Goal: Task Accomplishment & Management: Complete application form

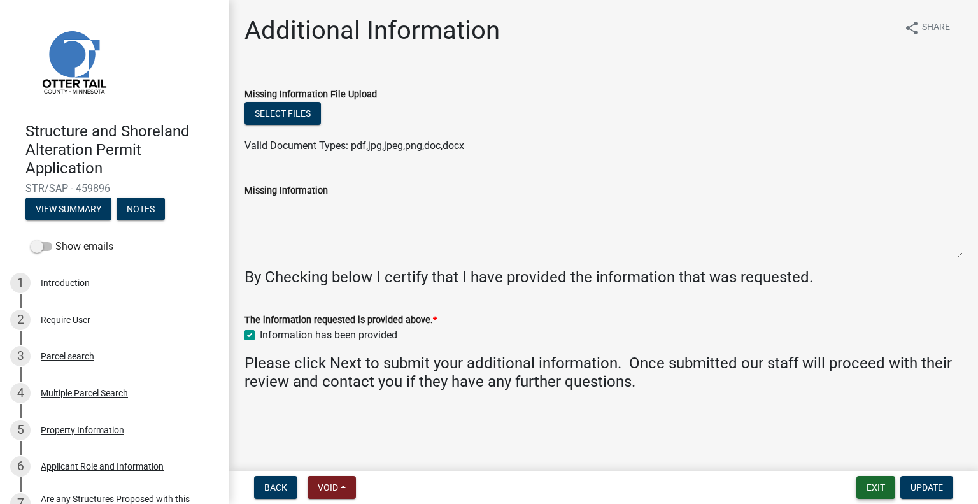
click at [874, 487] on button "Exit" at bounding box center [876, 487] width 39 height 23
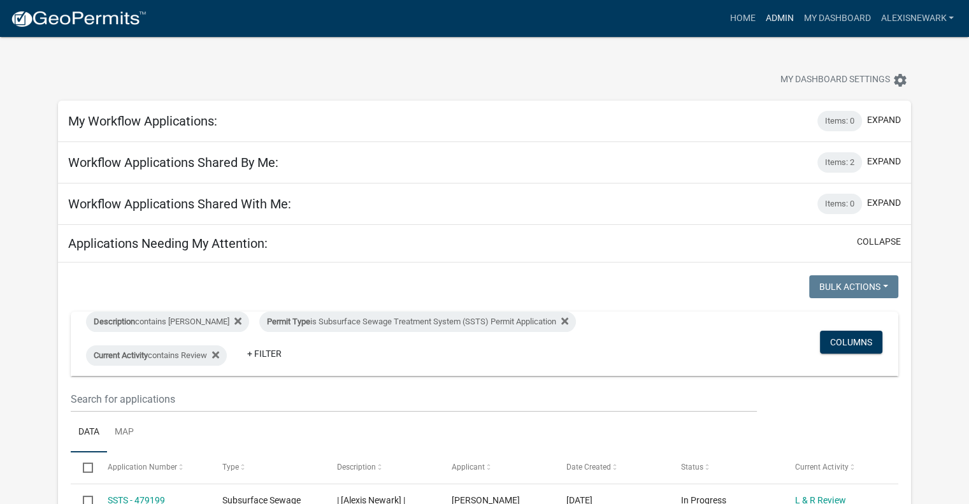
click at [783, 22] on link "Admin" at bounding box center [779, 18] width 38 height 24
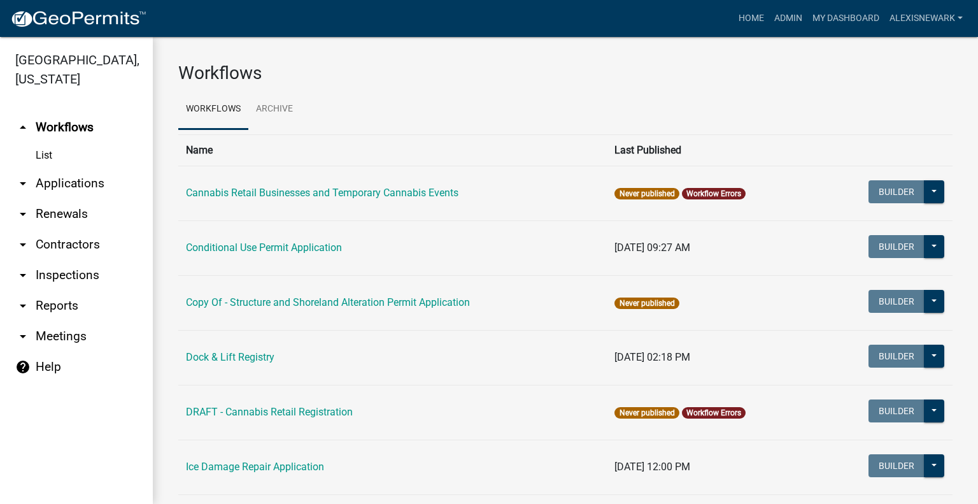
click at [109, 229] on link "arrow_drop_down Renewals" at bounding box center [76, 214] width 153 height 31
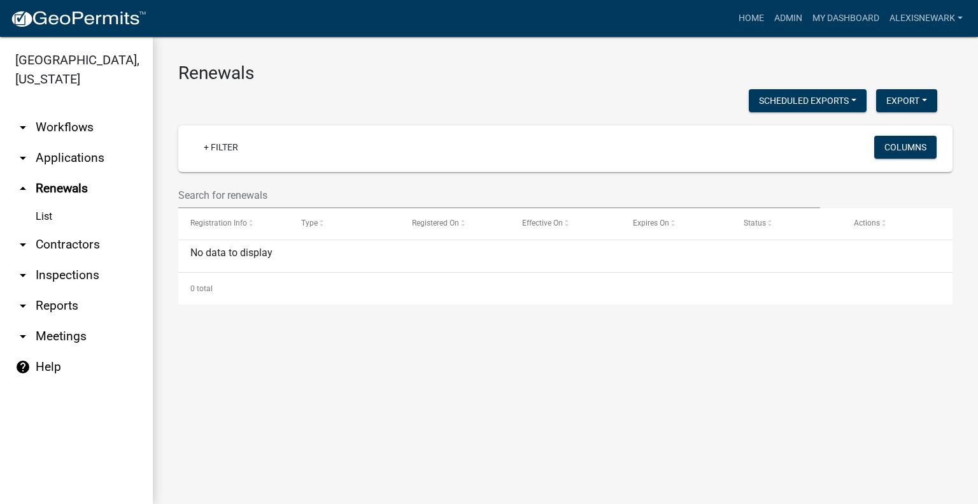
click at [99, 150] on link "arrow_drop_down Applications" at bounding box center [76, 158] width 153 height 31
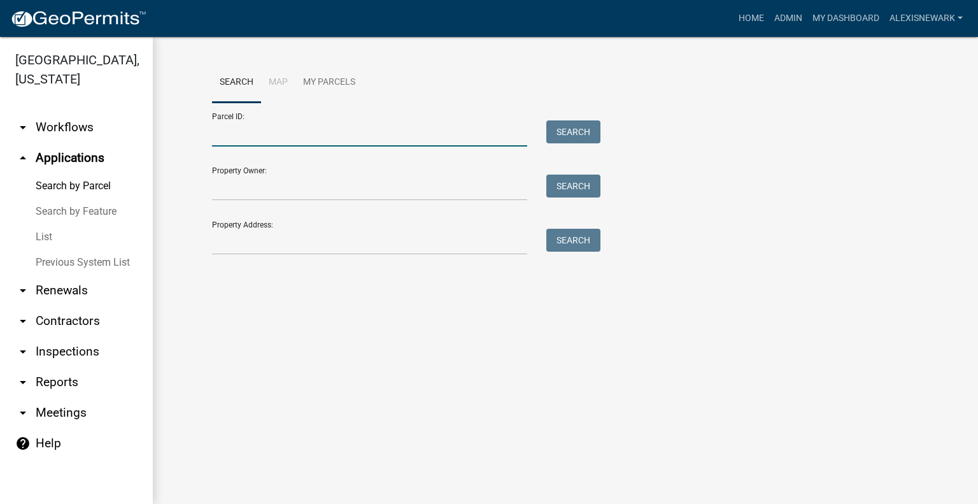
click at [335, 139] on input "Parcel ID:" at bounding box center [369, 133] width 315 height 26
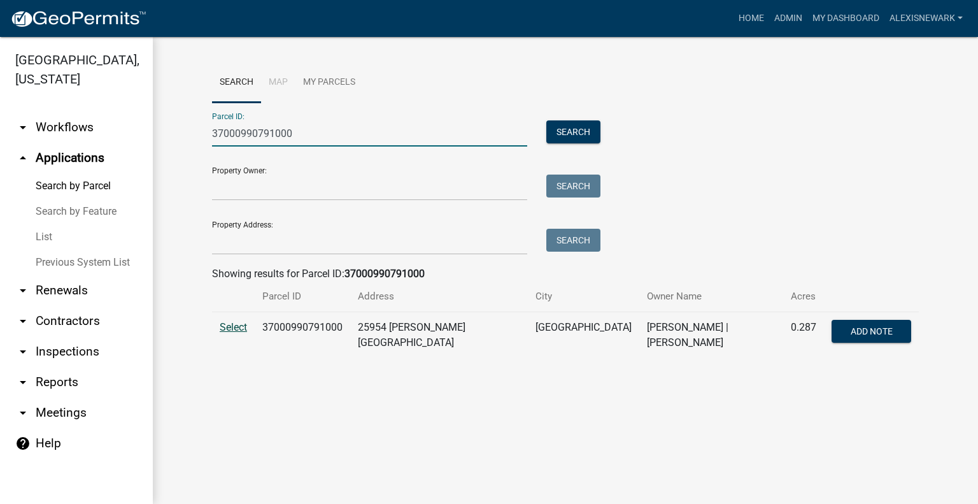
type input "37000990791000"
click at [232, 333] on span "Select" at bounding box center [233, 327] width 27 height 12
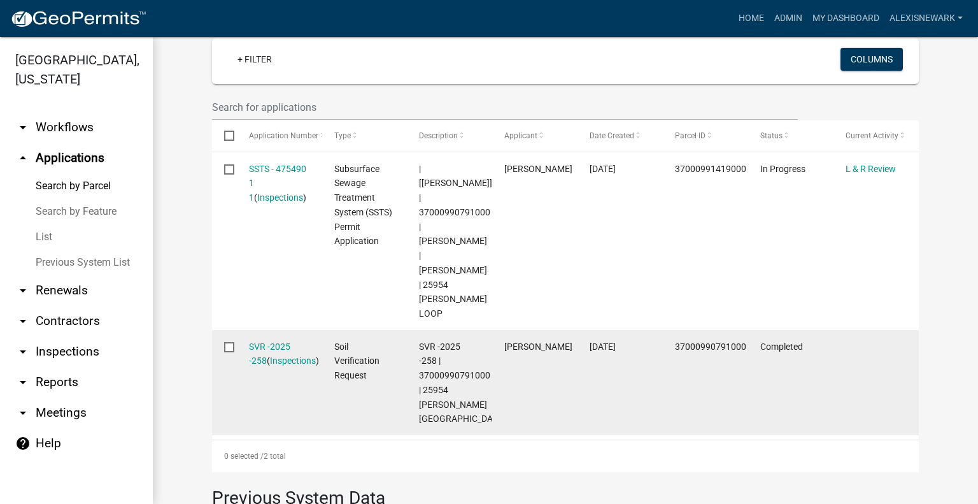
scroll to position [366, 0]
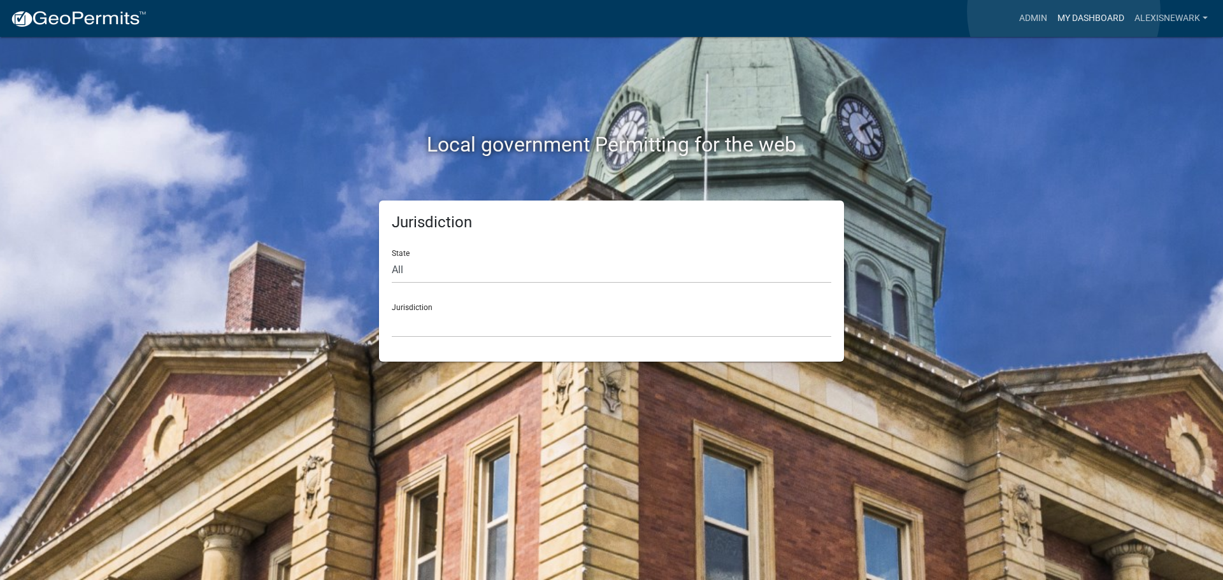
click at [1064, 11] on link "My Dashboard" at bounding box center [1090, 18] width 77 height 24
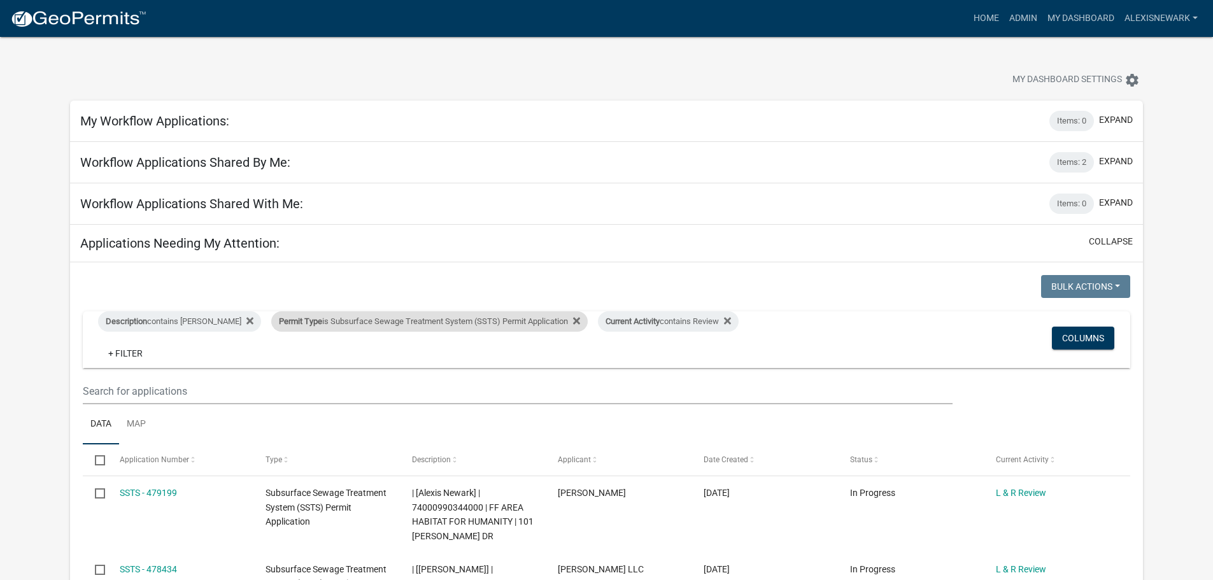
click at [527, 322] on div "Permit Type is Subsurface Sewage Treatment System (SSTS) Permit Application" at bounding box center [429, 321] width 317 height 20
click at [539, 359] on select "Select an option Building Contractor / Excavators (Registration) Building Contr…" at bounding box center [426, 369] width 295 height 26
select select "79d4bf26-a84c-4898-8d16-9ebea2345fb4"
click at [279, 366] on select "Select an option Building Contractor / Excavators (Registration) Building Contr…" at bounding box center [426, 369] width 295 height 26
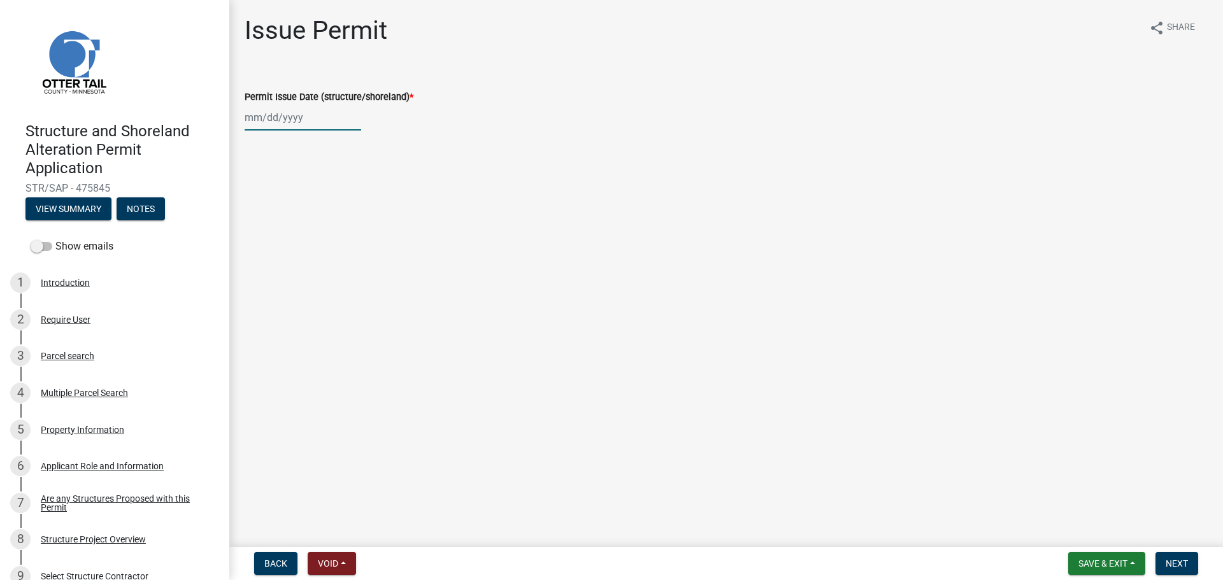
click at [275, 118] on div at bounding box center [303, 117] width 117 height 26
select select "9"
select select "2025"
click at [302, 222] on div "17" at bounding box center [298, 226] width 20 height 20
type input "09/17/2025"
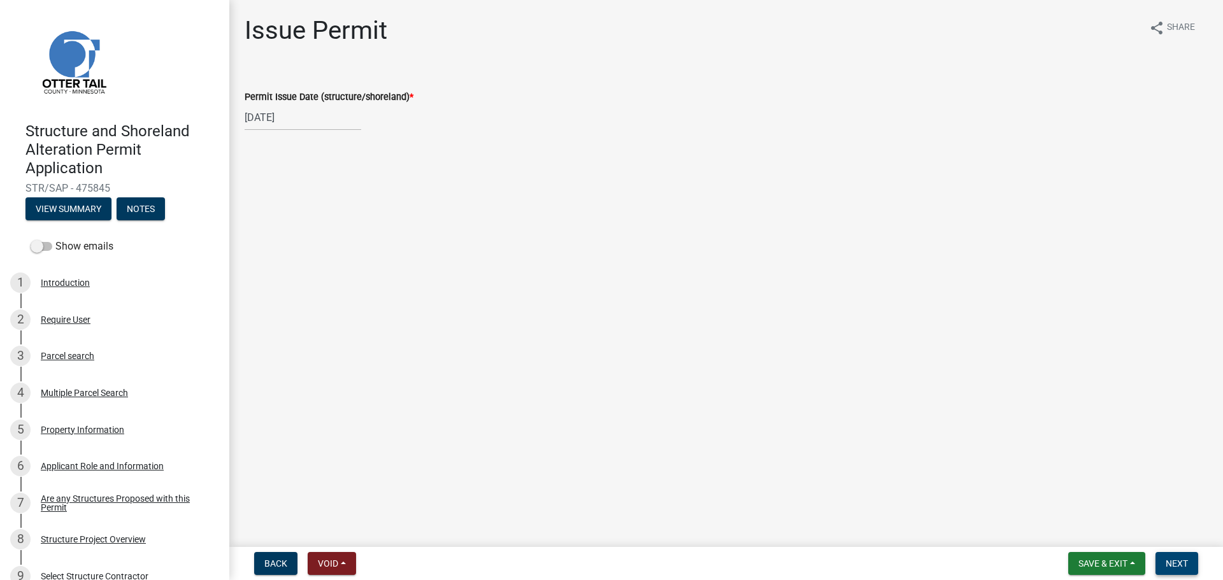
click at [1166, 559] on span "Next" at bounding box center [1176, 564] width 22 height 10
click at [1191, 566] on button "Next" at bounding box center [1176, 563] width 43 height 23
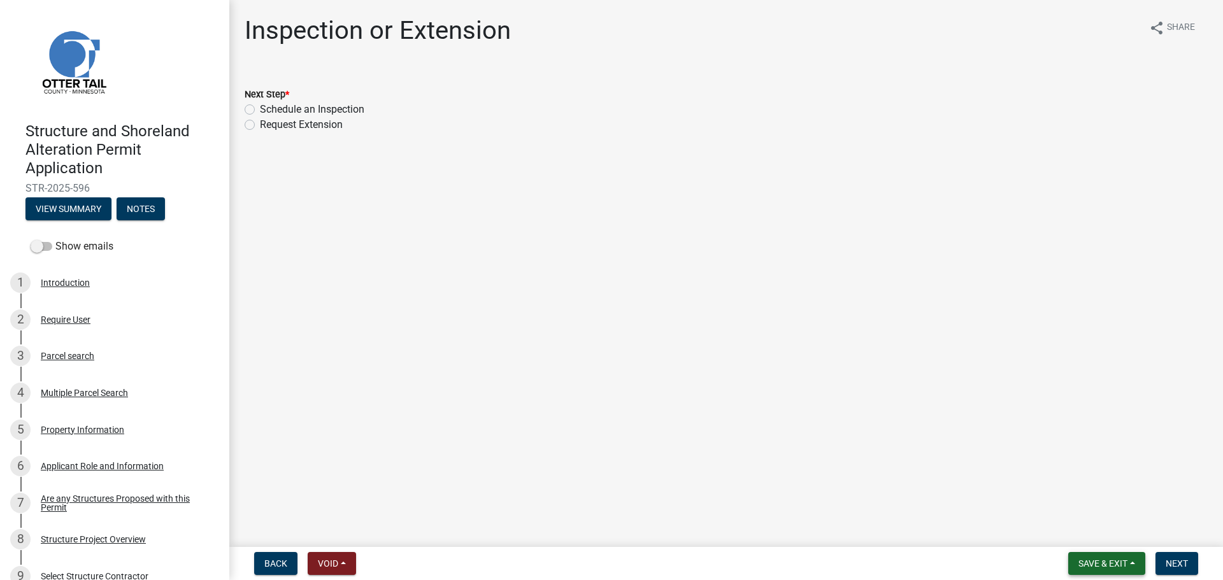
click at [1094, 569] on button "Save & Exit" at bounding box center [1106, 563] width 77 height 23
click at [1081, 527] on button "Save & Exit" at bounding box center [1094, 530] width 102 height 31
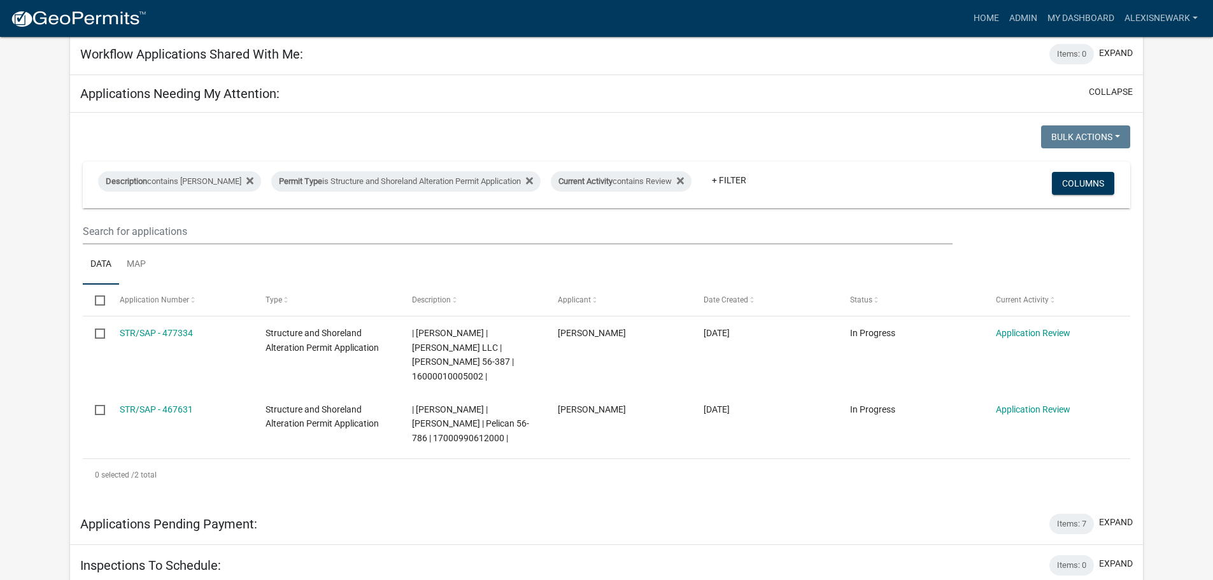
scroll to position [223, 0]
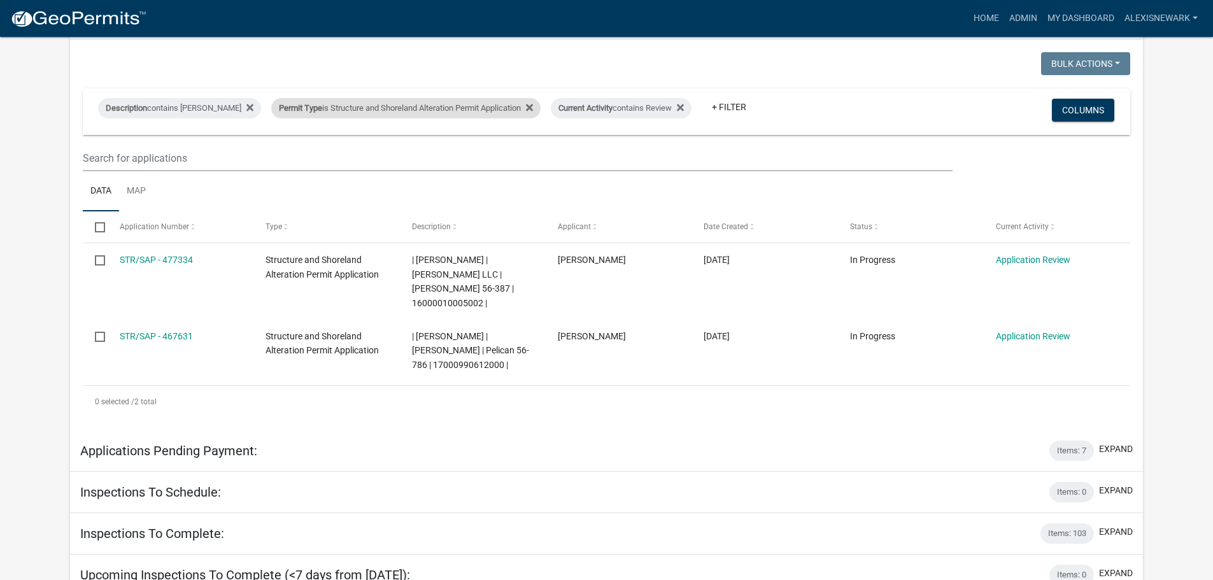
click at [439, 108] on div "Permit Type is Structure and Shoreland Alteration Permit Application" at bounding box center [405, 108] width 269 height 20
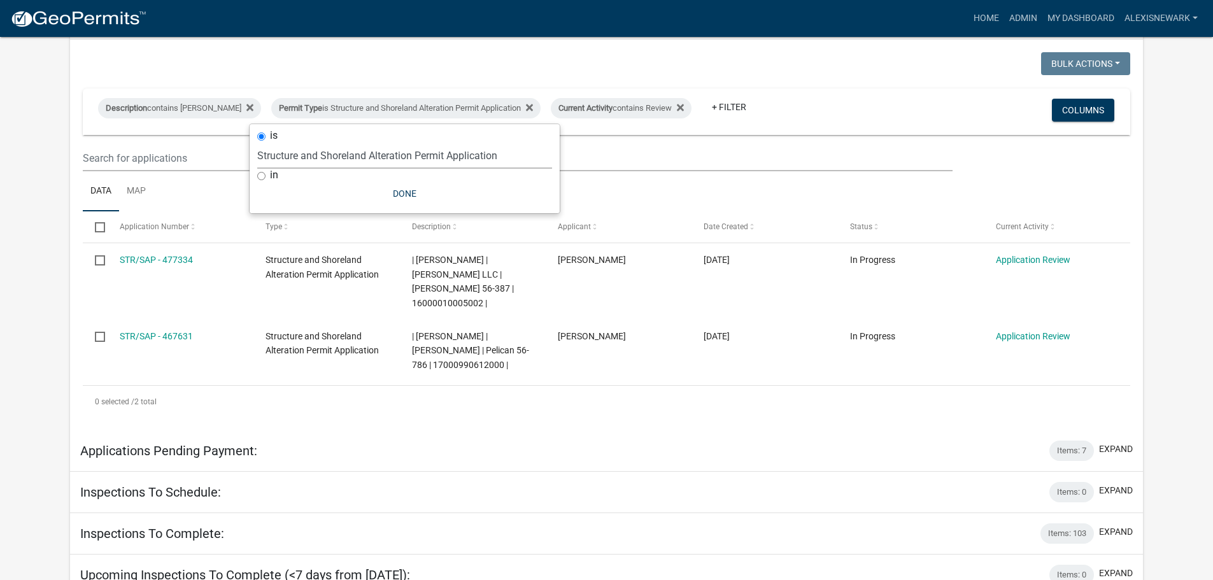
click at [434, 164] on select "Select an option Building Contractor / Excavators (Registration) Building Contr…" at bounding box center [404, 156] width 295 height 26
select select "68d28c81-f724-4f90-9ad3-bed34bf6fb80"
click at [279, 143] on select "Select an option Building Contractor / Excavators (Registration) Building Contr…" at bounding box center [404, 156] width 295 height 26
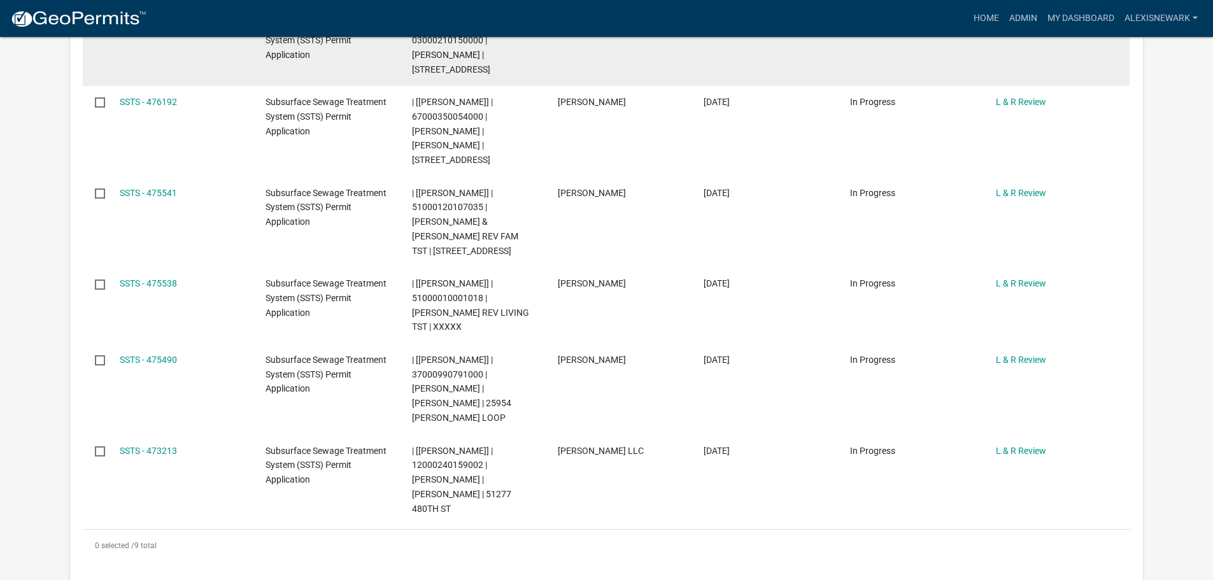
scroll to position [796, 0]
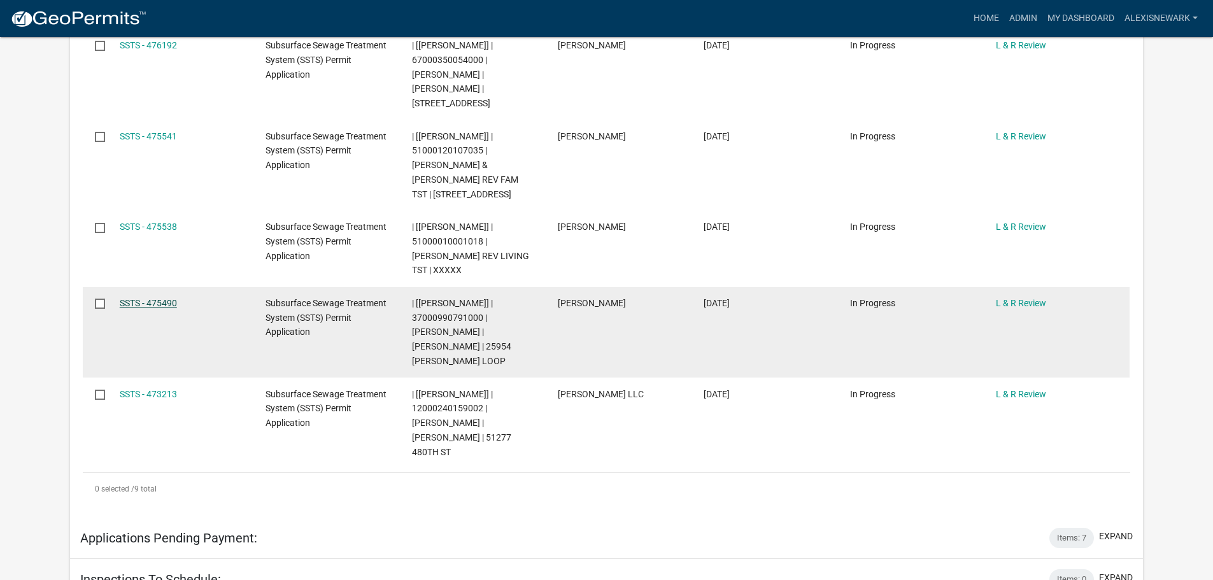
click at [126, 298] on link "SSTS - 475490" at bounding box center [148, 303] width 57 height 10
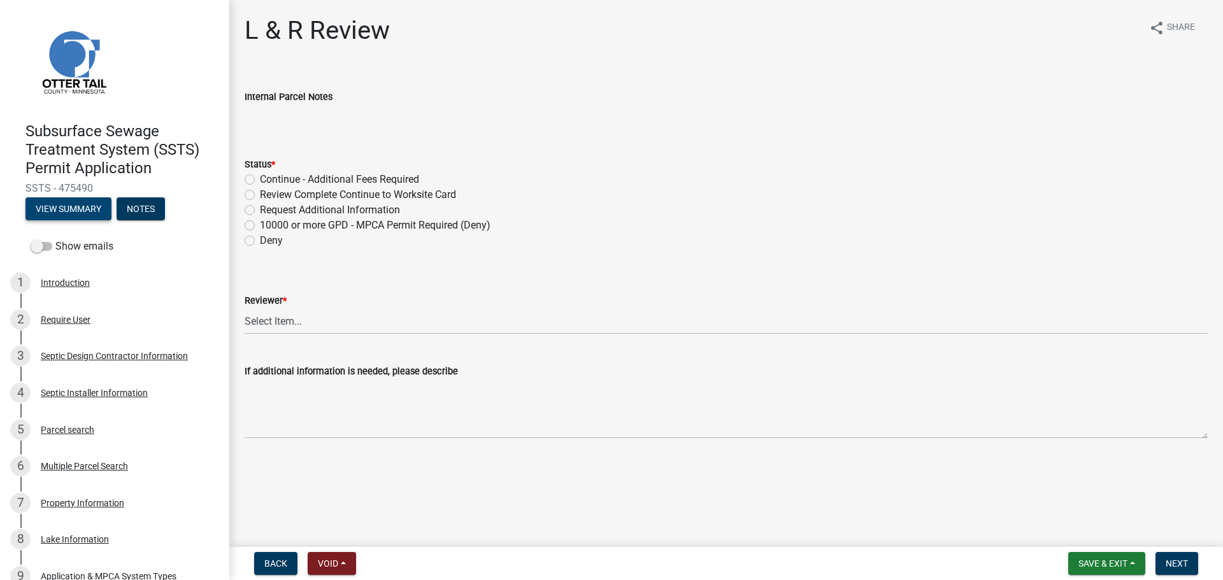
click at [87, 211] on button "View Summary" at bounding box center [68, 208] width 86 height 23
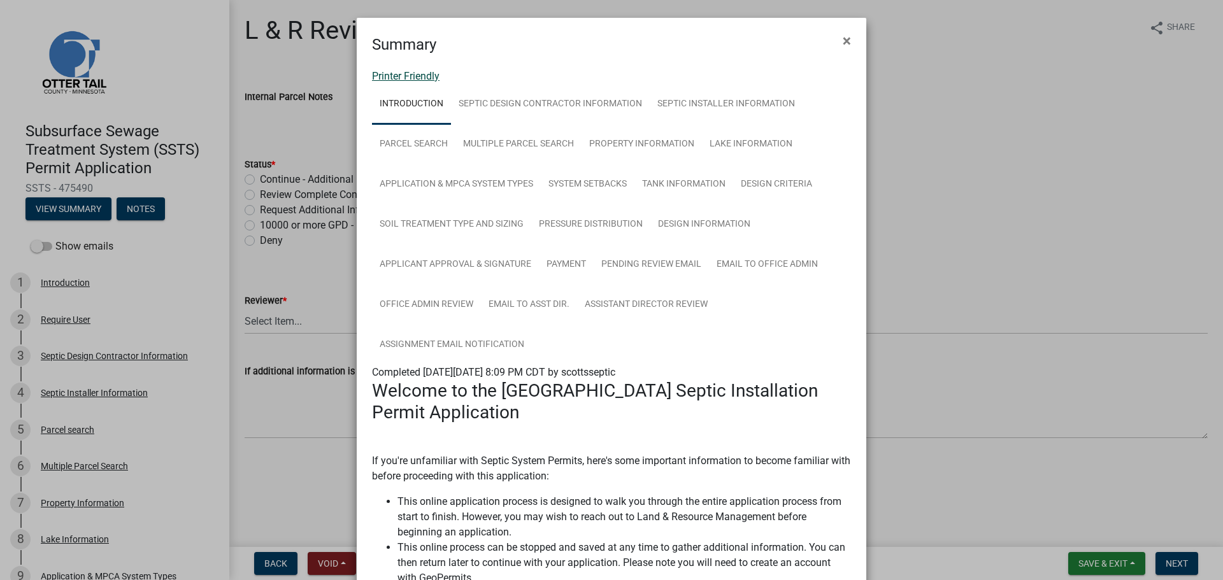
click at [385, 73] on link "Printer Friendly" at bounding box center [406, 76] width 68 height 12
click at [843, 43] on span "×" at bounding box center [847, 41] width 8 height 18
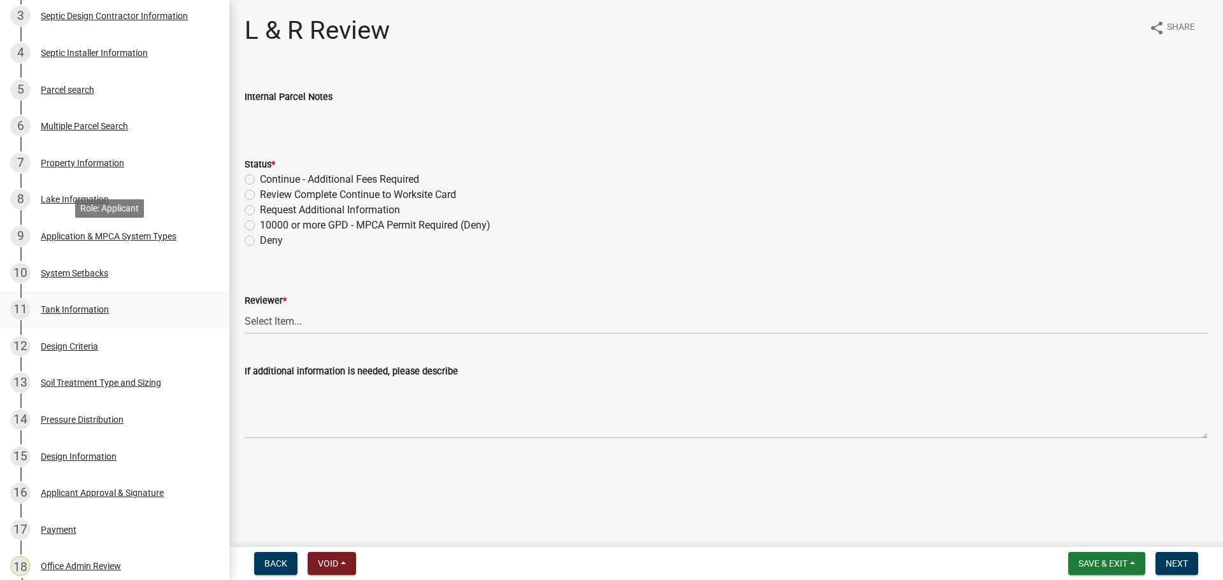
scroll to position [509, 0]
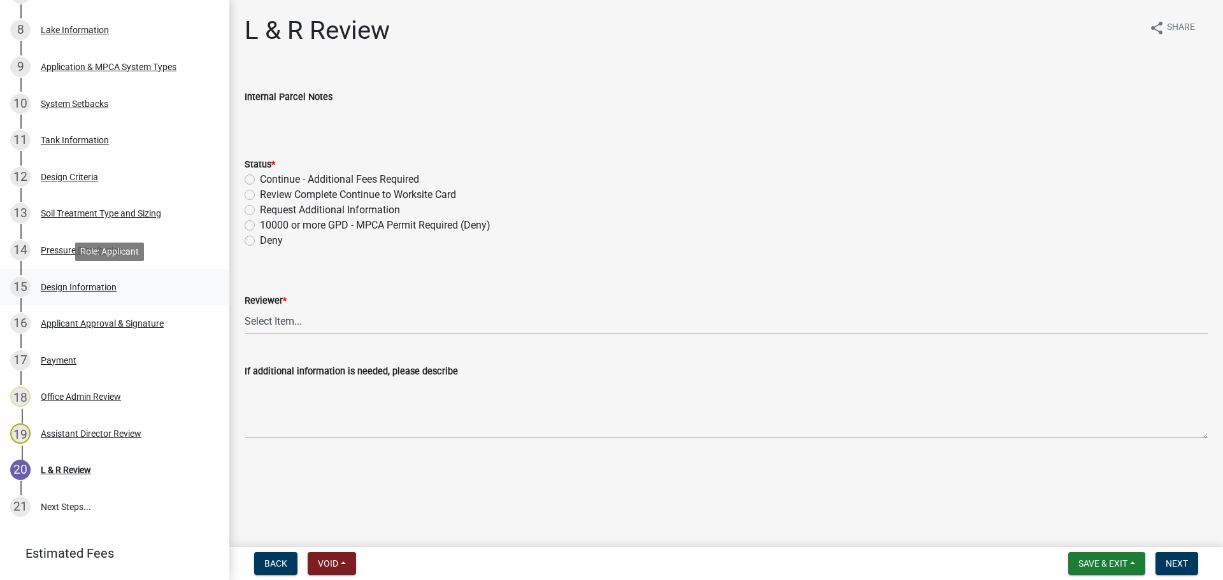
click at [115, 294] on div "15 Design Information" at bounding box center [109, 287] width 199 height 20
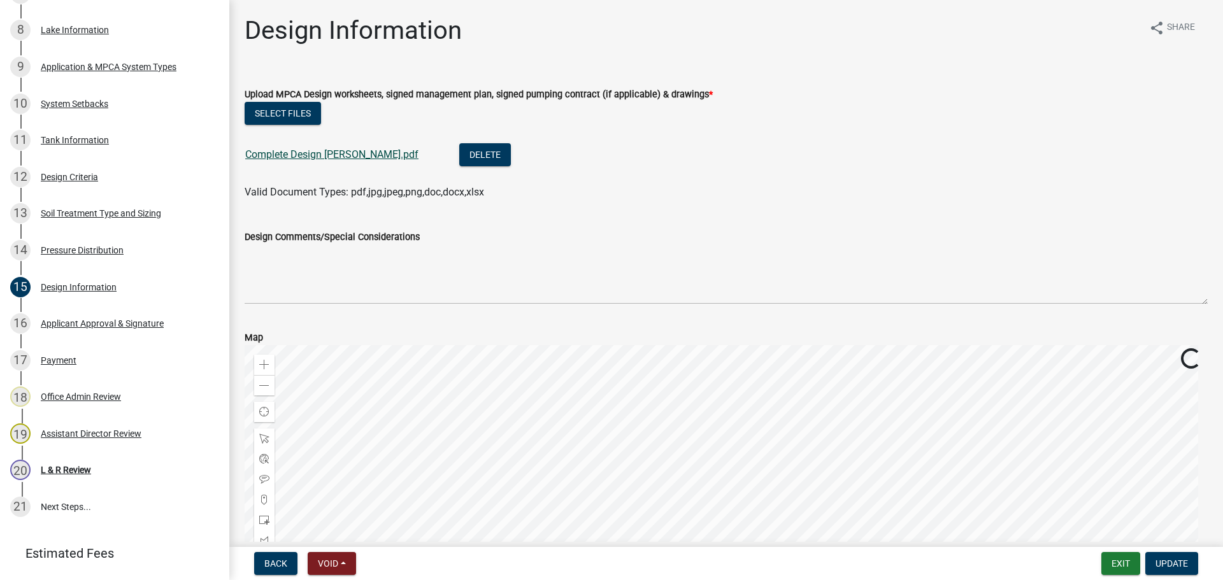
click at [388, 159] on link "Complete Design Mound Larson.pdf" at bounding box center [331, 154] width 173 height 12
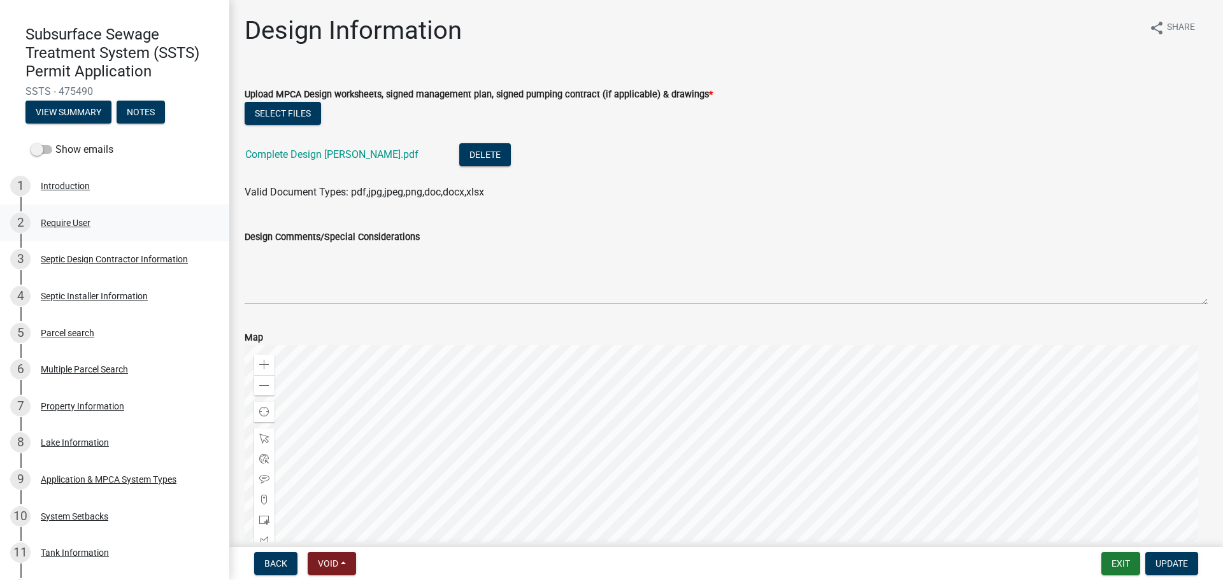
scroll to position [96, 0]
click at [150, 290] on div "4 Septic Installer Information" at bounding box center [109, 297] width 199 height 20
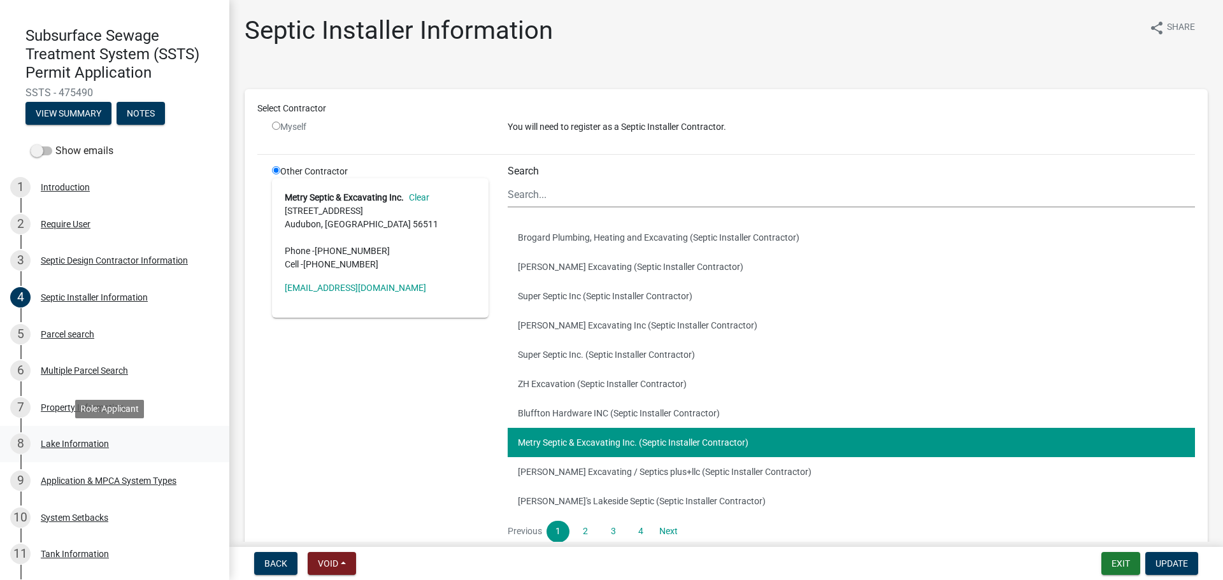
click at [152, 440] on div "8 Lake Information" at bounding box center [109, 444] width 199 height 20
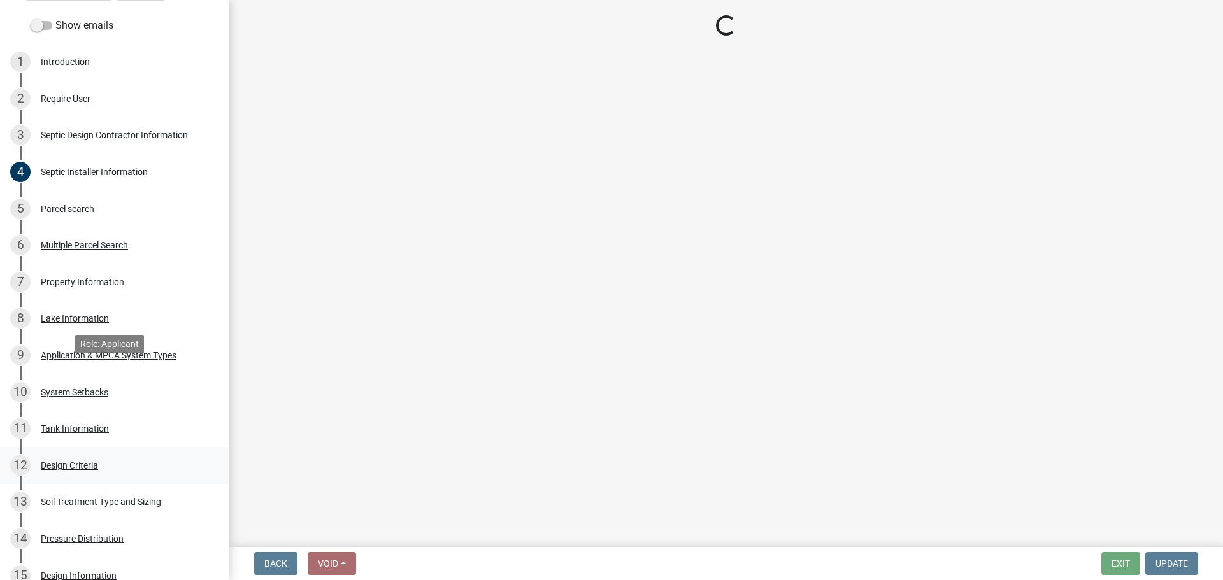
scroll to position [271, 0]
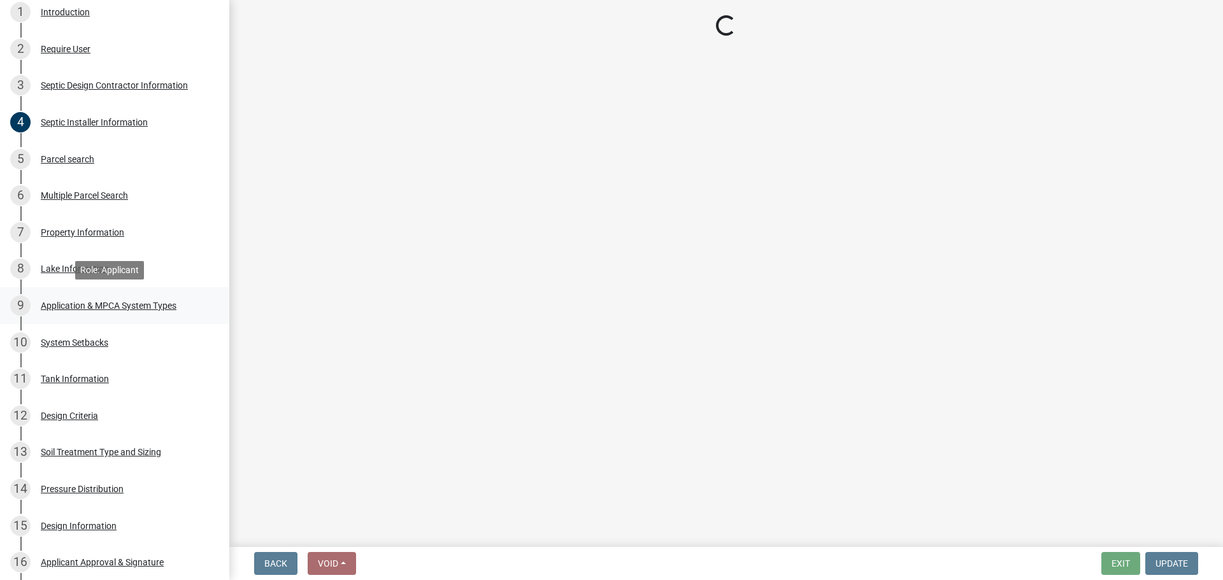
click at [92, 318] on link "9 Application & MPCA System Types" at bounding box center [114, 305] width 229 height 37
select select "26d9dc3a-5afa-4bd9-b8d6-98f5eeaf68e9"
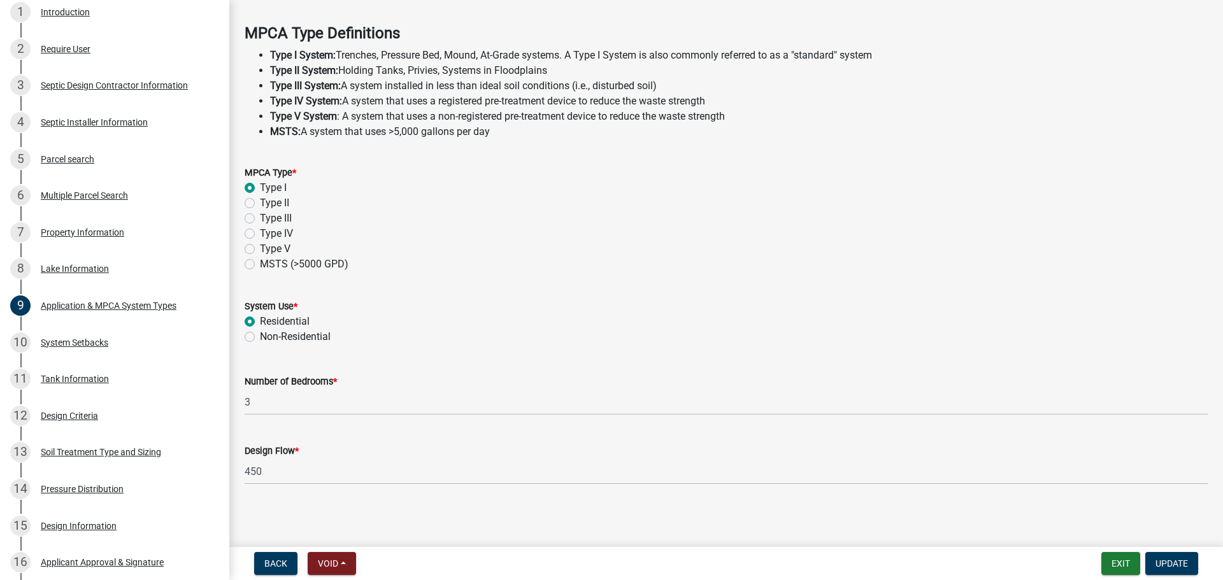
scroll to position [364, 0]
click at [201, 373] on link "11 Tank Information" at bounding box center [114, 378] width 229 height 37
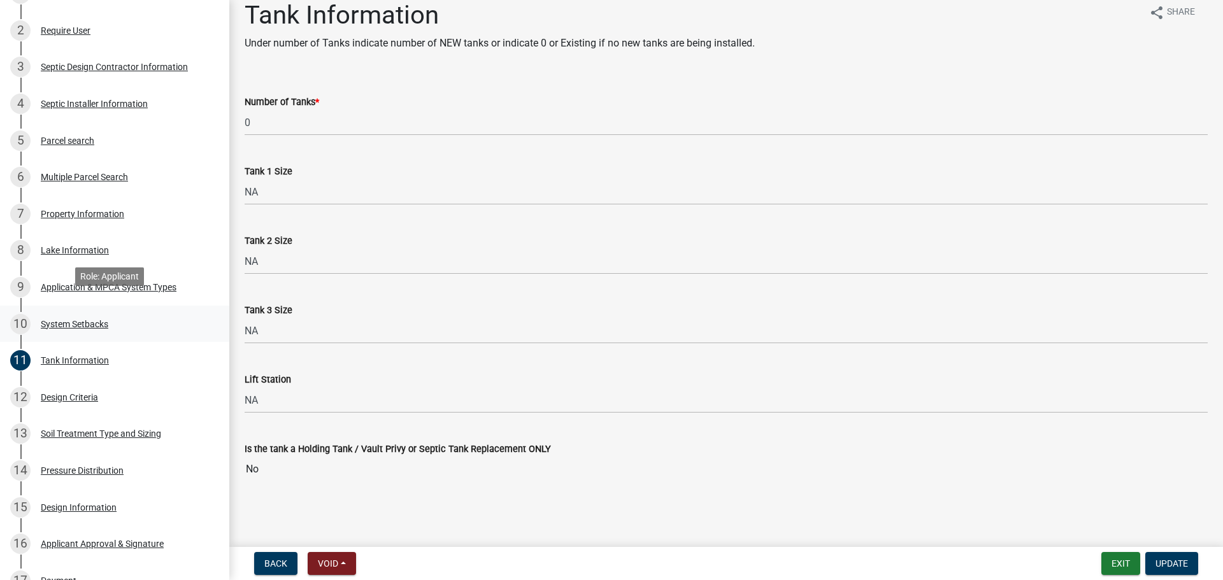
scroll to position [350, 0]
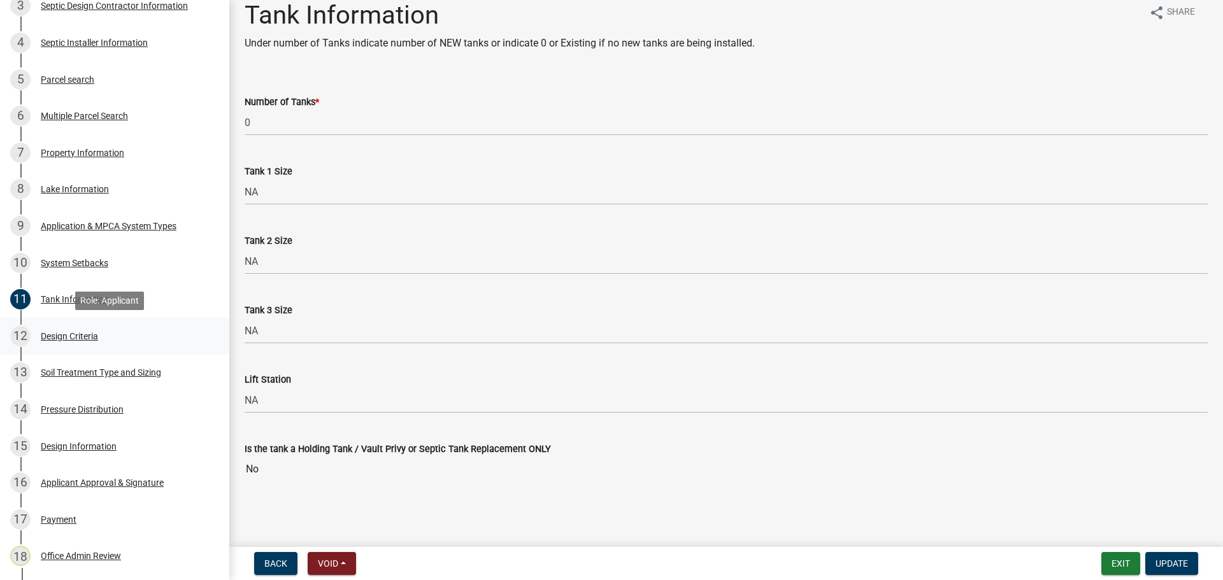
click at [160, 336] on div "12 Design Criteria" at bounding box center [109, 336] width 199 height 20
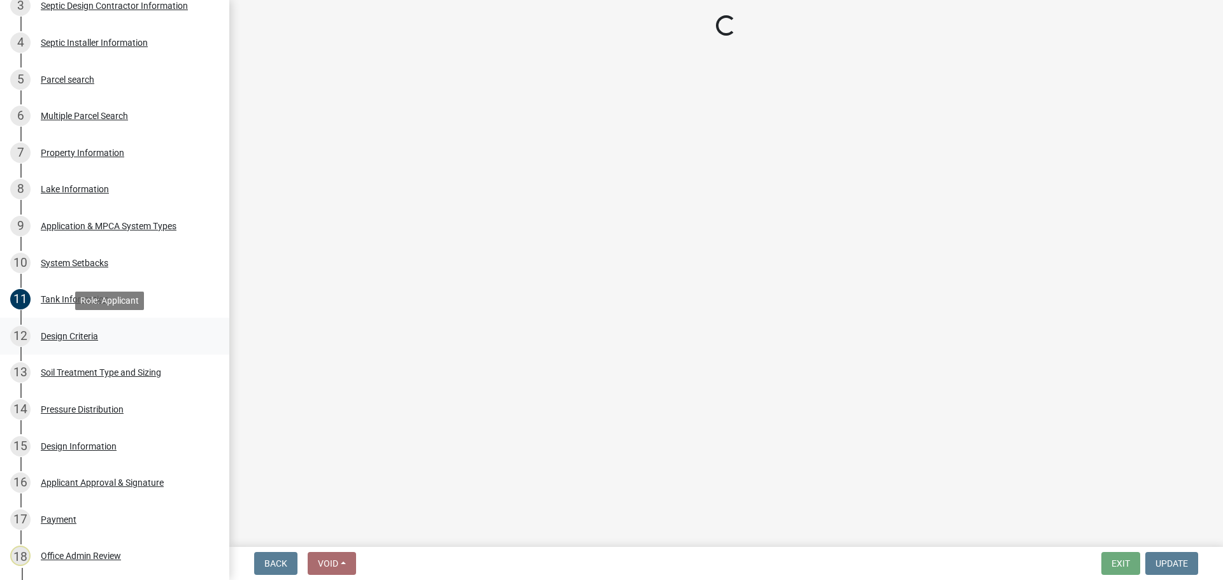
select select "161dc003-2926-44f5-9717-bc9d566eecc1"
select select "3ca66991-ccde-4548-bdad-f82583be96e2"
select select "14354fbd-e666-4c9c-b77c-8c181d233a28"
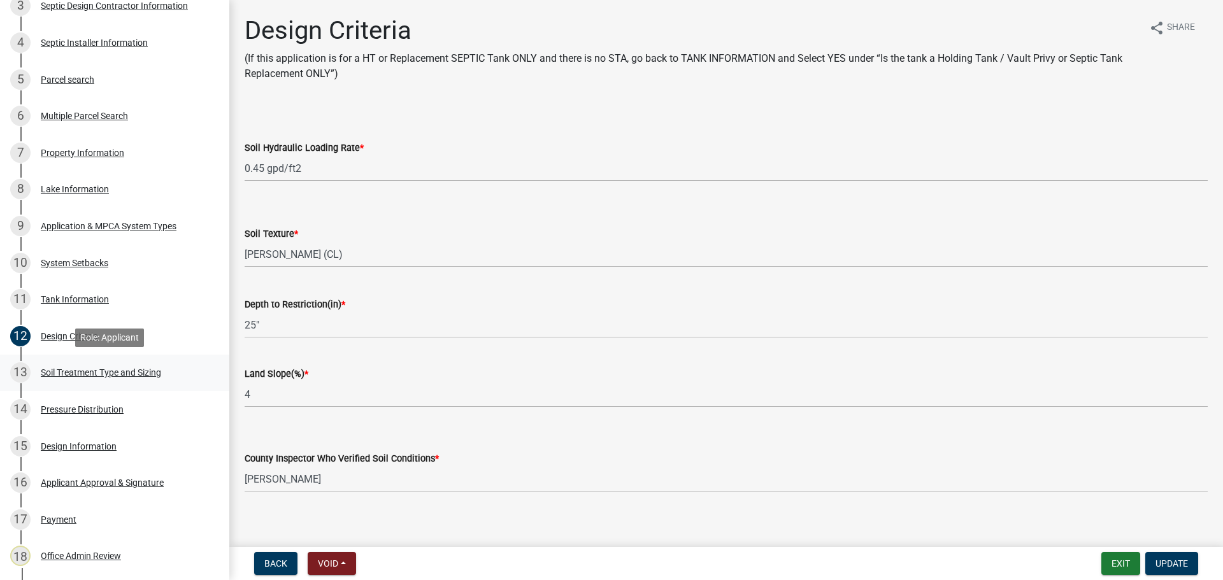
click at [183, 373] on div "13 Soil Treatment Type and Sizing" at bounding box center [109, 372] width 199 height 20
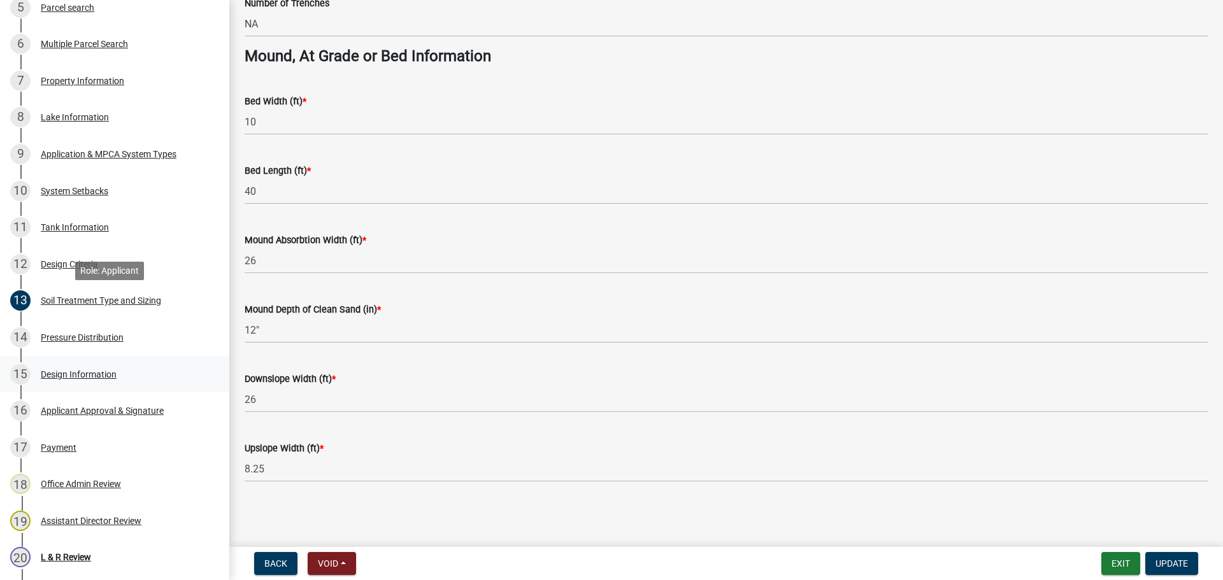
scroll to position [430, 0]
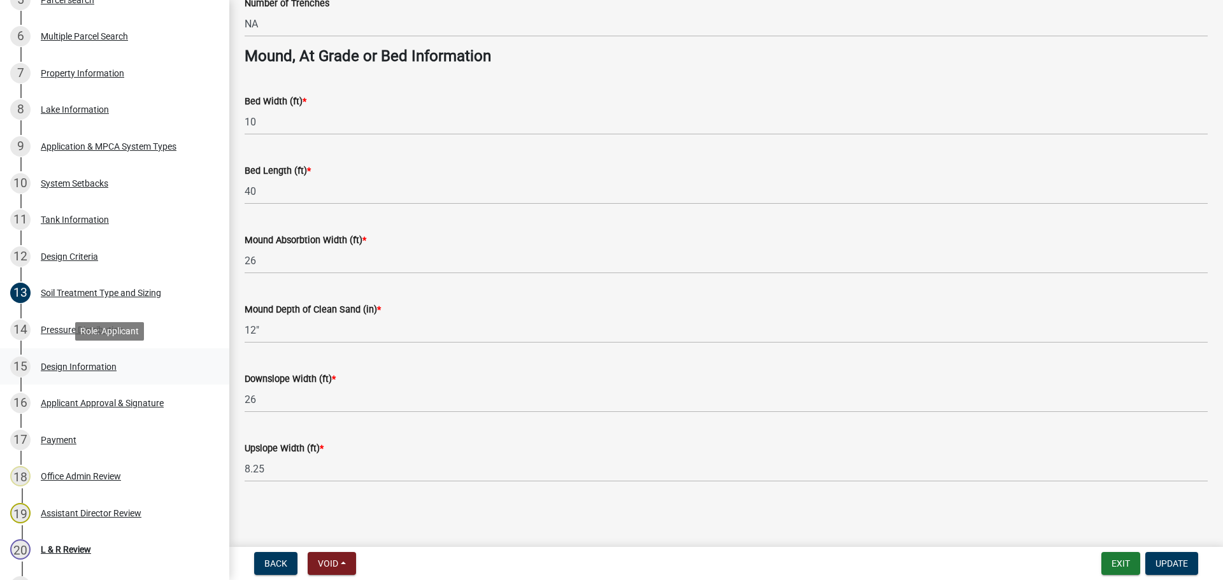
click at [122, 350] on link "15 Design Information" at bounding box center [114, 366] width 229 height 37
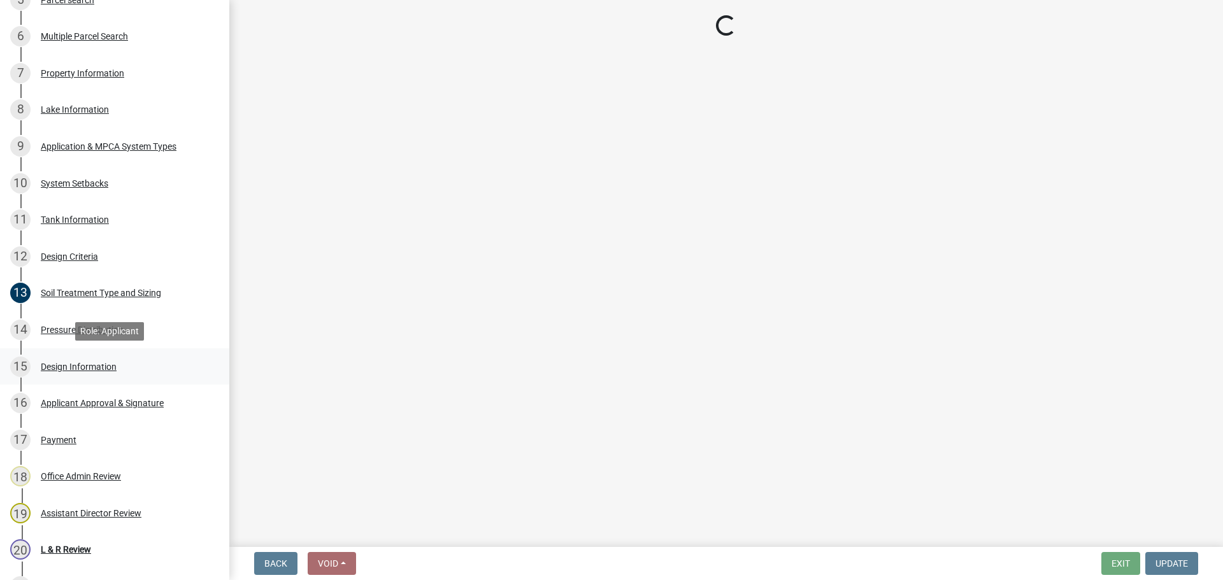
scroll to position [0, 0]
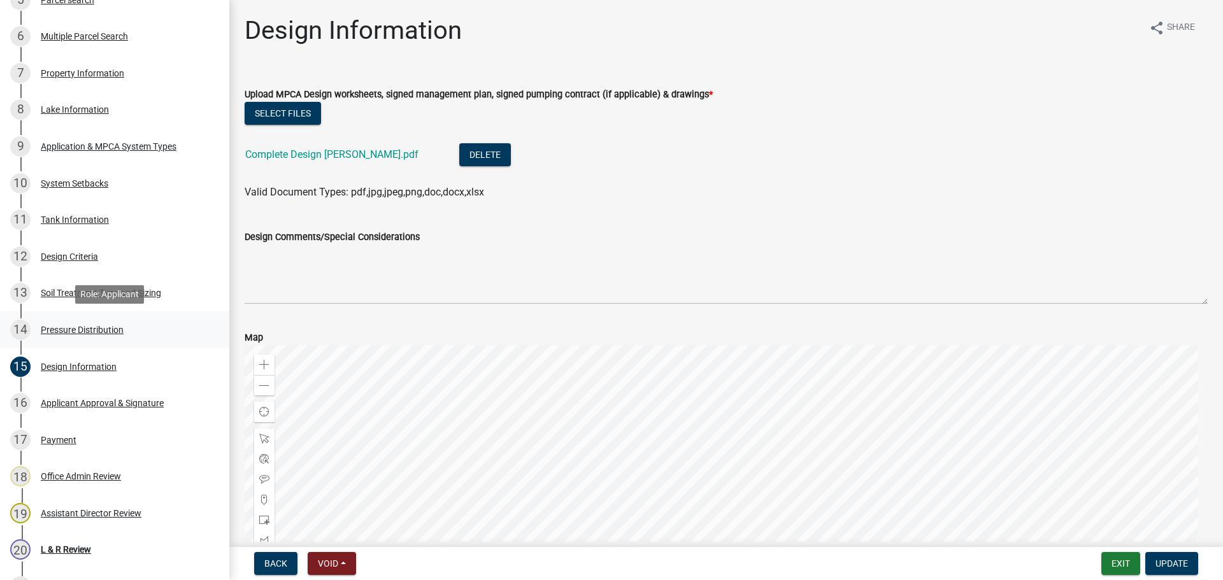
click at [119, 332] on div "Pressure Distribution" at bounding box center [82, 329] width 83 height 9
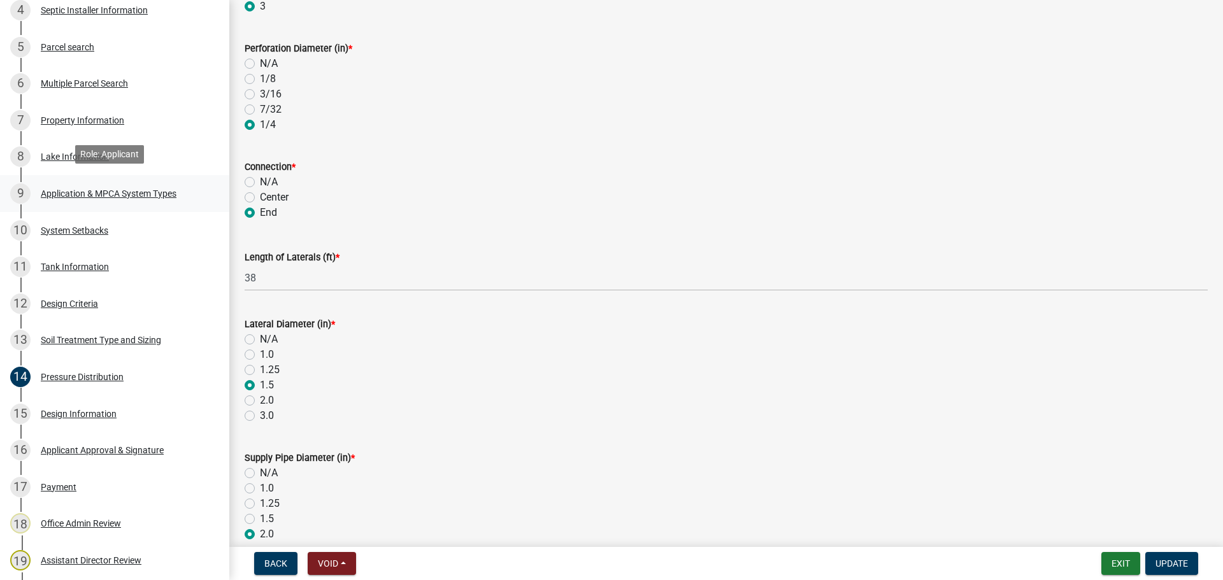
scroll to position [382, 0]
click at [98, 199] on div "9 Application & MPCA System Types" at bounding box center [109, 194] width 199 height 20
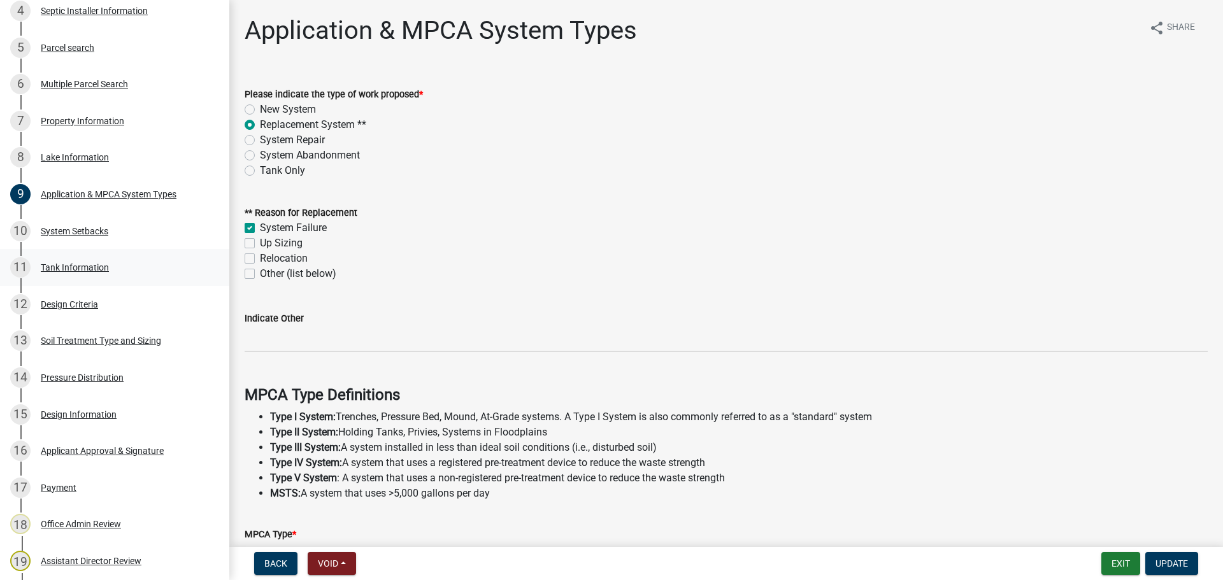
click at [116, 258] on div "11 Tank Information" at bounding box center [109, 267] width 199 height 20
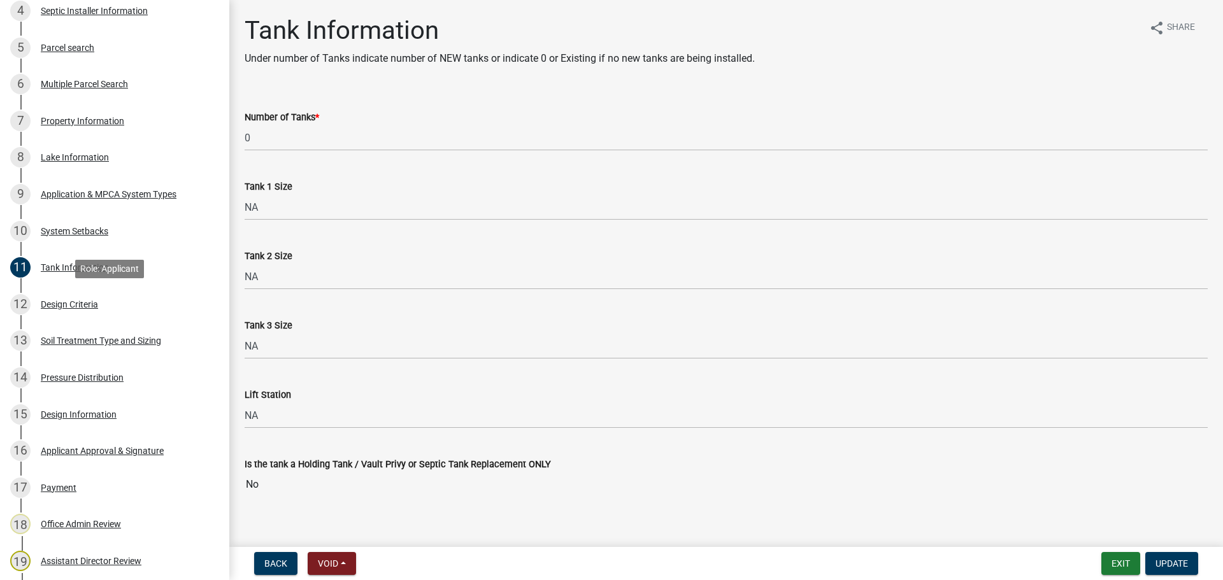
click at [80, 304] on div "Design Criteria" at bounding box center [69, 304] width 57 height 9
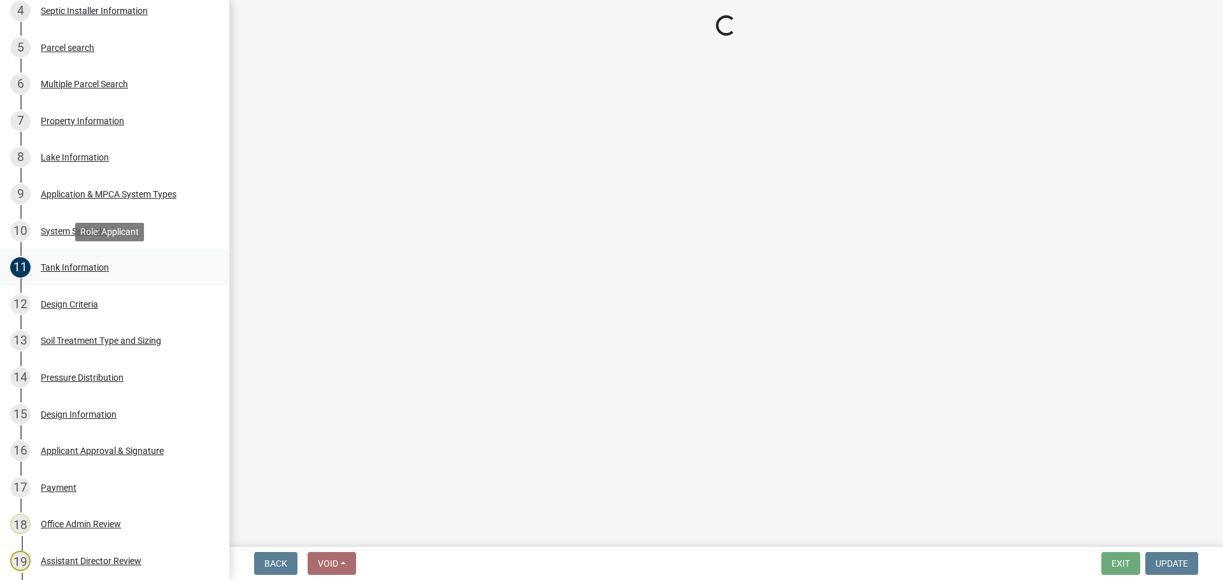
select select "161dc003-2926-44f5-9717-bc9d566eecc1"
select select "3ca66991-ccde-4548-bdad-f82583be96e2"
select select "14354fbd-e666-4c9c-b77c-8c181d233a28"
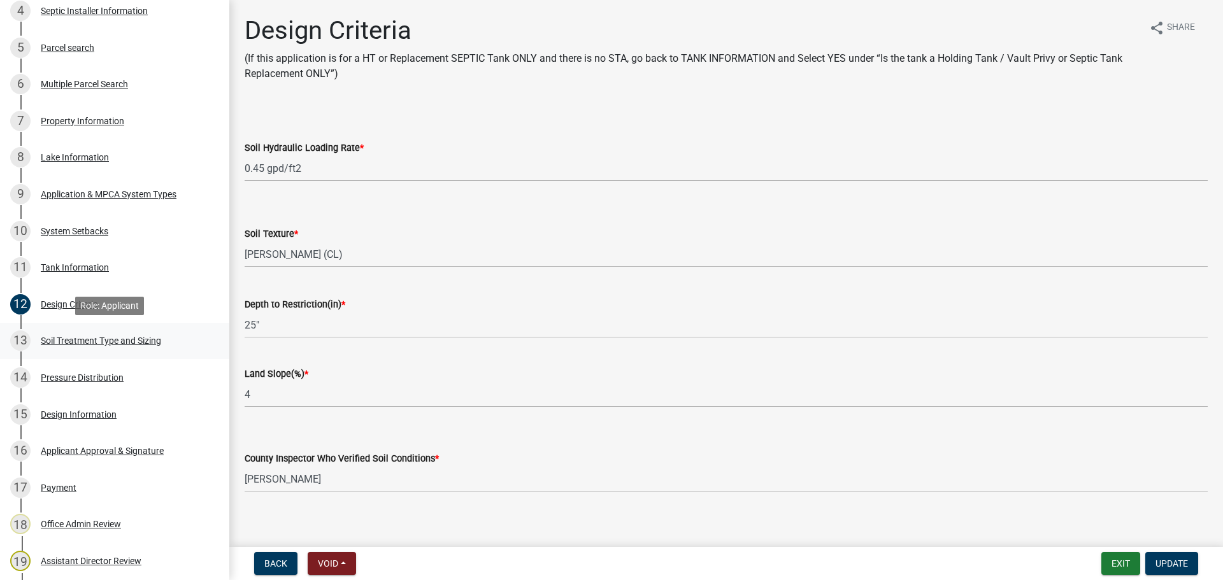
click at [158, 353] on link "13 Soil Treatment Type and Sizing" at bounding box center [114, 341] width 229 height 37
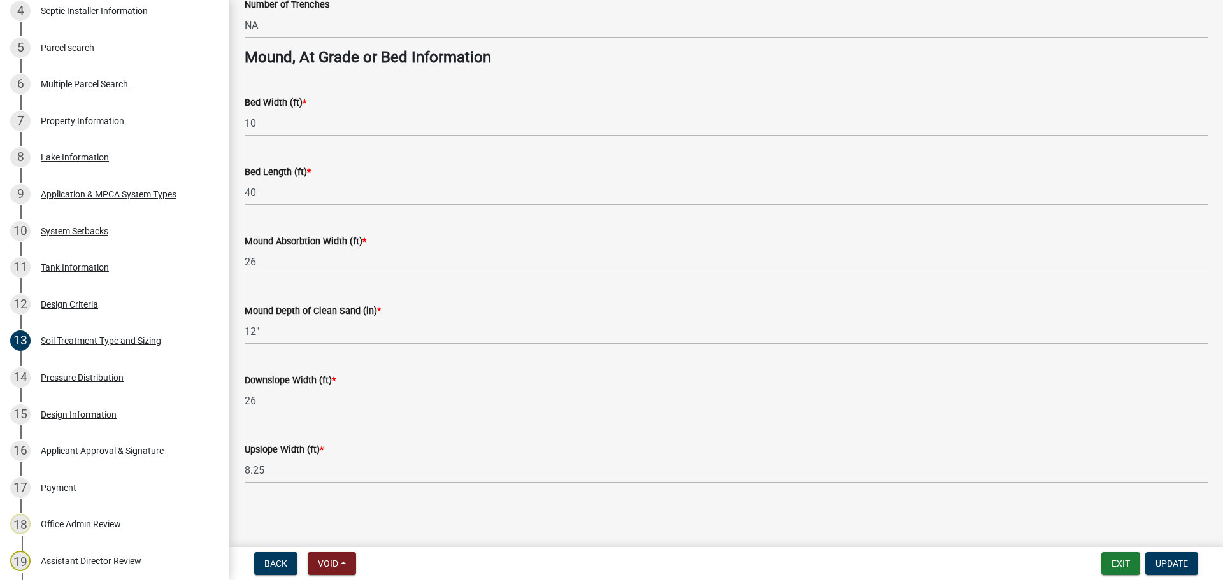
scroll to position [923, 0]
click at [168, 386] on div "14 Pressure Distribution" at bounding box center [109, 377] width 199 height 20
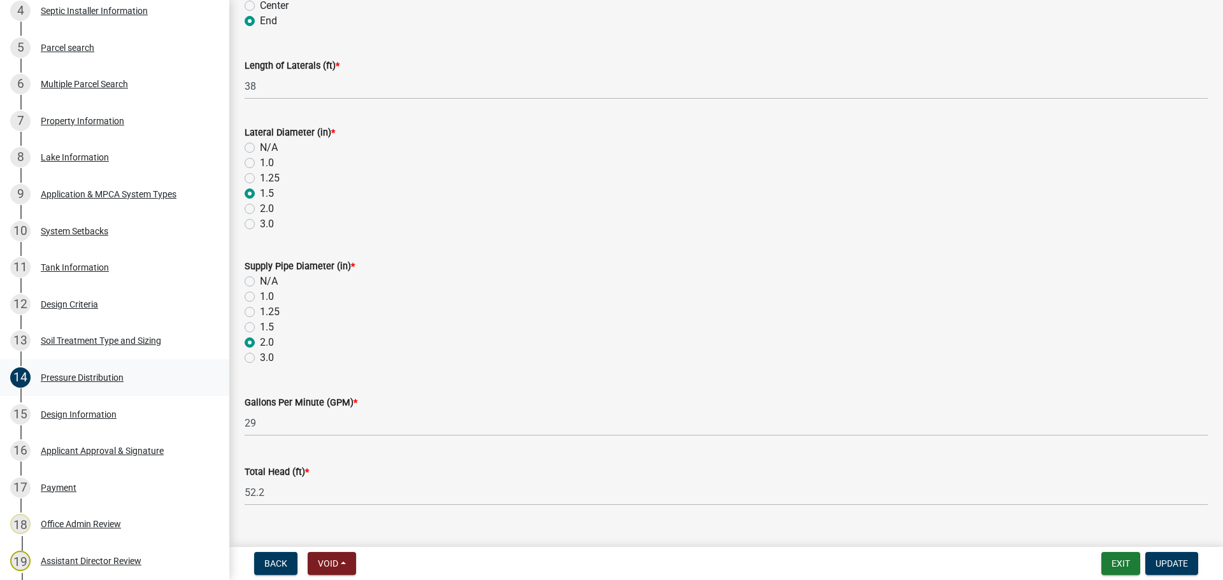
scroll to position [327, 0]
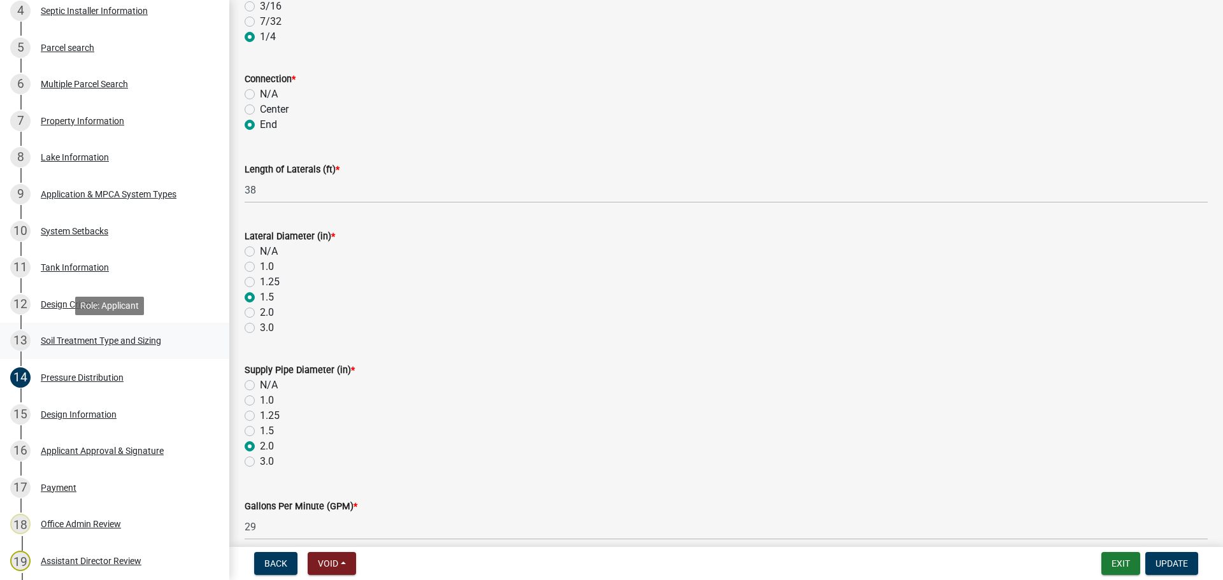
click at [203, 348] on link "13 Soil Treatment Type and Sizing" at bounding box center [114, 341] width 229 height 37
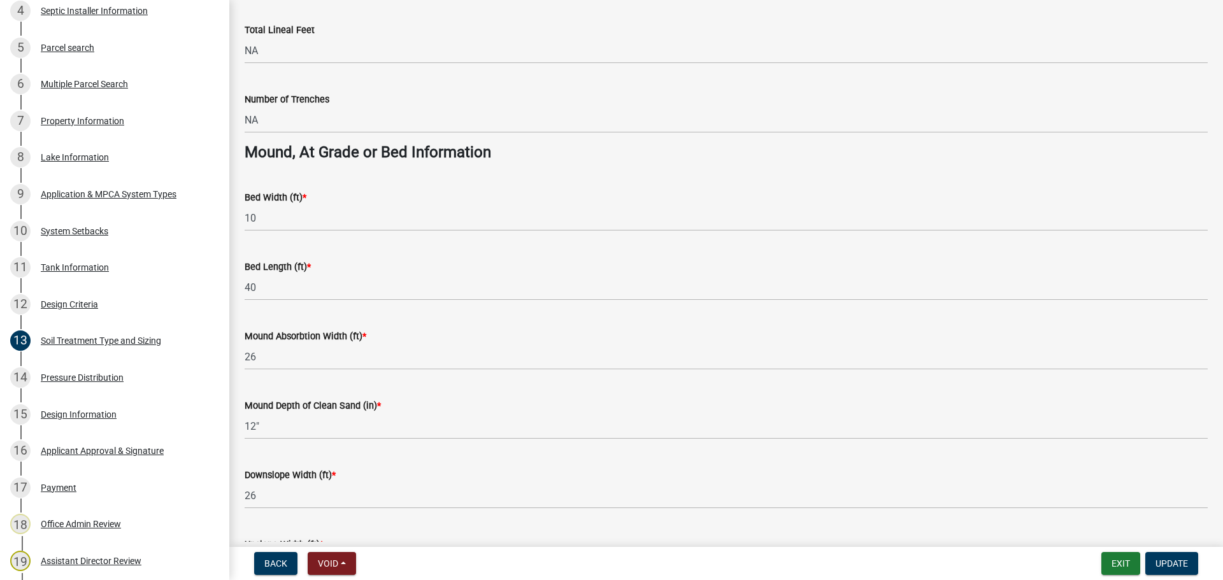
scroll to position [812, 0]
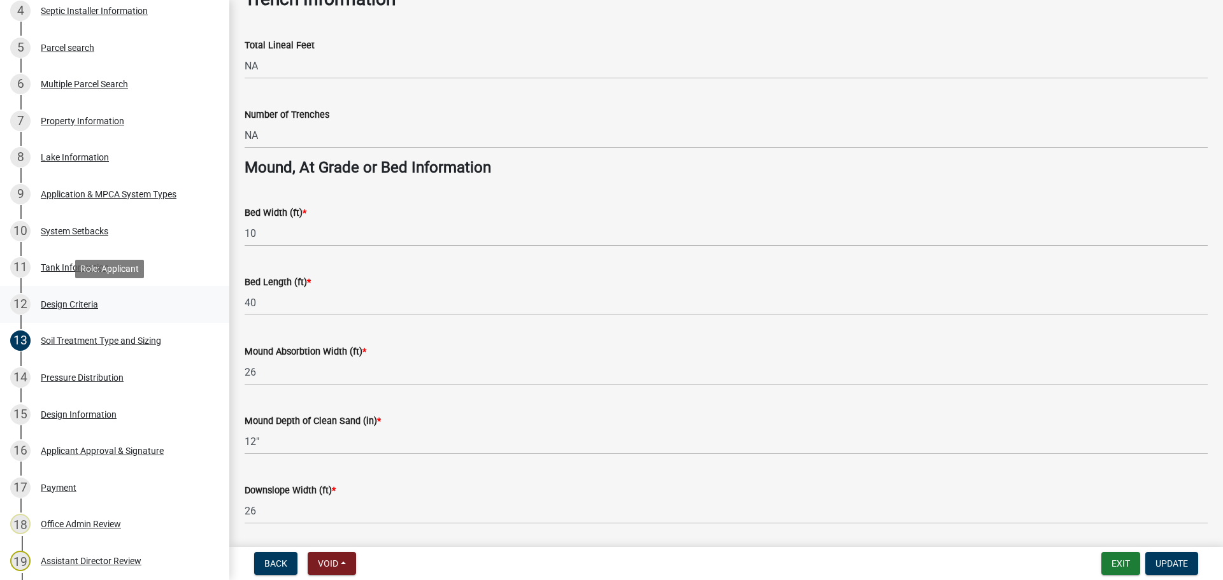
click at [173, 296] on div "12 Design Criteria" at bounding box center [109, 304] width 199 height 20
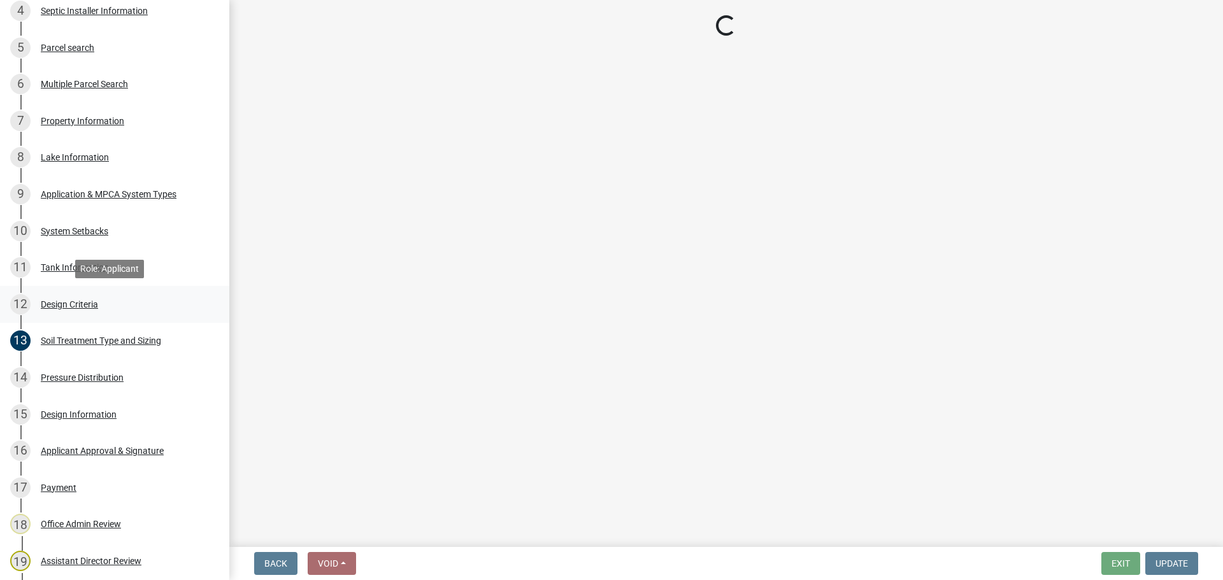
scroll to position [0, 0]
select select "161dc003-2926-44f5-9717-bc9d566eecc1"
select select "3ca66991-ccde-4548-bdad-f82583be96e2"
select select "14354fbd-e666-4c9c-b77c-8c181d233a28"
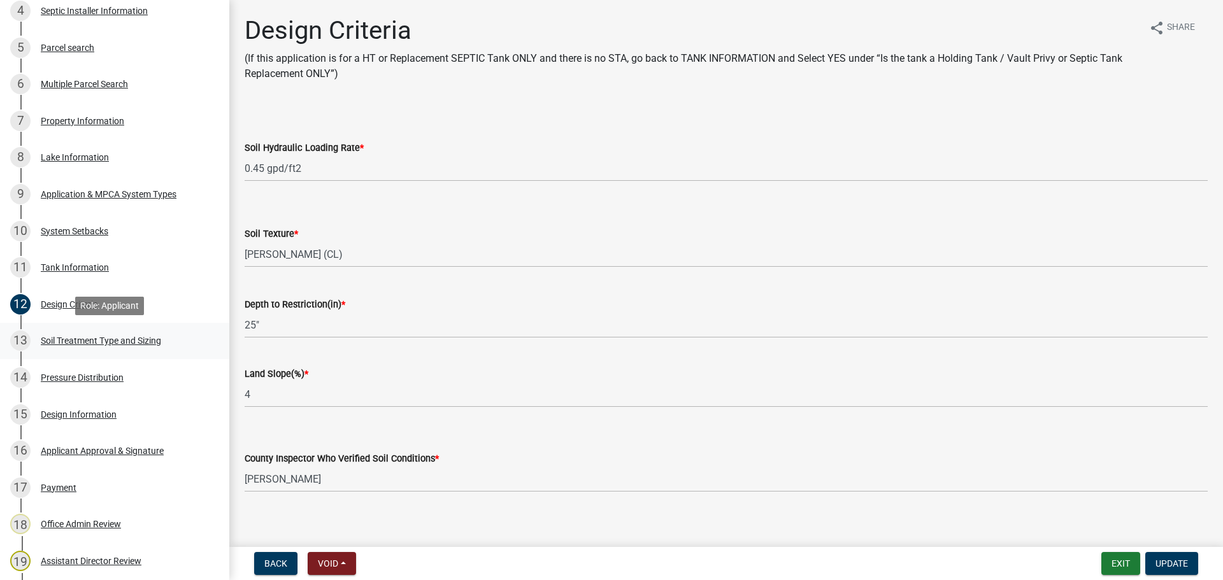
click at [128, 348] on div "13 Soil Treatment Type and Sizing" at bounding box center [109, 341] width 199 height 20
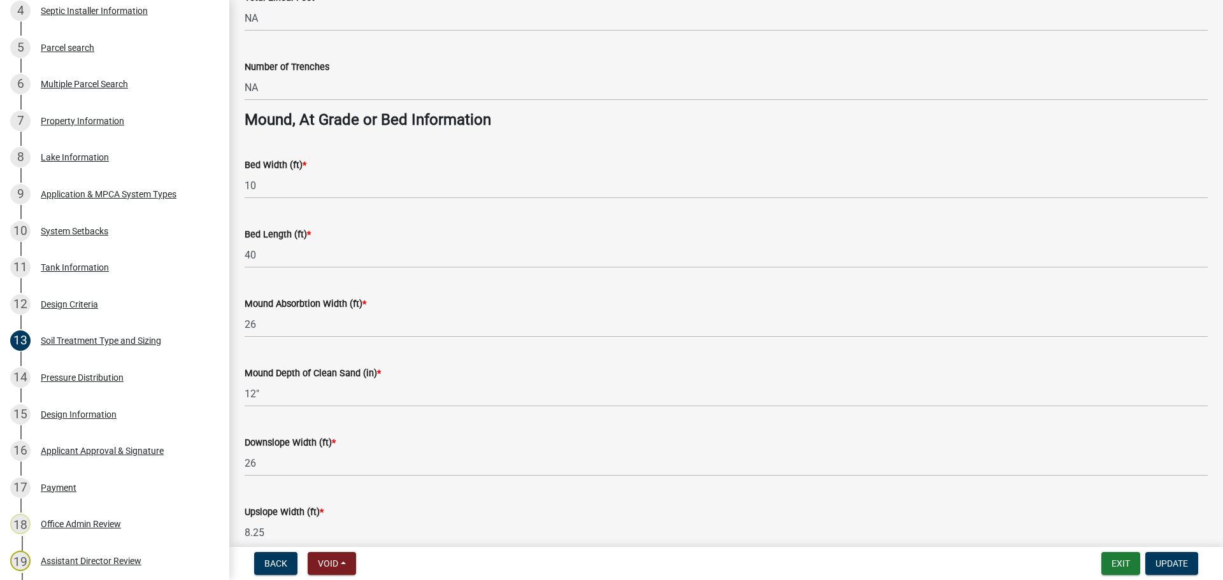
scroll to position [923, 0]
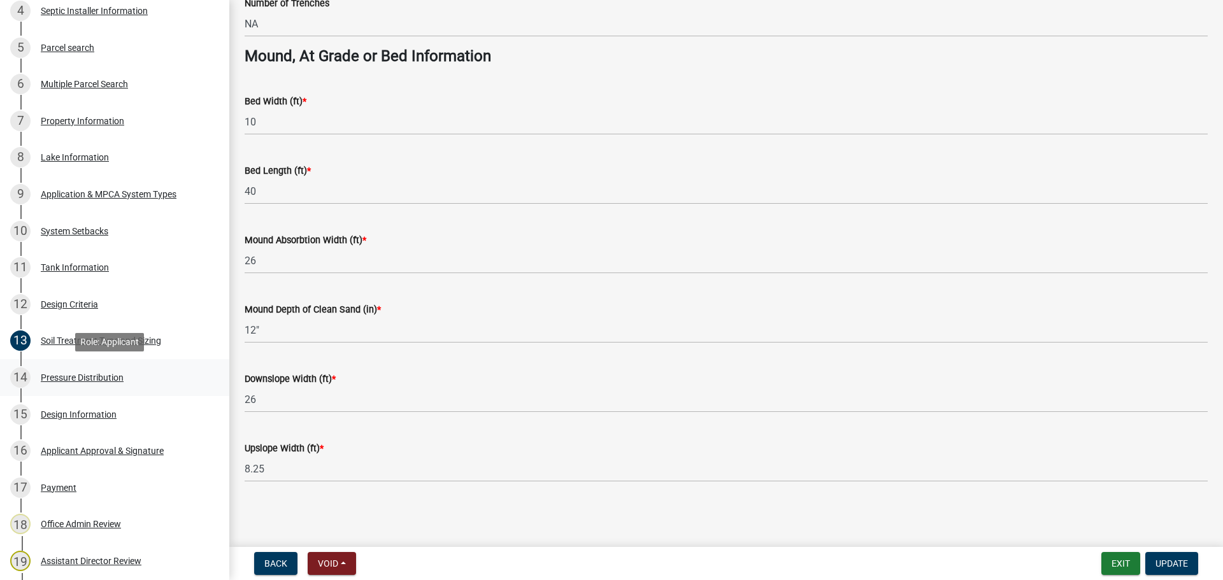
click at [167, 380] on div "14 Pressure Distribution" at bounding box center [109, 377] width 199 height 20
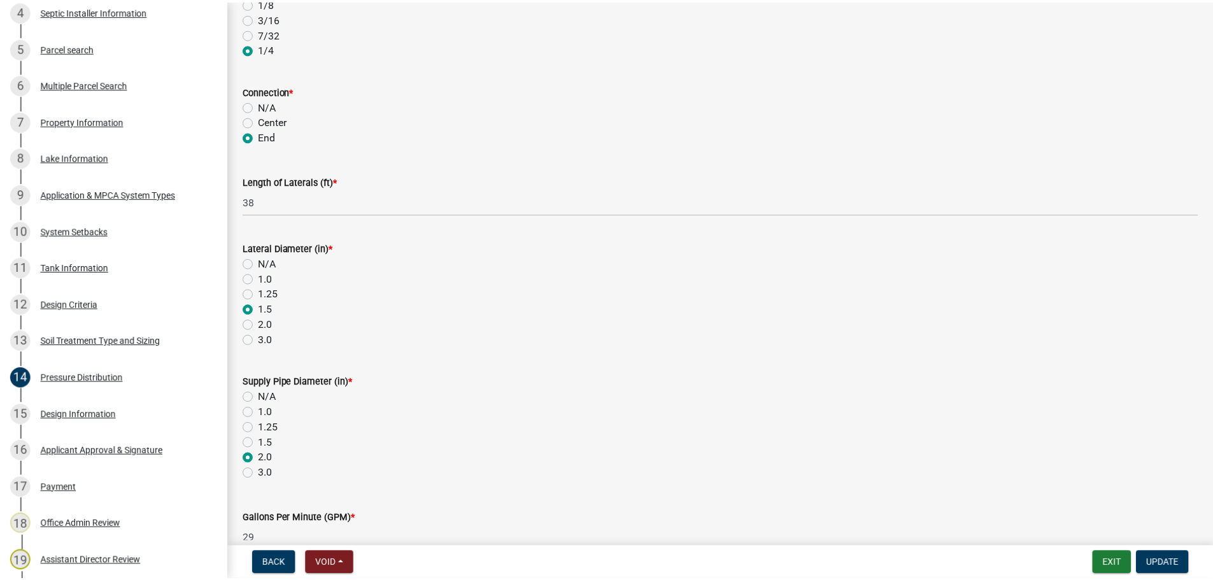
scroll to position [318, 0]
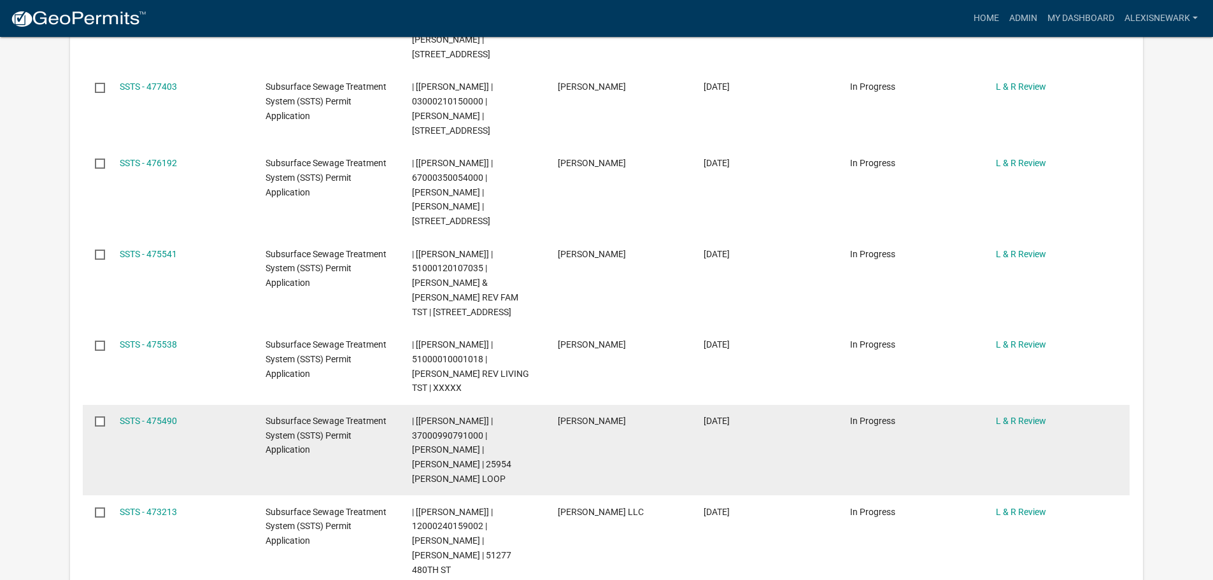
scroll to position [748, 0]
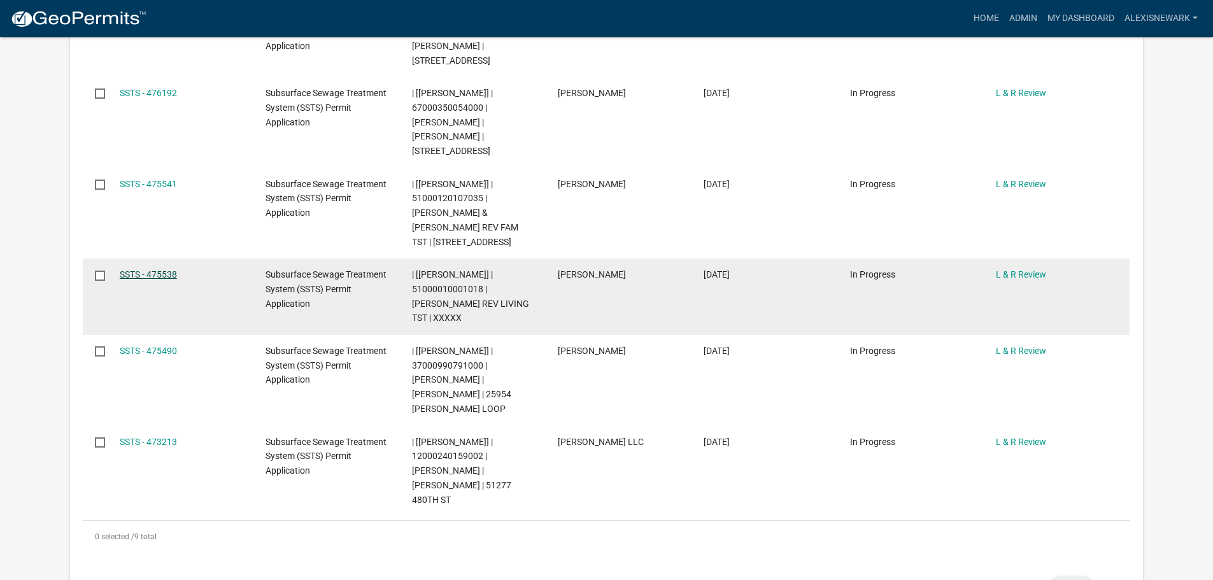
click at [164, 269] on link "SSTS - 475538" at bounding box center [148, 274] width 57 height 10
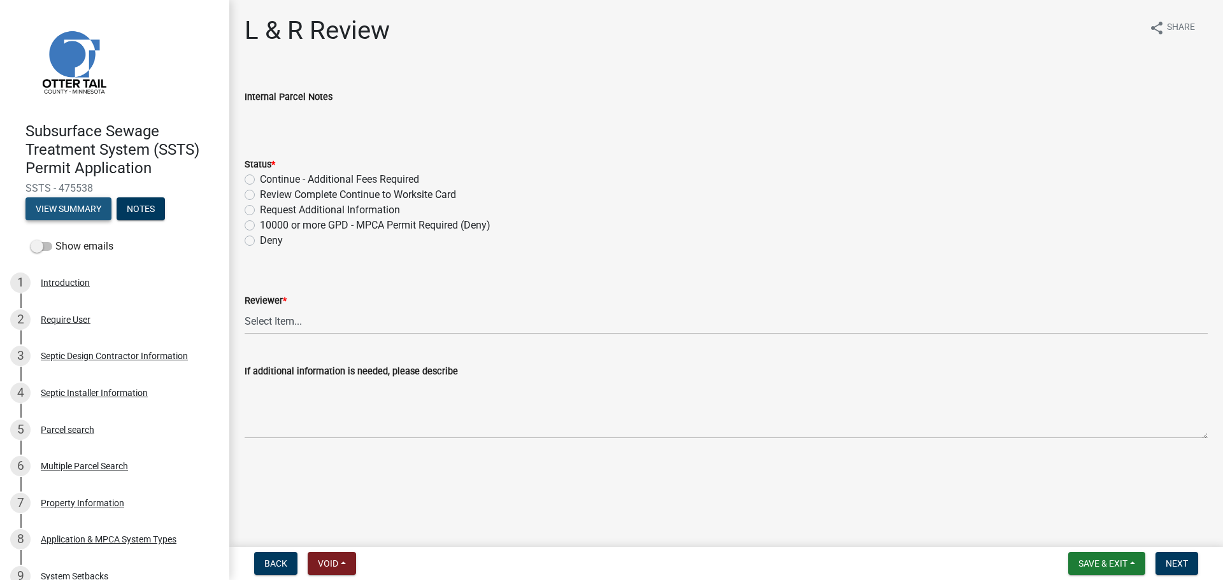
click at [103, 205] on button "View Summary" at bounding box center [68, 208] width 86 height 23
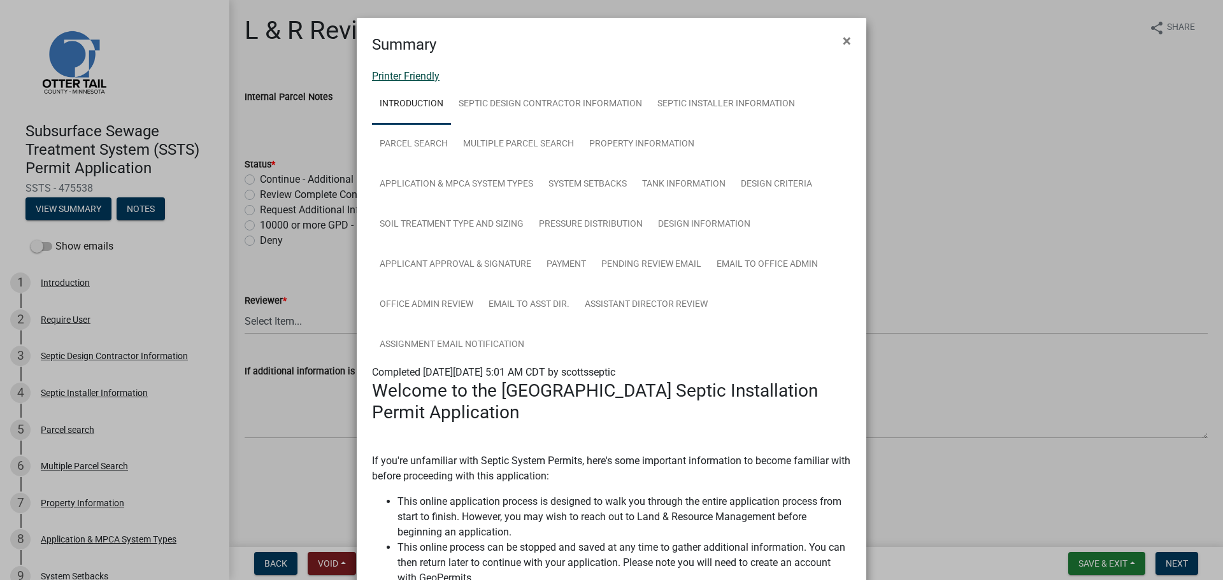
click at [431, 76] on link "Printer Friendly" at bounding box center [406, 76] width 68 height 12
click at [846, 38] on button "×" at bounding box center [846, 41] width 29 height 36
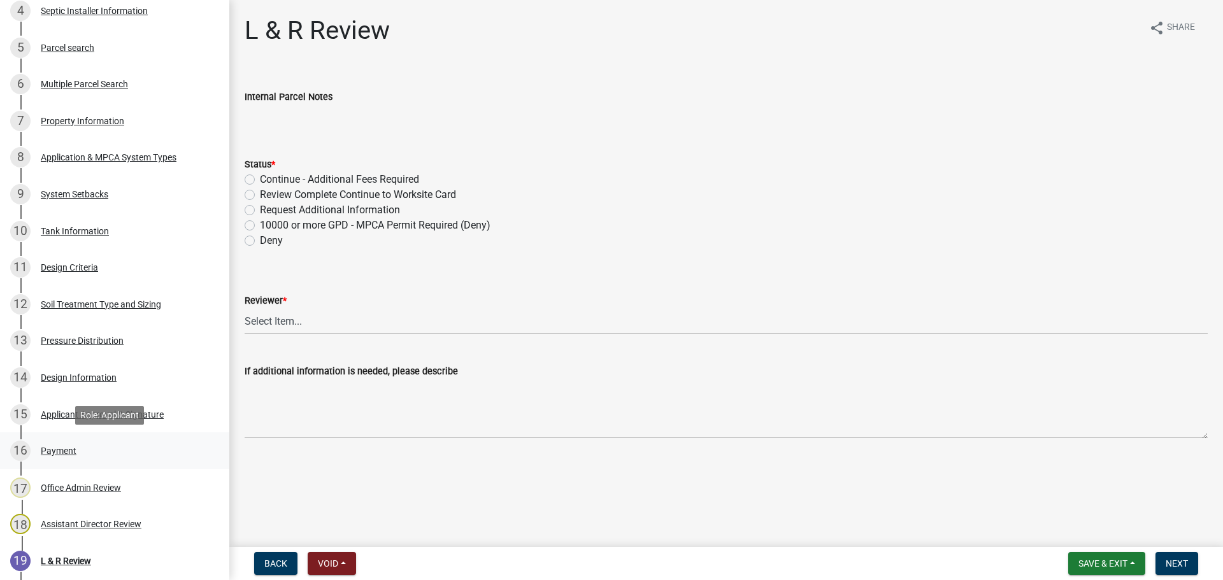
scroll to position [536, 0]
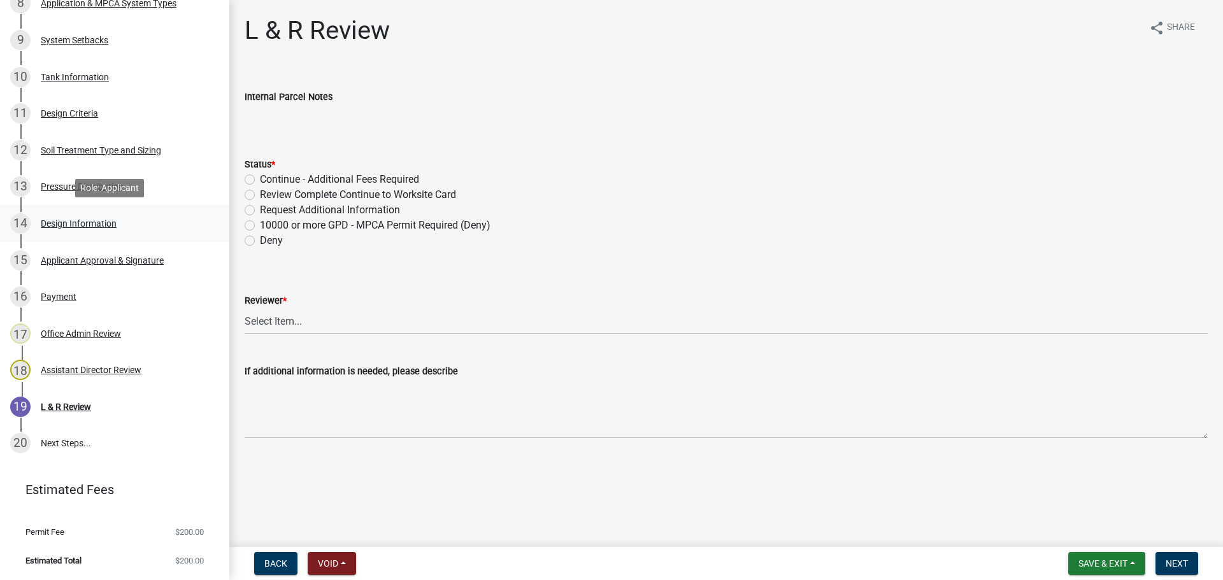
click at [107, 220] on div "Design Information" at bounding box center [79, 223] width 76 height 9
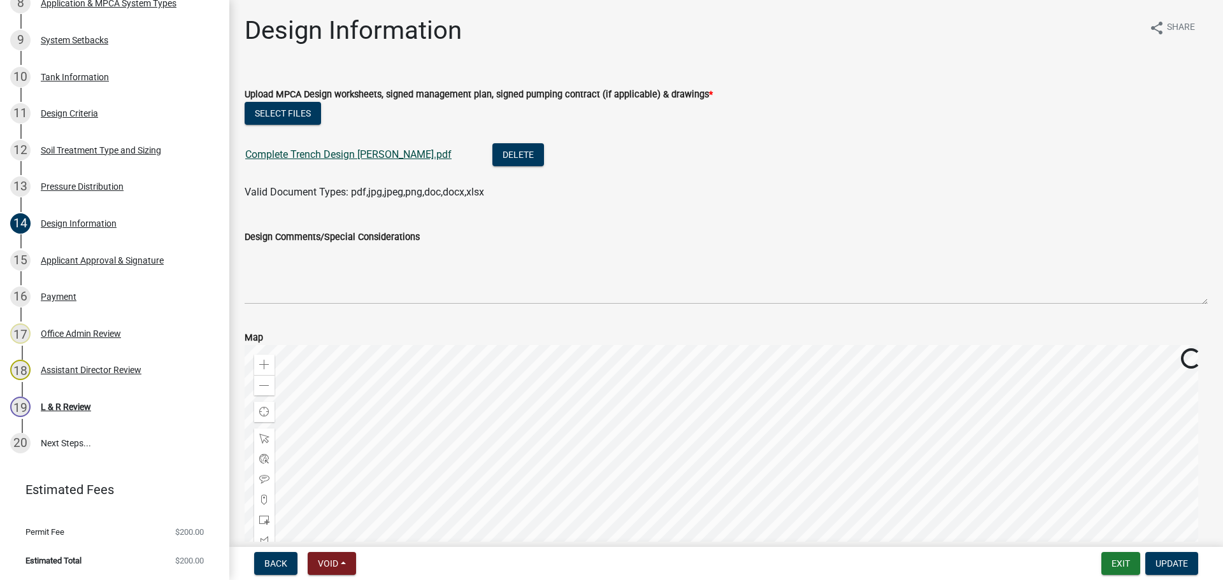
click at [399, 154] on link "Complete Trench Design Nelson.pdf" at bounding box center [348, 154] width 206 height 12
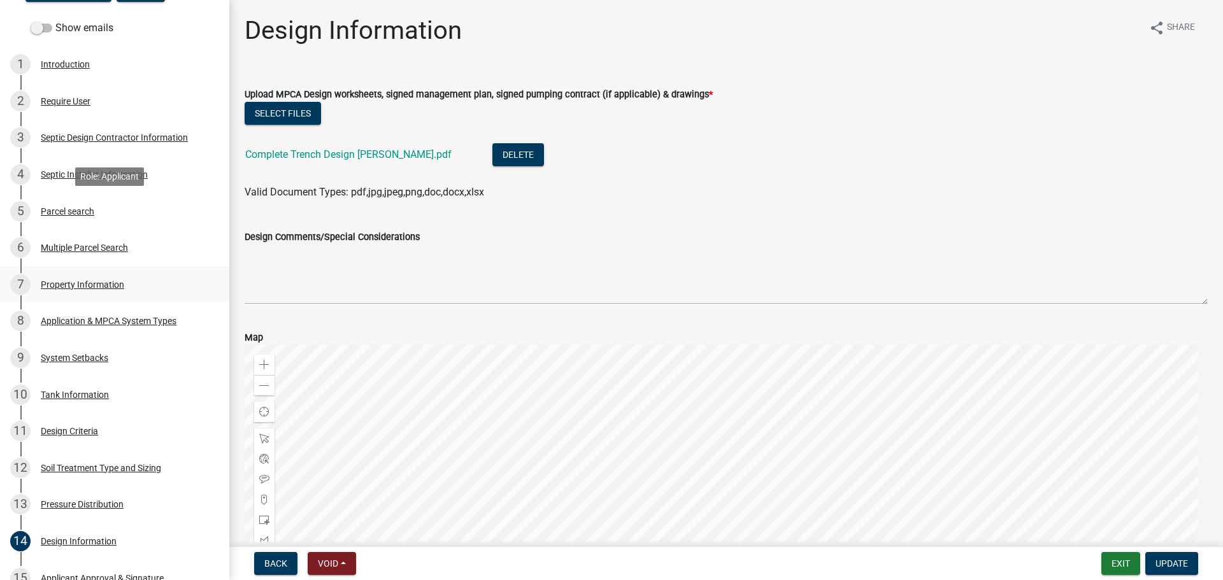
scroll to position [218, 0]
click at [157, 324] on div "Application & MPCA System Types" at bounding box center [109, 321] width 136 height 9
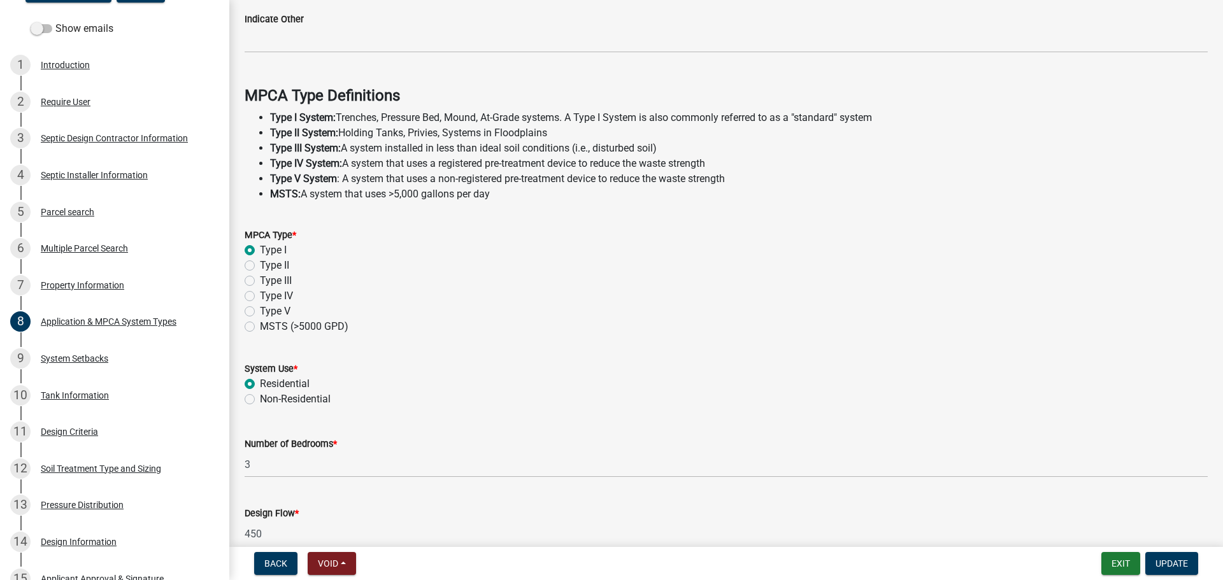
scroll to position [303, 0]
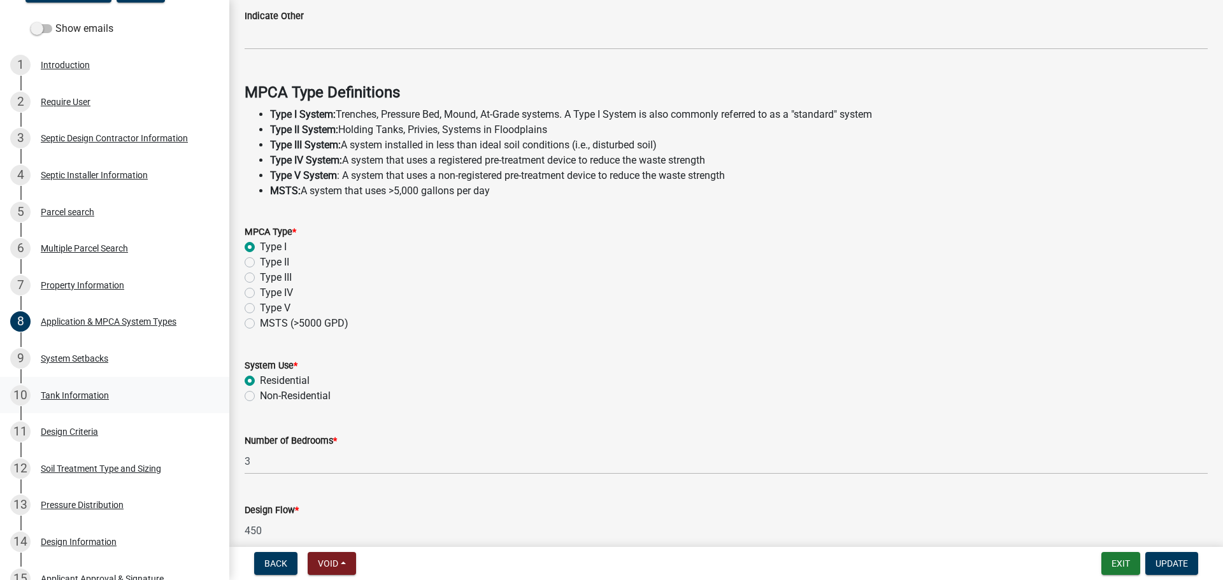
click at [129, 395] on div "10 Tank Information" at bounding box center [109, 395] width 199 height 20
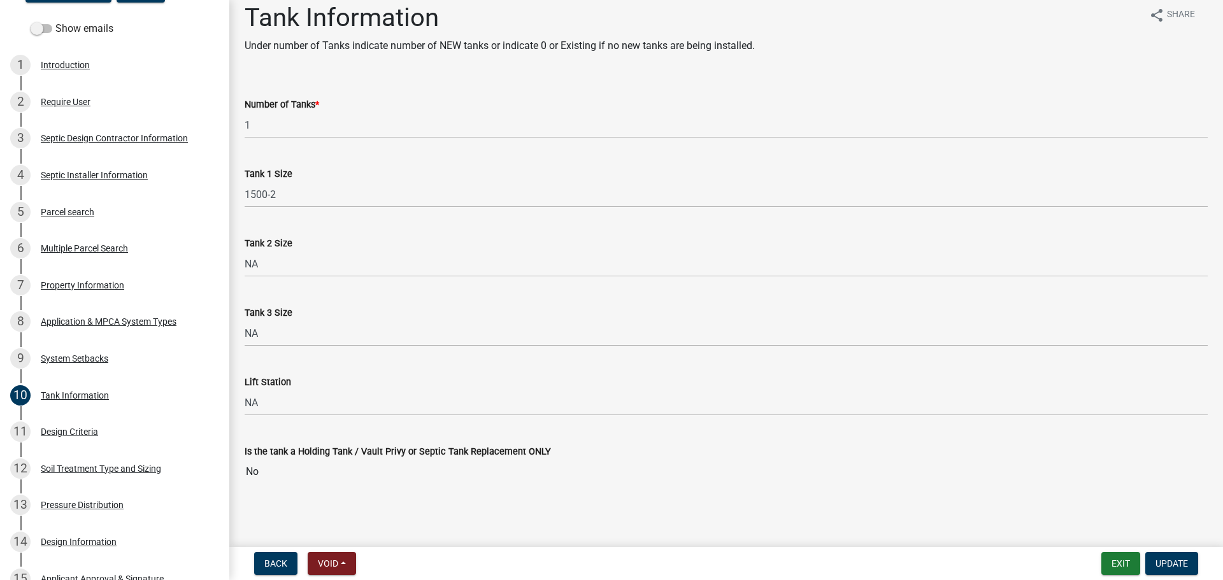
scroll to position [15, 0]
click at [141, 466] on div "Soil Treatment Type and Sizing" at bounding box center [101, 468] width 120 height 9
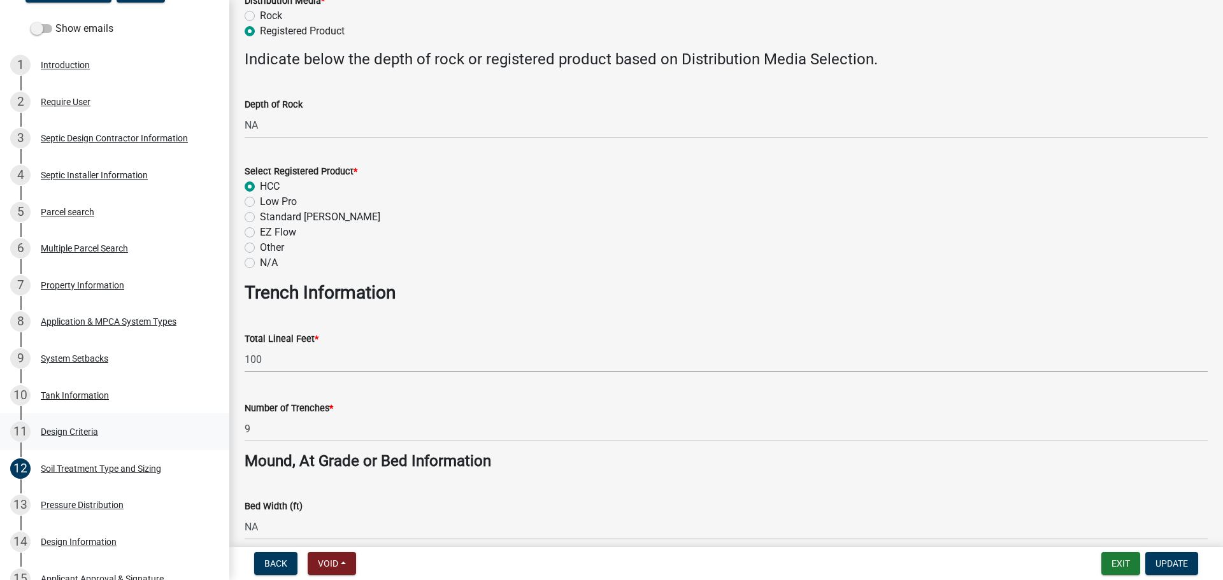
scroll to position [509, 0]
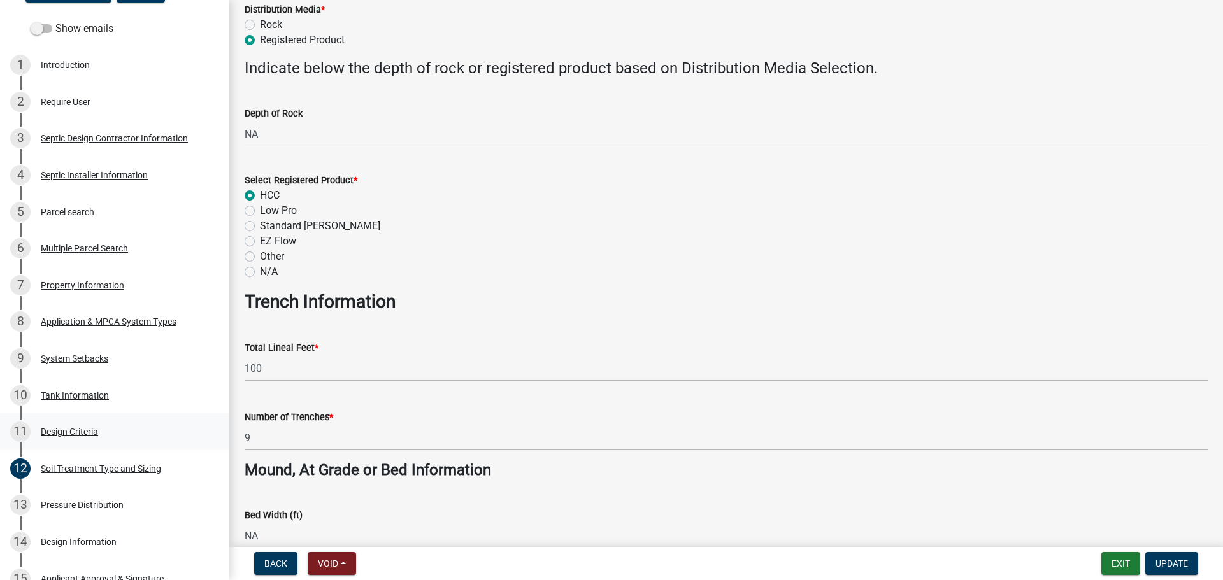
click at [72, 432] on div "Design Criteria" at bounding box center [69, 431] width 57 height 9
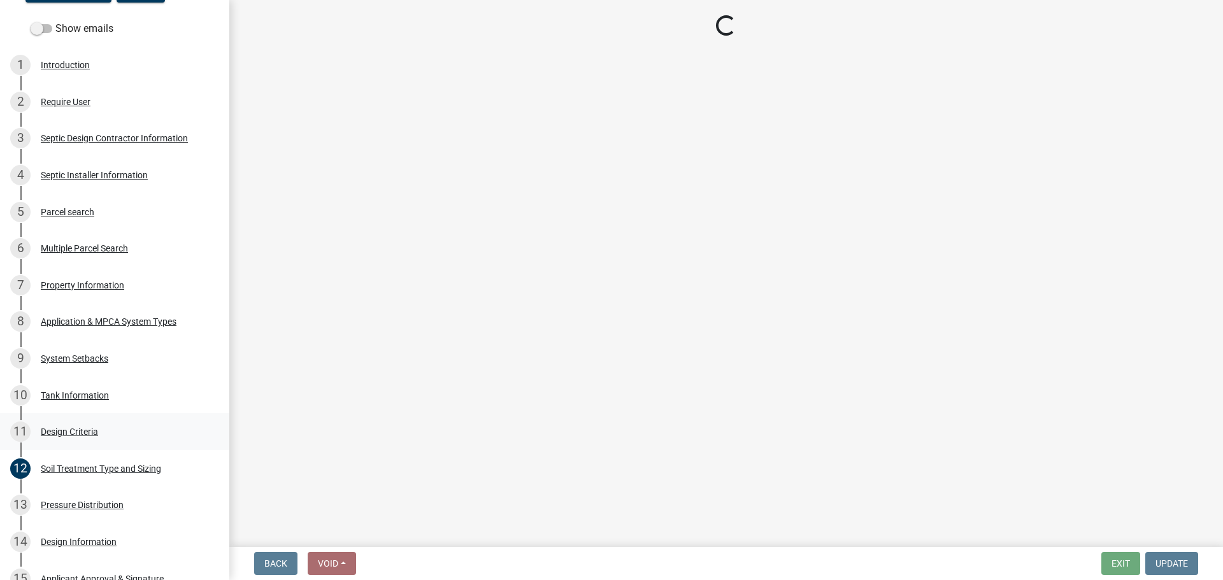
scroll to position [0, 0]
select select "eaa6e4cf-be76-4366-bfe5-e87acfaaf3f4"
select select "48b77c43-c0ca-4757-a1b1-e2e69db0f822"
select select "14354fbd-e666-4c9c-b77c-8c181d233a28"
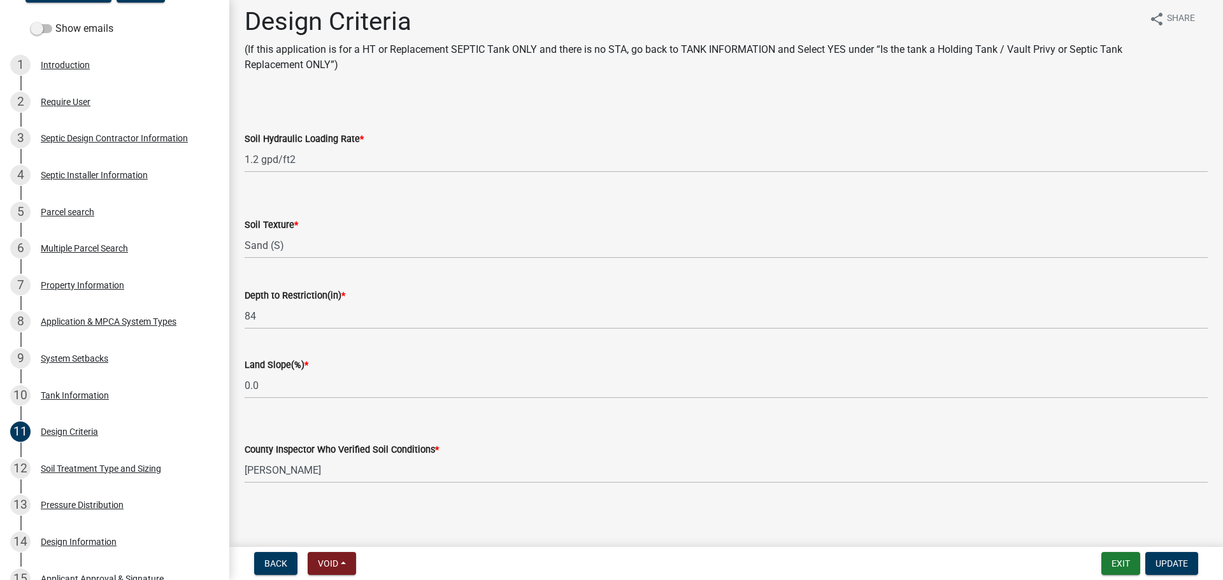
scroll to position [11, 0]
click at [101, 330] on div "8 Application & MPCA System Types" at bounding box center [109, 321] width 199 height 20
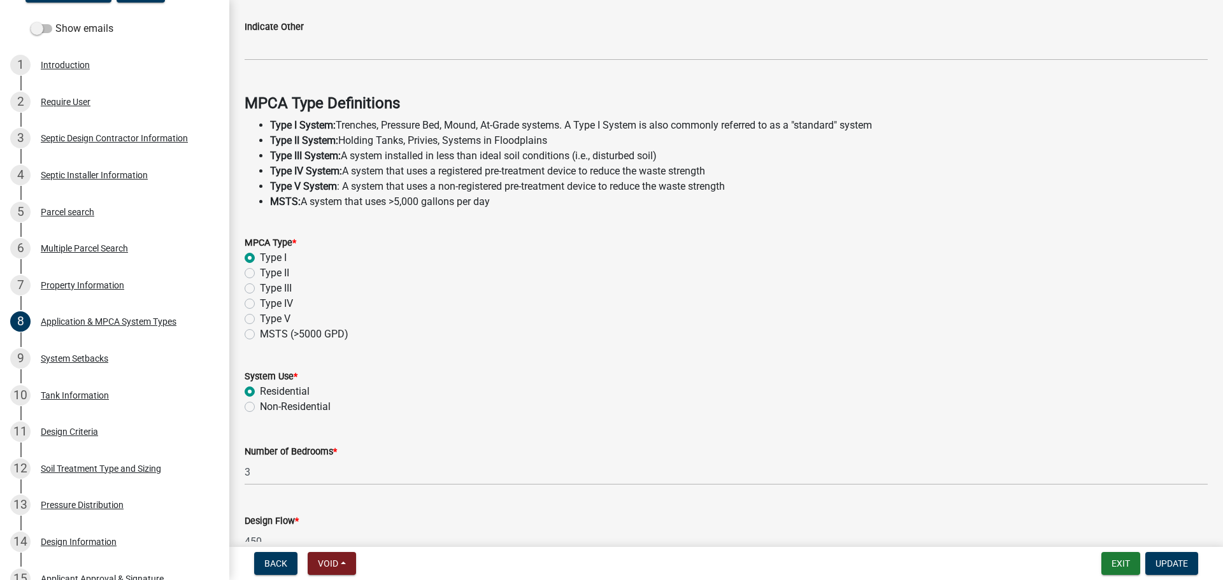
scroll to position [318, 0]
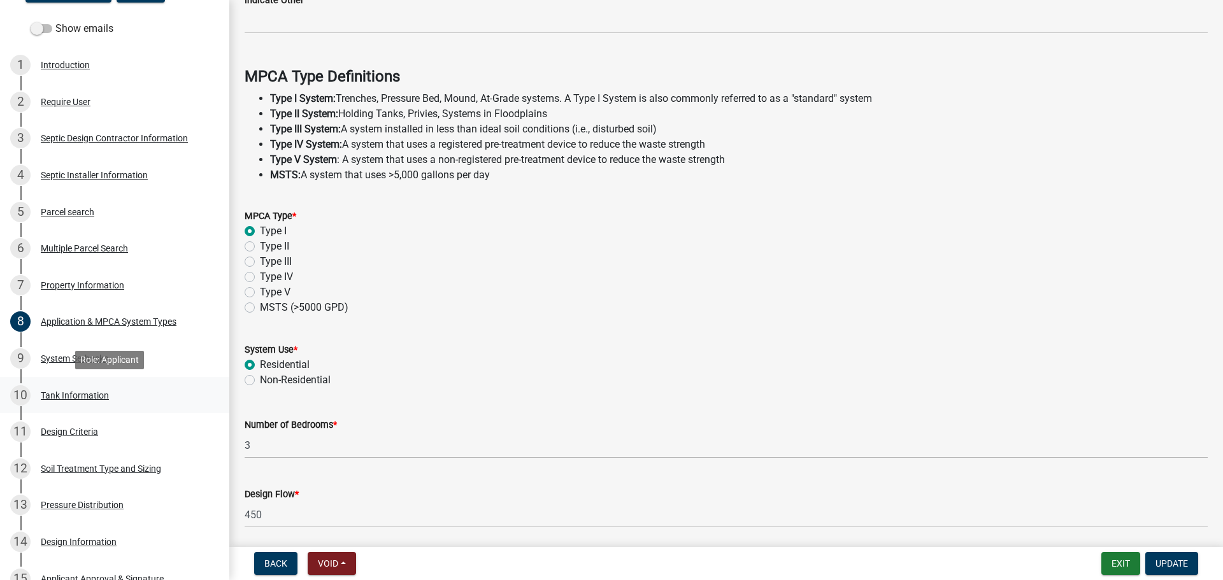
click at [79, 387] on div "10 Tank Information" at bounding box center [109, 395] width 199 height 20
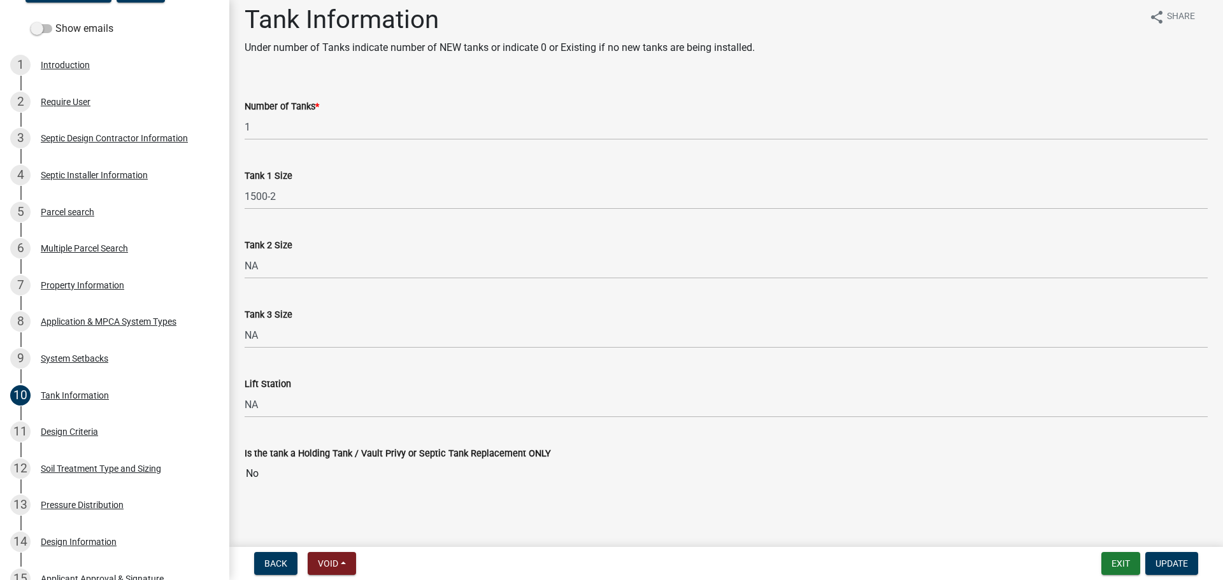
scroll to position [15, 0]
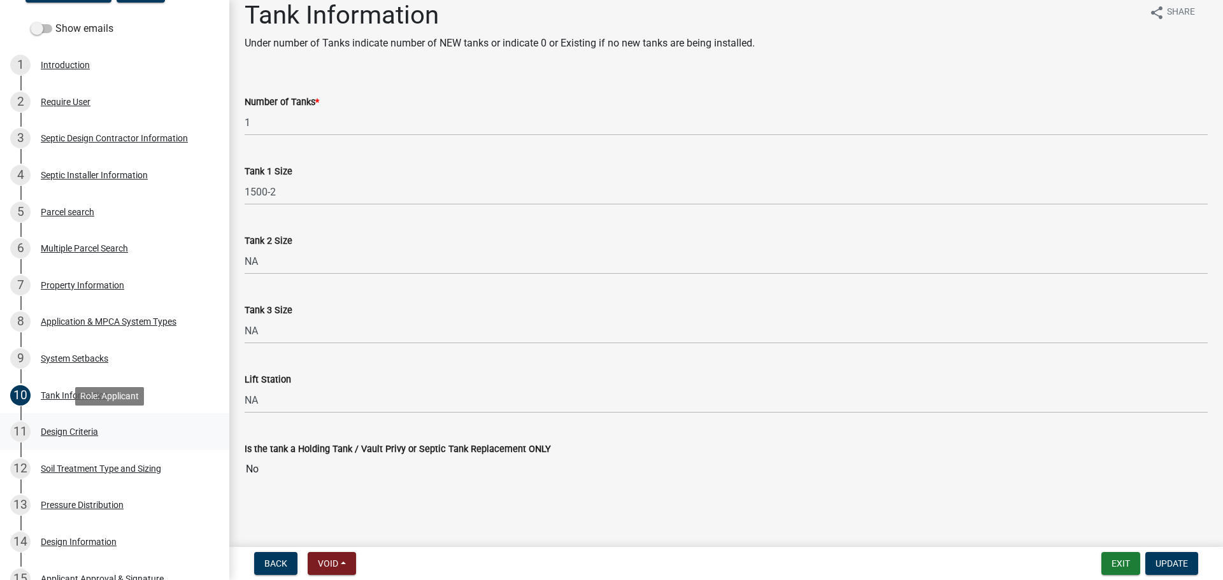
click at [183, 429] on div "11 Design Criteria" at bounding box center [109, 432] width 199 height 20
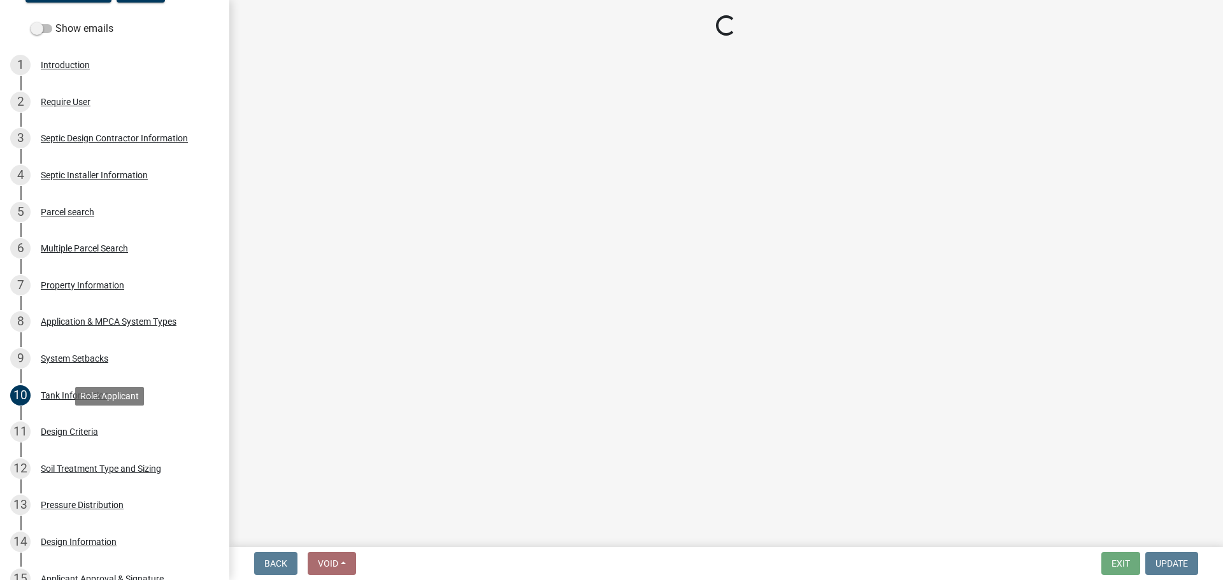
scroll to position [0, 0]
select select "eaa6e4cf-be76-4366-bfe5-e87acfaaf3f4"
select select "48b77c43-c0ca-4757-a1b1-e2e69db0f822"
select select "14354fbd-e666-4c9c-b77c-8c181d233a28"
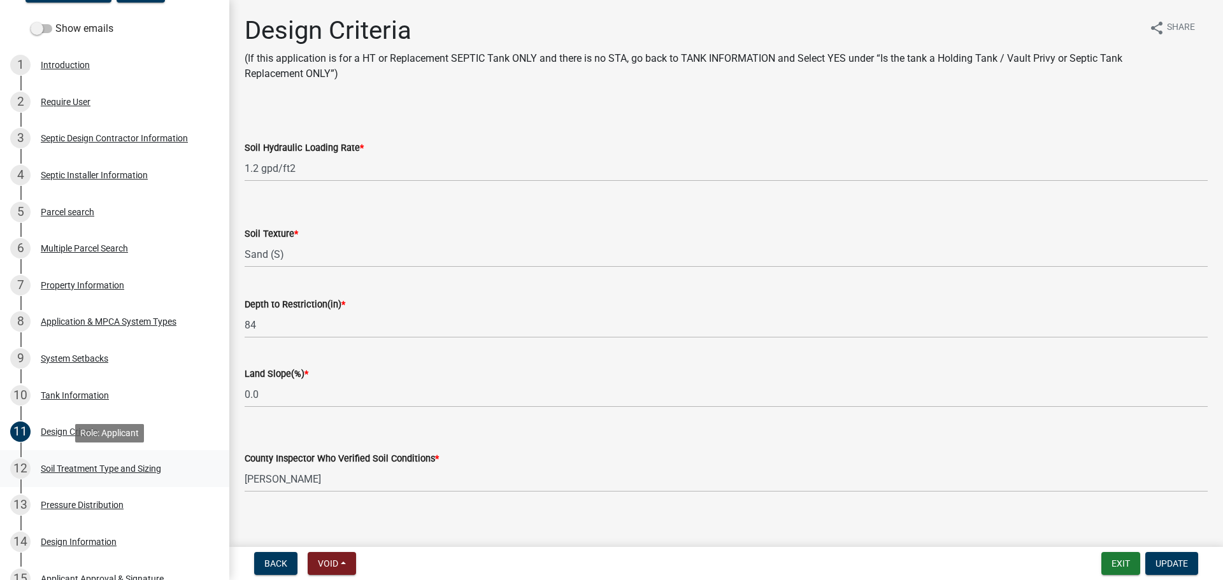
click at [187, 467] on div "12 Soil Treatment Type and Sizing" at bounding box center [109, 469] width 199 height 20
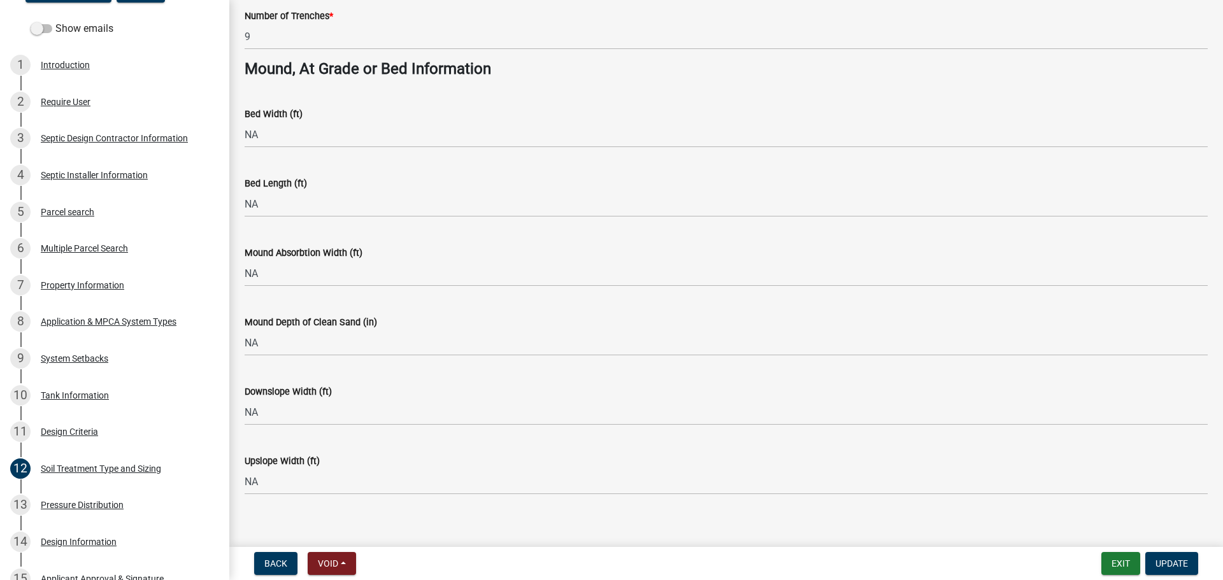
scroll to position [923, 0]
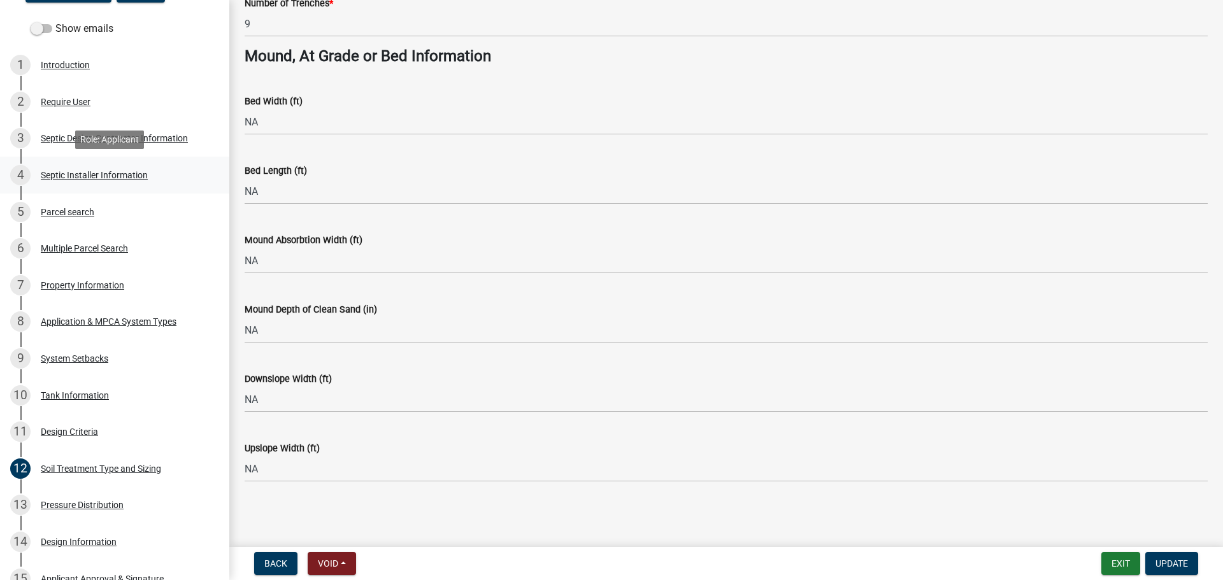
click at [174, 189] on link "4 Septic Installer Information" at bounding box center [114, 175] width 229 height 37
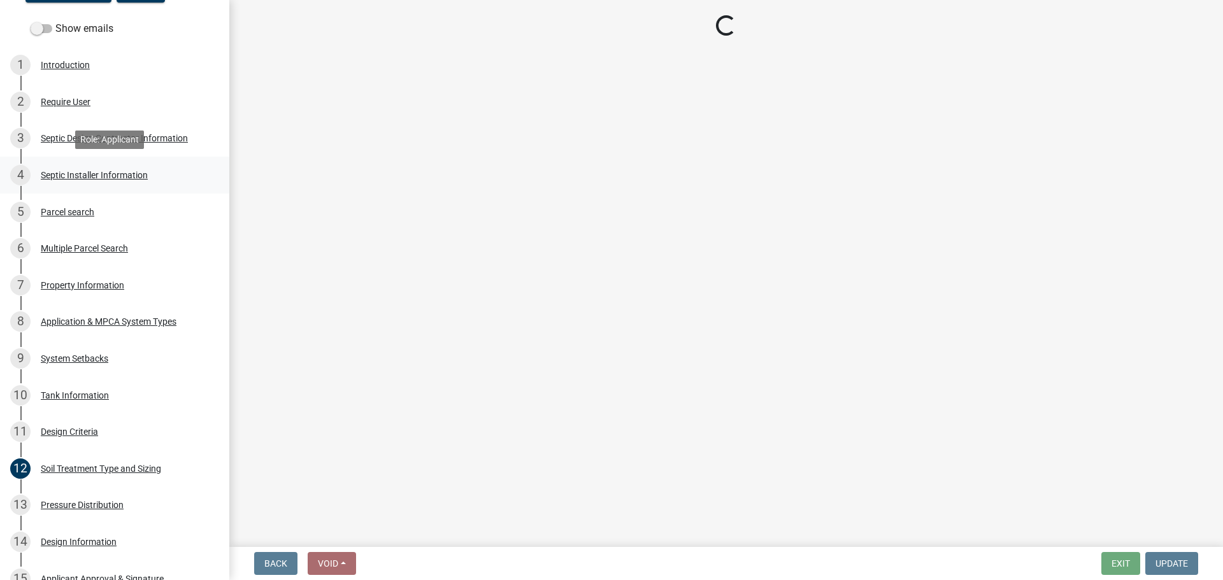
scroll to position [0, 0]
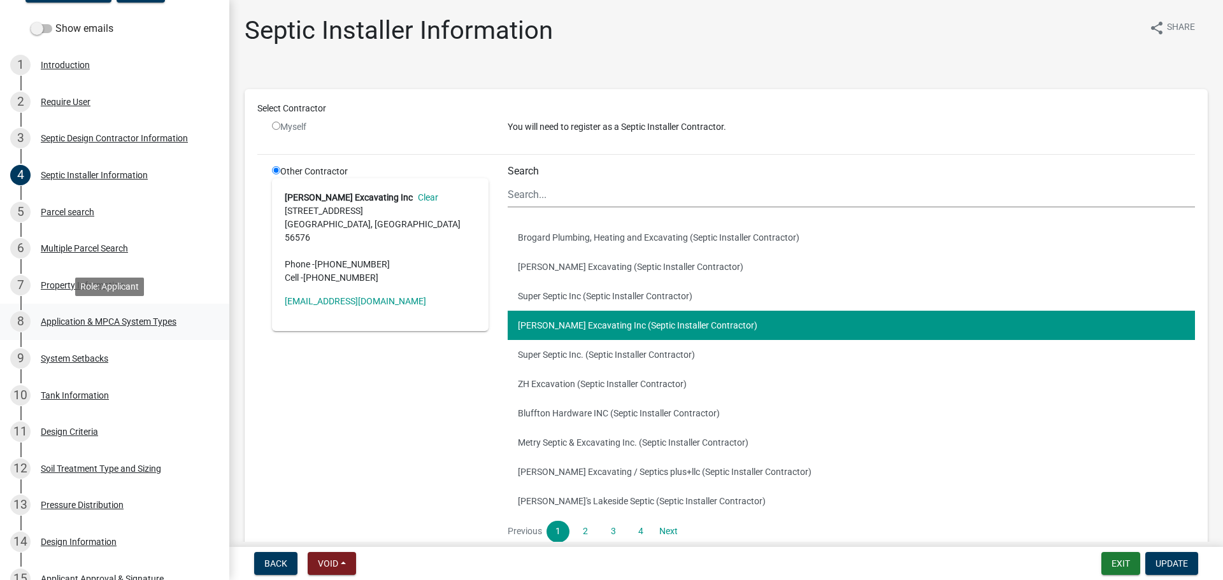
click at [144, 320] on div "Application & MPCA System Types" at bounding box center [109, 321] width 136 height 9
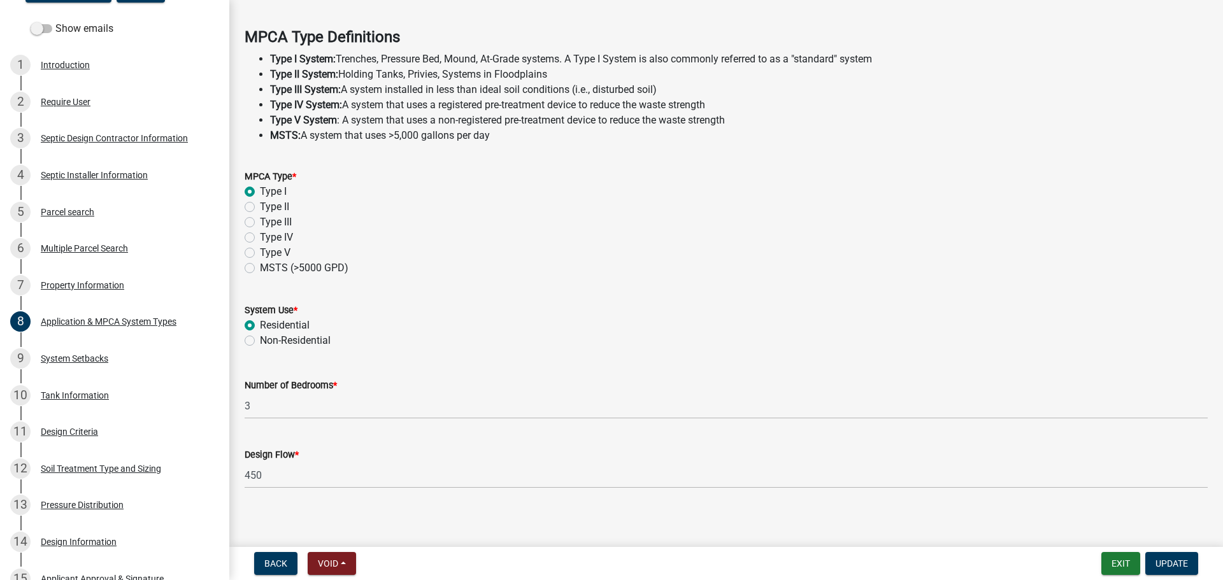
scroll to position [364, 0]
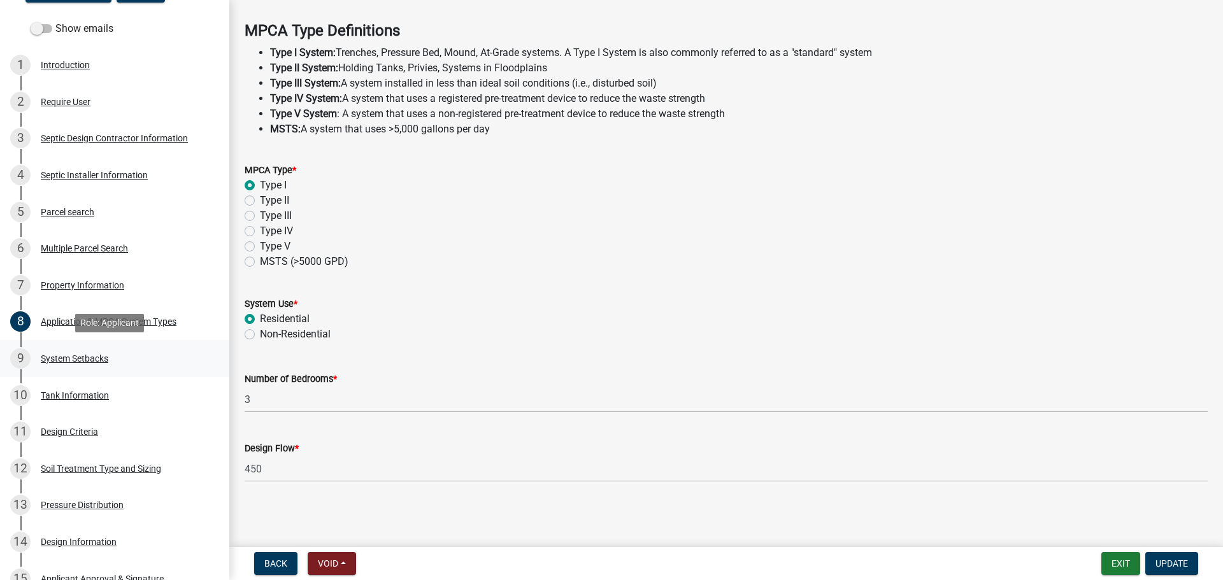
click at [193, 369] on link "9 System Setbacks" at bounding box center [114, 358] width 229 height 37
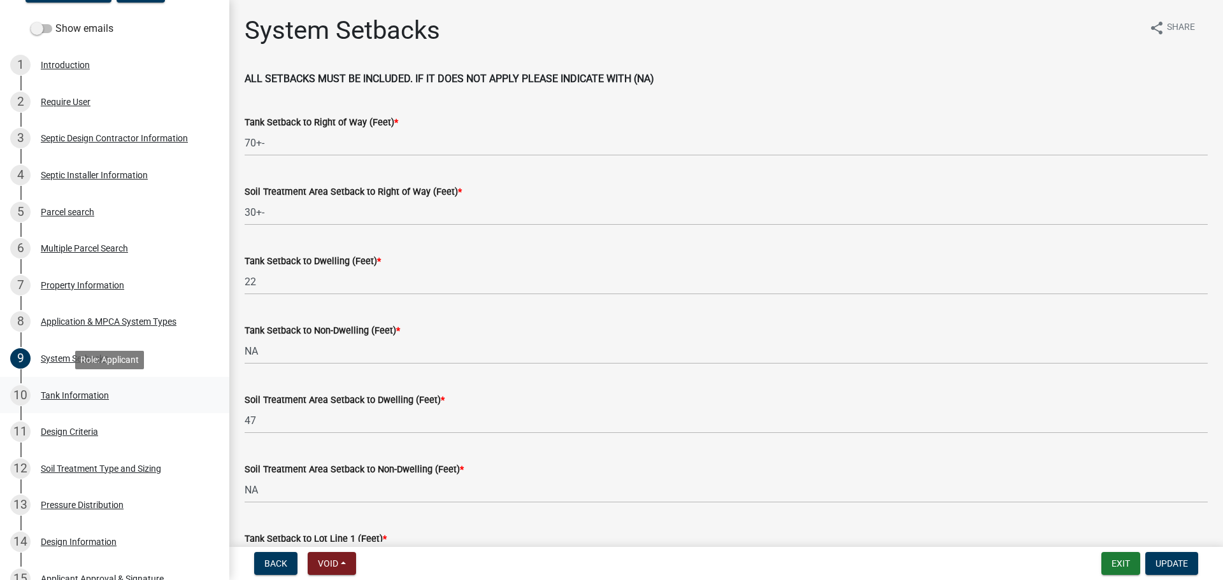
click at [188, 390] on div "10 Tank Information" at bounding box center [109, 395] width 199 height 20
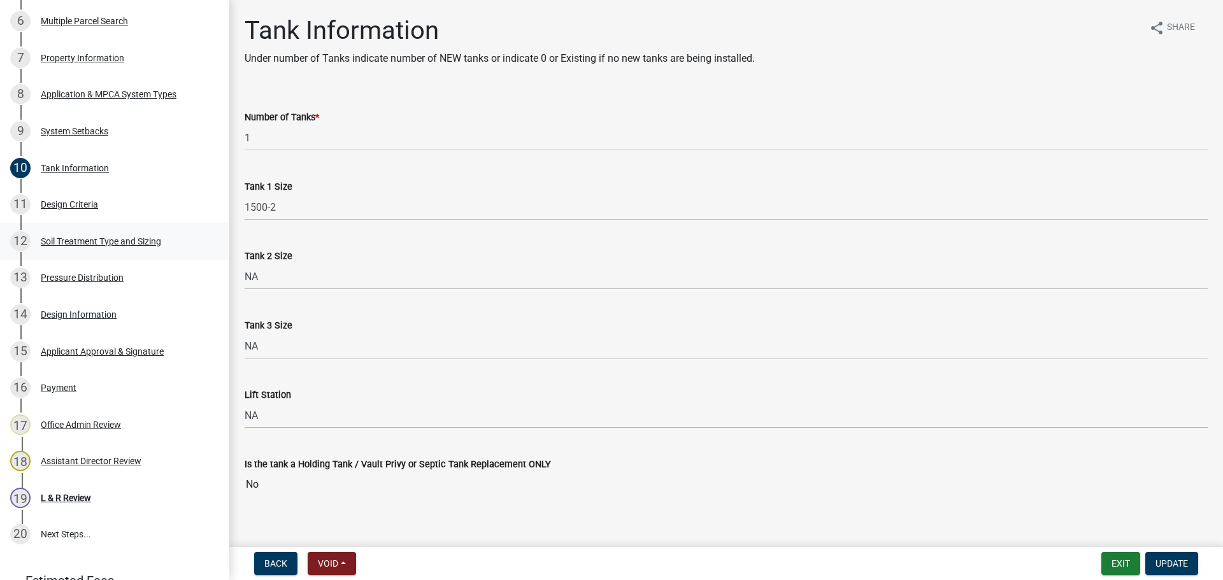
scroll to position [441, 0]
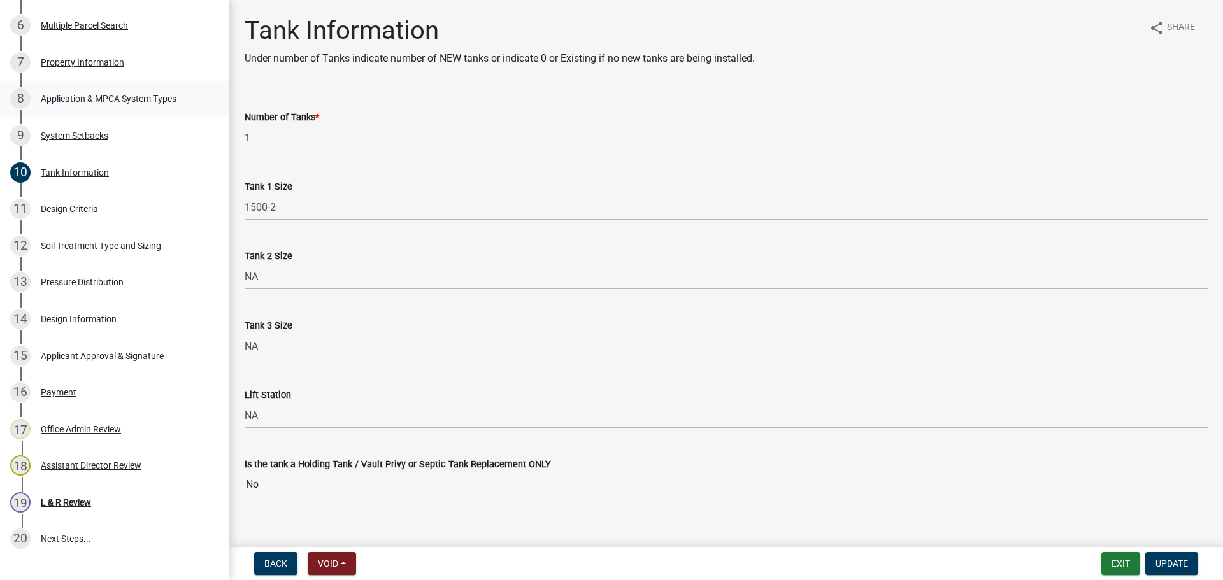
click at [74, 103] on div "Application & MPCA System Types" at bounding box center [109, 98] width 136 height 9
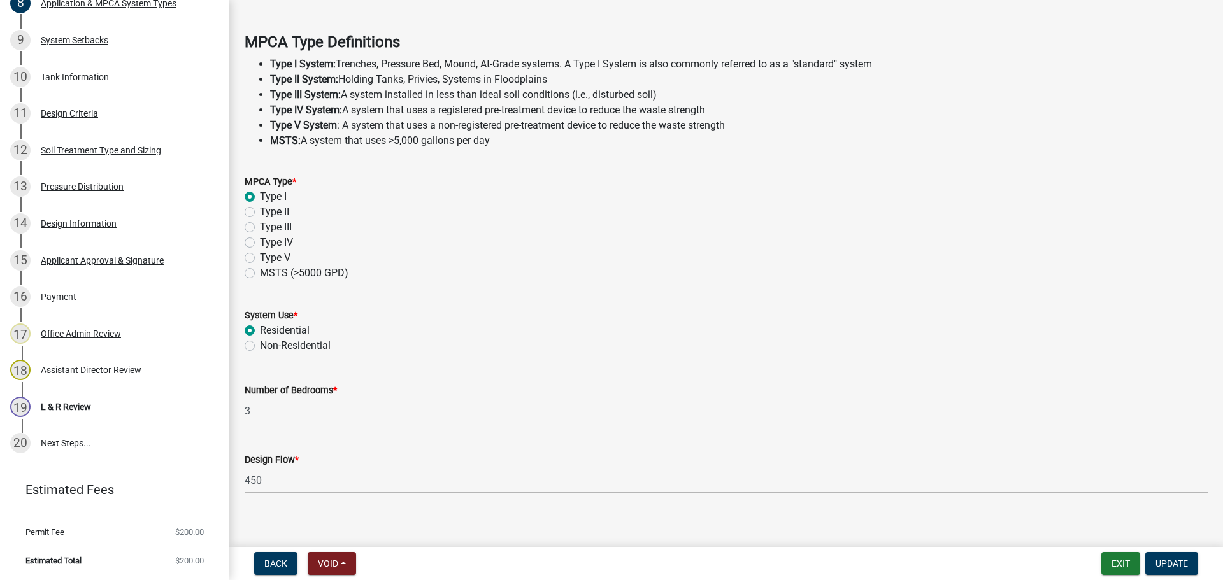
scroll to position [364, 0]
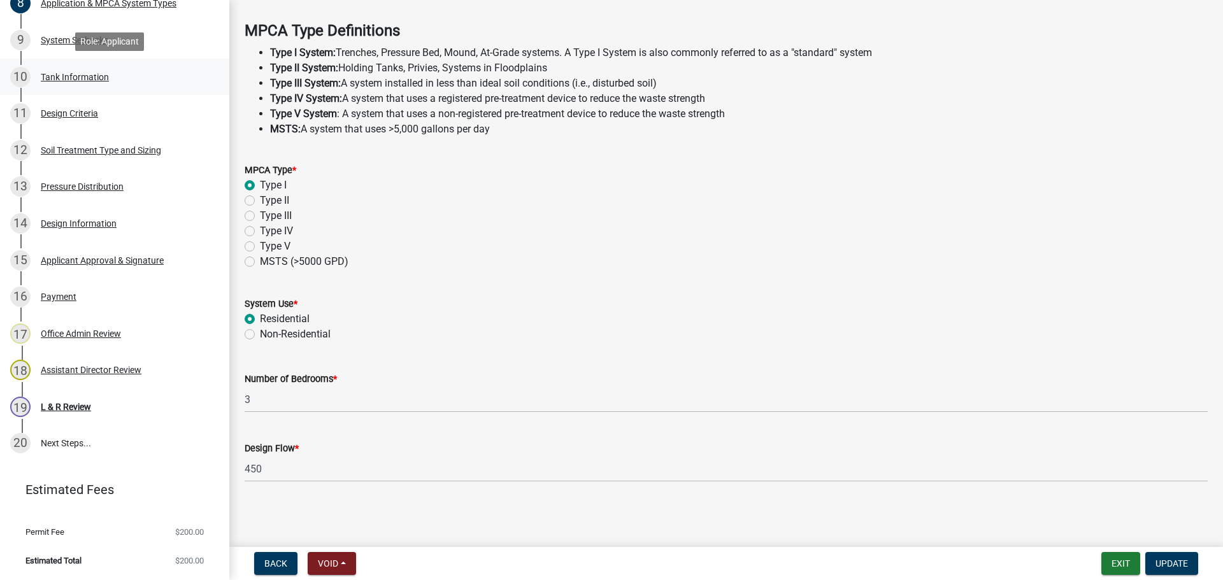
click at [131, 66] on link "10 Tank Information" at bounding box center [114, 77] width 229 height 37
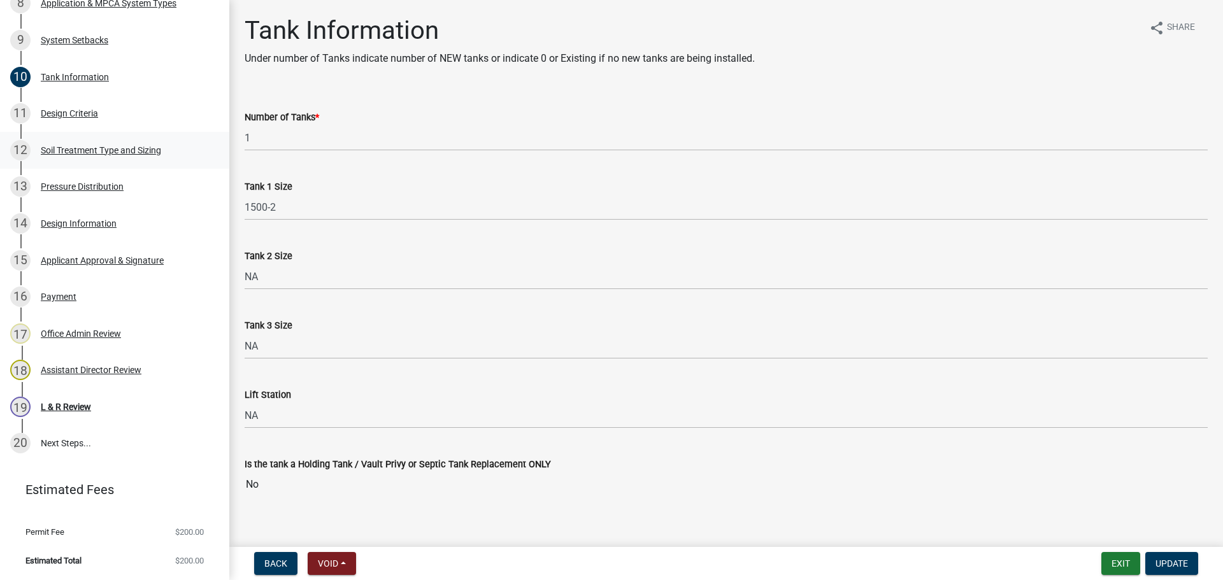
click at [132, 158] on div "12 Soil Treatment Type and Sizing" at bounding box center [109, 150] width 199 height 20
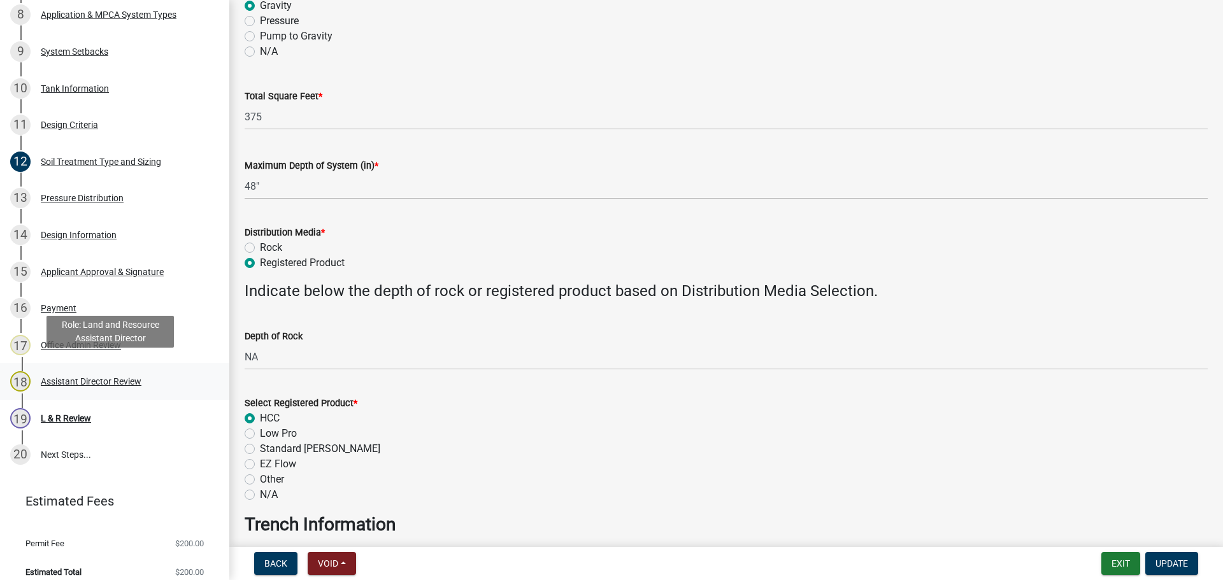
scroll to position [536, 0]
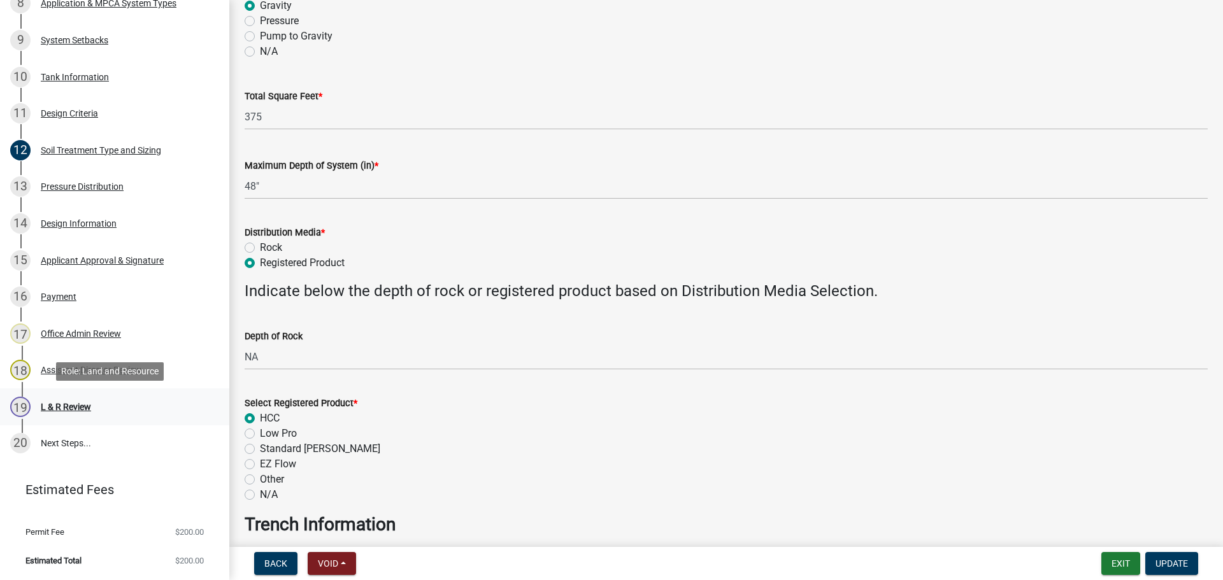
click at [137, 399] on div "19 L & R Review" at bounding box center [109, 407] width 199 height 20
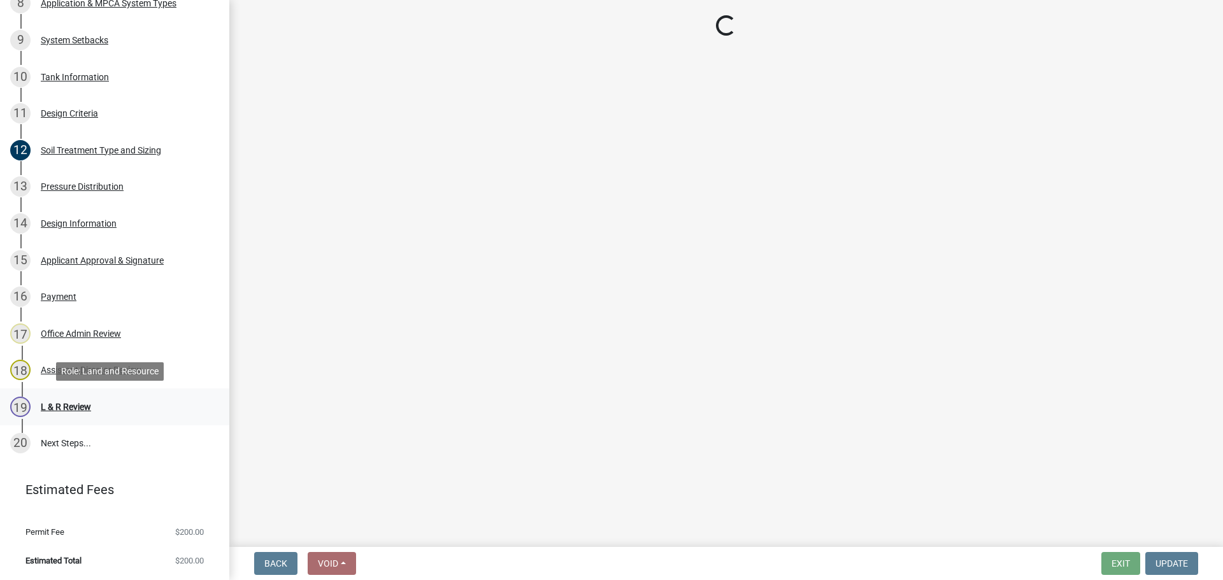
scroll to position [0, 0]
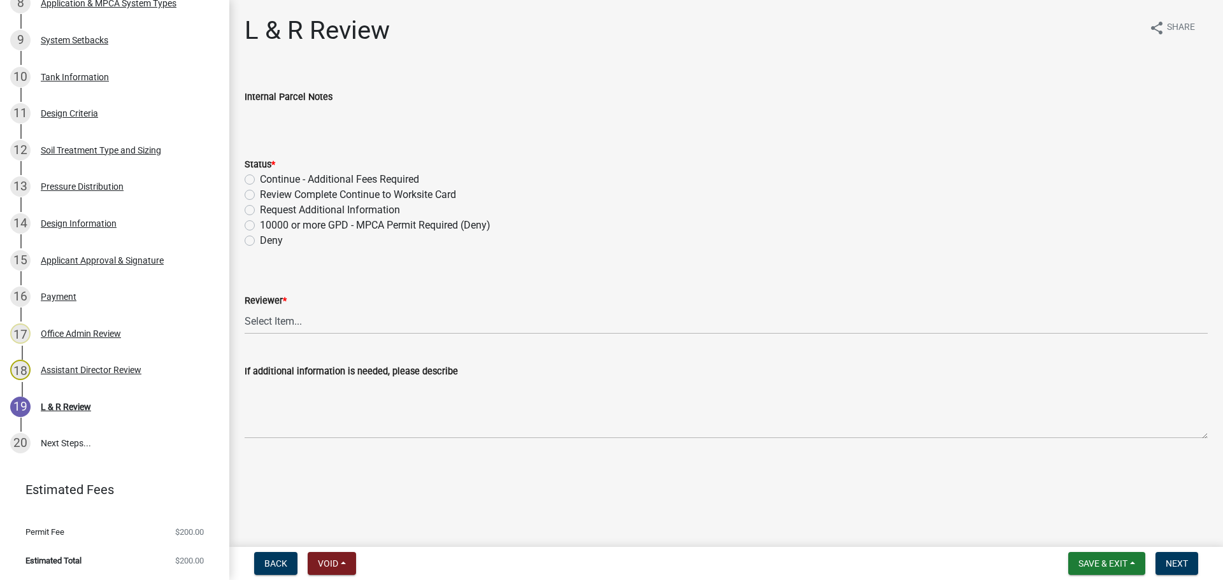
click at [463, 190] on div "Review Complete Continue to Worksite Card" at bounding box center [726, 194] width 963 height 15
click at [325, 196] on label "Review Complete Continue to Worksite Card" at bounding box center [358, 194] width 196 height 15
click at [268, 196] on input "Review Complete Continue to Worksite Card" at bounding box center [264, 191] width 8 height 8
radio input "true"
click at [355, 326] on select "Select Item... [PERSON_NAME] [PERSON_NAME] [PERSON_NAME] [PERSON_NAME] [PERSON_…" at bounding box center [726, 321] width 963 height 26
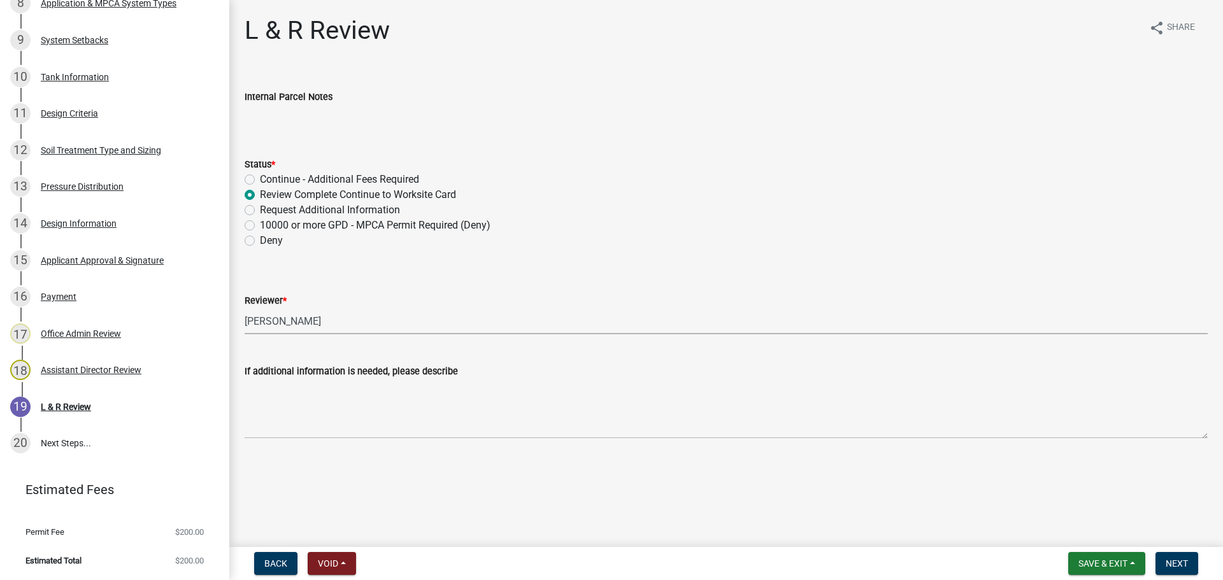
click at [245, 308] on select "Select Item... [PERSON_NAME] [PERSON_NAME] [PERSON_NAME] [PERSON_NAME] [PERSON_…" at bounding box center [726, 321] width 963 height 26
select select "05826fb5-7c18-481d-abe0-188b58e93217"
click at [1192, 570] on button "Next" at bounding box center [1176, 563] width 43 height 23
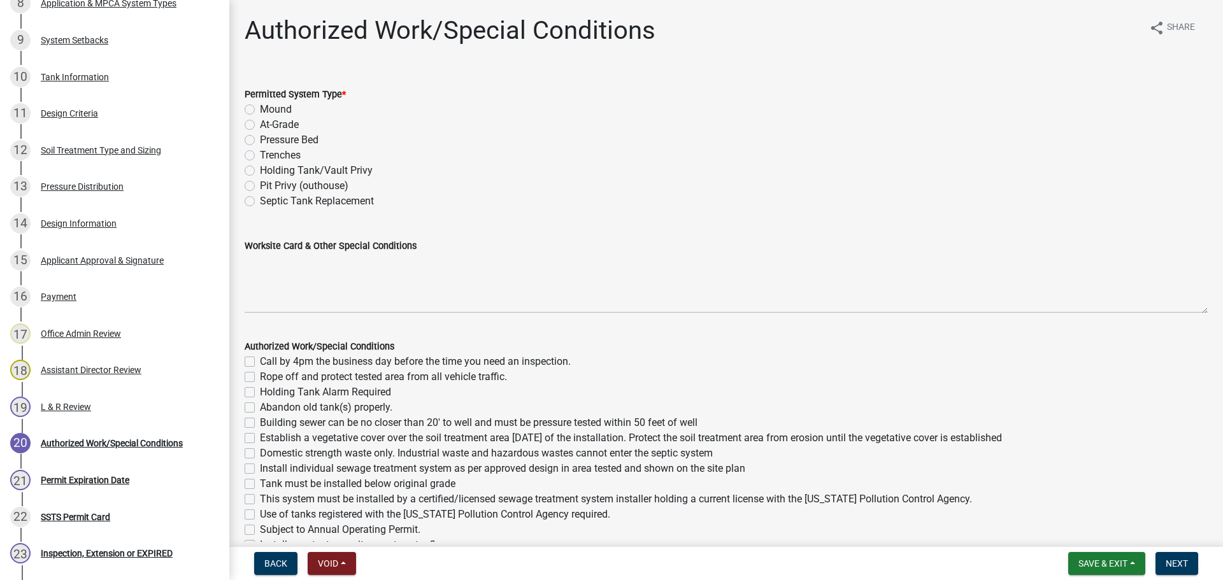
scroll to position [683, 0]
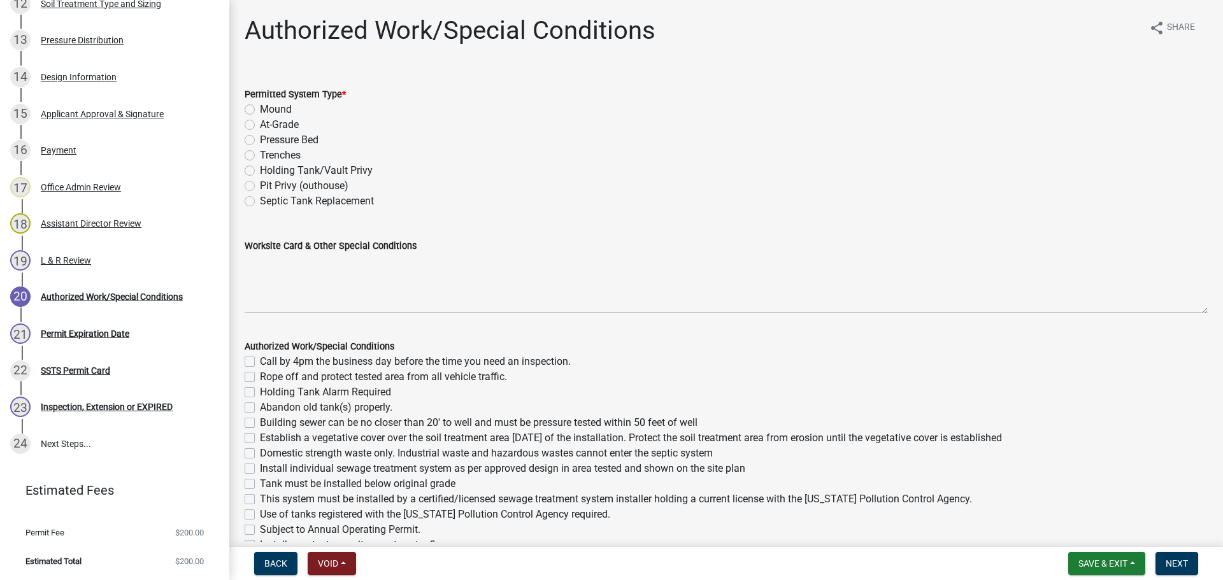
click at [249, 150] on div "Trenches" at bounding box center [726, 155] width 963 height 15
click at [260, 157] on label "Trenches" at bounding box center [280, 155] width 41 height 15
click at [260, 156] on input "Trenches" at bounding box center [264, 152] width 8 height 8
radio input "true"
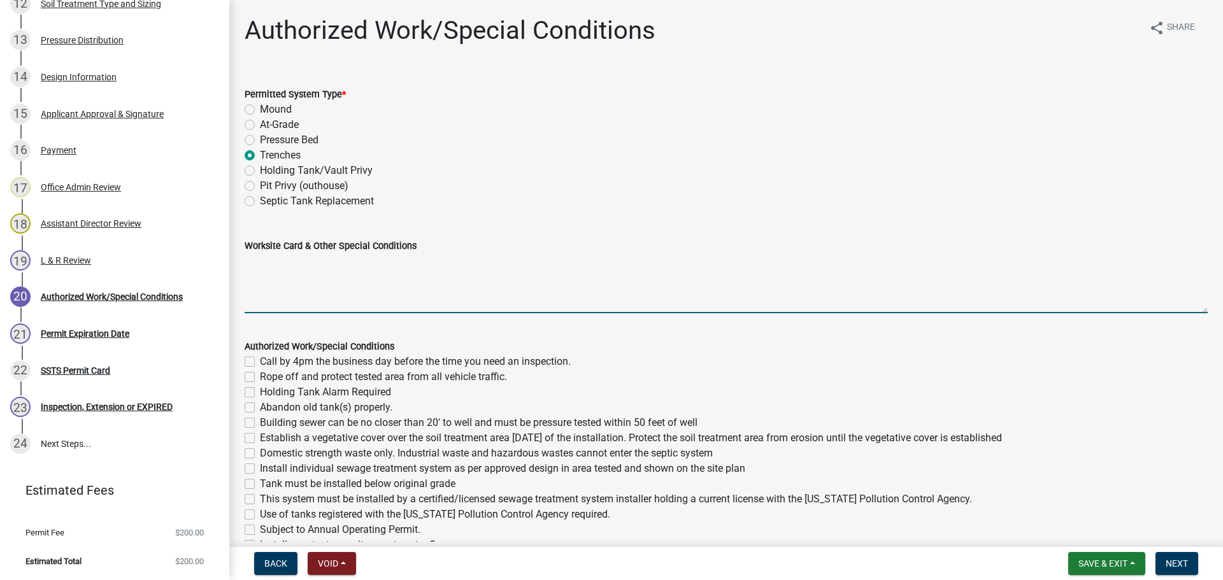
click at [299, 267] on textarea "Worksite Card & Other Special Conditions" at bounding box center [726, 283] width 963 height 60
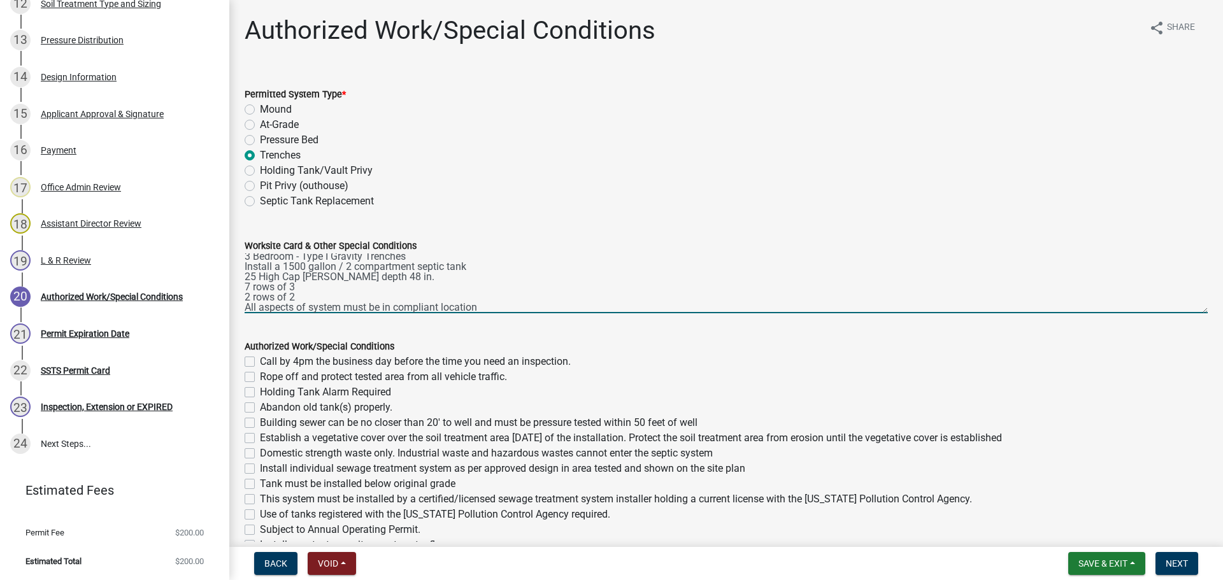
scroll to position [0, 0]
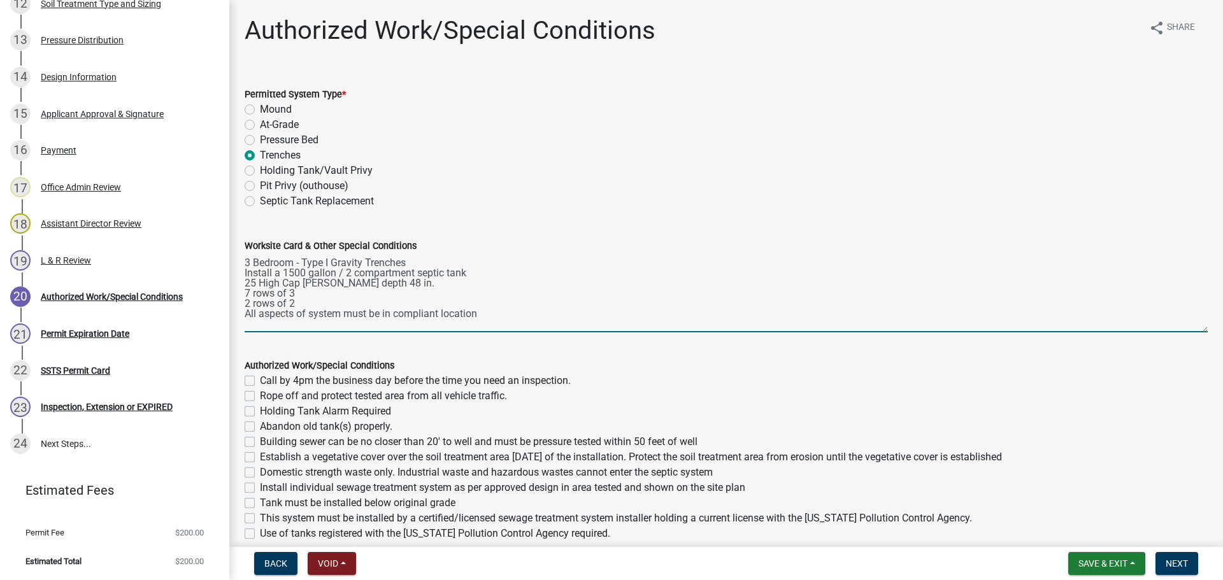
drag, startPoint x: 1193, startPoint y: 308, endPoint x: 1198, endPoint y: 329, distance: 21.6
click at [1198, 329] on div "Worksite Card & Other Special Conditions 3 Bedroom - Type I Gravity Trenches In…" at bounding box center [726, 276] width 982 height 112
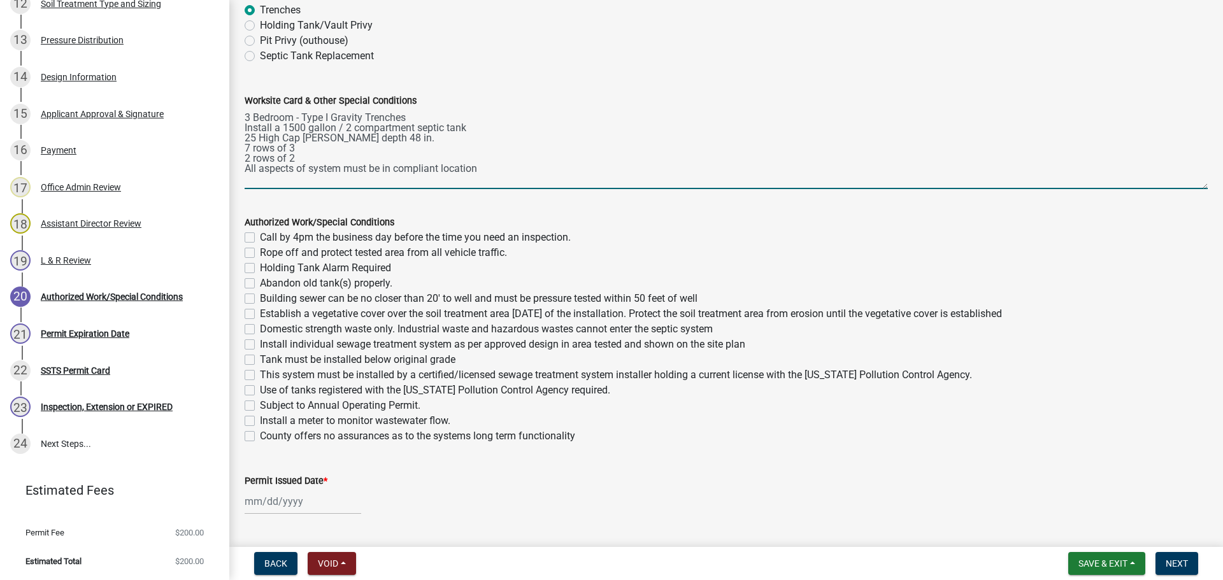
scroll to position [179, 0]
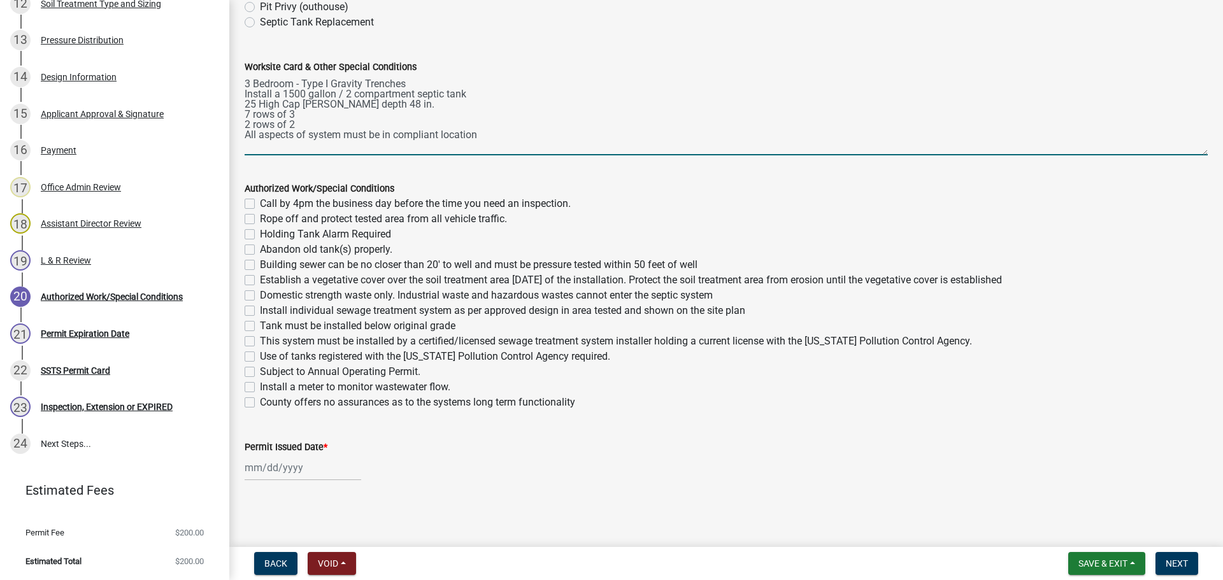
type textarea "3 Bedroom - Type I Gravity Trenches Install a 1500 gallon / 2 compartment septi…"
click at [260, 208] on label "Call by 4pm the business day before the time you need an inspection." at bounding box center [415, 203] width 311 height 15
click at [260, 204] on input "Call by 4pm the business day before the time you need an inspection." at bounding box center [264, 200] width 8 height 8
checkbox input "true"
checkbox input "false"
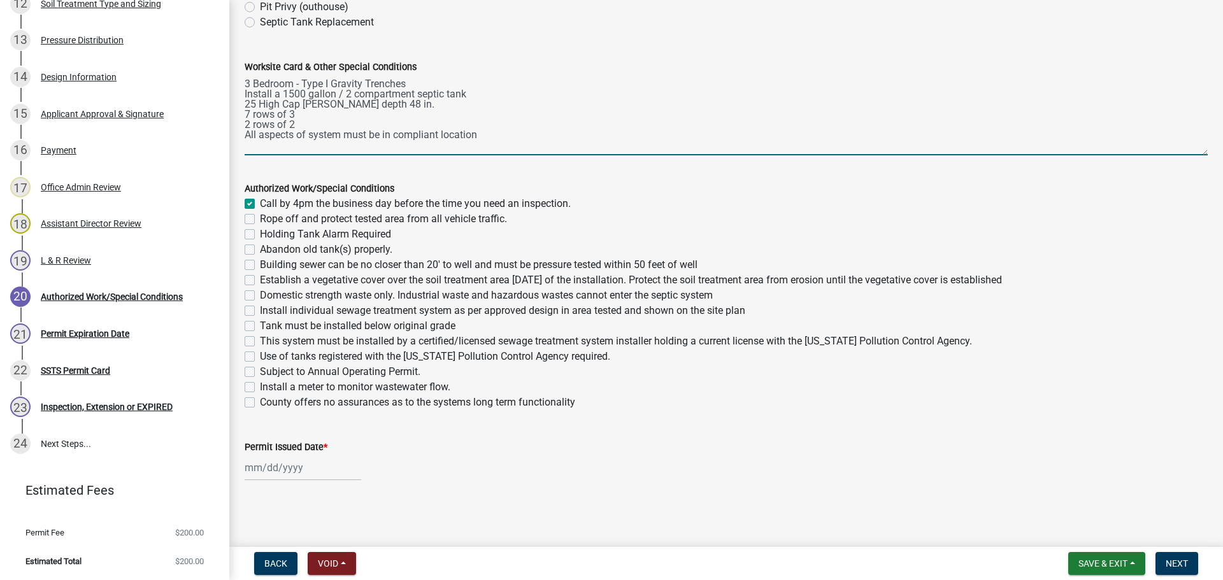
checkbox input "false"
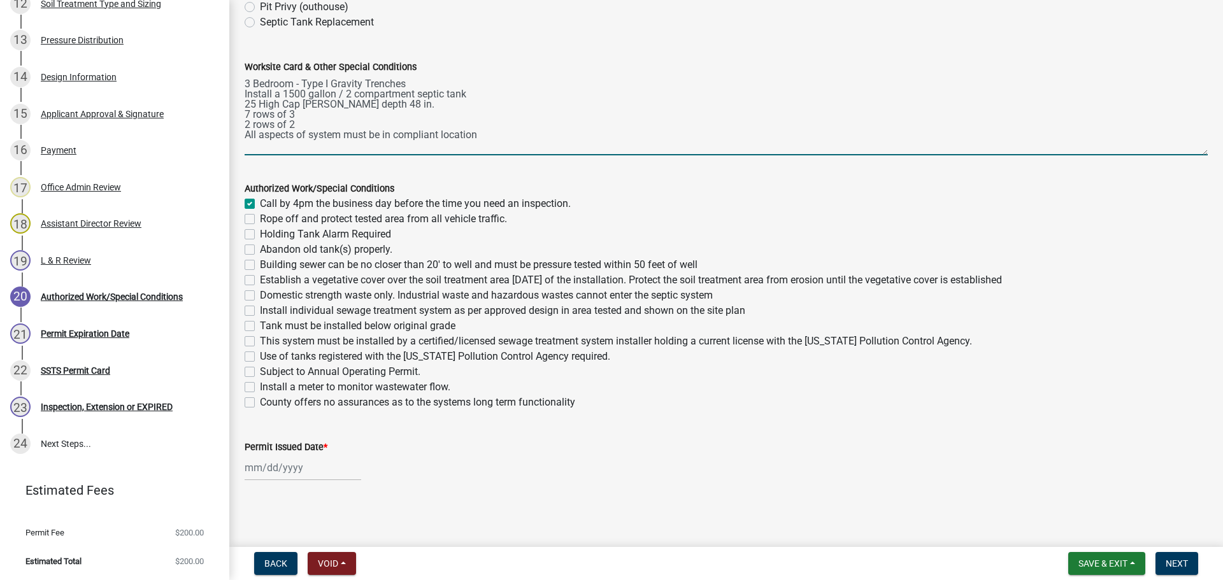
checkbox input "false"
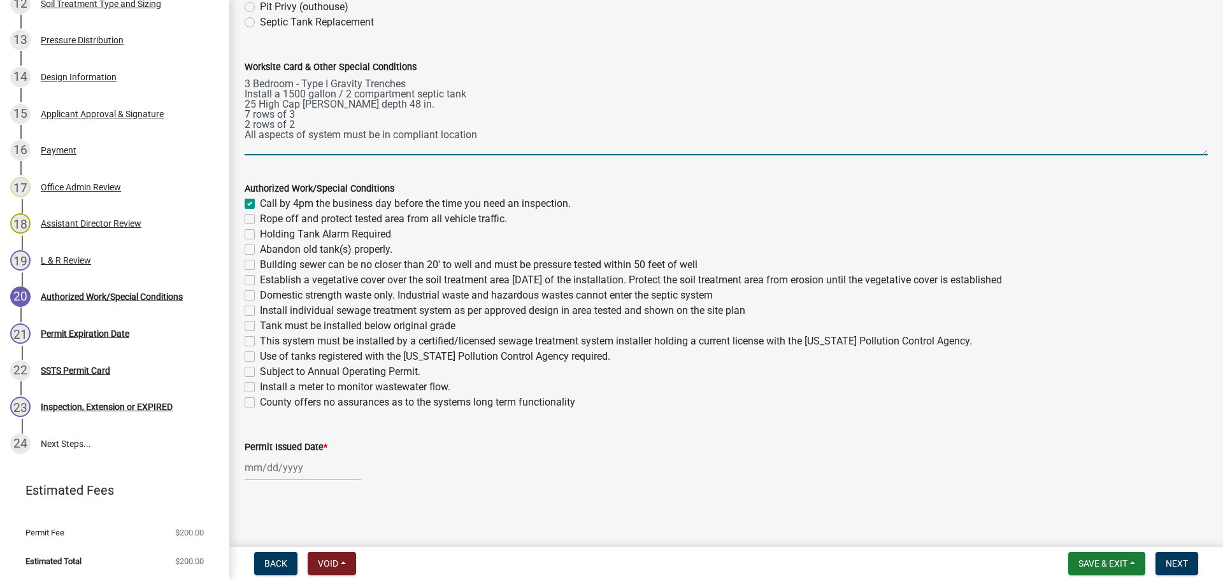
checkbox input "false"
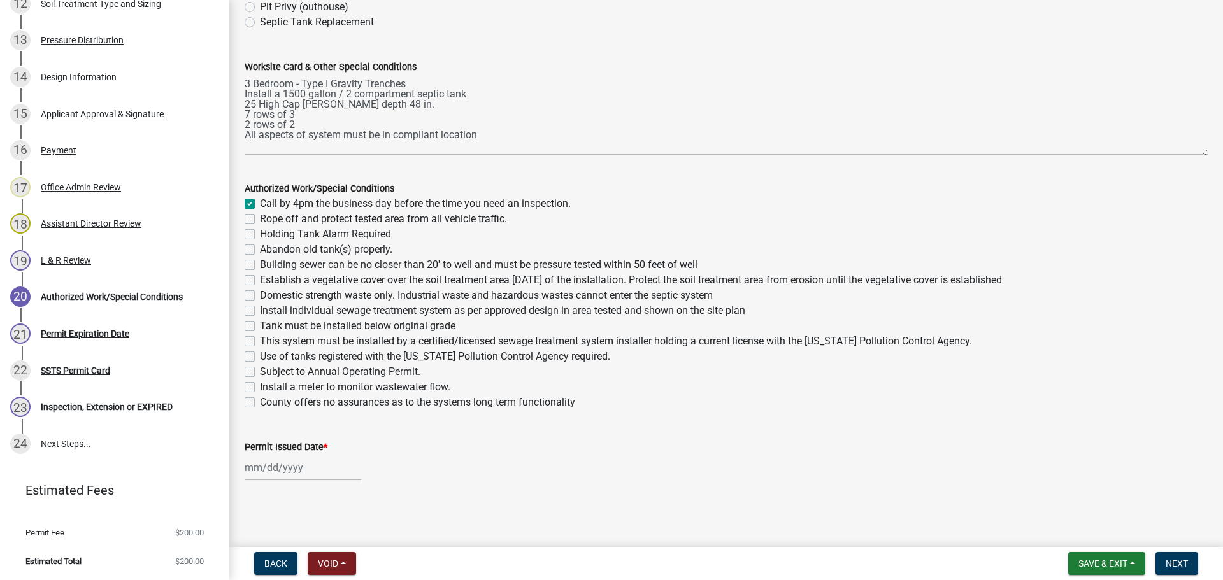
click at [260, 218] on label "Rope off and protect tested area from all vehicle traffic." at bounding box center [383, 218] width 247 height 15
click at [260, 218] on input "Rope off and protect tested area from all vehicle traffic." at bounding box center [264, 215] width 8 height 8
checkbox input "true"
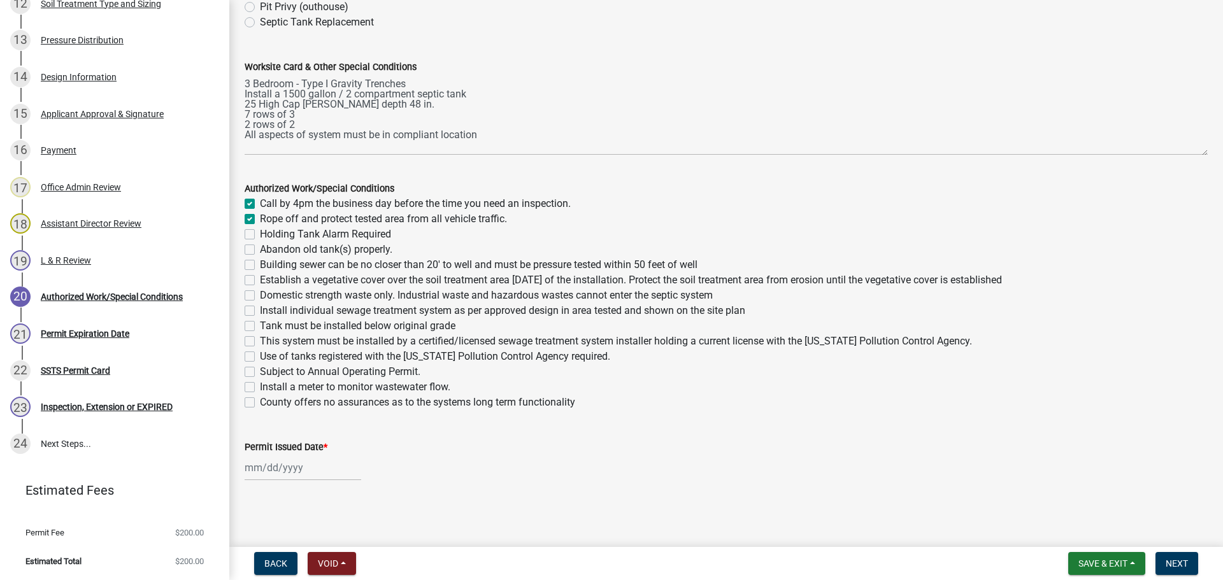
checkbox input "false"
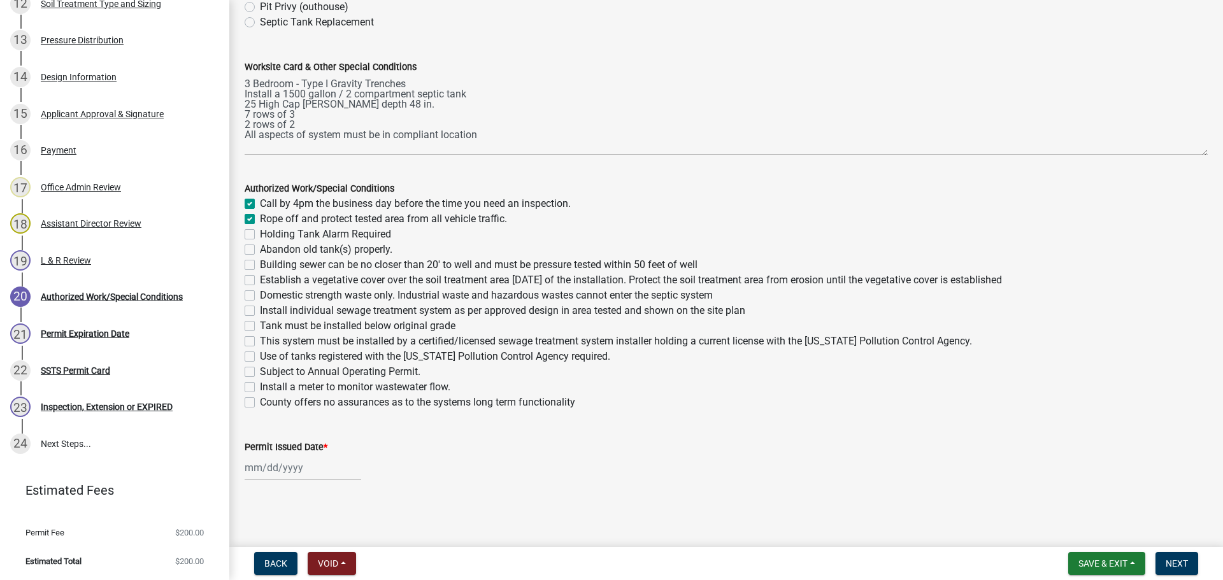
checkbox input "false"
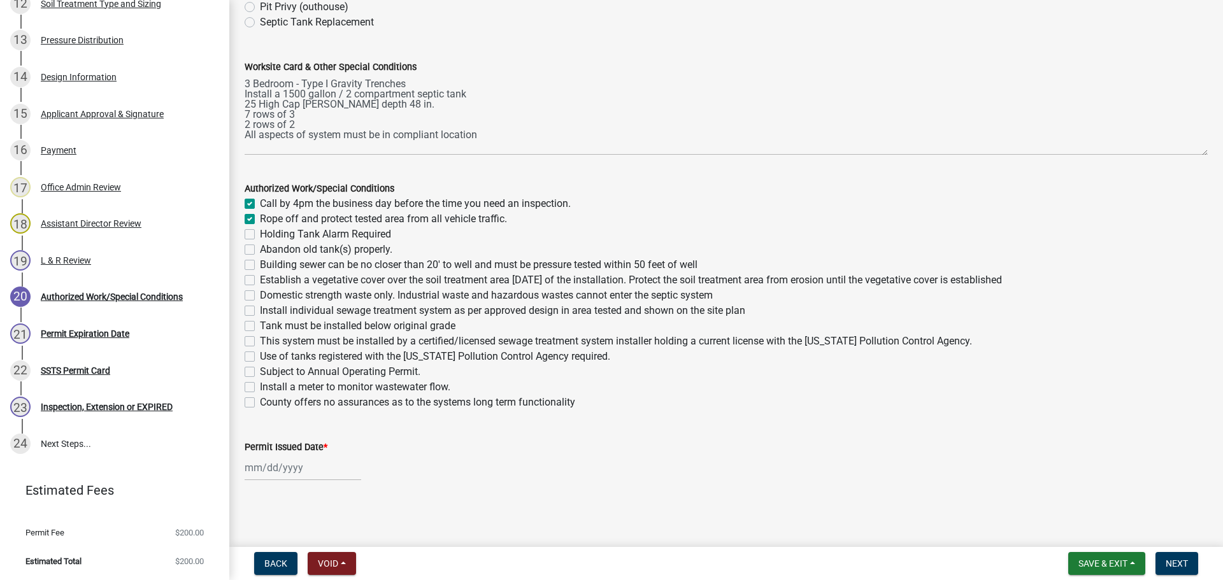
checkbox input "false"
click at [251, 259] on div "Building sewer can be no closer than 20' to well and must be pressure tested wi…" at bounding box center [726, 264] width 963 height 15
click at [260, 266] on label "Building sewer can be no closer than 20' to well and must be pressure tested wi…" at bounding box center [479, 264] width 438 height 15
click at [260, 266] on input "Building sewer can be no closer than 20' to well and must be pressure tested wi…" at bounding box center [264, 261] width 8 height 8
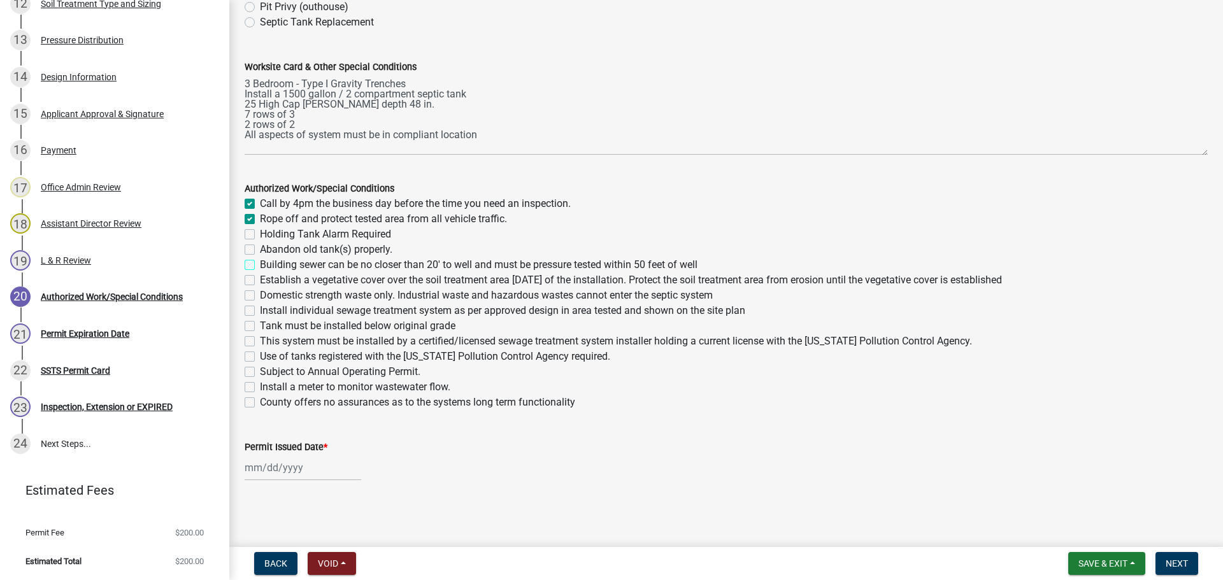
checkbox input "true"
checkbox input "false"
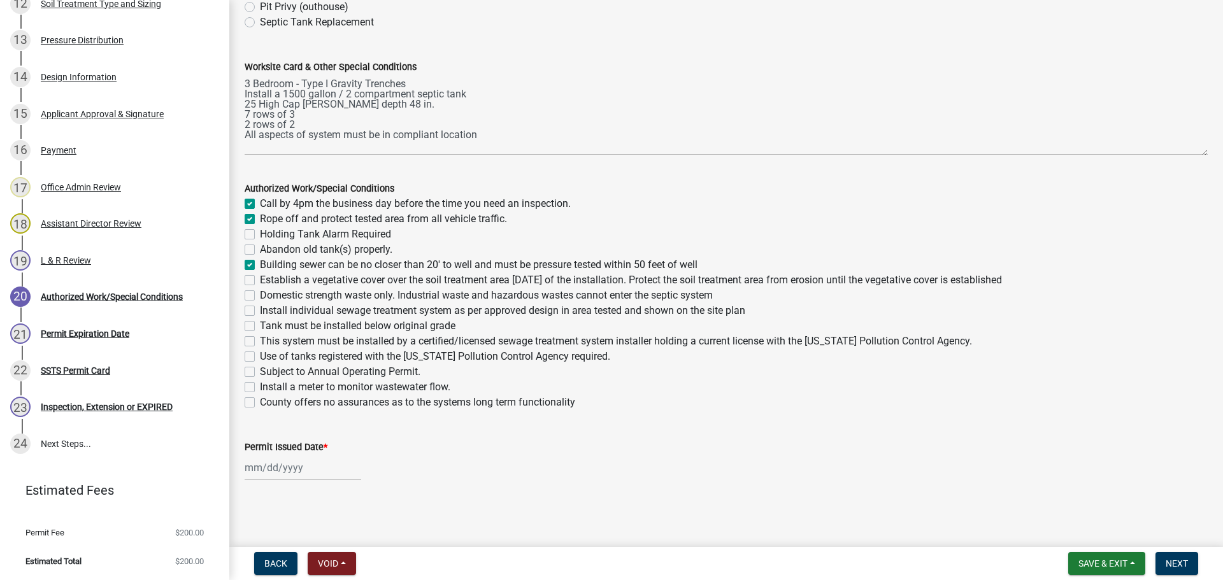
checkbox input "true"
checkbox input "false"
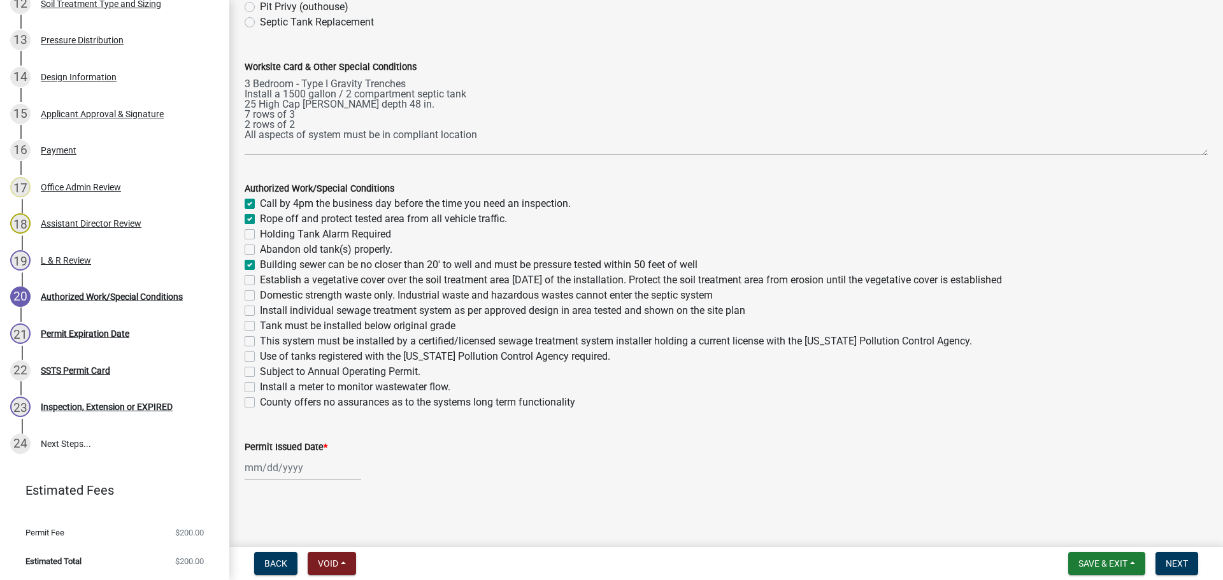
checkbox input "false"
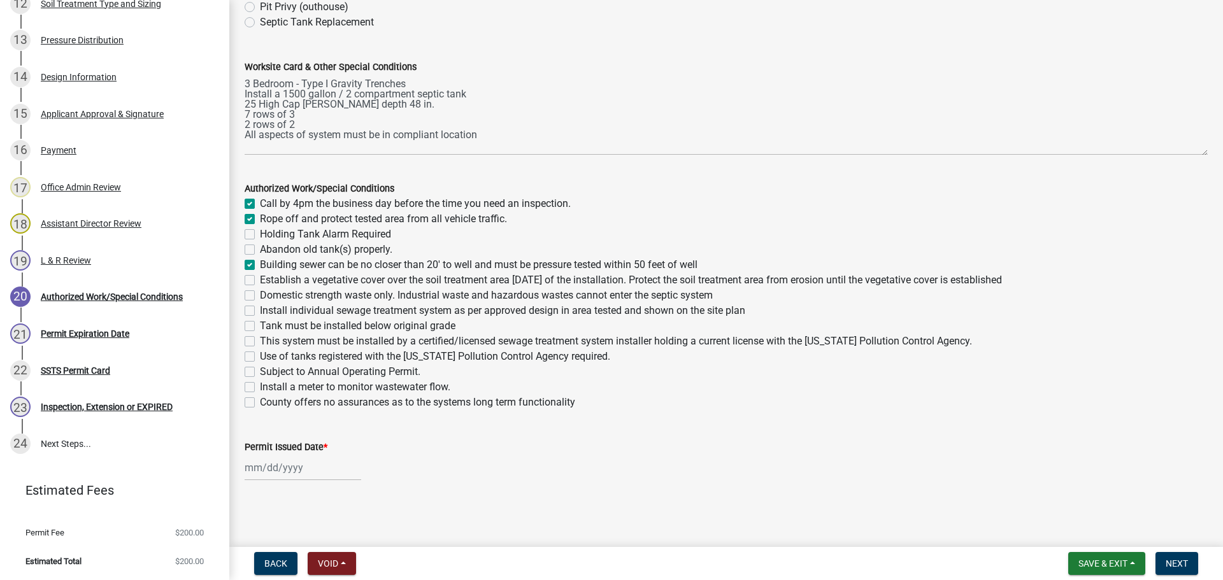
click at [260, 279] on label "Establish a vegetative cover over the soil treatment area [DATE] of the install…" at bounding box center [631, 280] width 742 height 15
click at [260, 279] on input "Establish a vegetative cover over the soil treatment area [DATE] of the install…" at bounding box center [264, 277] width 8 height 8
checkbox input "true"
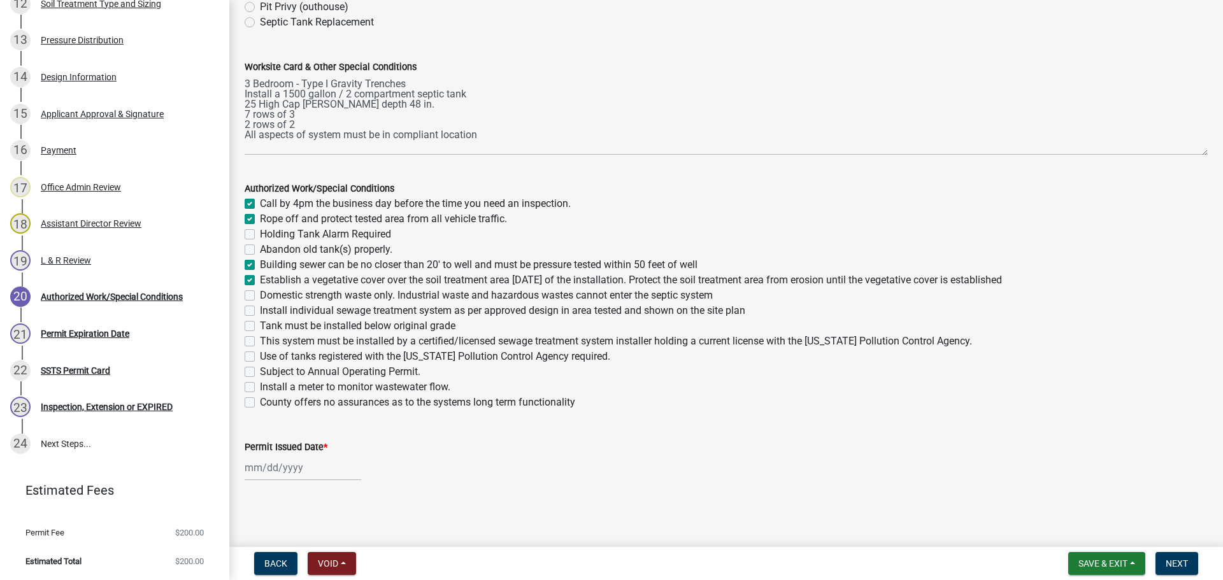
checkbox input "false"
checkbox input "true"
checkbox input "false"
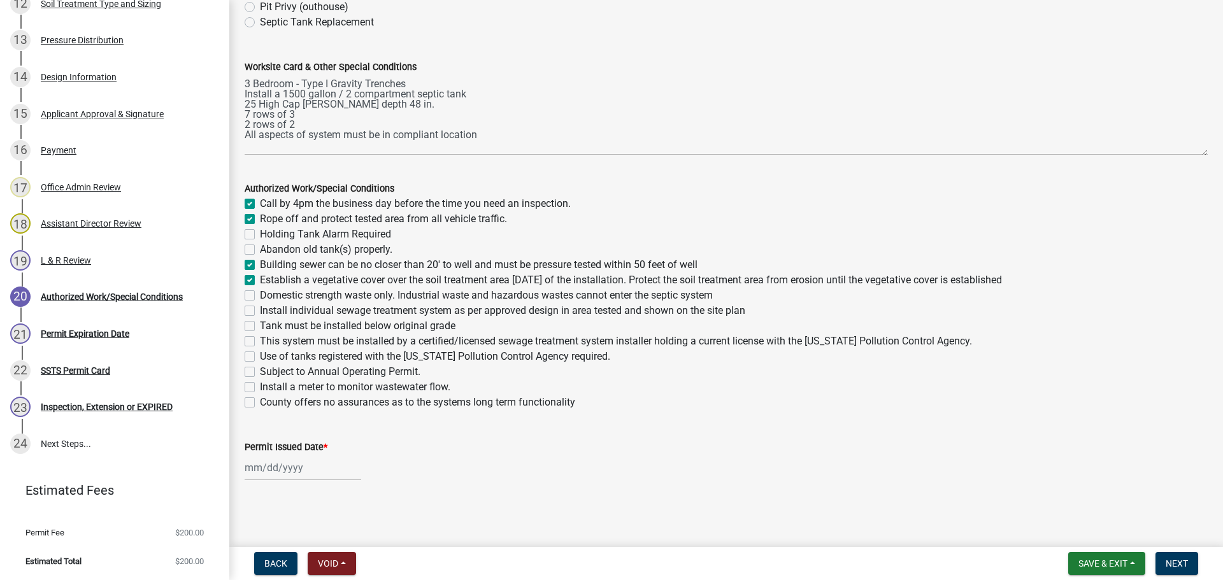
checkbox input "false"
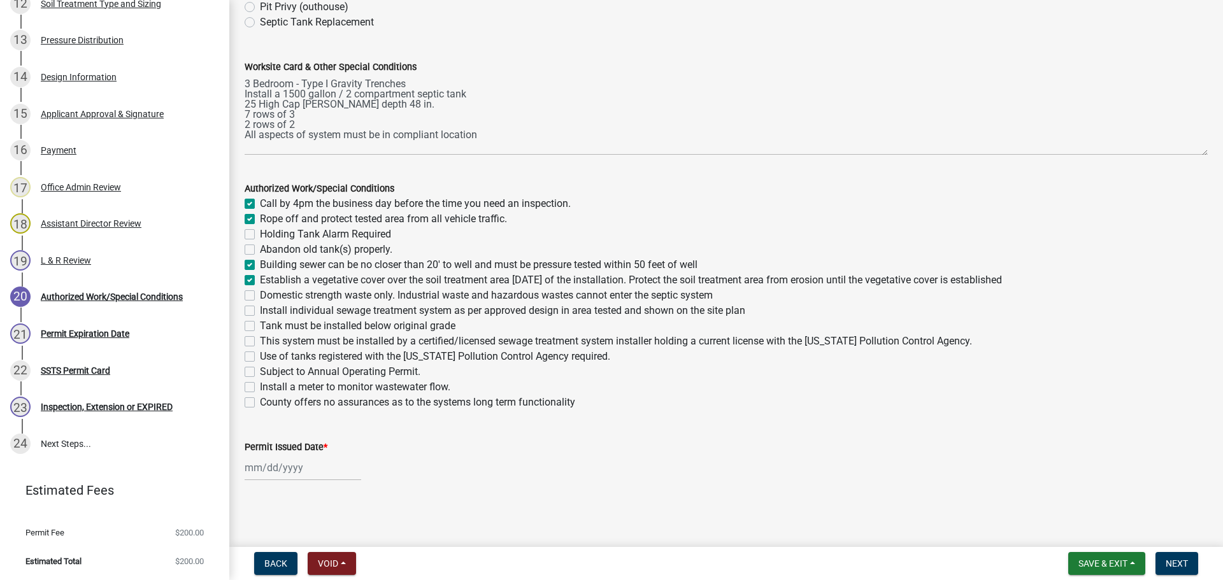
checkbox input "false"
click at [260, 296] on label "Domestic strength waste only. Industrial waste and hazardous wastes cannot ente…" at bounding box center [486, 295] width 453 height 15
click at [260, 296] on input "Domestic strength waste only. Industrial waste and hazardous wastes cannot ente…" at bounding box center [264, 292] width 8 height 8
checkbox input "true"
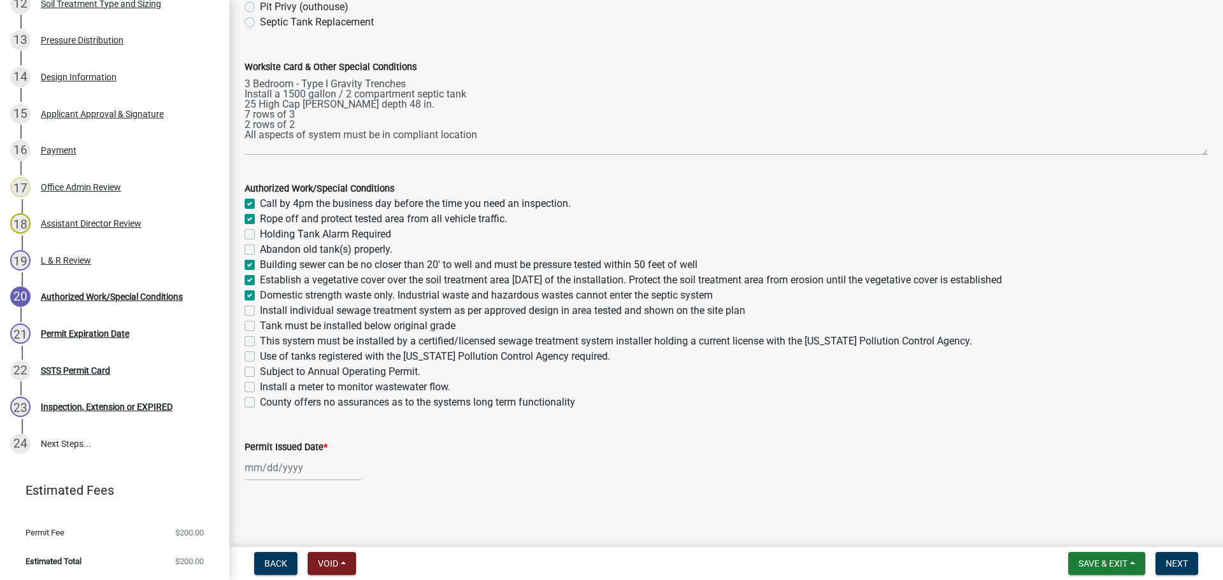
checkbox input "true"
checkbox input "false"
checkbox input "true"
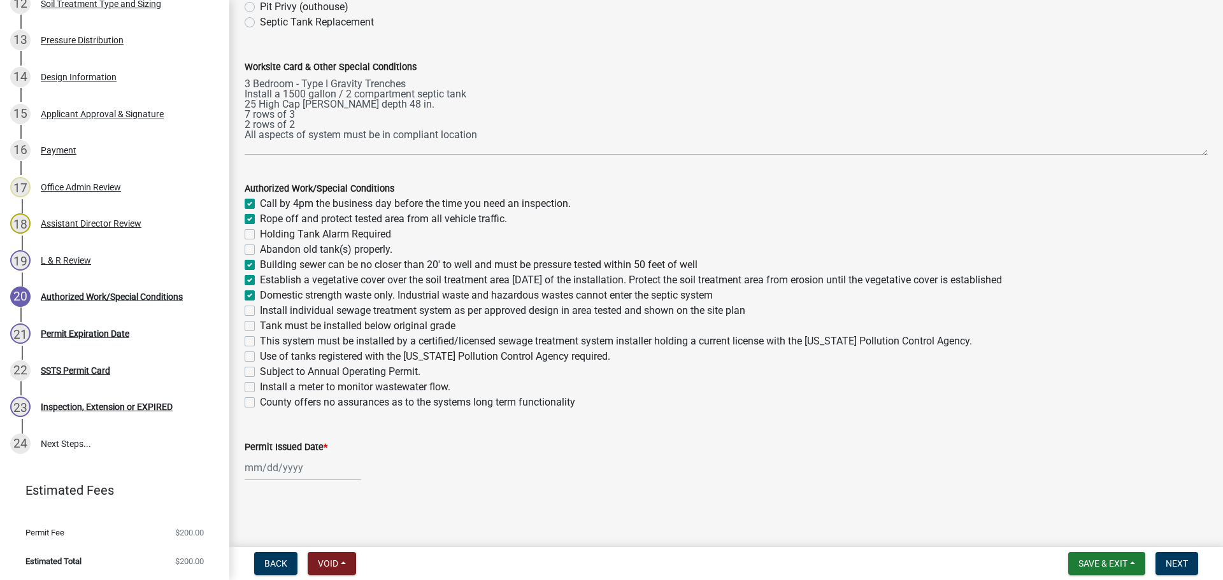
checkbox input "true"
checkbox input "false"
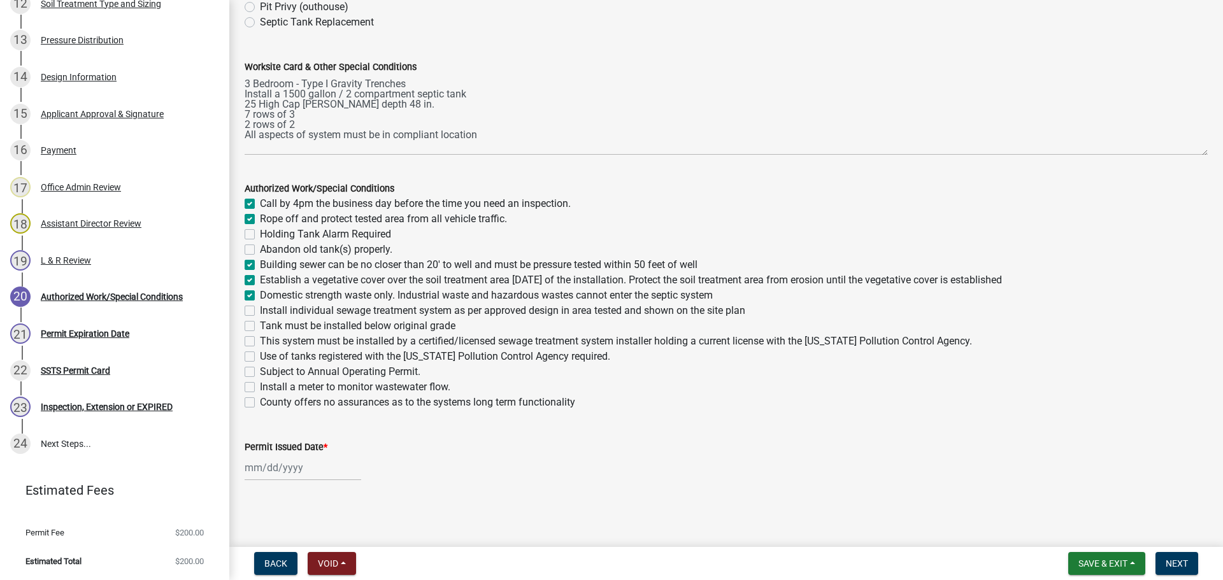
checkbox input "false"
click at [260, 310] on label "Install individual sewage treatment system as per approved design in area teste…" at bounding box center [502, 310] width 485 height 15
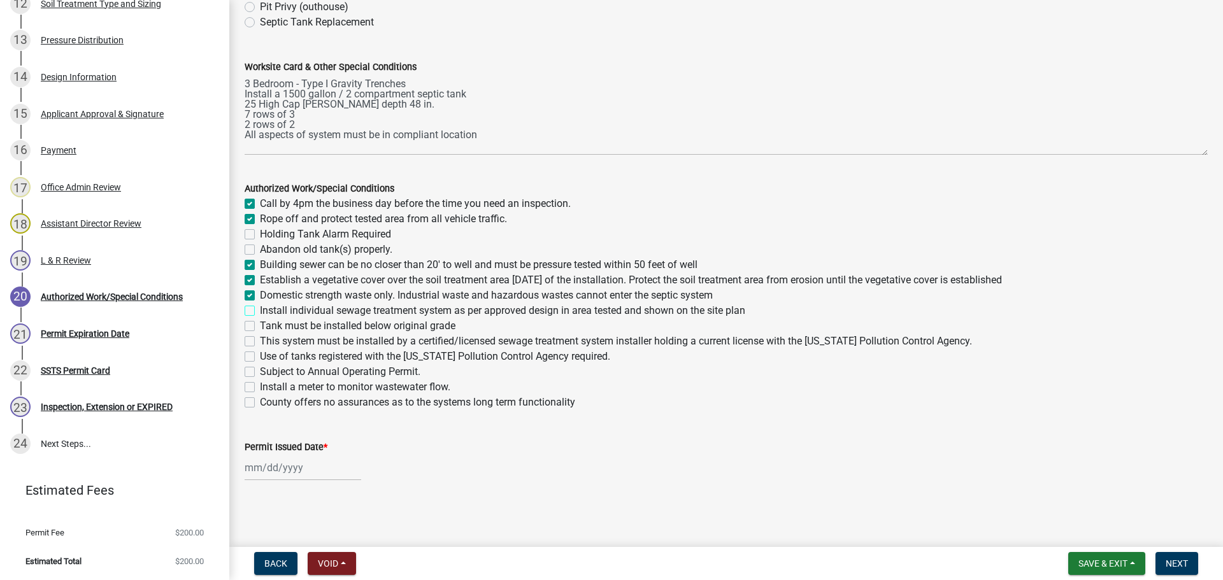
click at [260, 310] on input "Install individual sewage treatment system as per approved design in area teste…" at bounding box center [264, 307] width 8 height 8
checkbox input "true"
checkbox input "false"
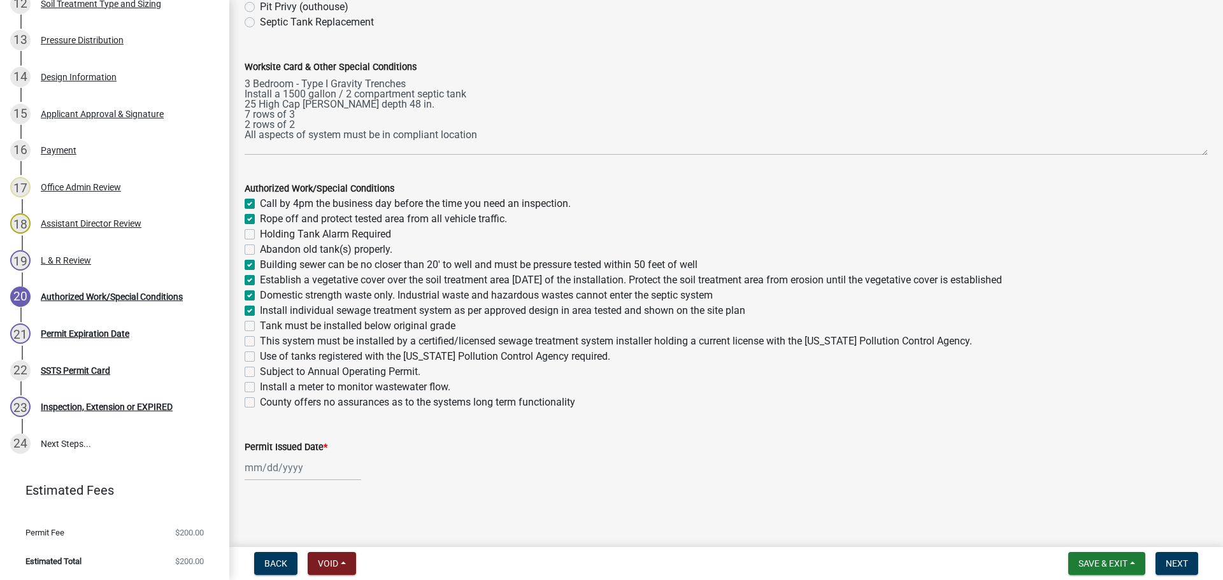
checkbox input "false"
checkbox input "true"
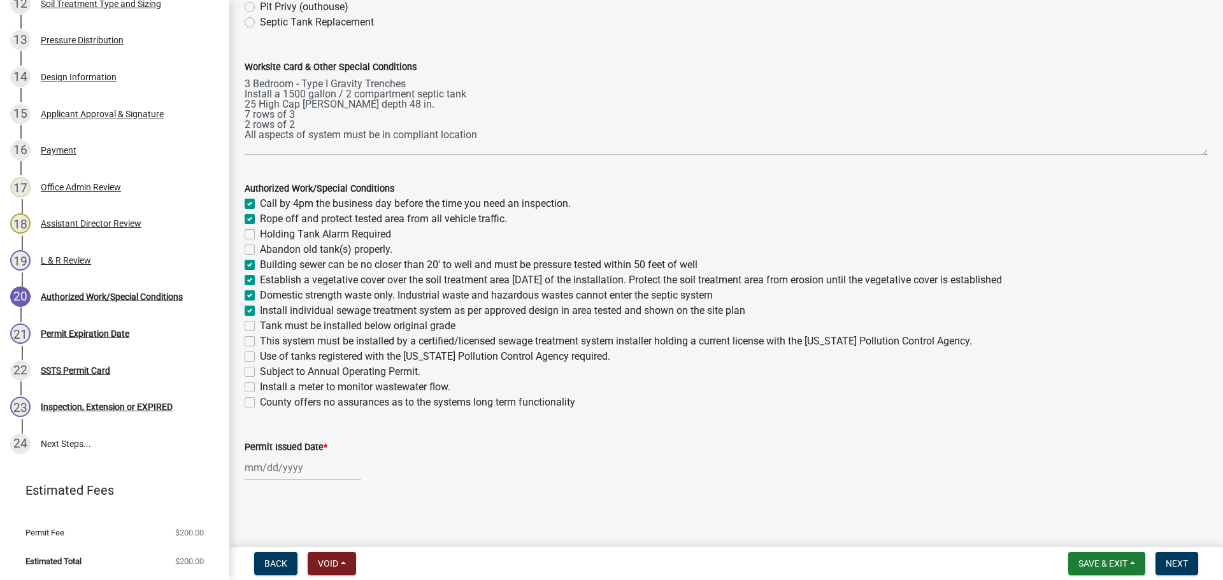
checkbox input "false"
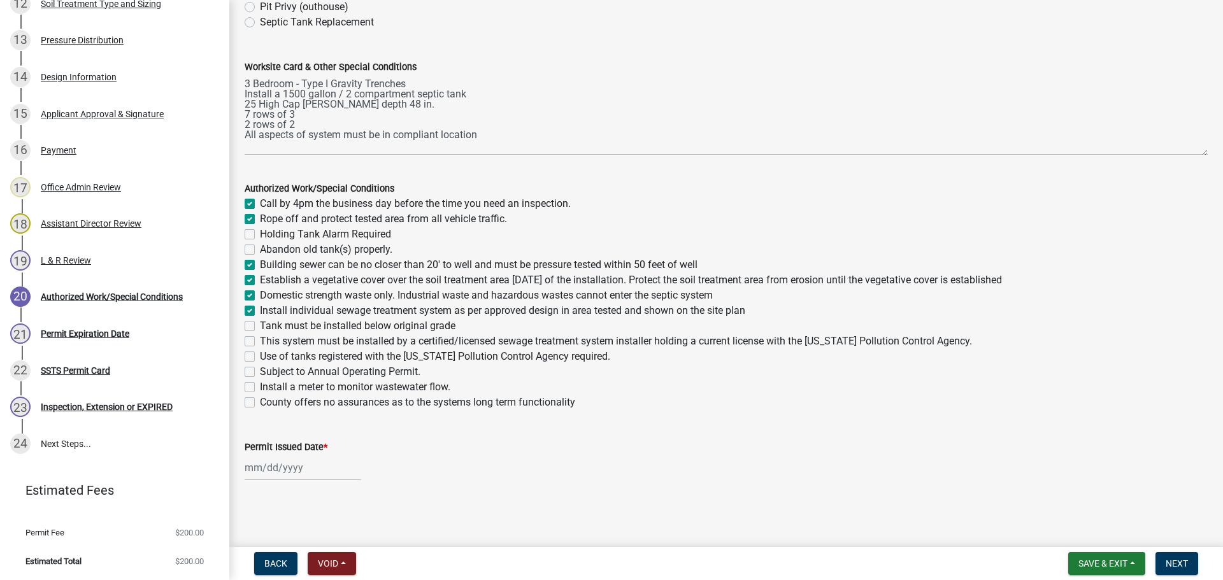
checkbox input "false"
click at [260, 327] on label "Tank must be installed below original grade" at bounding box center [358, 325] width 196 height 15
click at [260, 327] on input "Tank must be installed below original grade" at bounding box center [264, 322] width 8 height 8
checkbox input "true"
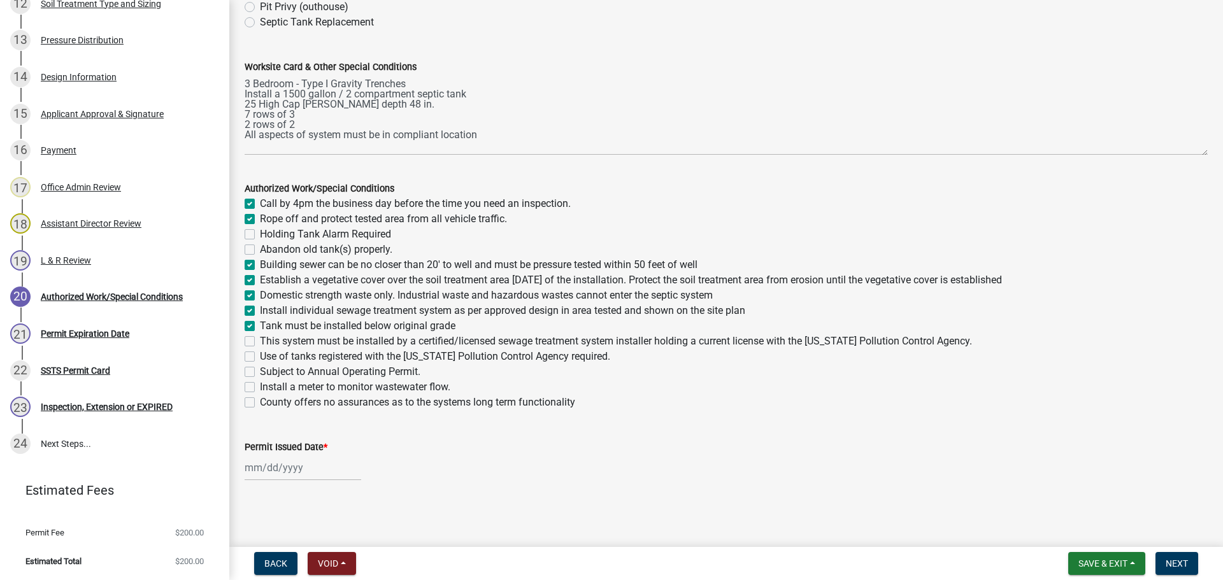
checkbox input "true"
checkbox input "false"
checkbox input "true"
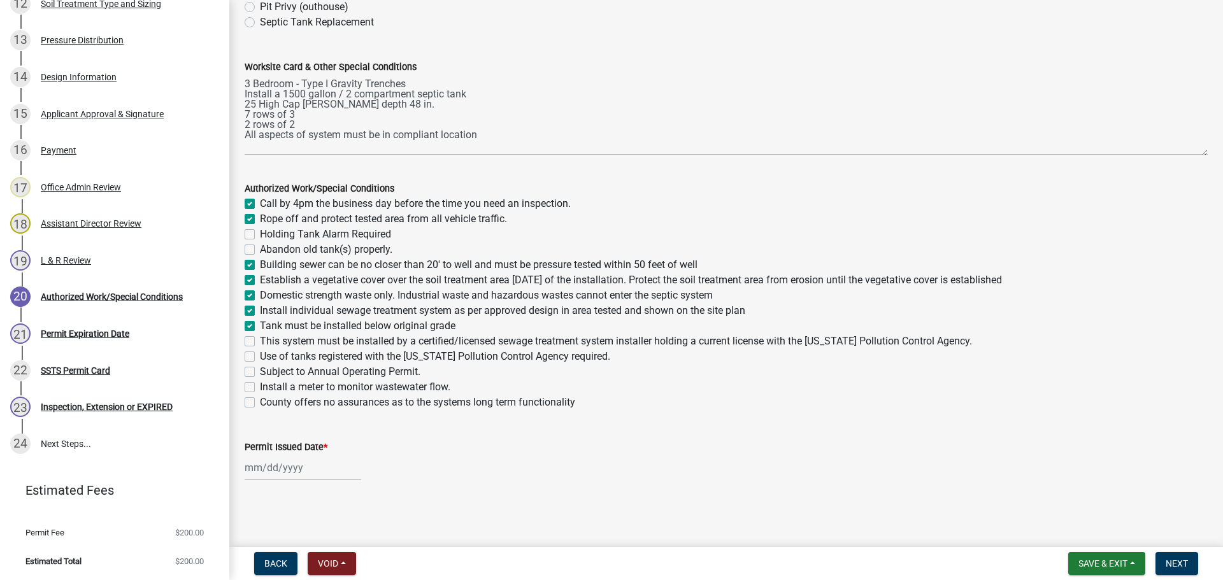
checkbox input "true"
checkbox input "false"
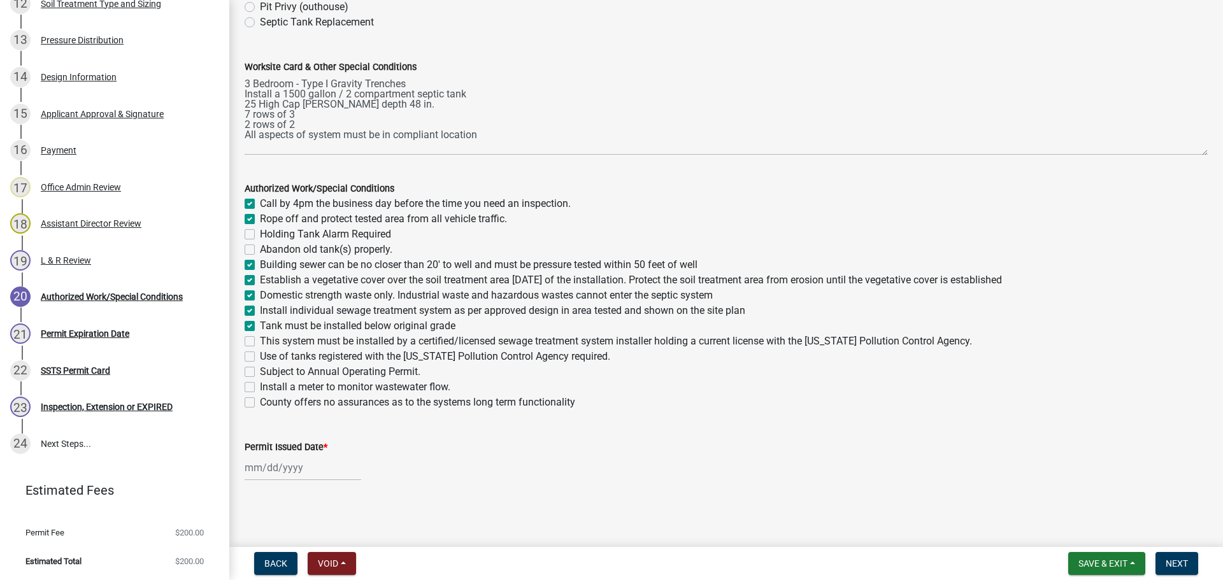
checkbox input "false"
click at [249, 336] on div "This system must be installed by a certified/licensed sewage treatment system i…" at bounding box center [726, 341] width 963 height 15
click at [260, 341] on label "This system must be installed by a certified/licensed sewage treatment system i…" at bounding box center [616, 341] width 712 height 15
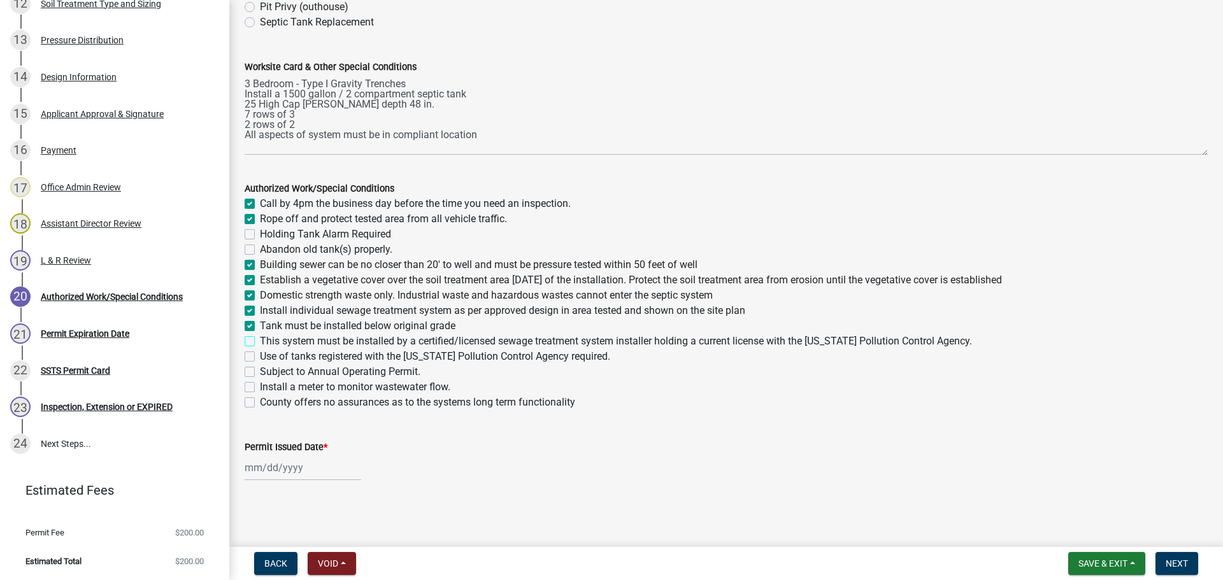
click at [260, 341] on input "This system must be installed by a certified/licensed sewage treatment system i…" at bounding box center [264, 338] width 8 height 8
checkbox input "true"
checkbox input "false"
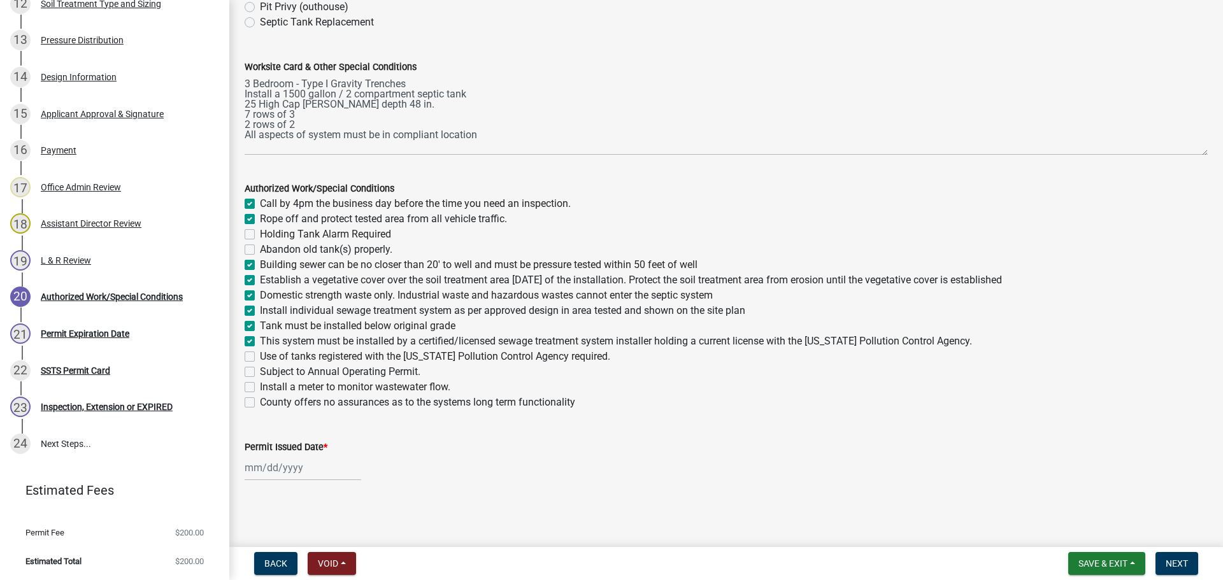
checkbox input "false"
checkbox input "true"
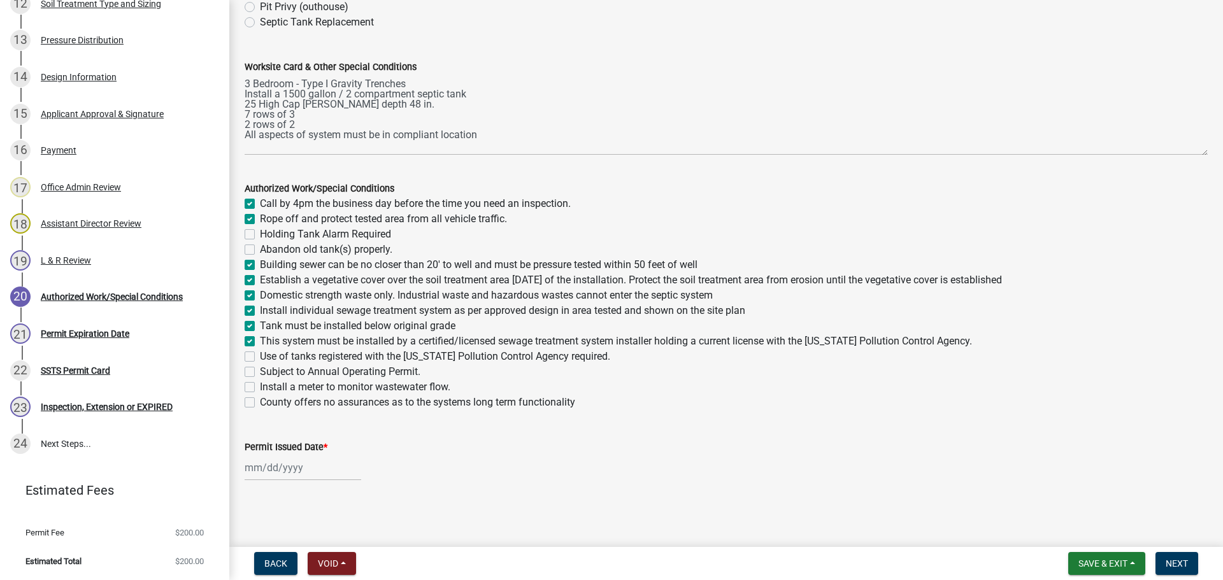
checkbox input "true"
checkbox input "false"
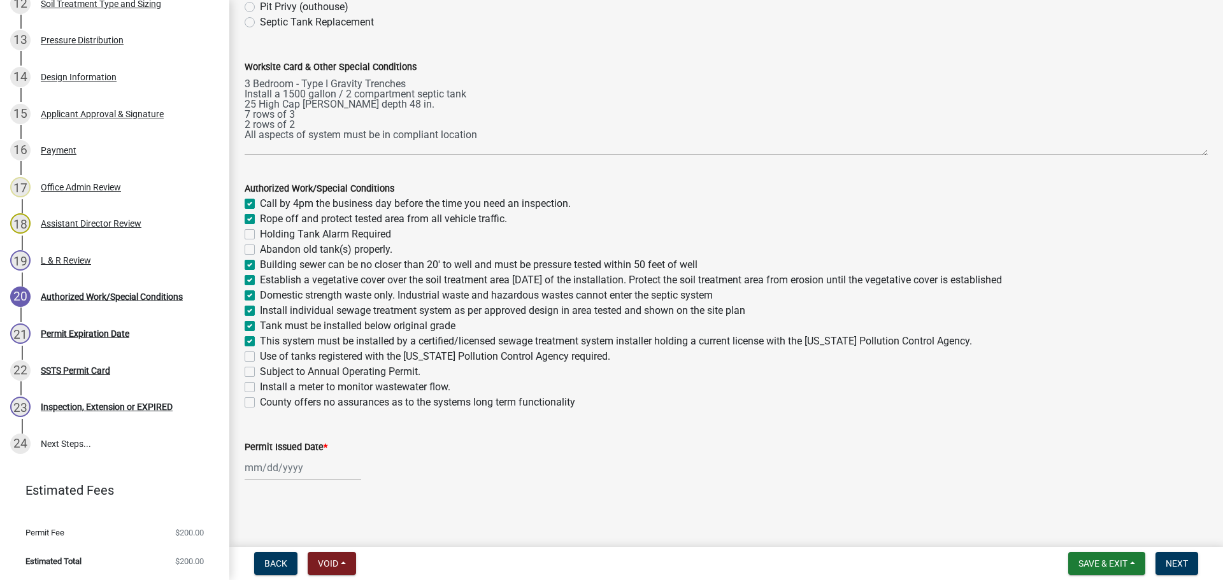
checkbox input "false"
click at [260, 352] on label "Use of tanks registered with the Minnesota Pollution Control Agency required." at bounding box center [435, 356] width 350 height 15
click at [260, 352] on input "Use of tanks registered with the Minnesota Pollution Control Agency required." at bounding box center [264, 353] width 8 height 8
checkbox input "true"
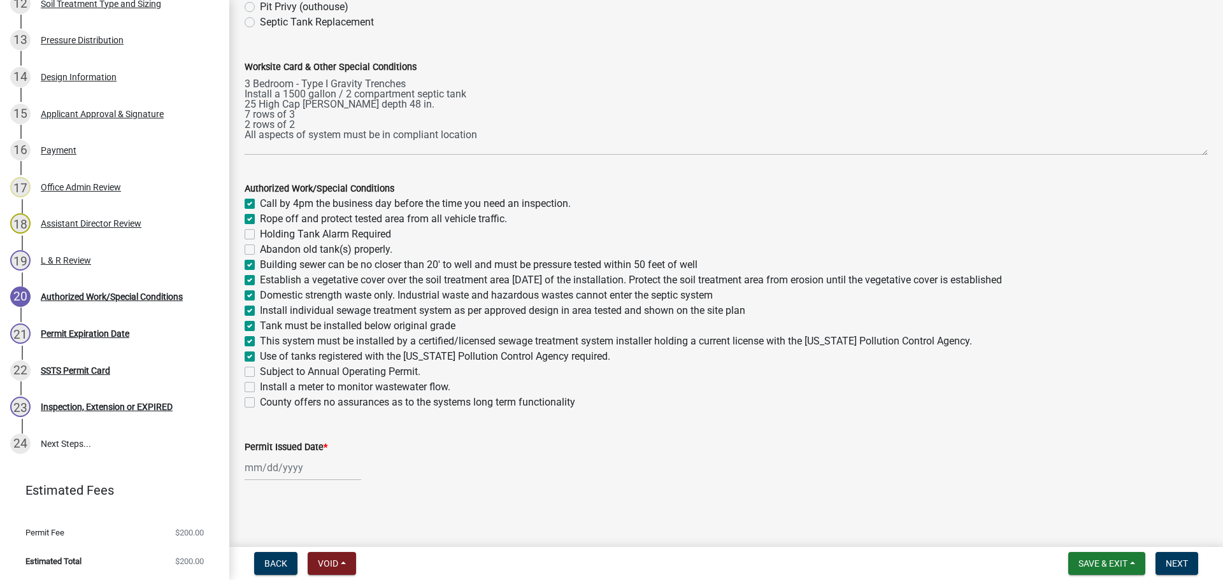
checkbox input "true"
checkbox input "false"
checkbox input "true"
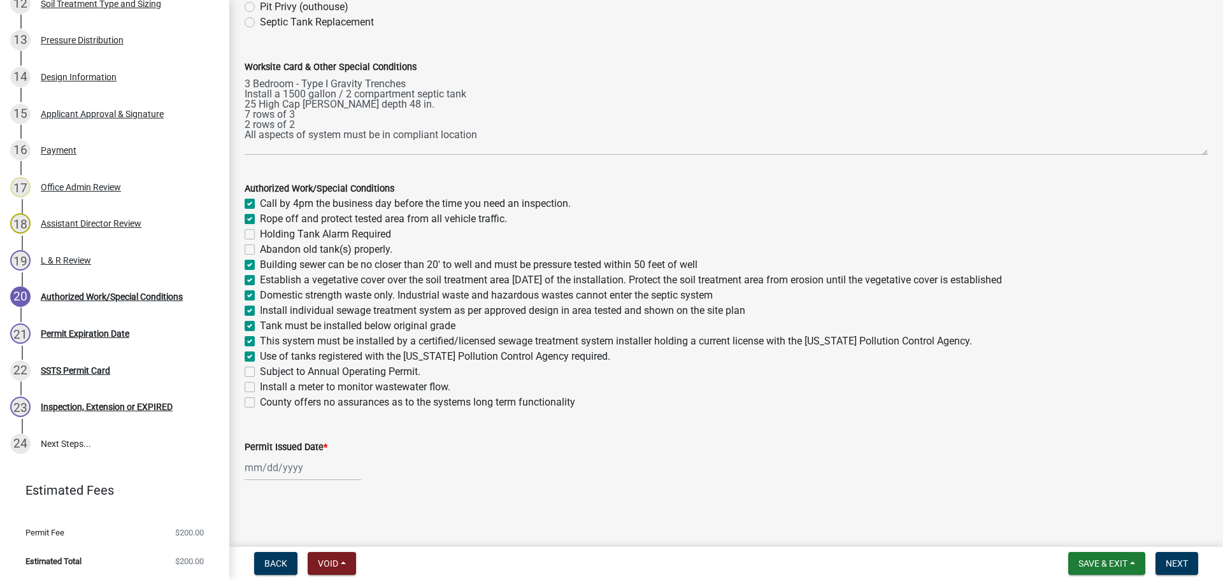
checkbox input "true"
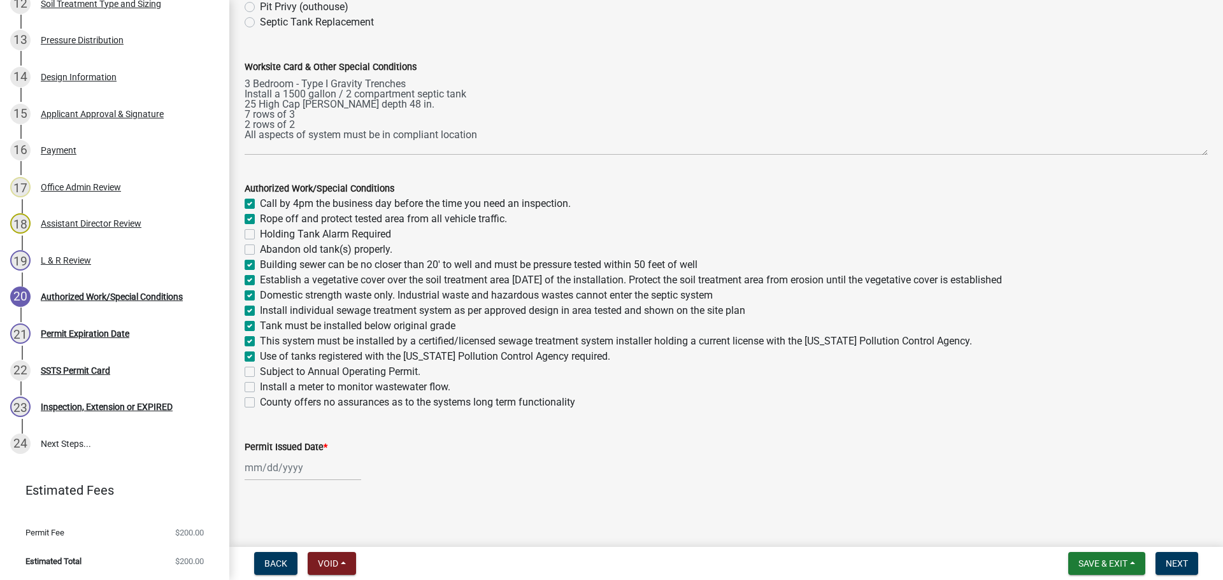
checkbox input "false"
click at [280, 473] on div at bounding box center [303, 468] width 117 height 26
select select "9"
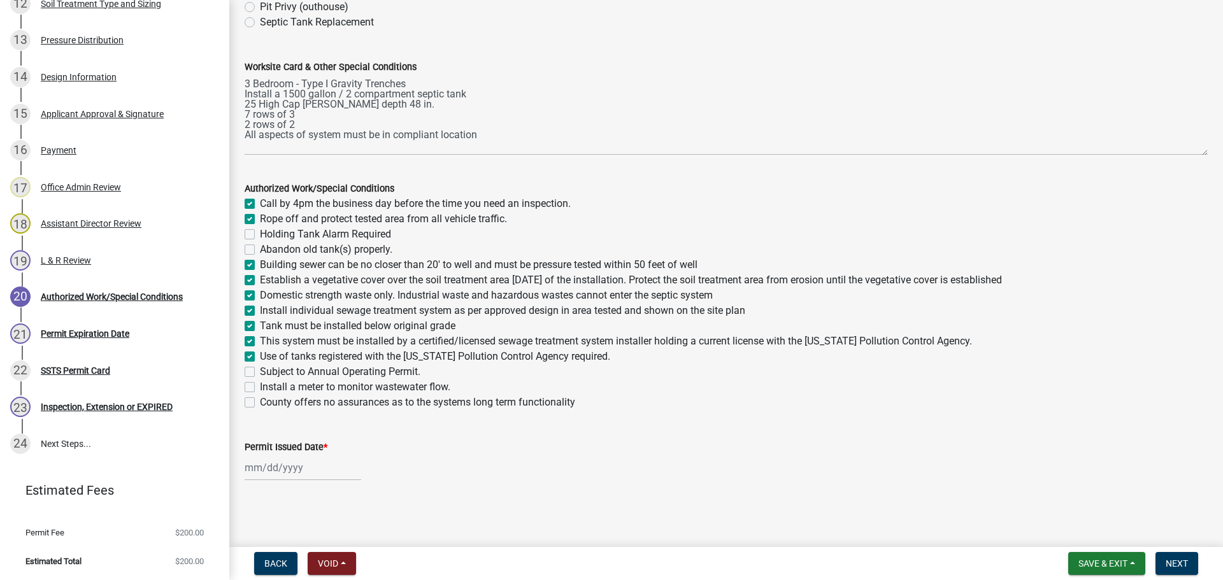
select select "2025"
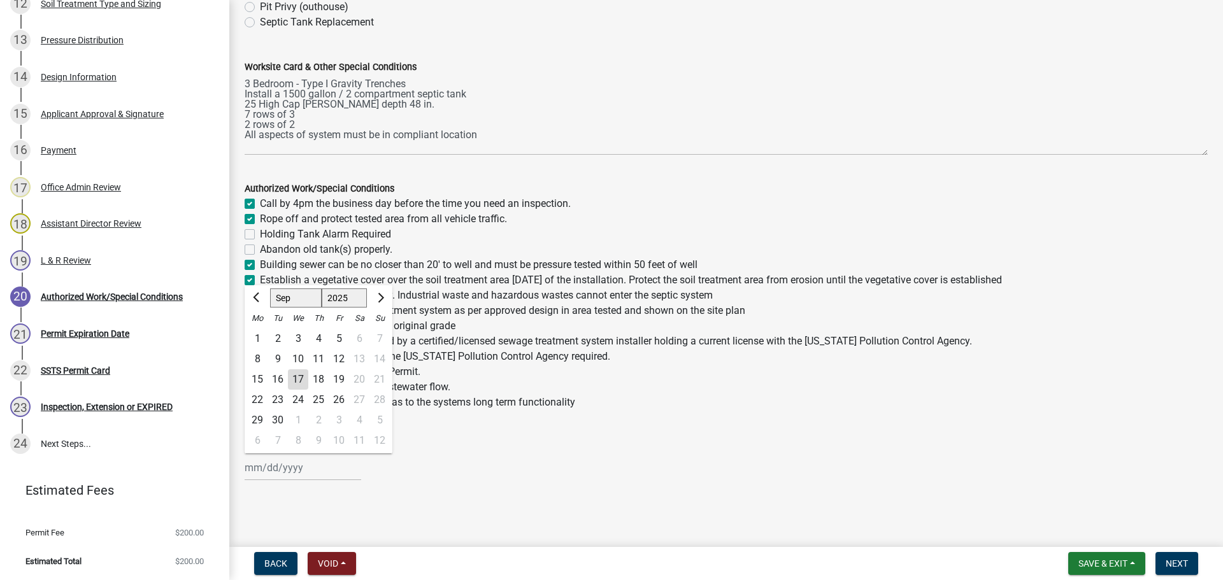
click at [298, 379] on div "17" at bounding box center [298, 379] width 20 height 20
type input "09/17/2025"
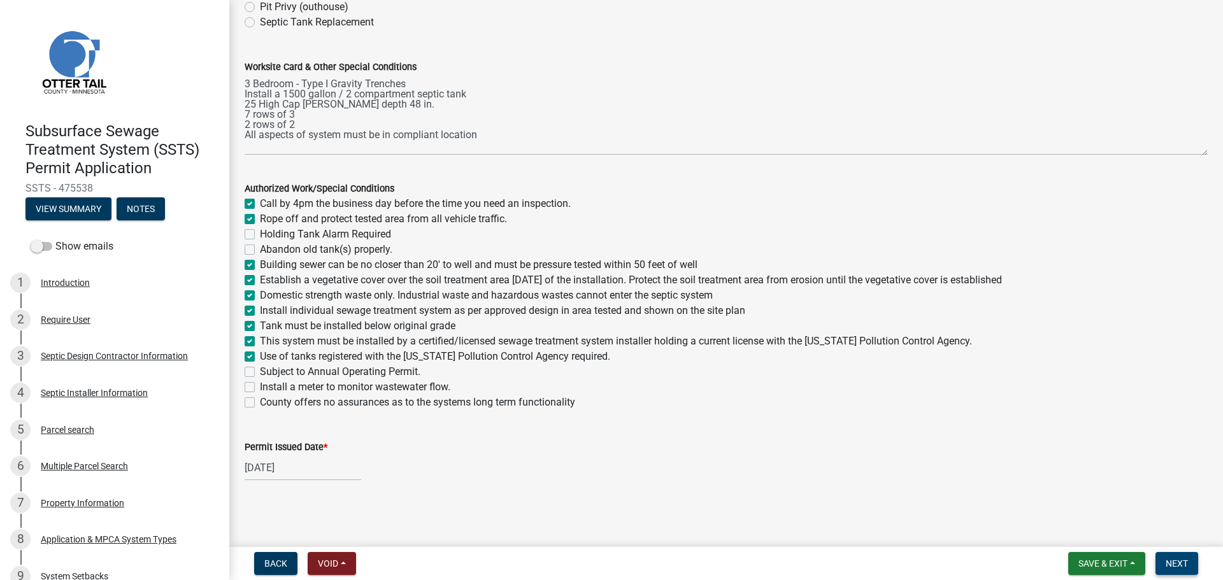
click at [1175, 564] on span "Next" at bounding box center [1176, 564] width 22 height 10
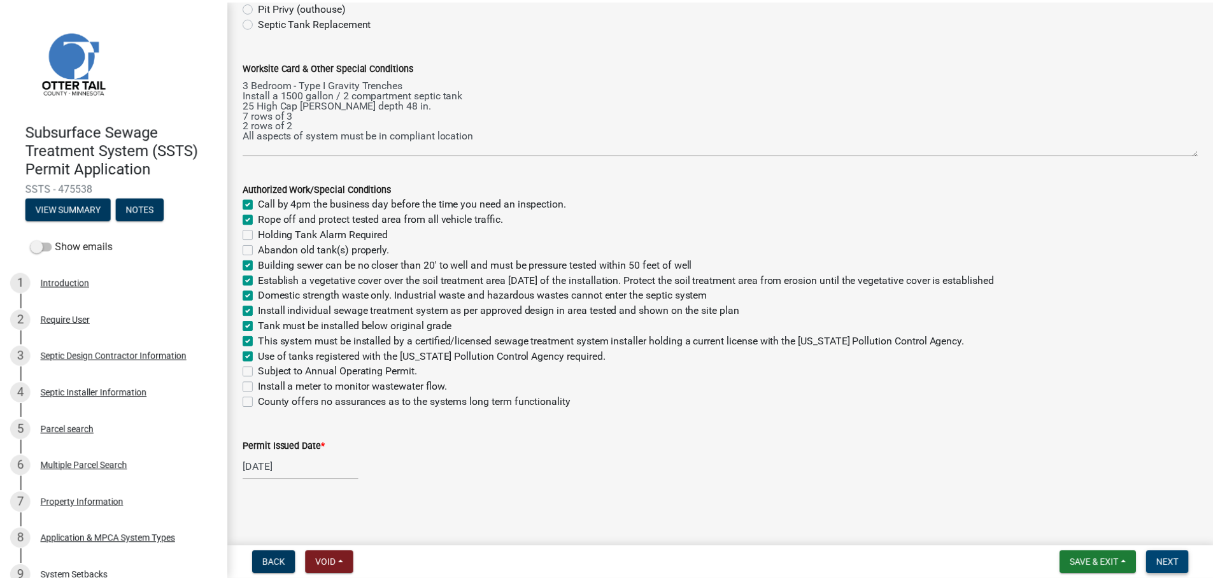
scroll to position [0, 0]
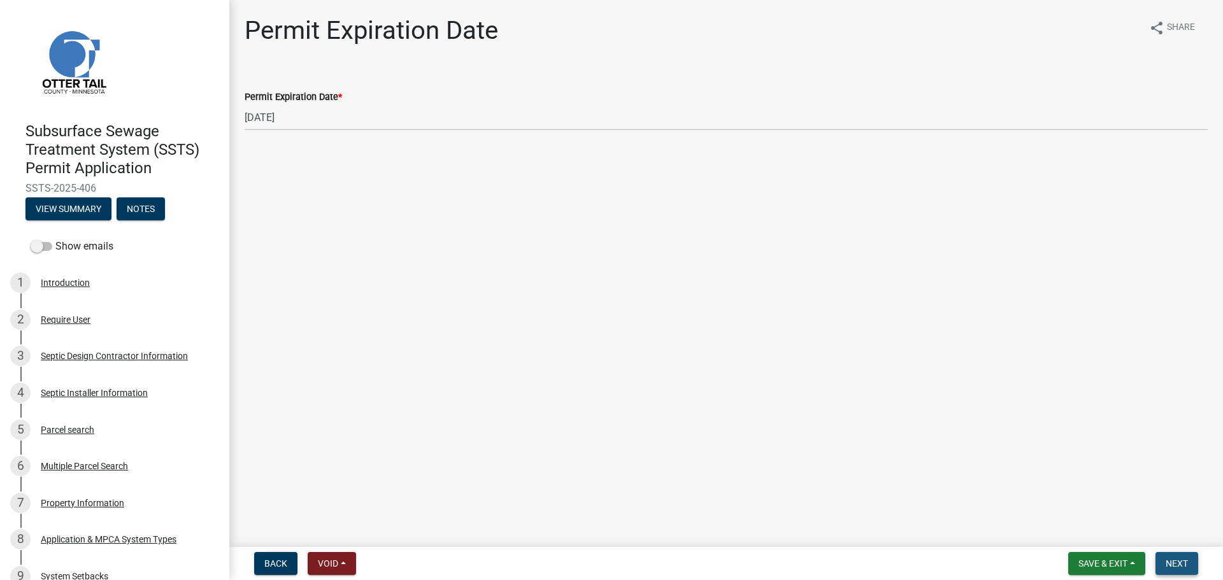
click at [1179, 557] on button "Next" at bounding box center [1176, 563] width 43 height 23
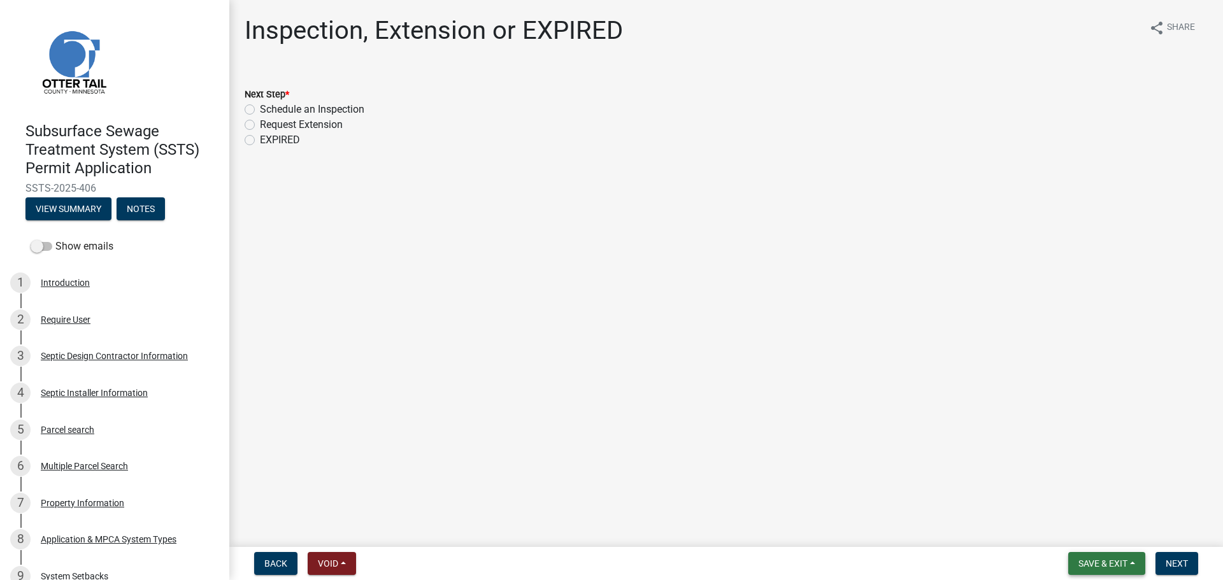
click at [1101, 557] on button "Save & Exit" at bounding box center [1106, 563] width 77 height 23
click at [1105, 535] on button "Save & Exit" at bounding box center [1094, 530] width 102 height 31
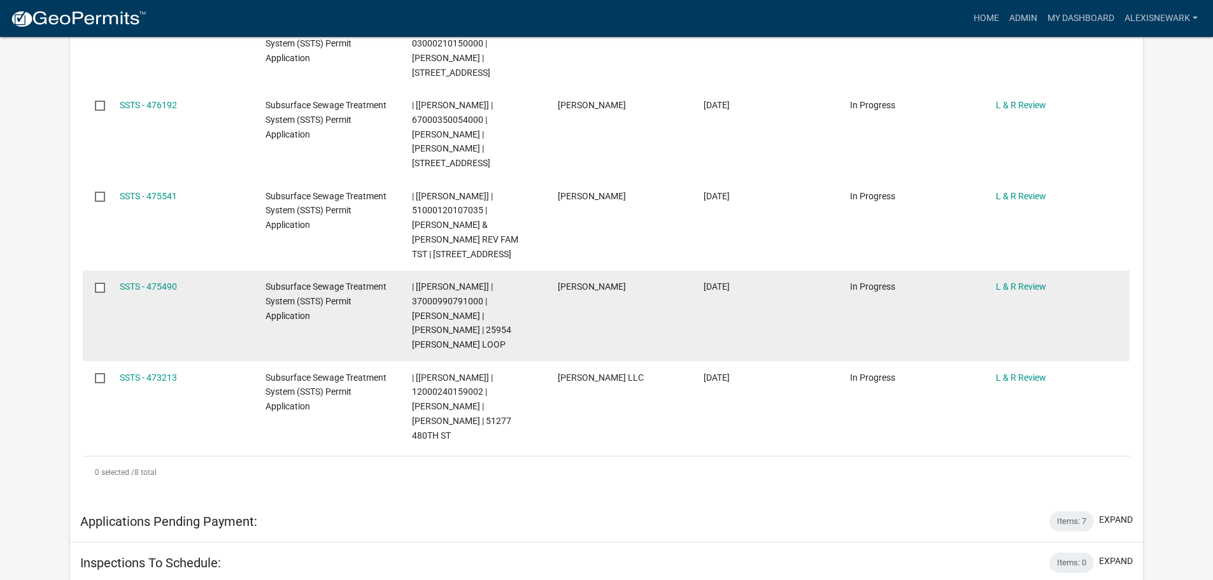
scroll to position [780, 0]
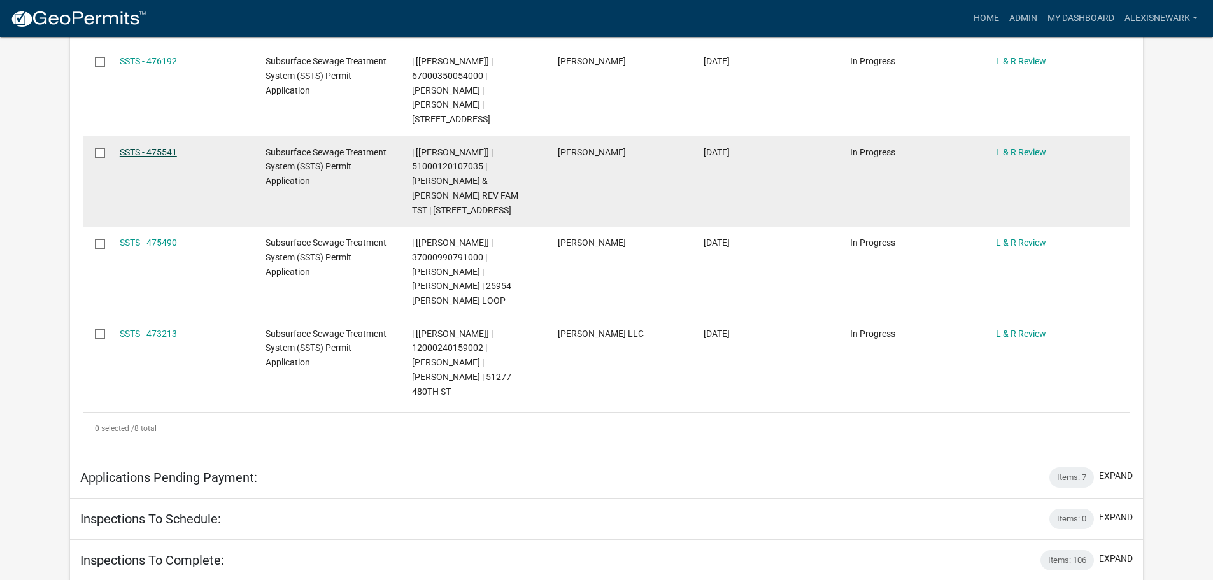
click at [159, 147] on link "SSTS - 475541" at bounding box center [148, 152] width 57 height 10
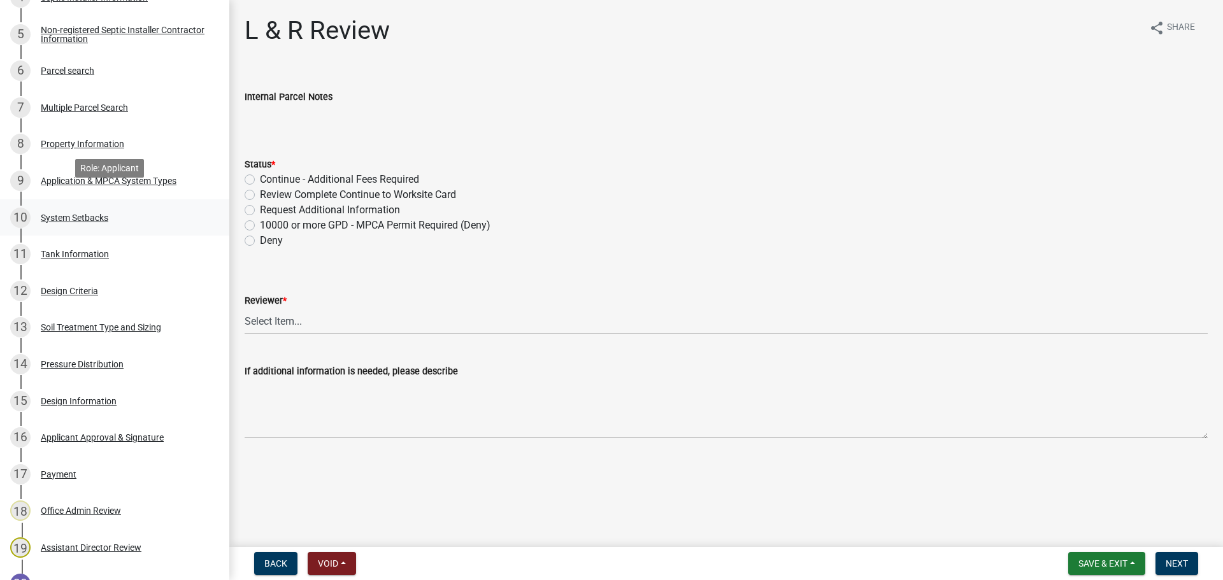
scroll to position [573, 0]
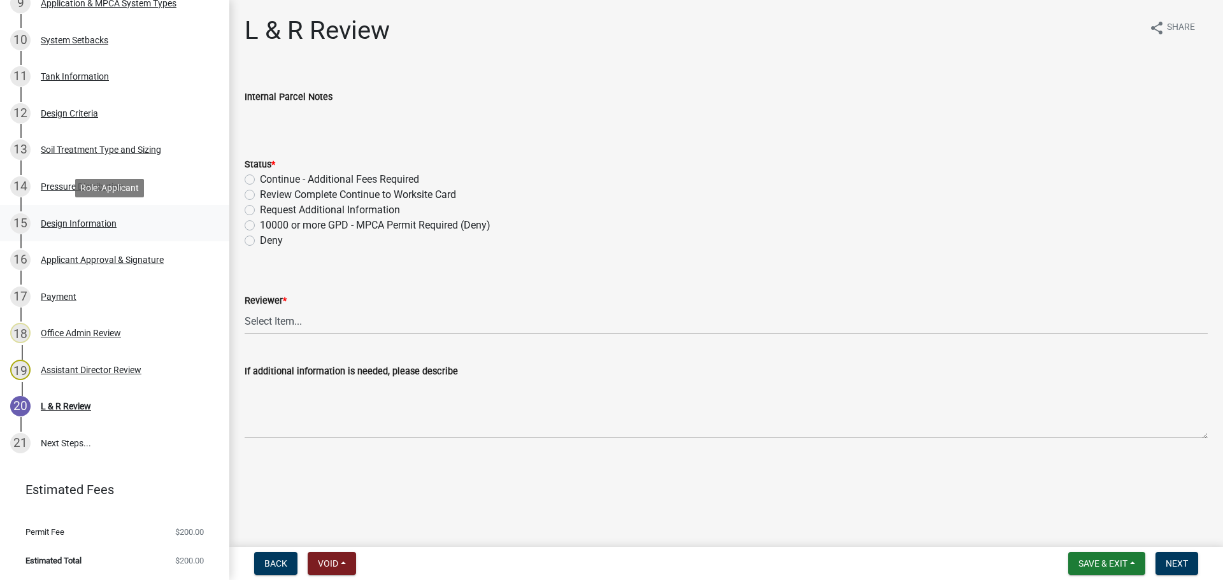
click at [106, 225] on div "Design Information" at bounding box center [79, 223] width 76 height 9
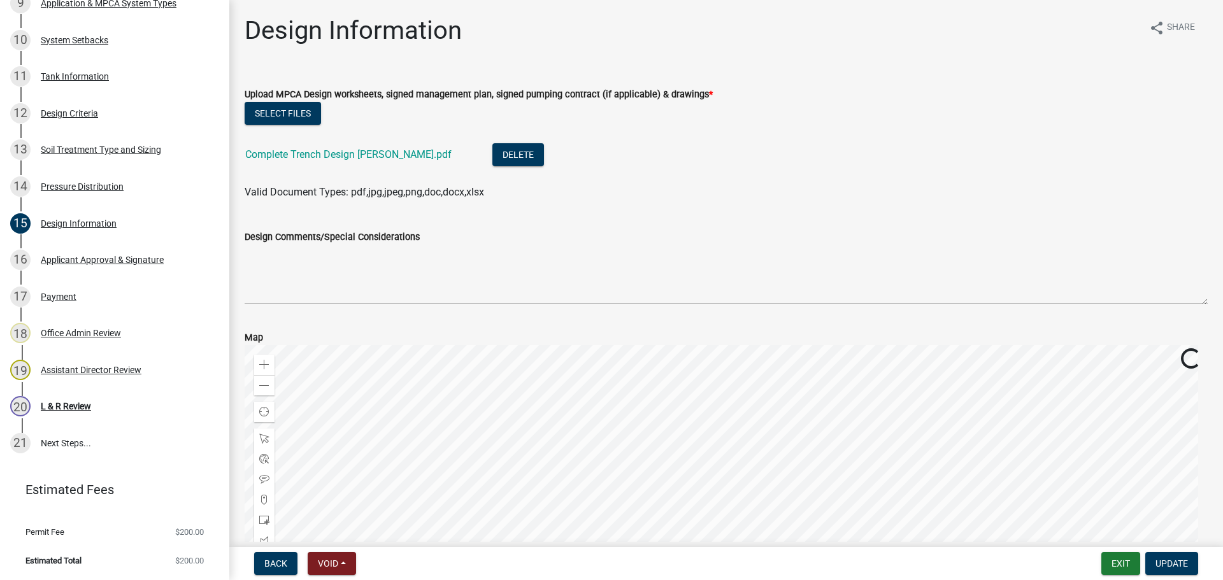
click at [309, 143] on div "Complete Trench Design Nash.pdf" at bounding box center [358, 156] width 227 height 26
click at [313, 157] on link "Complete Trench Design Nash.pdf" at bounding box center [348, 154] width 206 height 12
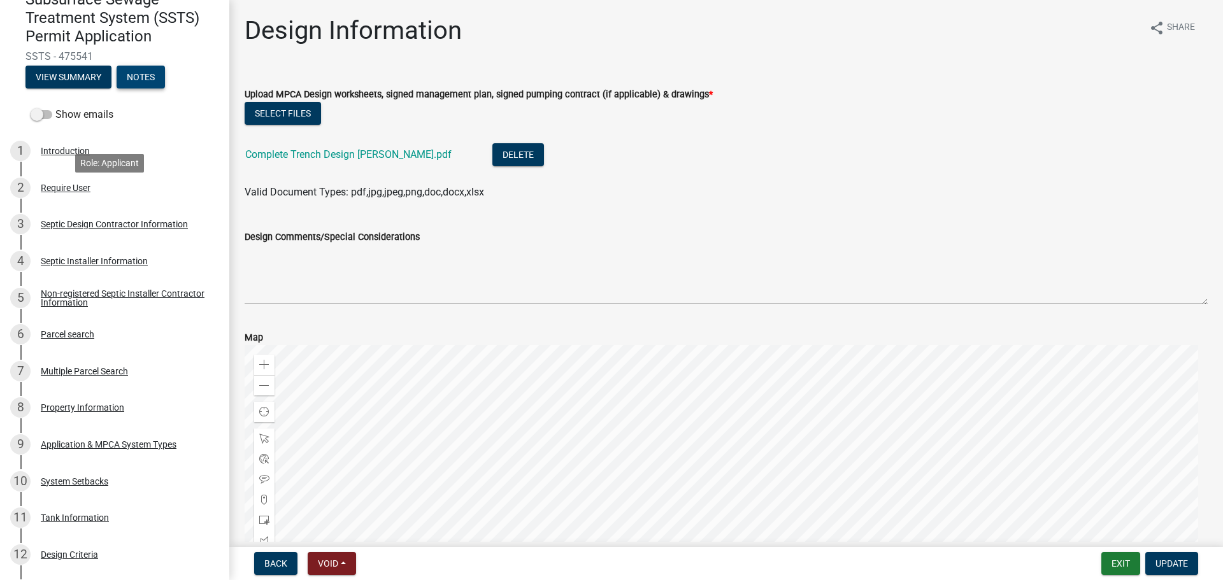
scroll to position [0, 0]
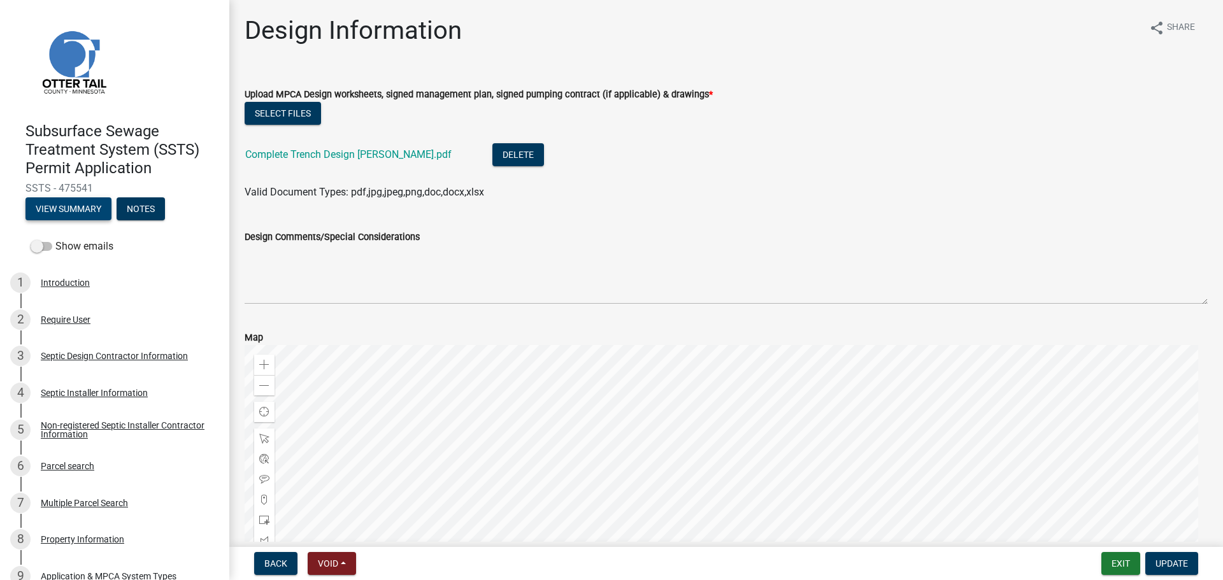
click at [87, 197] on button "View Summary" at bounding box center [68, 208] width 86 height 23
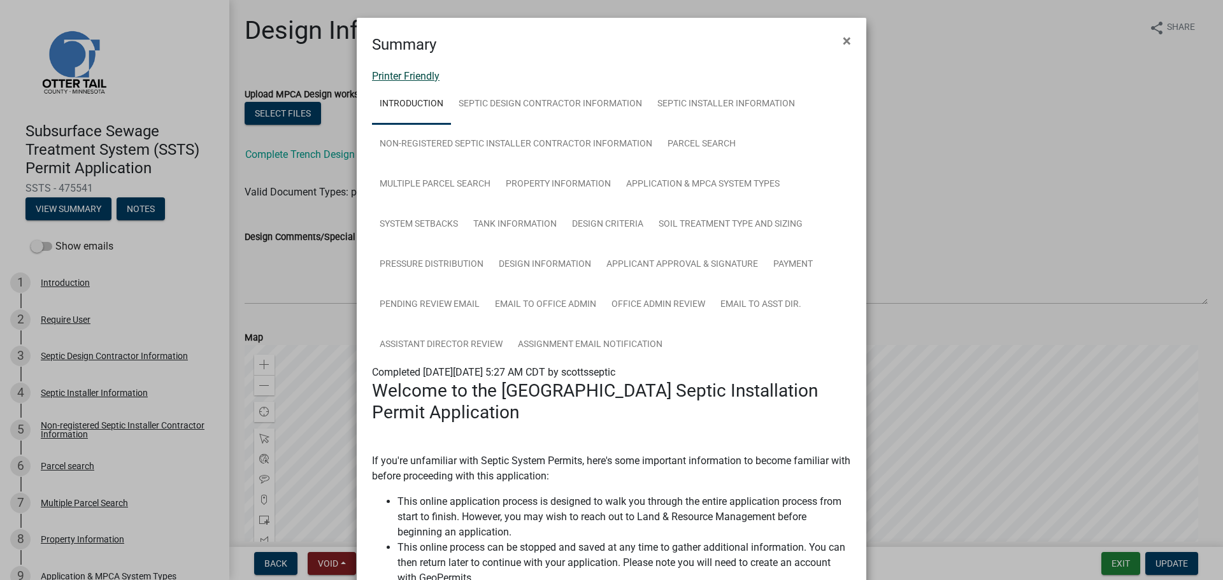
click at [401, 80] on link "Printer Friendly" at bounding box center [406, 76] width 68 height 12
click at [846, 43] on button "×" at bounding box center [846, 41] width 29 height 36
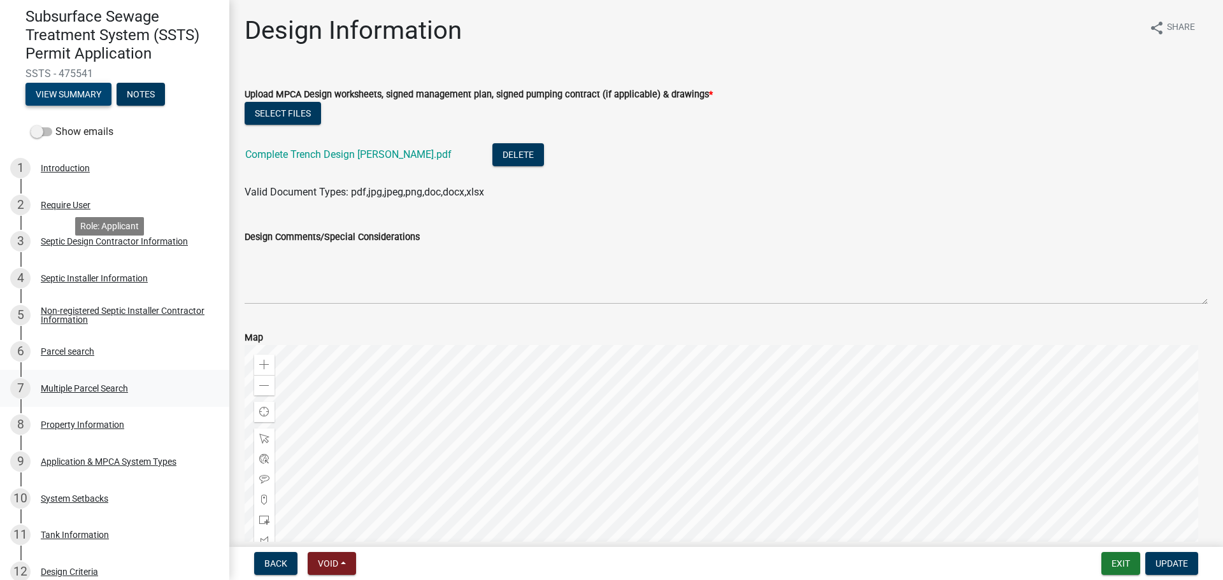
scroll to position [191, 0]
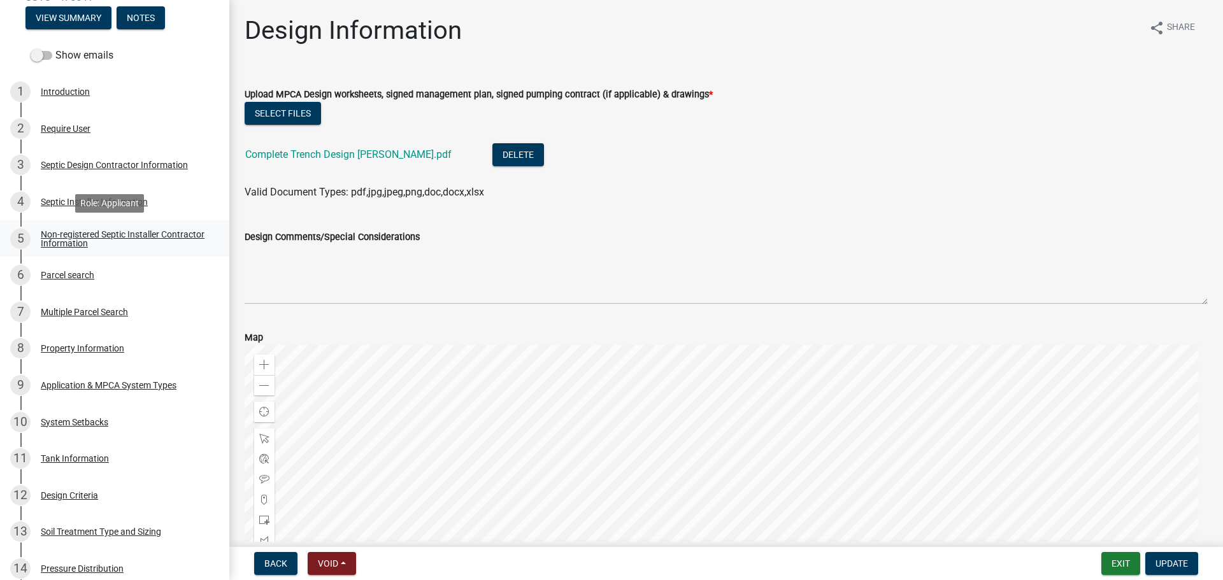
click at [120, 239] on div "Non-registered Septic Installer Contractor Information" at bounding box center [125, 239] width 168 height 18
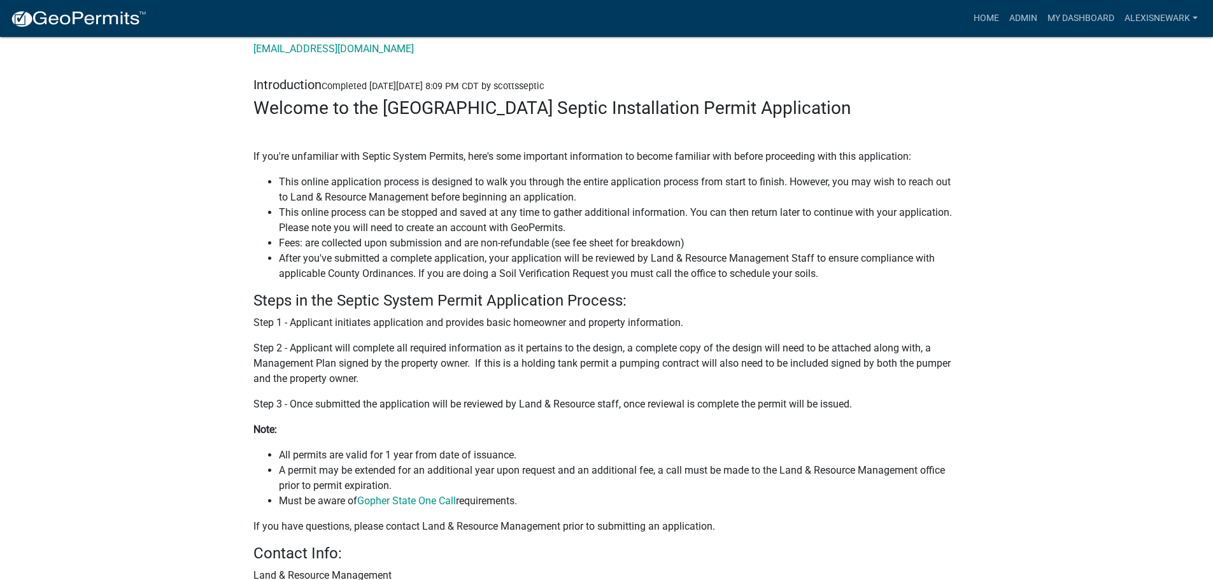
scroll to position [191, 0]
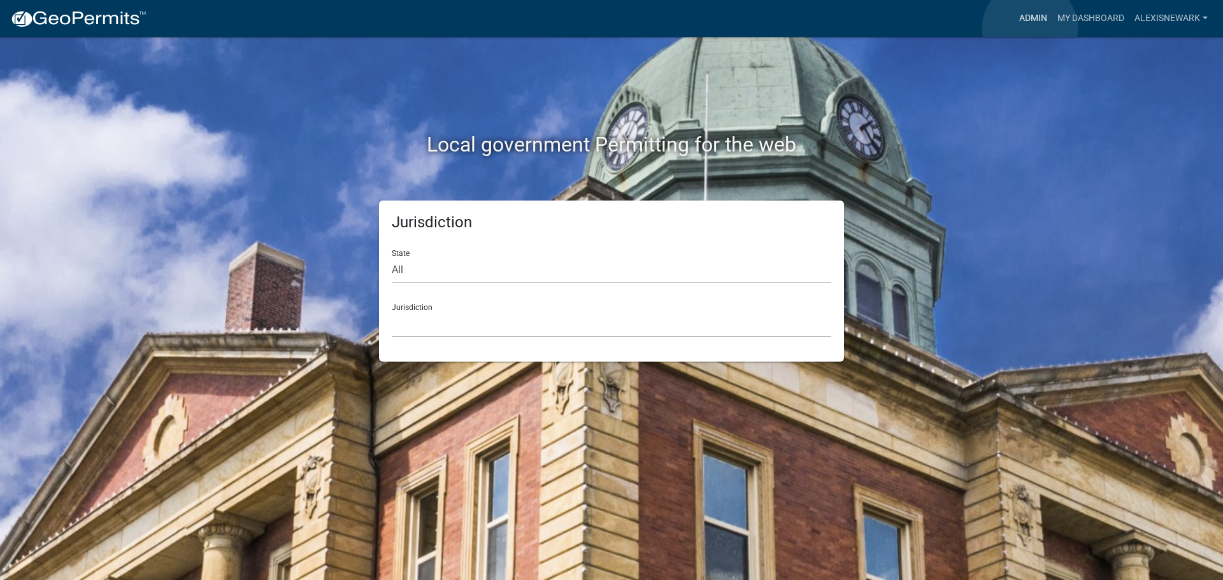
click at [1030, 29] on link "Admin" at bounding box center [1033, 18] width 38 height 24
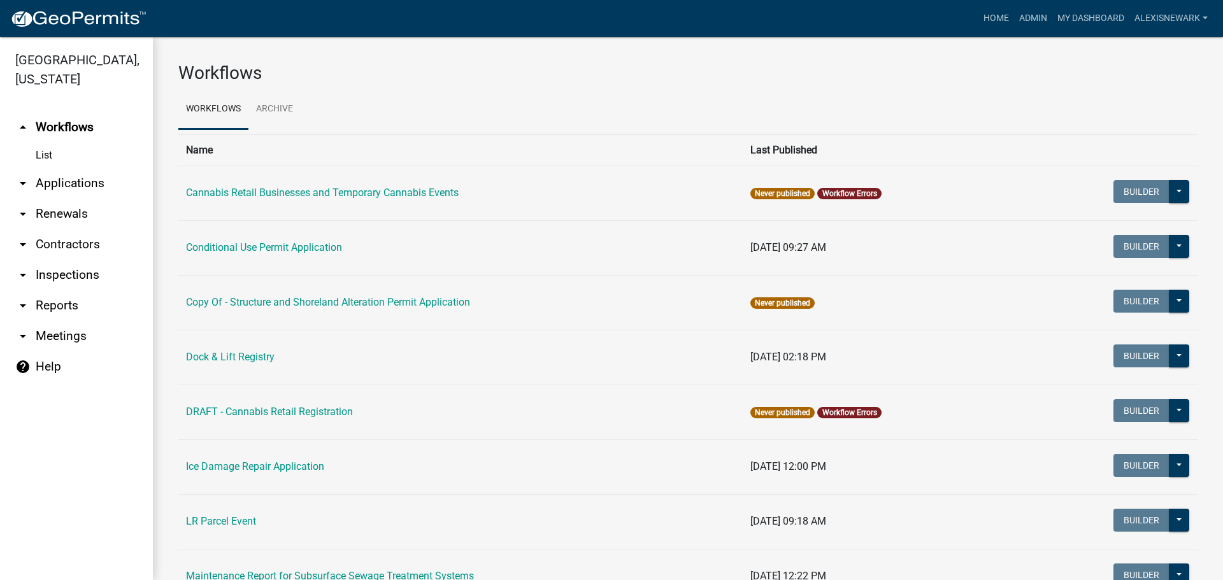
click at [95, 173] on link "arrow_drop_down Applications" at bounding box center [76, 183] width 153 height 31
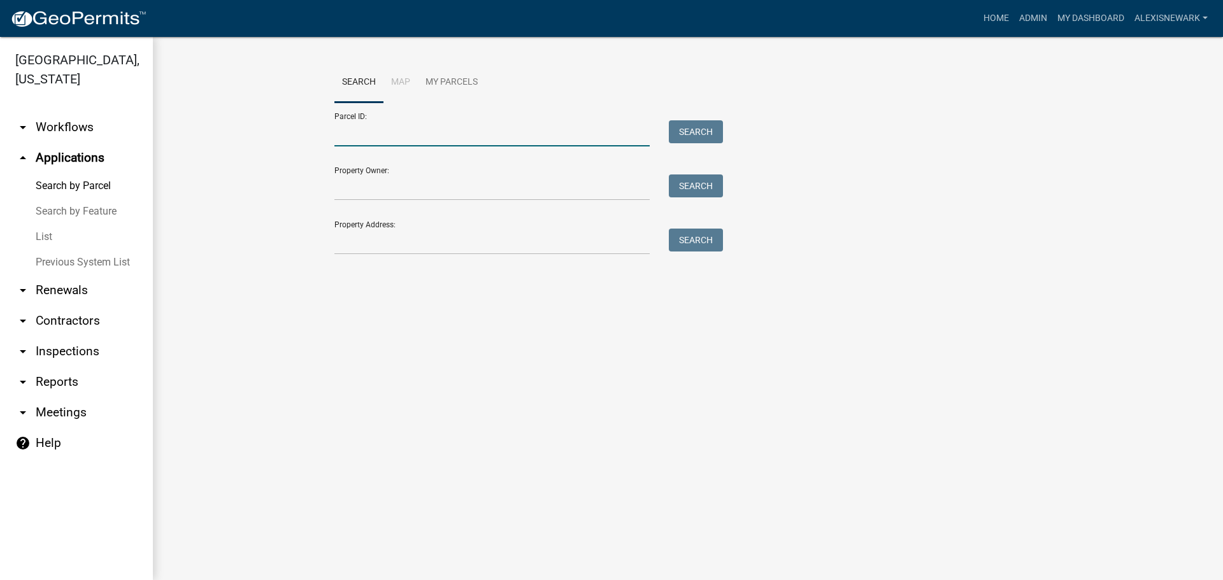
click at [388, 121] on input "Parcel ID:" at bounding box center [491, 133] width 315 height 26
paste input "49000180120002"
type input "49000180120002"
click at [679, 120] on button "Search" at bounding box center [696, 131] width 54 height 23
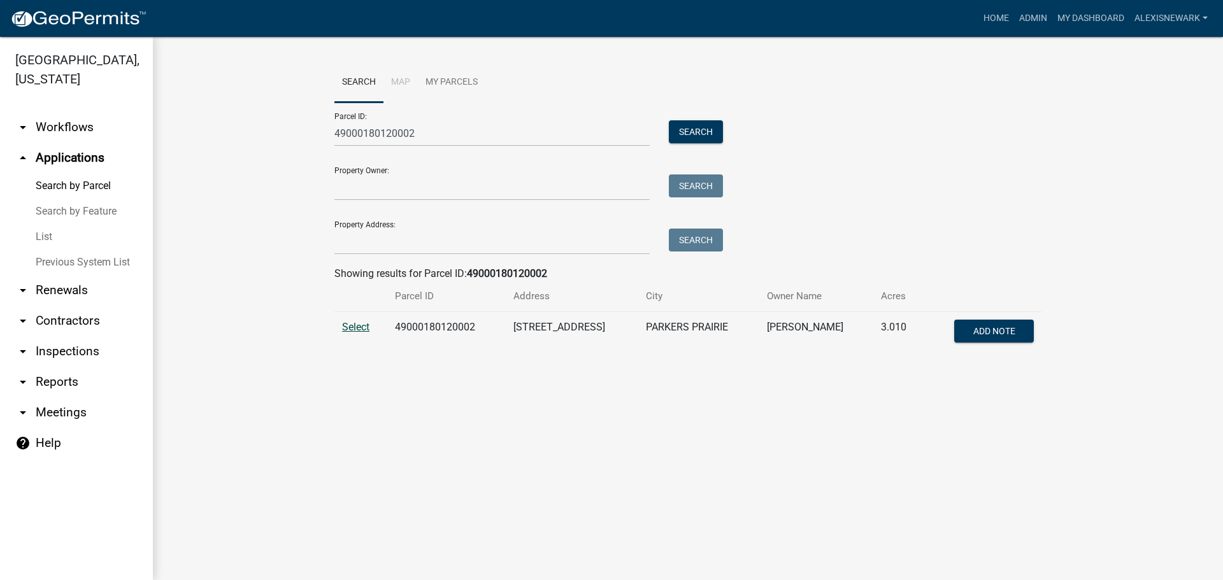
click at [357, 326] on span "Select" at bounding box center [355, 327] width 27 height 12
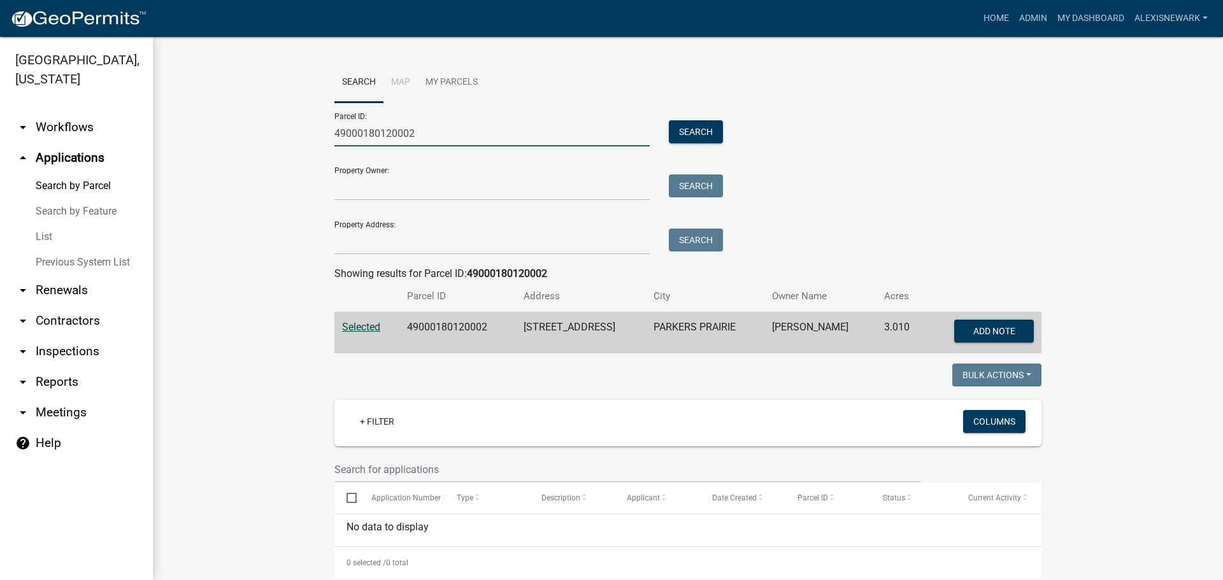
click at [374, 120] on input "49000180120002" at bounding box center [491, 133] width 315 height 26
click at [374, 126] on input "49000180120002" at bounding box center [491, 133] width 315 height 26
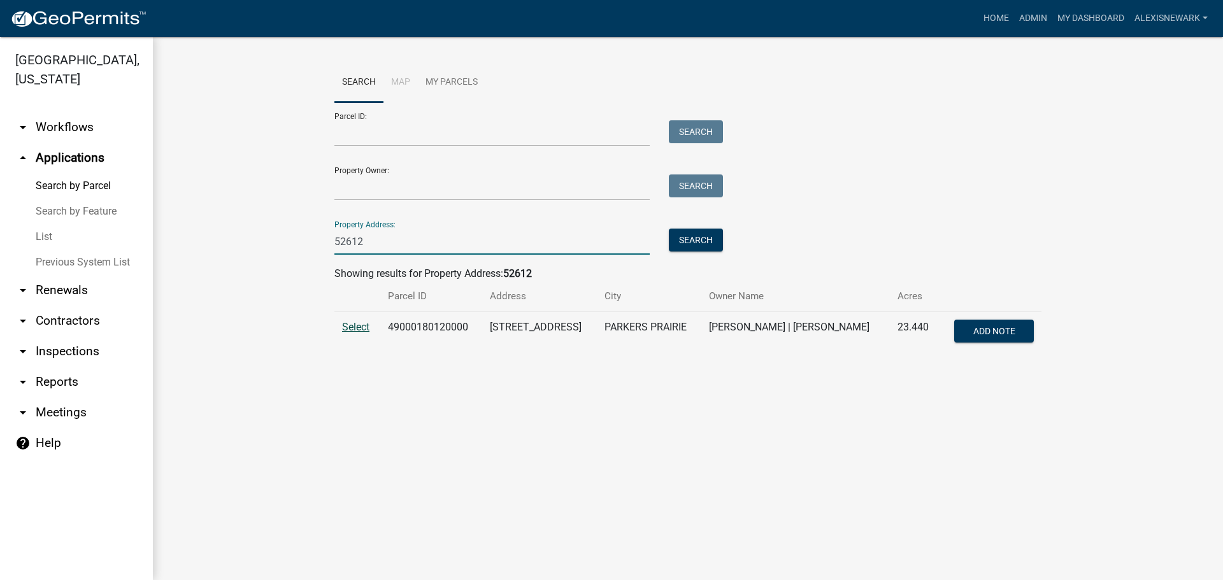
type input "52612"
click at [359, 328] on span "Select" at bounding box center [355, 327] width 27 height 12
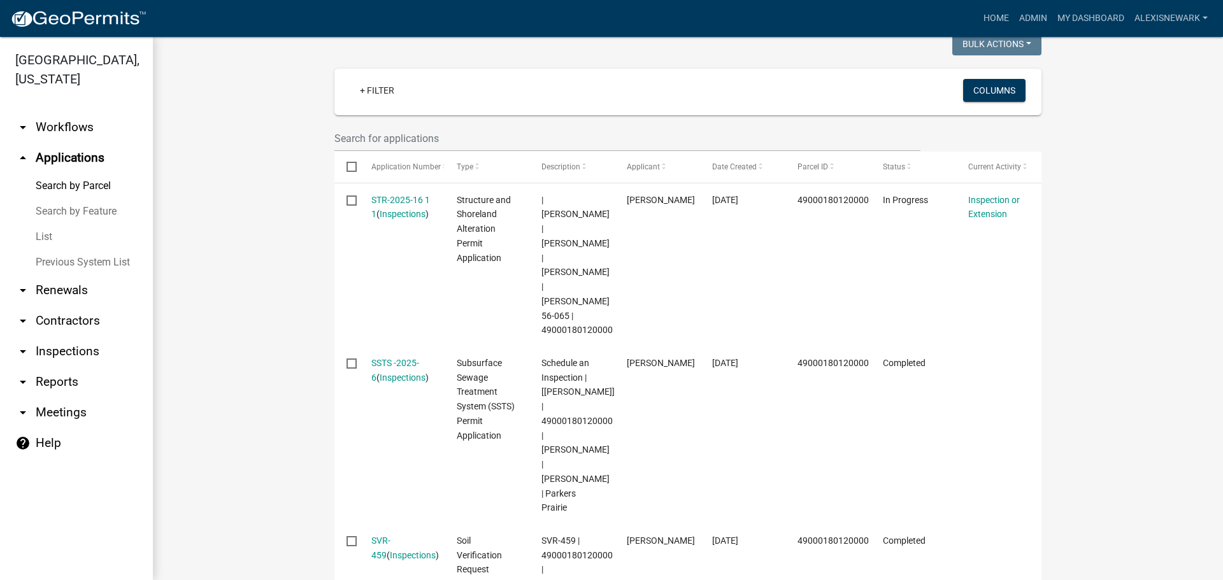
scroll to position [350, 0]
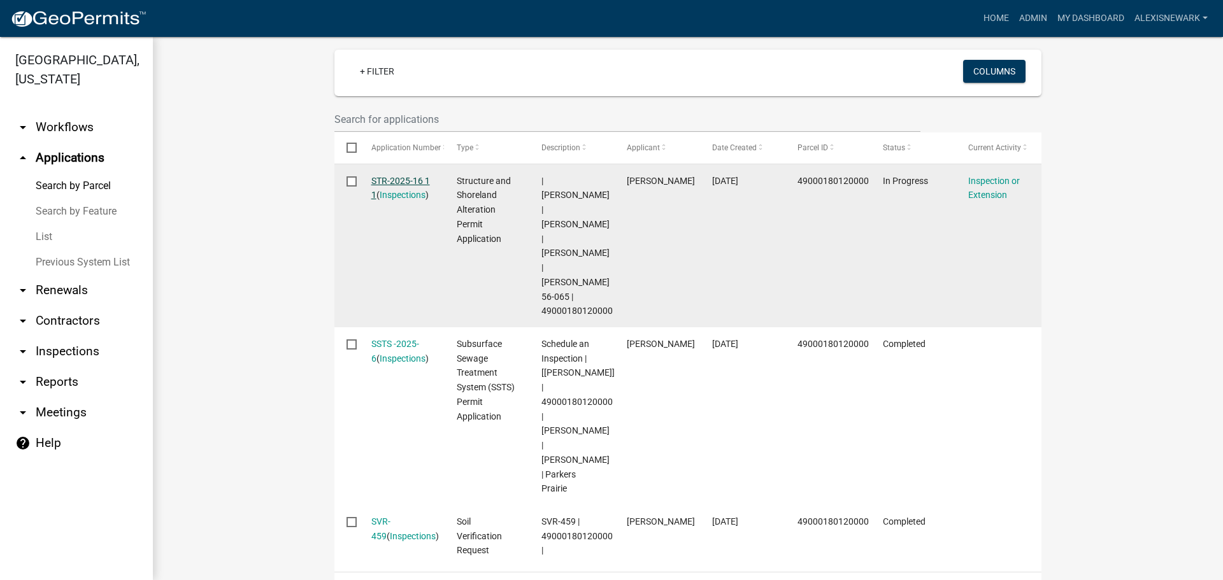
click at [392, 176] on link "STR-2025-16 1 1" at bounding box center [400, 188] width 59 height 25
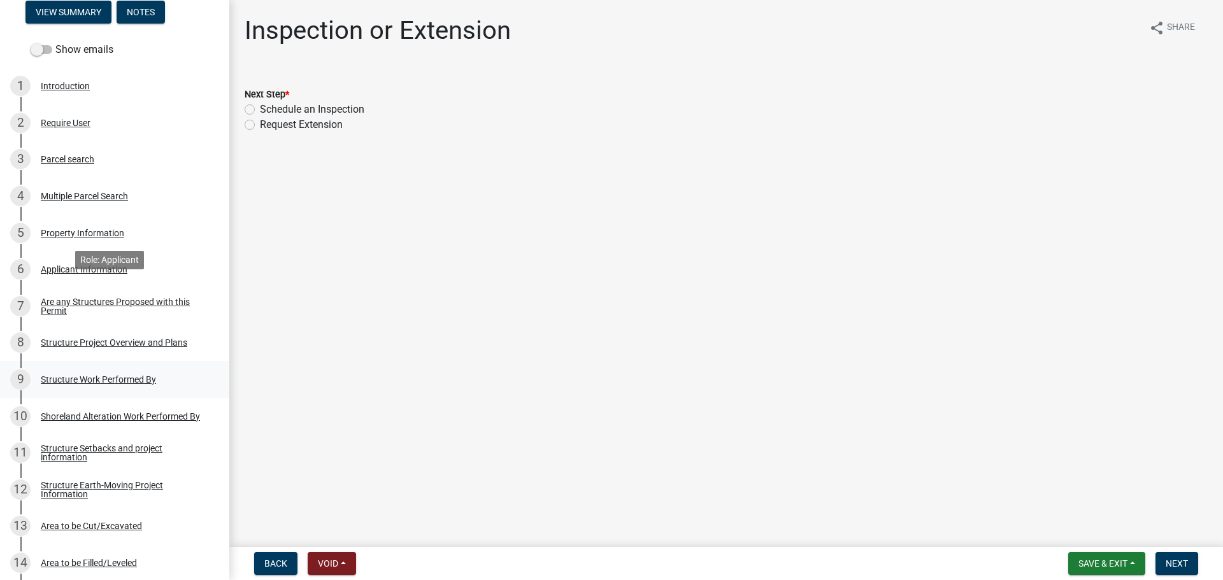
scroll to position [271, 0]
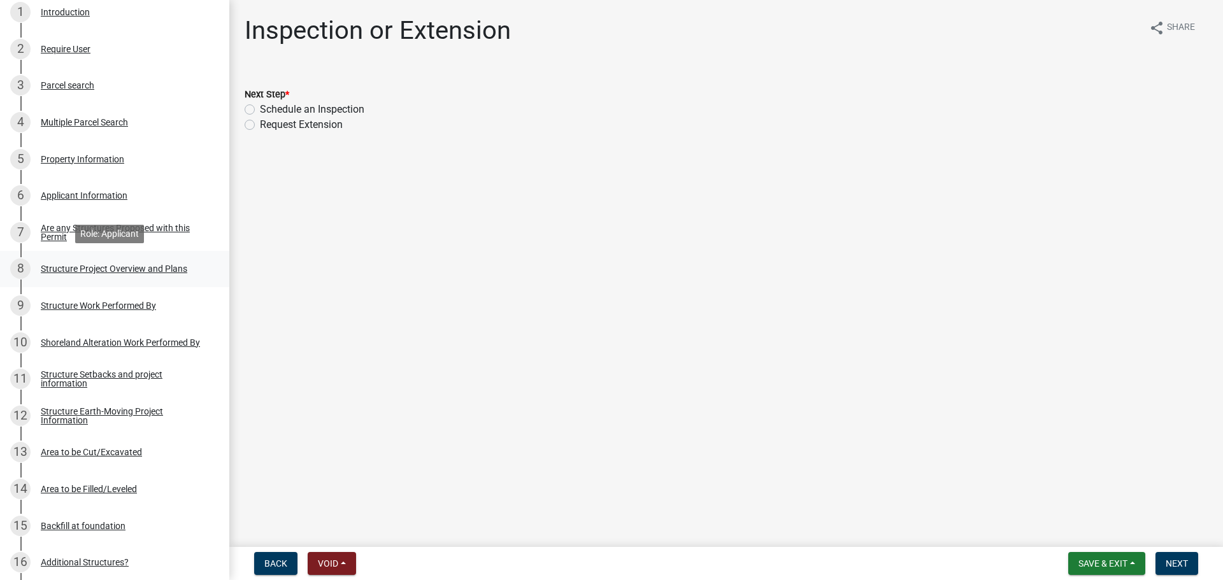
click at [158, 268] on div "Structure Project Overview and Plans" at bounding box center [114, 268] width 146 height 9
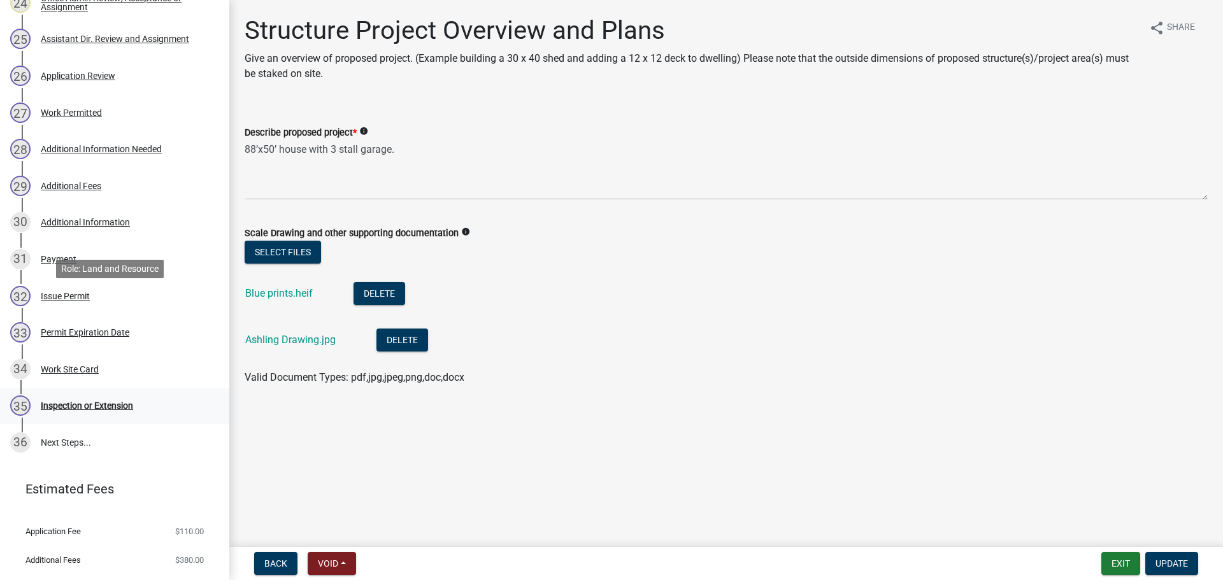
scroll to position [1152, 0]
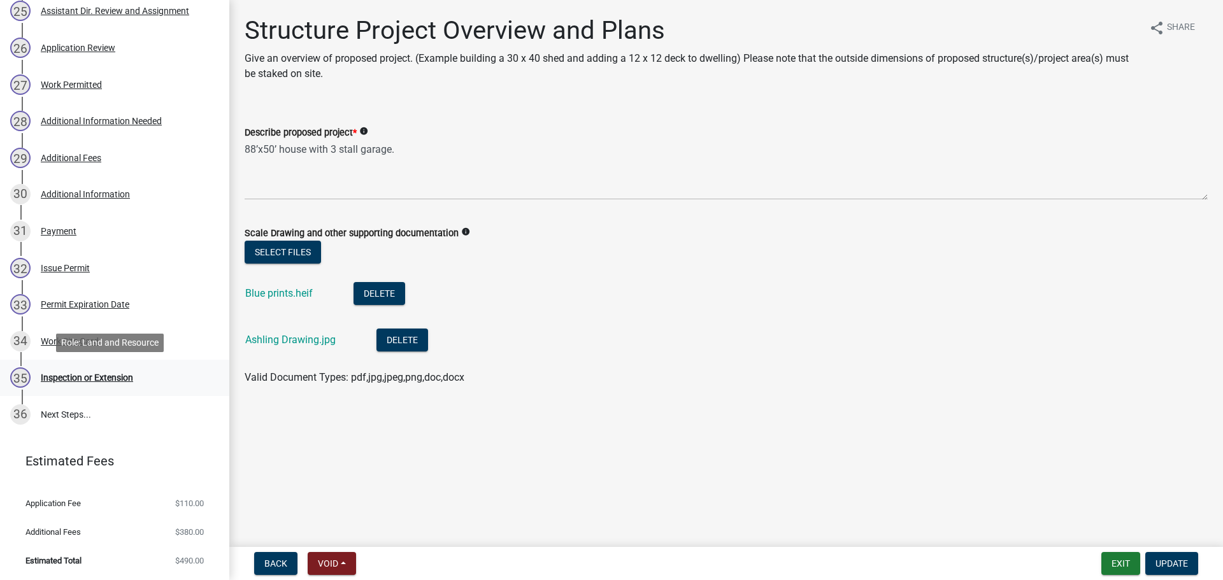
click at [104, 388] on link "35 Inspection or Extension" at bounding box center [114, 378] width 229 height 37
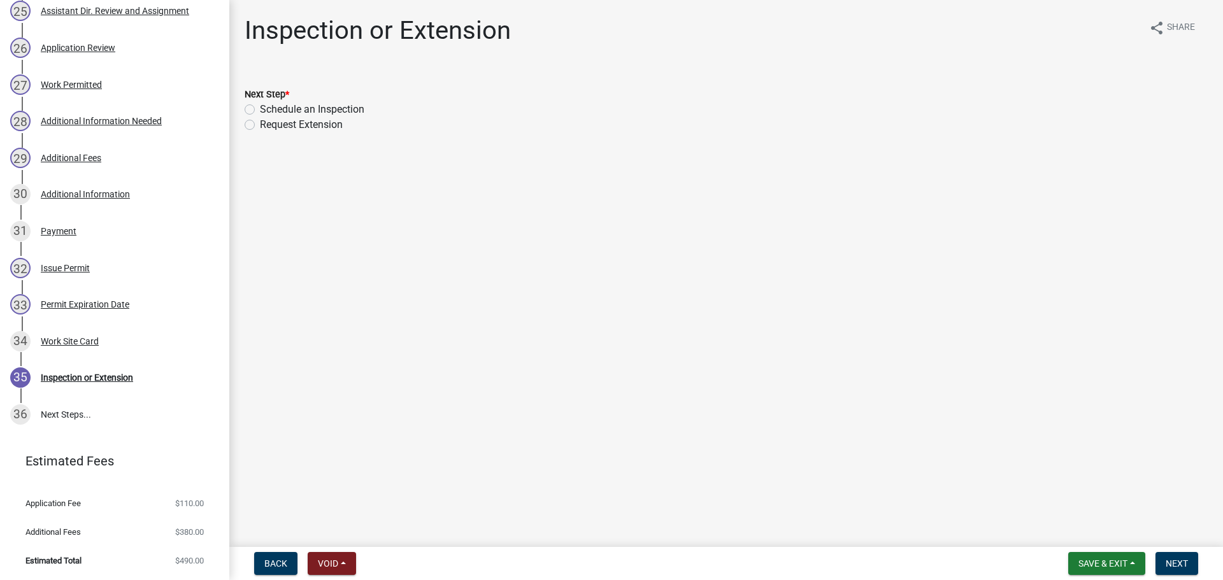
click at [260, 110] on label "Schedule an Inspection" at bounding box center [312, 109] width 104 height 15
click at [260, 110] on input "Schedule an Inspection" at bounding box center [264, 106] width 8 height 8
radio input "true"
click at [1181, 562] on span "Next" at bounding box center [1176, 564] width 22 height 10
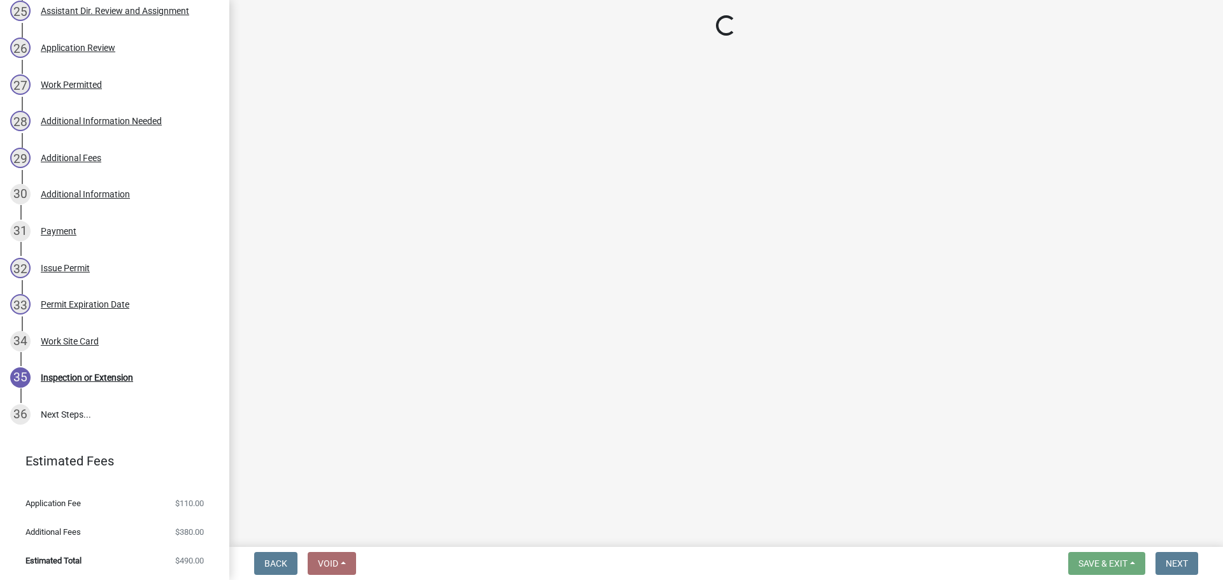
scroll to position [1225, 0]
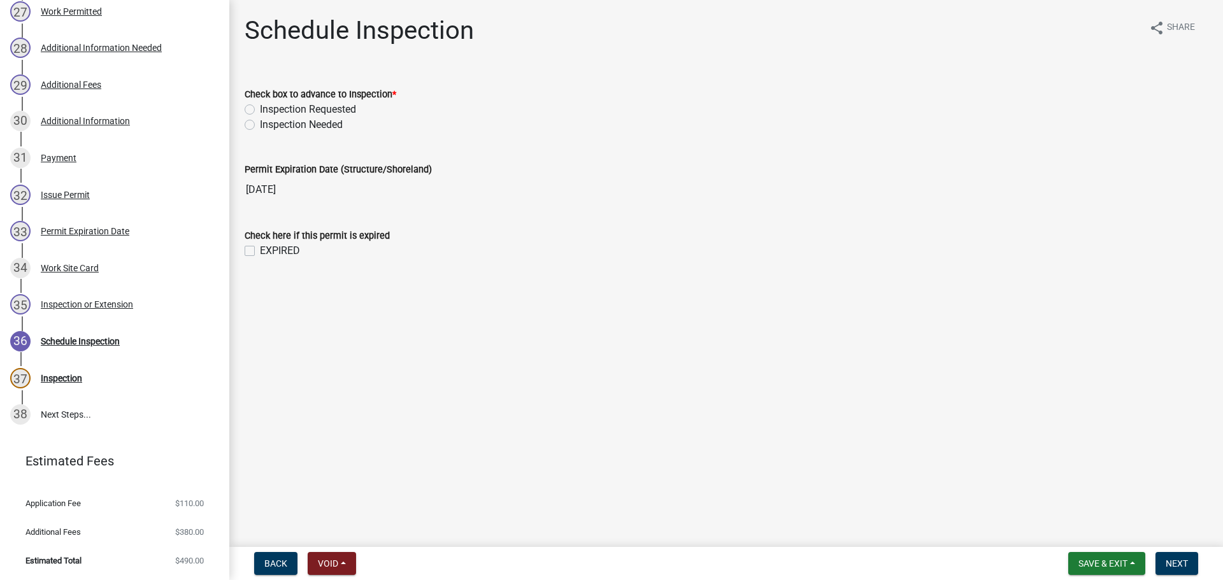
click at [260, 110] on label "Inspection Requested" at bounding box center [308, 109] width 96 height 15
click at [260, 110] on input "Inspection Requested" at bounding box center [264, 106] width 8 height 8
radio input "true"
click at [1183, 566] on span "Next" at bounding box center [1176, 564] width 22 height 10
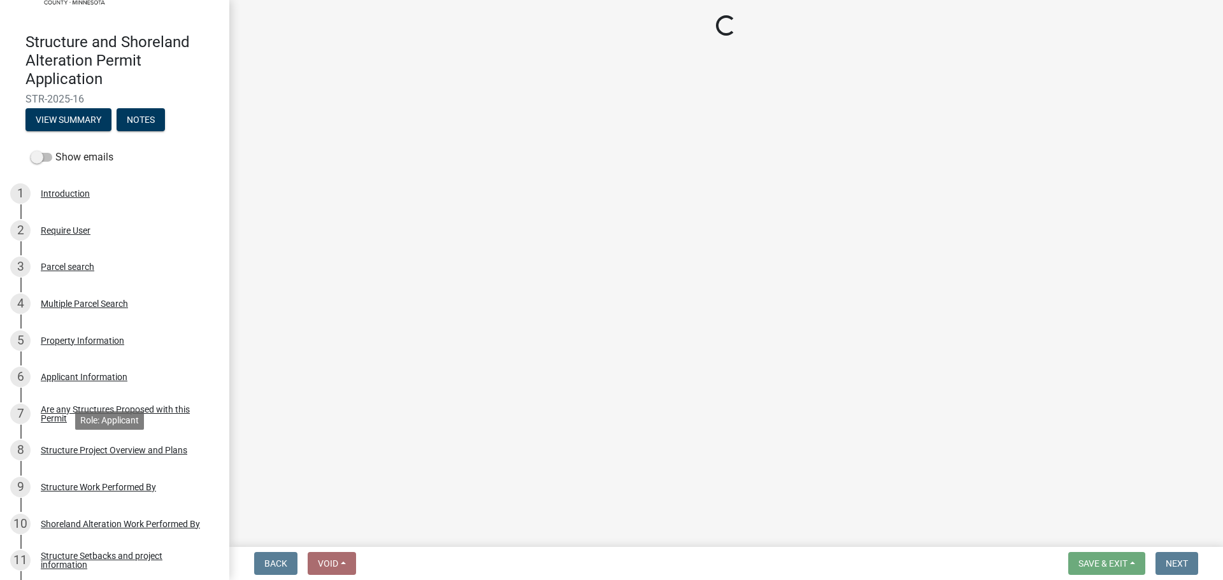
scroll to position [0, 0]
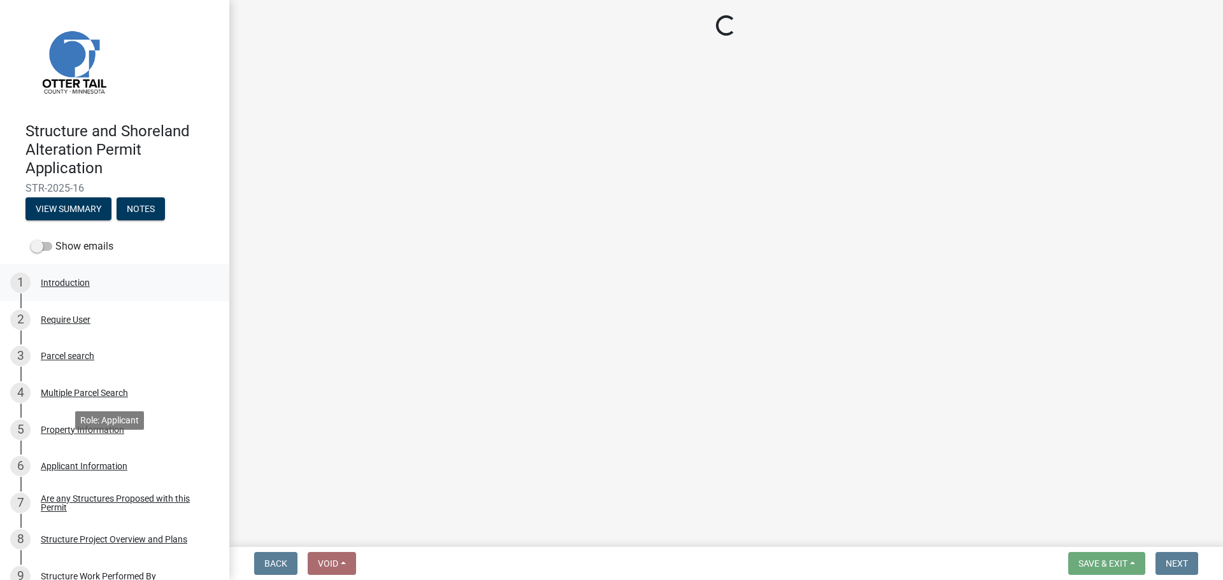
select select "710d5f49-2663-4e73-9718-d0c4e189f5ed"
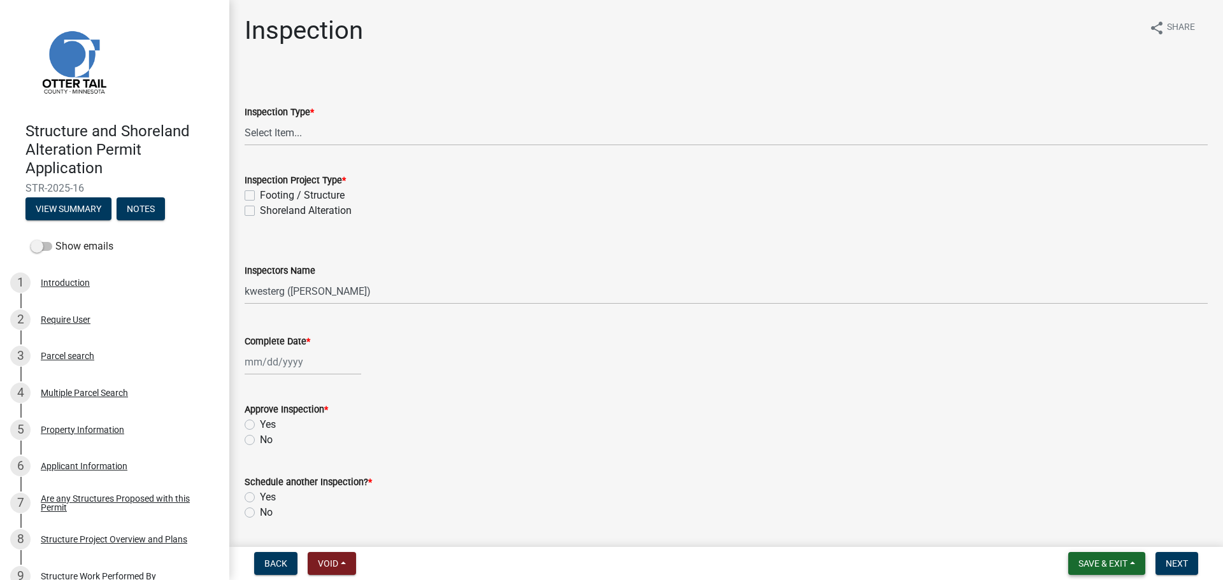
click at [1086, 562] on span "Save & Exit" at bounding box center [1102, 564] width 49 height 10
click at [1087, 536] on button "Save & Exit" at bounding box center [1094, 530] width 102 height 31
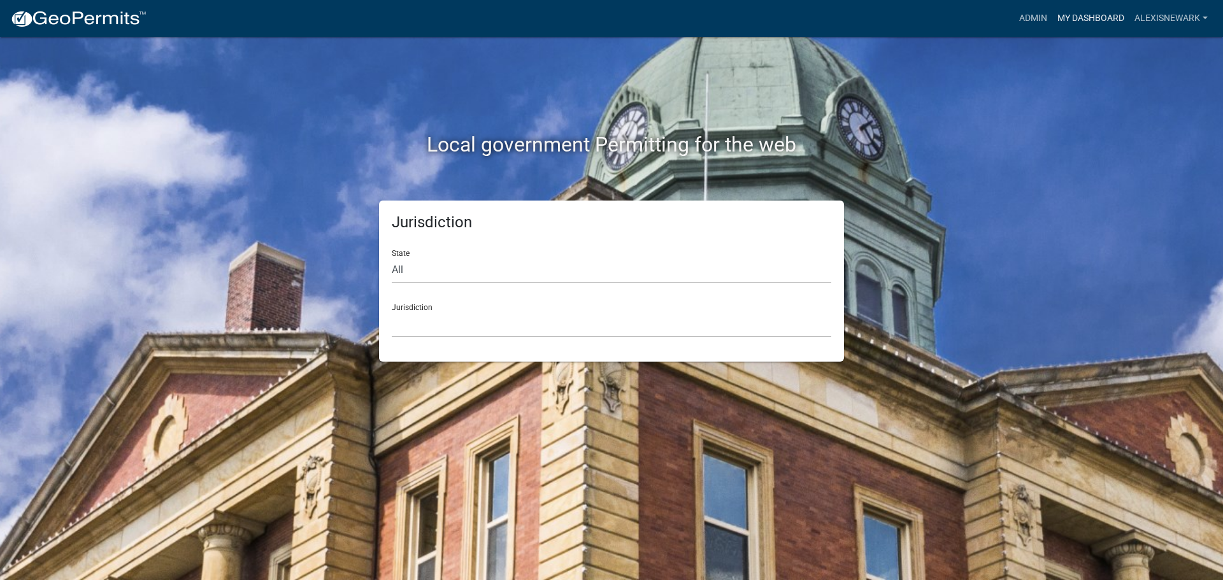
click at [978, 15] on link "My Dashboard" at bounding box center [1090, 18] width 77 height 24
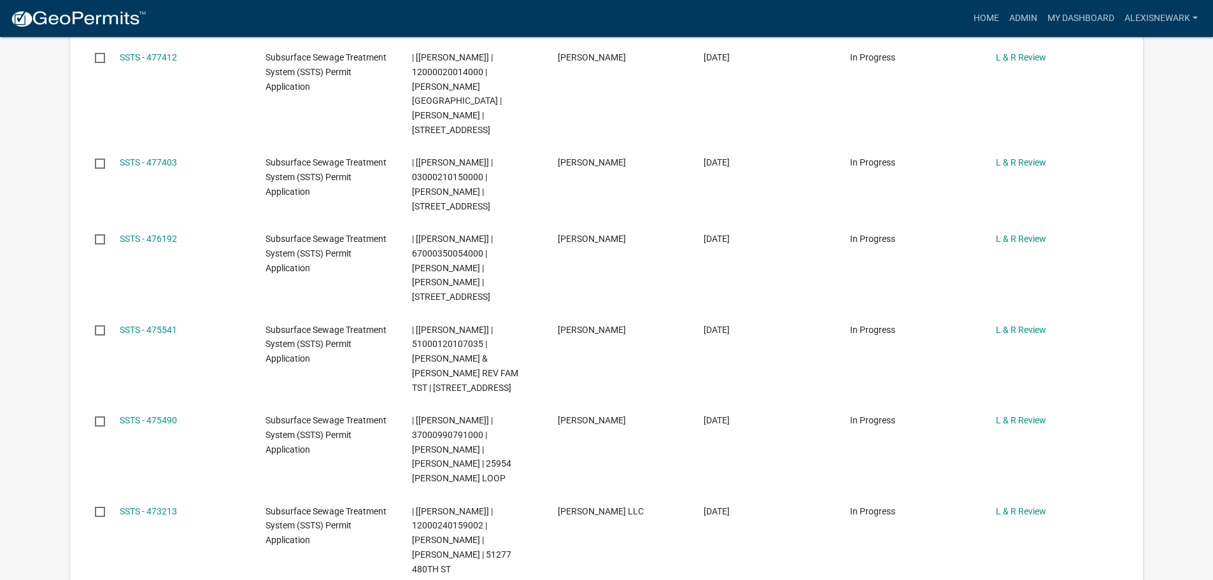
scroll to position [653, 0]
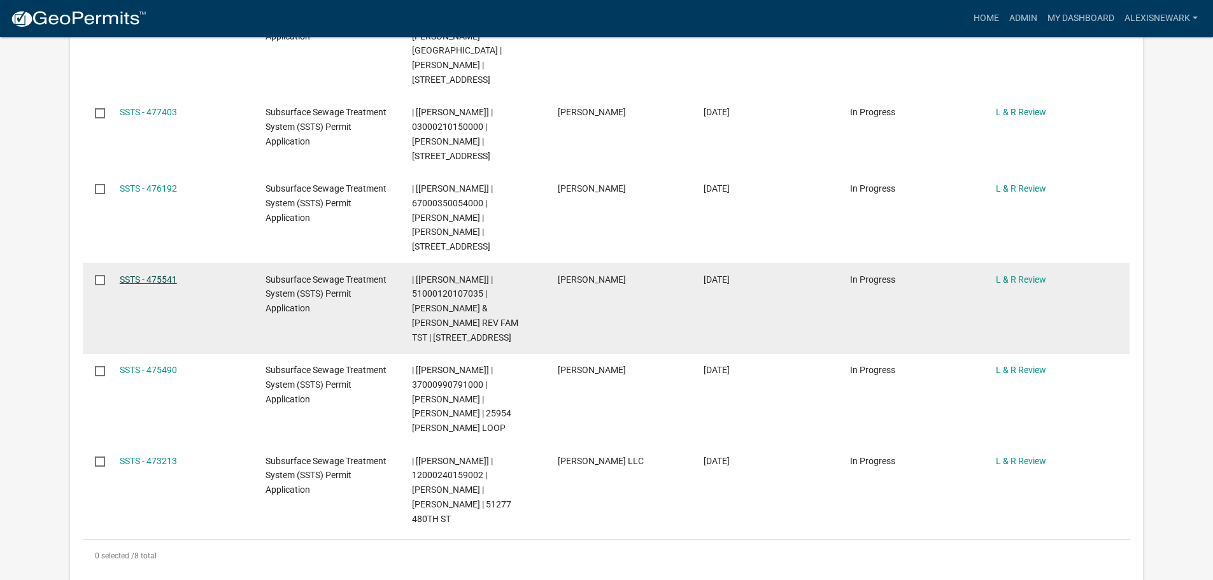
click at [171, 274] on link "SSTS - 475541" at bounding box center [148, 279] width 57 height 10
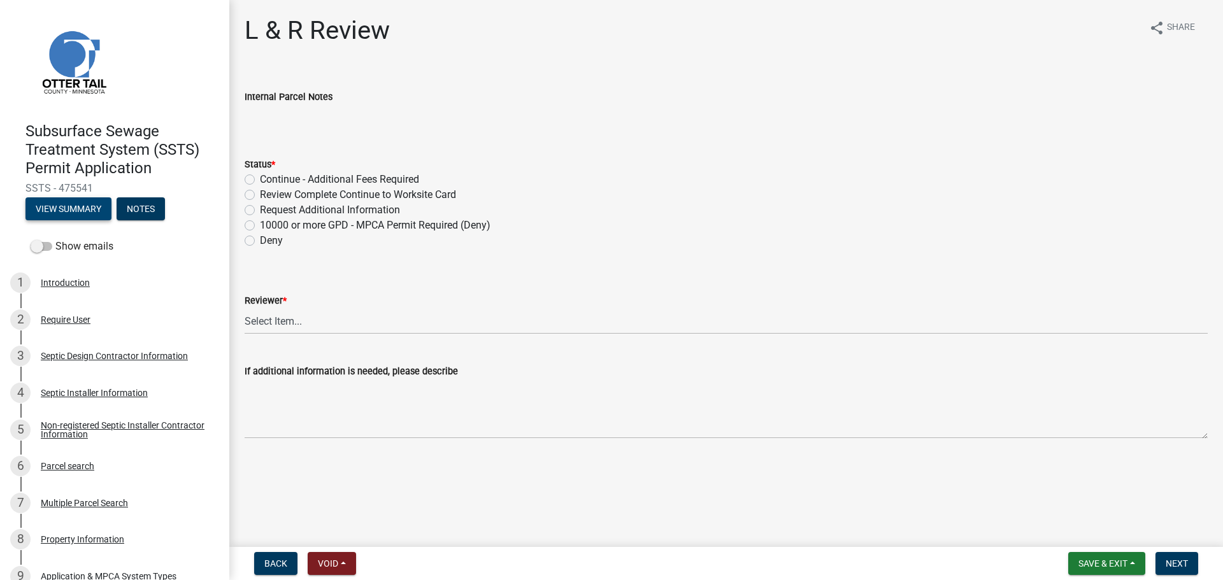
click at [96, 212] on button "View Summary" at bounding box center [68, 208] width 86 height 23
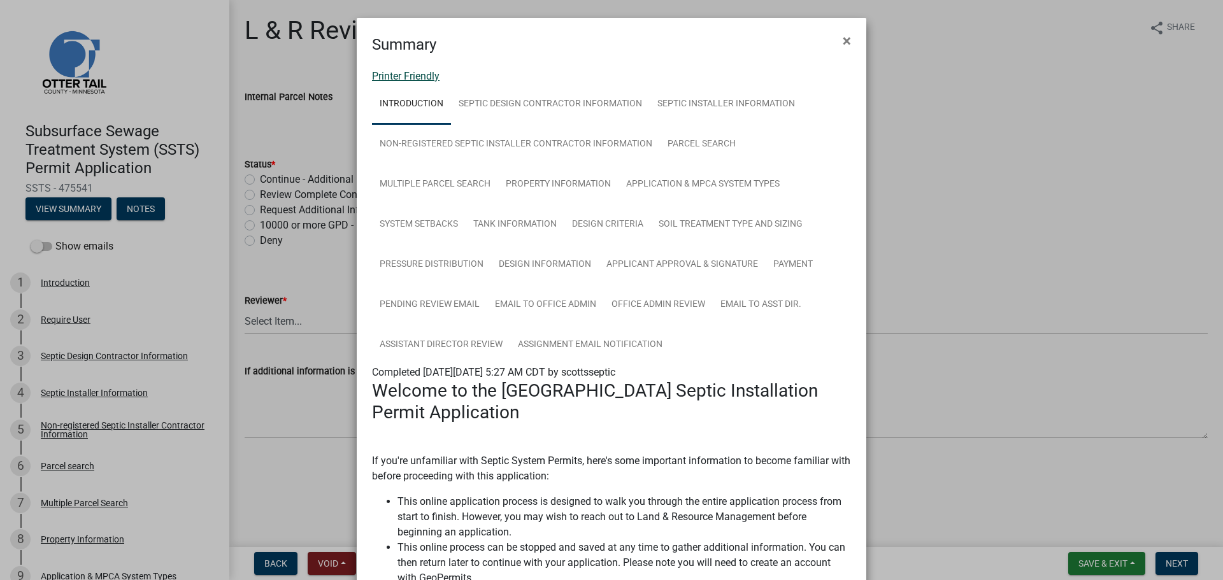
click at [390, 73] on link "Printer Friendly" at bounding box center [406, 76] width 68 height 12
click at [128, 117] on ngb-modal-window "Summary × Printer Friendly Introduction Septic Design Contractor Information Se…" at bounding box center [611, 290] width 1223 height 580
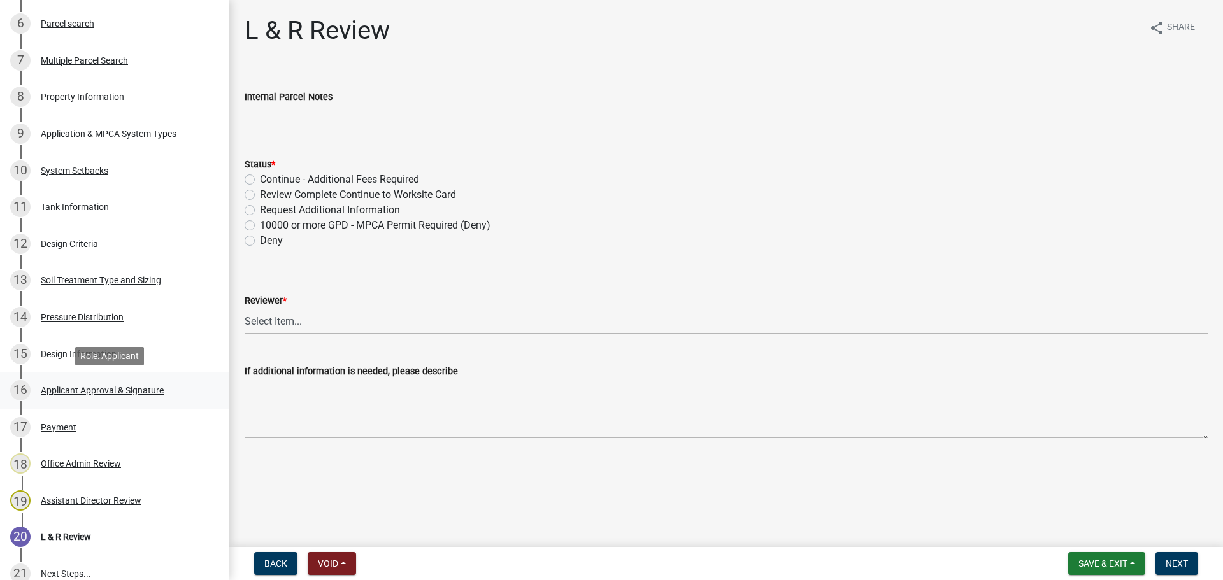
scroll to position [446, 0]
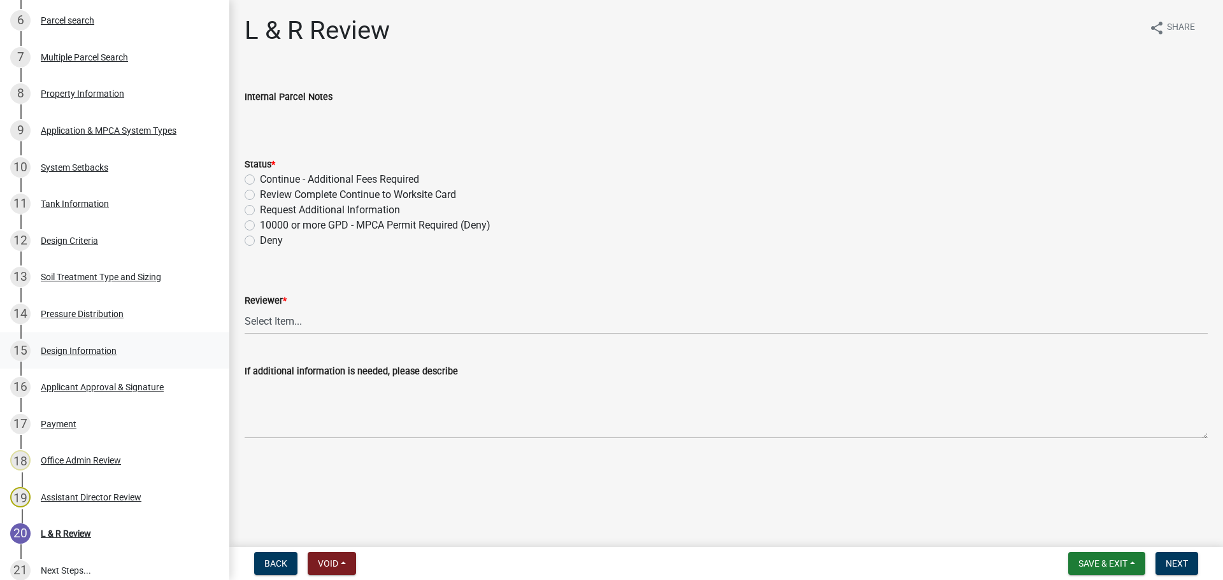
click at [103, 341] on div "15 Design Information" at bounding box center [109, 351] width 199 height 20
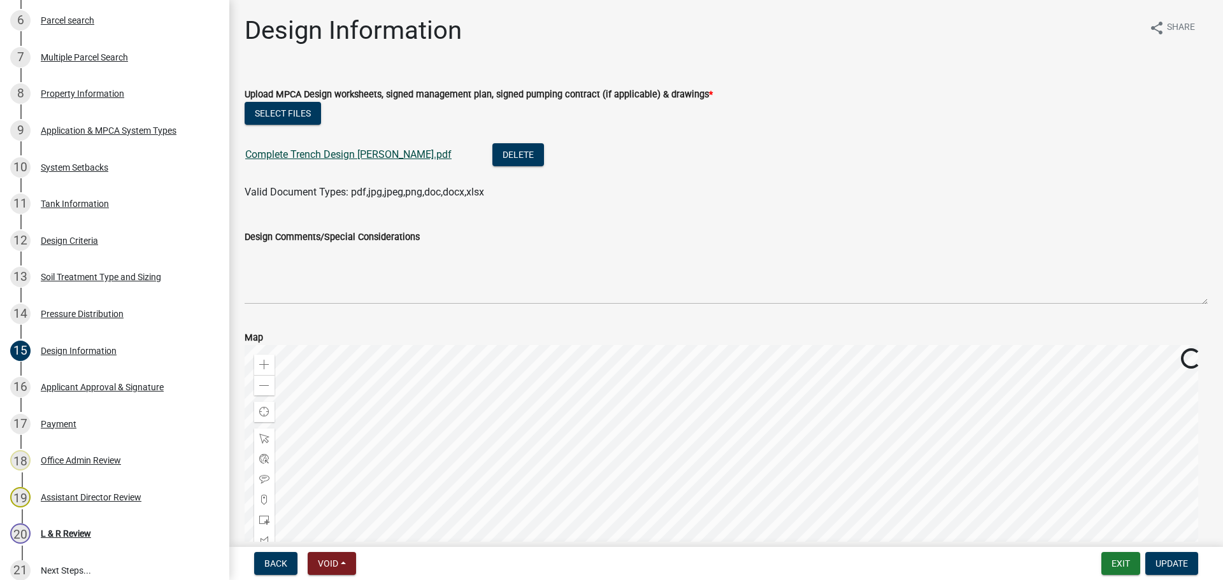
click at [301, 153] on link "Complete Trench Design Nash.pdf" at bounding box center [348, 154] width 206 height 12
click at [139, 134] on div "Application & MPCA System Types" at bounding box center [109, 130] width 136 height 9
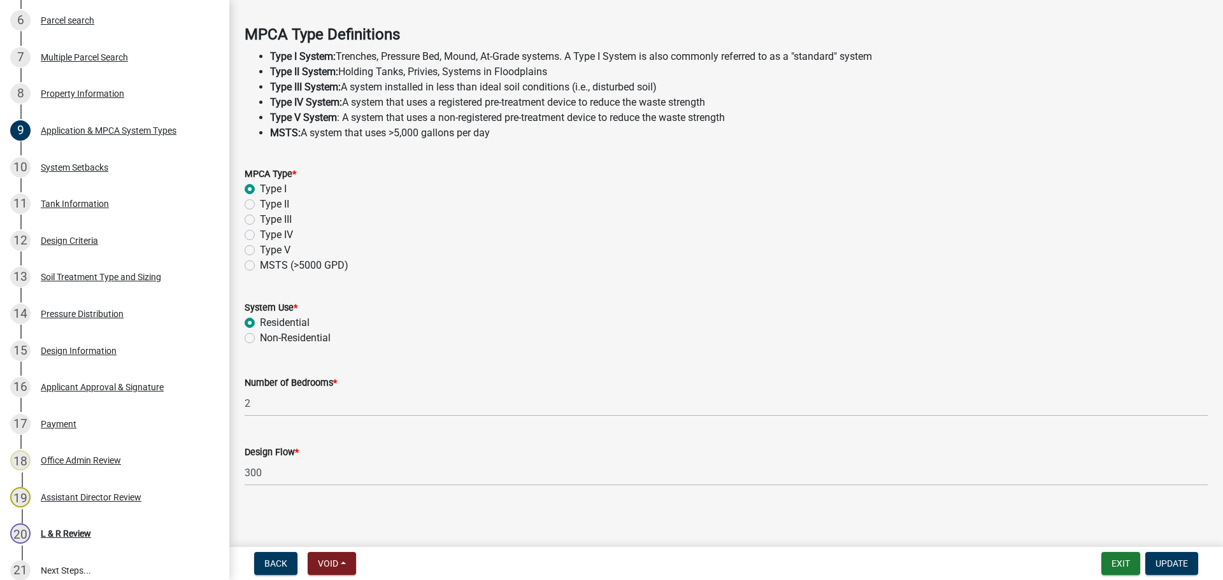
scroll to position [364, 0]
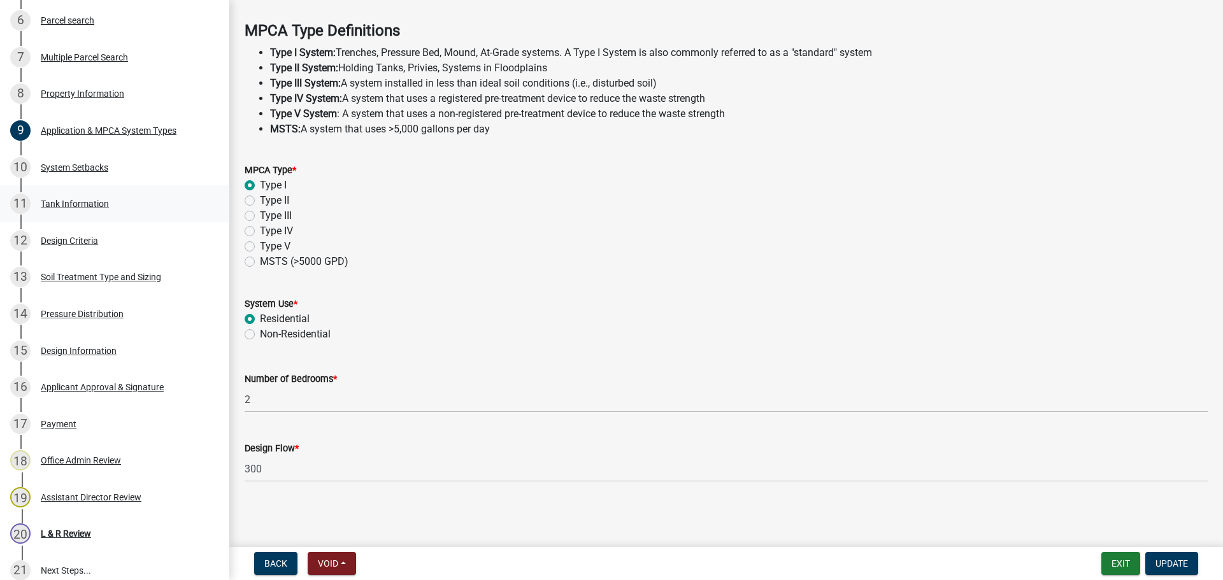
click at [117, 202] on div "11 Tank Information" at bounding box center [109, 204] width 199 height 20
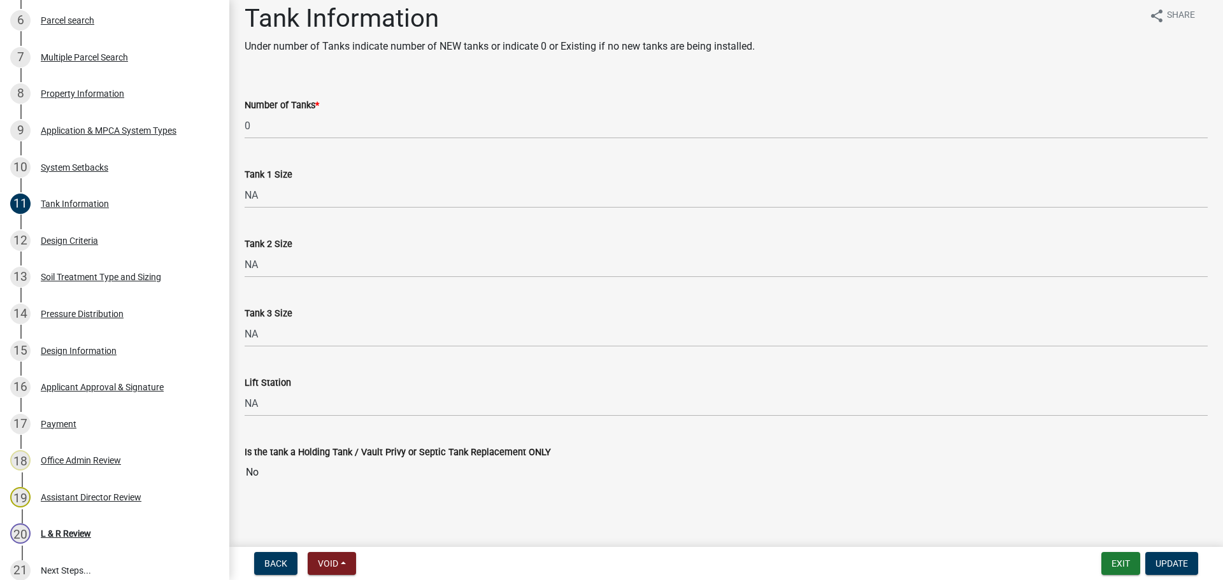
scroll to position [15, 0]
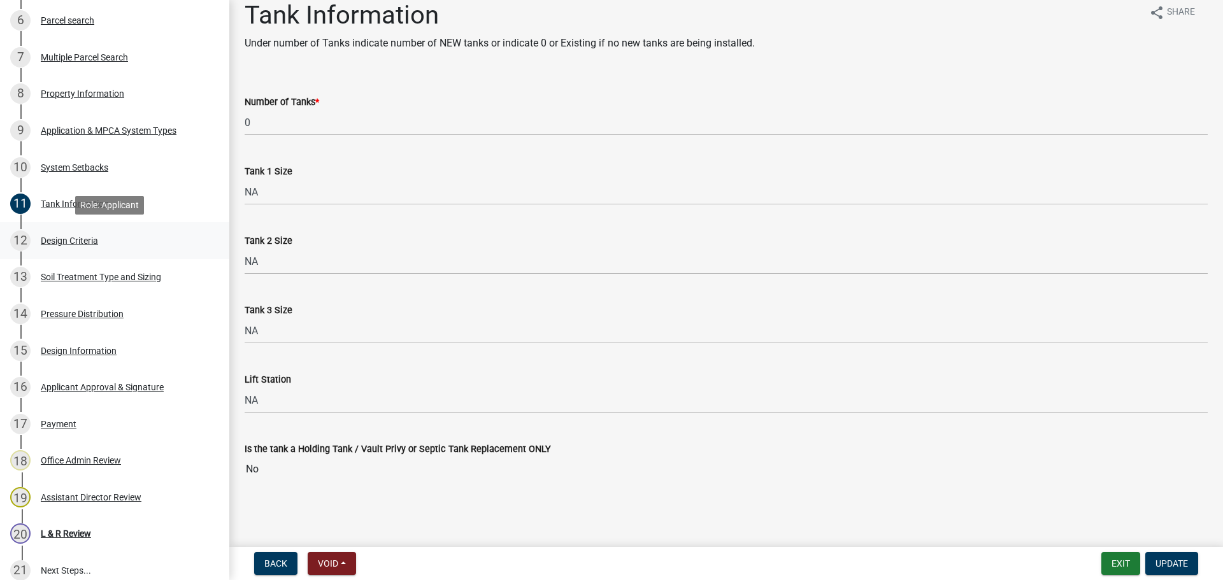
click at [150, 250] on div "12 Design Criteria" at bounding box center [109, 241] width 199 height 20
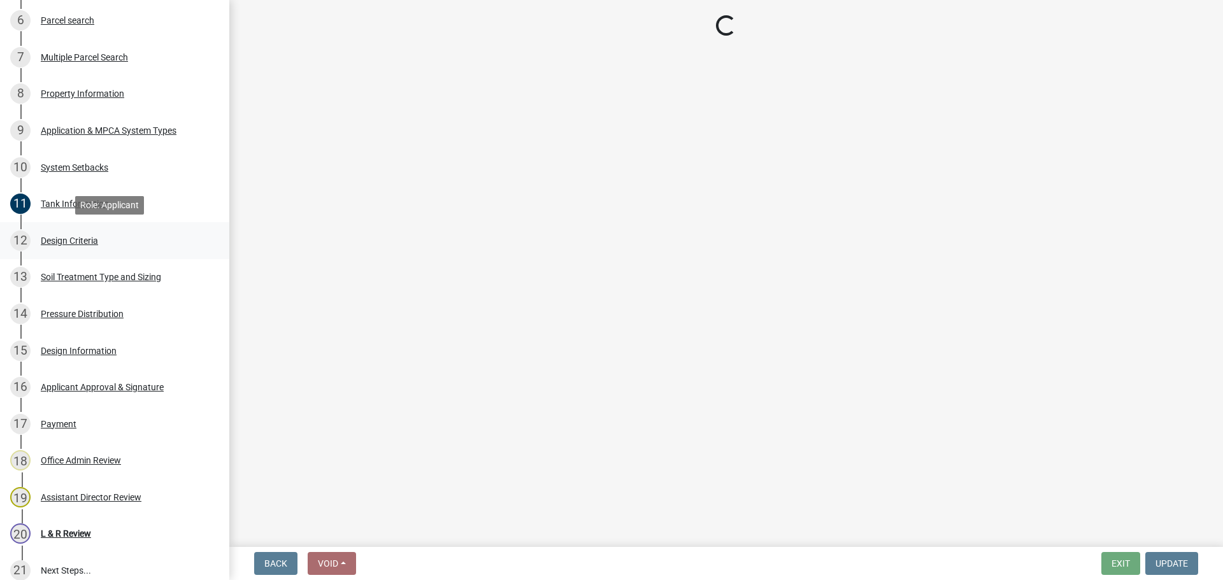
select select "eaa6e4cf-be76-4366-bfe5-e87acfaaf3f4"
select select "48b77c43-c0ca-4757-a1b1-e2e69db0f822"
select select "14354fbd-e666-4c9c-b77c-8c181d233a28"
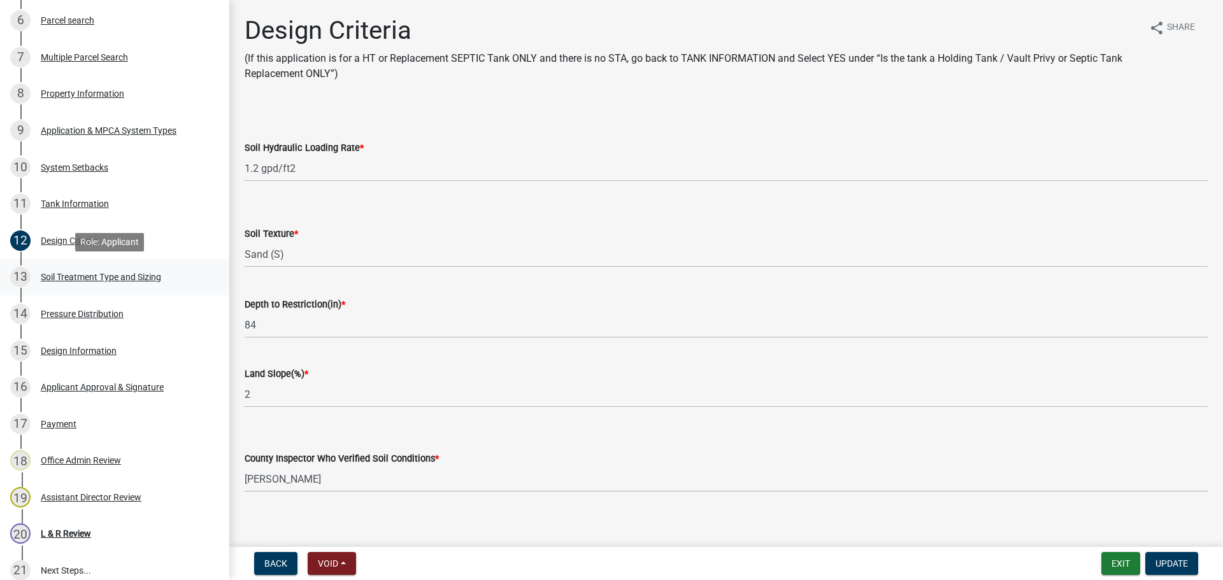
click at [185, 287] on div "13 Soil Treatment Type and Sizing" at bounding box center [109, 277] width 199 height 20
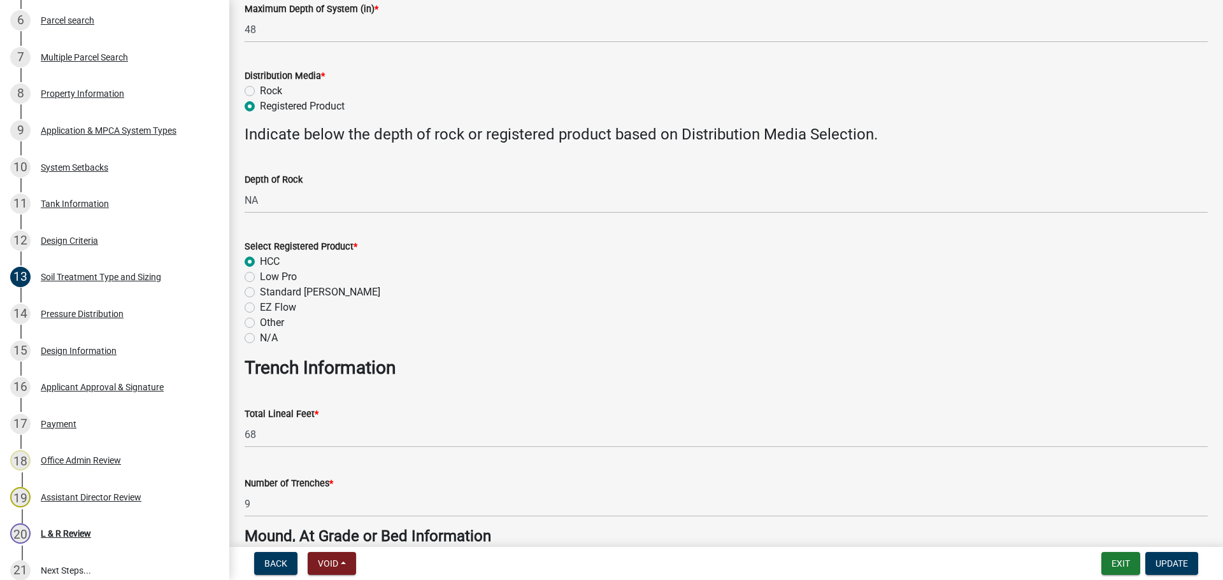
scroll to position [430, 0]
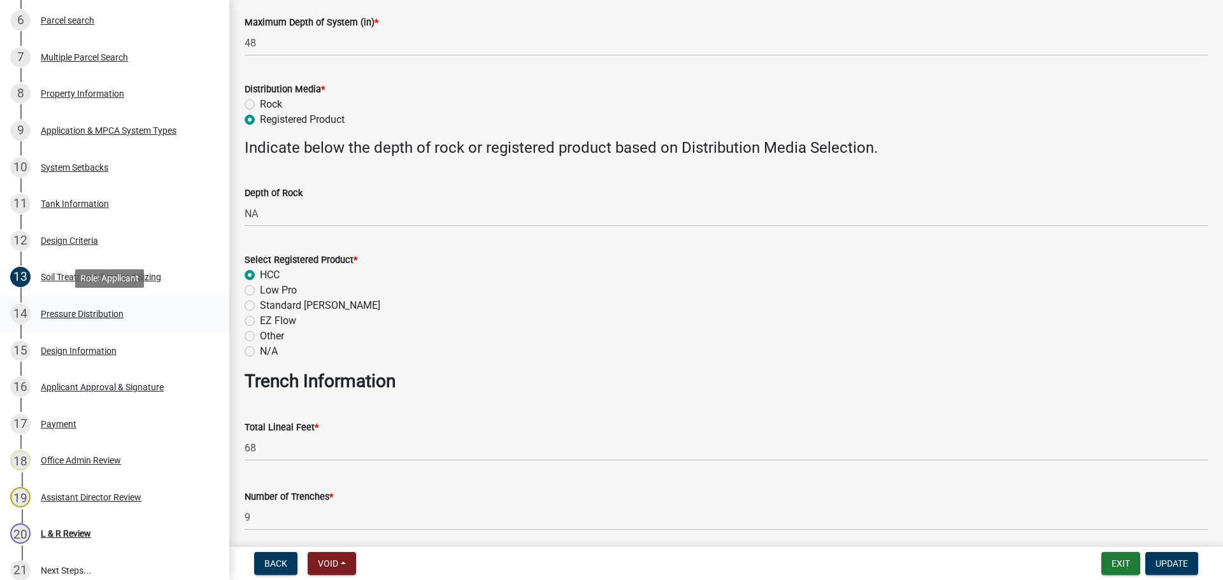
click at [210, 322] on link "14 Pressure Distribution" at bounding box center [114, 314] width 229 height 37
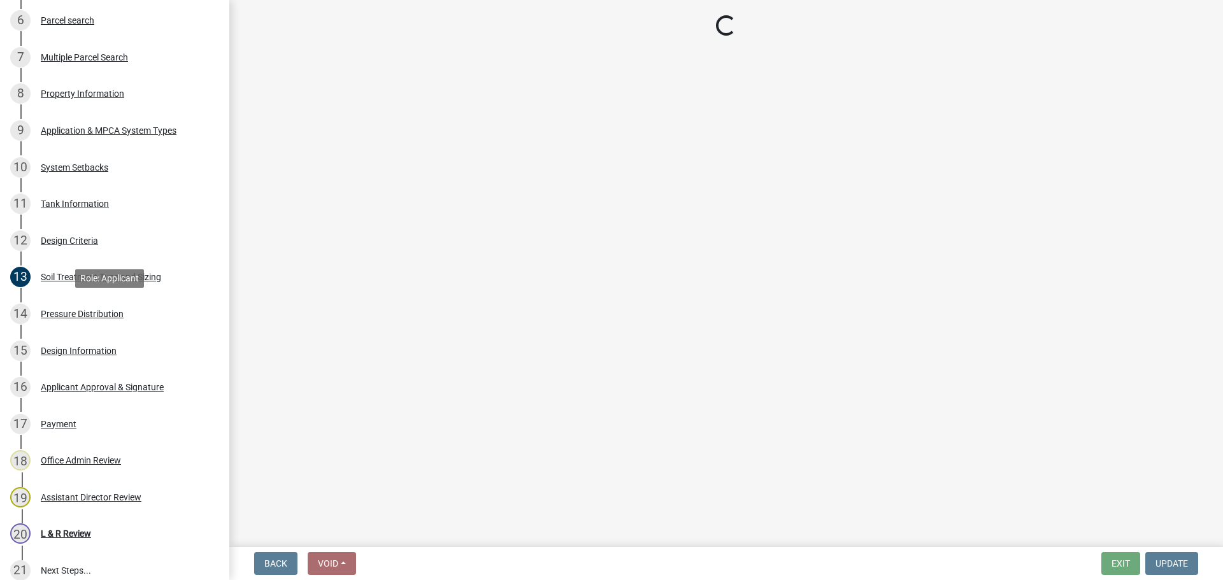
scroll to position [0, 0]
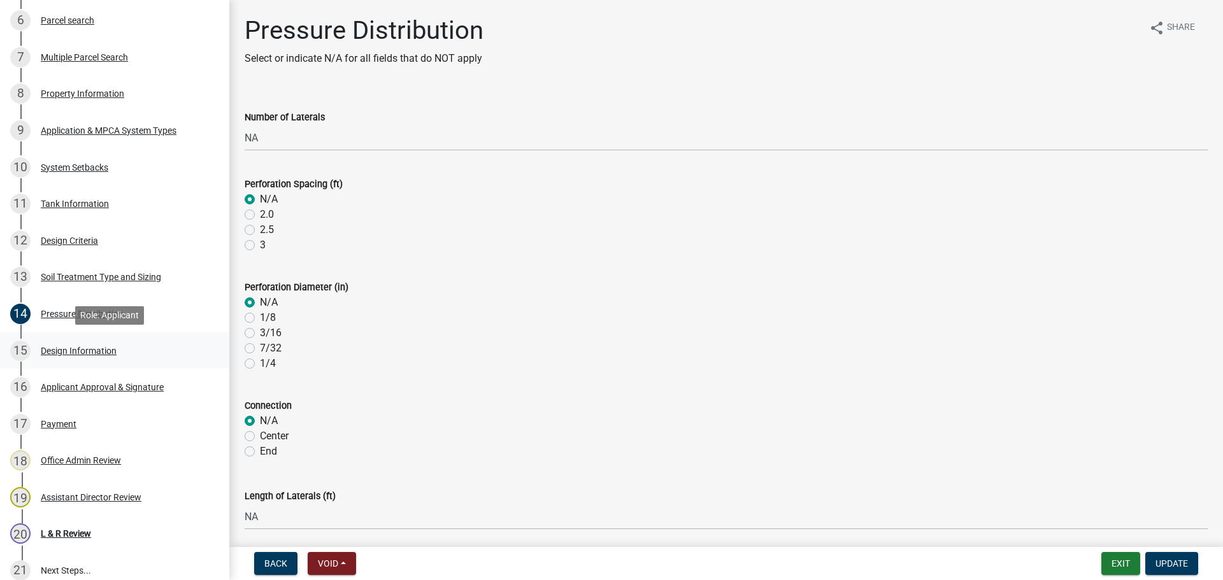
click at [57, 348] on div "Design Information" at bounding box center [79, 350] width 76 height 9
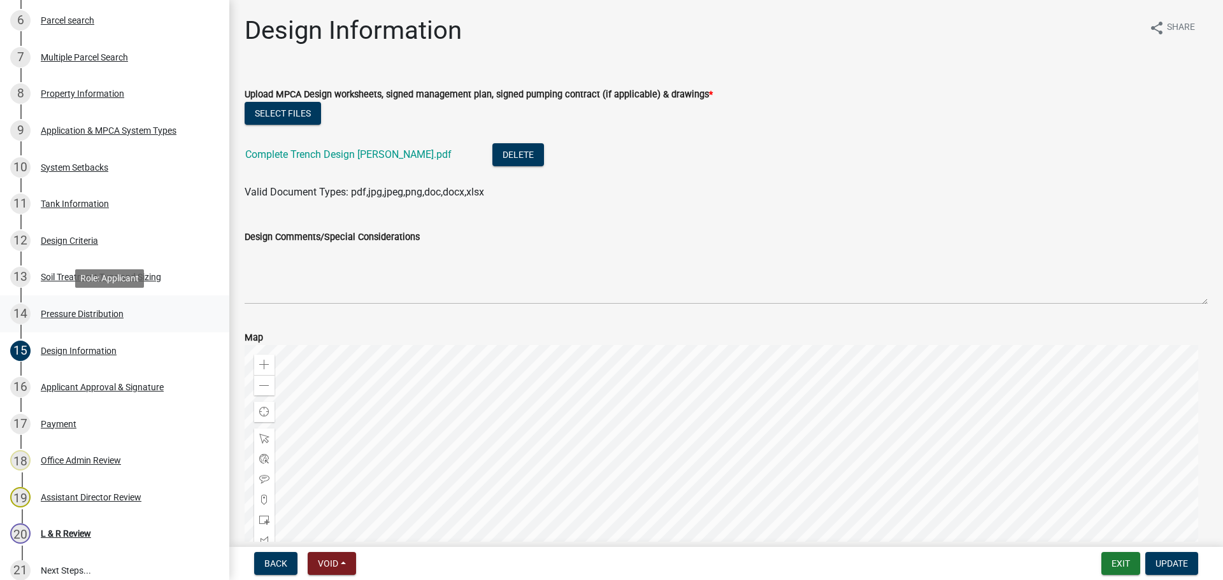
click at [73, 308] on div "14 Pressure Distribution" at bounding box center [109, 314] width 199 height 20
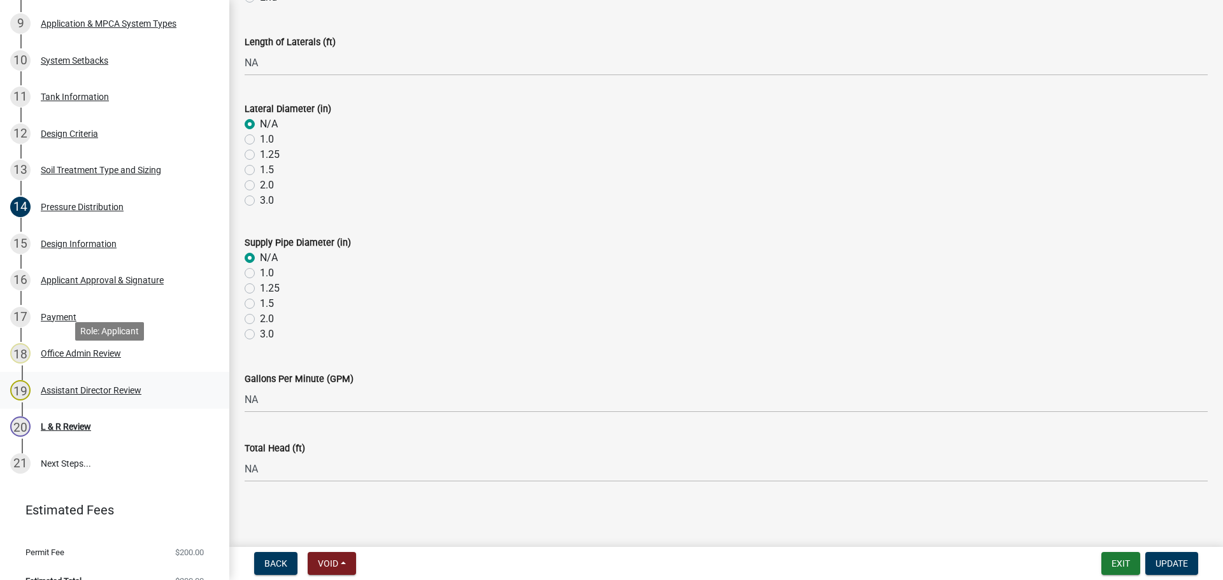
scroll to position [573, 0]
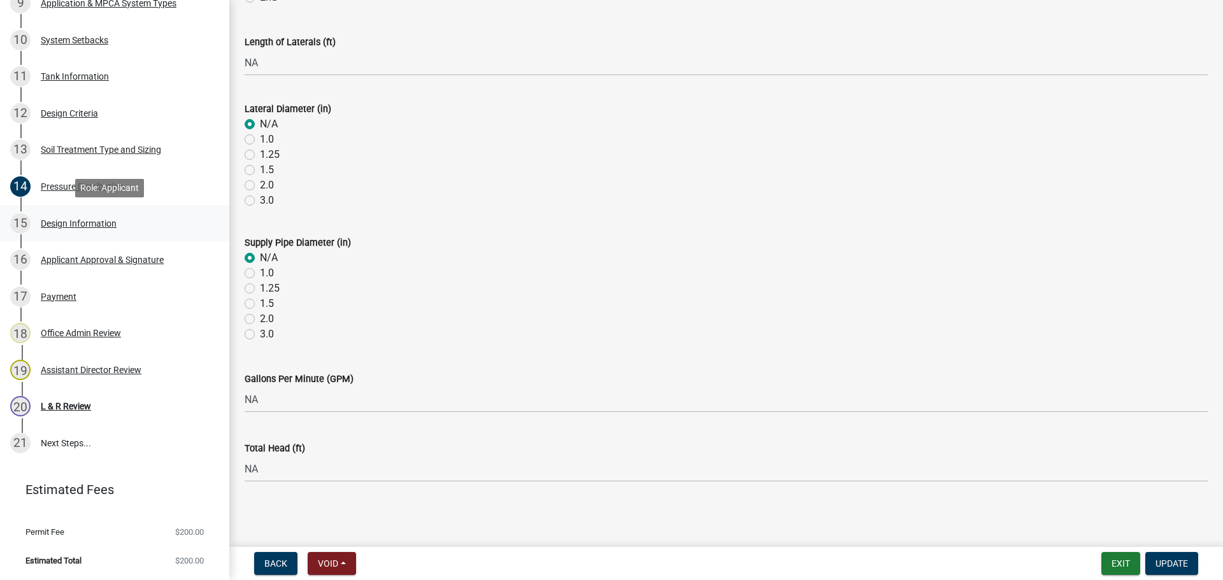
click at [61, 230] on div "15 Design Information" at bounding box center [109, 223] width 199 height 20
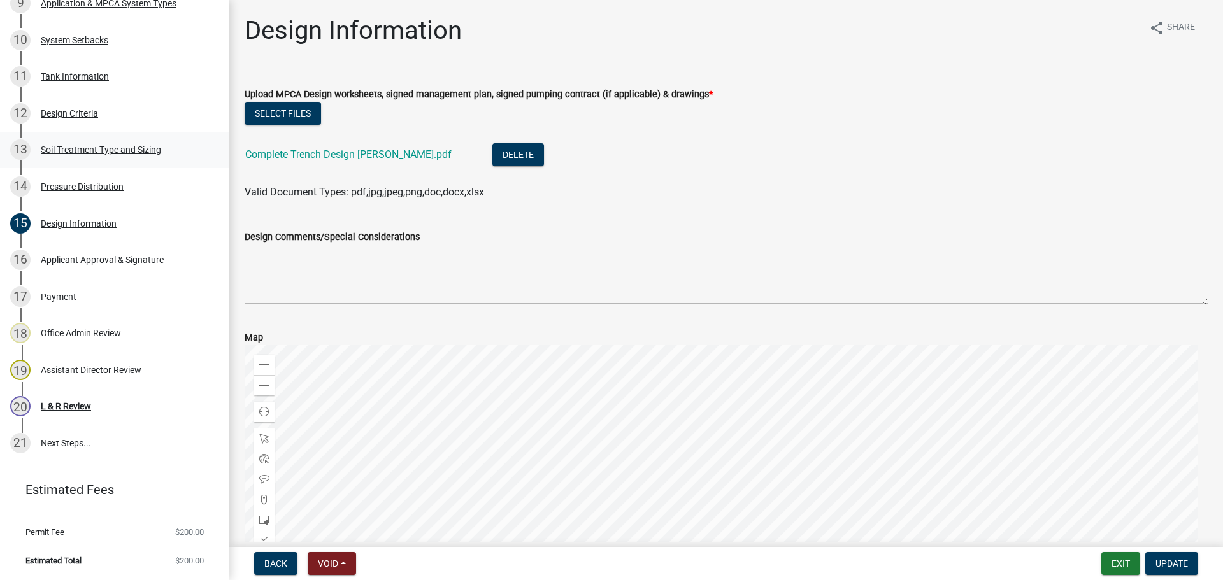
click at [94, 141] on div "13 Soil Treatment Type and Sizing" at bounding box center [109, 149] width 199 height 20
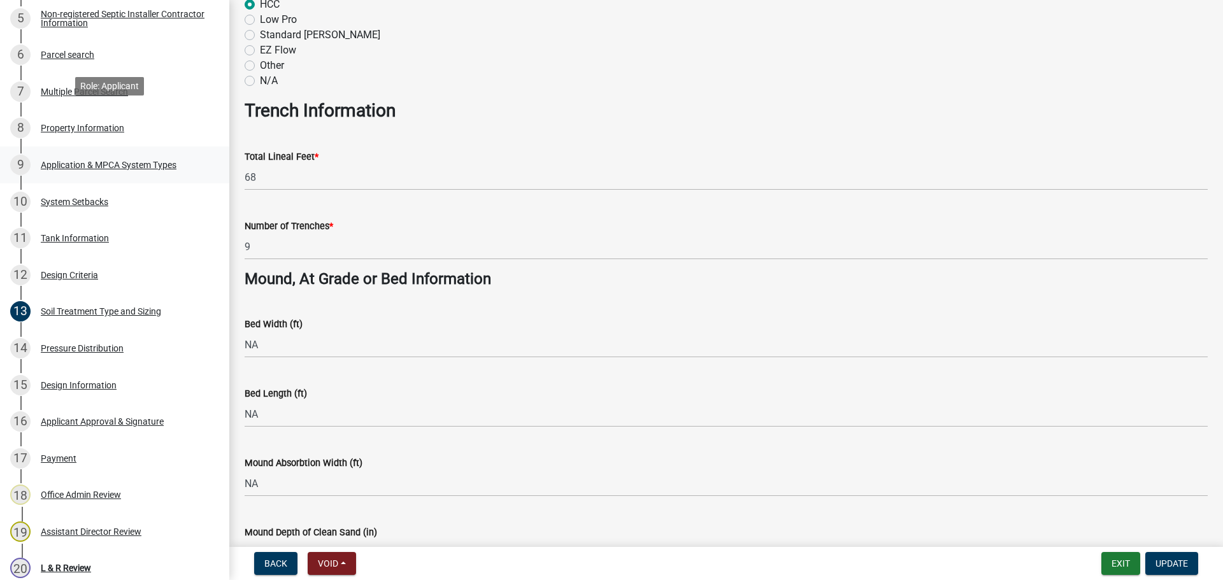
scroll to position [398, 0]
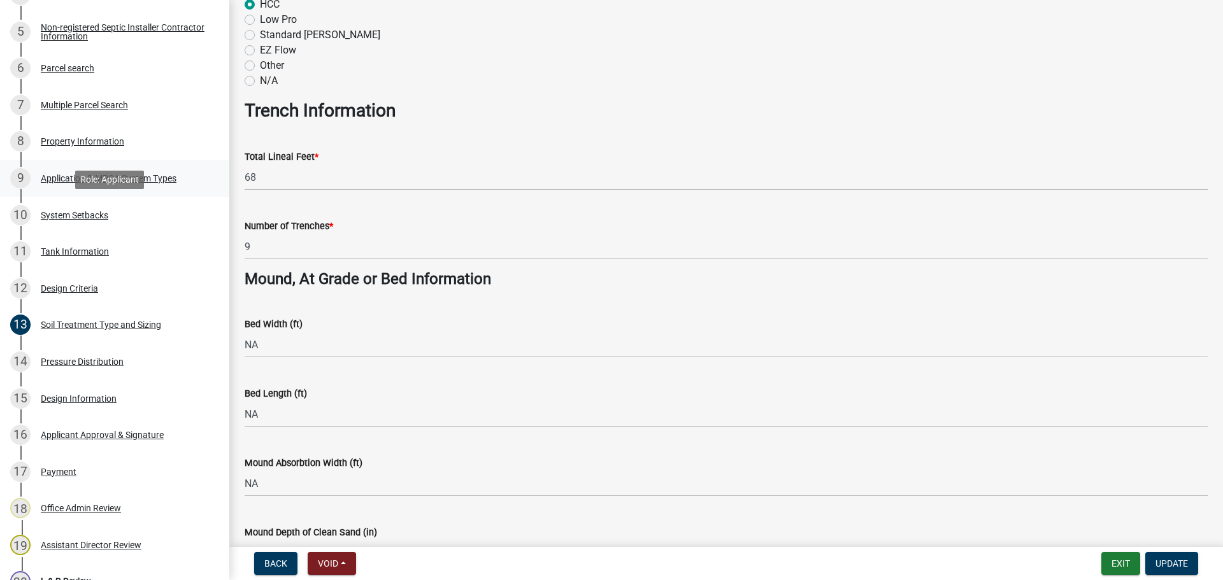
click at [146, 184] on div "9 Application & MPCA System Types" at bounding box center [109, 178] width 199 height 20
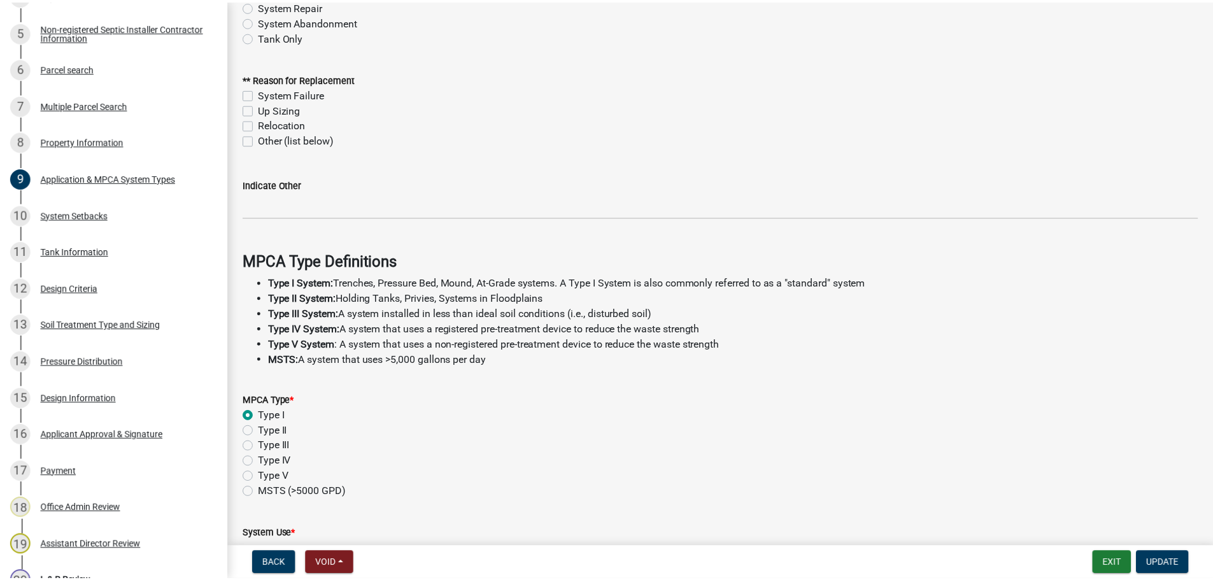
scroll to position [350, 0]
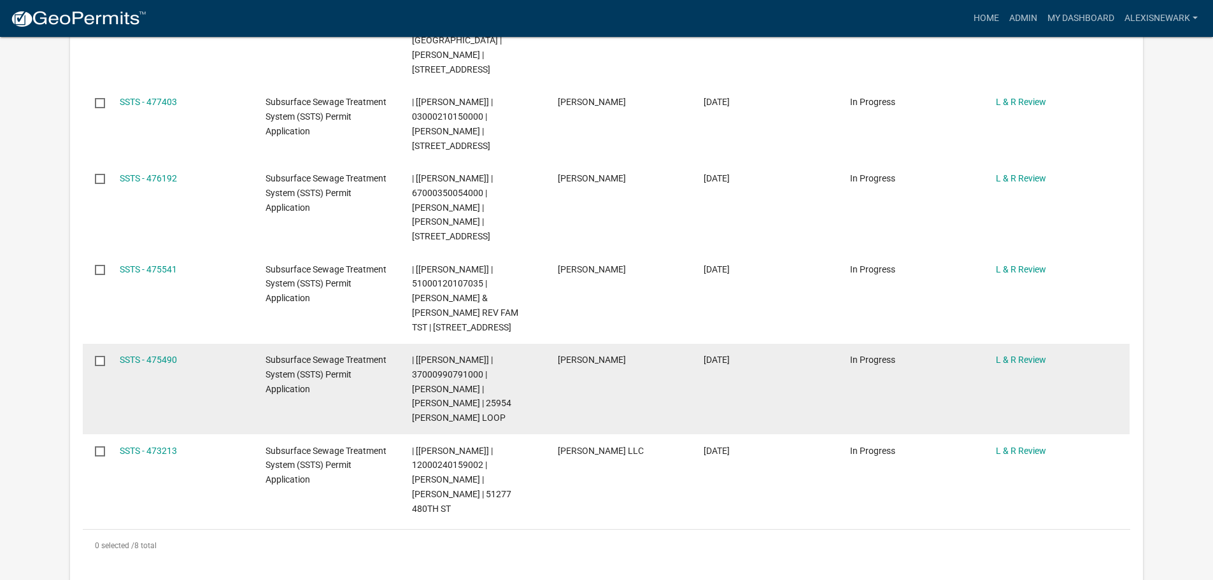
scroll to position [669, 0]
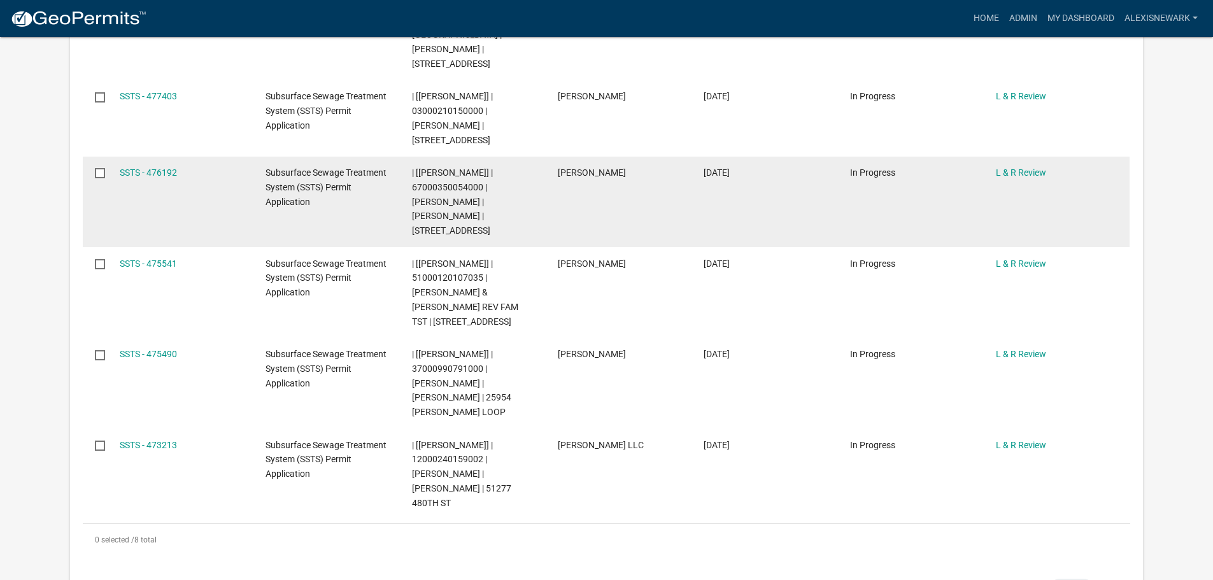
click at [447, 167] on span "| [Alexis Newark] | 67000350054000 | ETHAN A YUNGBAUER | STEPHANIE YUNGBAUER | …" at bounding box center [452, 201] width 81 height 68
copy span "67000350054000"
click at [146, 167] on link "SSTS - 476192" at bounding box center [148, 172] width 57 height 10
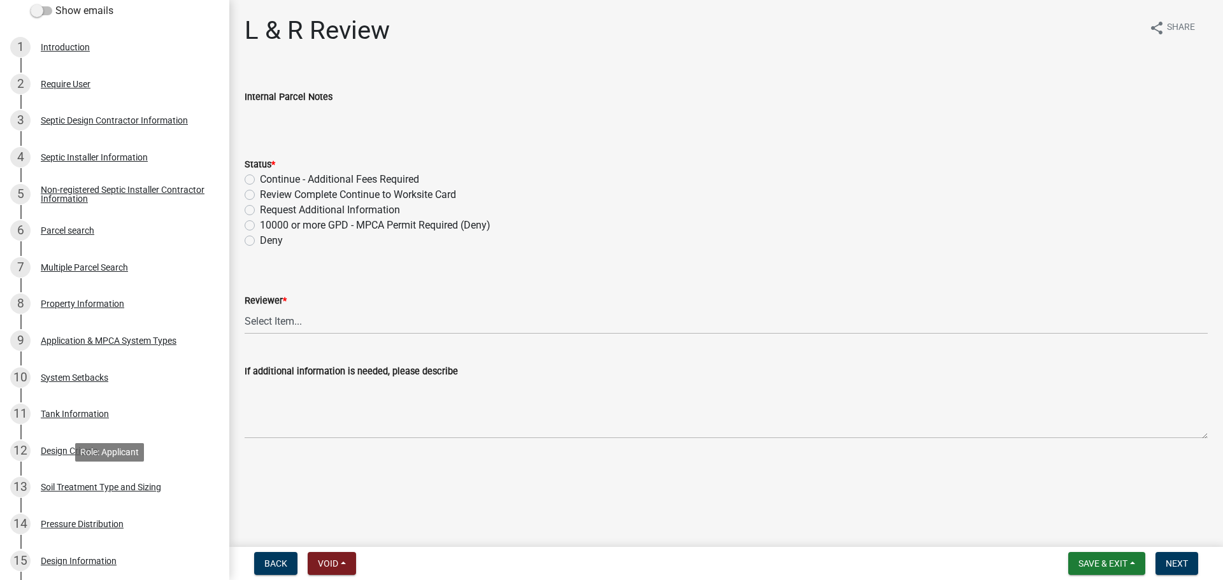
scroll to position [303, 0]
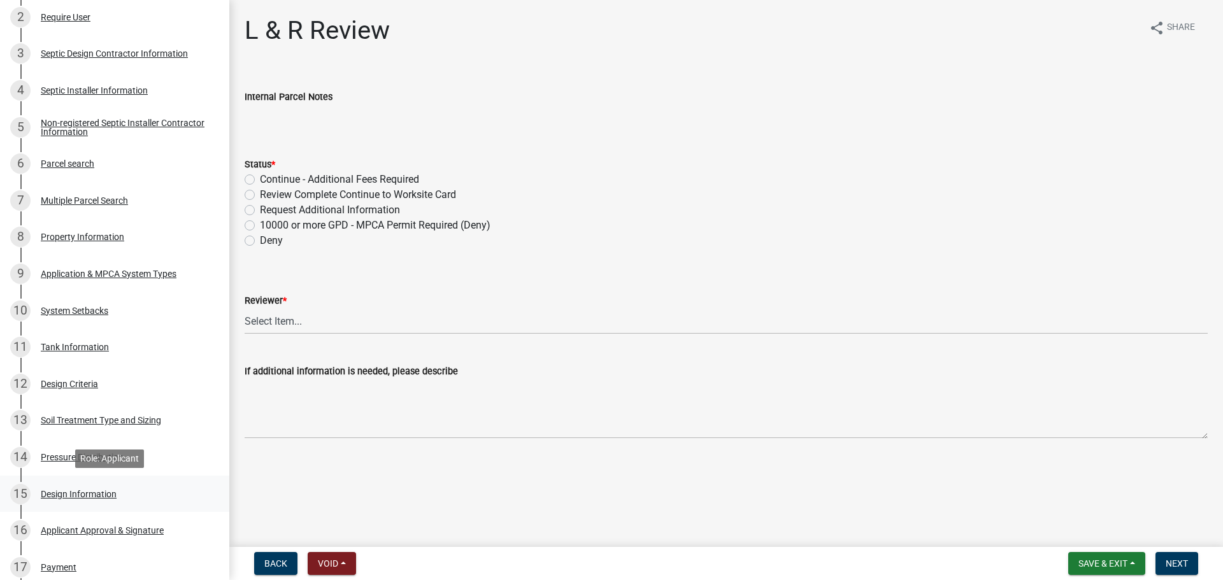
click at [113, 501] on div "15 Design Information" at bounding box center [109, 494] width 199 height 20
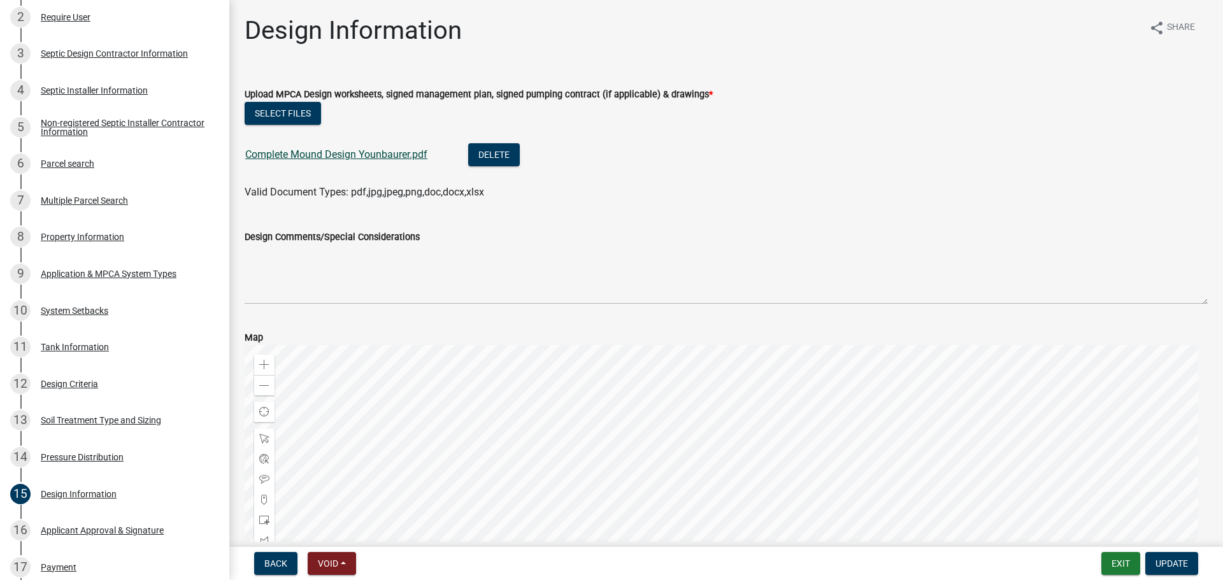
click at [403, 153] on link "Complete Mound Design Younbaurer.pdf" at bounding box center [336, 154] width 182 height 12
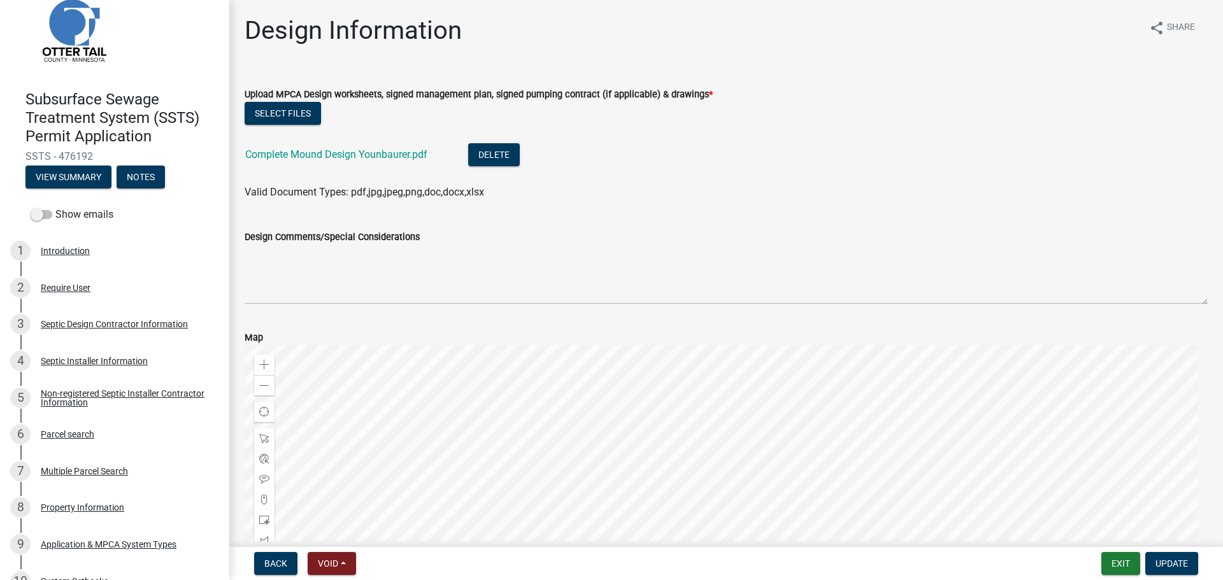
scroll to position [0, 0]
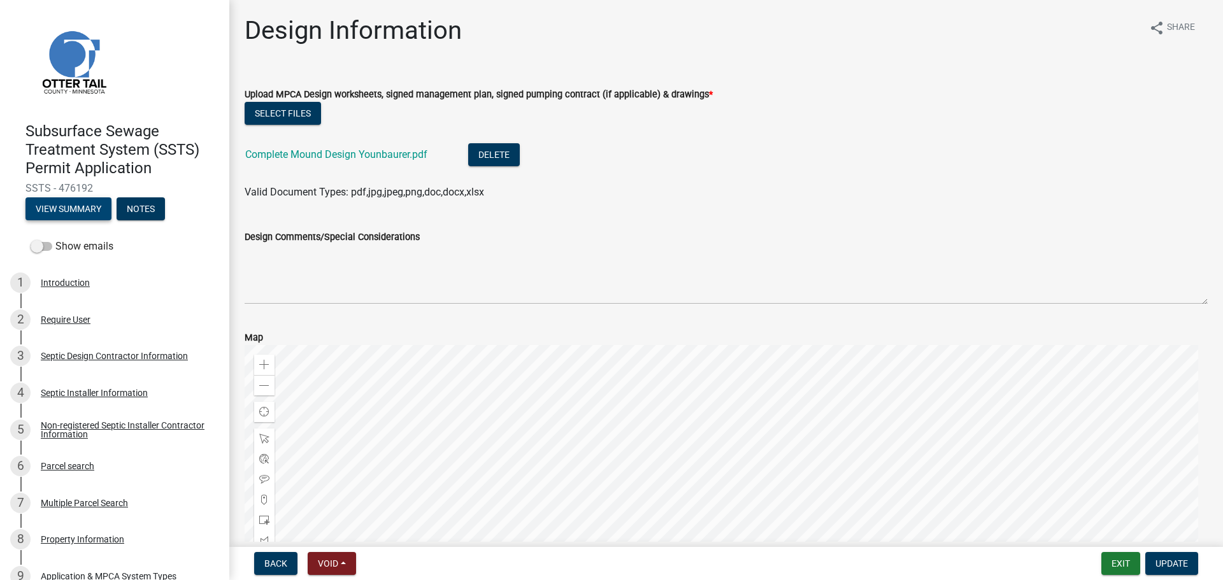
click at [87, 211] on button "View Summary" at bounding box center [68, 208] width 86 height 23
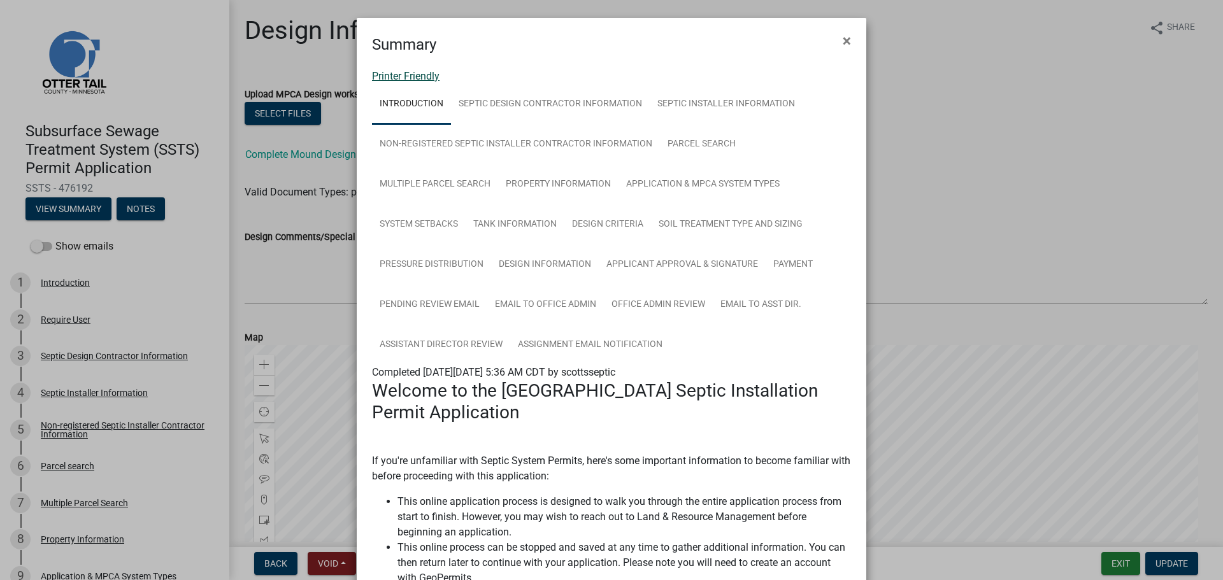
click at [402, 74] on link "Printer Friendly" at bounding box center [406, 76] width 68 height 12
click at [192, 364] on ngb-modal-window "Summary × Printer Friendly Introduction Septic Design Contractor Information Se…" at bounding box center [611, 290] width 1223 height 580
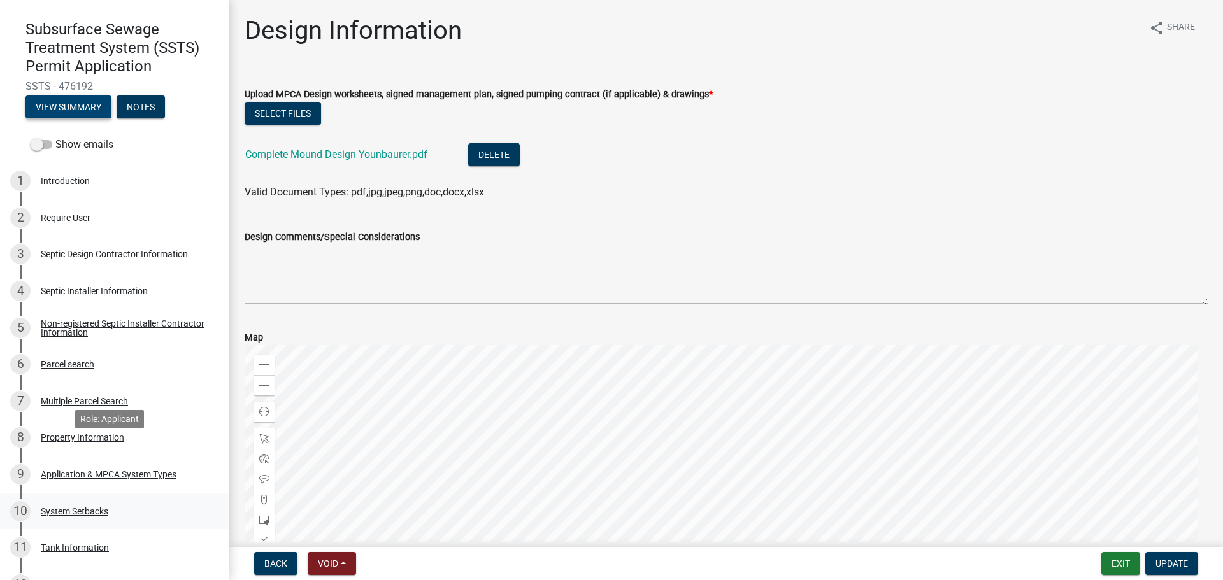
scroll to position [111, 0]
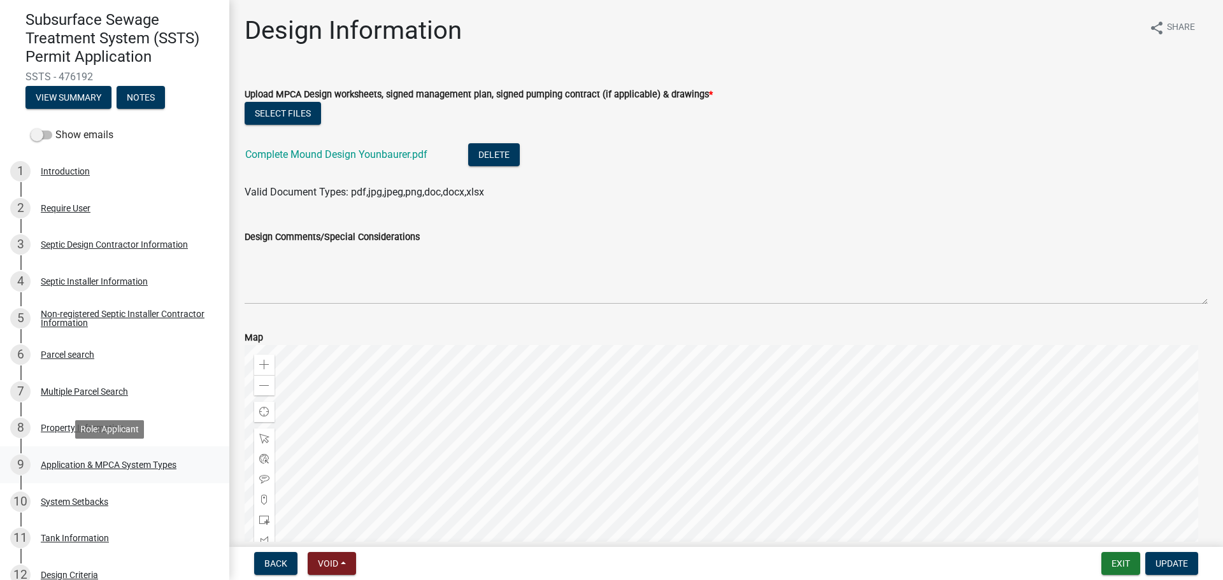
click at [173, 460] on div "Application & MPCA System Types" at bounding box center [109, 464] width 136 height 9
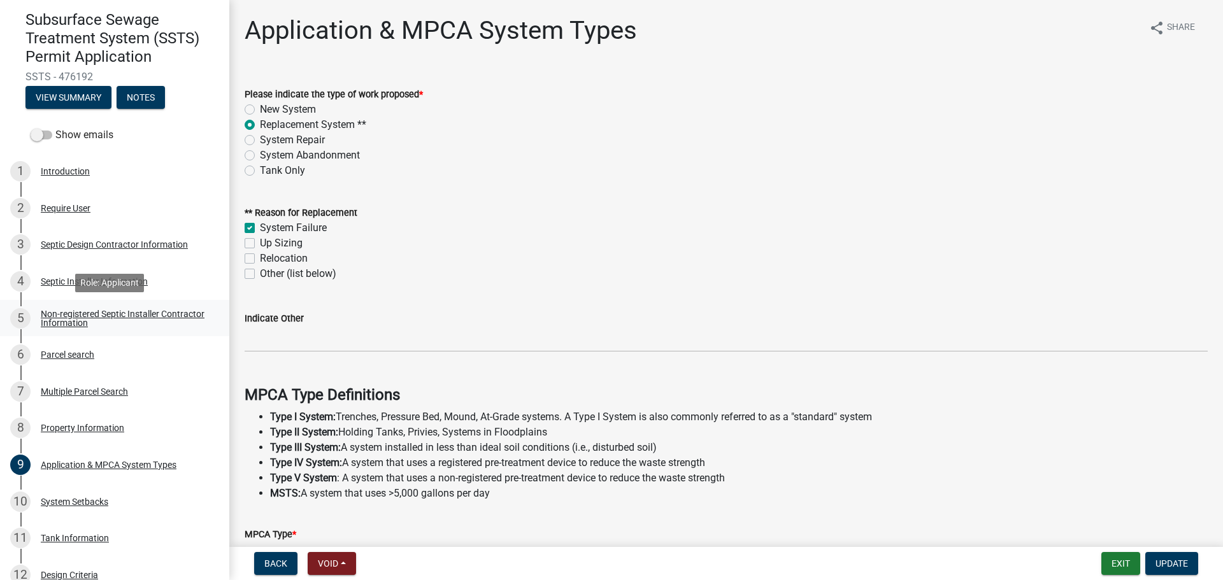
click at [126, 318] on div "Non-registered Septic Installer Contractor Information" at bounding box center [125, 319] width 168 height 18
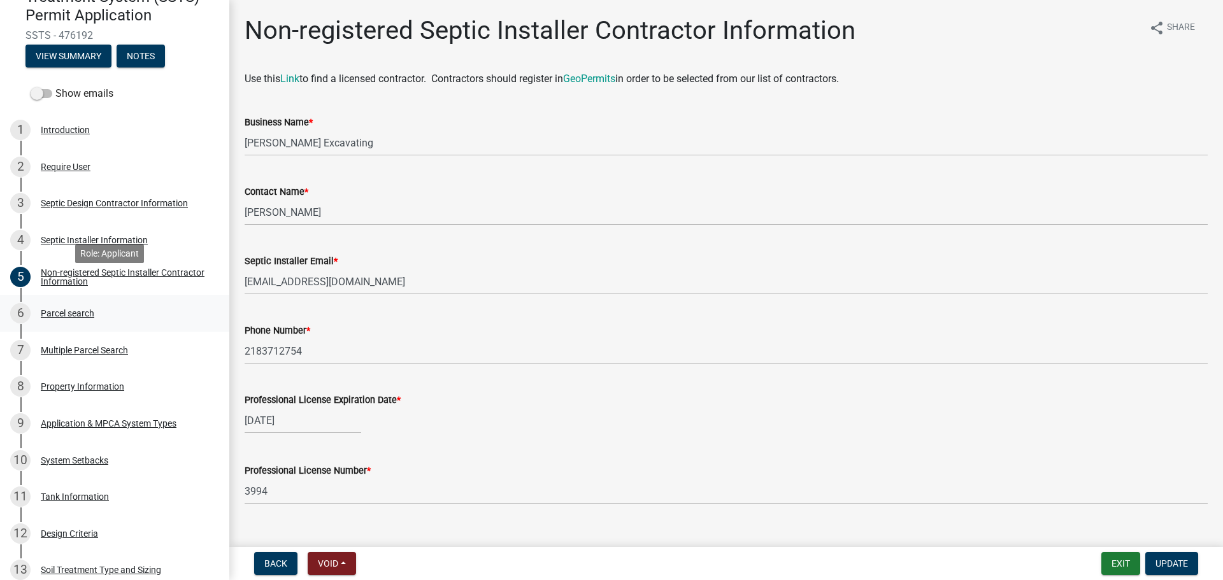
scroll to position [159, 0]
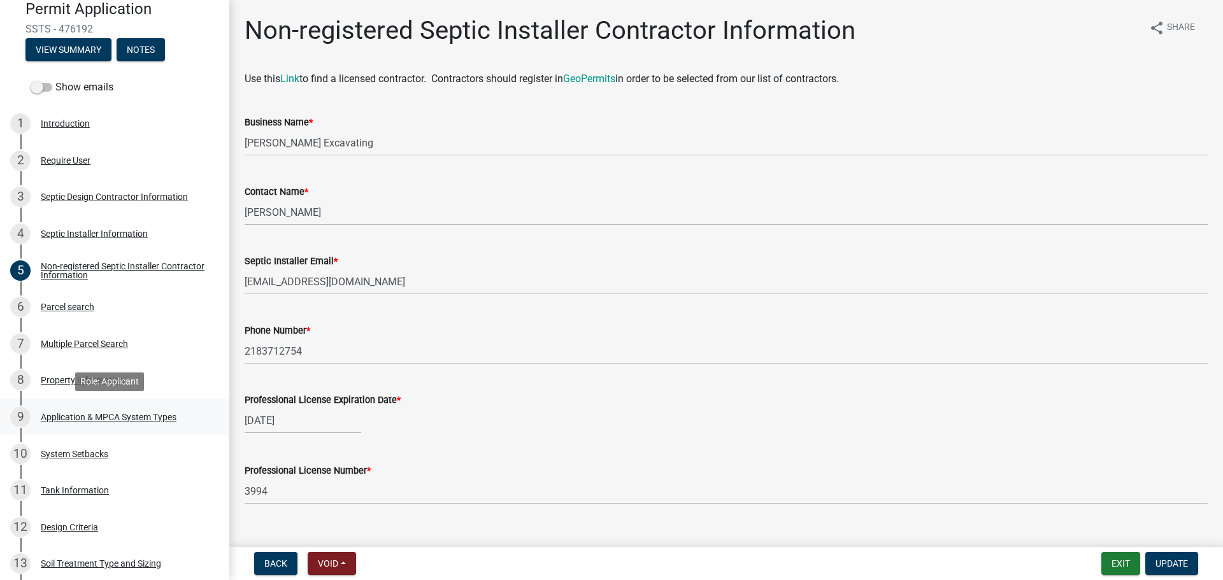
click at [171, 410] on div "9 Application & MPCA System Types" at bounding box center [109, 417] width 199 height 20
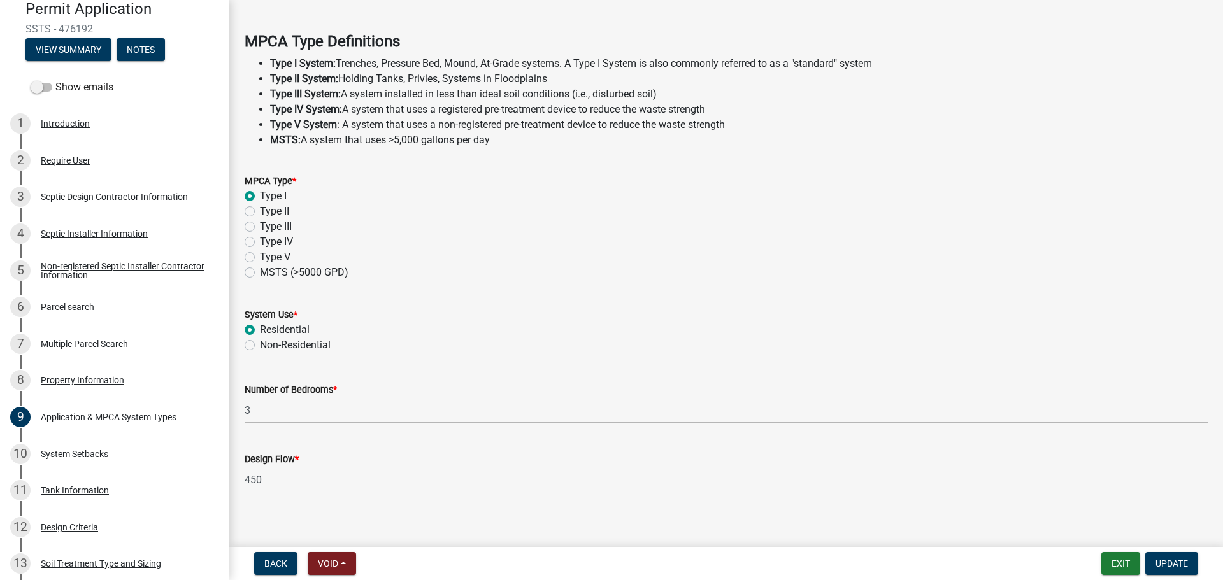
scroll to position [364, 0]
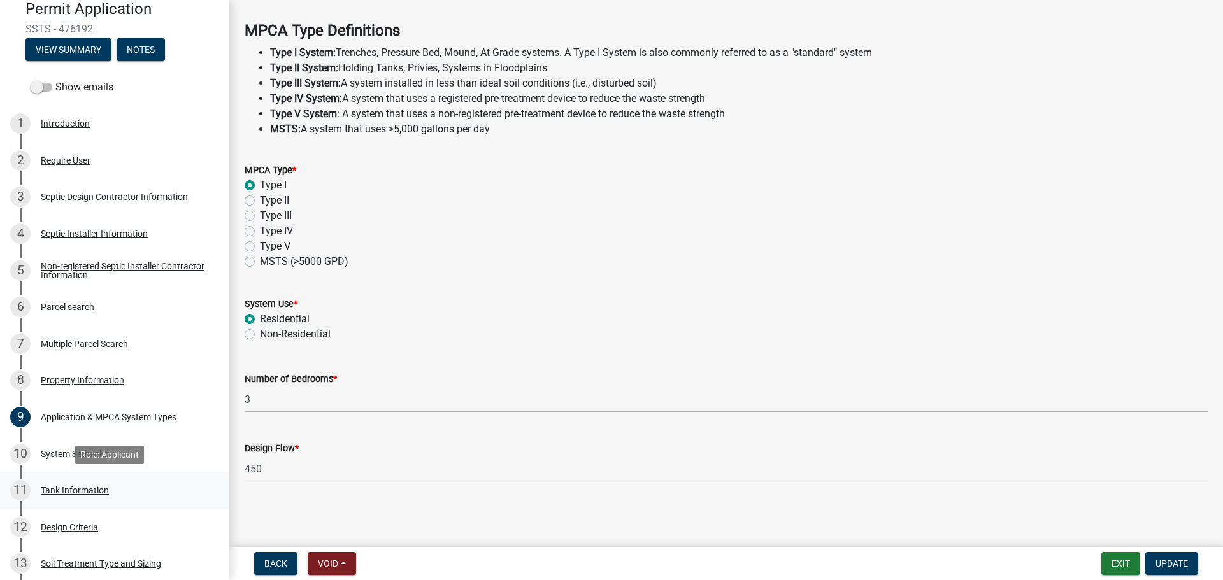
click at [164, 489] on div "11 Tank Information" at bounding box center [109, 490] width 199 height 20
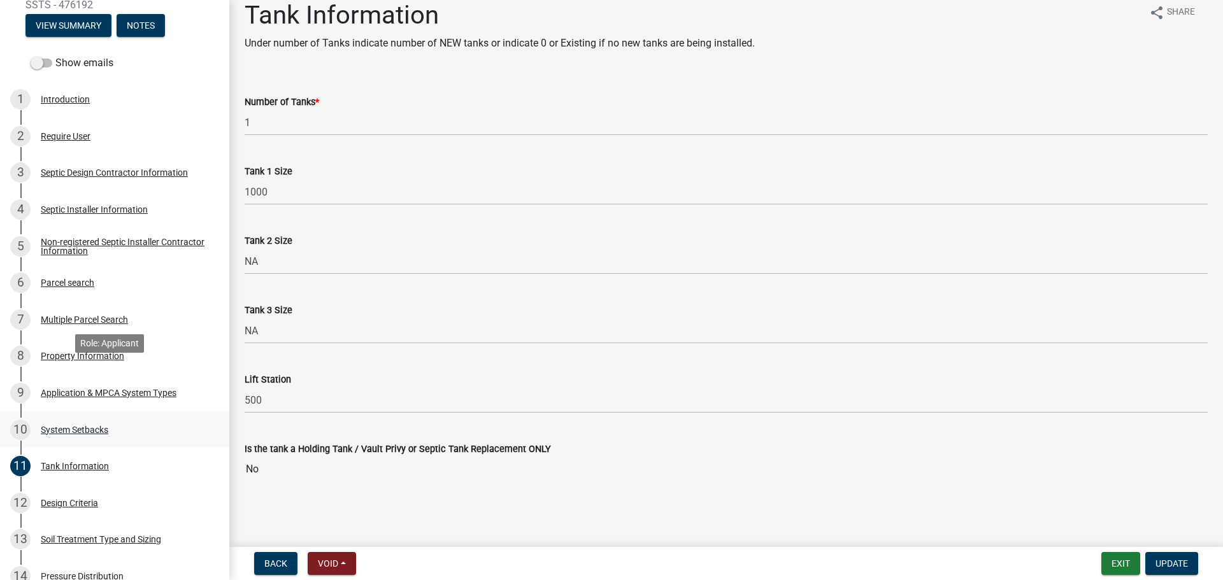
scroll to position [303, 0]
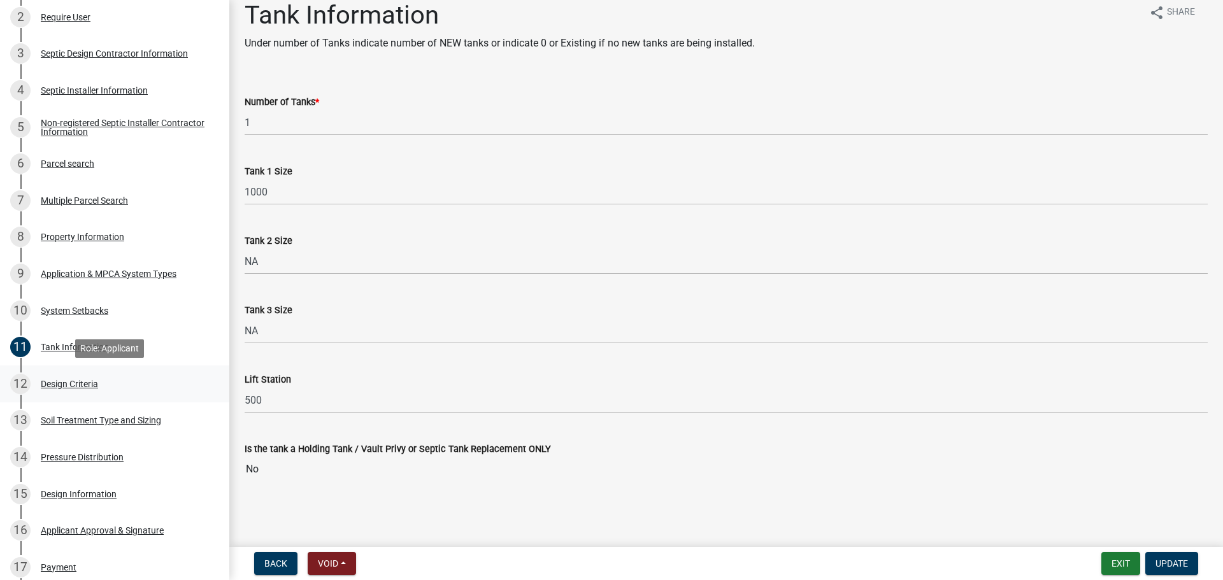
click at [167, 366] on link "12 Design Criteria" at bounding box center [114, 384] width 229 height 37
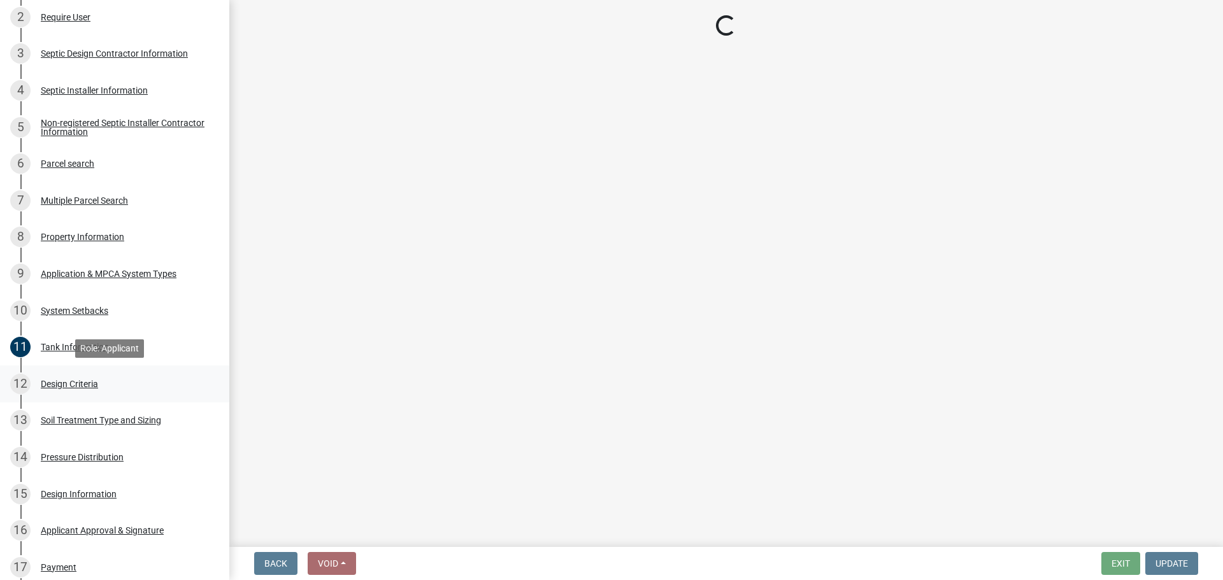
scroll to position [0, 0]
select select "b8a1b220-aca7-4670-a1f5-0f0b15eabd52"
select select "70eb23f8-102f-4072-81d7-b3b0dd1c94c8"
select select "14354fbd-e666-4c9c-b77c-8c181d233a28"
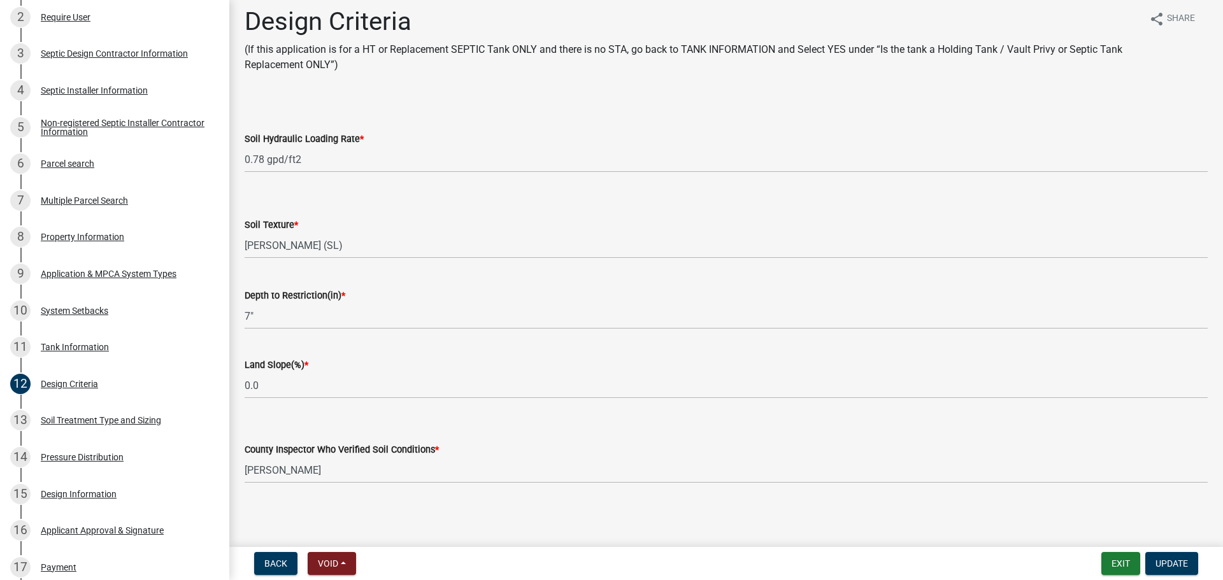
scroll to position [11, 0]
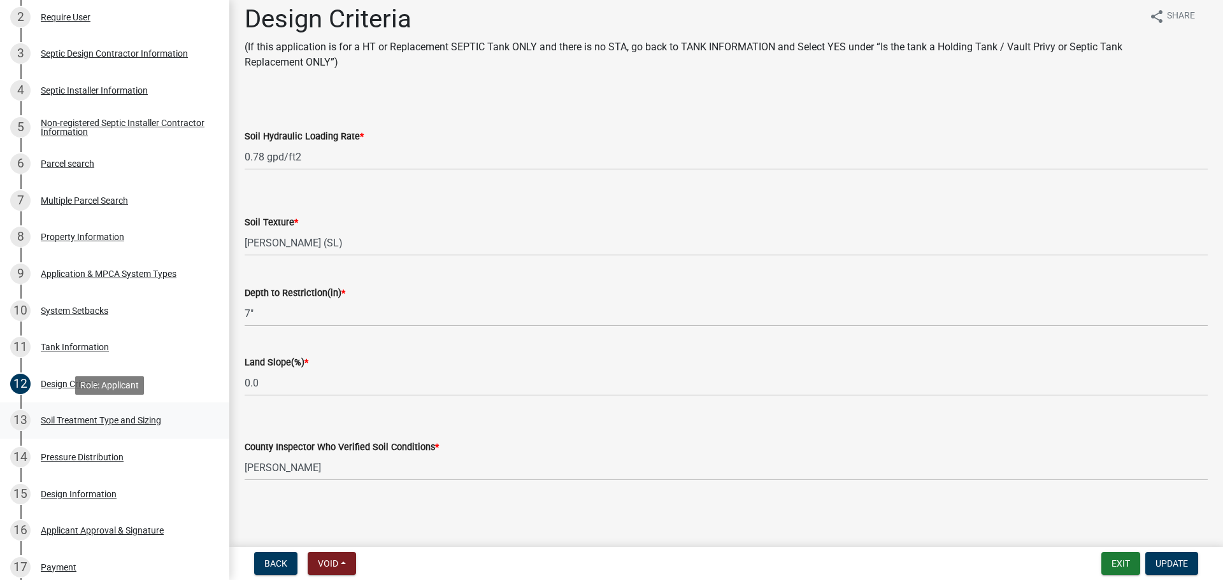
click at [161, 423] on div "Soil Treatment Type and Sizing" at bounding box center [101, 420] width 120 height 9
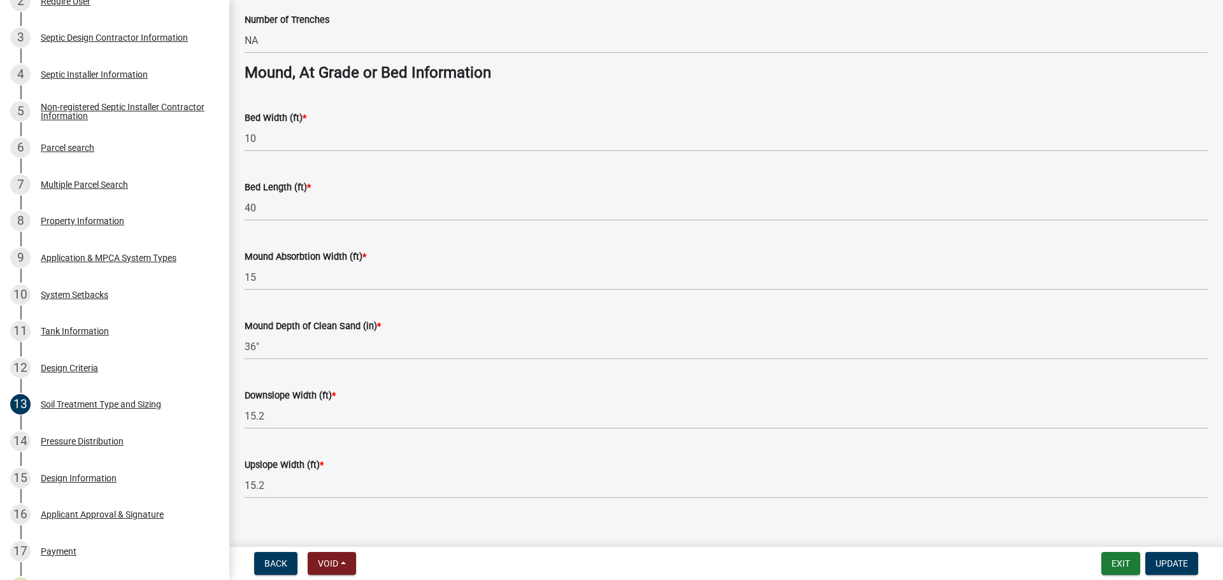
scroll to position [923, 0]
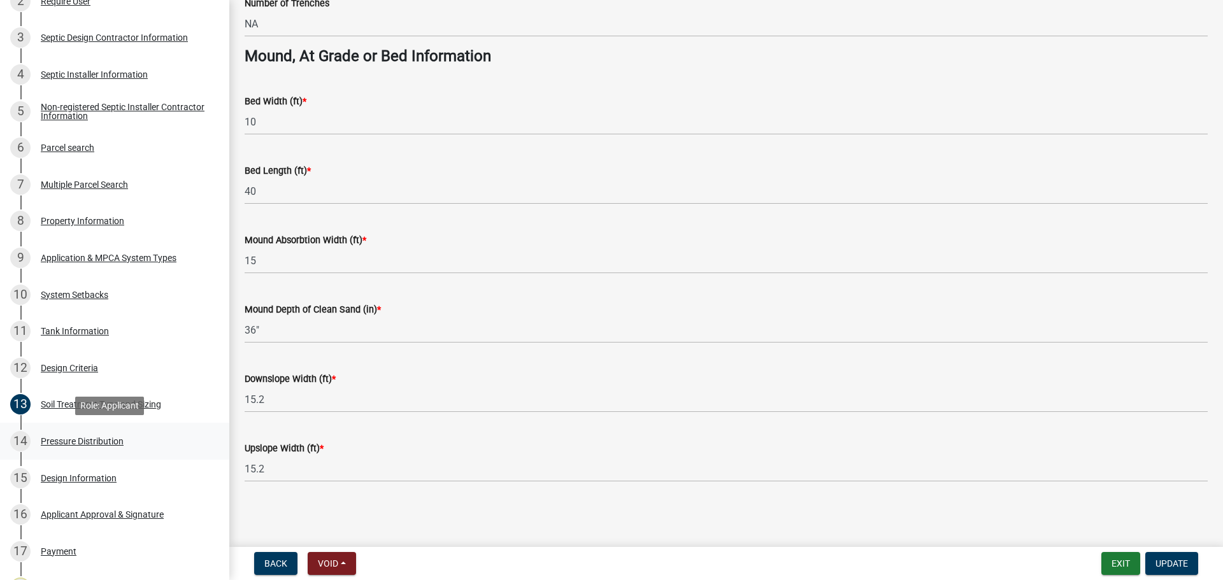
click at [191, 438] on div "14 Pressure Distribution" at bounding box center [109, 441] width 199 height 20
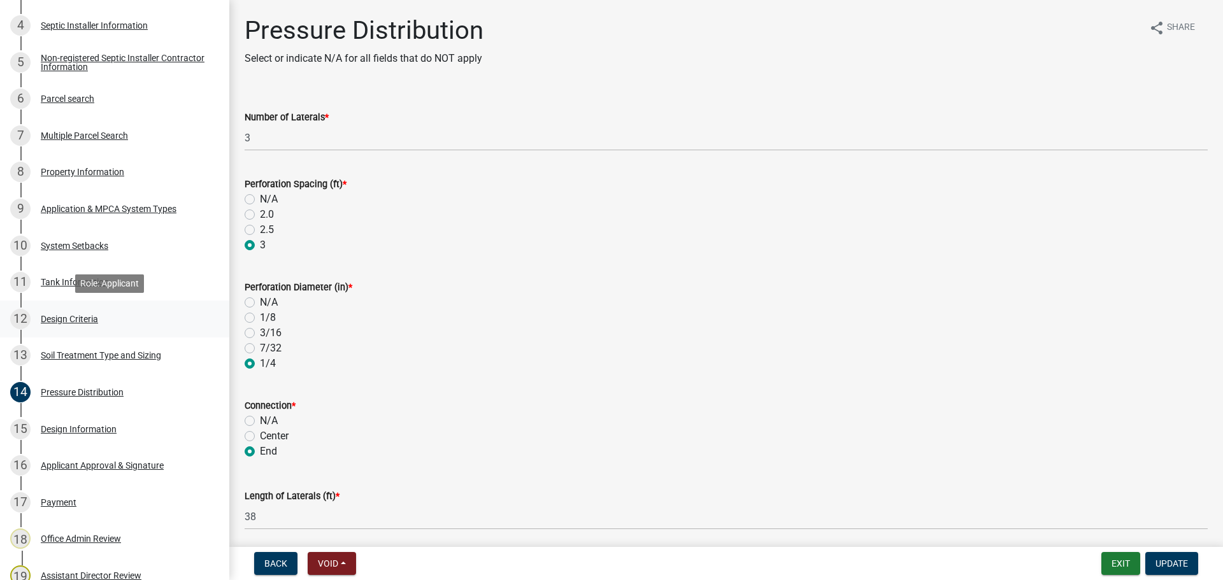
scroll to position [414, 0]
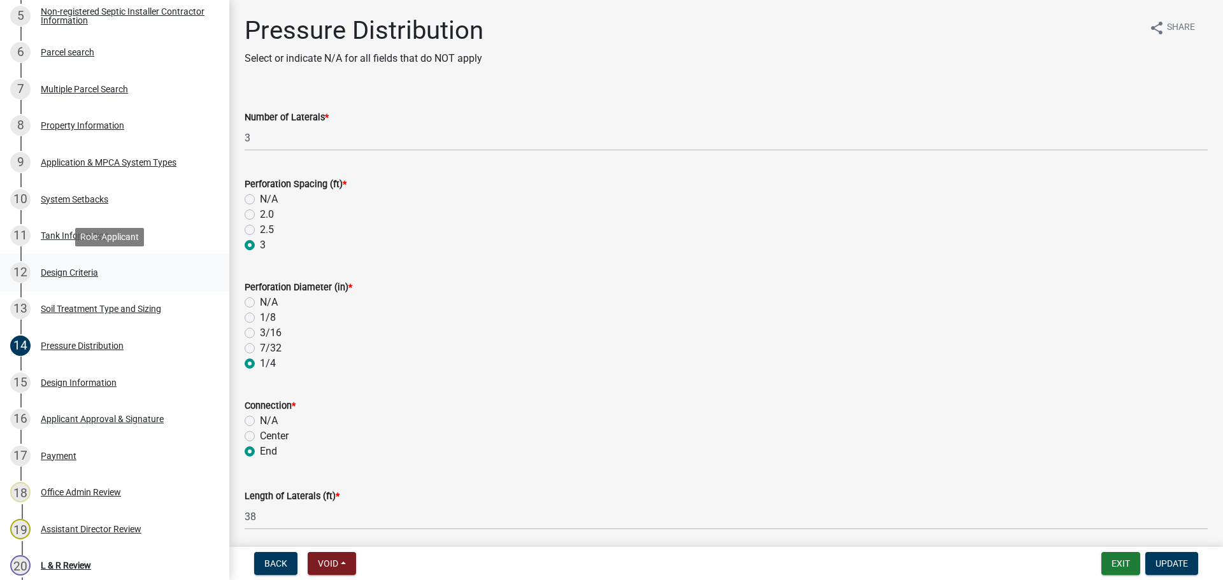
click at [148, 279] on div "12 Design Criteria" at bounding box center [109, 272] width 199 height 20
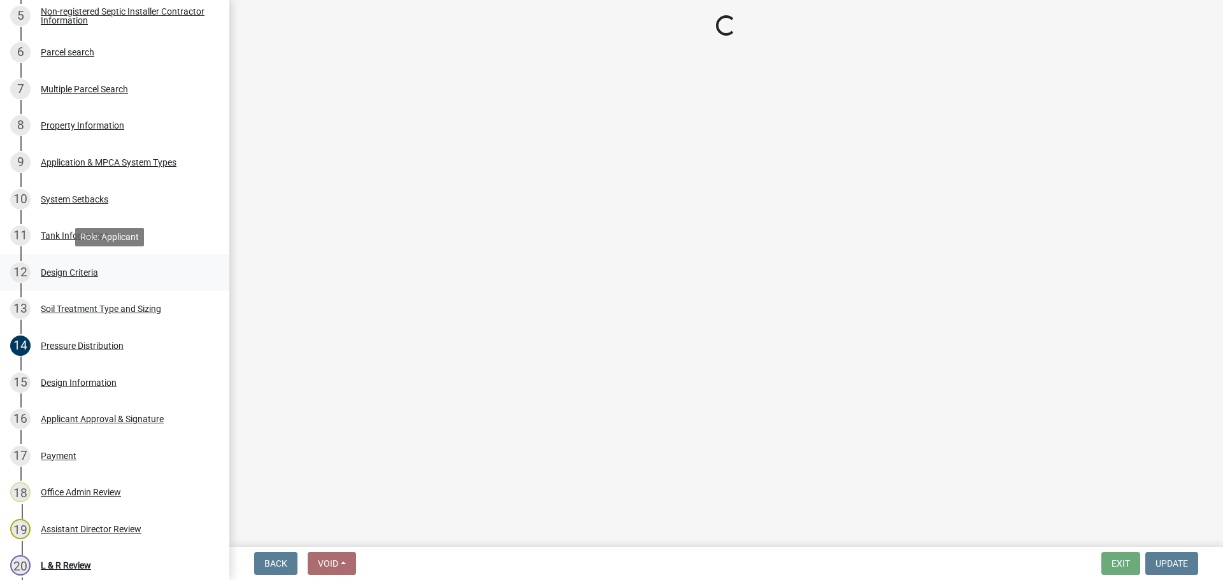
select select "b8a1b220-aca7-4670-a1f5-0f0b15eabd52"
select select "70eb23f8-102f-4072-81d7-b3b0dd1c94c8"
select select "14354fbd-e666-4c9c-b77c-8c181d233a28"
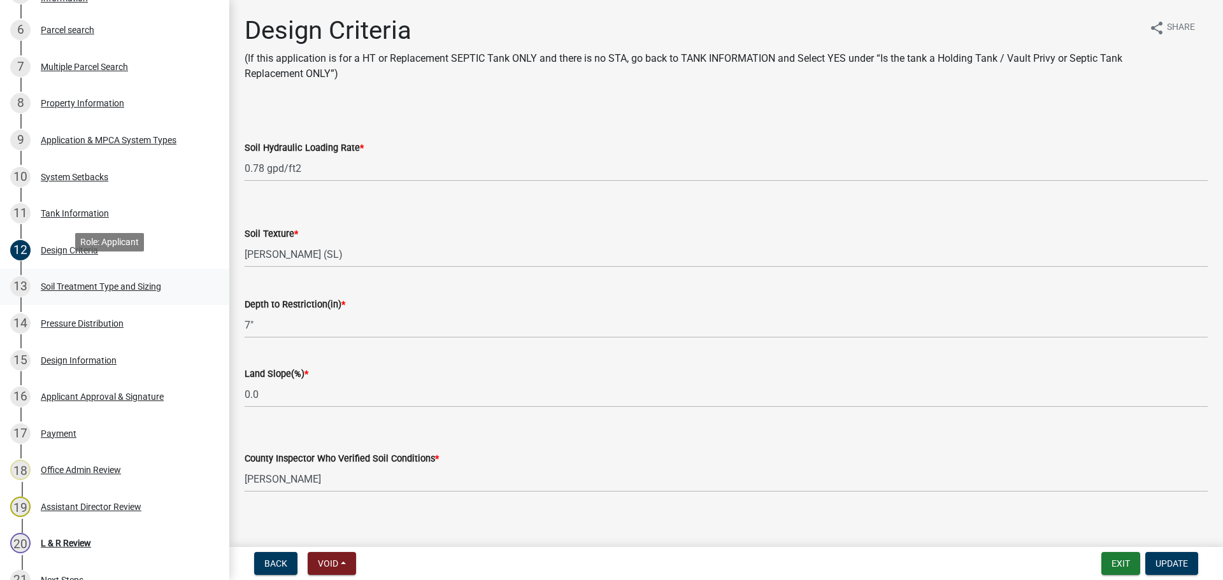
scroll to position [446, 0]
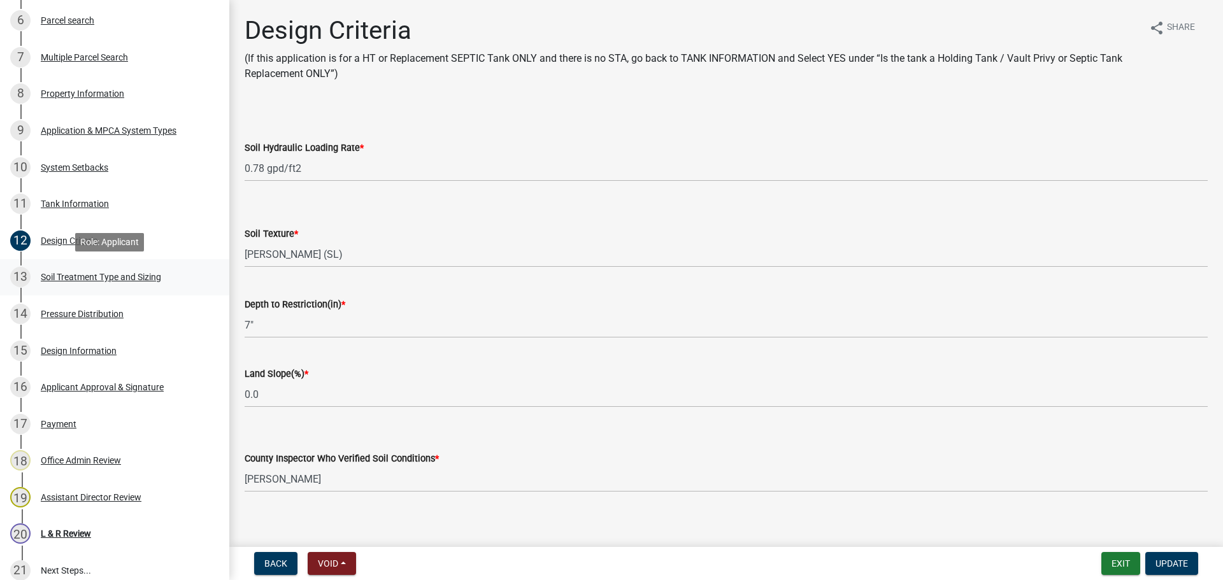
click at [148, 274] on div "Soil Treatment Type and Sizing" at bounding box center [101, 277] width 120 height 9
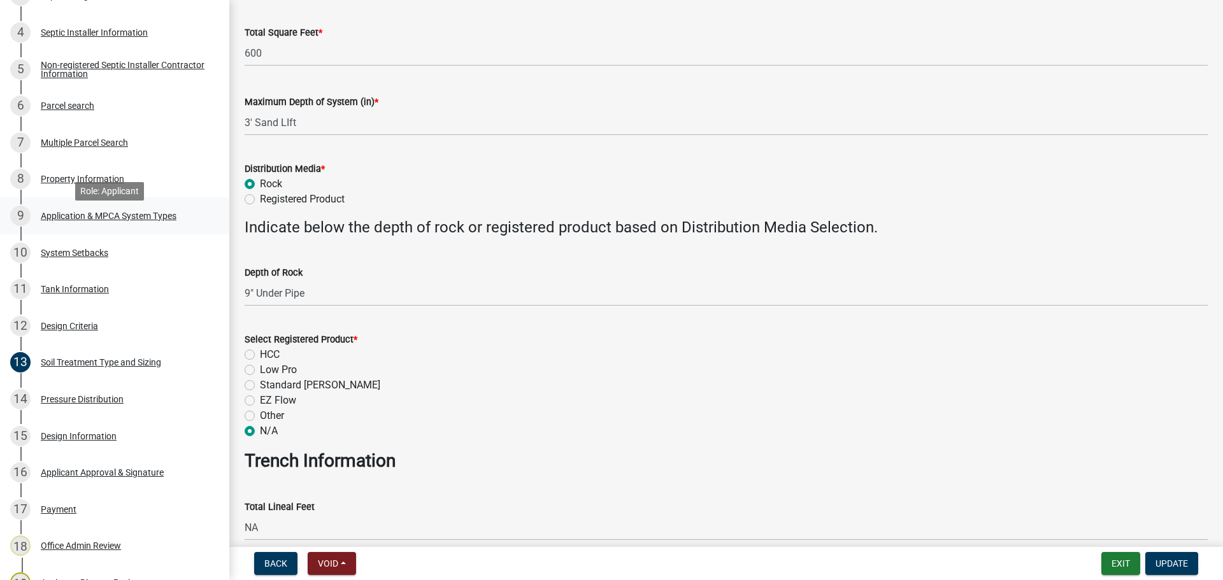
scroll to position [350, 0]
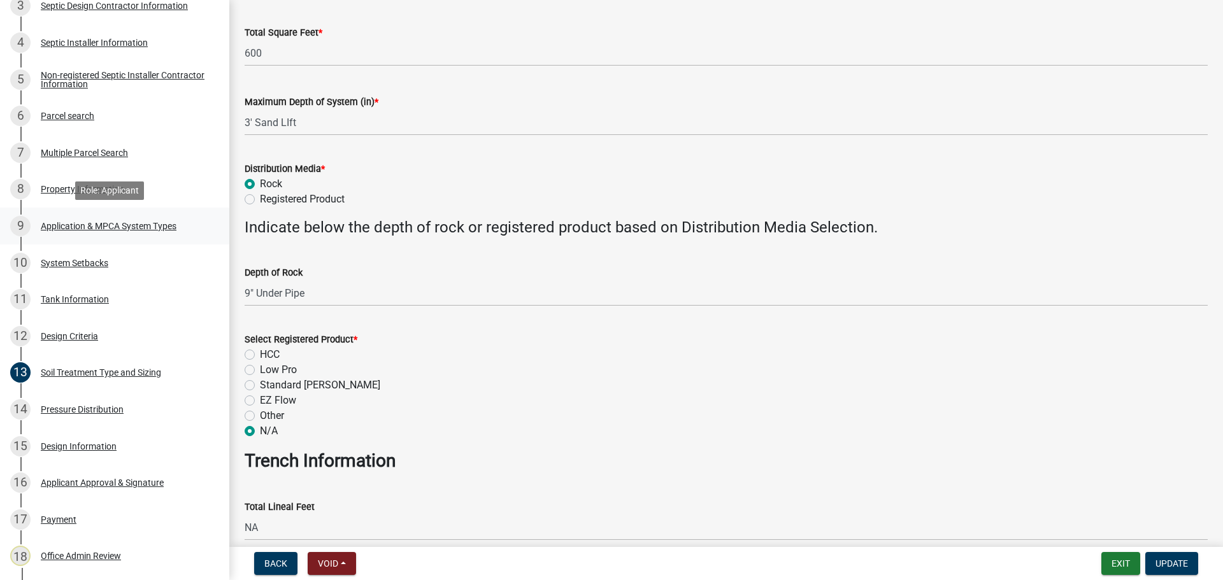
click at [82, 239] on link "9 Application & MPCA System Types" at bounding box center [114, 226] width 229 height 37
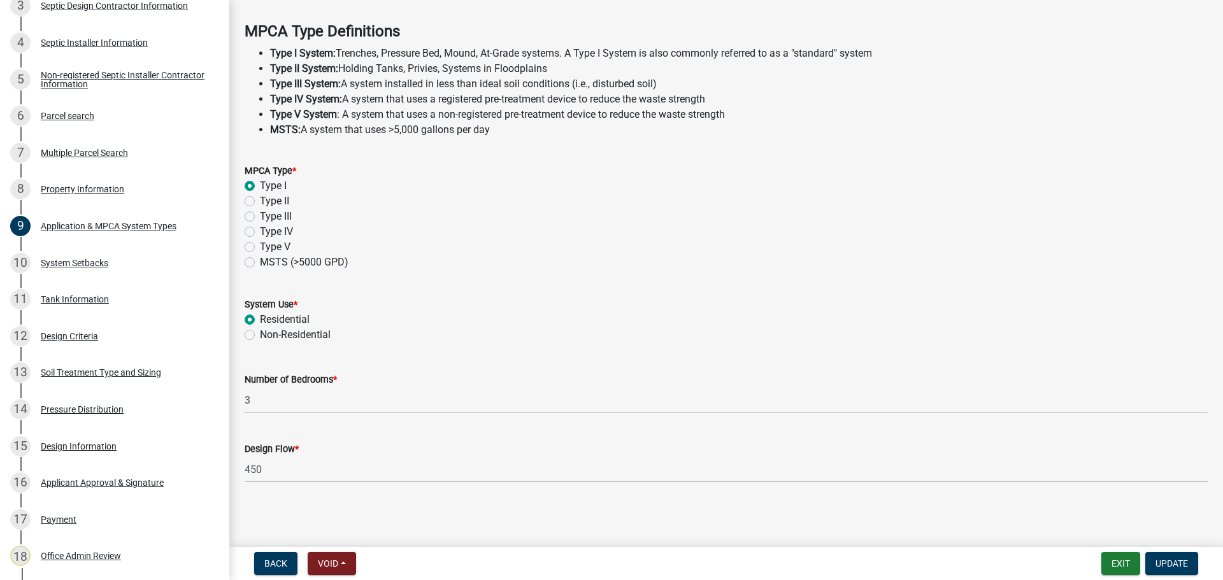
scroll to position [364, 0]
click at [147, 301] on div "11 Tank Information" at bounding box center [109, 299] width 199 height 20
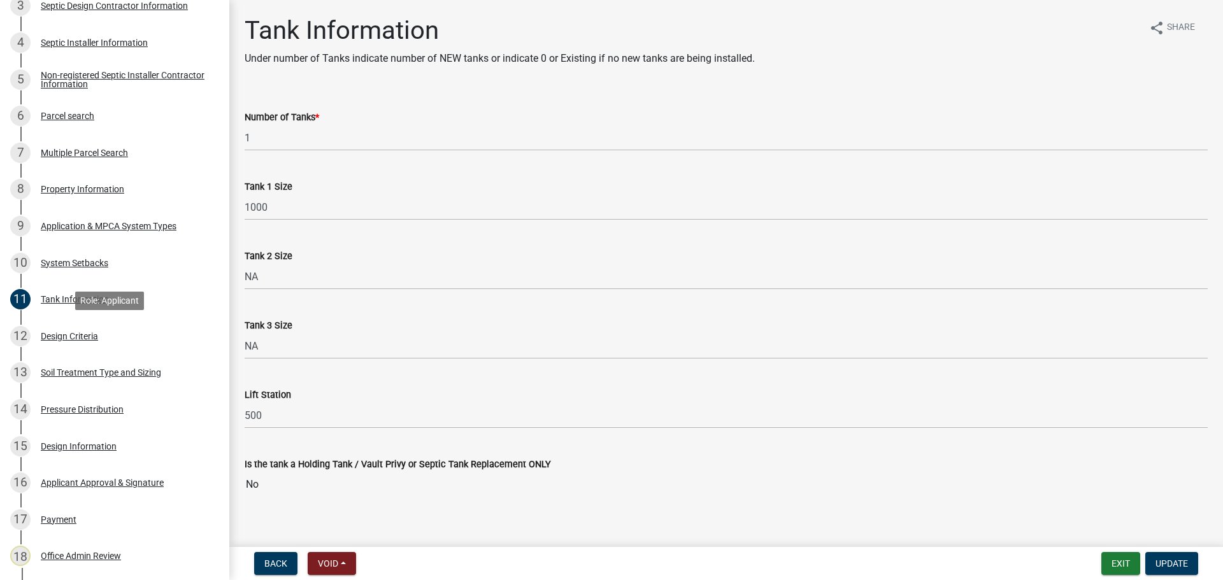
drag, startPoint x: 141, startPoint y: 333, endPoint x: 134, endPoint y: 303, distance: 30.7
click at [140, 333] on div "12 Design Criteria" at bounding box center [109, 336] width 199 height 20
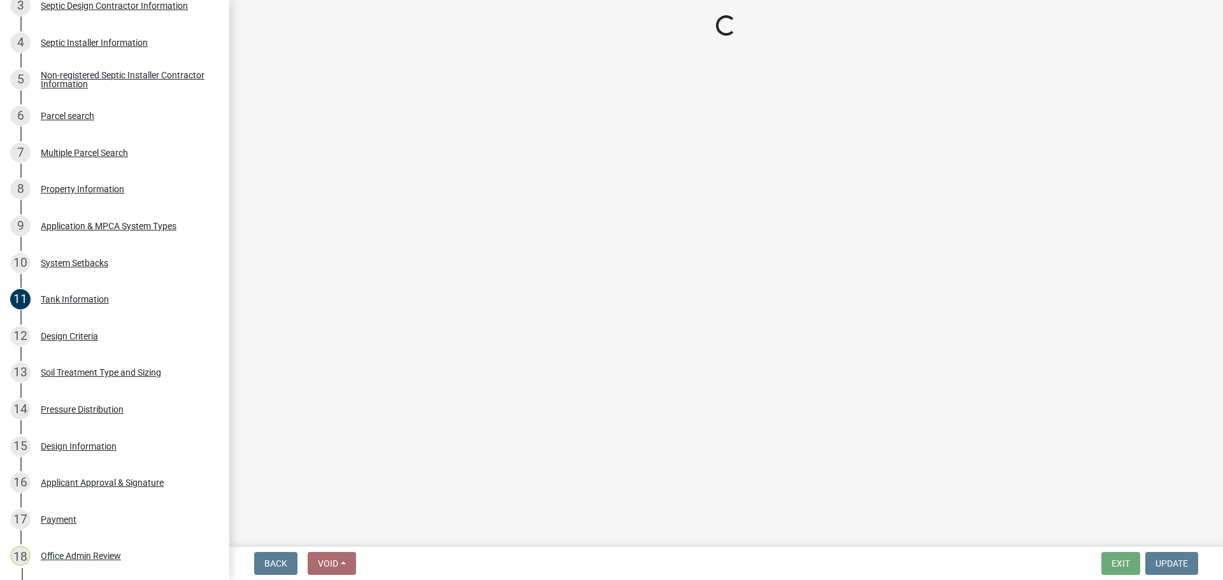
select select "b8a1b220-aca7-4670-a1f5-0f0b15eabd52"
select select "70eb23f8-102f-4072-81d7-b3b0dd1c94c8"
select select "14354fbd-e666-4c9c-b77c-8c181d233a28"
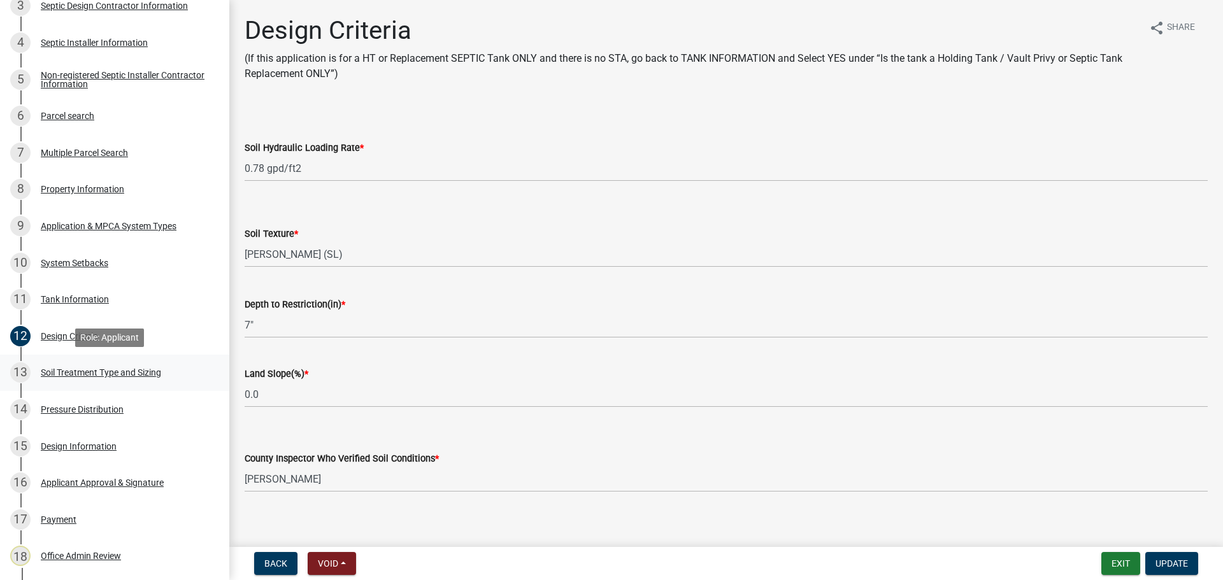
click at [166, 377] on div "13 Soil Treatment Type and Sizing" at bounding box center [109, 372] width 199 height 20
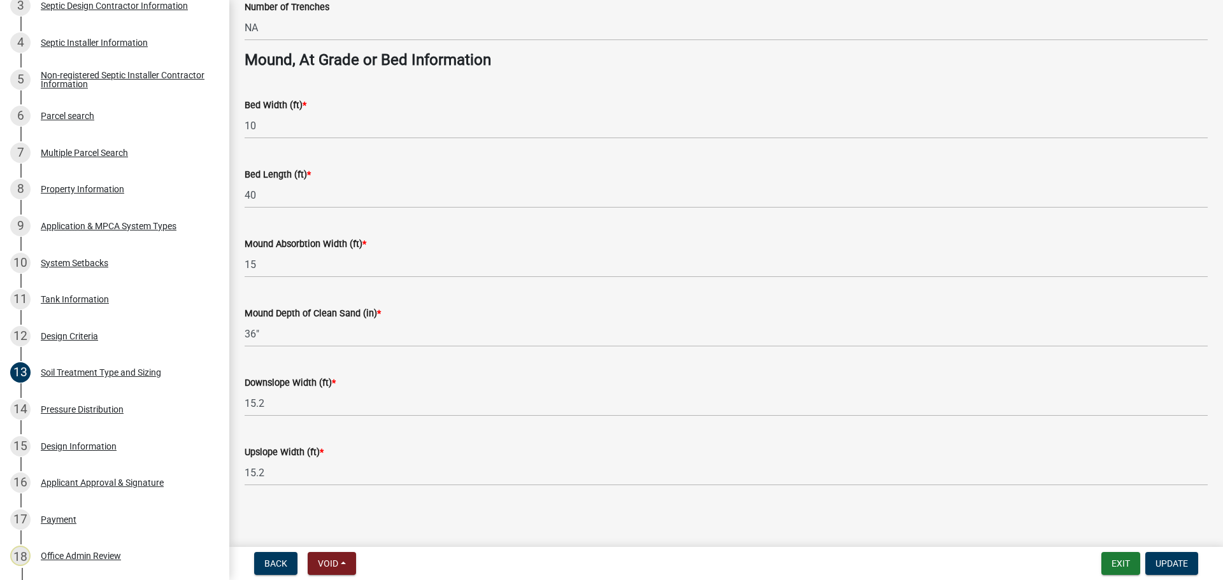
scroll to position [923, 0]
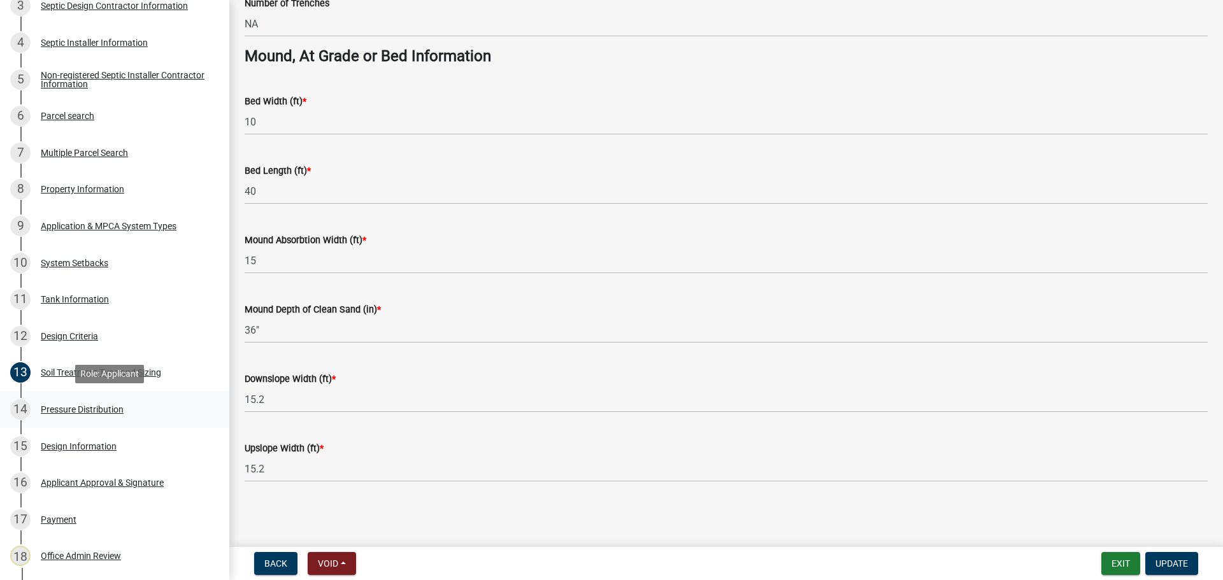
click at [139, 405] on div "14 Pressure Distribution" at bounding box center [109, 409] width 199 height 20
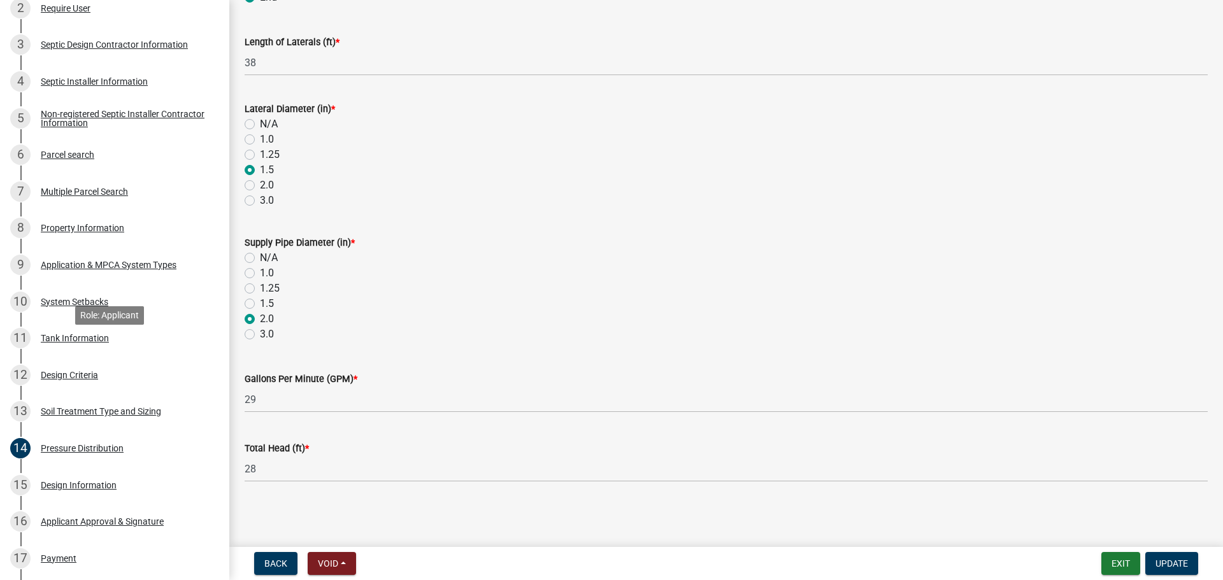
scroll to position [303, 0]
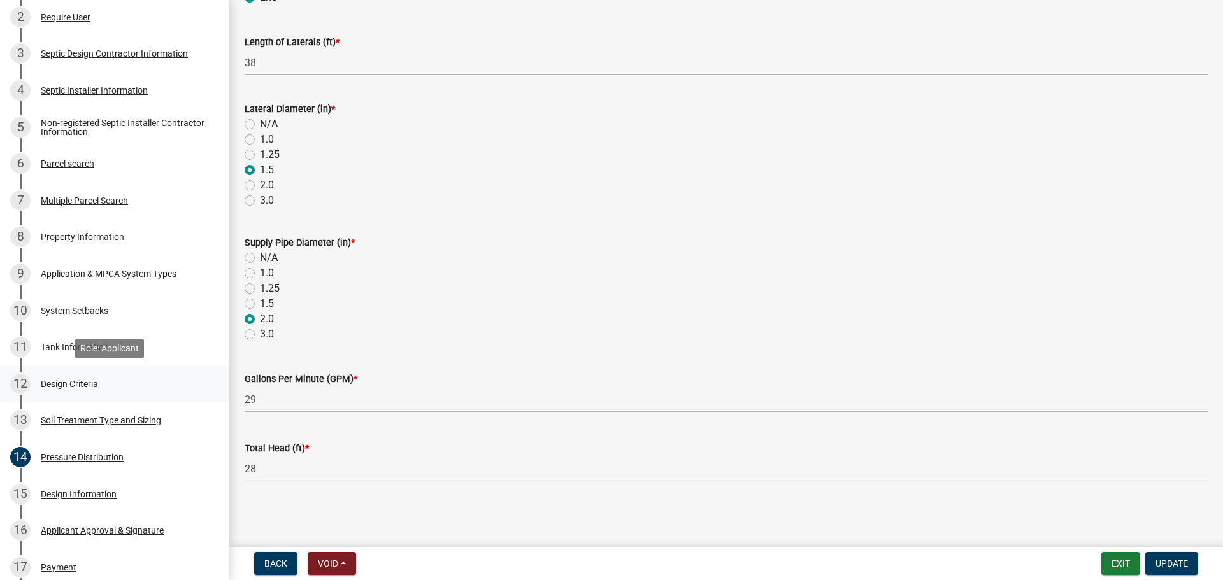
click at [128, 388] on div "12 Design Criteria" at bounding box center [109, 384] width 199 height 20
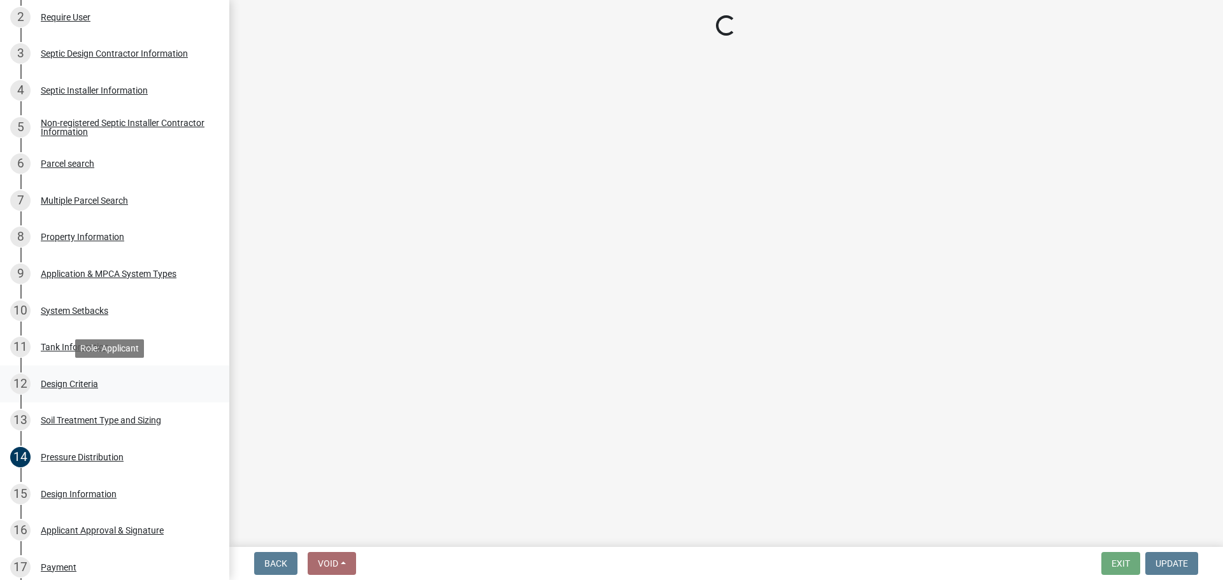
select select "b8a1b220-aca7-4670-a1f5-0f0b15eabd52"
select select "70eb23f8-102f-4072-81d7-b3b0dd1c94c8"
select select "14354fbd-e666-4c9c-b77c-8c181d233a28"
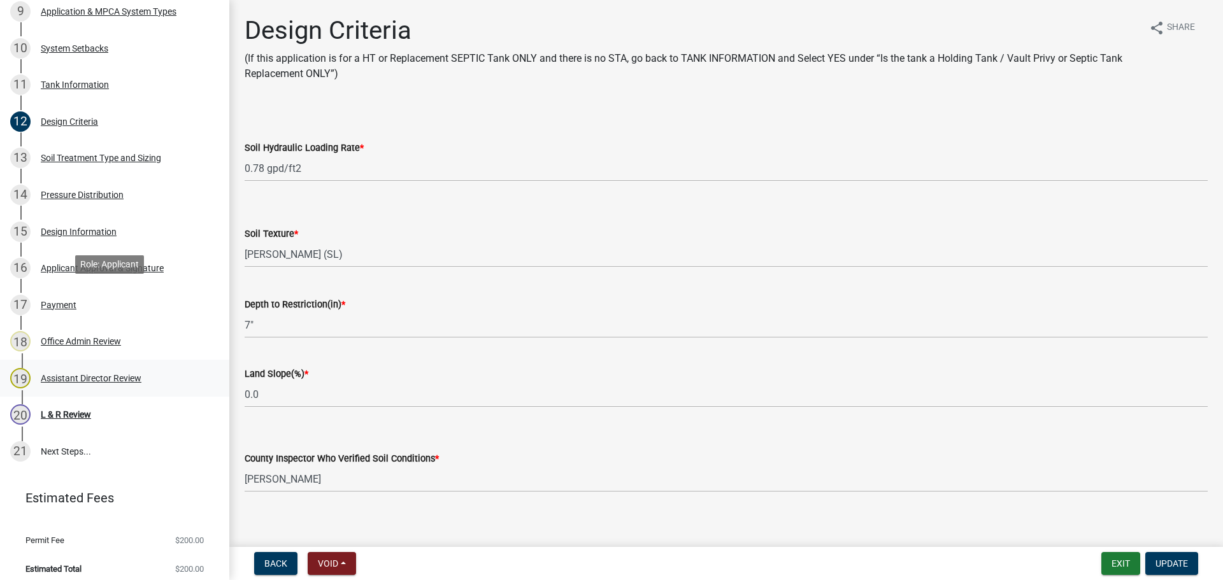
scroll to position [573, 0]
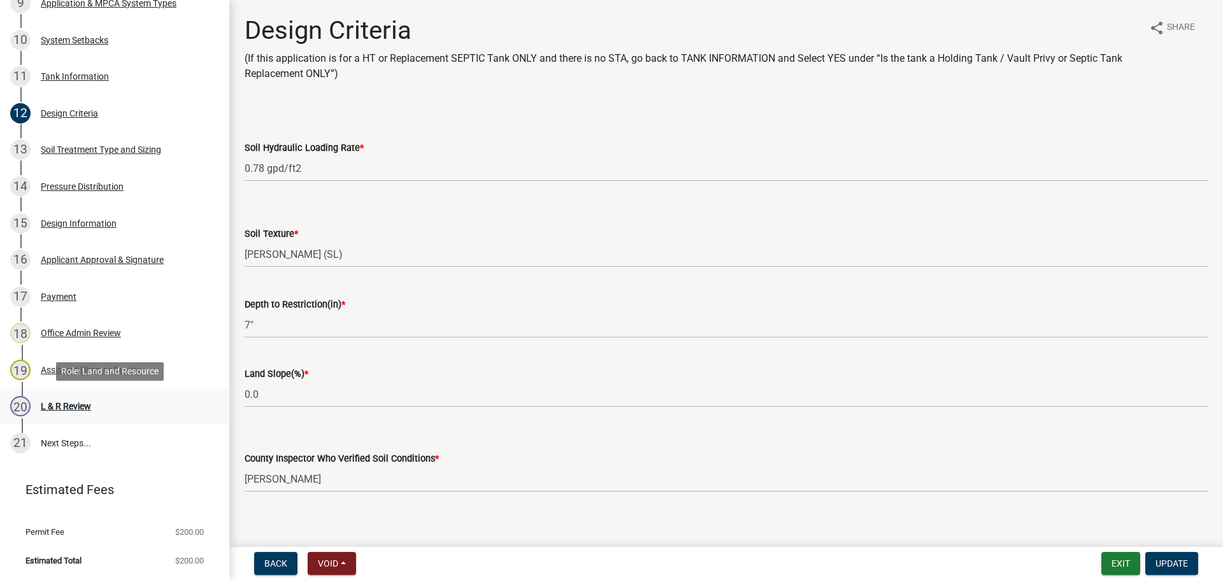
click at [139, 394] on link "20 L & R Review" at bounding box center [114, 406] width 229 height 37
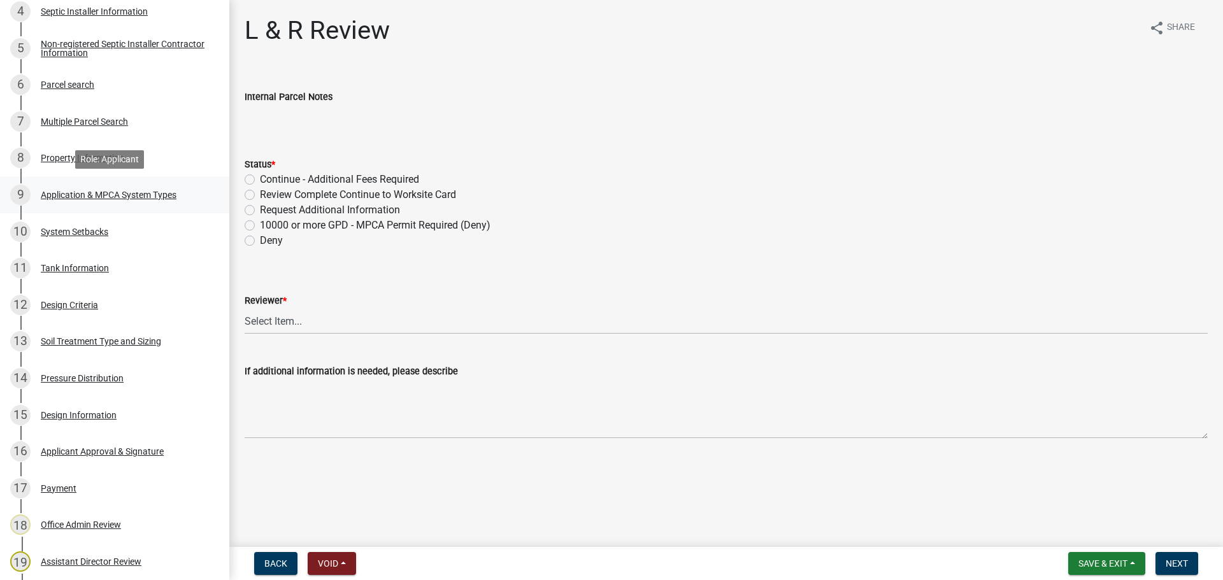
scroll to position [366, 0]
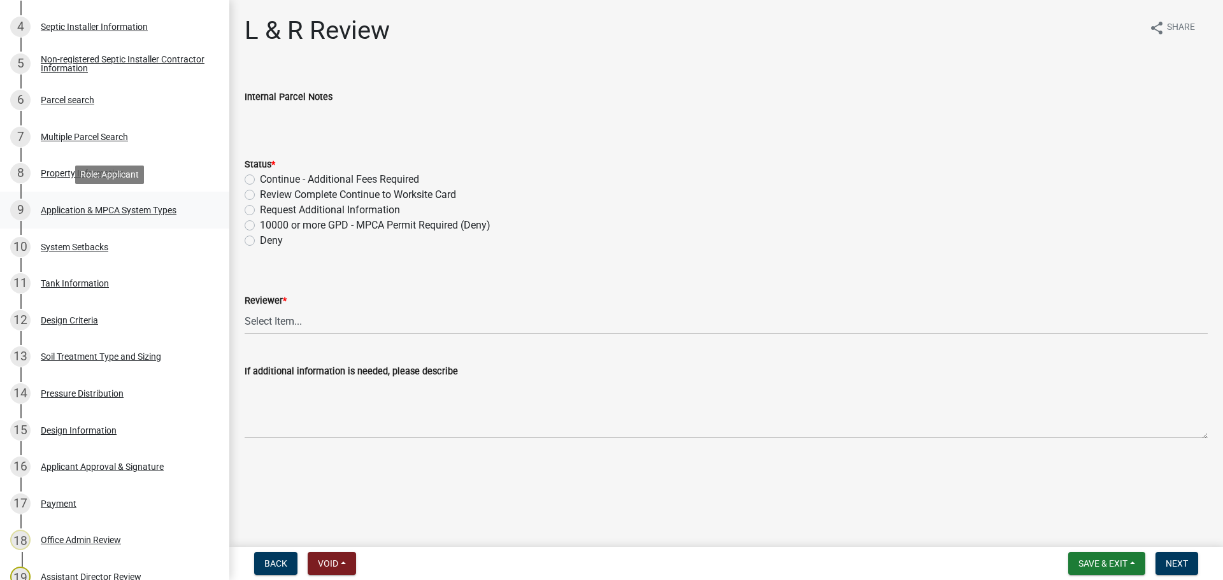
click at [145, 212] on div "Application & MPCA System Types" at bounding box center [109, 210] width 136 height 9
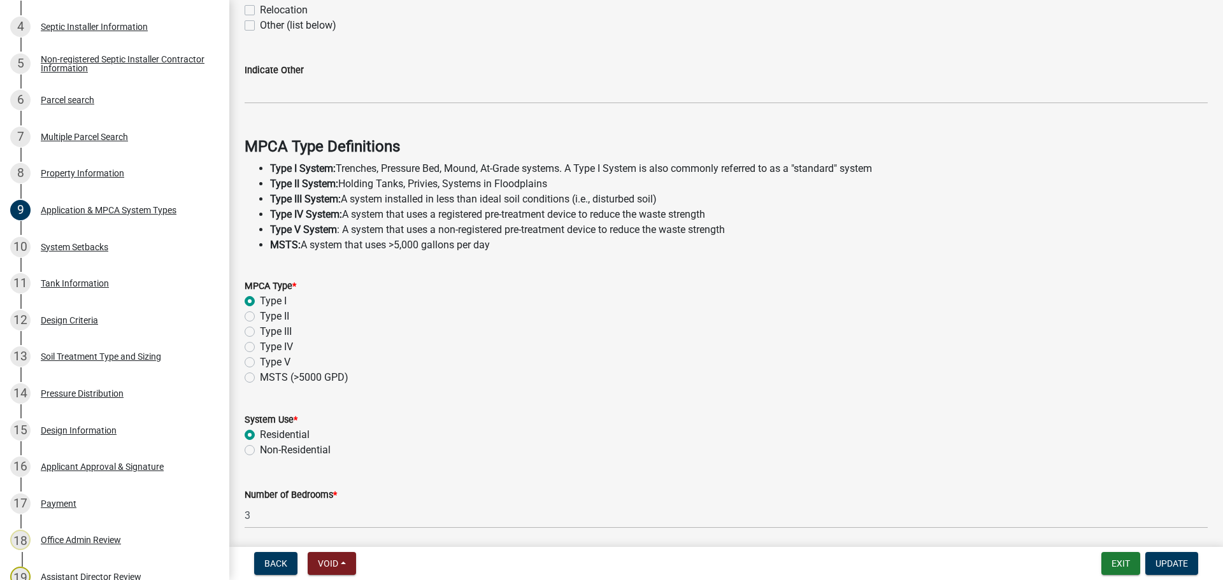
scroll to position [364, 0]
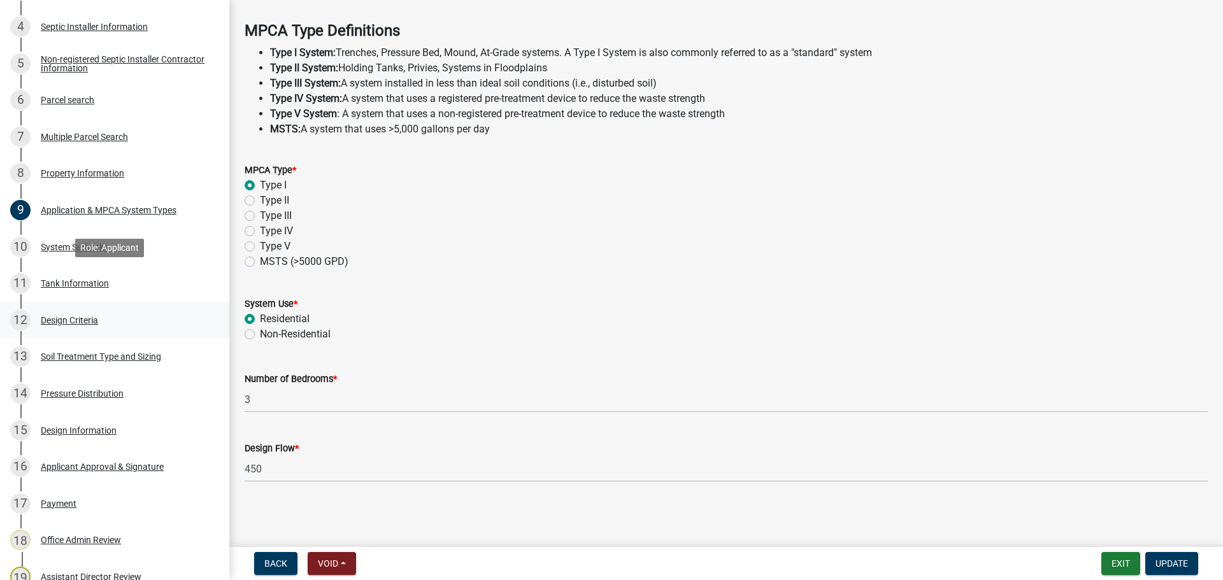
click at [108, 309] on link "12 Design Criteria" at bounding box center [114, 320] width 229 height 37
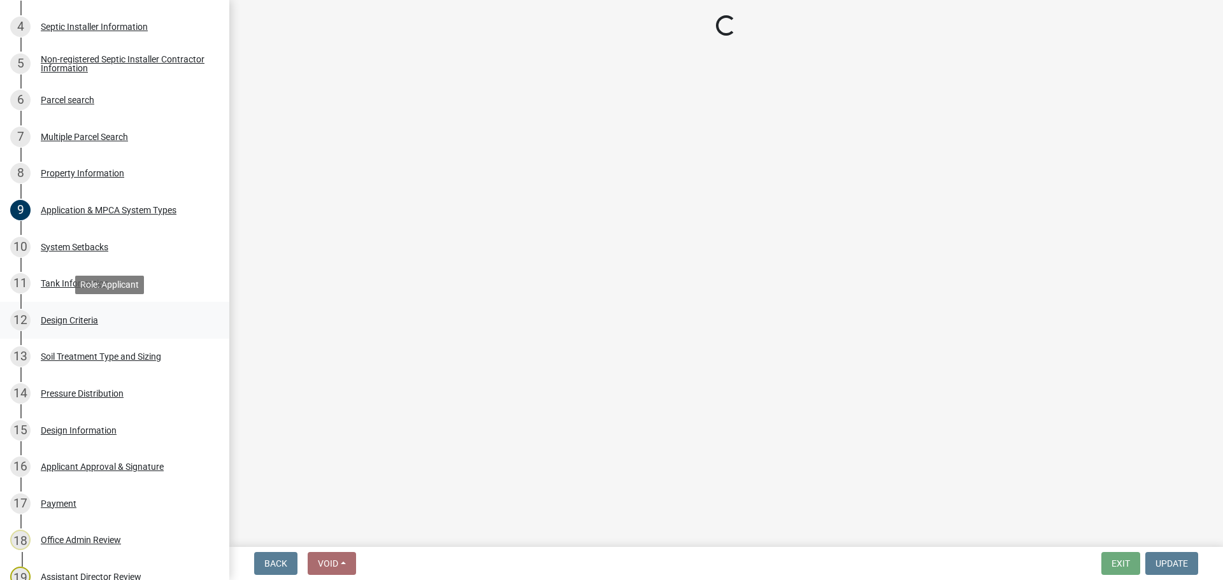
scroll to position [0, 0]
select select "b8a1b220-aca7-4670-a1f5-0f0b15eabd52"
select select "70eb23f8-102f-4072-81d7-b3b0dd1c94c8"
select select "14354fbd-e666-4c9c-b77c-8c181d233a28"
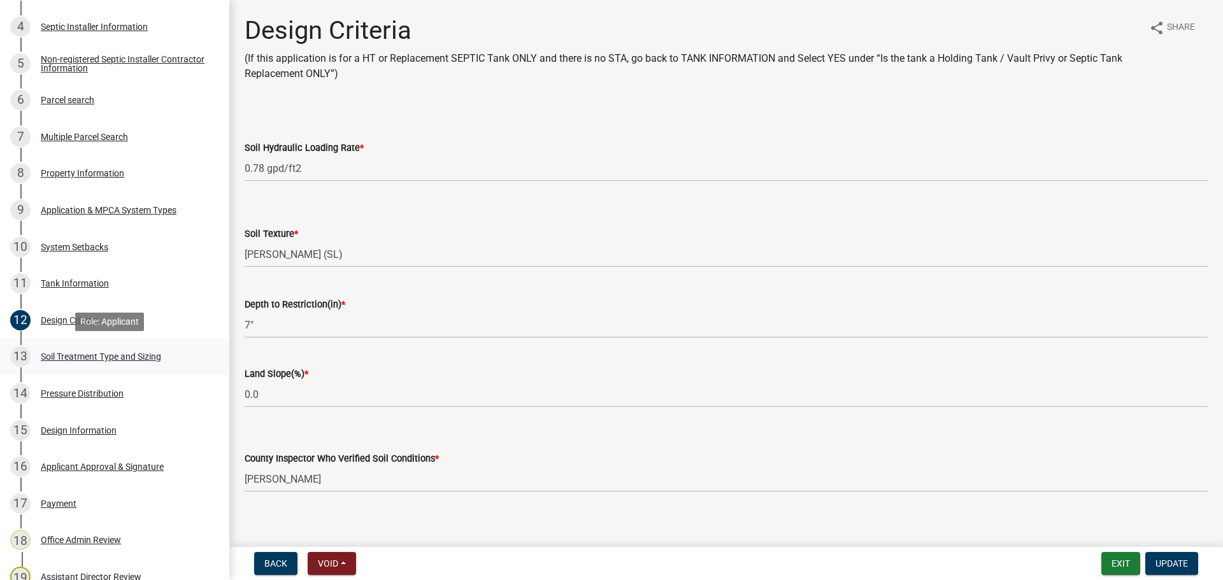
click at [171, 348] on div "13 Soil Treatment Type and Sizing" at bounding box center [109, 356] width 199 height 20
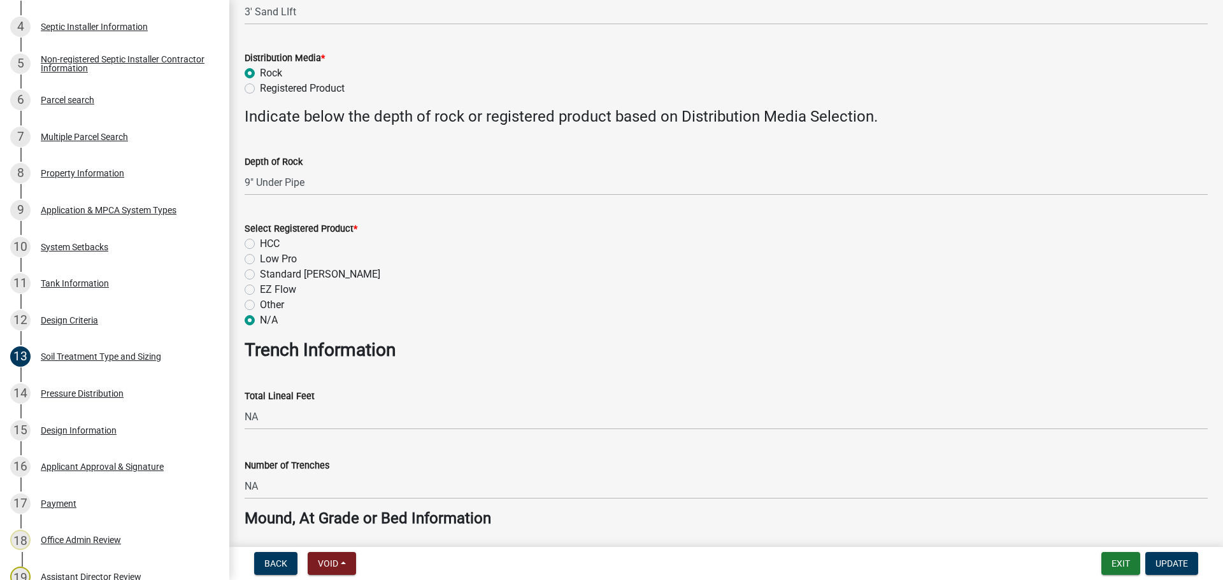
scroll to position [462, 0]
click at [155, 394] on div "14 Pressure Distribution" at bounding box center [109, 393] width 199 height 20
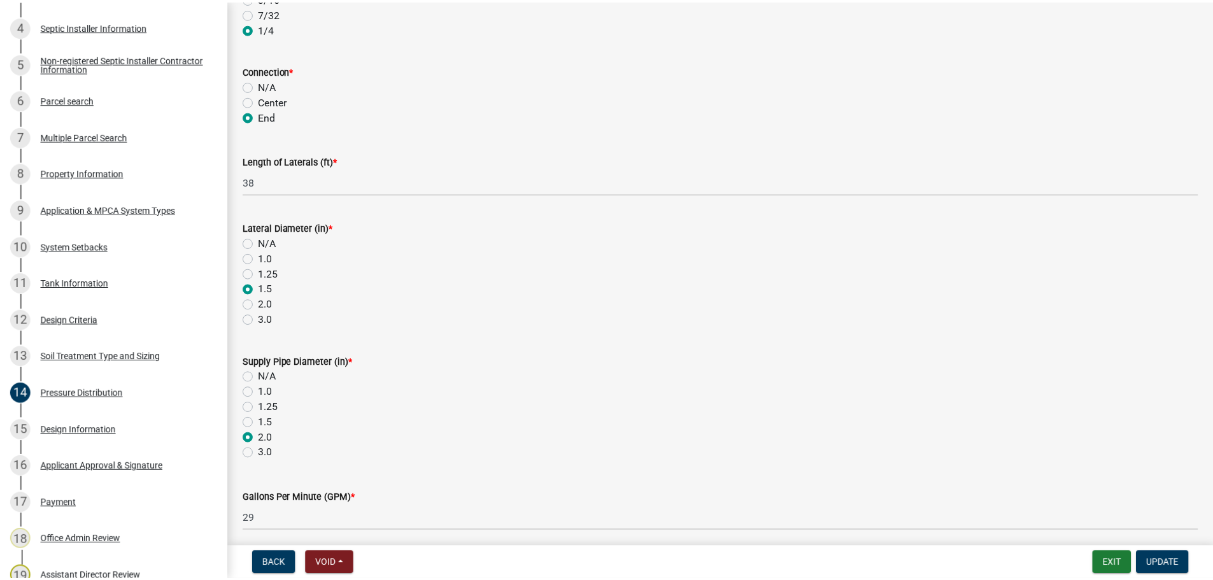
scroll to position [350, 0]
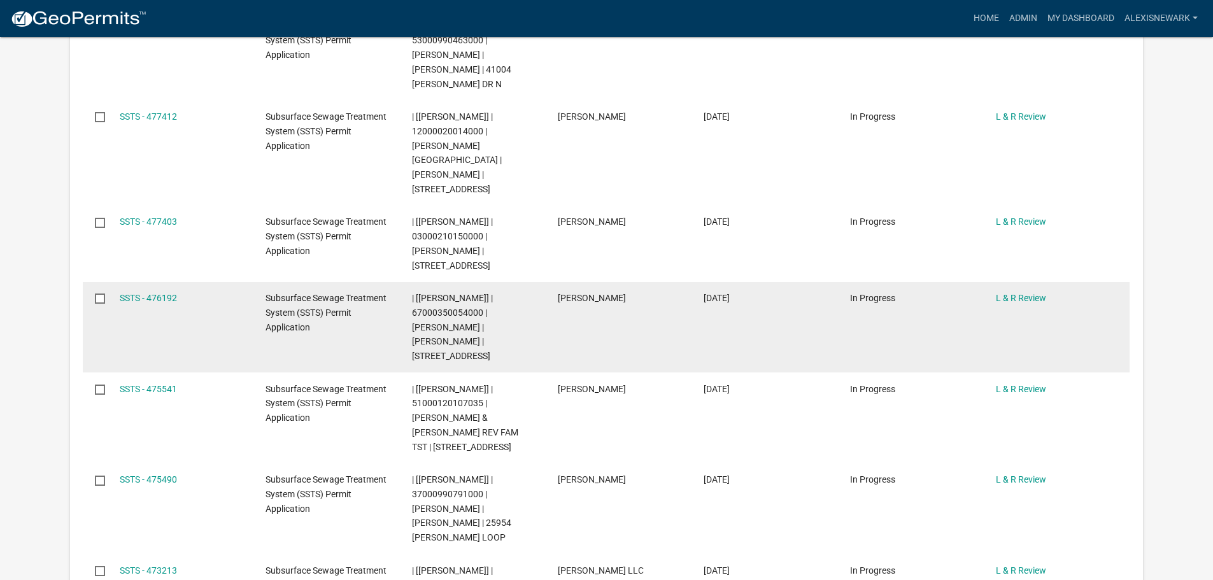
scroll to position [541, 0]
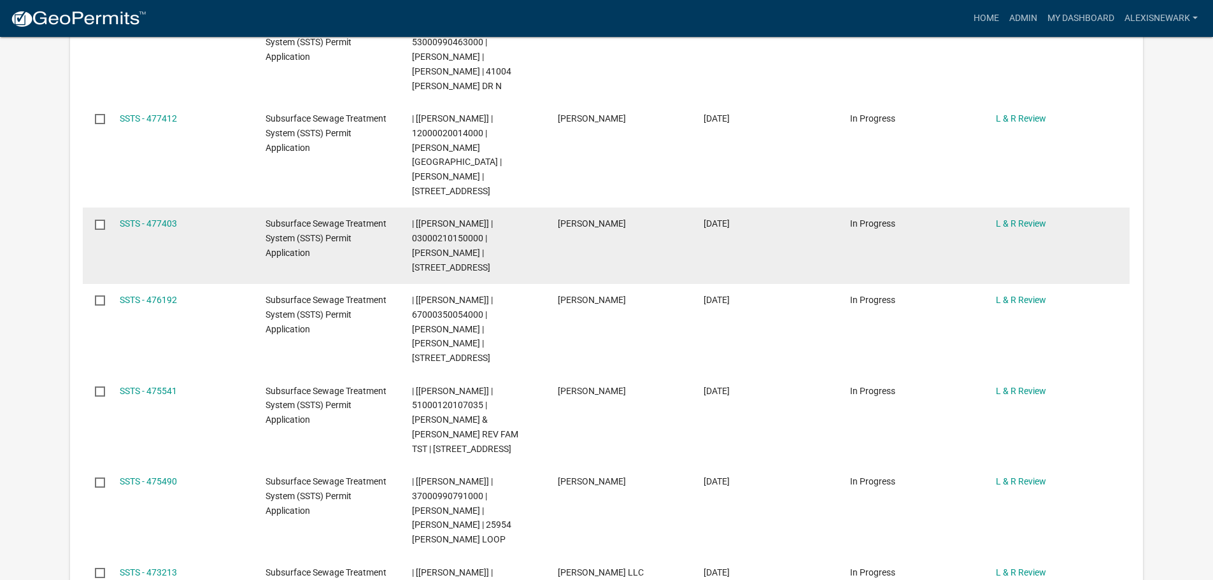
click at [466, 218] on span "| [Alexis Newark] | 03000210150000 | SANDRA KVERN | 24135 AURDAL RIVER RD" at bounding box center [452, 244] width 81 height 53
copy span "03000210150000"
click at [153, 218] on link "SSTS - 477403" at bounding box center [148, 223] width 57 height 10
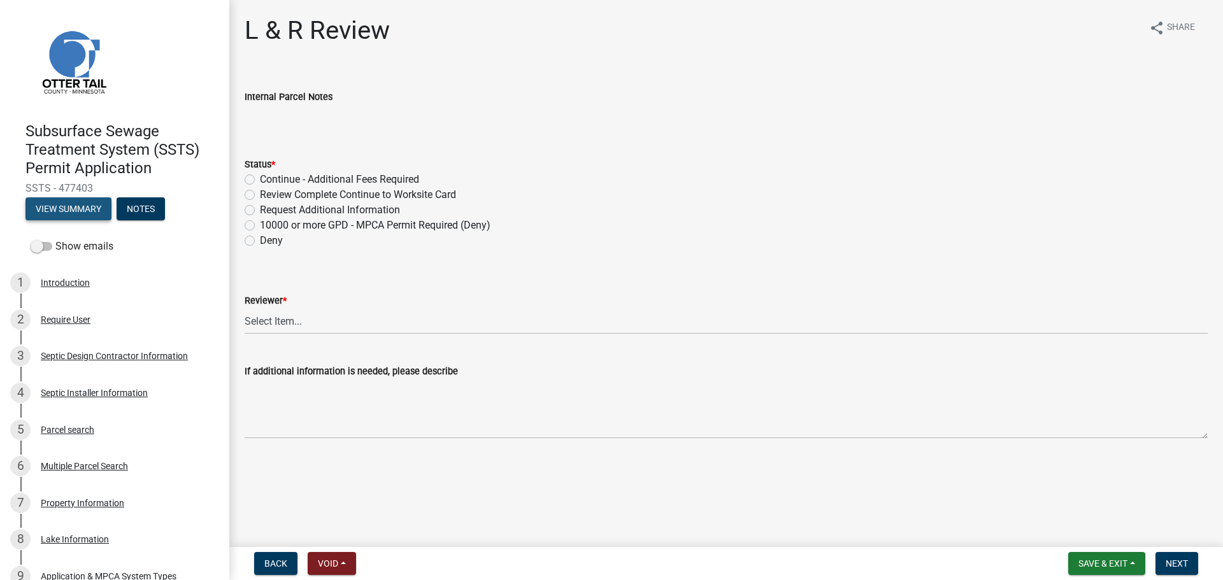
click at [82, 207] on button "View Summary" at bounding box center [68, 208] width 86 height 23
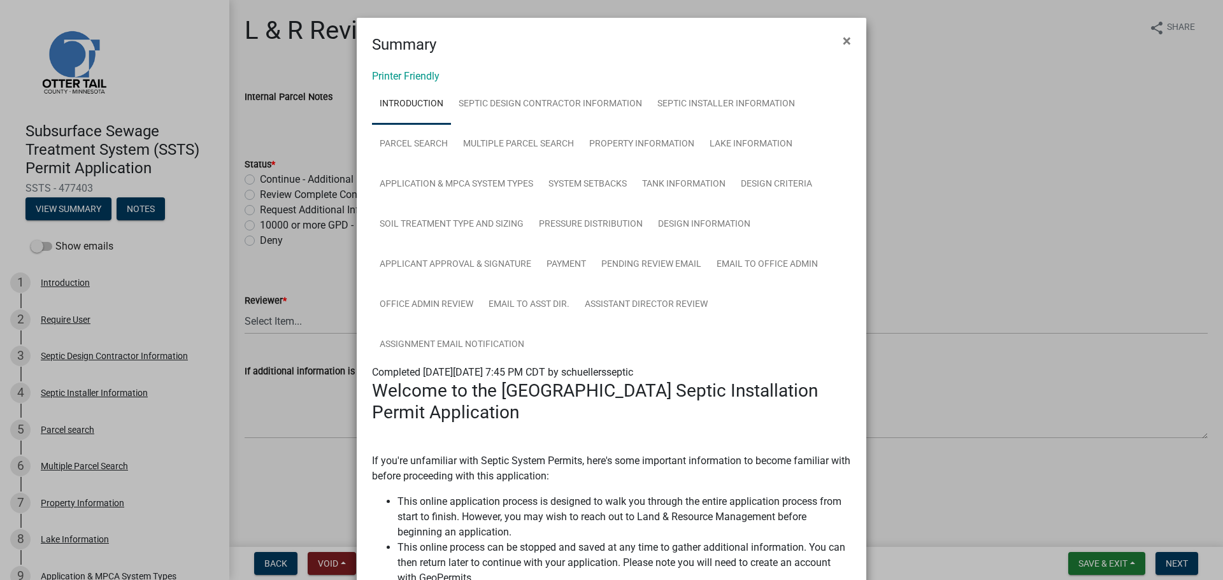
click at [428, 83] on div "Printer Friendly Introduction Septic Design Contractor Information Septic Insta…" at bounding box center [611, 589] width 509 height 1066
click at [429, 77] on link "Printer Friendly" at bounding box center [406, 76] width 68 height 12
click at [196, 263] on ngb-modal-window "Summary × Printer Friendly Introduction Septic Design Contractor Information Se…" at bounding box center [611, 290] width 1223 height 580
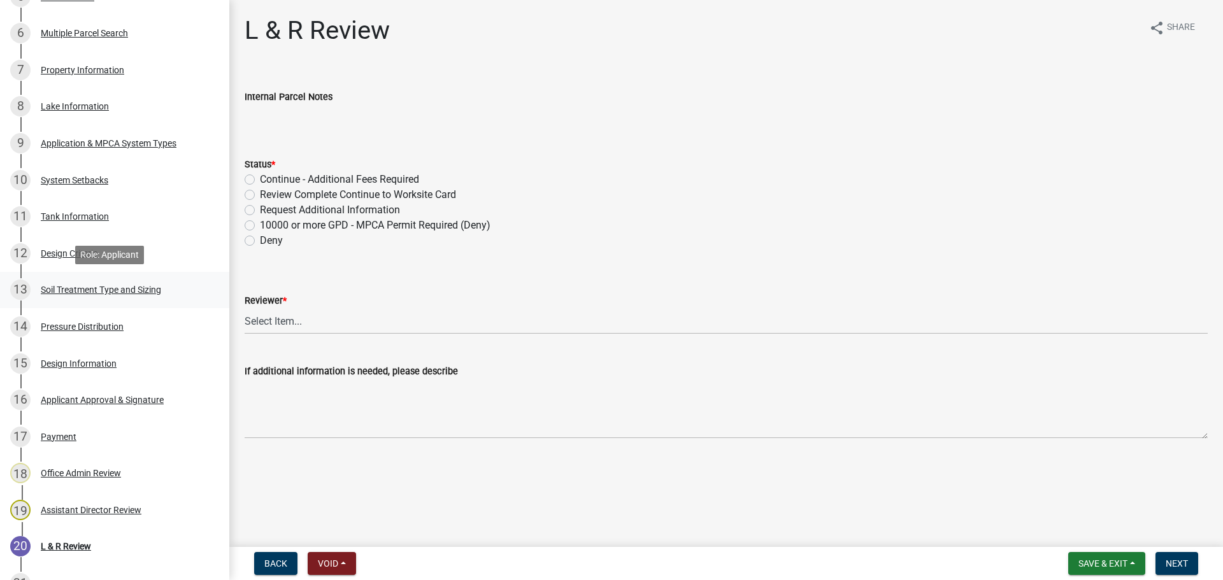
scroll to position [446, 0]
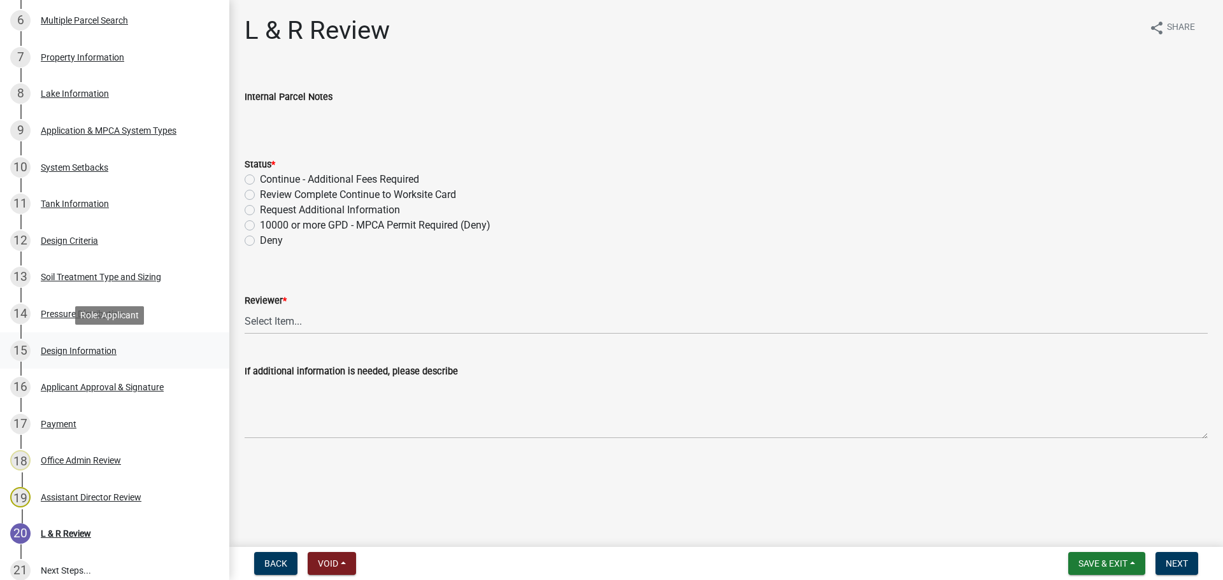
click at [139, 350] on div "15 Design Information" at bounding box center [109, 351] width 199 height 20
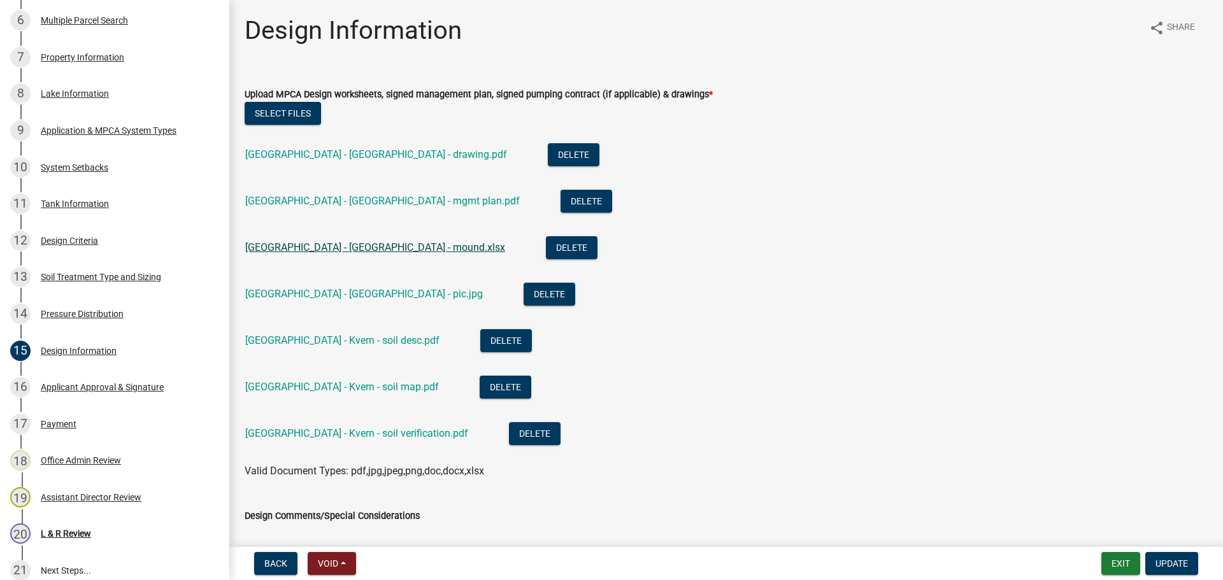
click at [388, 246] on link "24135 Aurdal River Road - Kvern - mound.xlsx" at bounding box center [375, 247] width 260 height 12
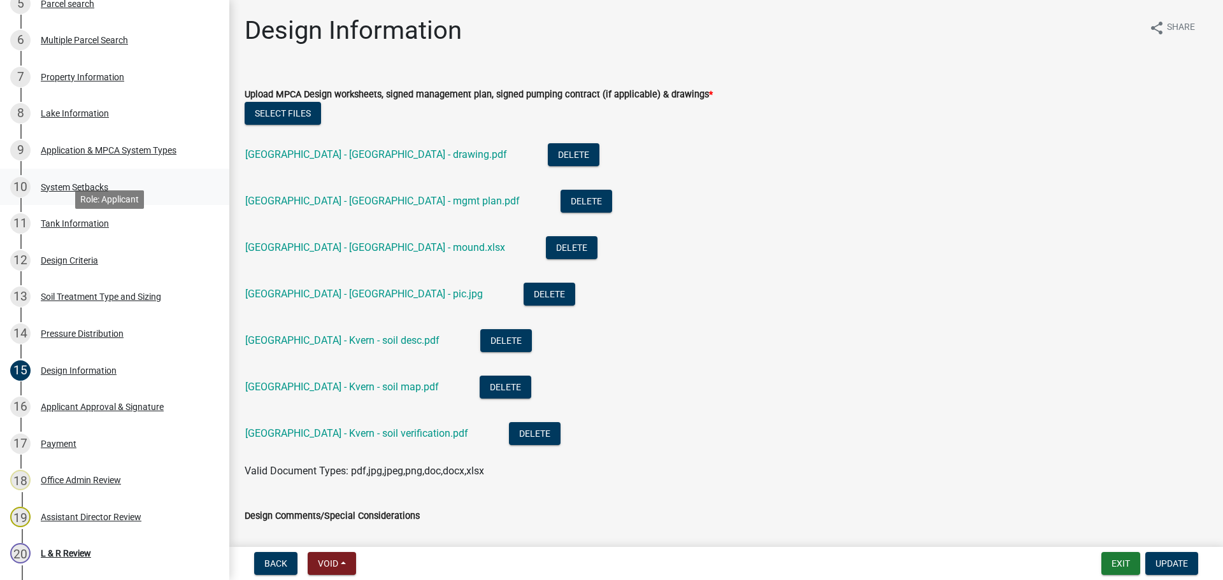
scroll to position [414, 0]
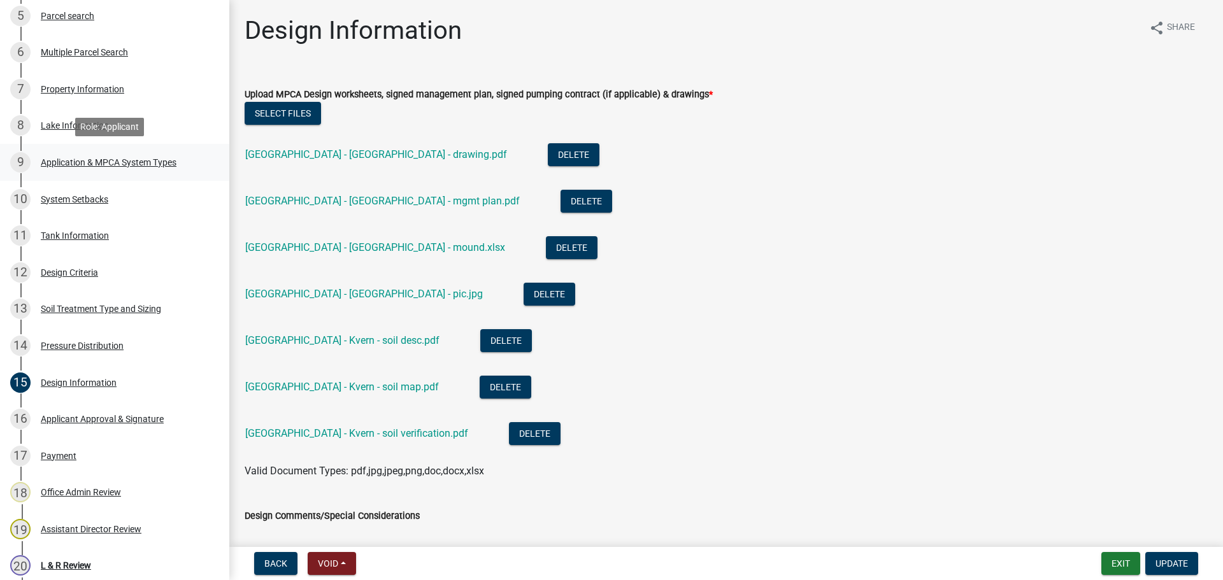
click at [158, 160] on div "Application & MPCA System Types" at bounding box center [109, 162] width 136 height 9
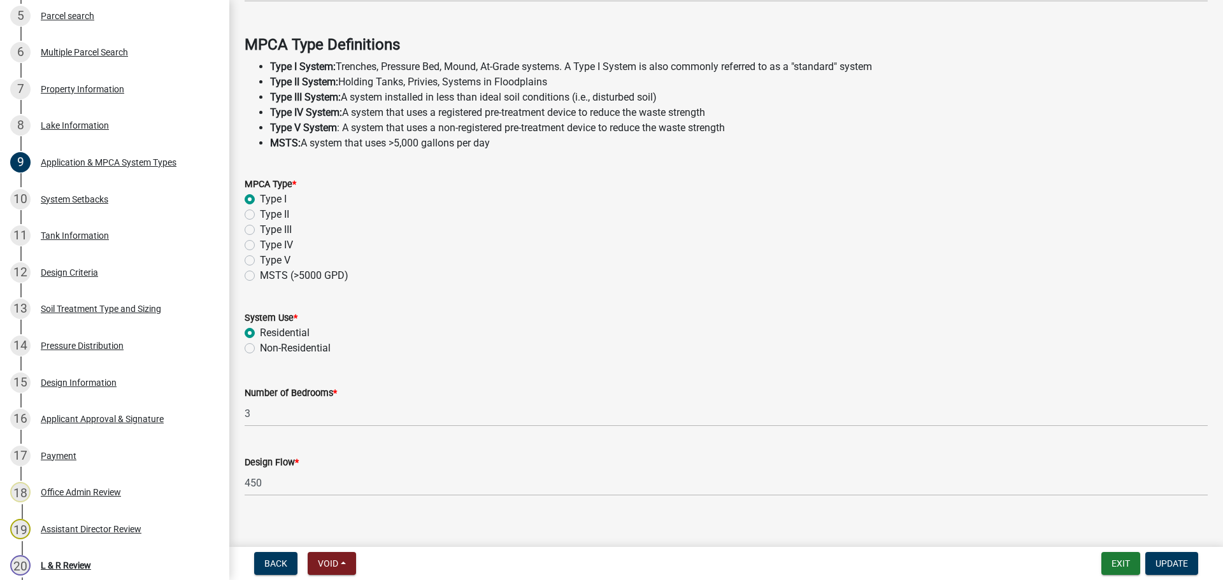
scroll to position [364, 0]
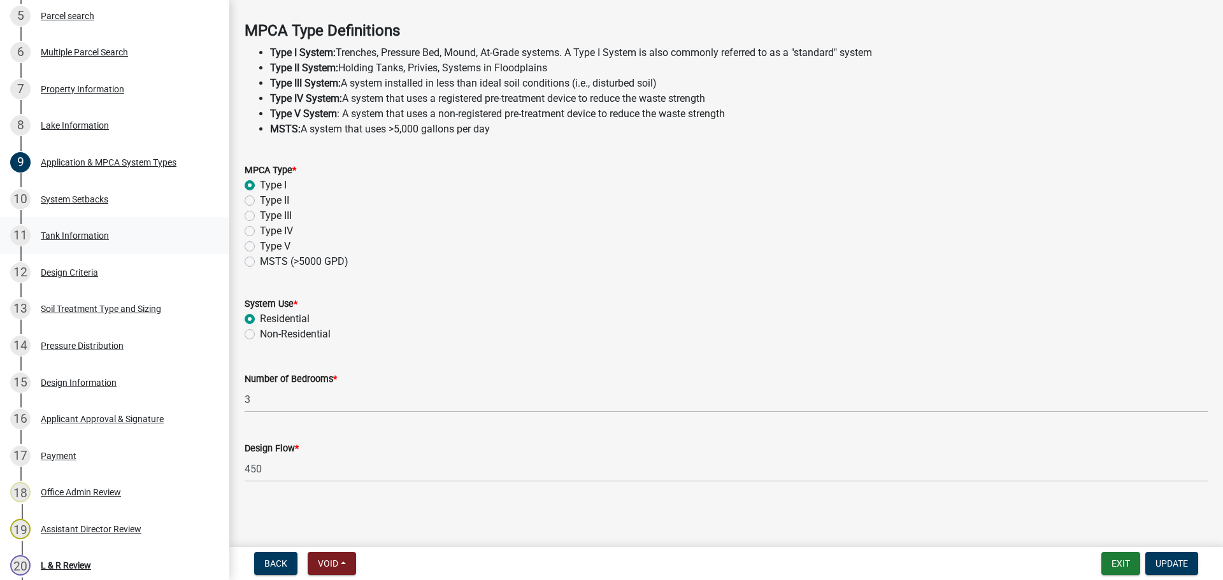
click at [127, 238] on div "11 Tank Information" at bounding box center [109, 235] width 199 height 20
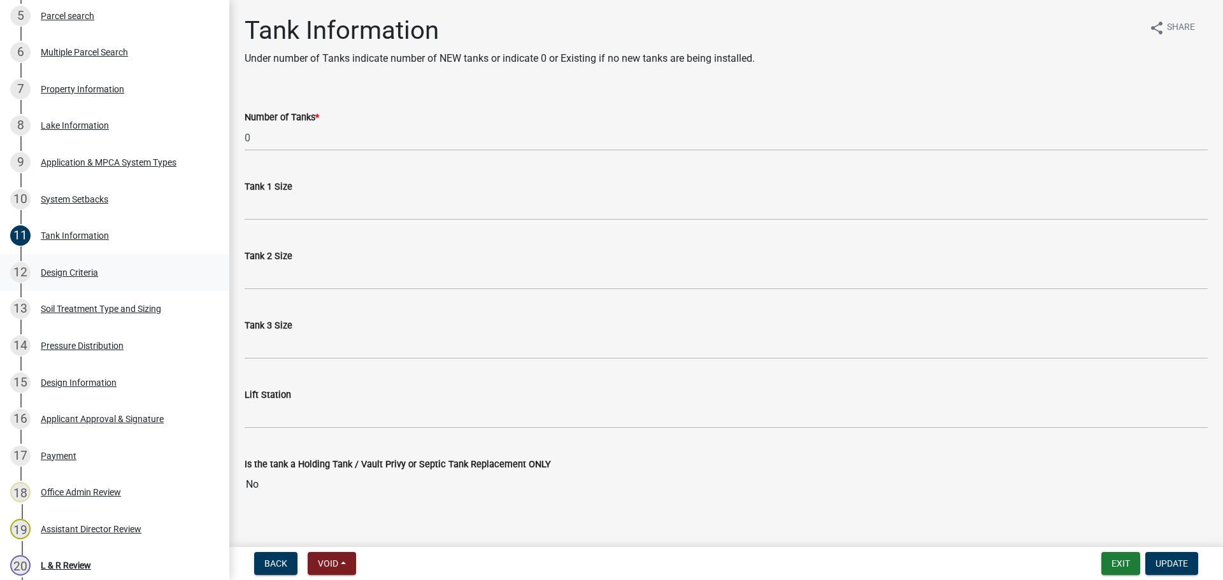
click at [71, 271] on div "Design Criteria" at bounding box center [69, 272] width 57 height 9
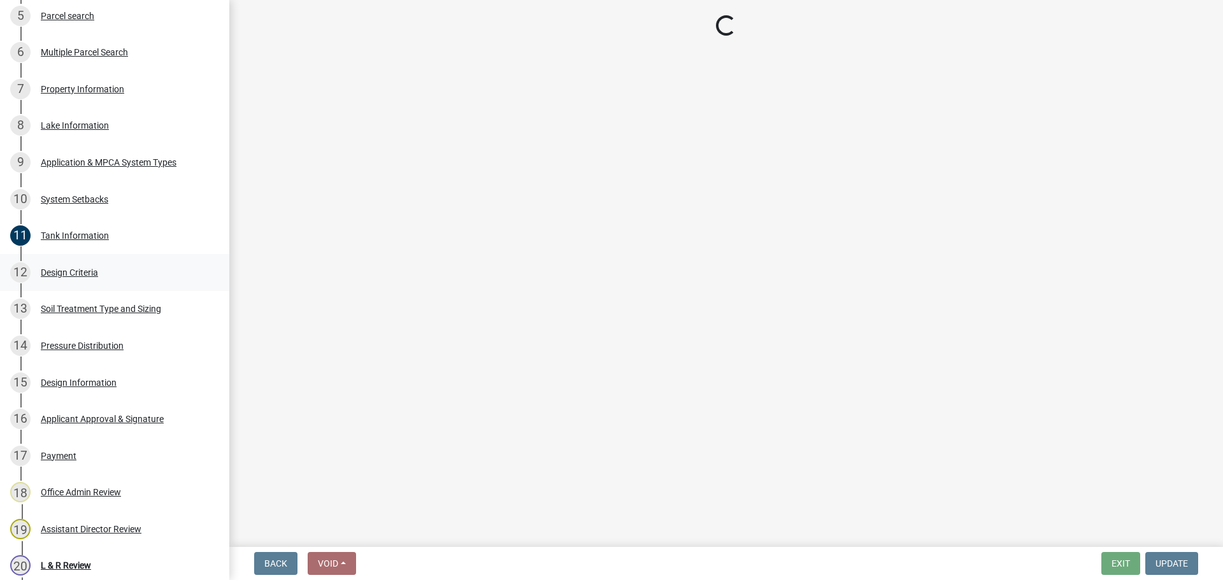
select select "48244220-b2d5-4708-94fb-eec21d20ddbb"
select select "4229e383-8b85-4b32-ab4b-b432a830edeb"
select select "14354fbd-e666-4c9c-b77c-8c181d233a28"
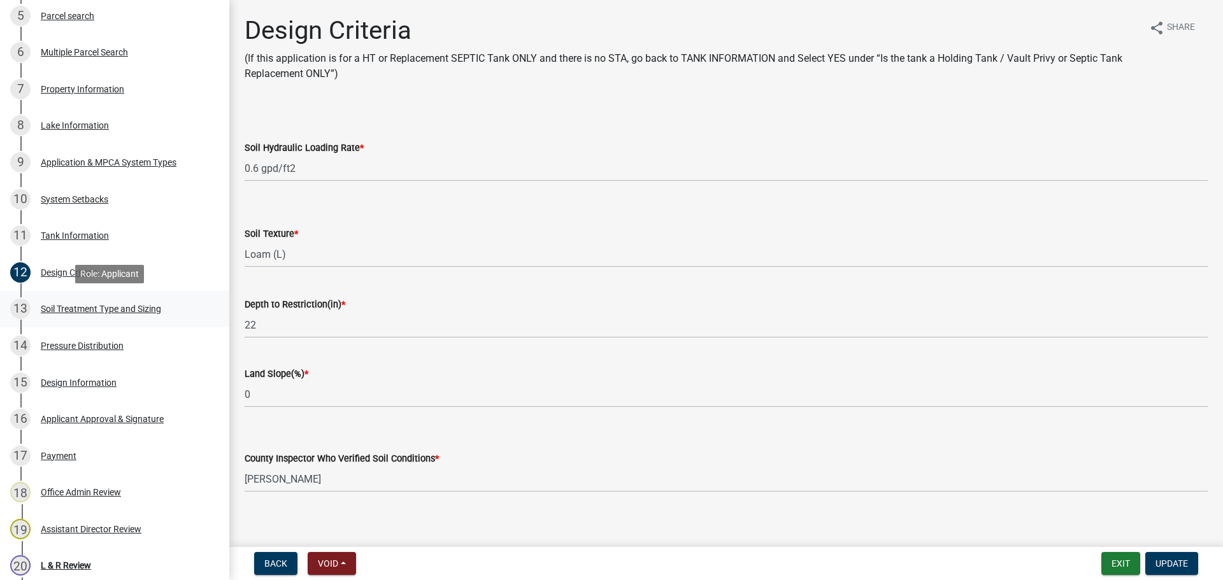
click at [172, 311] on div "13 Soil Treatment Type and Sizing" at bounding box center [109, 309] width 199 height 20
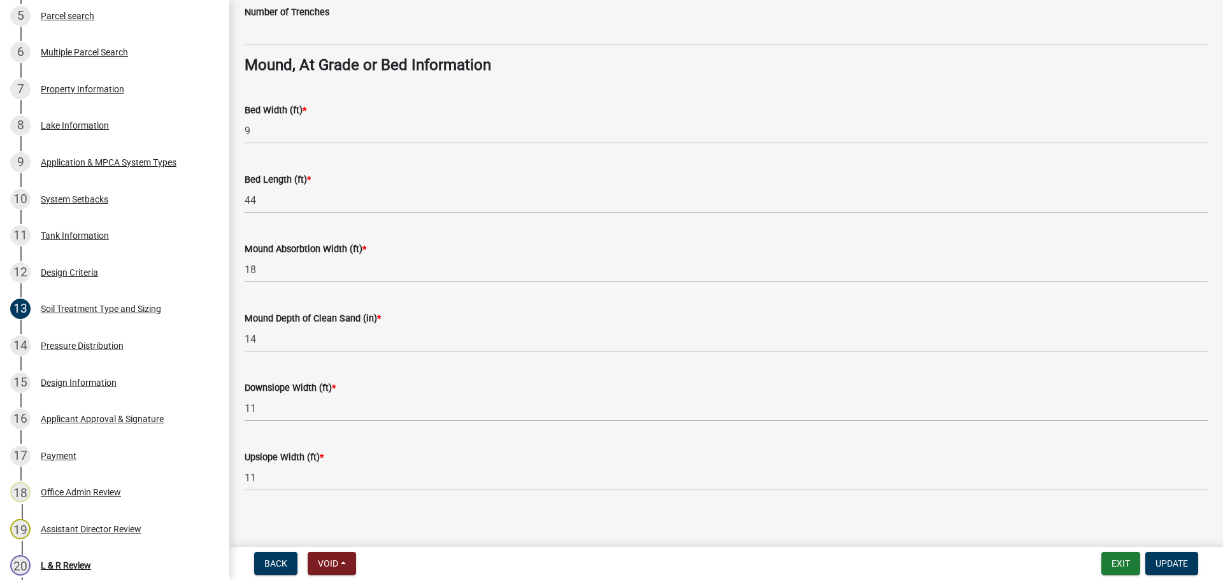
scroll to position [923, 0]
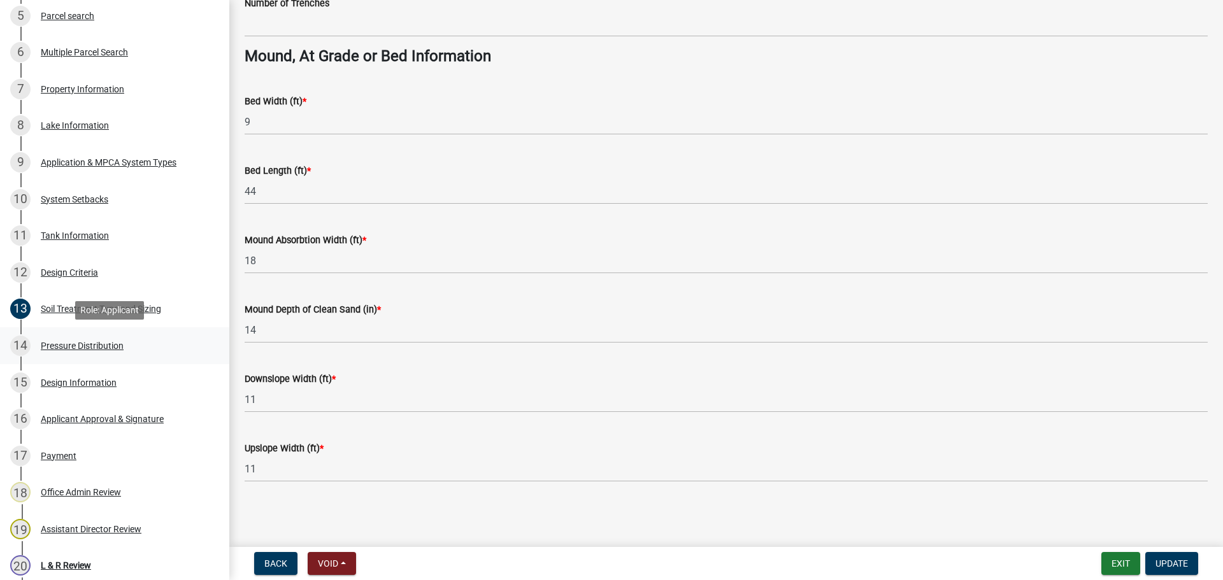
click at [164, 354] on div "14 Pressure Distribution" at bounding box center [109, 346] width 199 height 20
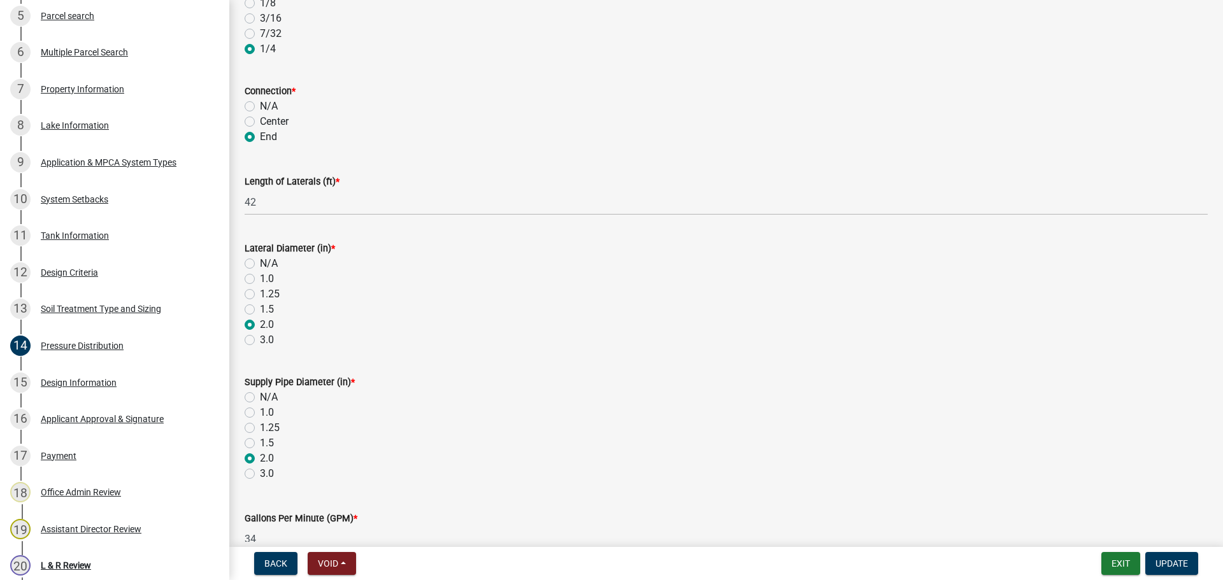
scroll to position [311, 0]
click at [148, 263] on div "12 Design Criteria" at bounding box center [109, 272] width 199 height 20
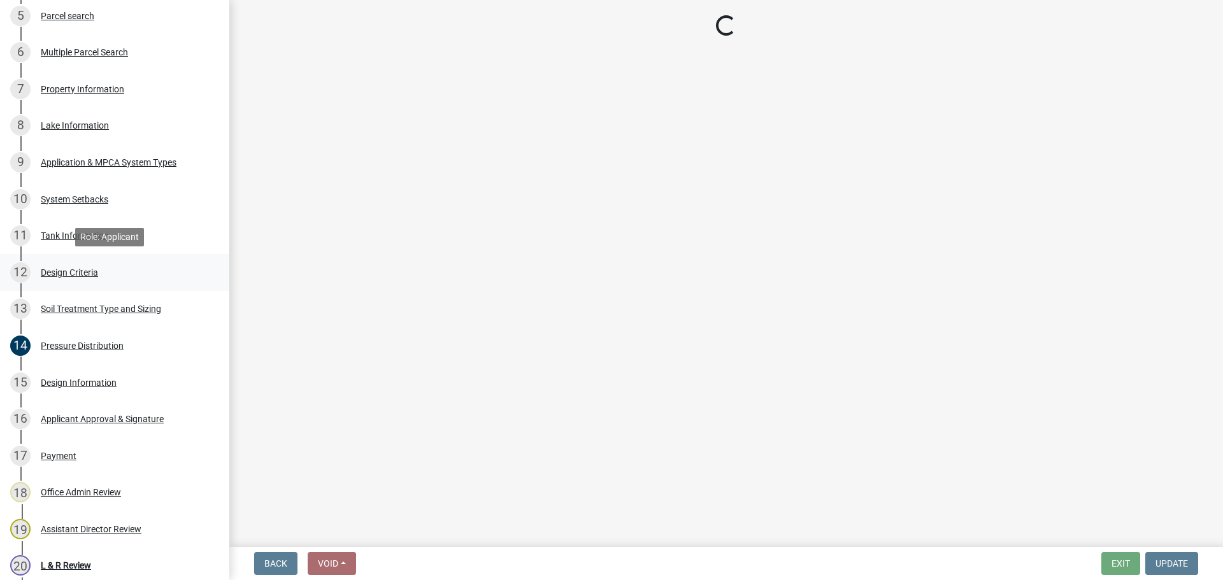
select select "48244220-b2d5-4708-94fb-eec21d20ddbb"
select select "4229e383-8b85-4b32-ab4b-b432a830edeb"
select select "14354fbd-e666-4c9c-b77c-8c181d233a28"
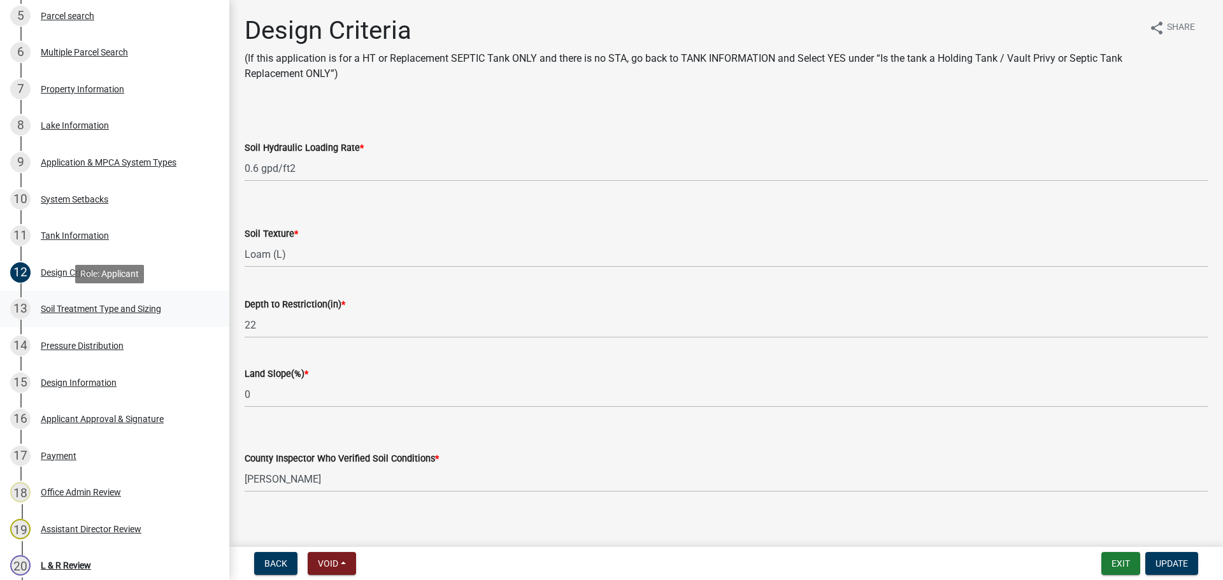
click at [164, 313] on div "13 Soil Treatment Type and Sizing" at bounding box center [109, 309] width 199 height 20
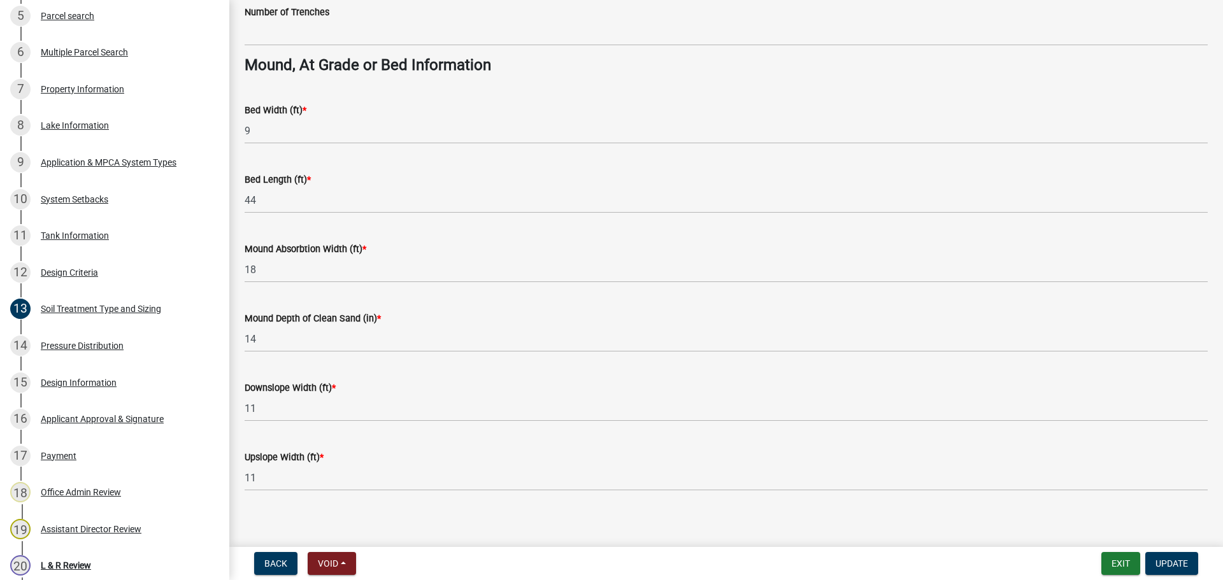
scroll to position [923, 0]
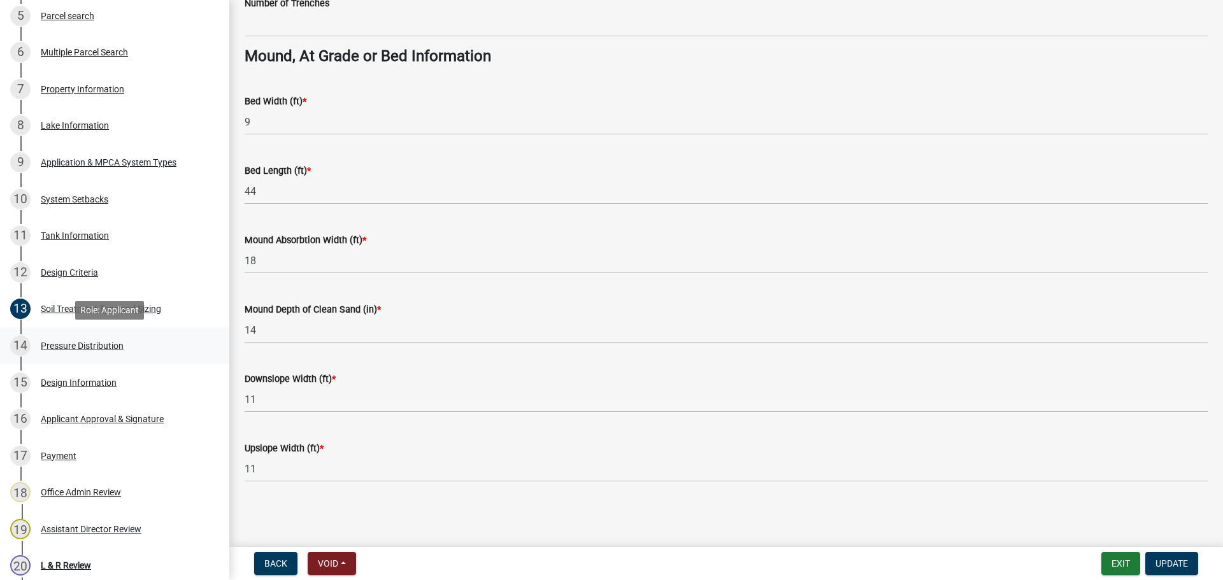
drag, startPoint x: 201, startPoint y: 346, endPoint x: 208, endPoint y: 339, distance: 10.4
click at [201, 346] on link "14 Pressure Distribution" at bounding box center [114, 345] width 229 height 37
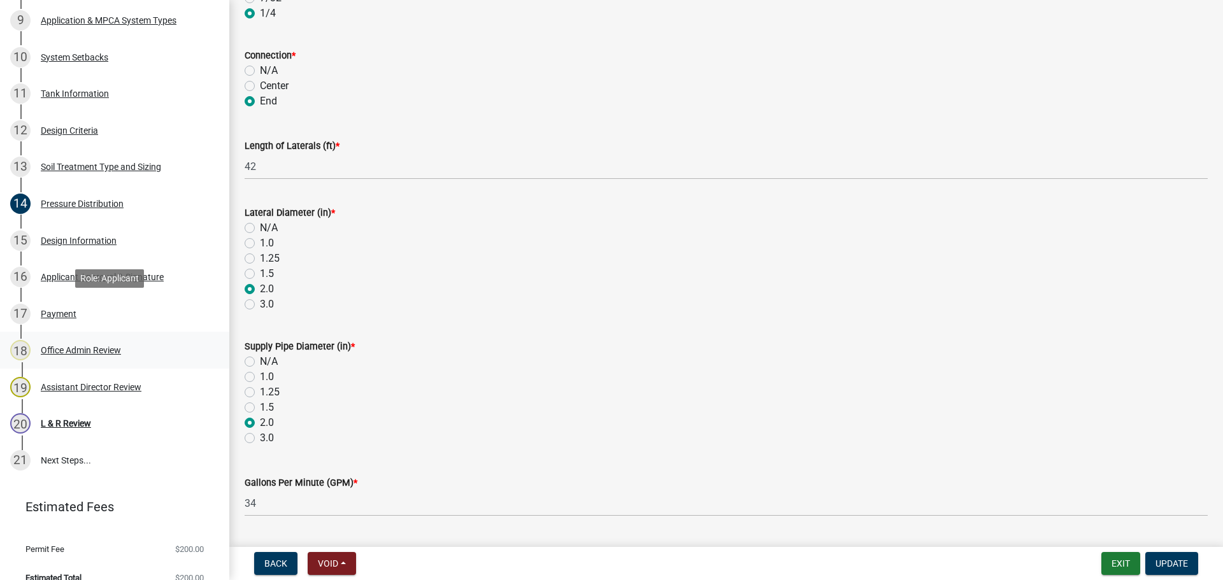
scroll to position [573, 0]
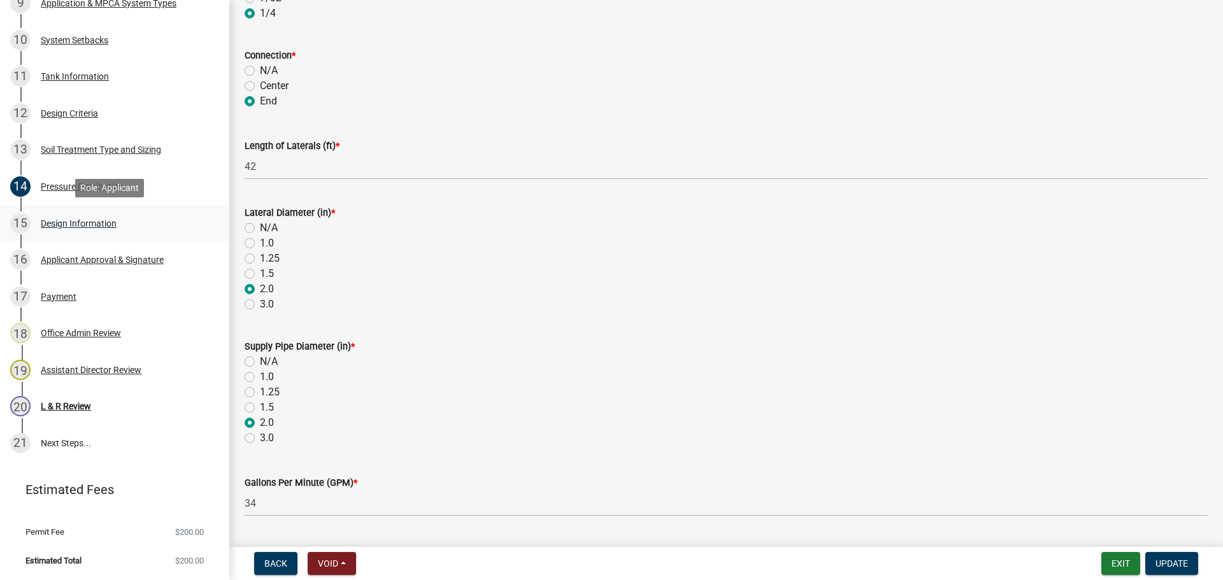
click at [101, 237] on link "15 Design Information" at bounding box center [114, 223] width 229 height 37
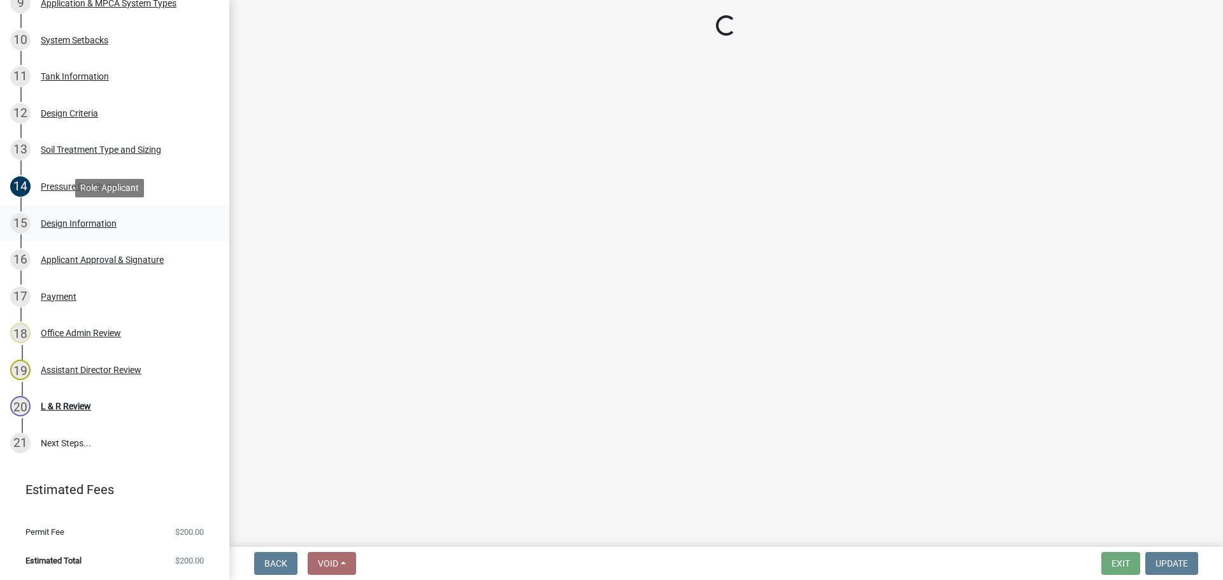
scroll to position [0, 0]
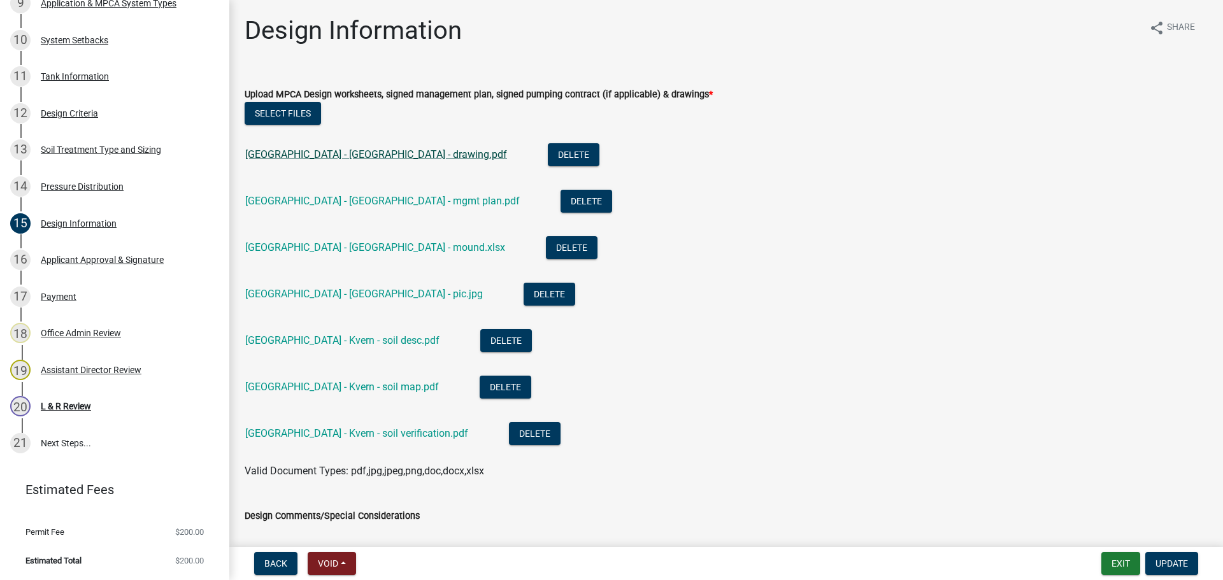
click at [367, 150] on link "24135 Aurdal River Road - Kvern - drawing.pdf" at bounding box center [376, 154] width 262 height 12
click at [414, 205] on link "24135 Aurdal River Road - Kvern - mgmt plan.pdf" at bounding box center [382, 201] width 274 height 12
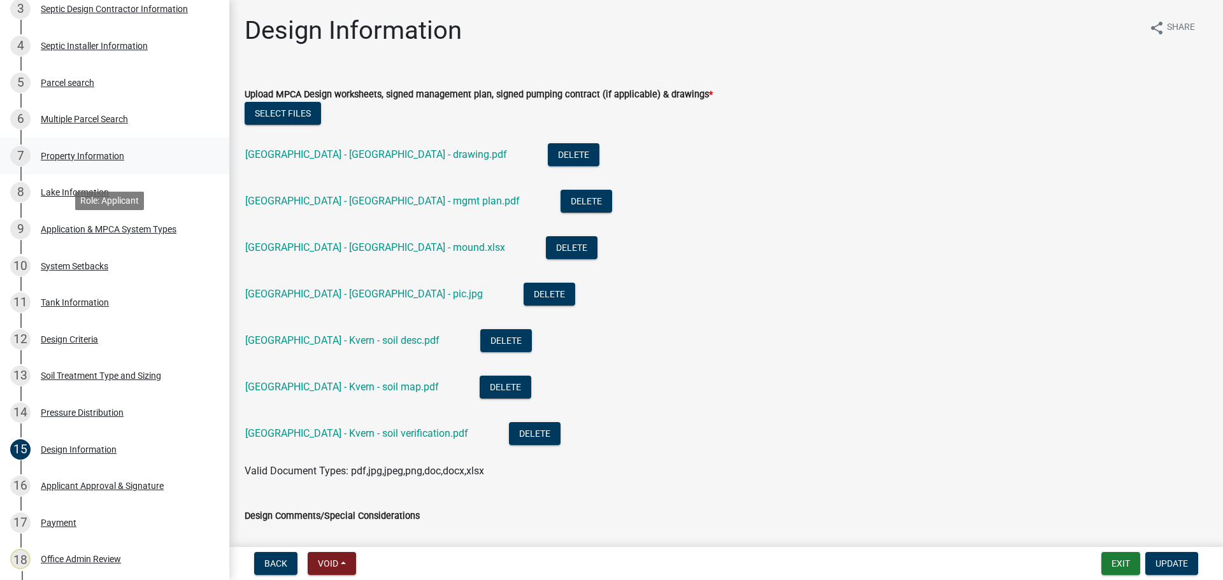
scroll to position [334, 0]
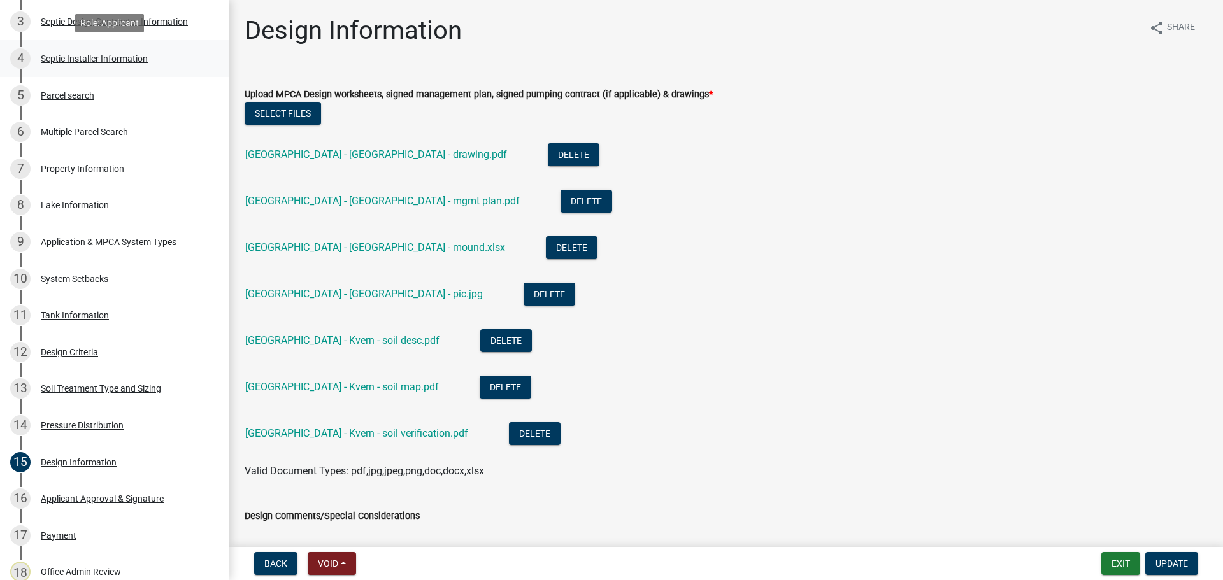
click at [134, 58] on div "Septic Installer Information" at bounding box center [94, 58] width 107 height 9
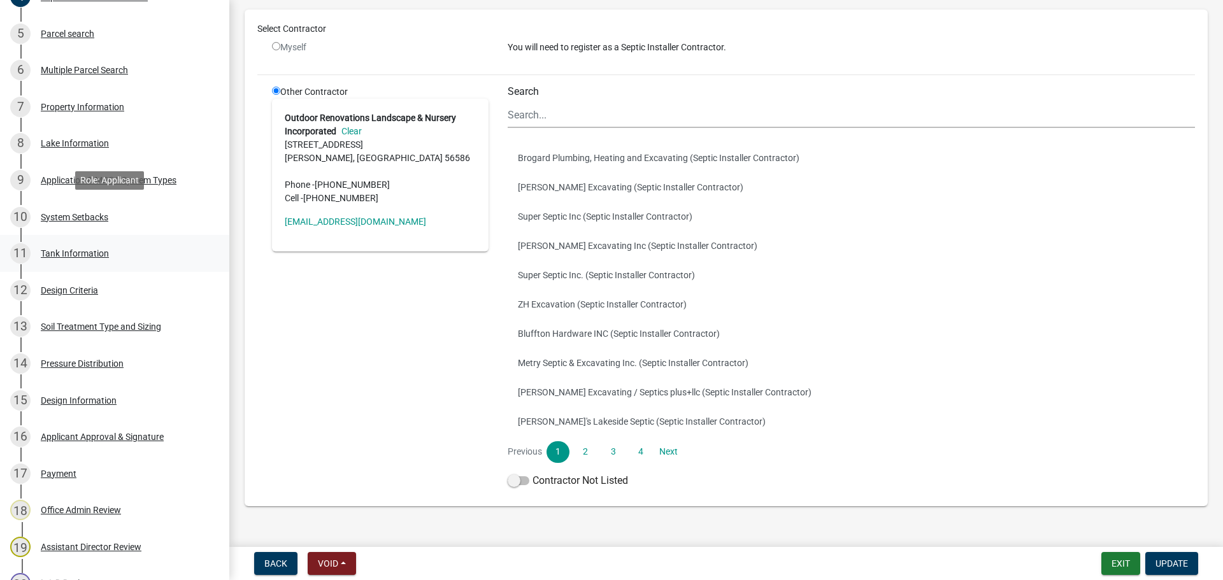
scroll to position [398, 0]
click at [173, 395] on div "15 Design Information" at bounding box center [109, 398] width 199 height 20
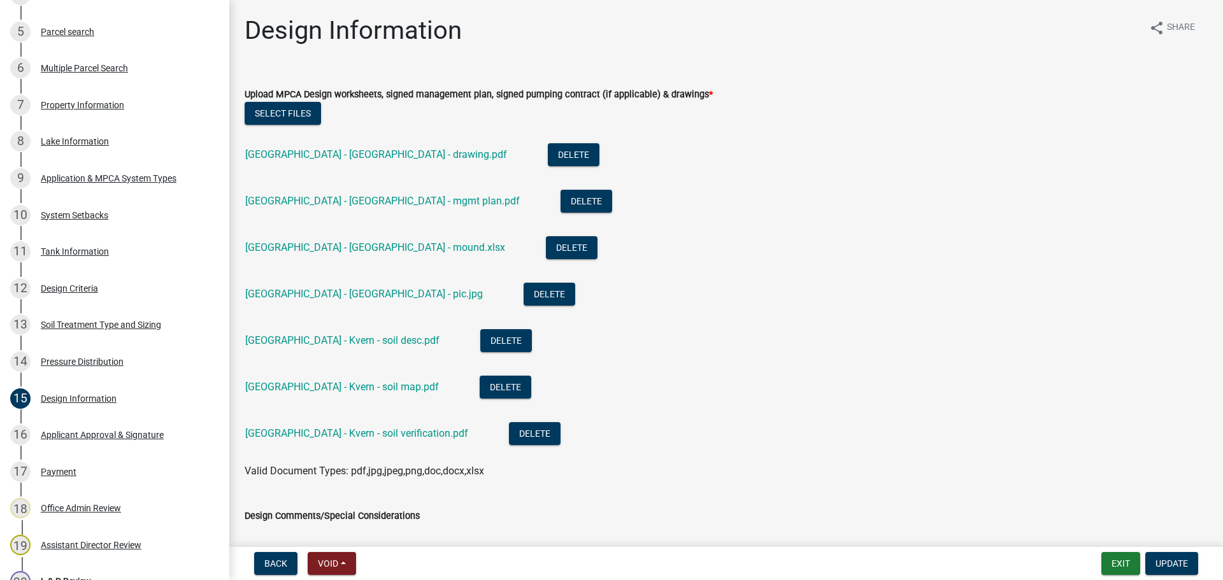
click at [401, 253] on div "24135 Aurdal River Road - Kvern - mound.xlsx" at bounding box center [385, 249] width 280 height 26
click at [394, 297] on link "24135 Aurdal River Road - Kvern - pic.jpg" at bounding box center [364, 294] width 238 height 12
click at [429, 342] on link "24135 Aurdal River Road - Kvern - soil desc.pdf" at bounding box center [342, 340] width 194 height 12
click at [383, 383] on link "24135 Aurdal River Road - Kvern - soil map.pdf" at bounding box center [342, 387] width 194 height 12
click at [388, 432] on link "24135 Aurdal River Road - Kvern - soil verification.pdf" at bounding box center [356, 433] width 223 height 12
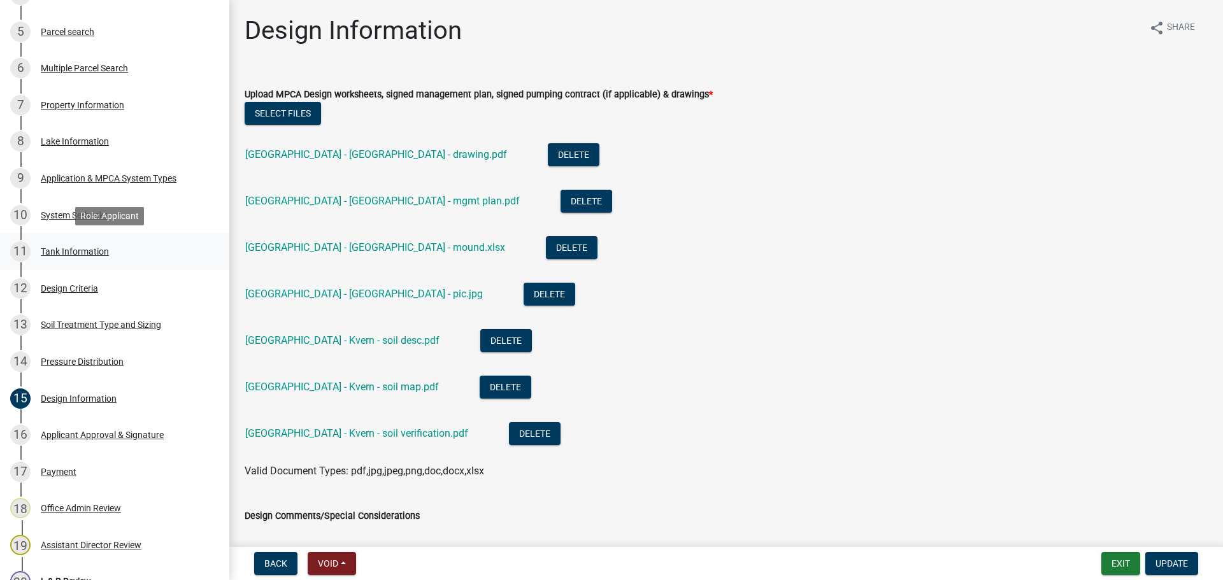
click at [112, 258] on div "11 Tank Information" at bounding box center [109, 251] width 199 height 20
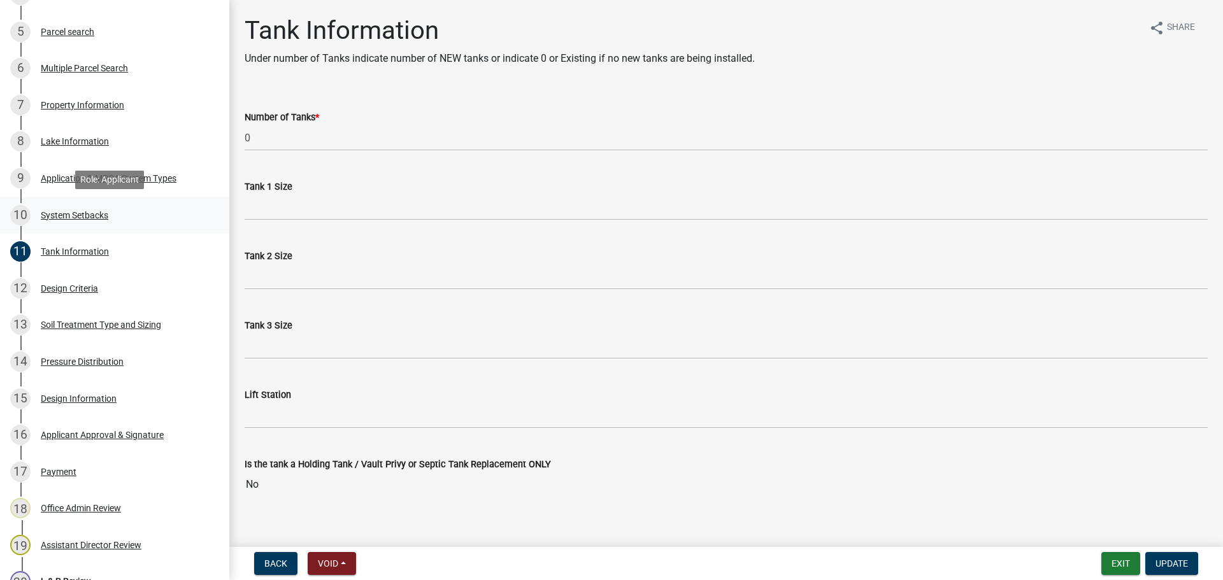
click at [124, 212] on div "10 System Setbacks" at bounding box center [109, 215] width 199 height 20
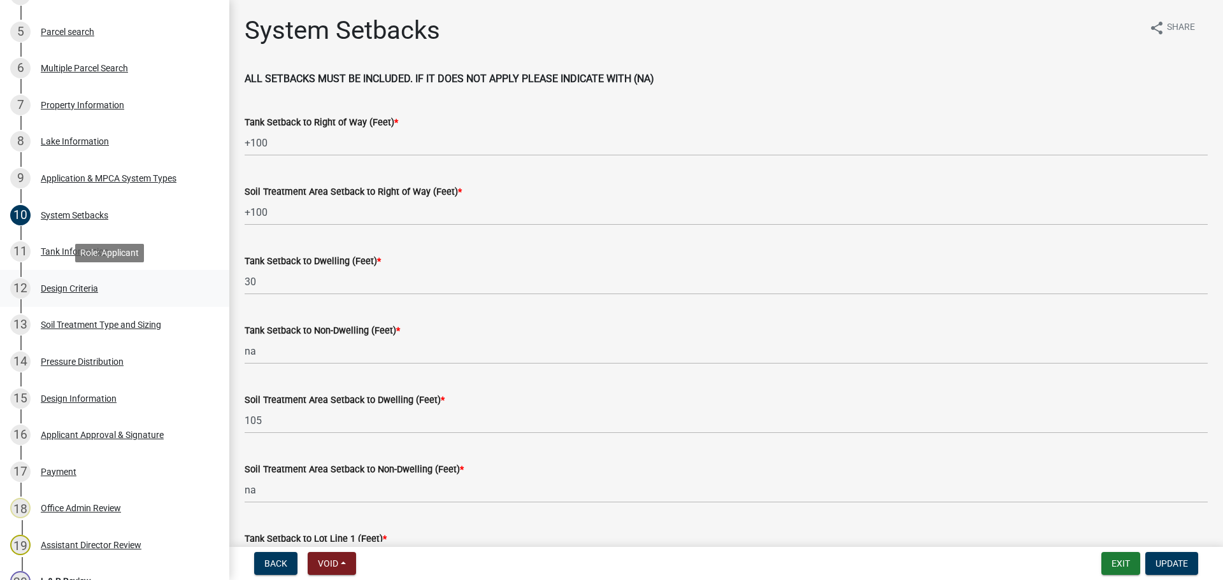
click at [166, 301] on link "12 Design Criteria" at bounding box center [114, 288] width 229 height 37
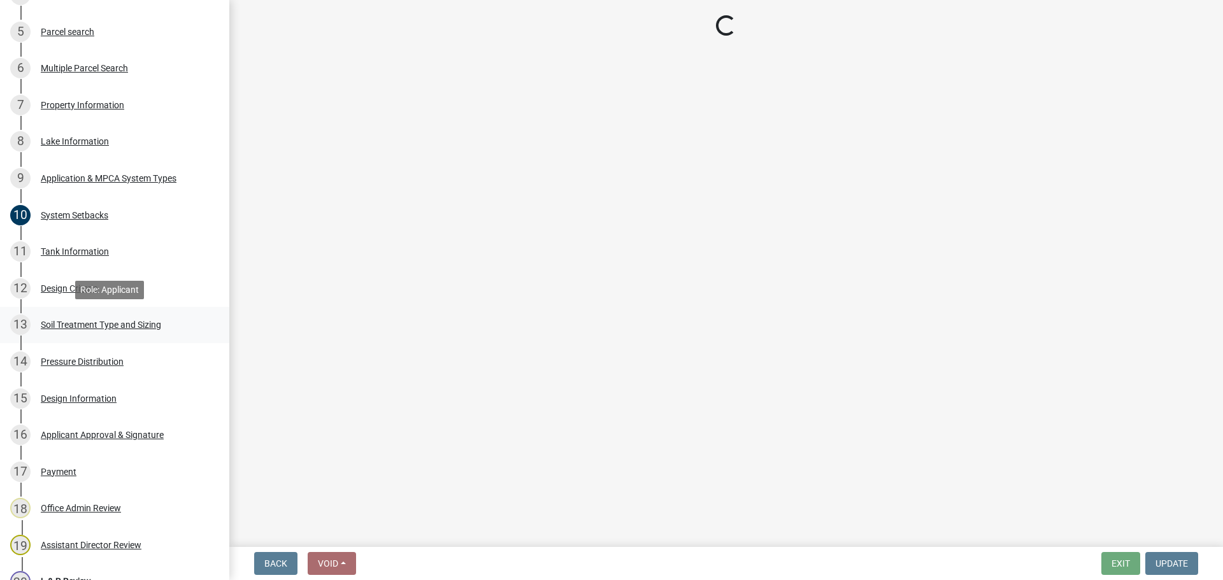
click at [169, 328] on div "13 Soil Treatment Type and Sizing" at bounding box center [109, 325] width 199 height 20
select select "48244220-b2d5-4708-94fb-eec21d20ddbb"
select select "4229e383-8b85-4b32-ab4b-b432a830edeb"
select select "14354fbd-e666-4c9c-b77c-8c181d233a28"
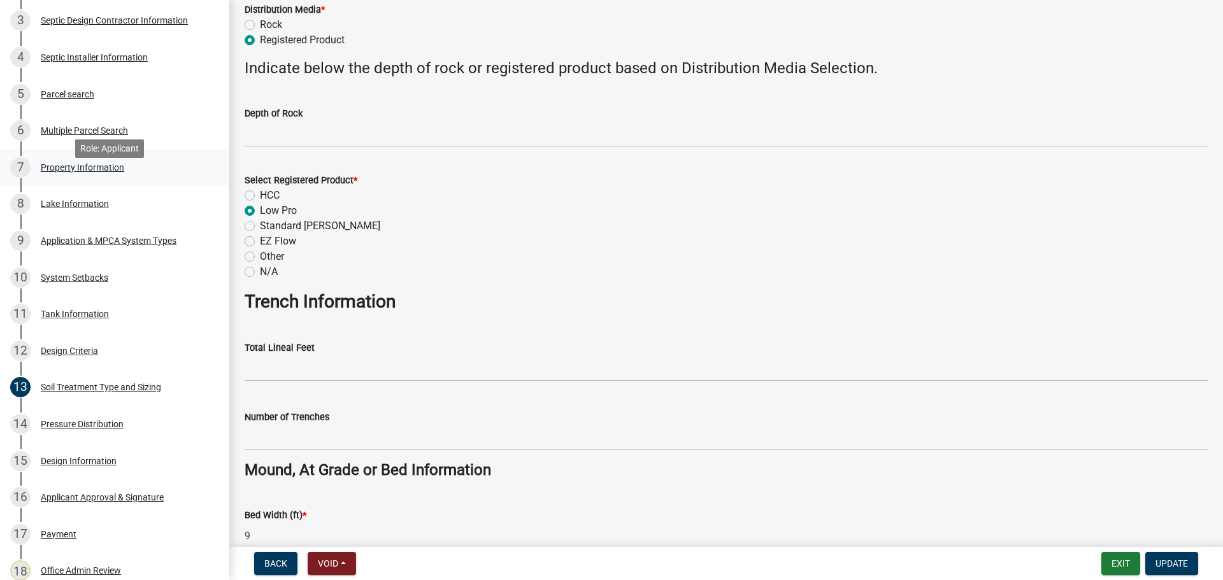
scroll to position [318, 0]
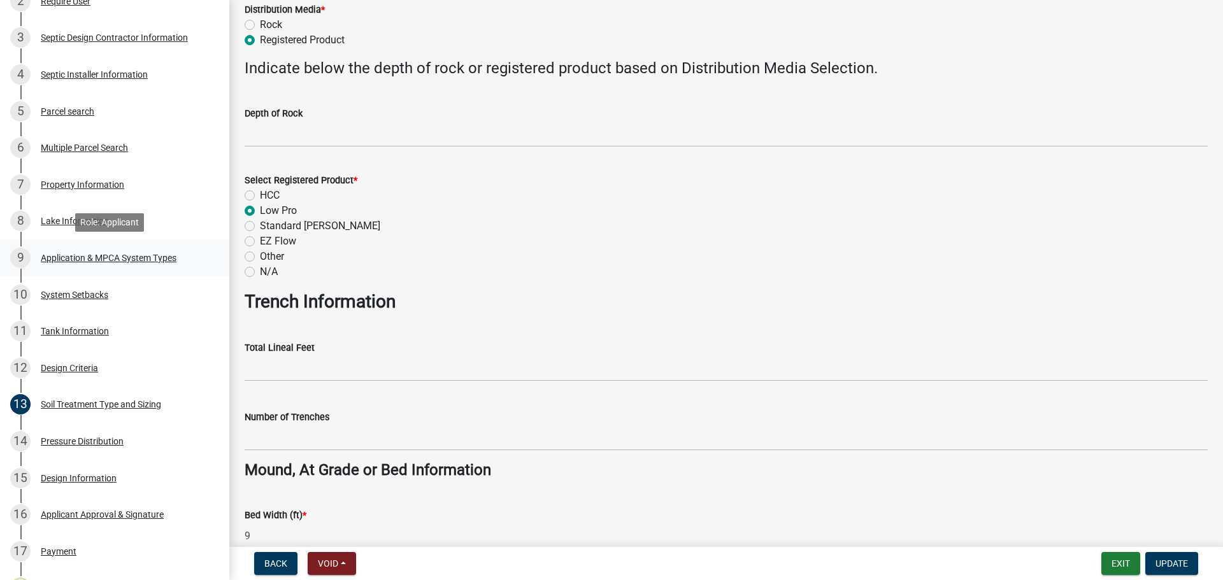
click at [141, 269] on link "9 Application & MPCA System Types" at bounding box center [114, 257] width 229 height 37
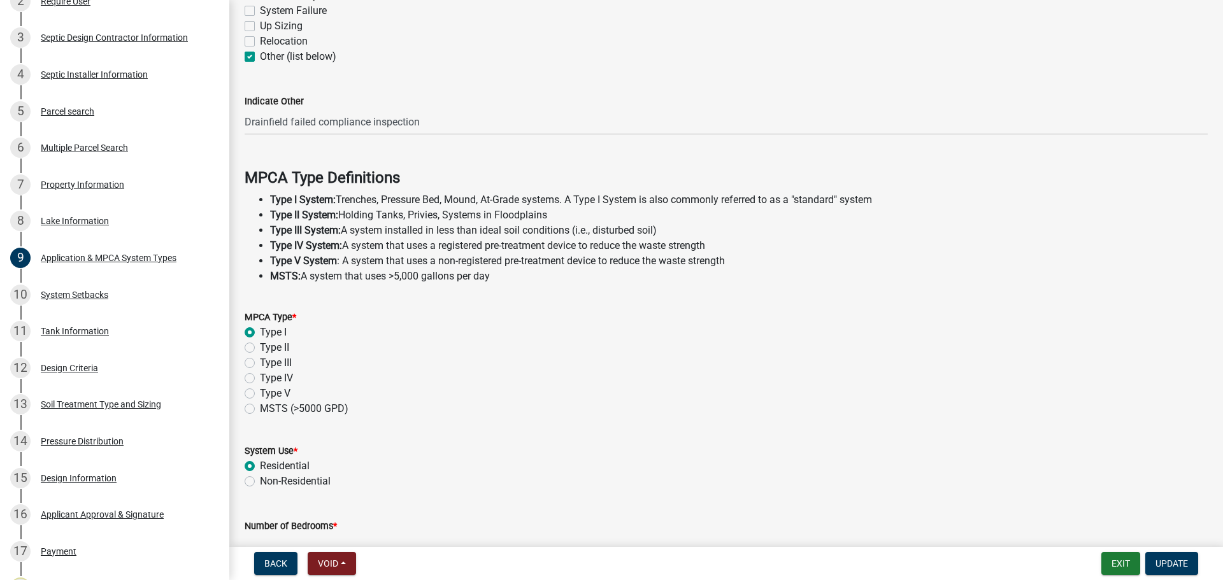
scroll to position [364, 0]
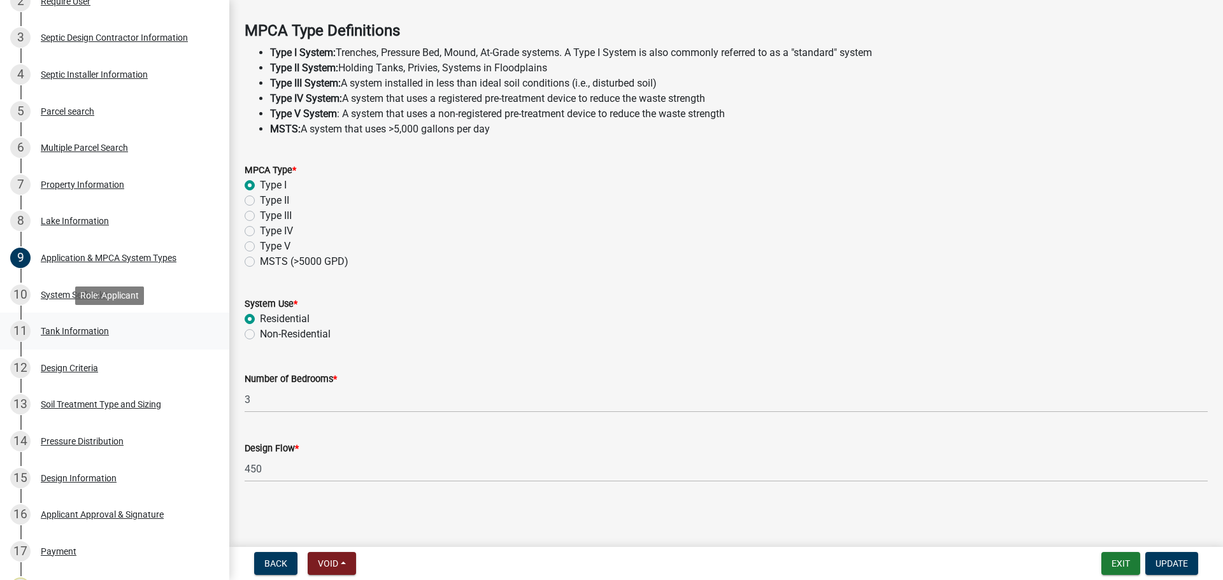
click at [122, 334] on div "11 Tank Information" at bounding box center [109, 331] width 199 height 20
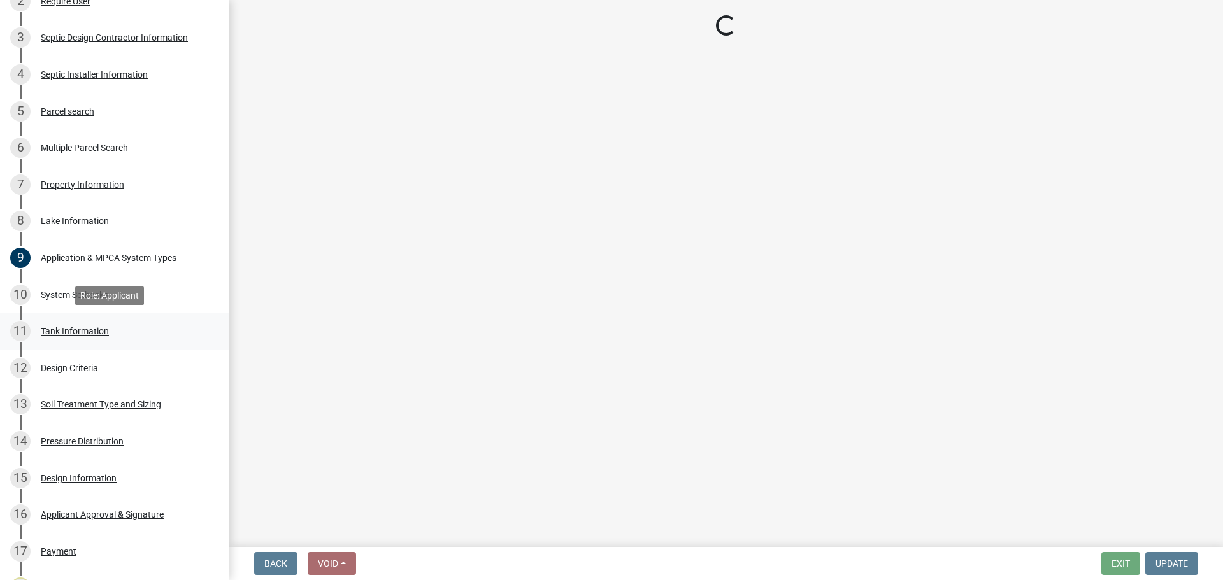
scroll to position [0, 0]
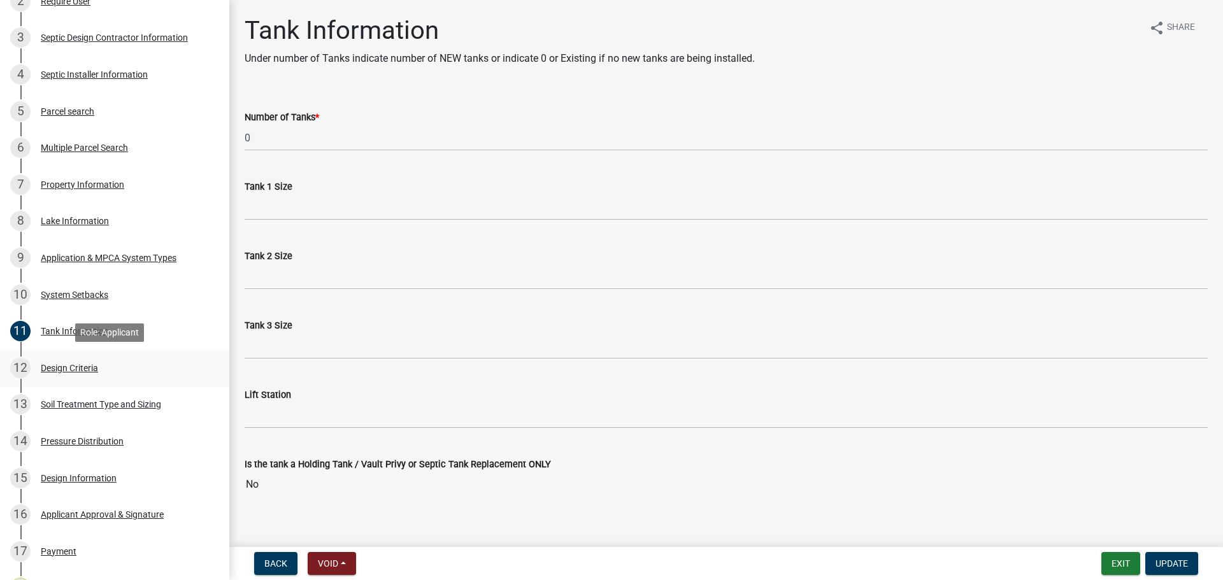
click at [80, 376] on div "12 Design Criteria" at bounding box center [109, 368] width 199 height 20
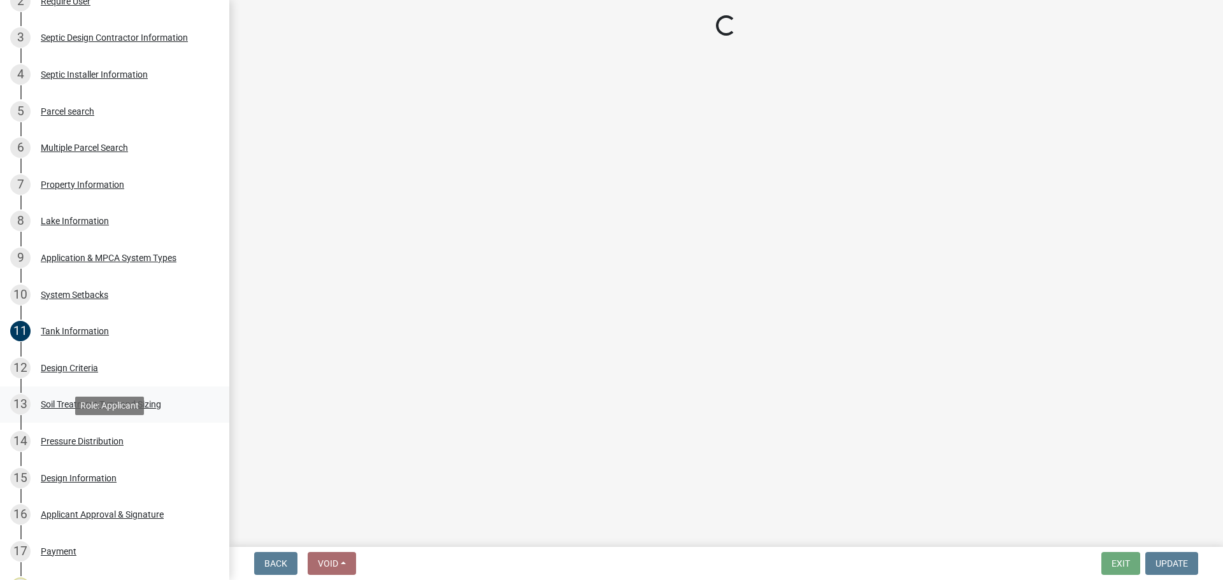
select select "48244220-b2d5-4708-94fb-eec21d20ddbb"
select select "4229e383-8b85-4b32-ab4b-b432a830edeb"
select select "14354fbd-e666-4c9c-b77c-8c181d233a28"
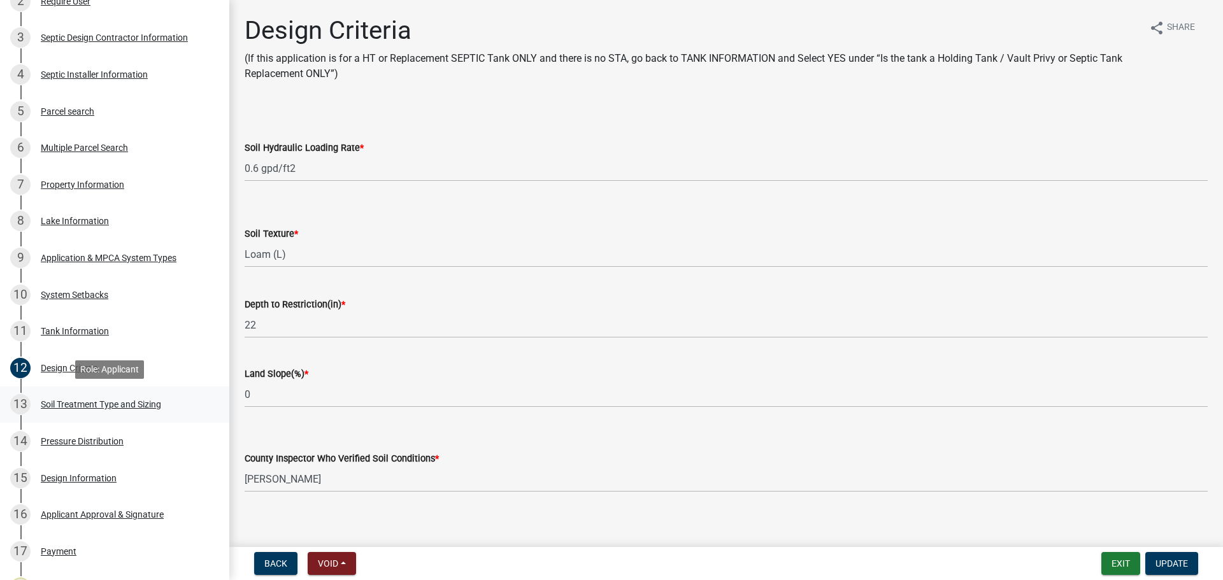
click at [175, 417] on link "13 Soil Treatment Type and Sizing" at bounding box center [114, 405] width 229 height 37
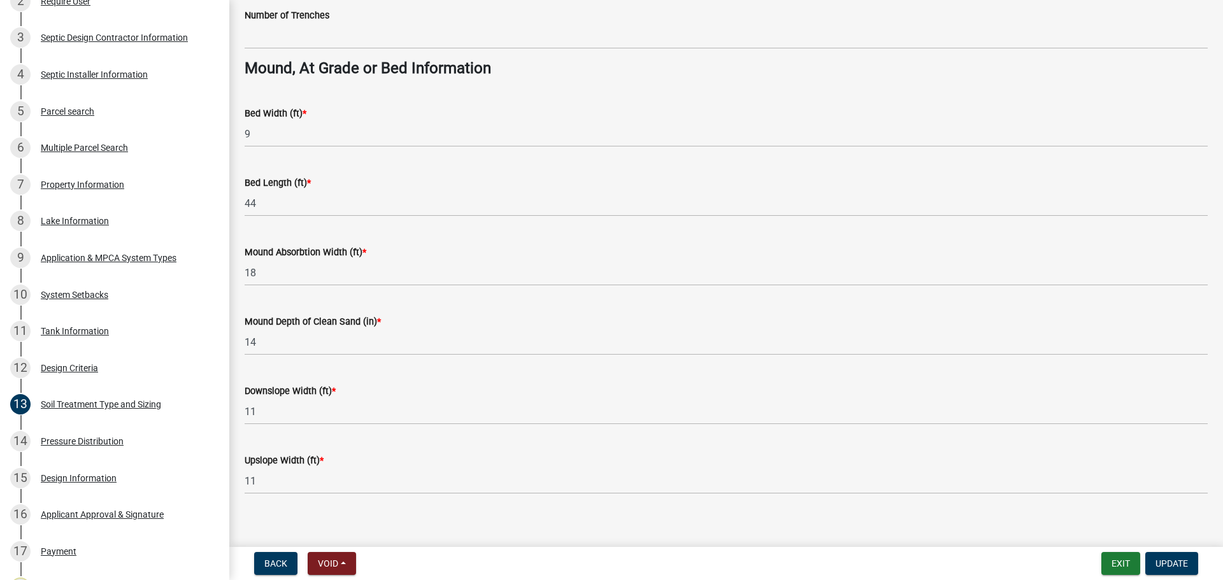
scroll to position [908, 0]
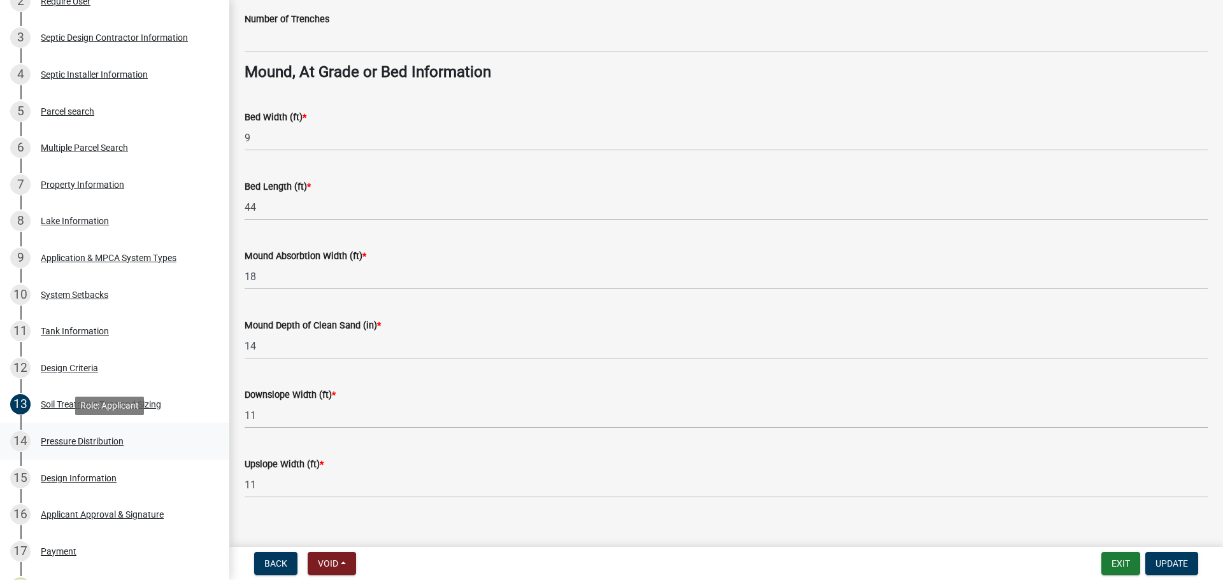
click at [185, 453] on link "14 Pressure Distribution" at bounding box center [114, 441] width 229 height 37
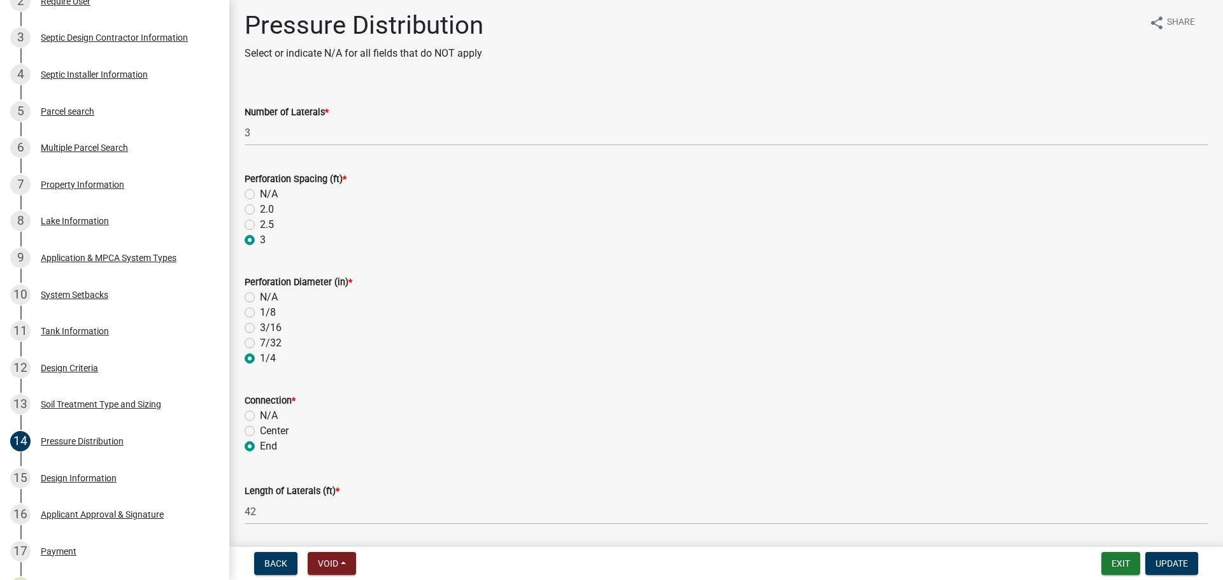
scroll to position [0, 0]
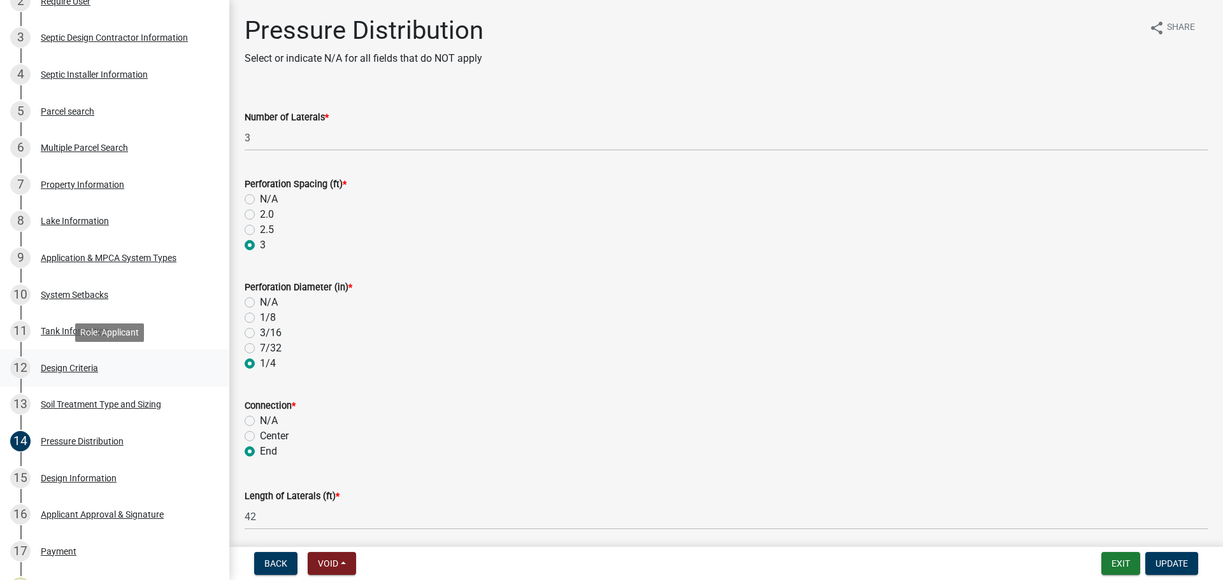
click at [193, 385] on link "12 Design Criteria" at bounding box center [114, 368] width 229 height 37
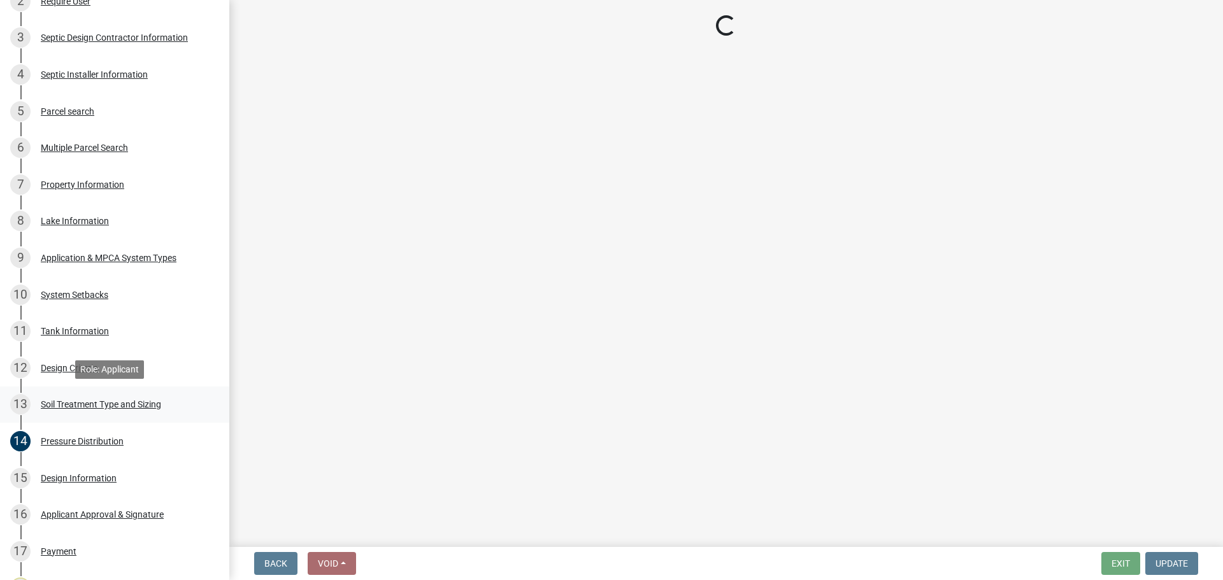
click at [188, 395] on div "13 Soil Treatment Type and Sizing" at bounding box center [109, 404] width 199 height 20
select select "48244220-b2d5-4708-94fb-eec21d20ddbb"
select select "4229e383-8b85-4b32-ab4b-b432a830edeb"
select select "14354fbd-e666-4c9c-b77c-8c181d233a28"
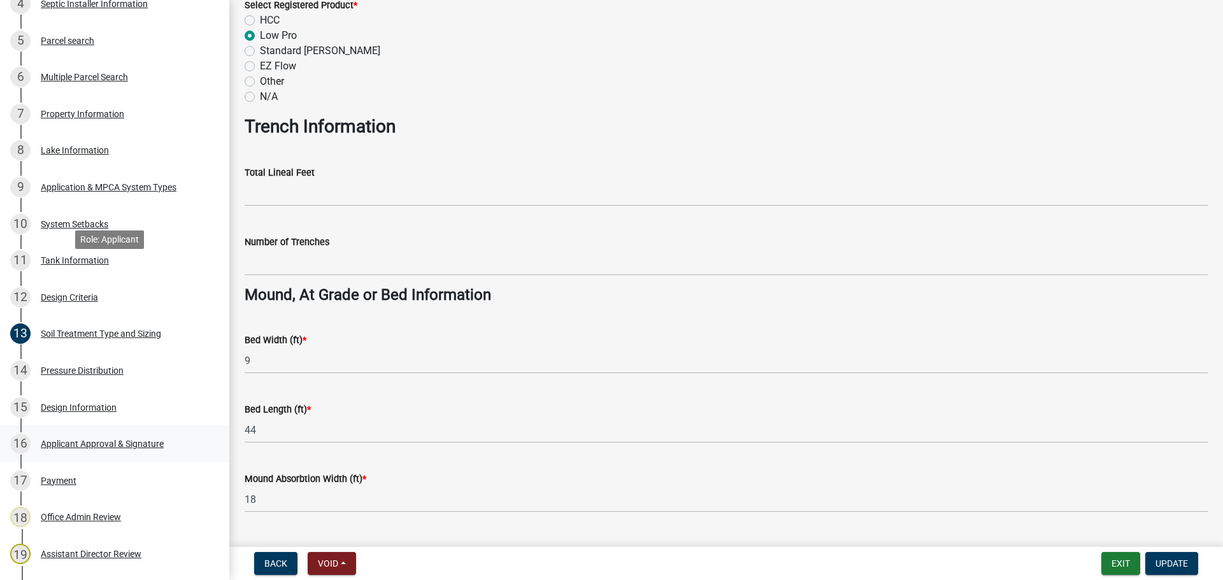
scroll to position [573, 0]
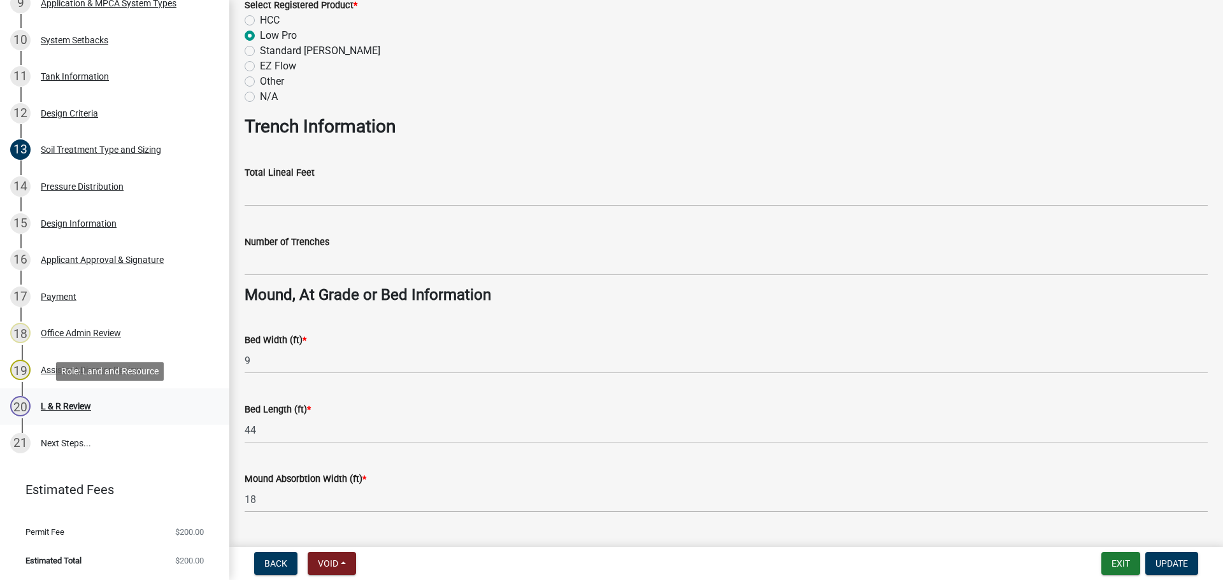
click at [101, 399] on div "20 L & R Review" at bounding box center [109, 406] width 199 height 20
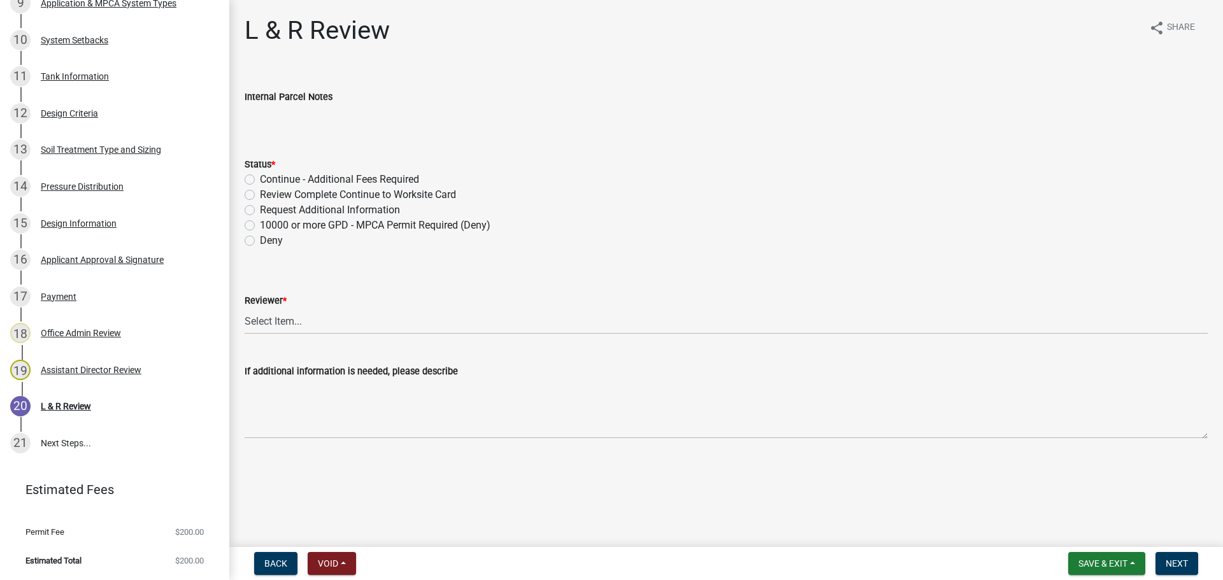
click at [386, 192] on label "Review Complete Continue to Worksite Card" at bounding box center [358, 194] width 196 height 15
click at [268, 192] on input "Review Complete Continue to Worksite Card" at bounding box center [264, 191] width 8 height 8
radio input "true"
click at [382, 175] on label "Continue - Additional Fees Required" at bounding box center [339, 179] width 159 height 15
click at [268, 175] on input "Continue - Additional Fees Required" at bounding box center [264, 176] width 8 height 8
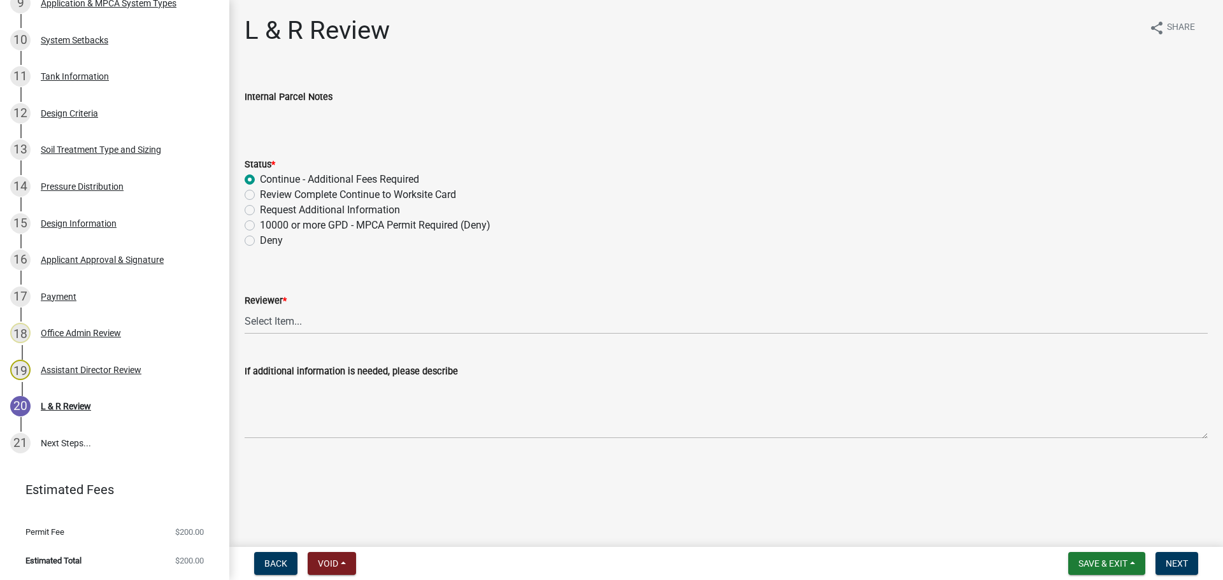
radio input "true"
click at [383, 194] on label "Review Complete Continue to Worksite Card" at bounding box center [358, 194] width 196 height 15
click at [268, 194] on input "Review Complete Continue to Worksite Card" at bounding box center [264, 191] width 8 height 8
radio input "true"
click at [290, 328] on select "Select Item... [PERSON_NAME] [PERSON_NAME] [PERSON_NAME] [PERSON_NAME] [PERSON_…" at bounding box center [726, 321] width 963 height 26
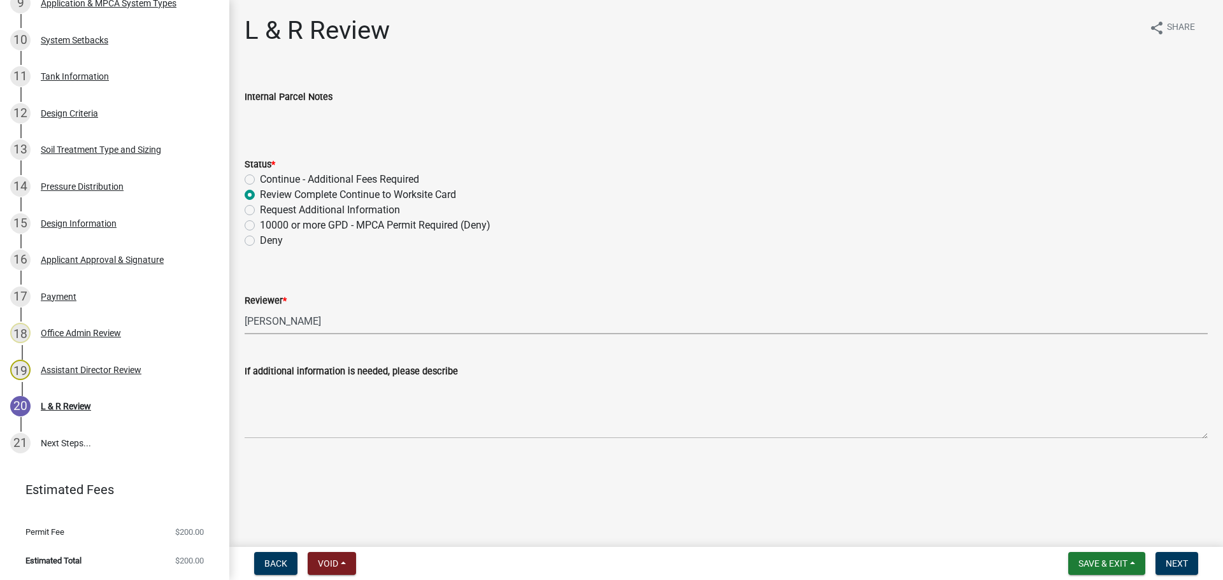
click at [245, 308] on select "Select Item... [PERSON_NAME] [PERSON_NAME] [PERSON_NAME] [PERSON_NAME] [PERSON_…" at bounding box center [726, 321] width 963 height 26
select select "05826fb5-7c18-481d-abe0-188b58e93217"
click at [978, 503] on button "Next" at bounding box center [1176, 563] width 43 height 23
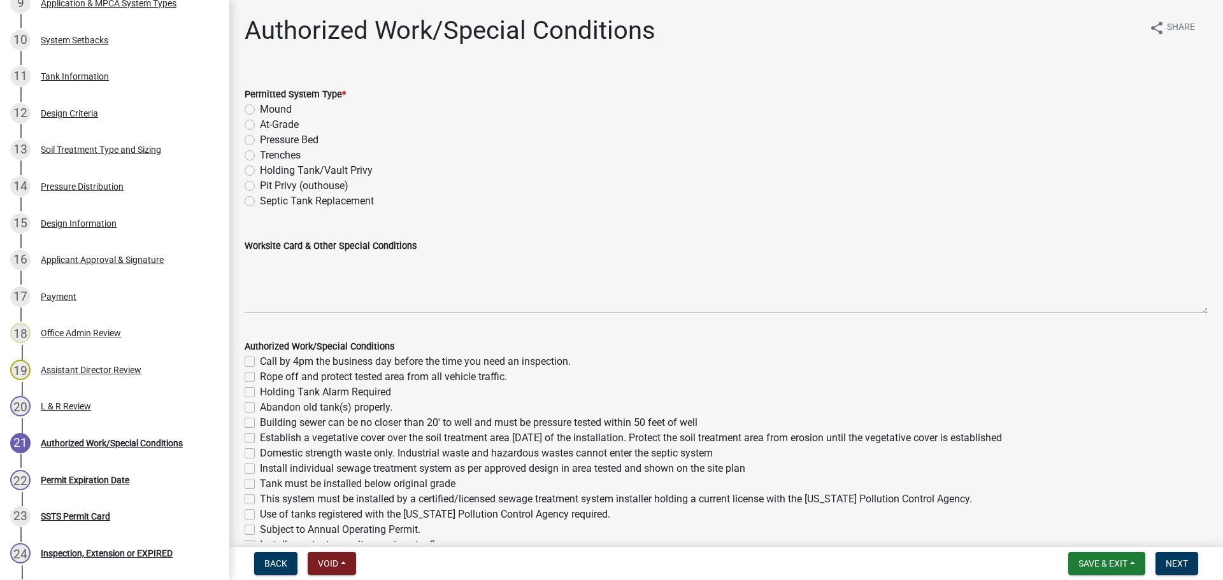
scroll to position [720, 0]
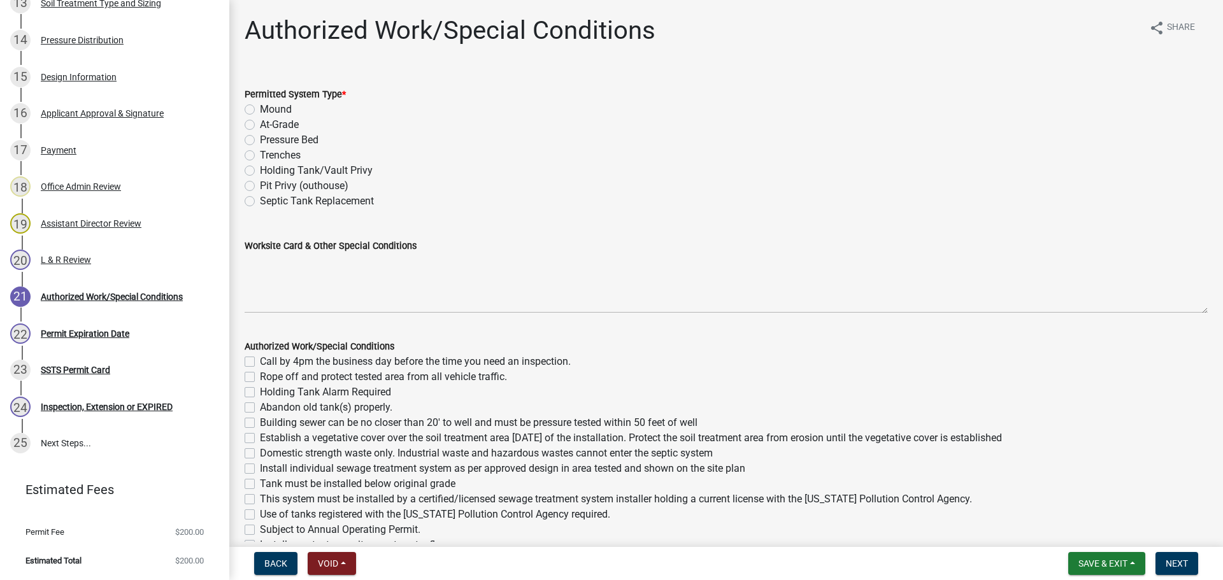
click at [281, 104] on label "Mound" at bounding box center [276, 109] width 32 height 15
click at [268, 104] on input "Mound" at bounding box center [264, 106] width 8 height 8
radio input "true"
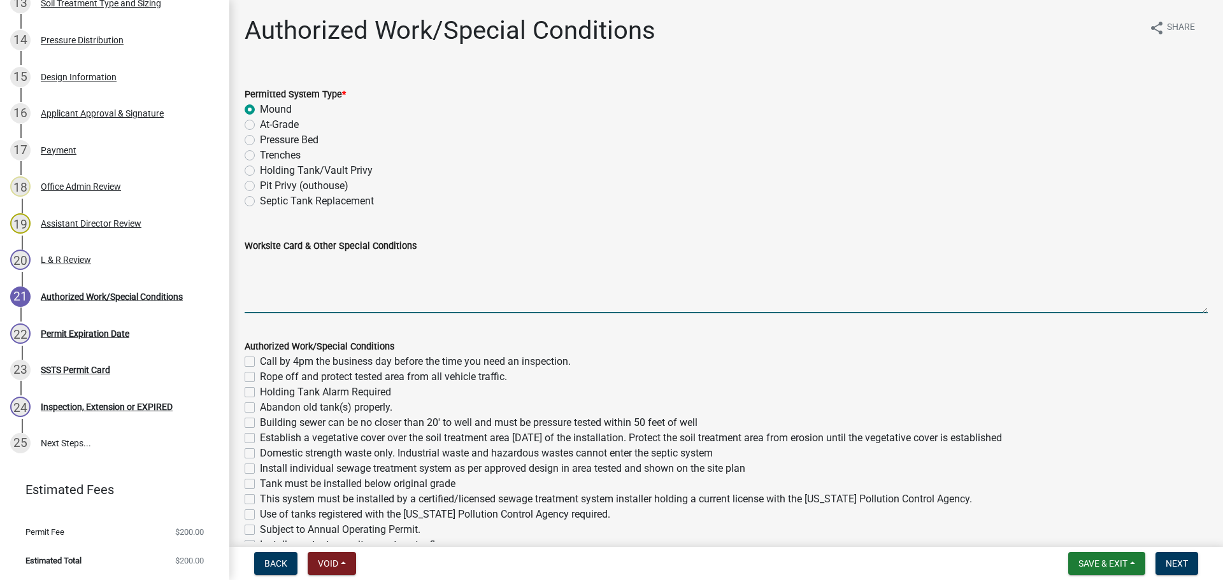
click at [318, 296] on textarea "Worksite Card & Other Special Conditions" at bounding box center [726, 283] width 963 height 60
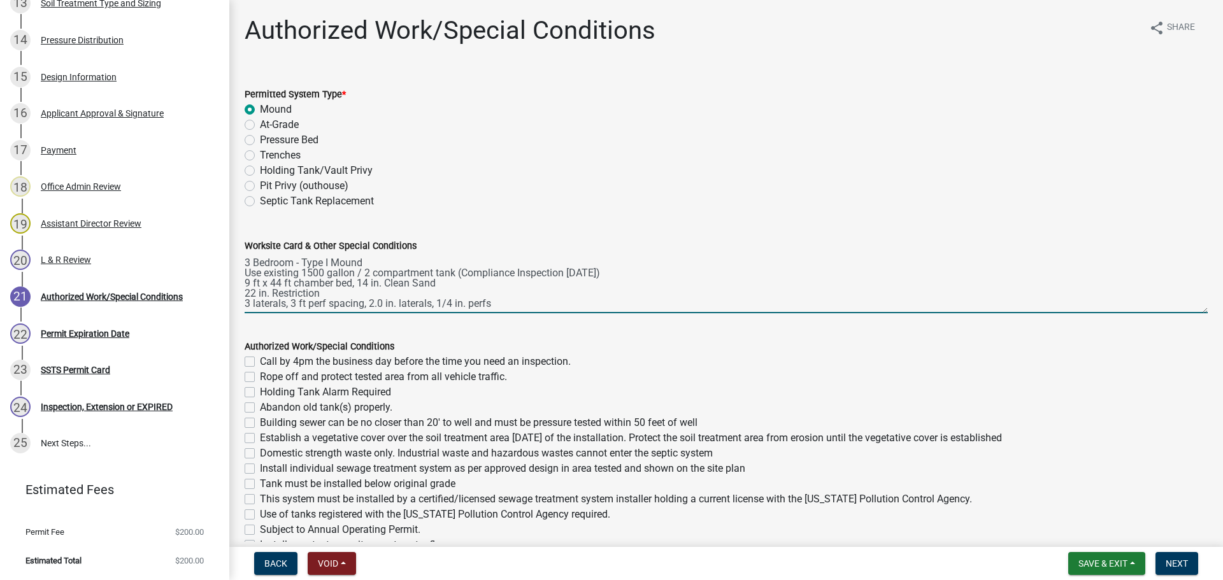
scroll to position [6, 0]
click at [358, 277] on textarea "3 Bedroom - Type I Mound Use existing 1500 gallon / 2 compartment tank (Complia…" at bounding box center [726, 283] width 963 height 60
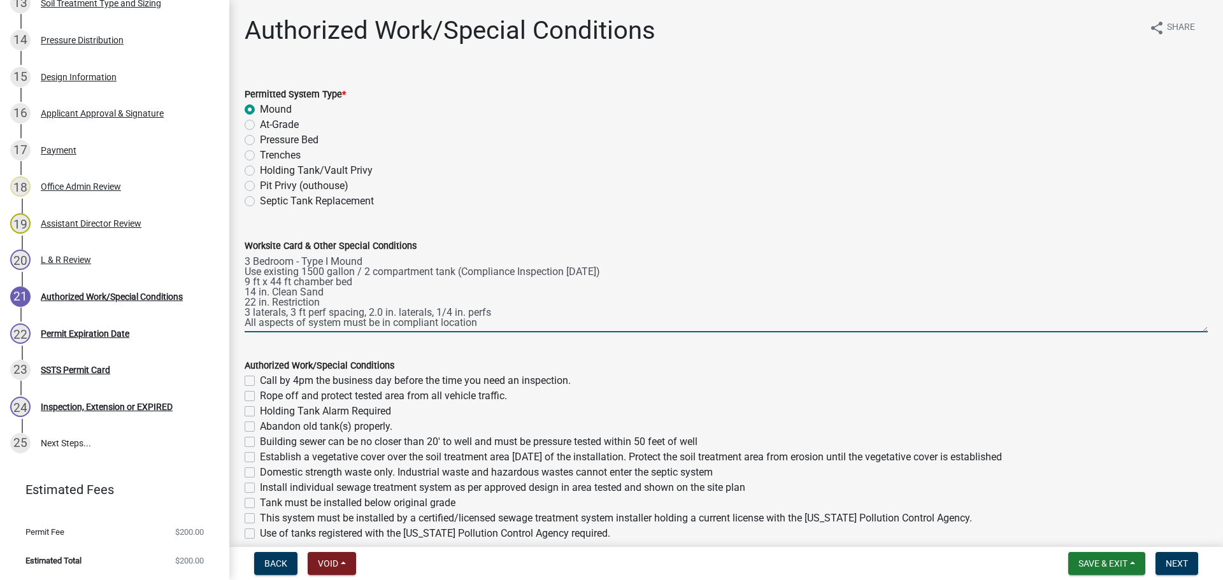
scroll to position [0, 0]
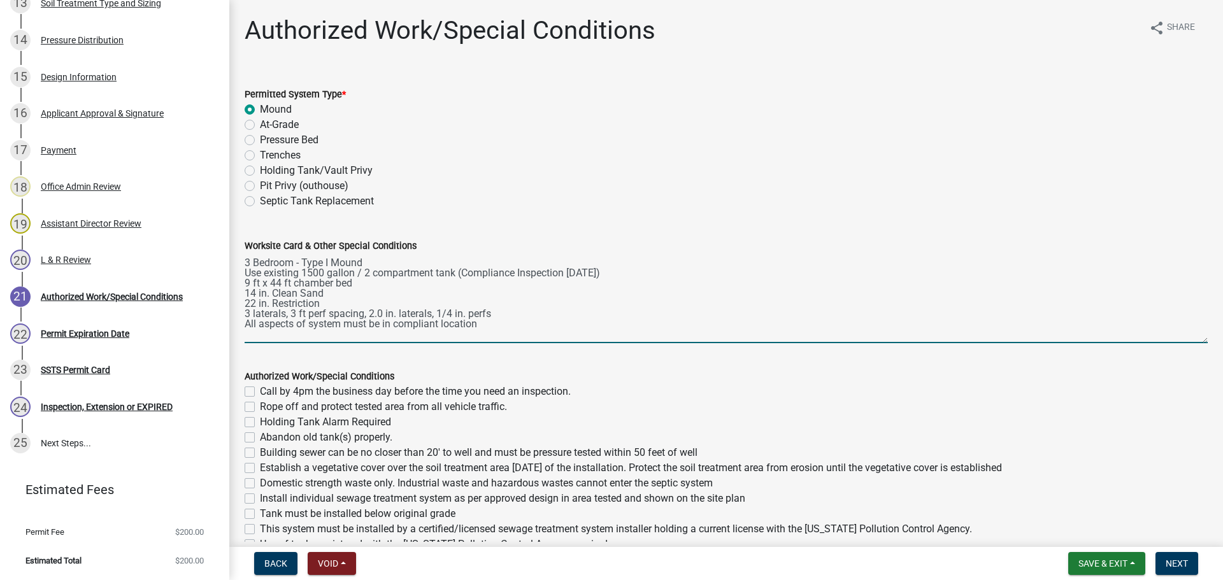
drag, startPoint x: 1194, startPoint y: 309, endPoint x: 1201, endPoint y: 339, distance: 31.4
click at [978, 339] on div "Worksite Card & Other Special Conditions 3 Bedroom - Type I Mound Use existing …" at bounding box center [726, 282] width 982 height 124
type textarea "3 Bedroom - Type I Mound Use existing 1500 gallon / 2 compartment tank (Complia…"
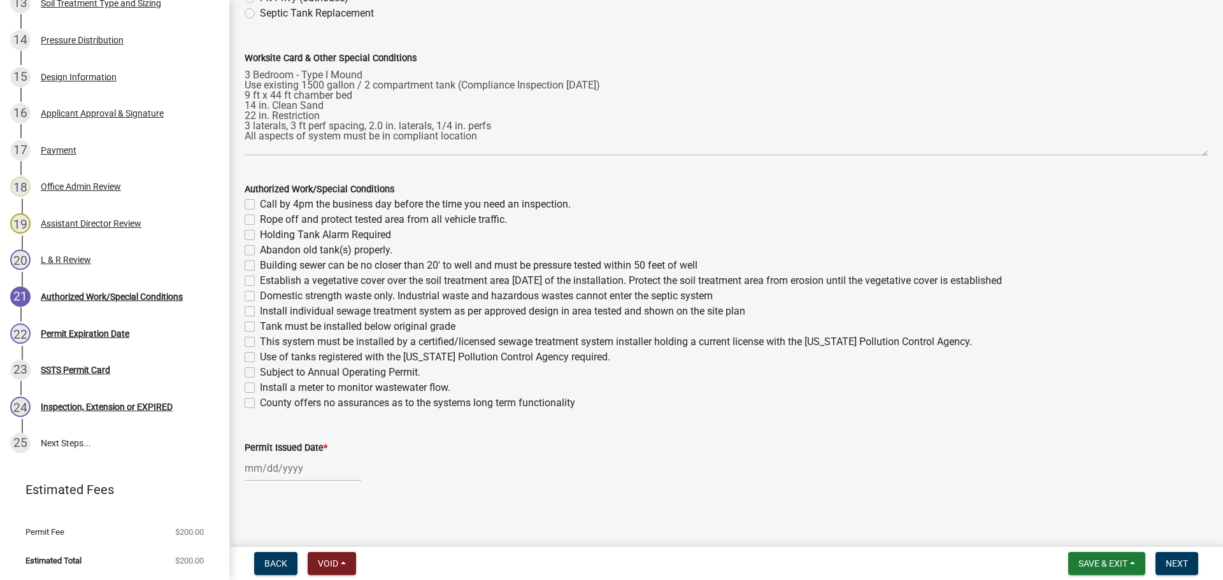
scroll to position [189, 0]
click at [260, 203] on label "Call by 4pm the business day before the time you need an inspection." at bounding box center [415, 203] width 311 height 15
click at [260, 203] on input "Call by 4pm the business day before the time you need an inspection." at bounding box center [264, 200] width 8 height 8
checkbox input "true"
checkbox input "false"
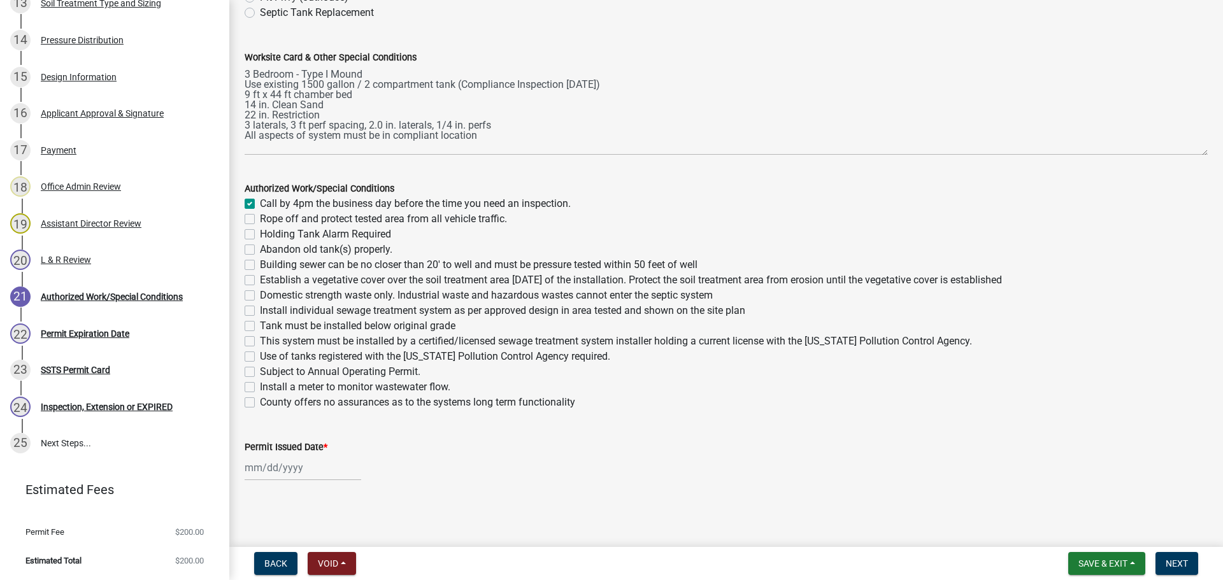
checkbox input "false"
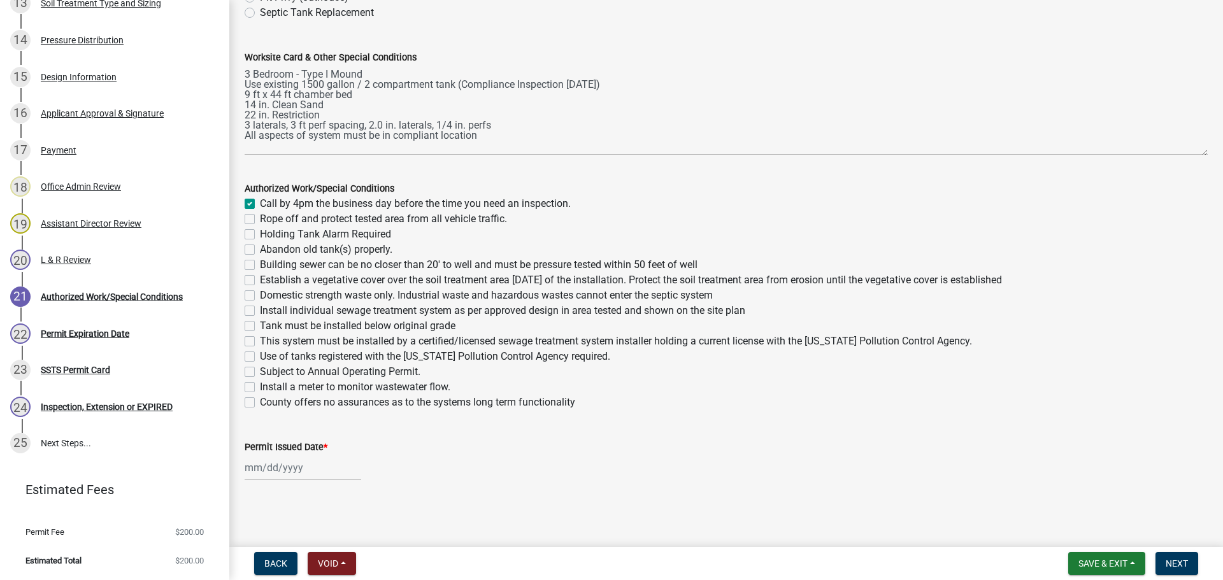
checkbox input "false"
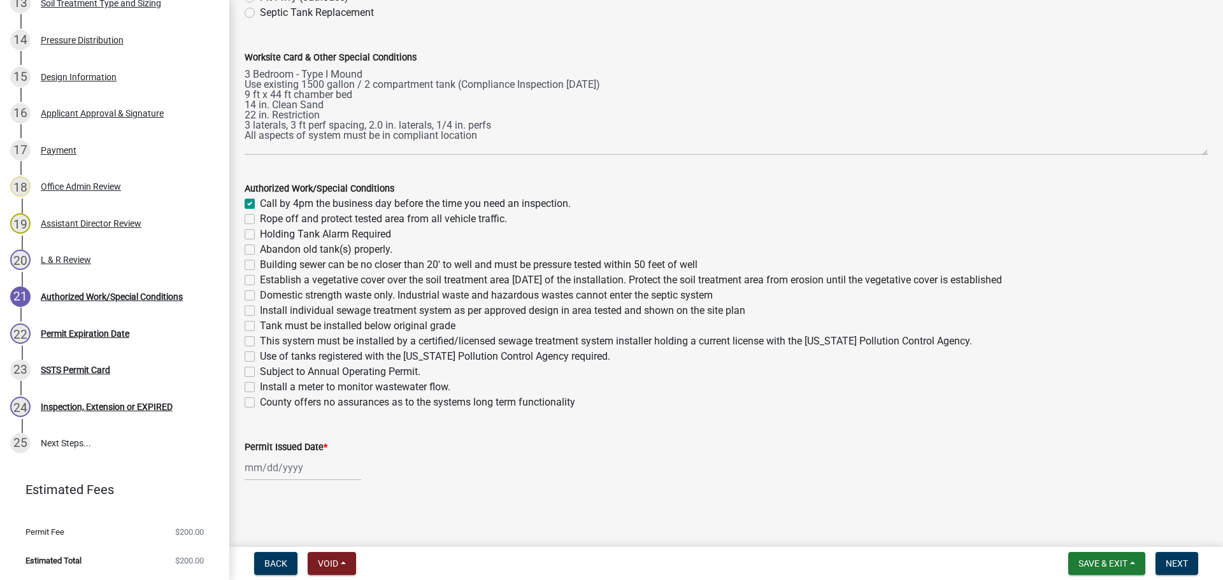
checkbox input "false"
click at [260, 232] on label "Holding Tank Alarm Required" at bounding box center [325, 234] width 131 height 15
click at [260, 232] on input "Holding Tank Alarm Required" at bounding box center [264, 231] width 8 height 8
checkbox input "true"
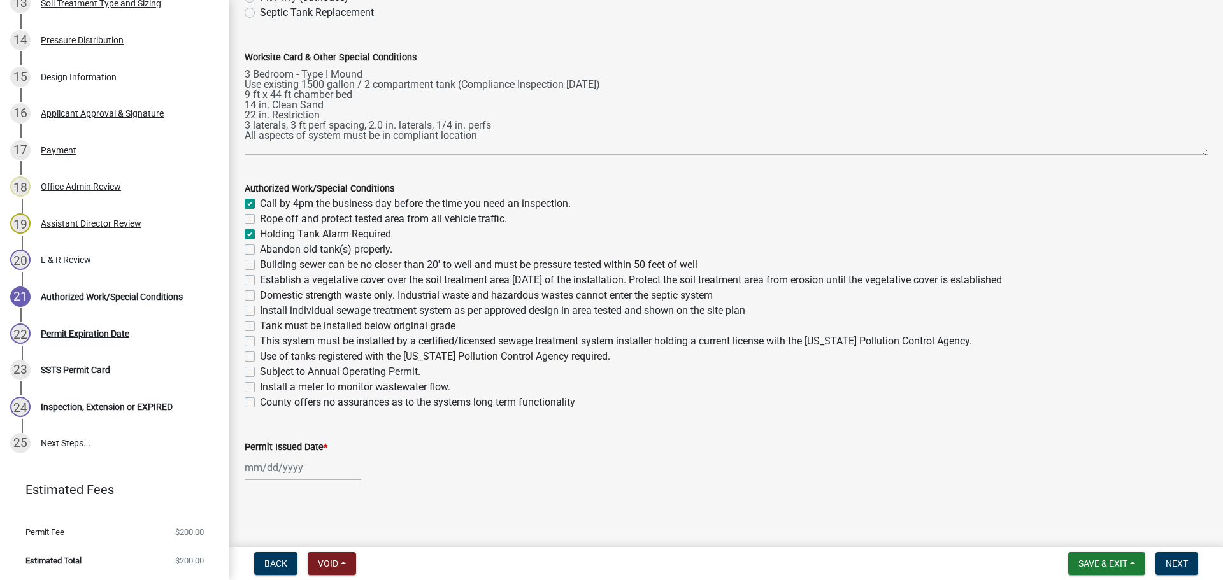
checkbox input "true"
checkbox input "false"
checkbox input "true"
checkbox input "false"
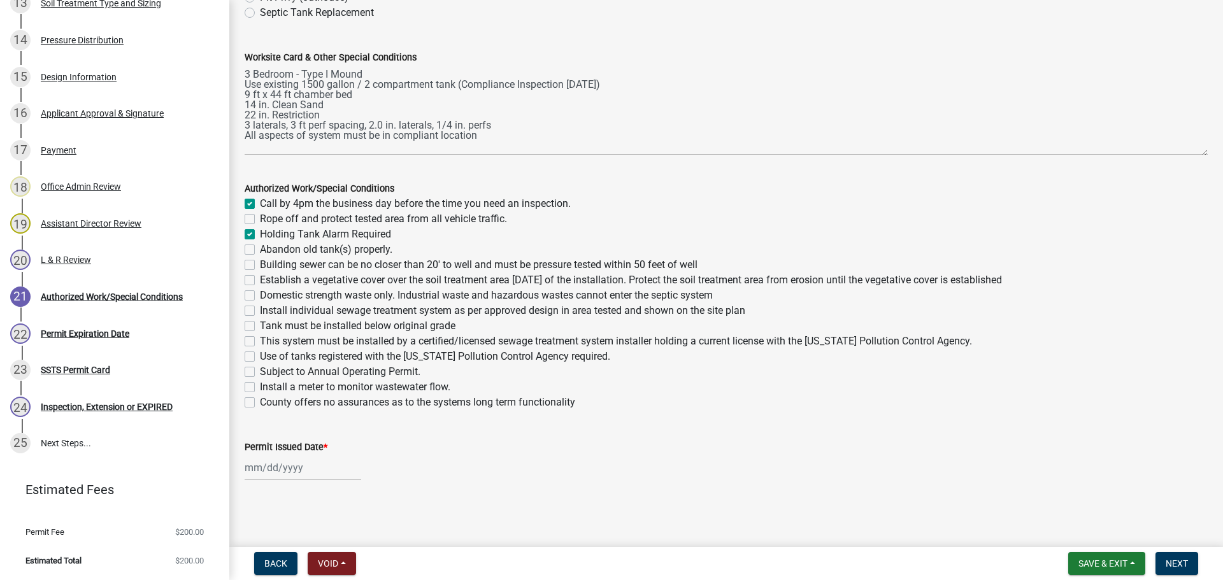
checkbox input "false"
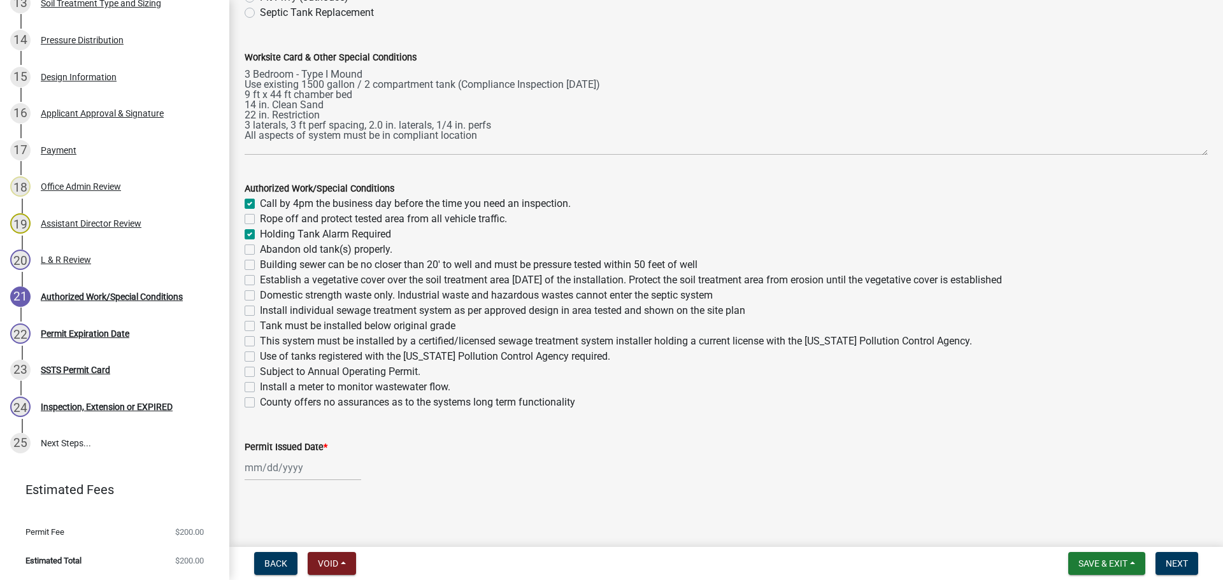
checkbox input "false"
click at [260, 219] on label "Rope off and protect tested area from all vehicle traffic." at bounding box center [383, 218] width 247 height 15
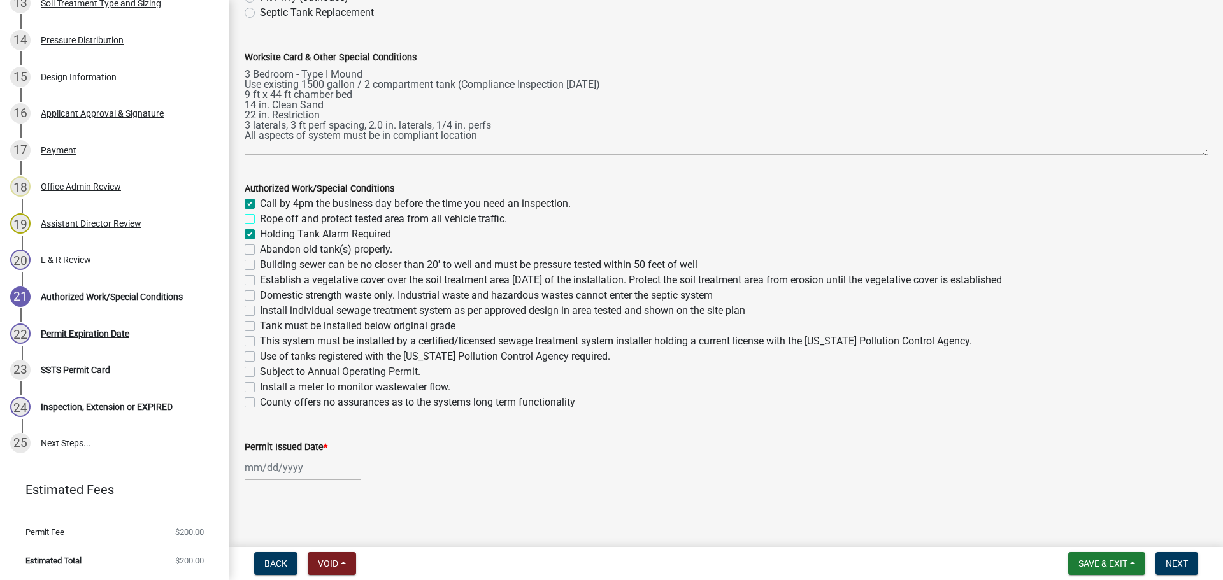
click at [260, 219] on input "Rope off and protect tested area from all vehicle traffic." at bounding box center [264, 215] width 8 height 8
checkbox input "true"
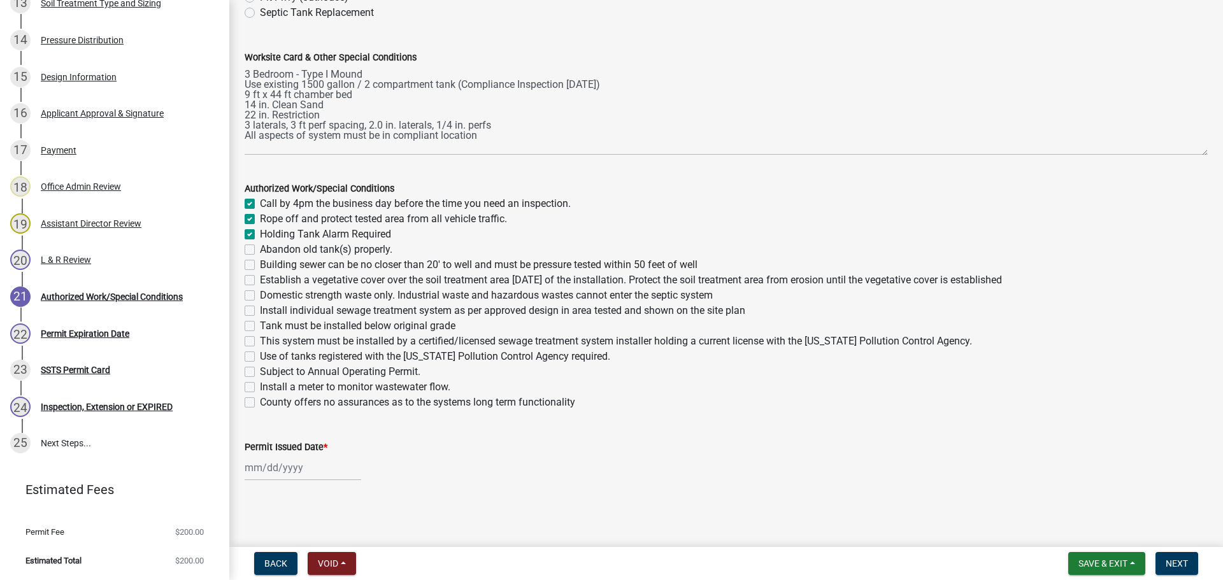
checkbox input "false"
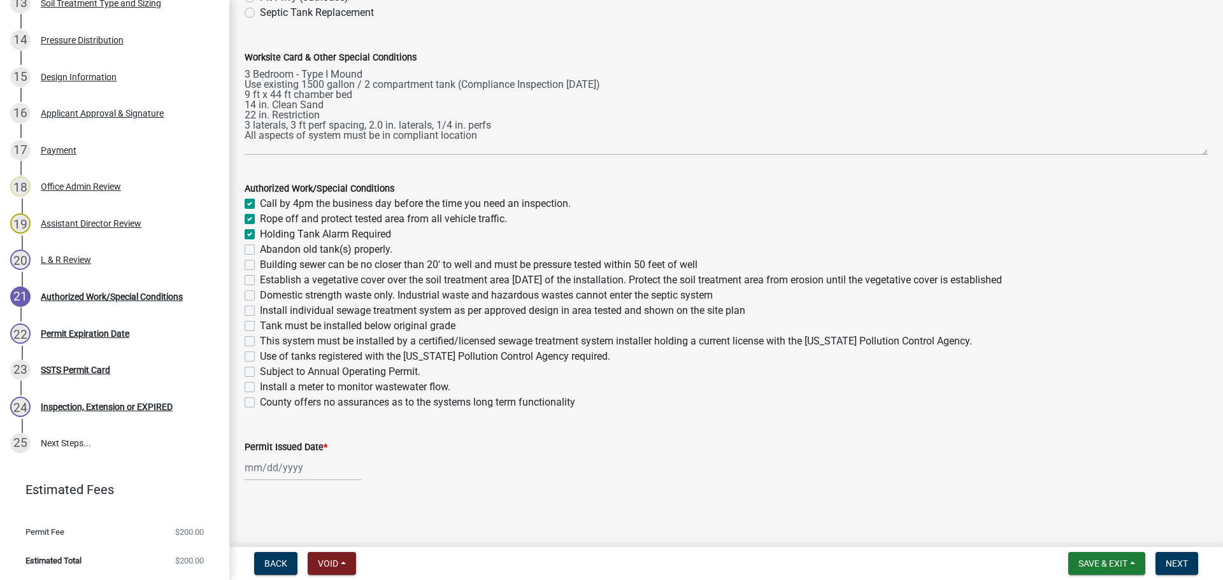
checkbox input "false"
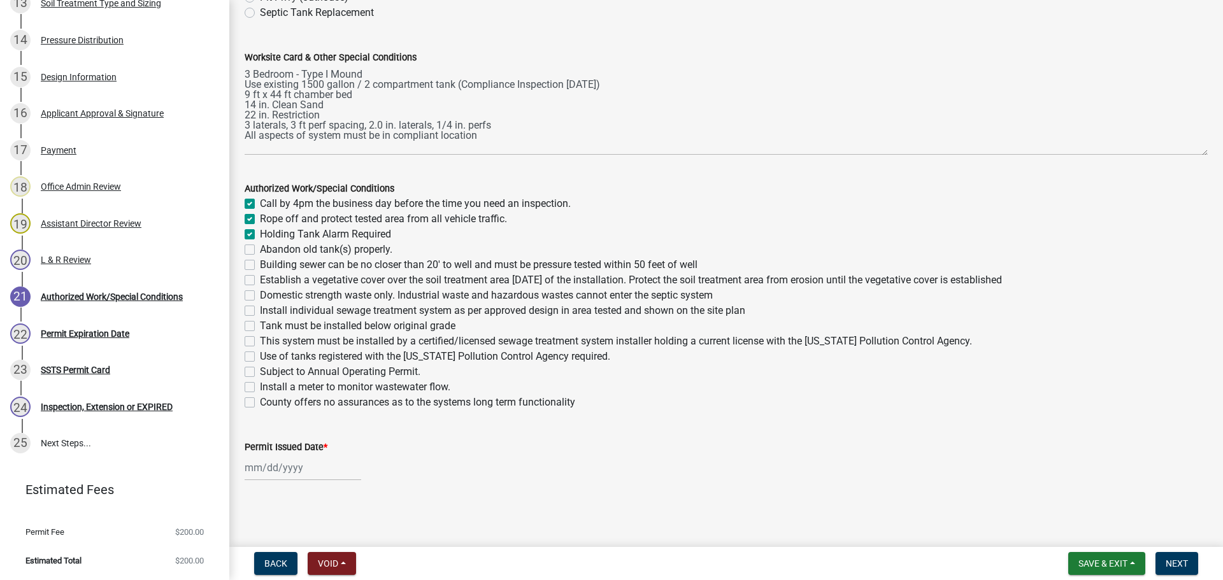
checkbox input "false"
click at [260, 234] on label "Holding Tank Alarm Required" at bounding box center [325, 234] width 131 height 15
click at [260, 234] on input "Holding Tank Alarm Required" at bounding box center [264, 231] width 8 height 8
checkbox input "false"
checkbox input "true"
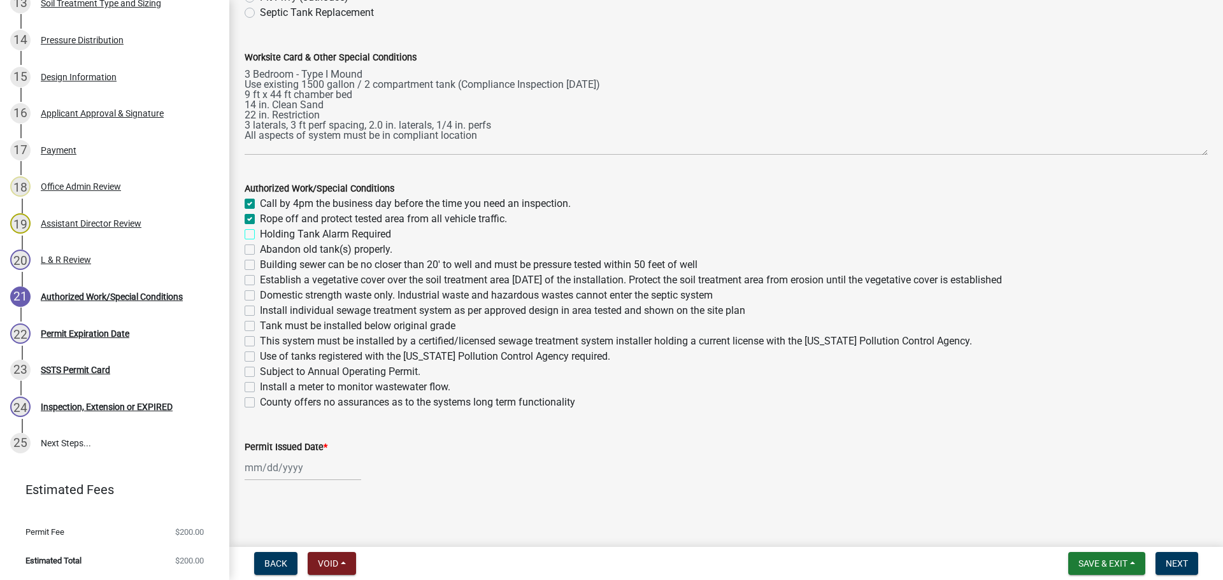
checkbox input "true"
checkbox input "false"
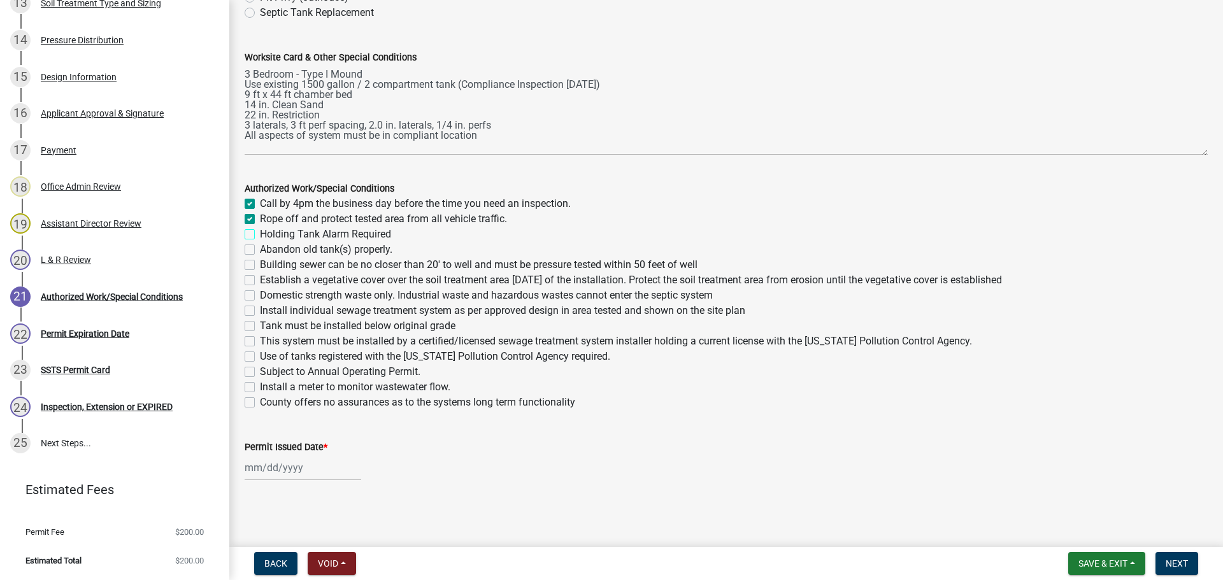
checkbox input "false"
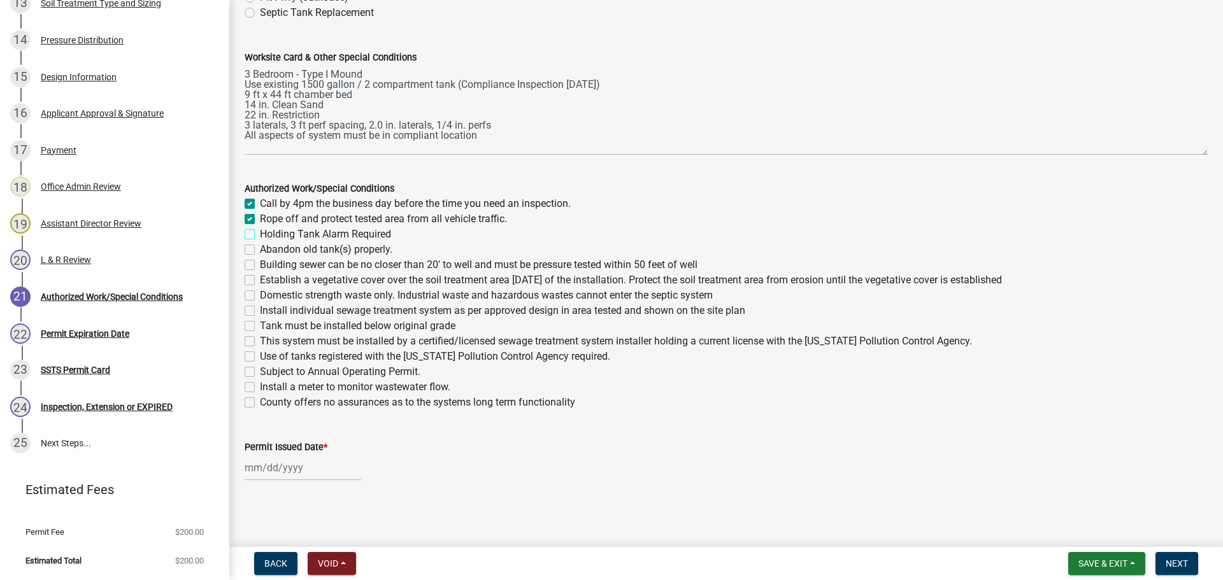
checkbox input "false"
click at [260, 248] on label "Abandon old tank(s) properly." at bounding box center [326, 249] width 132 height 15
click at [260, 248] on input "Abandon old tank(s) properly." at bounding box center [264, 246] width 8 height 8
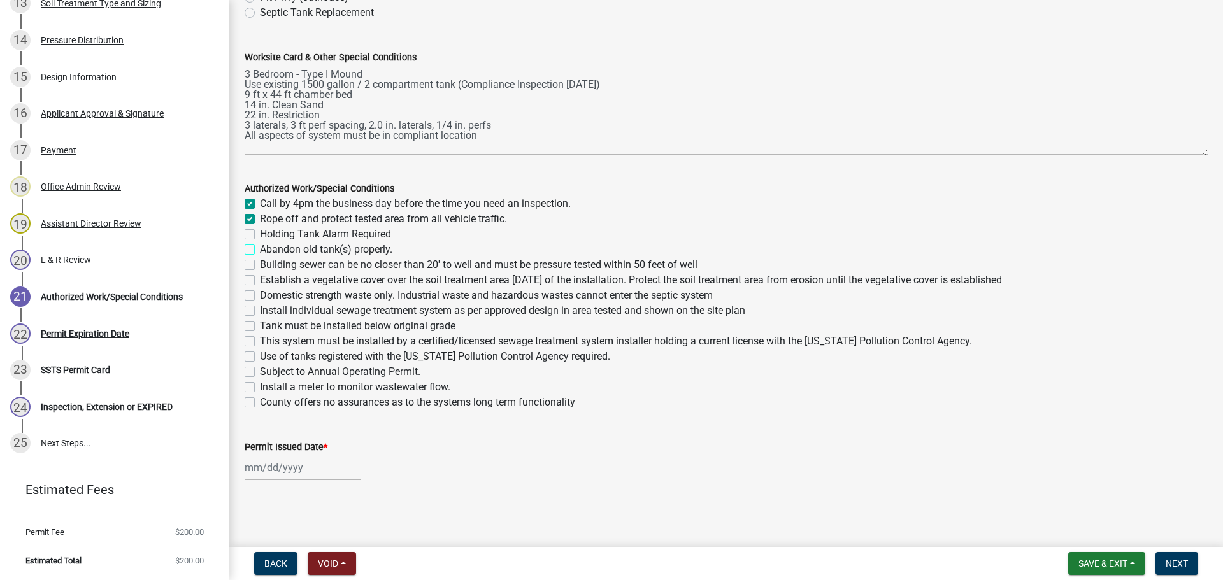
checkbox input "true"
checkbox input "false"
checkbox input "true"
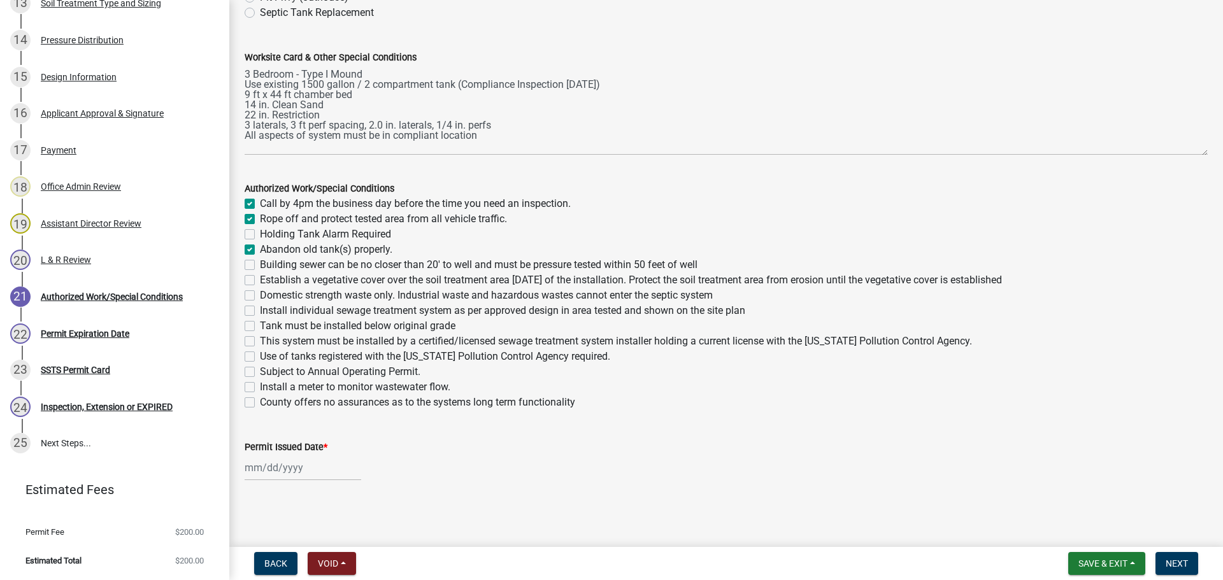
checkbox input "false"
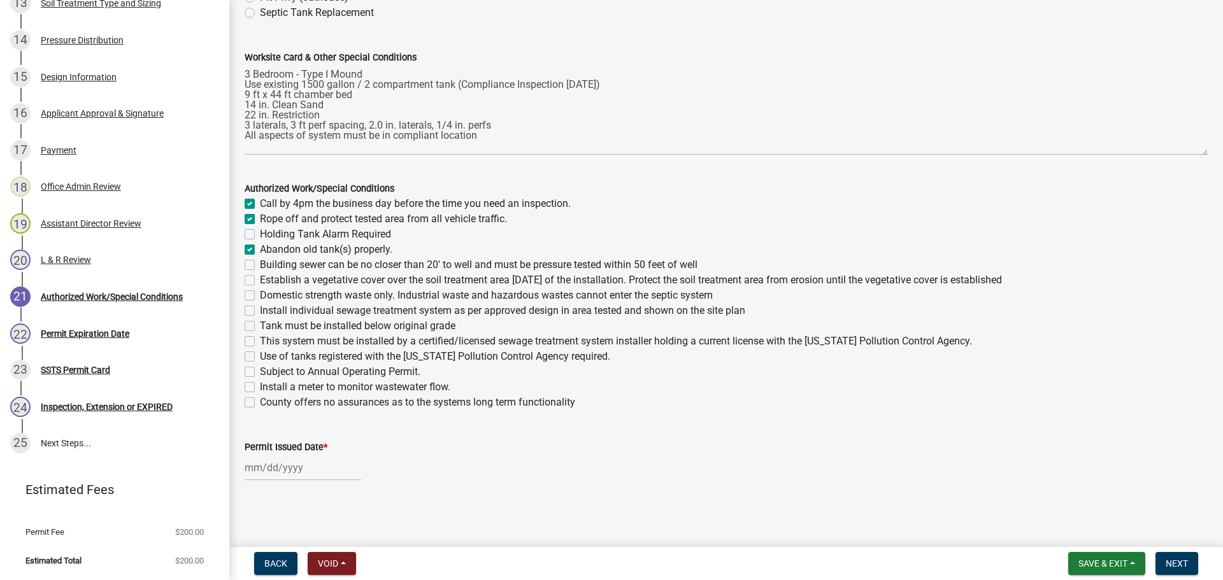
checkbox input "false"
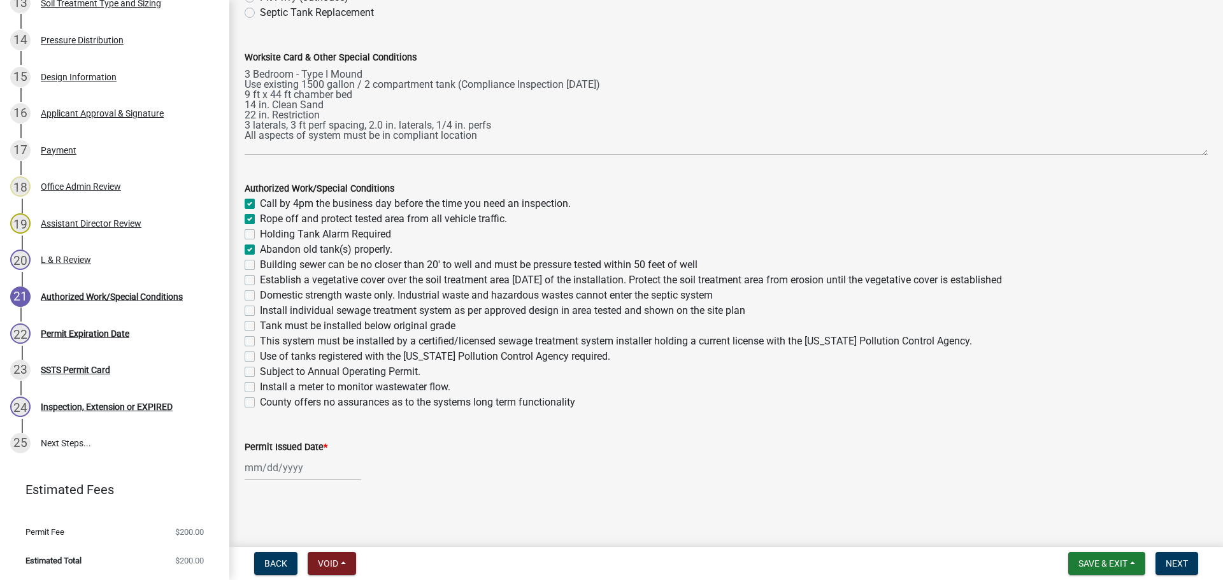
click at [260, 266] on label "Building sewer can be no closer than 20' to well and must be pressure tested wi…" at bounding box center [479, 264] width 438 height 15
click at [260, 266] on input "Building sewer can be no closer than 20' to well and must be pressure tested wi…" at bounding box center [264, 261] width 8 height 8
checkbox input "true"
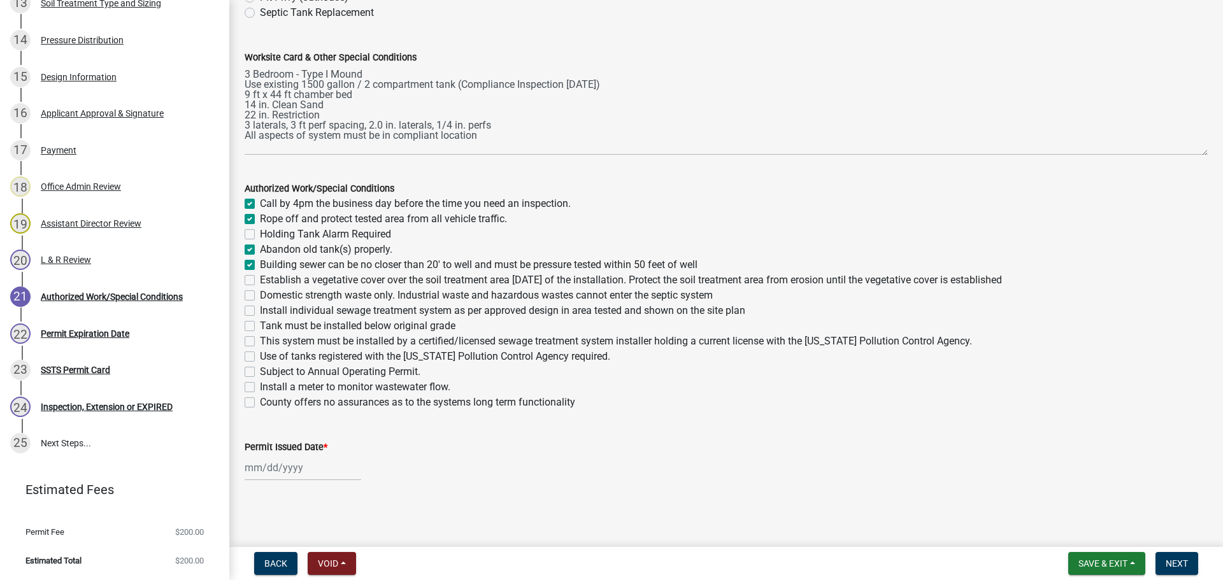
checkbox input "false"
checkbox input "true"
checkbox input "false"
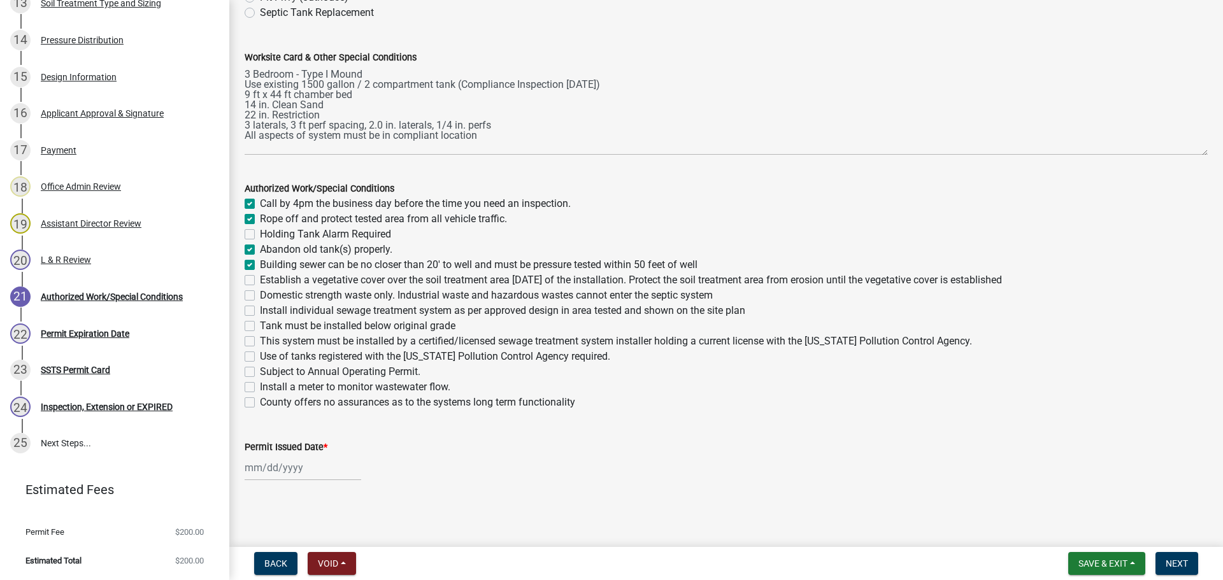
checkbox input "false"
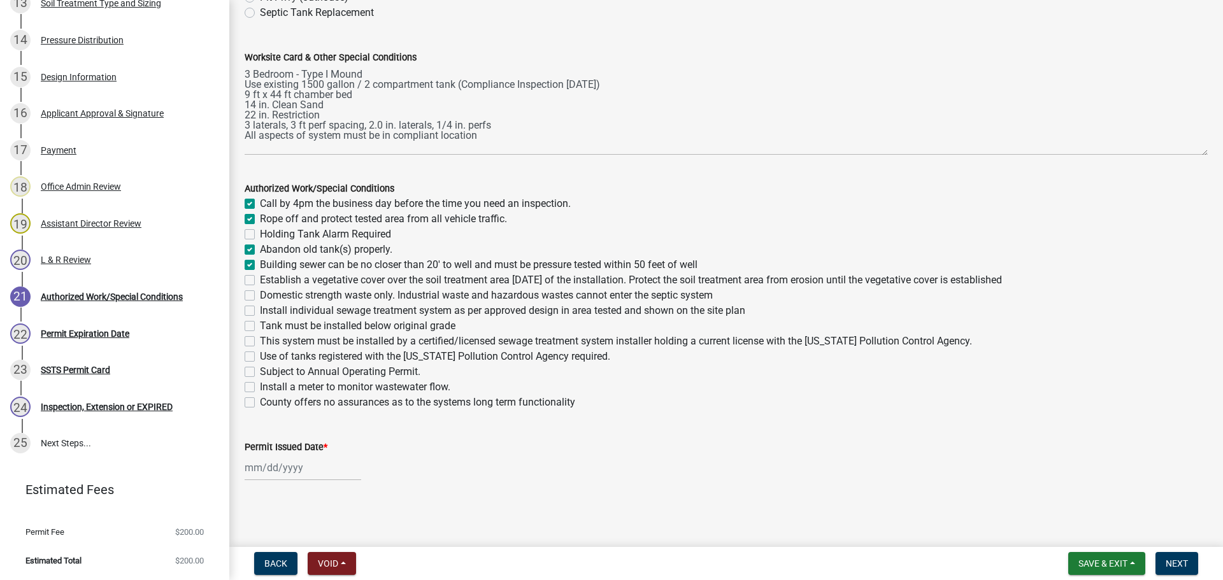
checkbox input "false"
click at [260, 277] on label "Establish a vegetative cover over the soil treatment area [DATE] of the install…" at bounding box center [631, 280] width 742 height 15
click at [260, 277] on input "Establish a vegetative cover over the soil treatment area [DATE] of the install…" at bounding box center [264, 277] width 8 height 8
checkbox input "true"
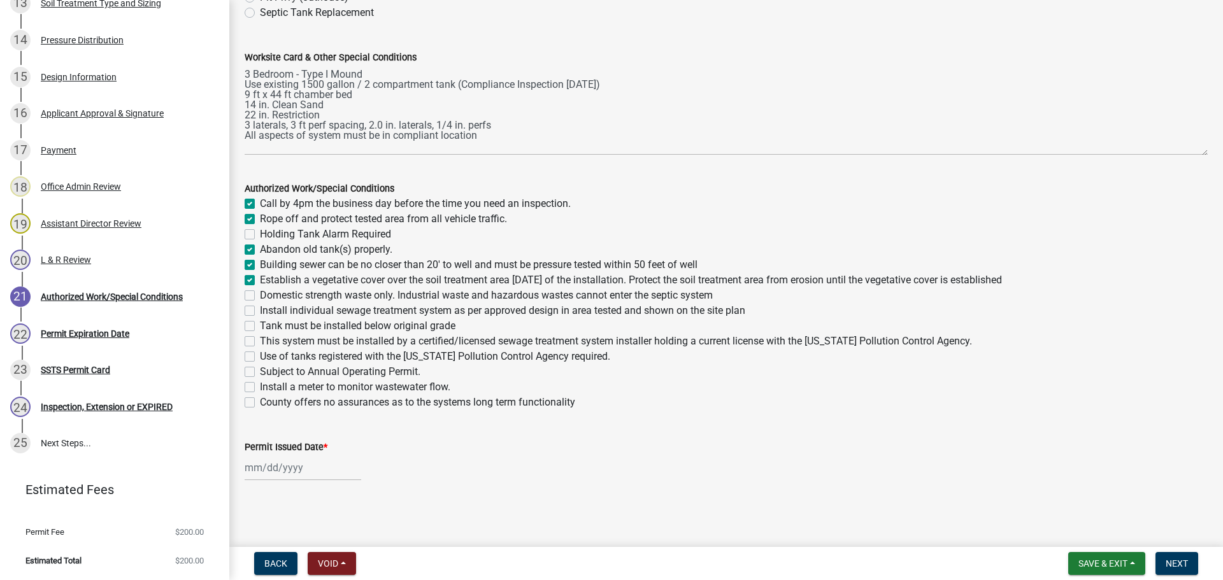
checkbox input "true"
checkbox input "false"
checkbox input "true"
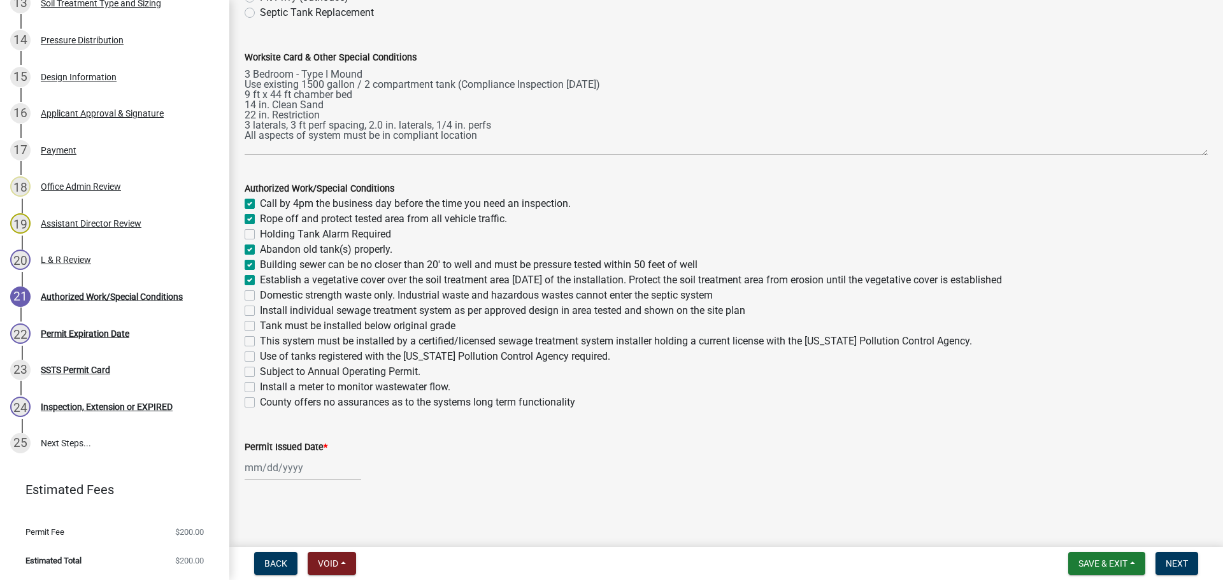
checkbox input "true"
checkbox input "false"
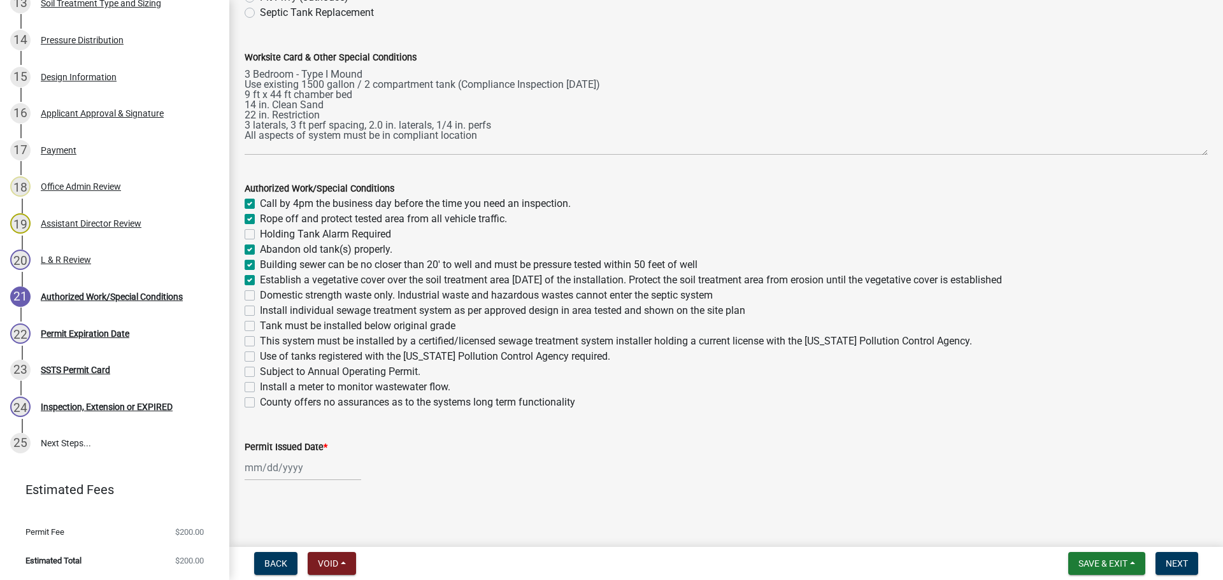
checkbox input "false"
click at [260, 249] on label "Abandon old tank(s) properly." at bounding box center [326, 249] width 132 height 15
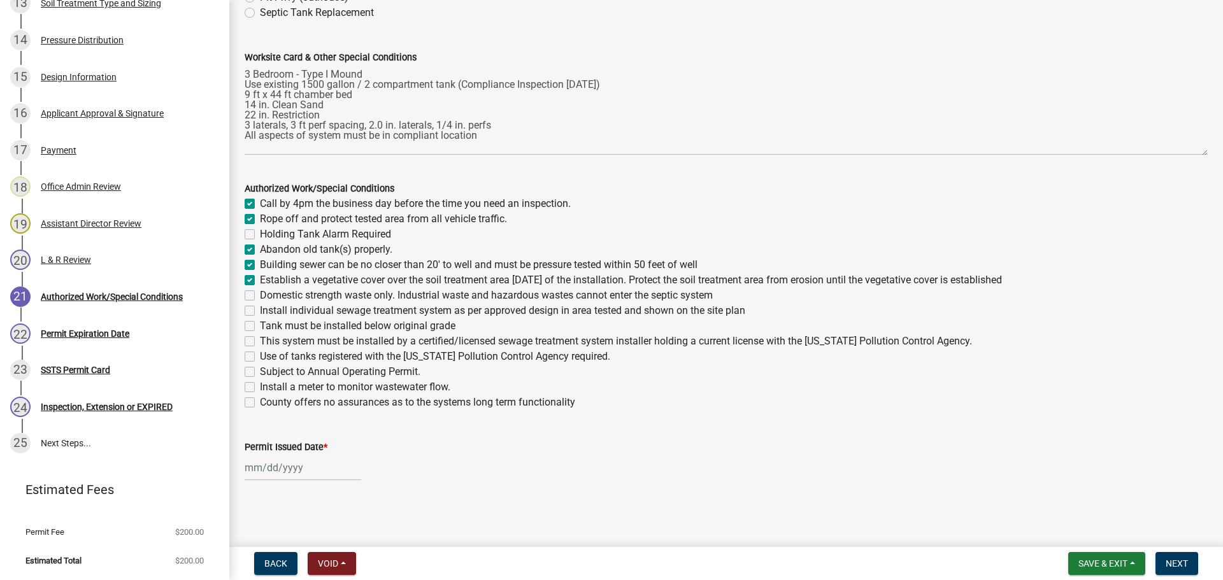
click at [260, 249] on input "Abandon old tank(s) properly." at bounding box center [264, 246] width 8 height 8
checkbox input "false"
checkbox input "true"
checkbox input "false"
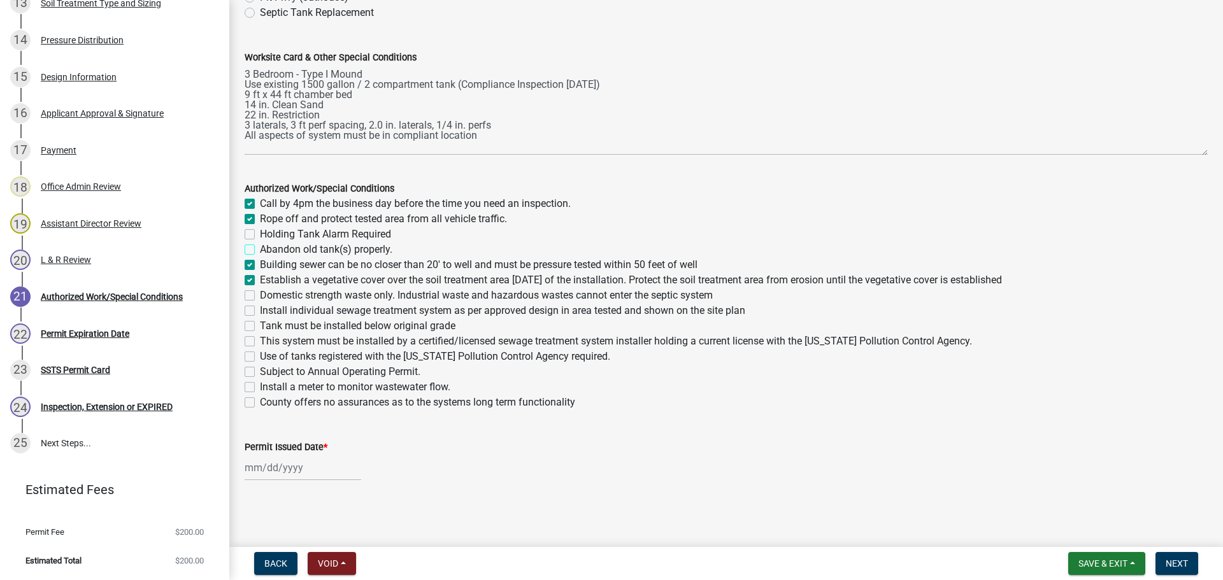
checkbox input "false"
checkbox input "true"
checkbox input "false"
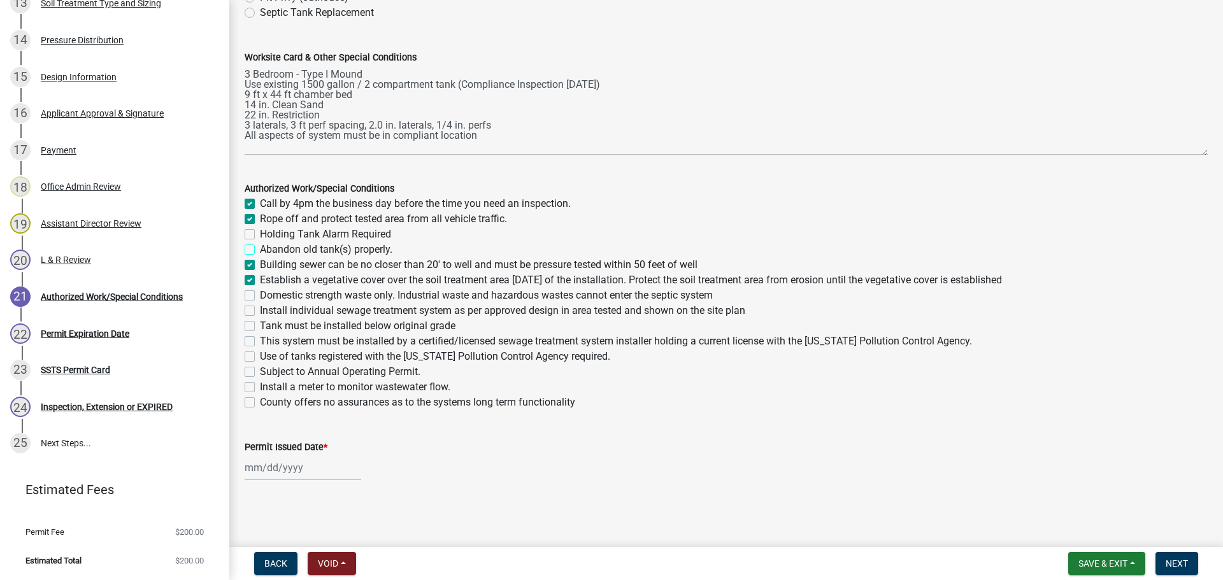
checkbox input "false"
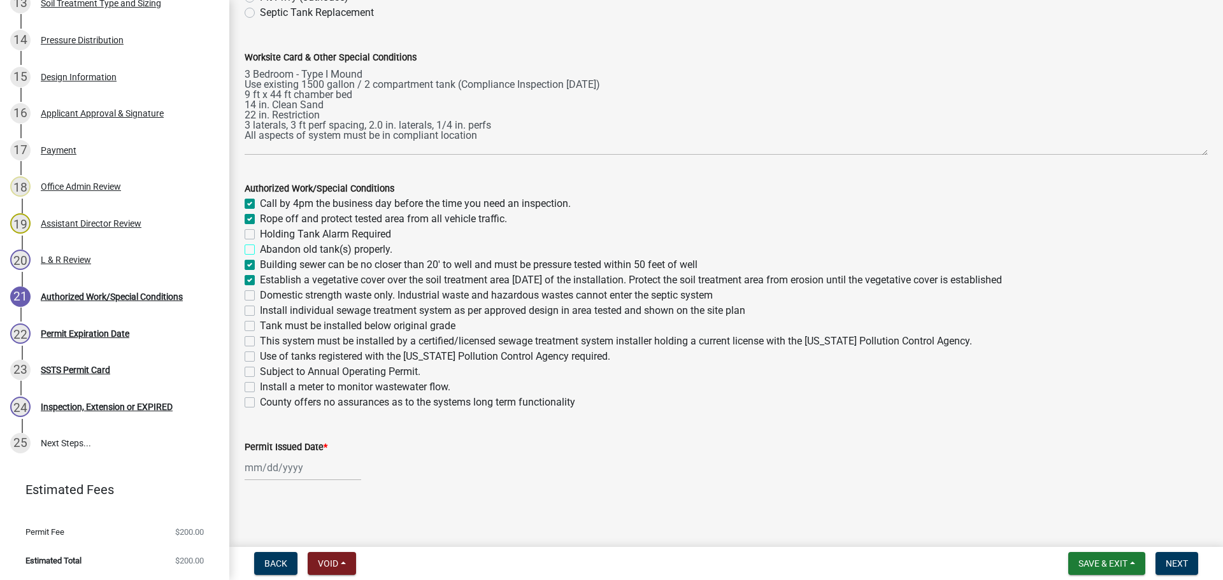
checkbox input "false"
click at [260, 294] on label "Domestic strength waste only. Industrial waste and hazardous wastes cannot ente…" at bounding box center [486, 295] width 453 height 15
click at [260, 294] on input "Domestic strength waste only. Industrial waste and hazardous wastes cannot ente…" at bounding box center [264, 292] width 8 height 8
checkbox input "true"
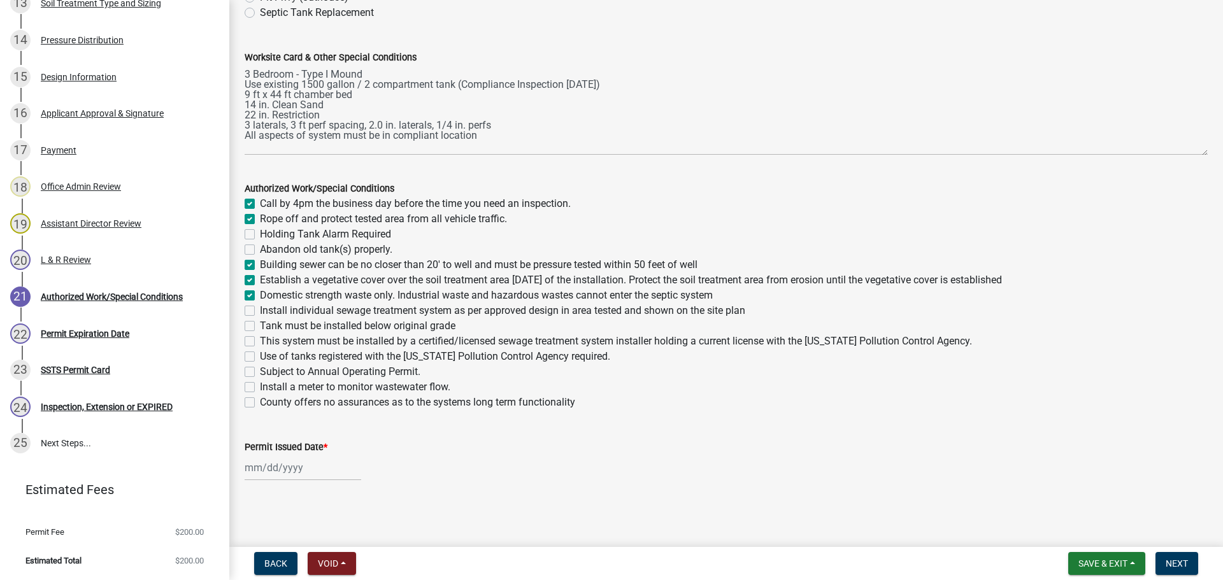
checkbox input "true"
checkbox input "false"
checkbox input "true"
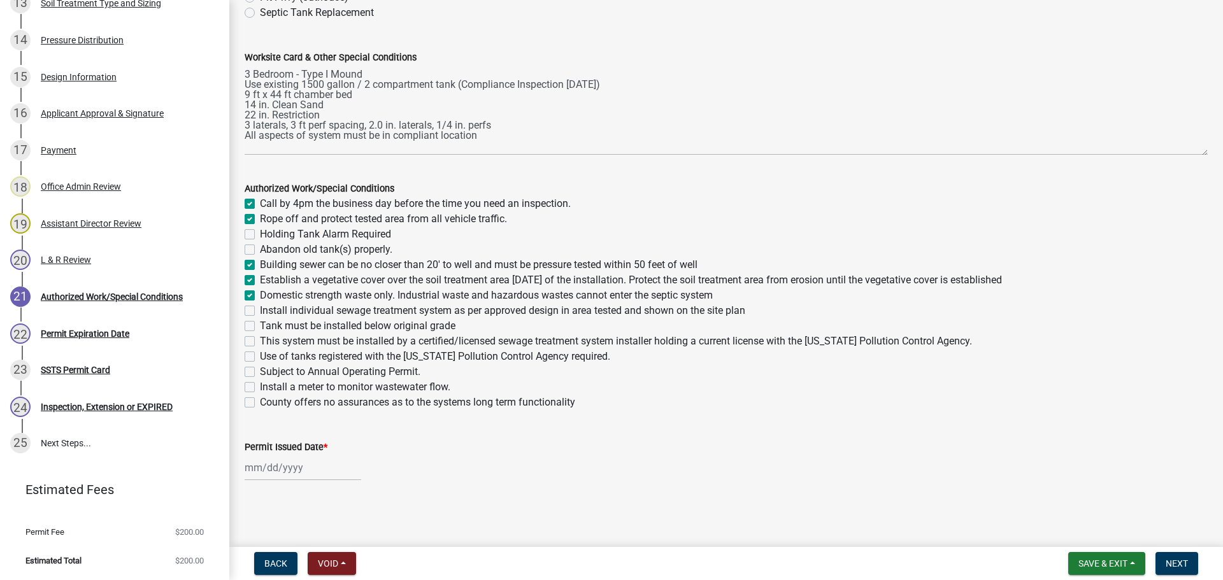
checkbox input "true"
checkbox input "false"
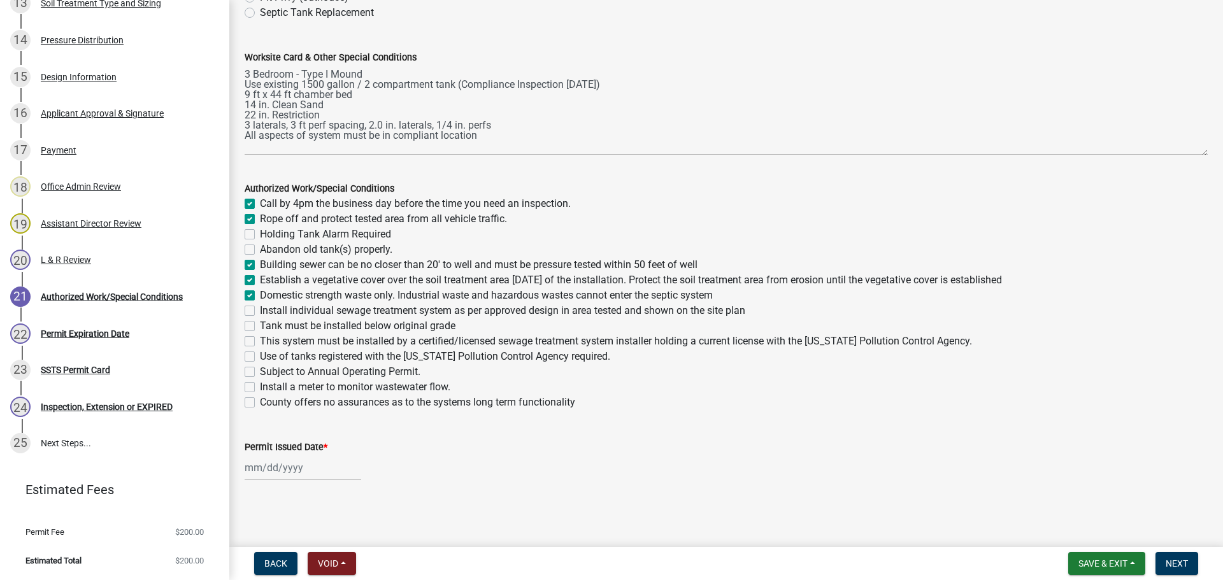
checkbox input "false"
click at [260, 311] on label "Install individual sewage treatment system as per approved design in area teste…" at bounding box center [502, 310] width 485 height 15
click at [260, 311] on input "Install individual sewage treatment system as per approved design in area teste…" at bounding box center [264, 307] width 8 height 8
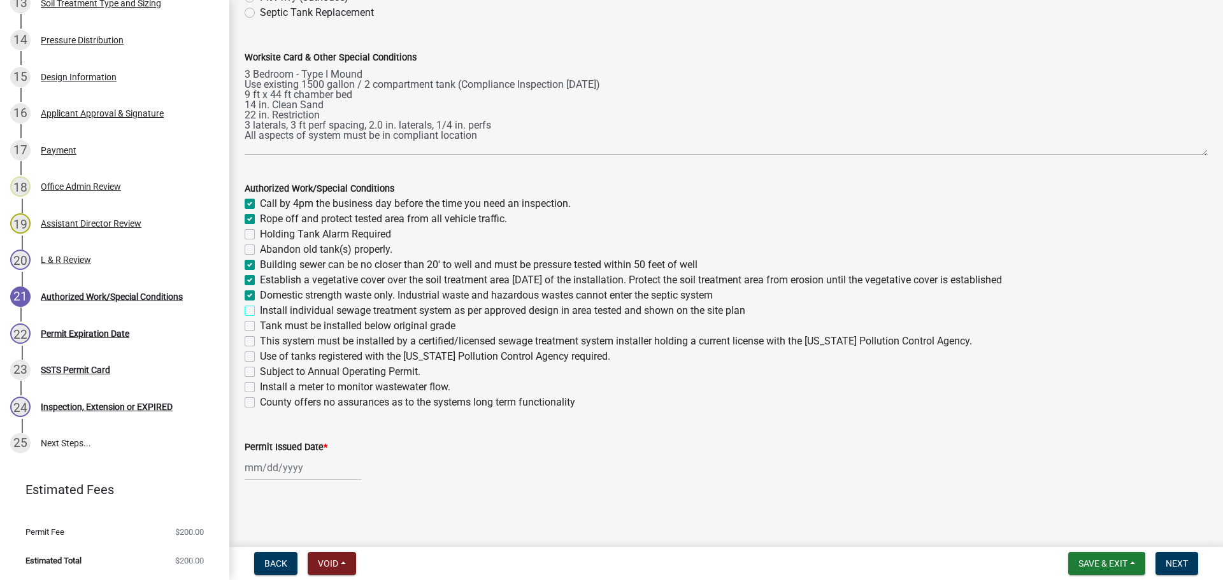
checkbox input "true"
checkbox input "false"
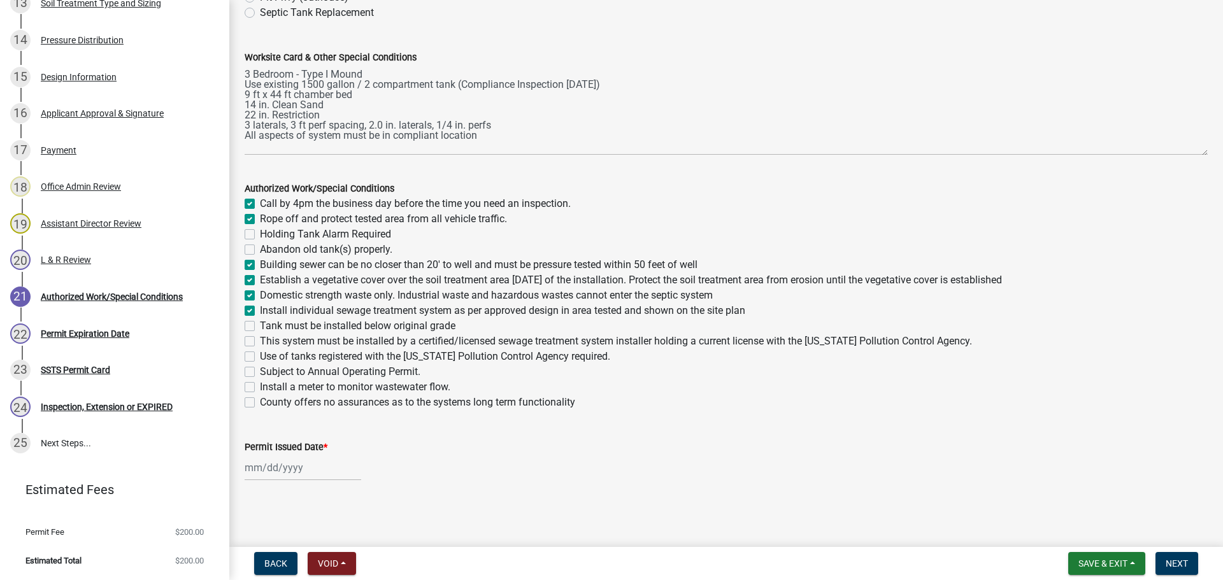
checkbox input "true"
checkbox input "false"
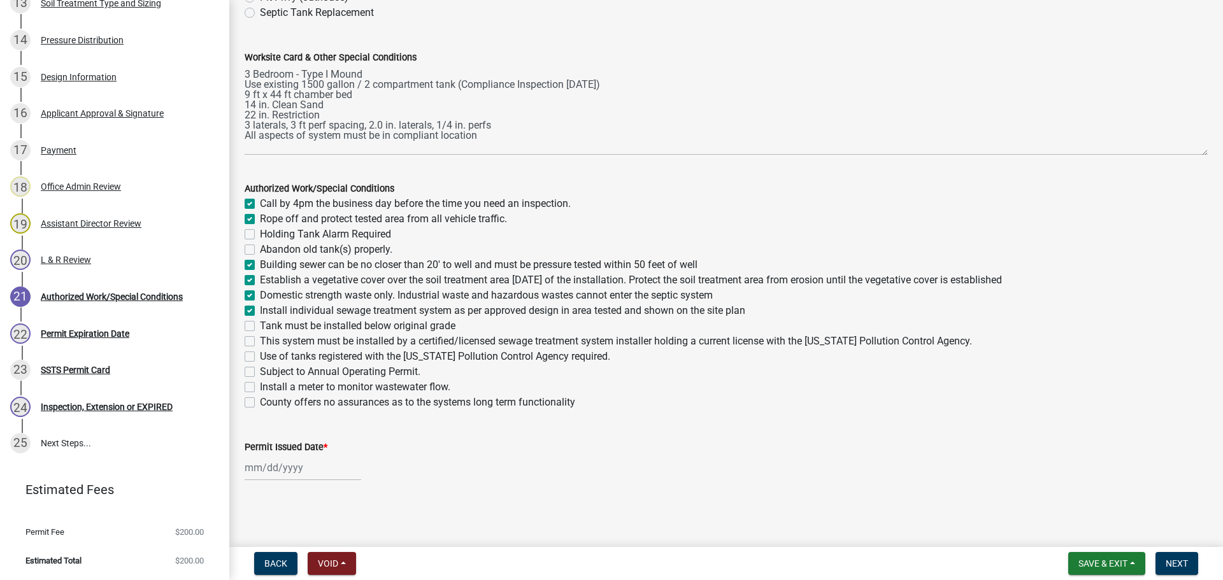
checkbox input "false"
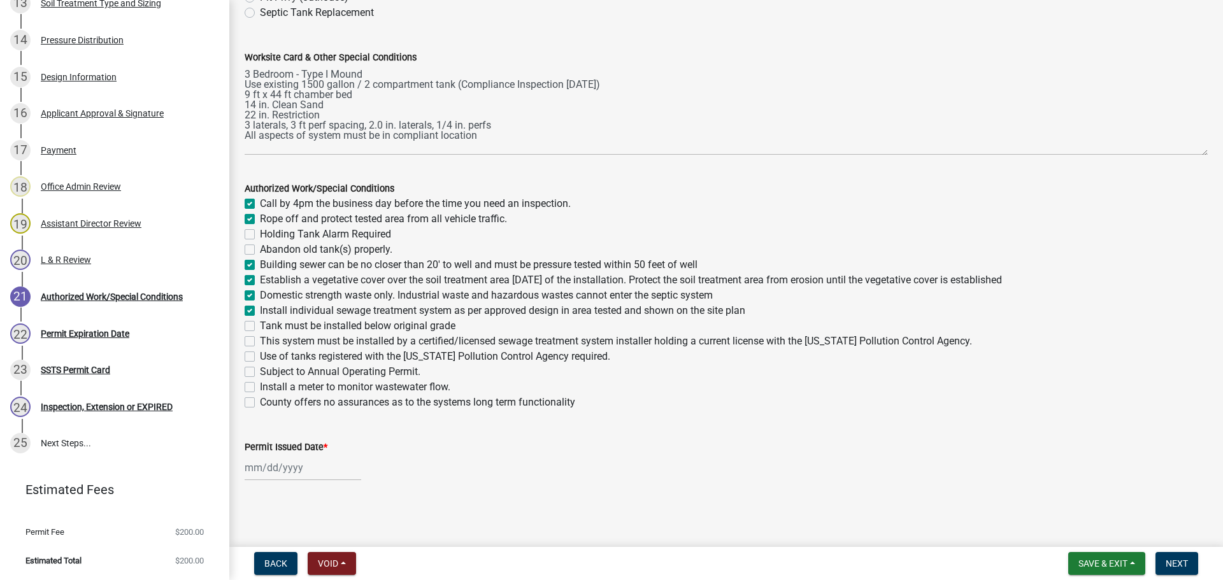
drag, startPoint x: 247, startPoint y: 327, endPoint x: 248, endPoint y: 343, distance: 16.6
click at [260, 327] on label "Tank must be installed below original grade" at bounding box center [358, 325] width 196 height 15
click at [260, 327] on input "Tank must be installed below original grade" at bounding box center [264, 322] width 8 height 8
checkbox input "true"
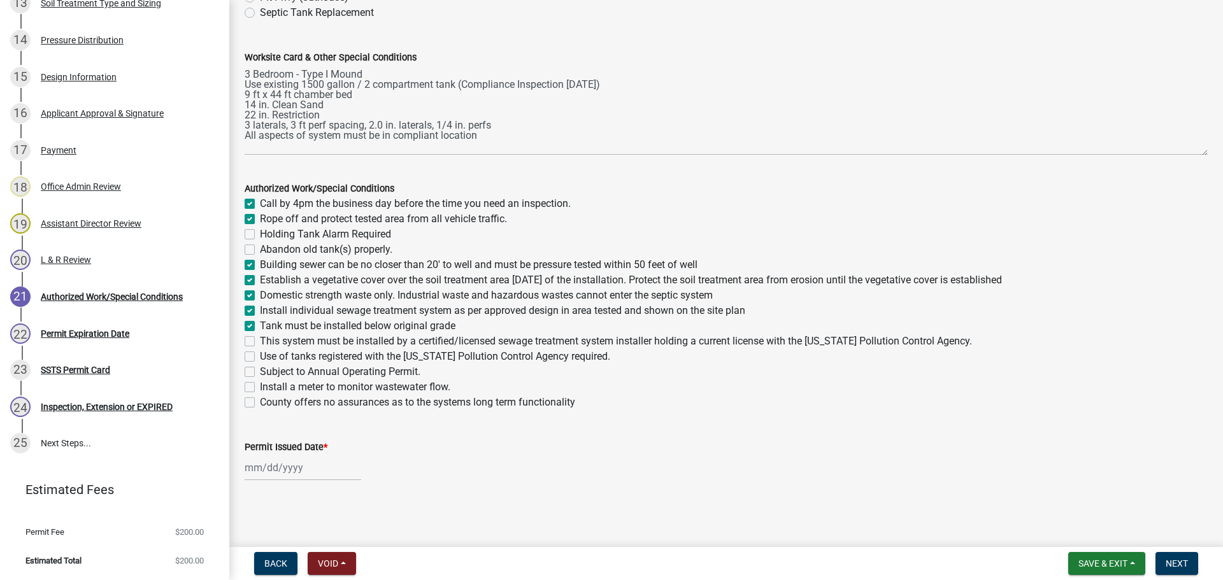
checkbox input "true"
checkbox input "false"
checkbox input "true"
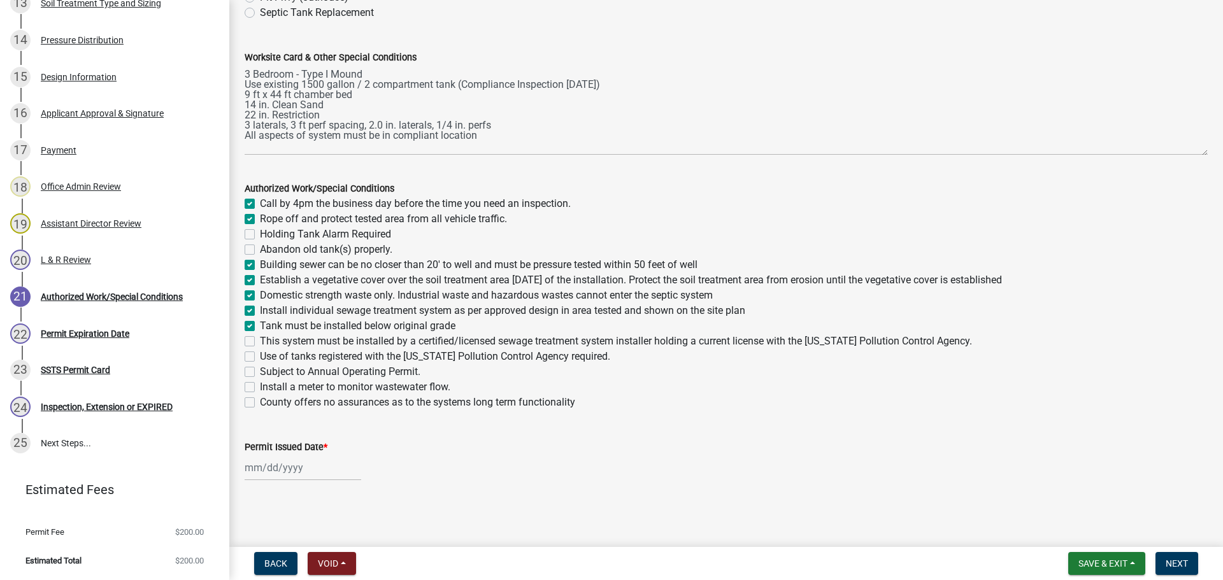
checkbox input "true"
checkbox input "false"
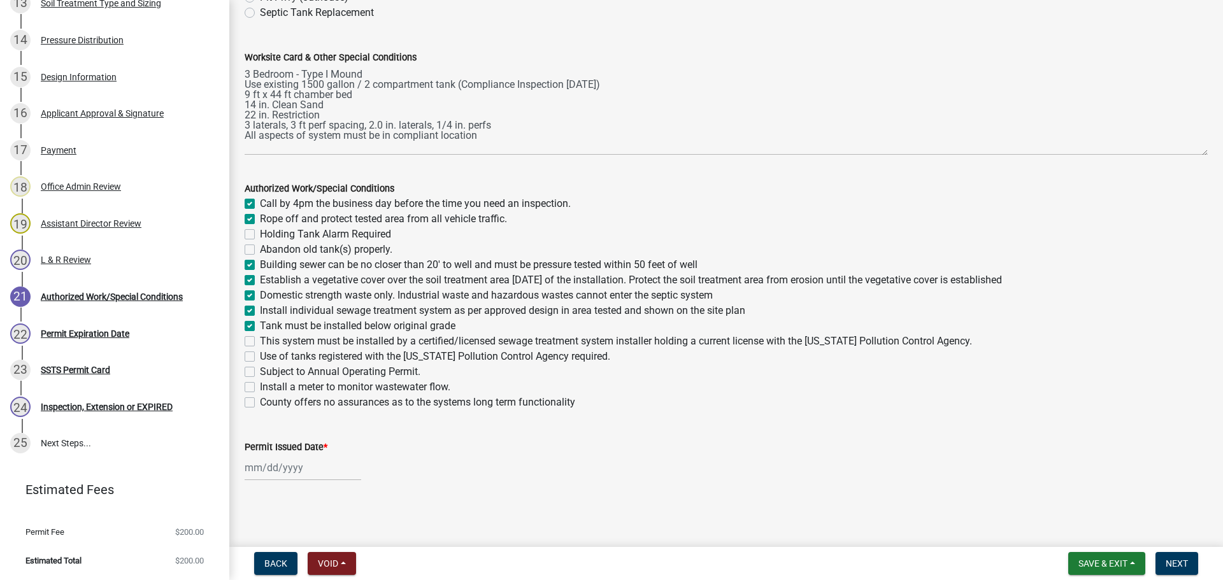
click at [260, 339] on label "This system must be installed by a certified/licensed sewage treatment system i…" at bounding box center [616, 341] width 712 height 15
click at [260, 339] on input "This system must be installed by a certified/licensed sewage treatment system i…" at bounding box center [264, 338] width 8 height 8
click at [260, 352] on label "Use of tanks registered with the Minnesota Pollution Control Agency required." at bounding box center [435, 356] width 350 height 15
click at [260, 352] on input "Use of tanks registered with the Minnesota Pollution Control Agency required." at bounding box center [264, 353] width 8 height 8
click at [265, 466] on div at bounding box center [303, 468] width 117 height 26
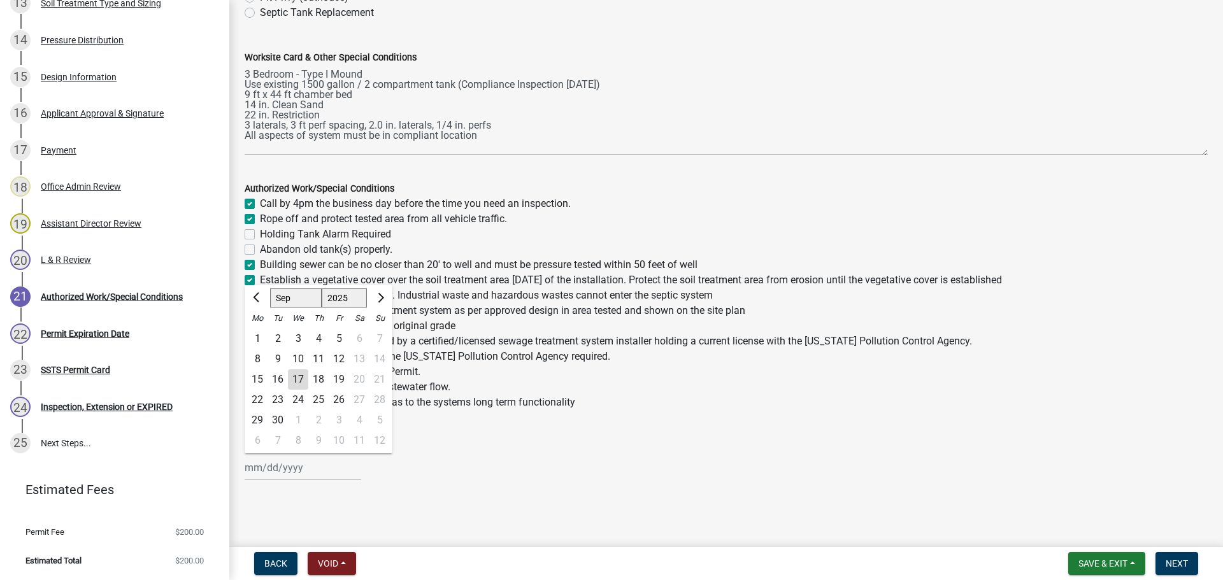
click at [295, 384] on div "17" at bounding box center [298, 379] width 20 height 20
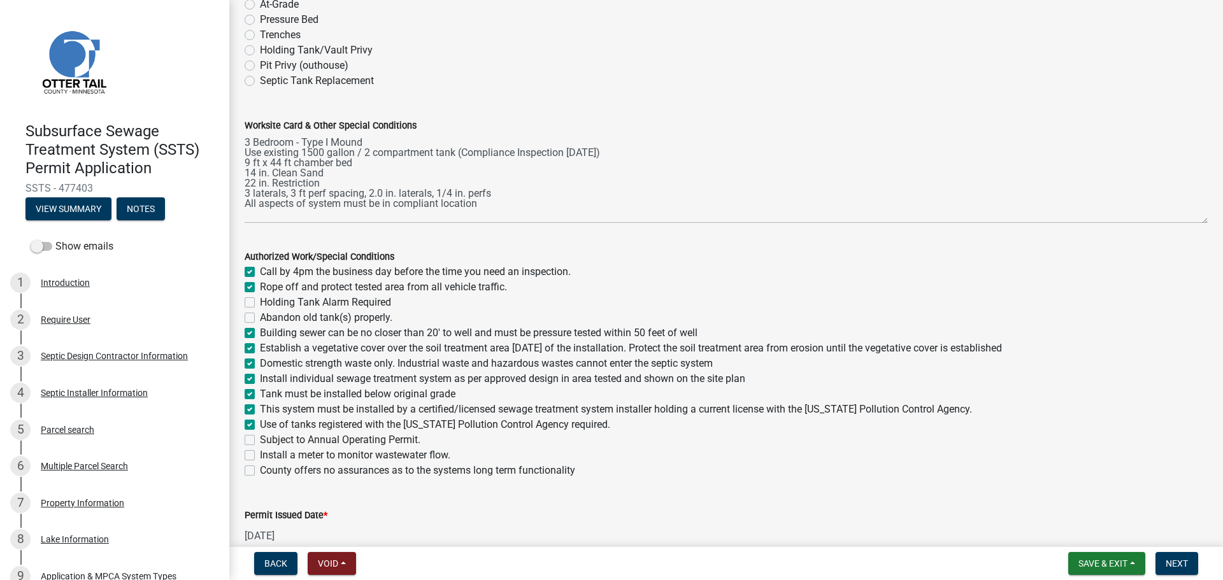
scroll to position [77, 0]
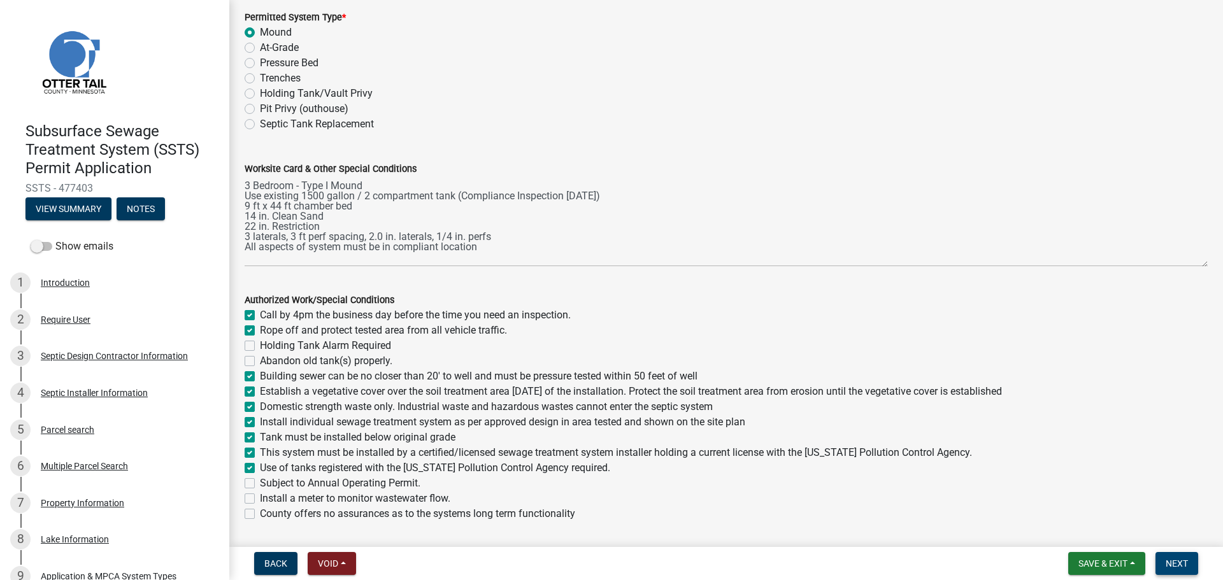
click at [978, 503] on button "Next" at bounding box center [1176, 563] width 43 height 23
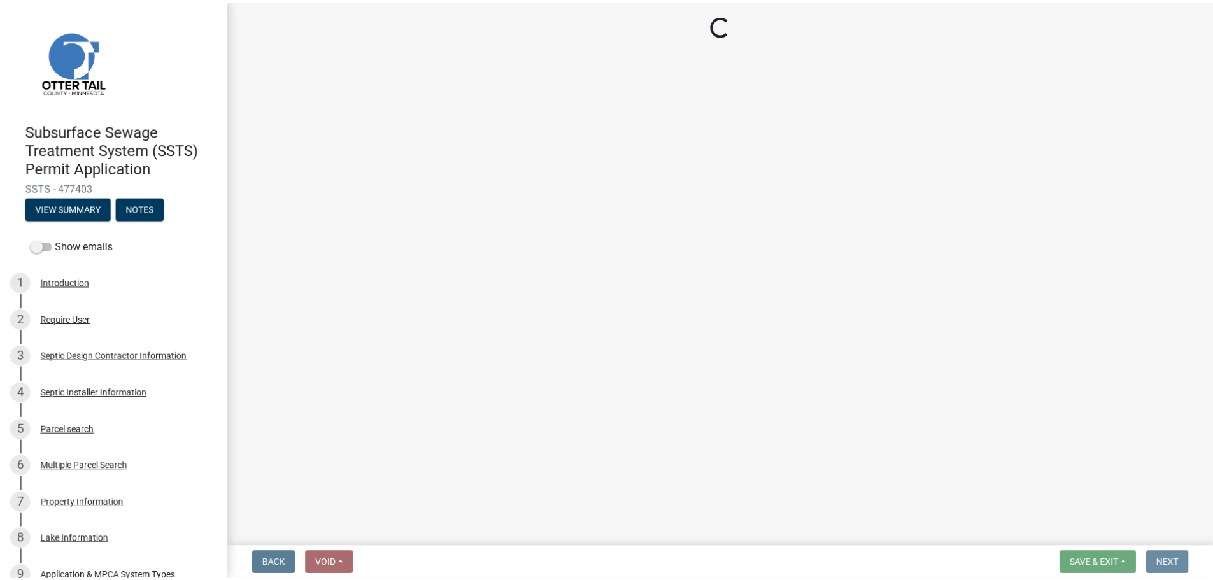
scroll to position [0, 0]
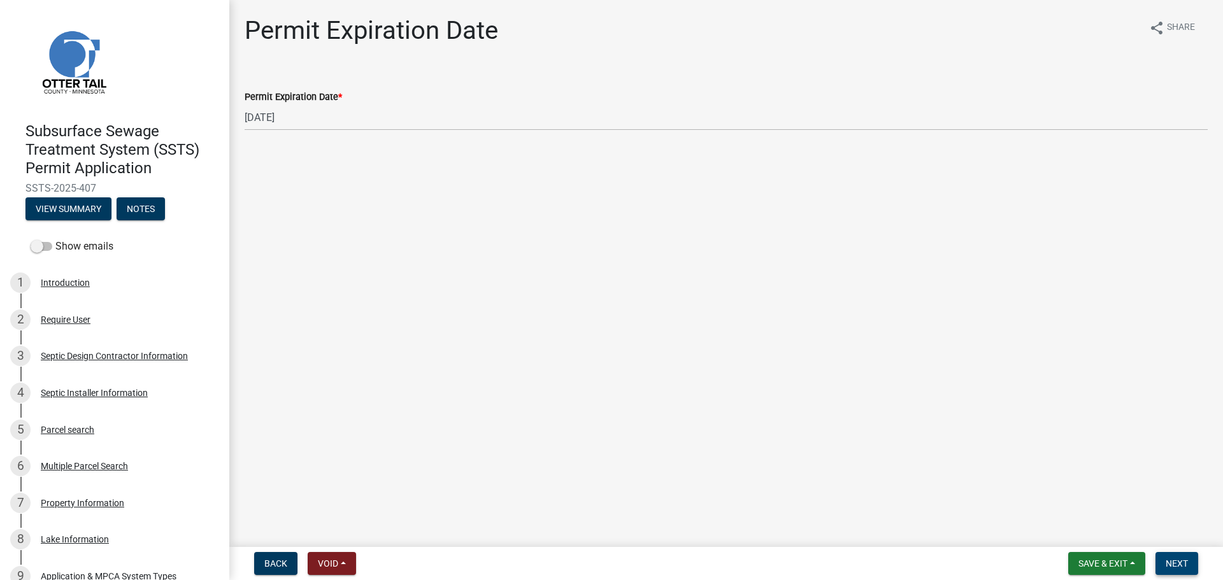
click at [978, 503] on button "Next" at bounding box center [1176, 563] width 43 height 23
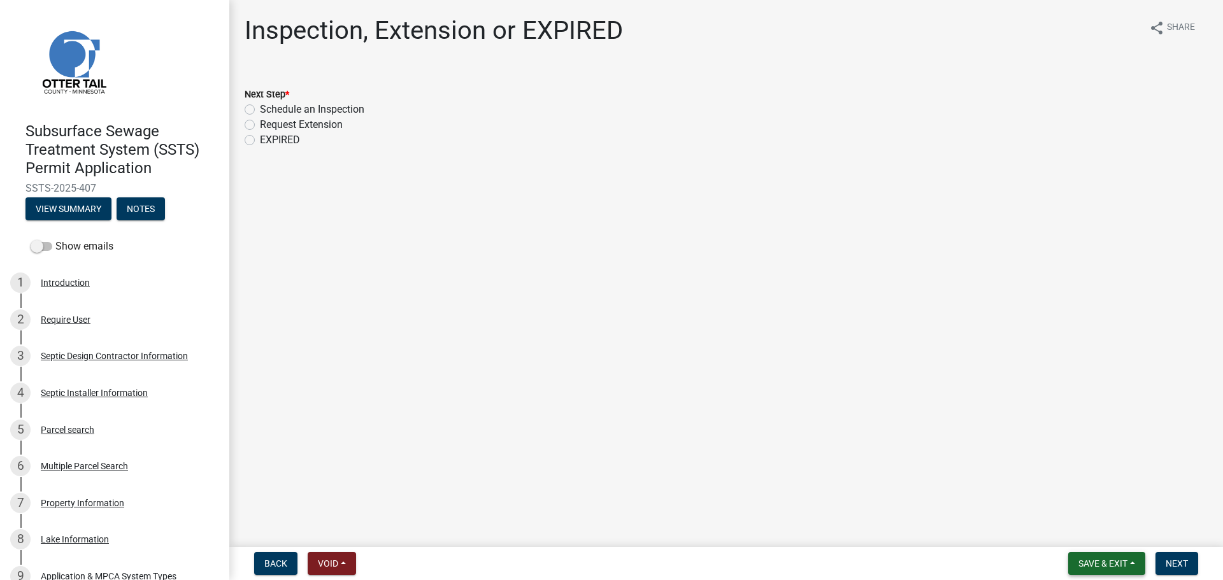
click at [978, 503] on span "Save & Exit" at bounding box center [1102, 564] width 49 height 10
click at [978, 503] on button "Save & Exit" at bounding box center [1094, 530] width 102 height 31
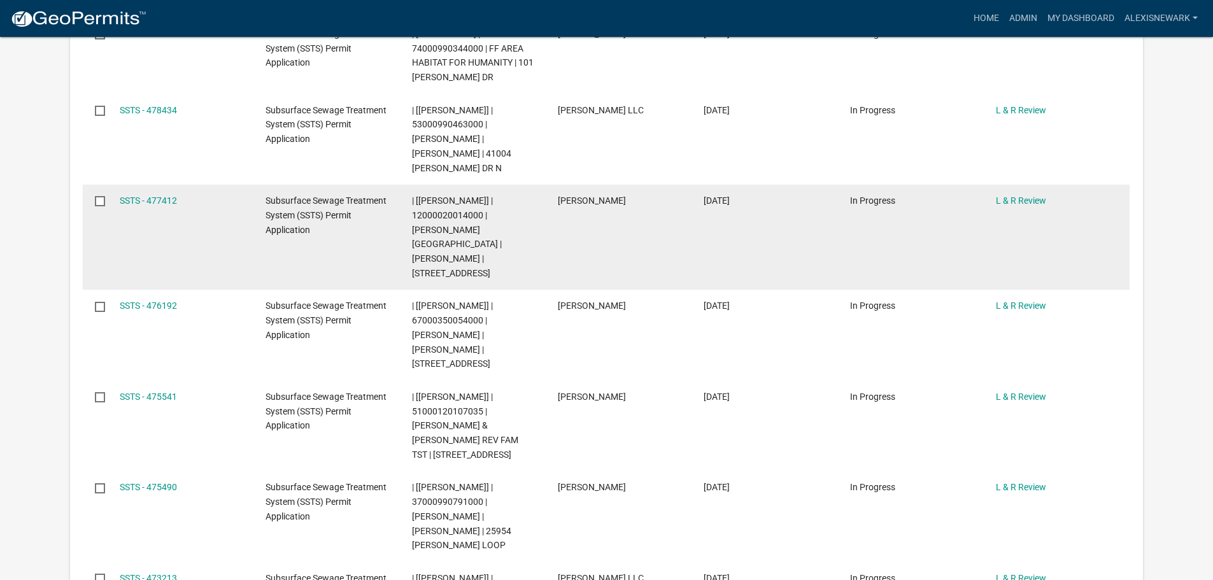
scroll to position [430, 0]
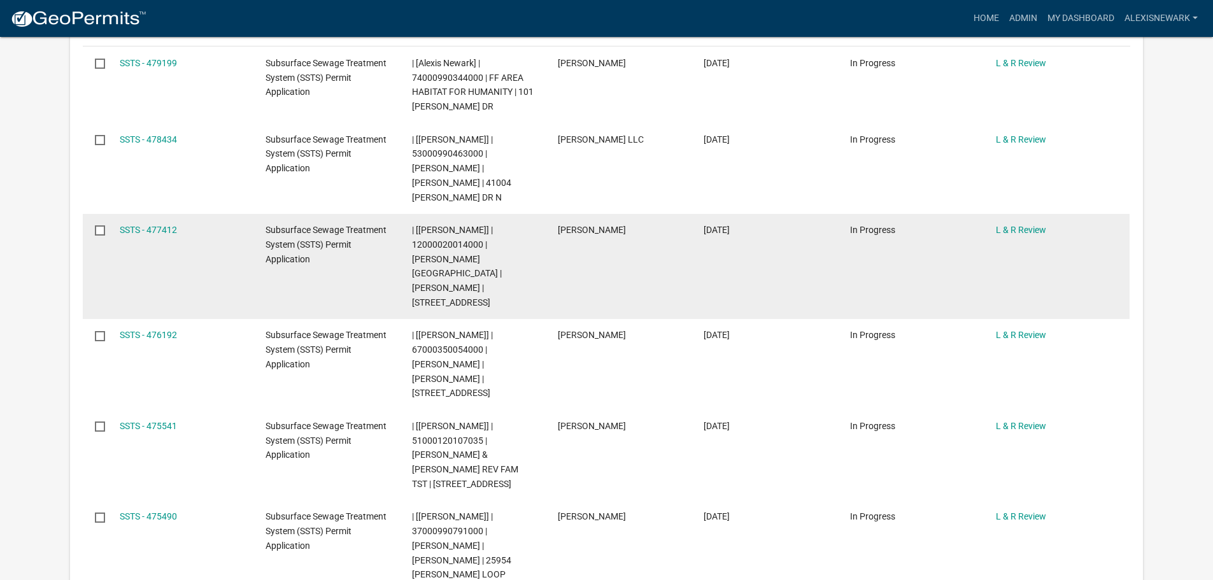
click at [443, 241] on span "| [Alexis Newark] | 12000020014000 | LAREN V LUBITZ | JANICE M LUBITZ | 51628 C…" at bounding box center [457, 266] width 90 height 83
copy span "12000020014000"
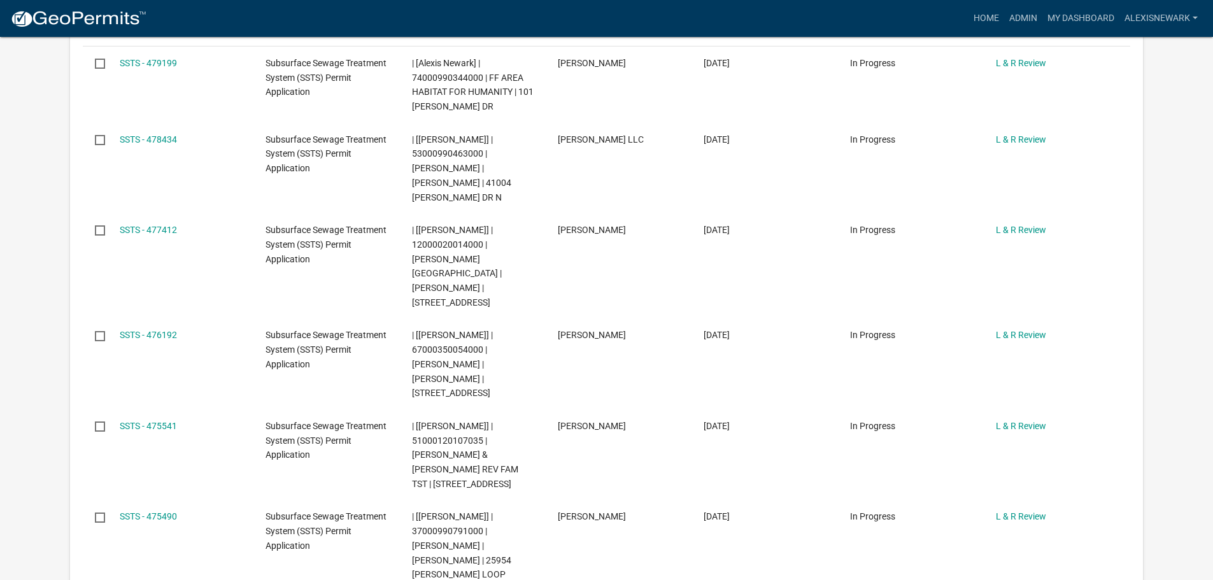
drag, startPoint x: 40, startPoint y: 243, endPoint x: 61, endPoint y: 242, distance: 21.0
click at [40, 243] on app-user-applications "more_horiz Home Admin My Dashboard alexisnewark Admin Account Logout My Dashboa…" at bounding box center [606, 314] width 1213 height 1414
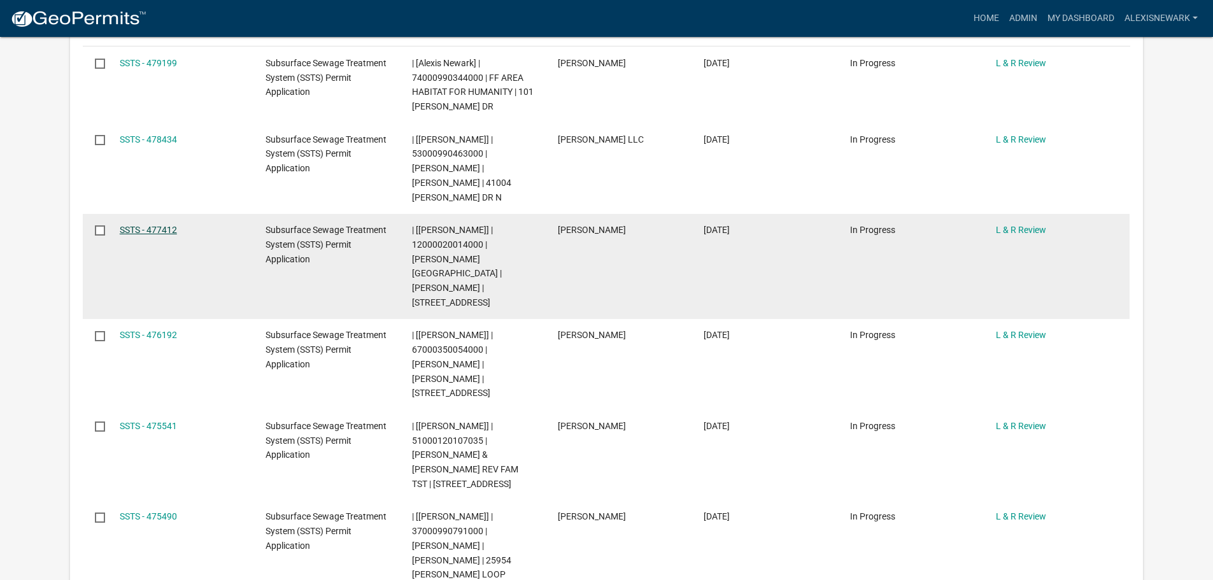
click at [131, 232] on link "SSTS - 477412" at bounding box center [148, 230] width 57 height 10
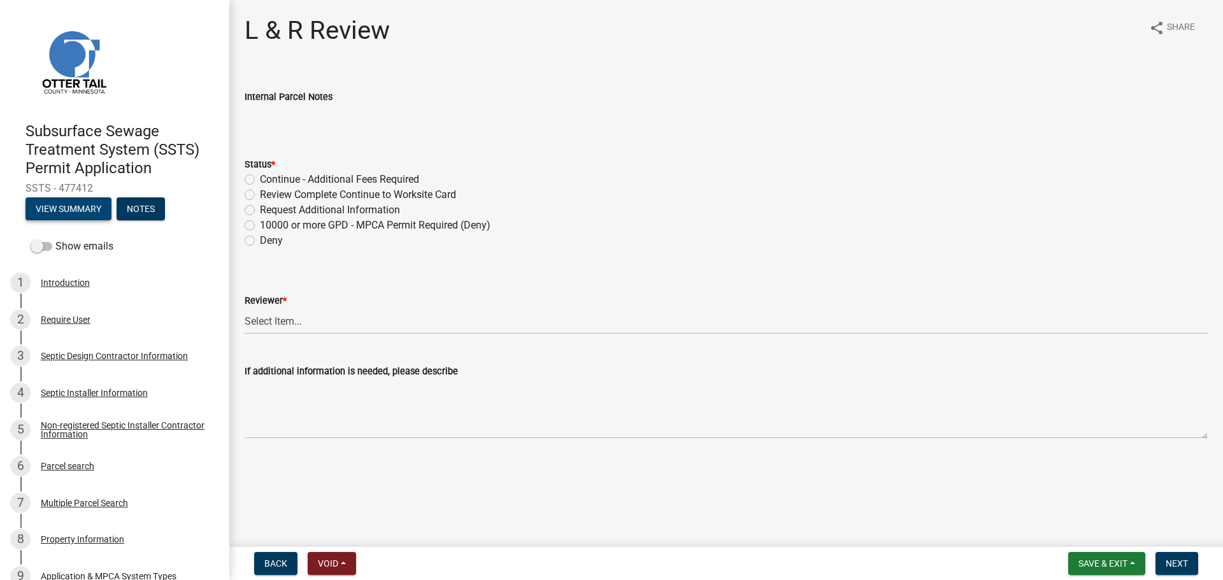
click at [75, 207] on button "View Summary" at bounding box center [68, 208] width 86 height 23
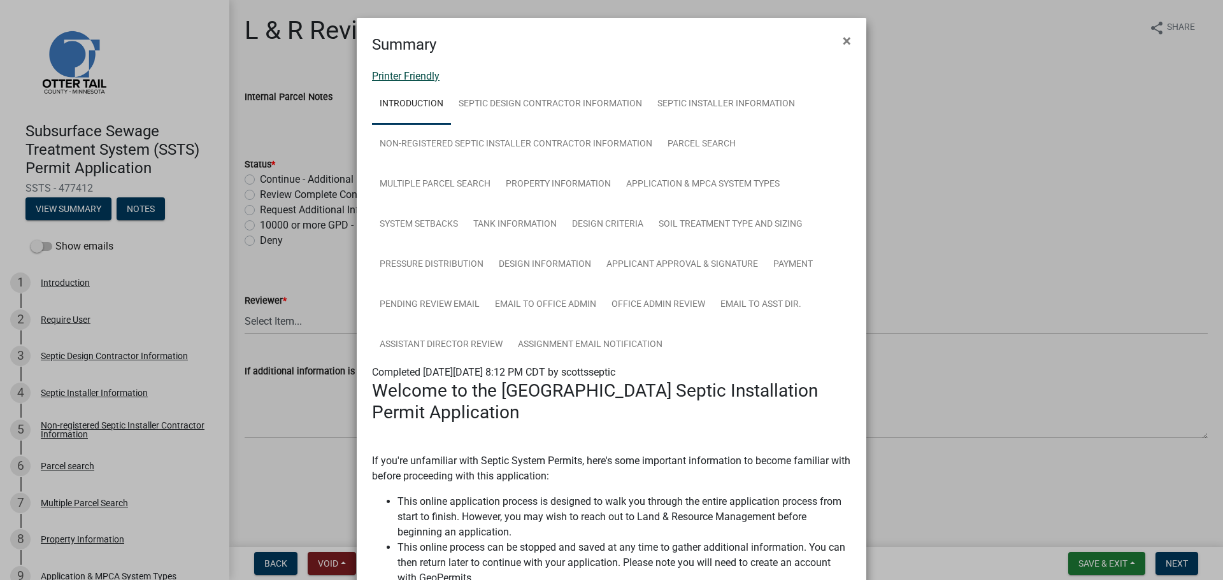
click at [411, 78] on link "Printer Friendly" at bounding box center [406, 76] width 68 height 12
drag, startPoint x: 146, startPoint y: 129, endPoint x: 134, endPoint y: 322, distance: 193.4
click at [146, 129] on ngb-modal-window "Summary × Printer Friendly Introduction Septic Design Contractor Information Se…" at bounding box center [611, 290] width 1223 height 580
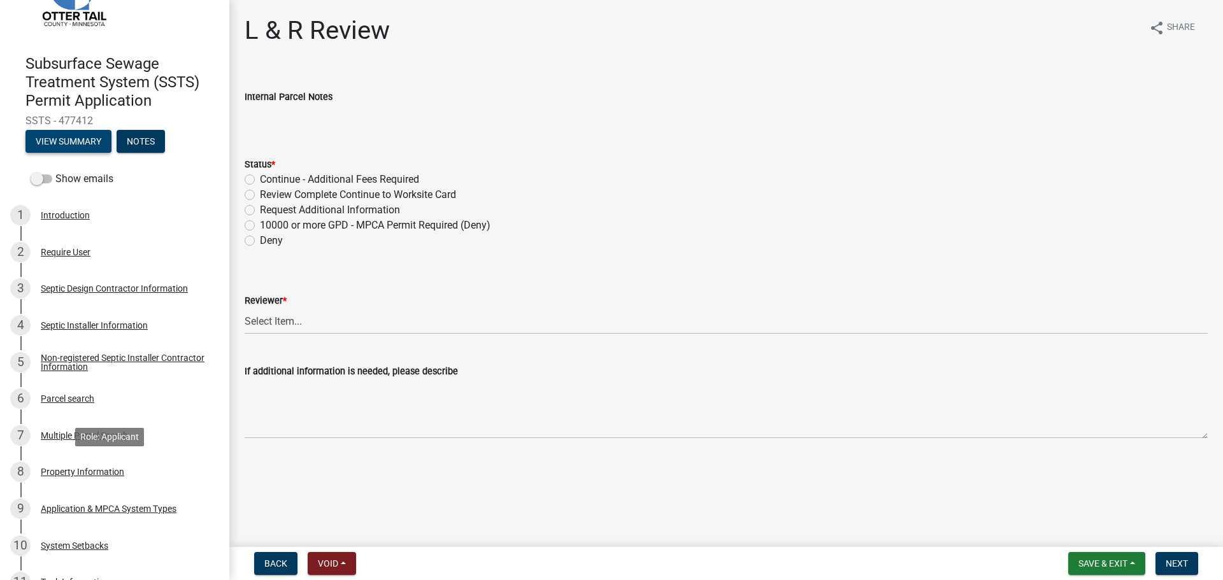
scroll to position [271, 0]
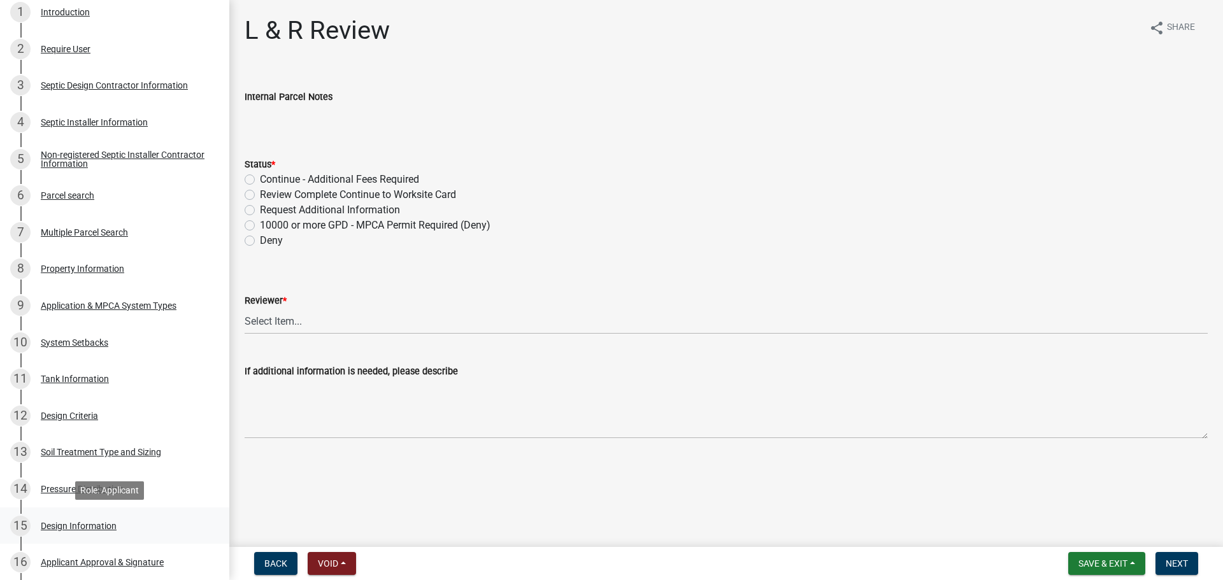
click at [107, 503] on div "15 Design Information" at bounding box center [109, 526] width 199 height 20
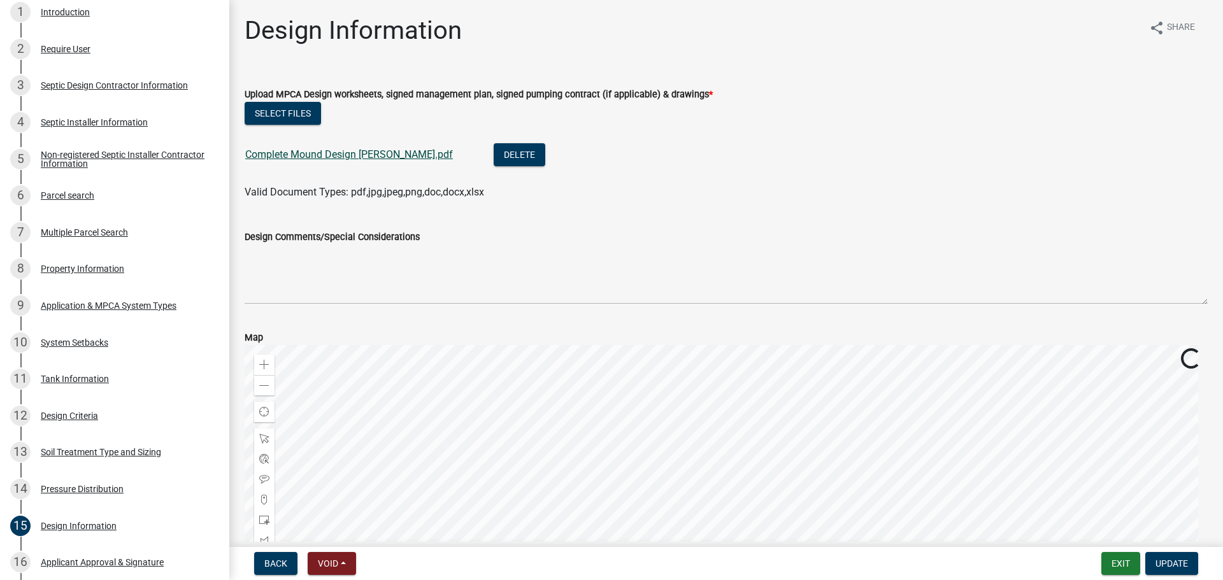
click at [371, 155] on link "Complete Mound Design Lubitz.pdf" at bounding box center [349, 154] width 208 height 12
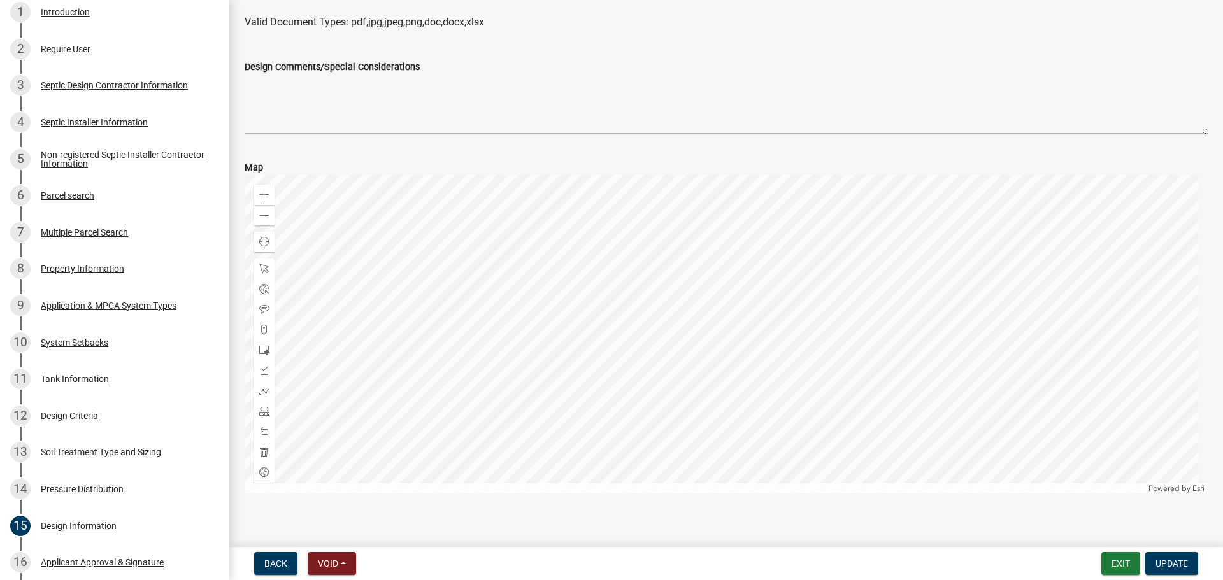
scroll to position [183, 0]
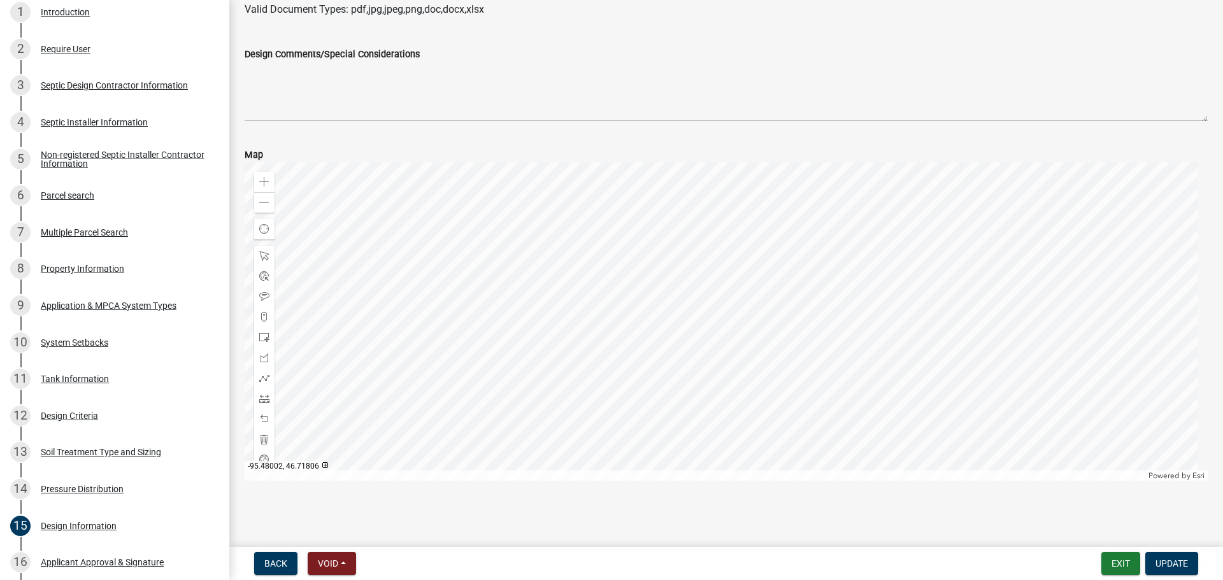
drag, startPoint x: 146, startPoint y: 177, endPoint x: 127, endPoint y: 150, distance: 33.2
click at [152, 160] on div "Non-registered Septic Installer Contractor Information" at bounding box center [125, 159] width 168 height 18
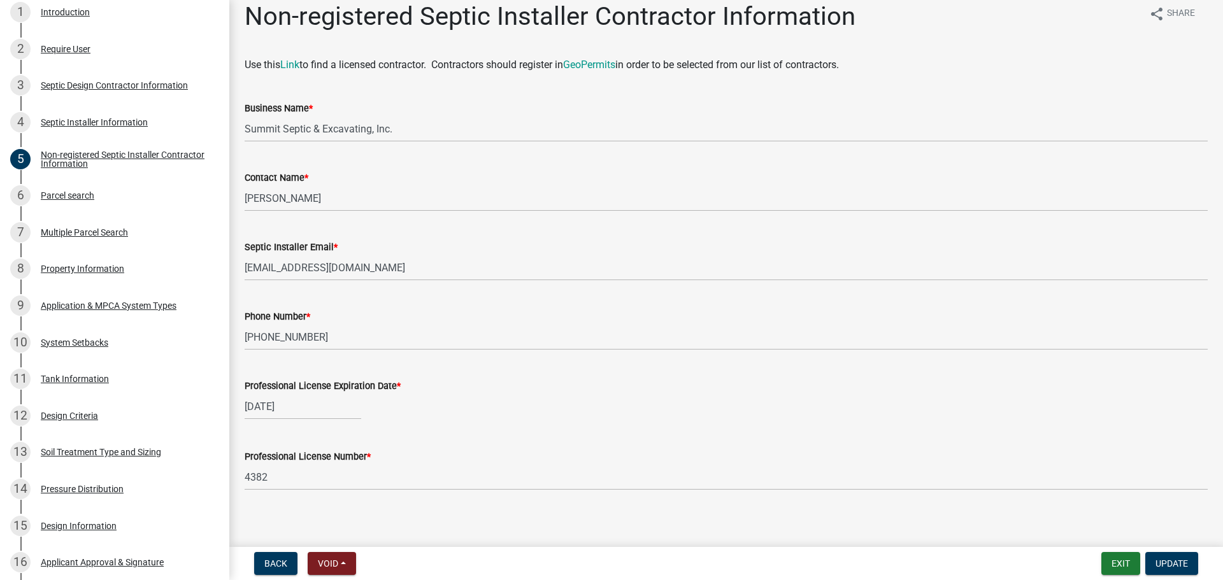
scroll to position [22, 0]
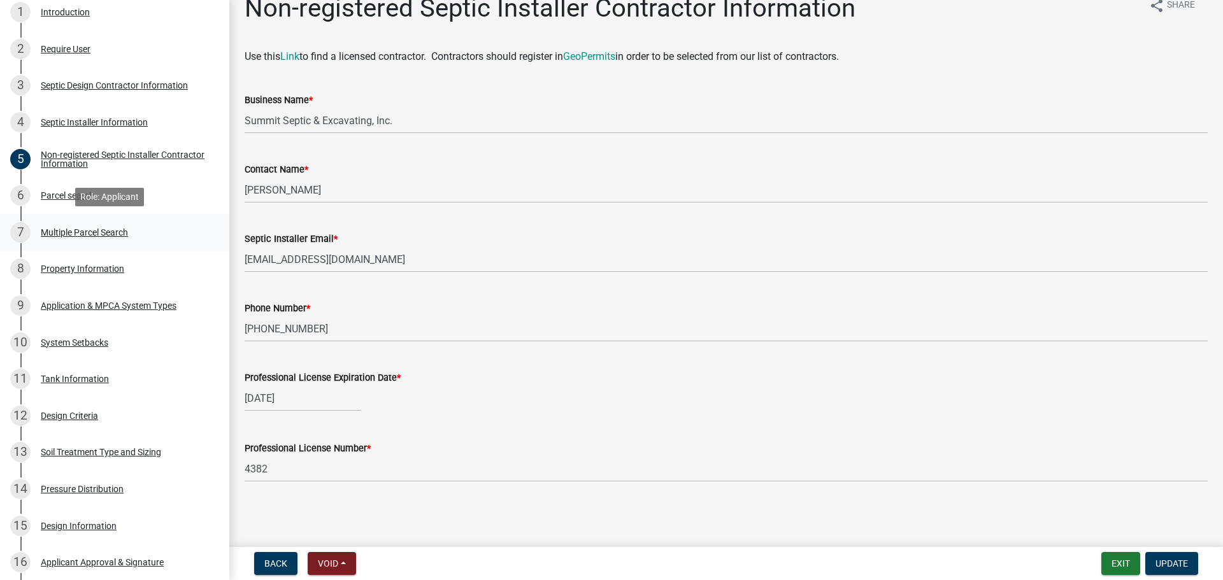
click at [68, 245] on link "7 Multiple Parcel Search" at bounding box center [114, 232] width 229 height 37
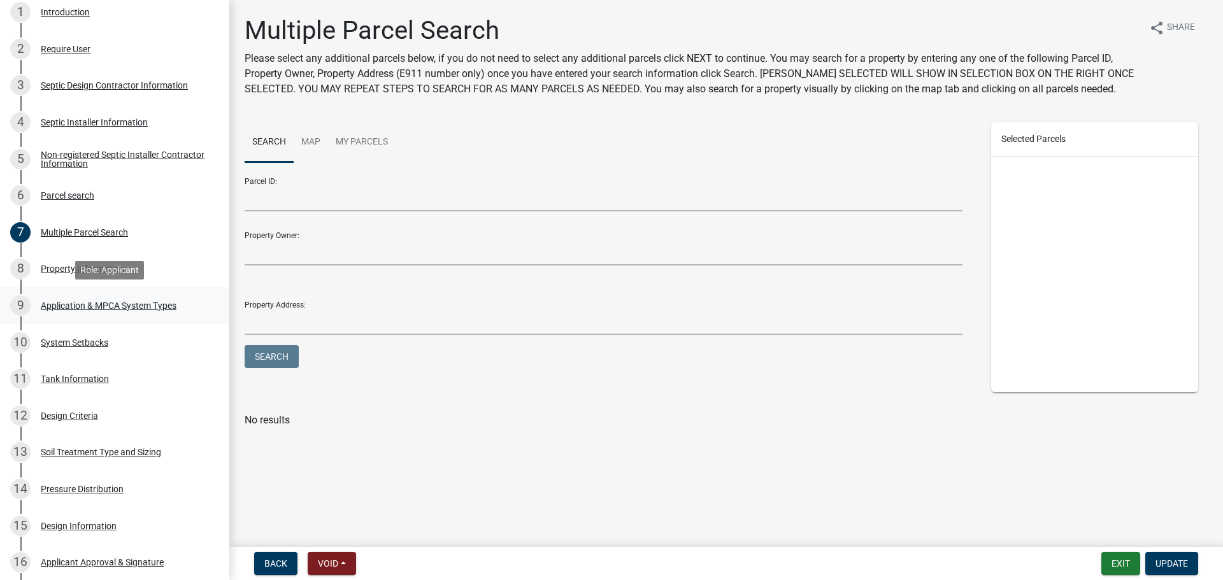
click at [85, 294] on link "9 Application & MPCA System Types" at bounding box center [114, 305] width 229 height 37
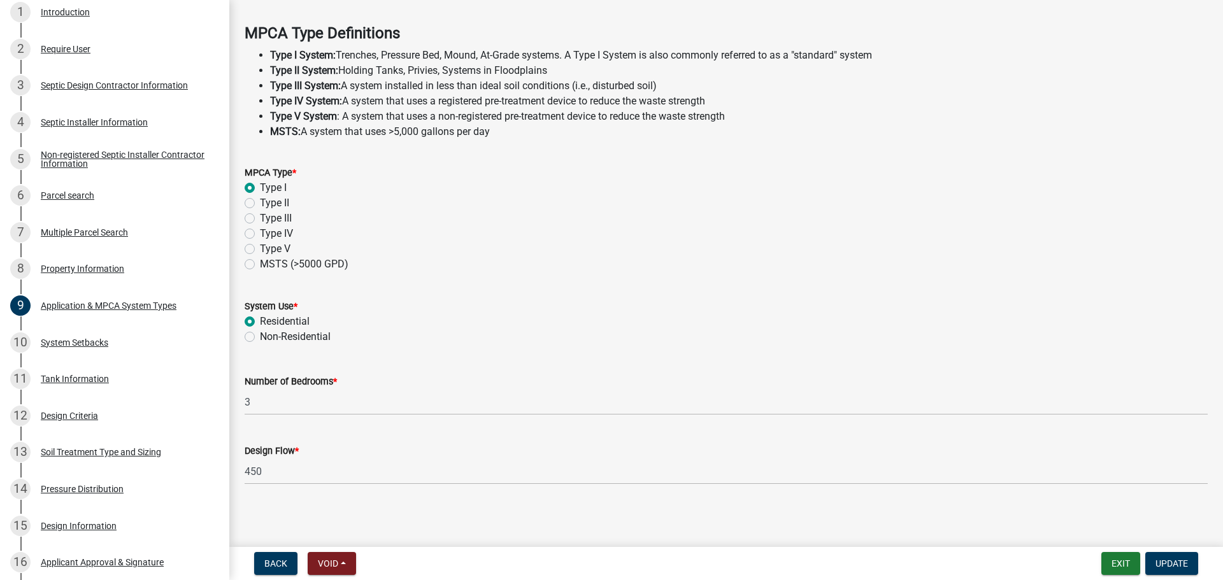
scroll to position [364, 0]
click at [124, 335] on div "10 System Setbacks" at bounding box center [109, 342] width 199 height 20
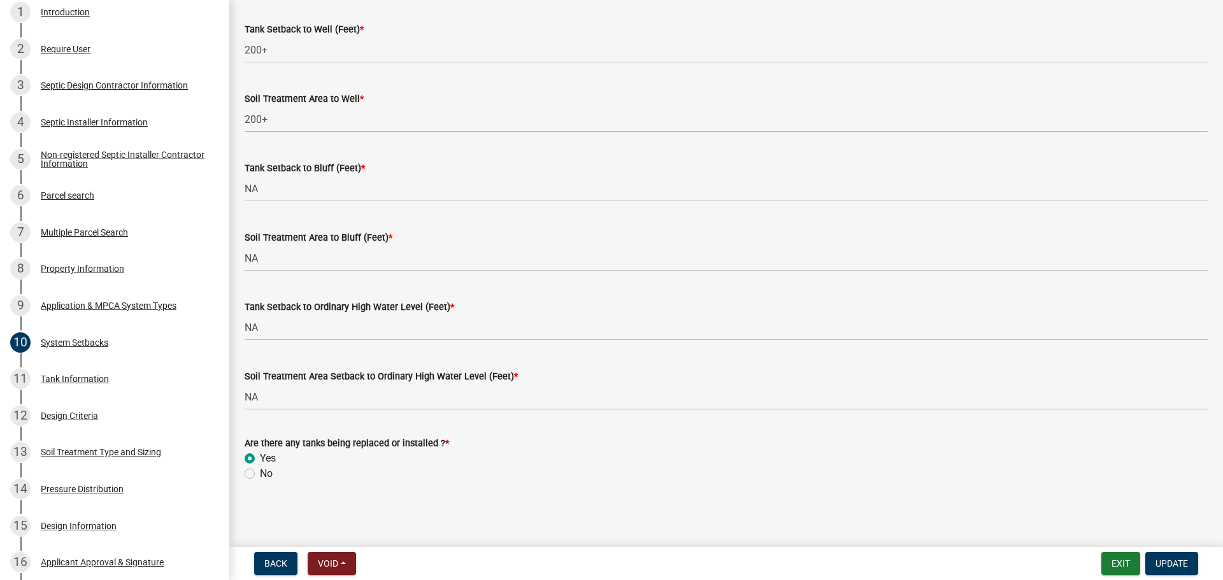
scroll to position [788, 0]
click at [136, 361] on link "11 Tank Information" at bounding box center [114, 378] width 229 height 37
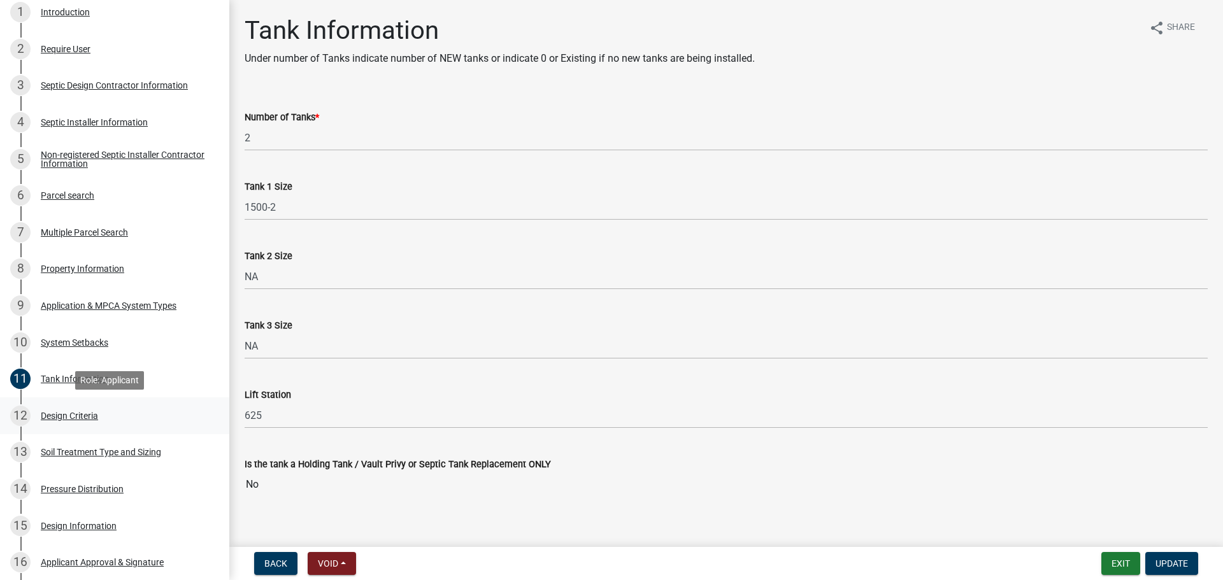
click at [139, 422] on div "12 Design Criteria" at bounding box center [109, 416] width 199 height 20
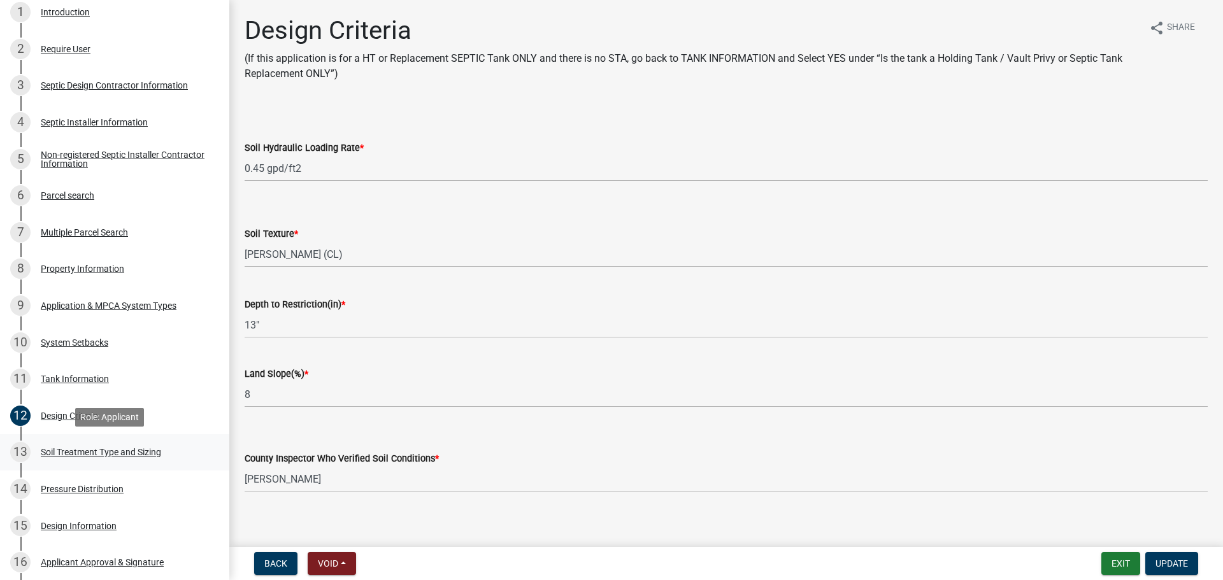
click at [136, 462] on div "13 Soil Treatment Type and Sizing" at bounding box center [109, 452] width 199 height 20
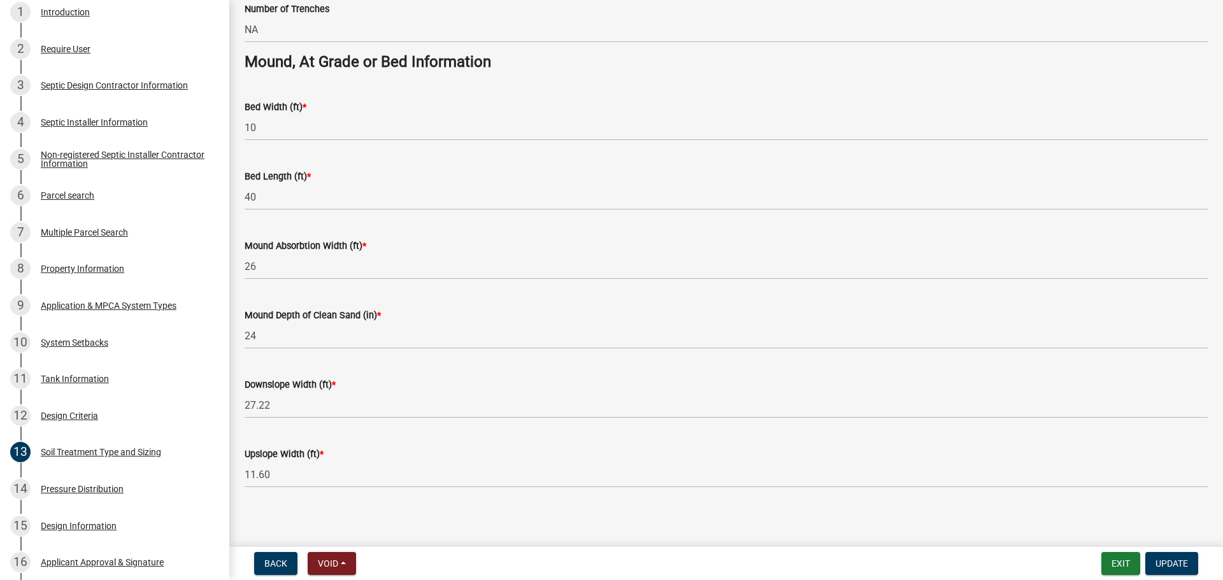
scroll to position [923, 0]
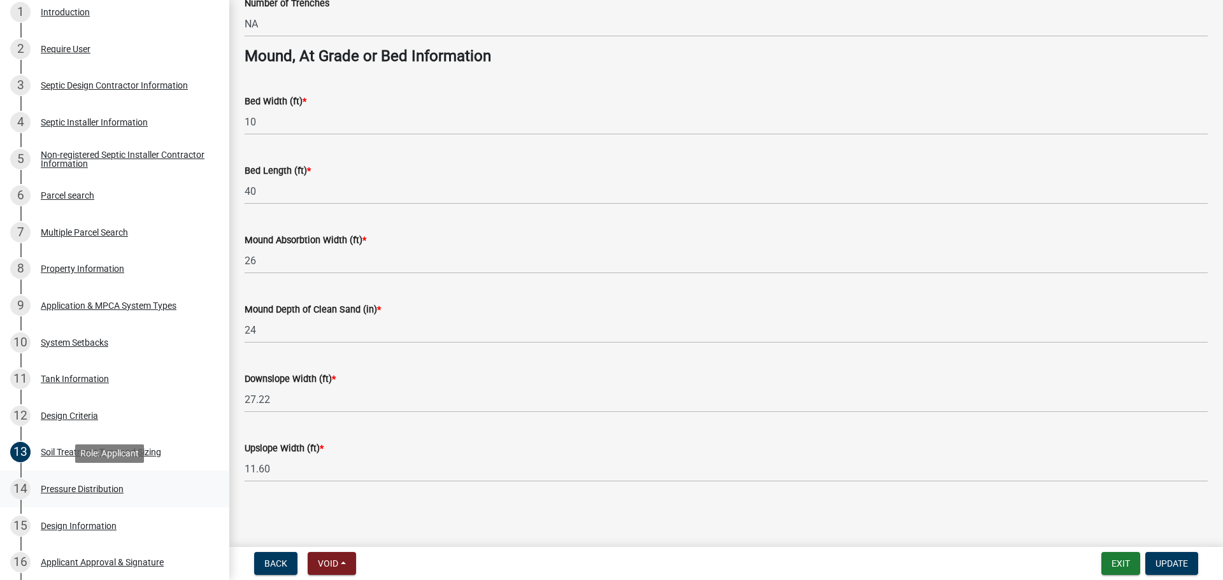
click at [127, 484] on div "14 Pressure Distribution" at bounding box center [109, 489] width 199 height 20
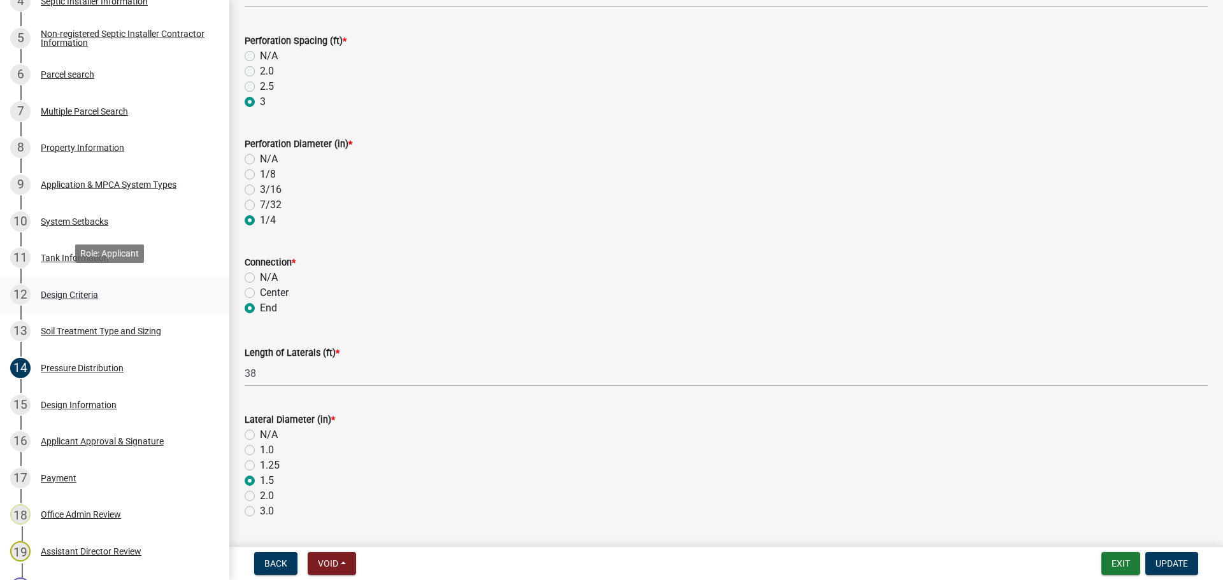
scroll to position [398, 0]
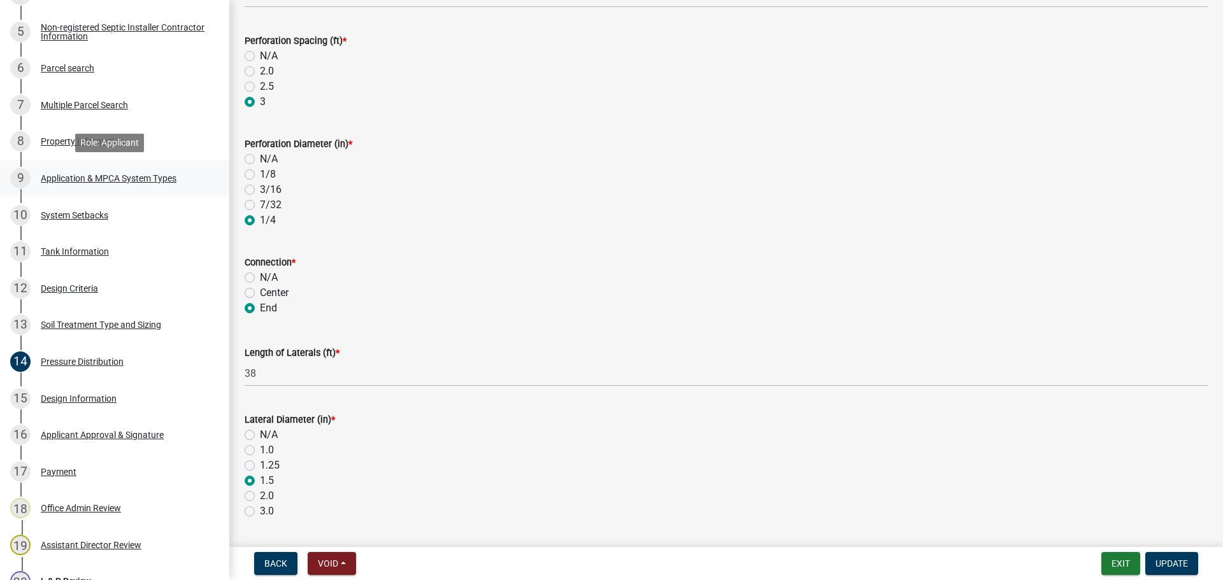
click at [137, 174] on div "Application & MPCA System Types" at bounding box center [109, 178] width 136 height 9
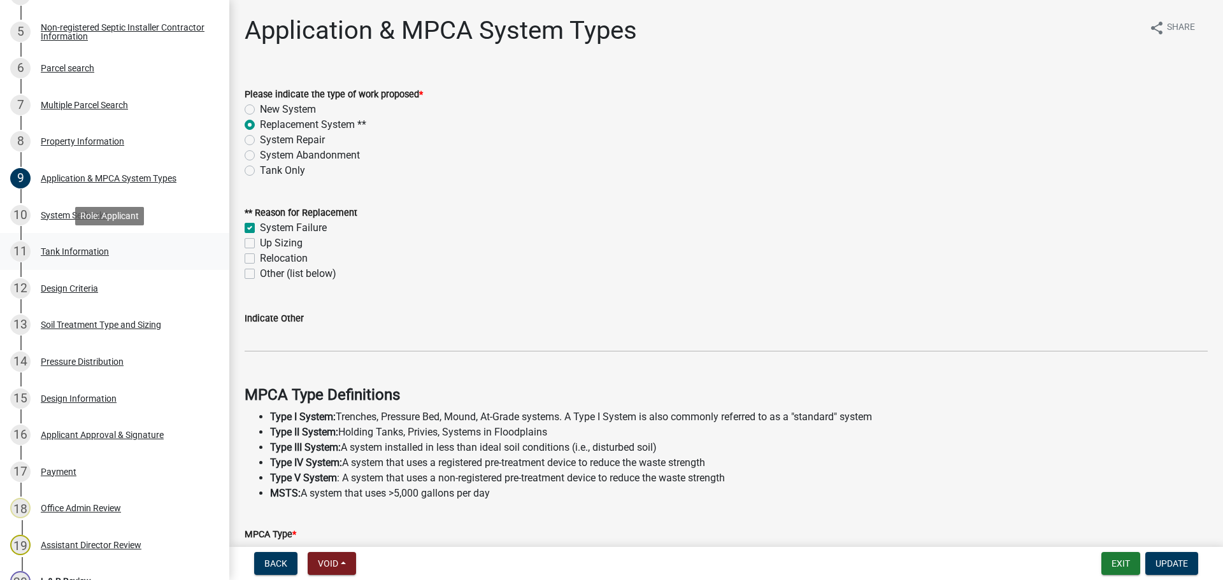
click at [139, 263] on link "11 Tank Information" at bounding box center [114, 251] width 229 height 37
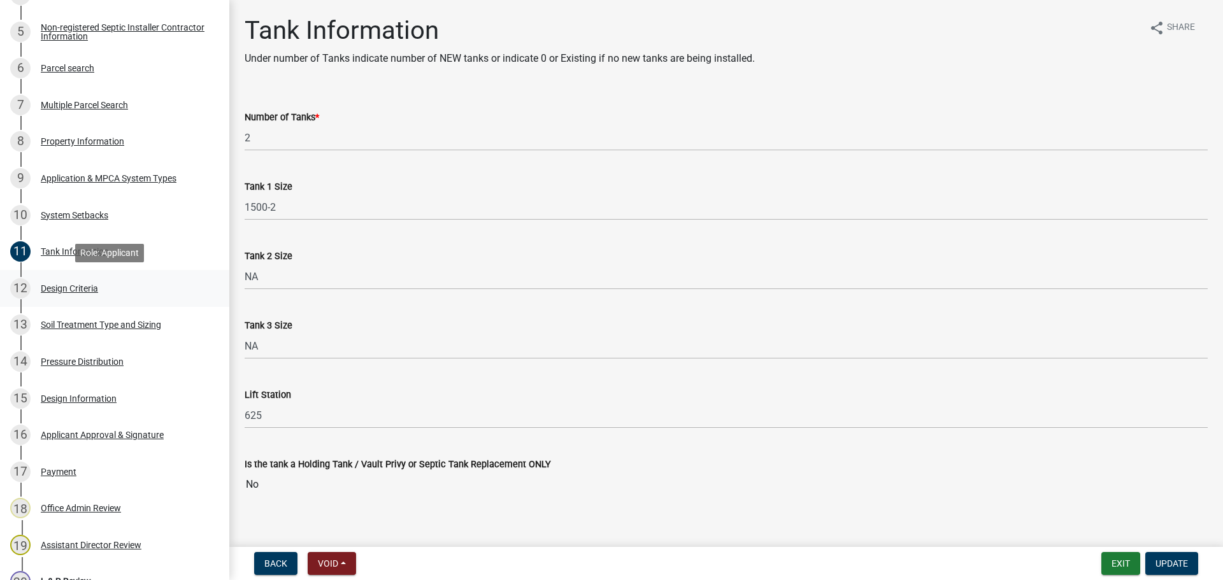
click at [104, 286] on div "12 Design Criteria" at bounding box center [109, 288] width 199 height 20
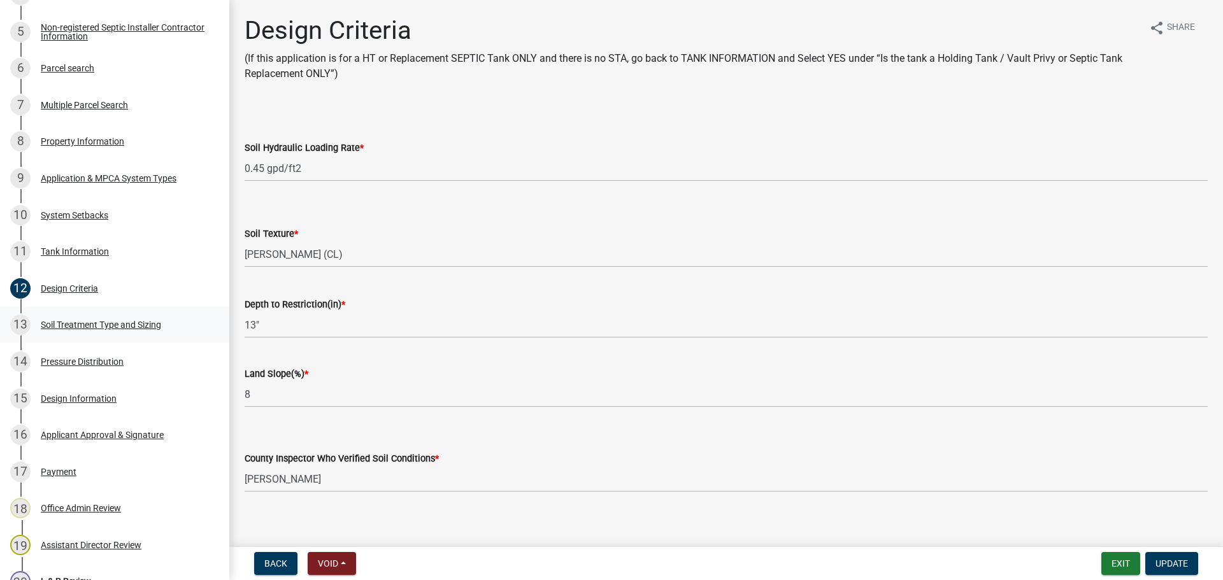
click at [99, 334] on div "13 Soil Treatment Type and Sizing" at bounding box center [109, 325] width 199 height 20
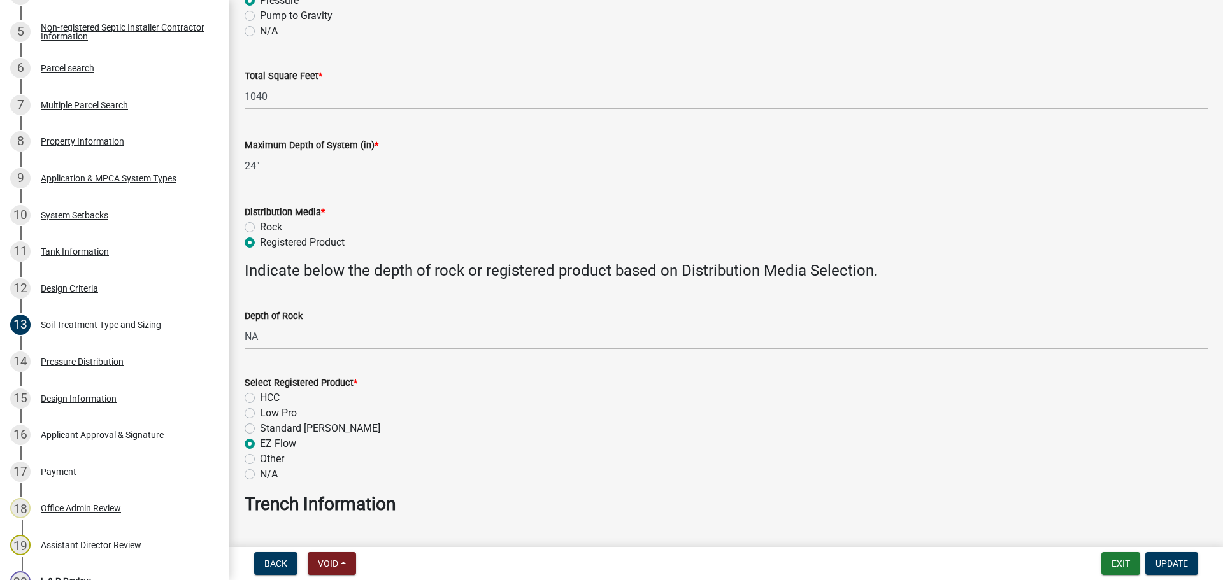
scroll to position [303, 0]
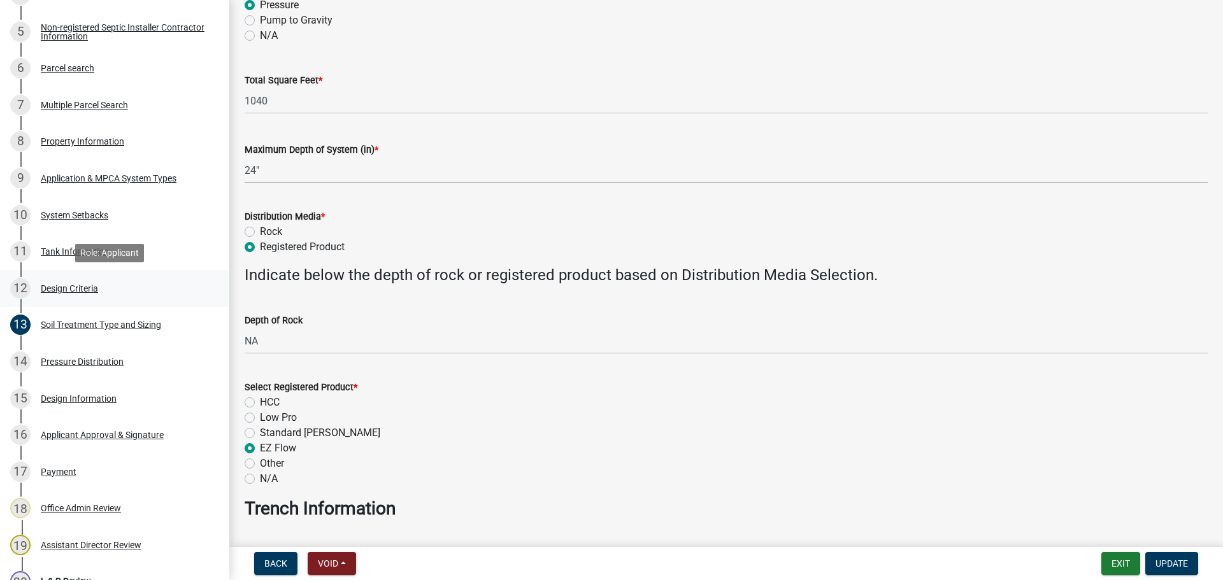
click at [86, 294] on div "12 Design Criteria" at bounding box center [109, 288] width 199 height 20
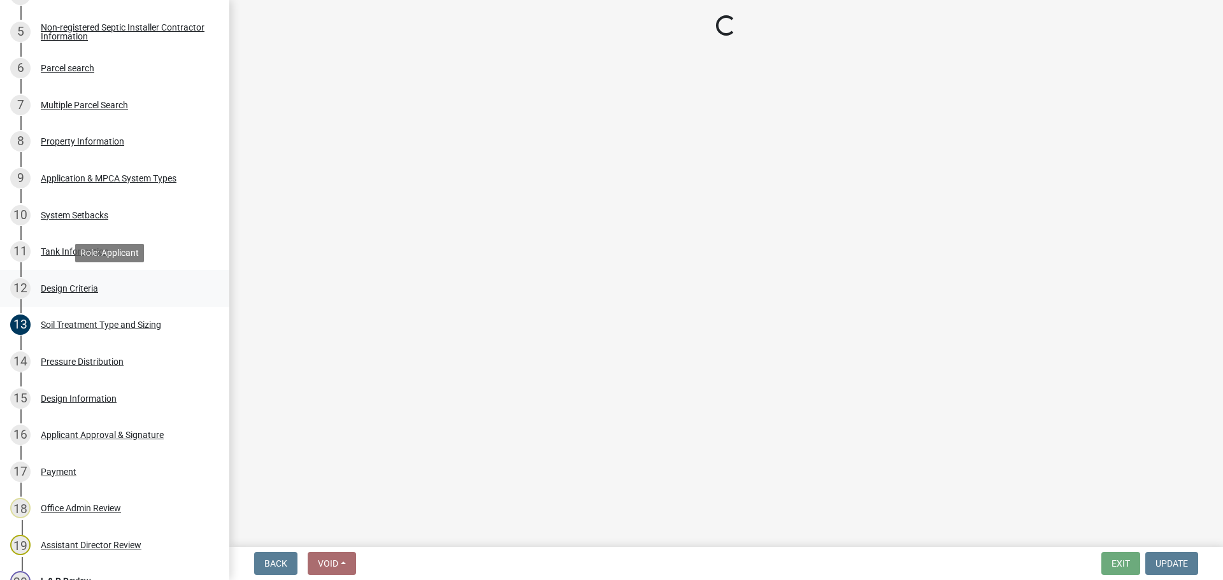
scroll to position [0, 0]
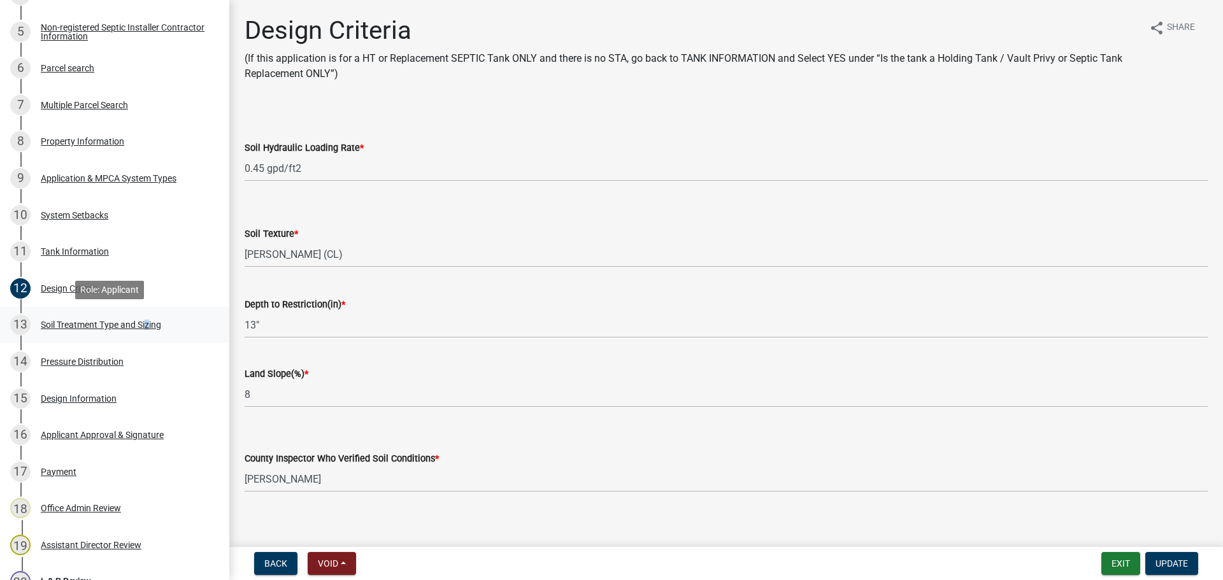
click at [146, 330] on div "13 Soil Treatment Type and Sizing" at bounding box center [109, 325] width 199 height 20
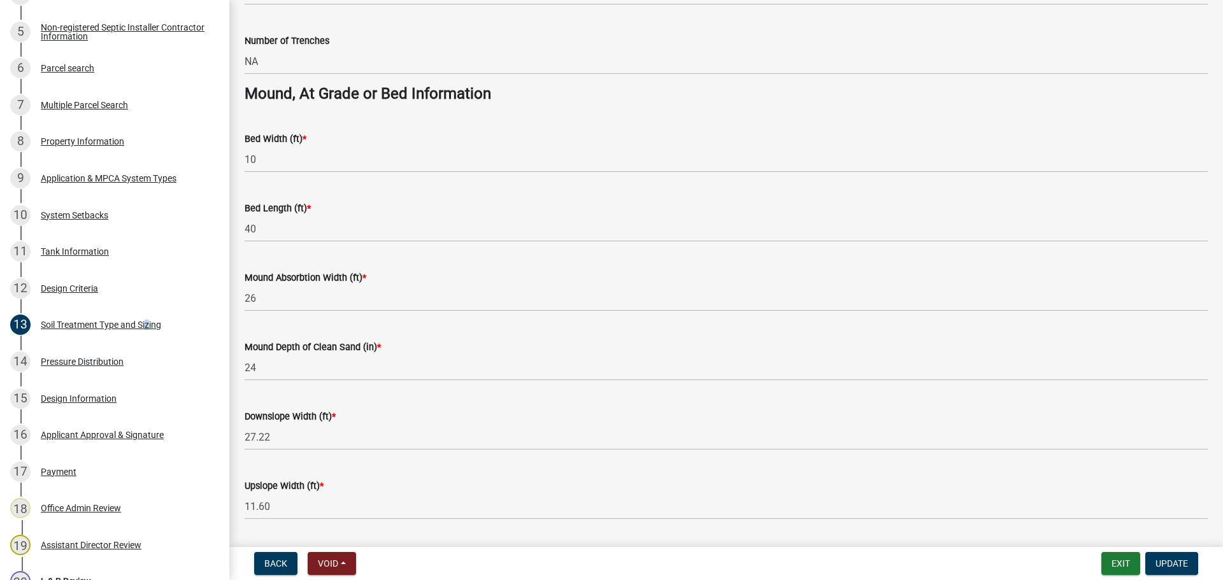
scroll to position [923, 0]
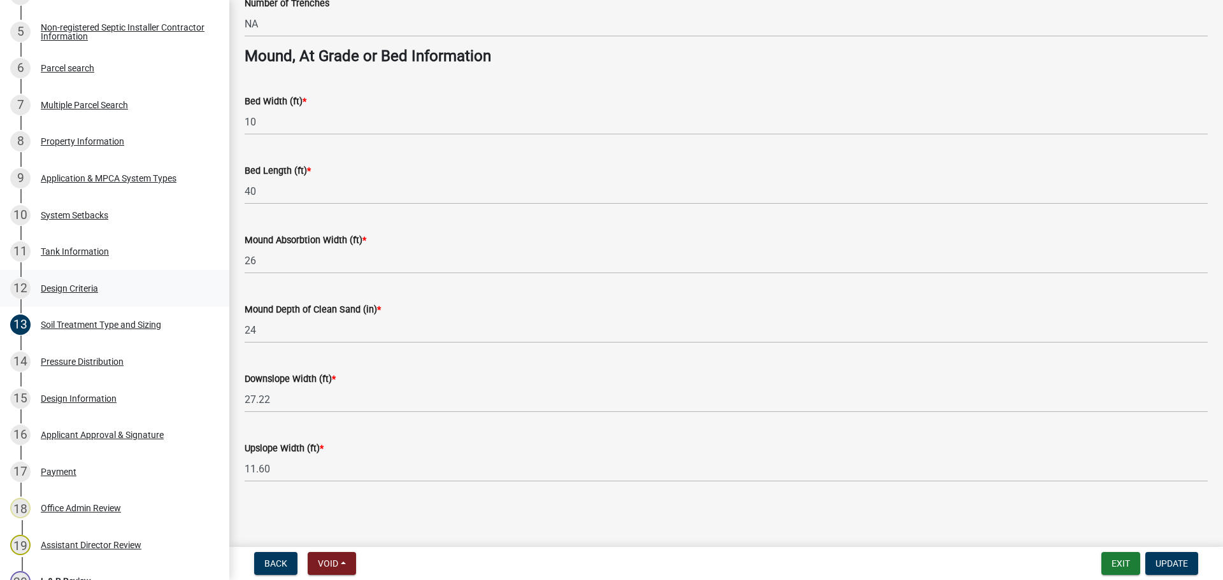
click at [138, 281] on div "12 Design Criteria" at bounding box center [109, 288] width 199 height 20
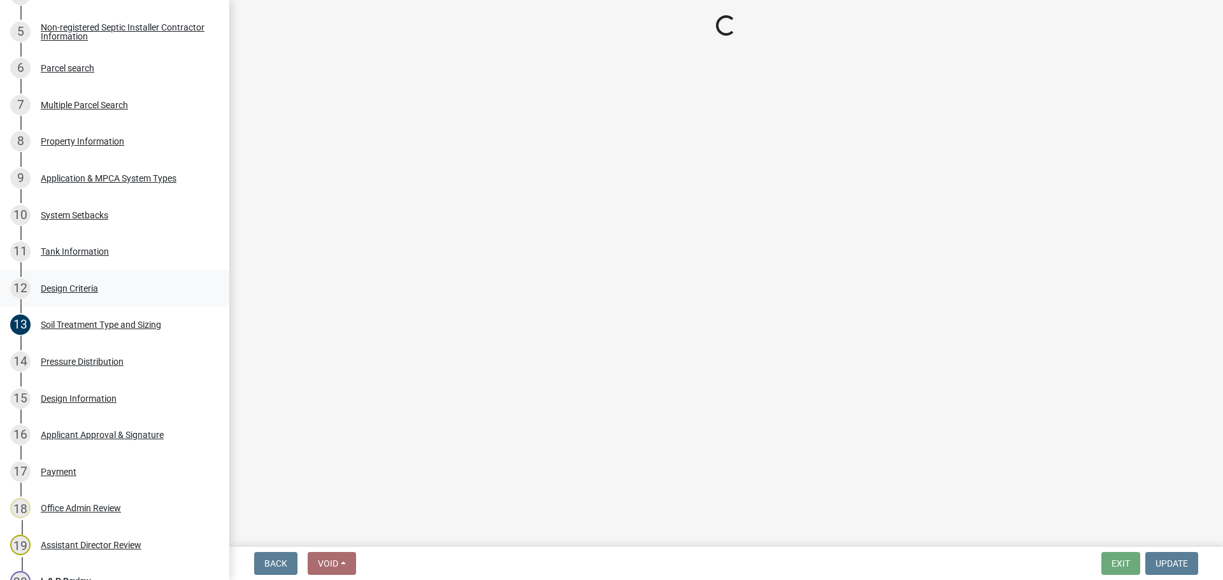
scroll to position [0, 0]
click at [136, 326] on div "Soil Treatment Type and Sizing" at bounding box center [101, 324] width 120 height 9
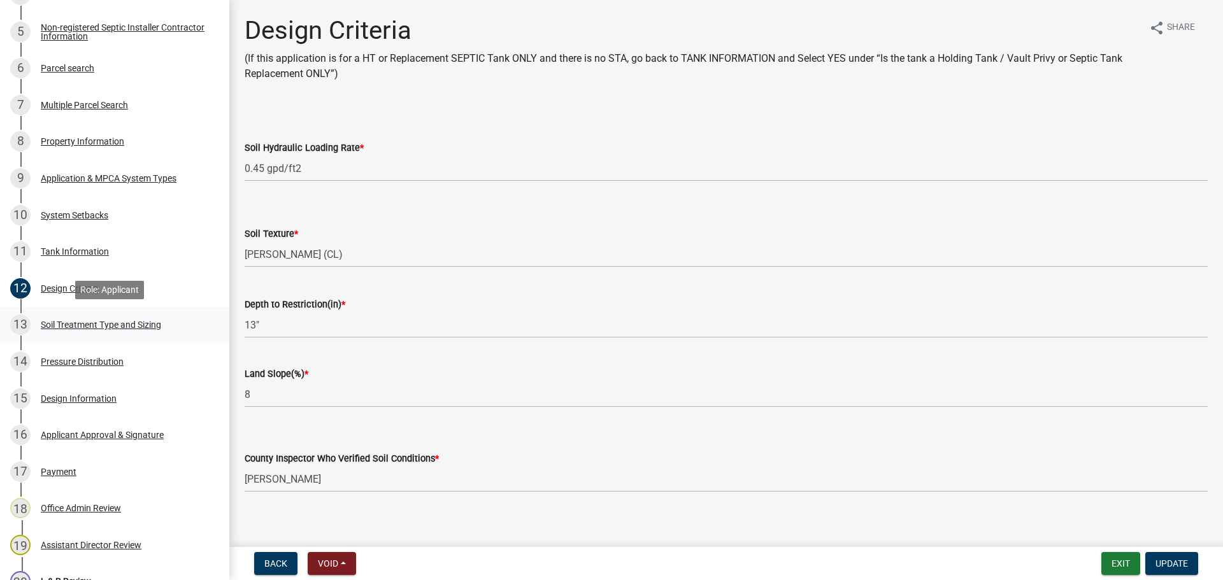
click at [137, 326] on div "Soil Treatment Type and Sizing" at bounding box center [101, 324] width 120 height 9
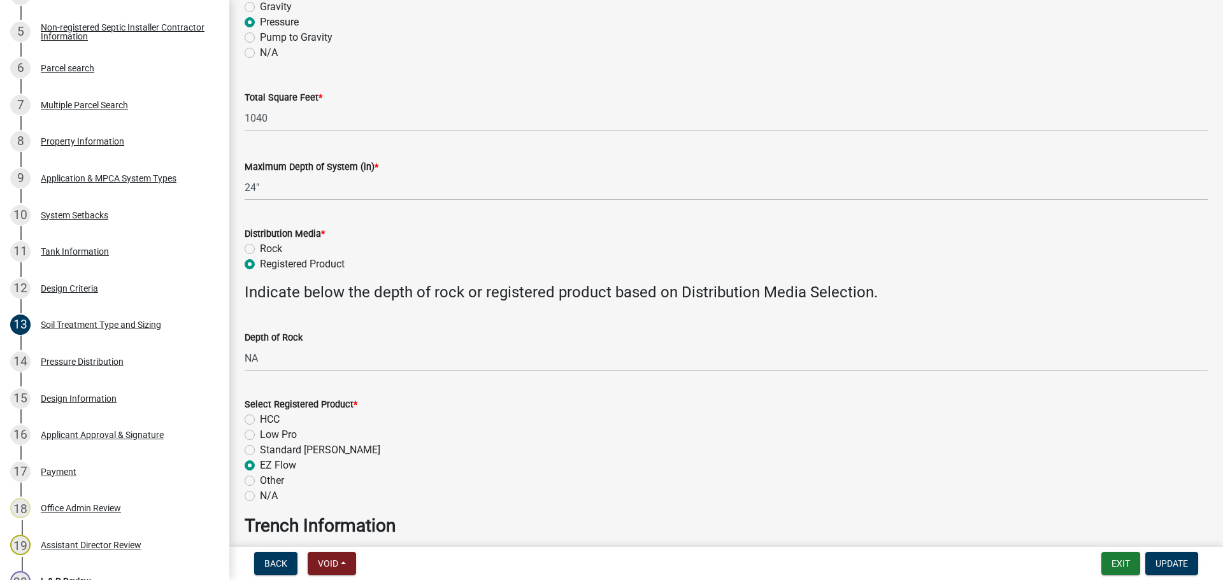
scroll to position [287, 0]
click at [121, 182] on div "Application & MPCA System Types" at bounding box center [109, 178] width 136 height 9
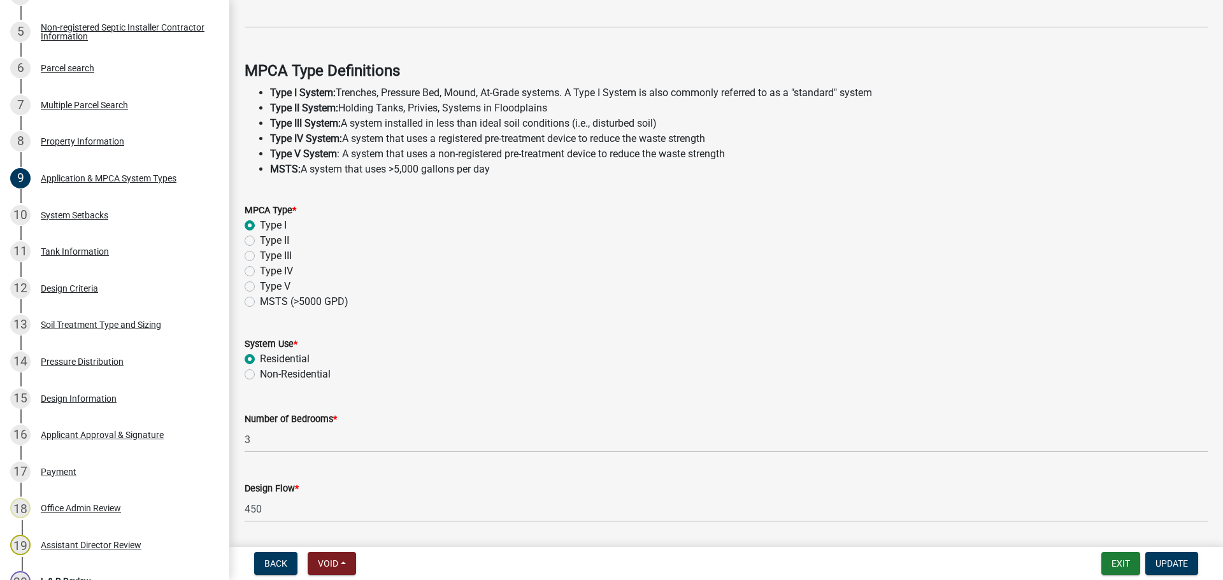
scroll to position [364, 0]
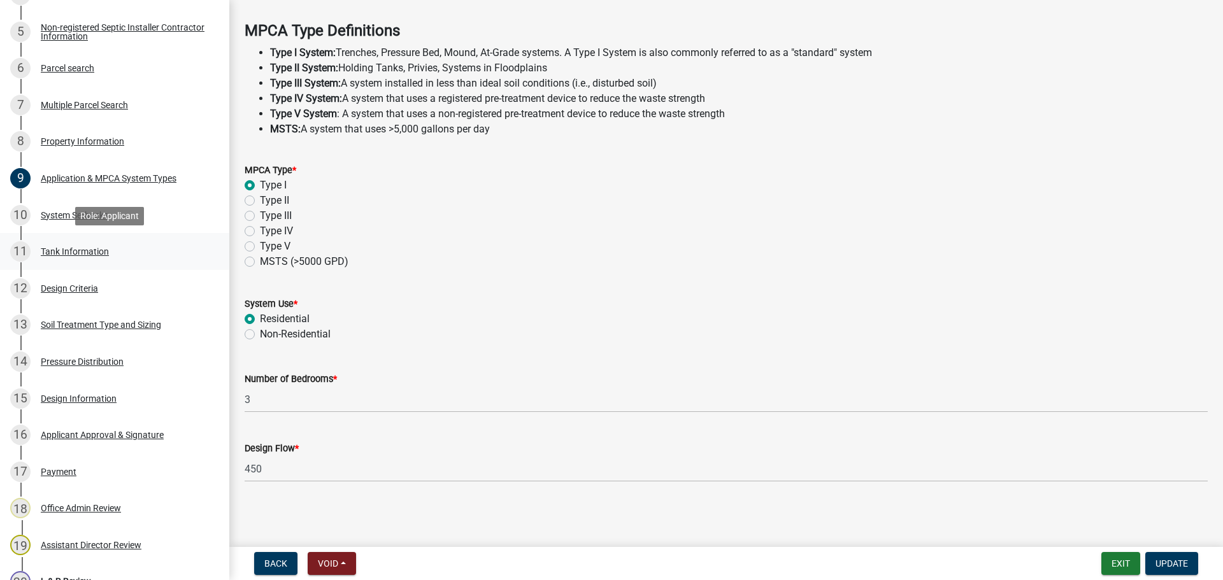
click at [134, 238] on link "11 Tank Information" at bounding box center [114, 251] width 229 height 37
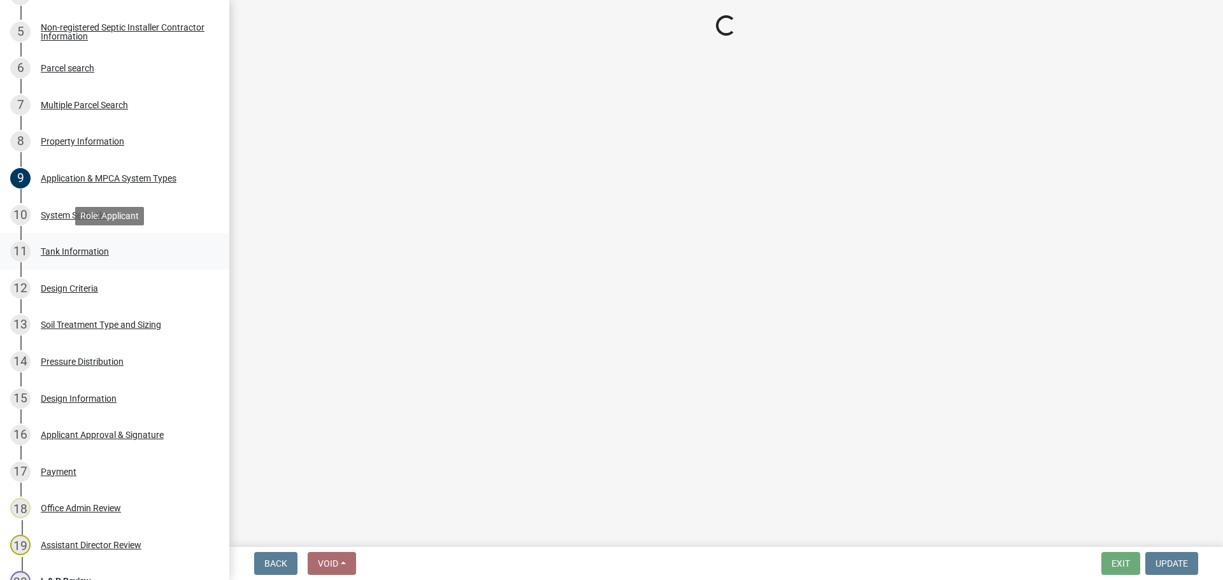
scroll to position [0, 0]
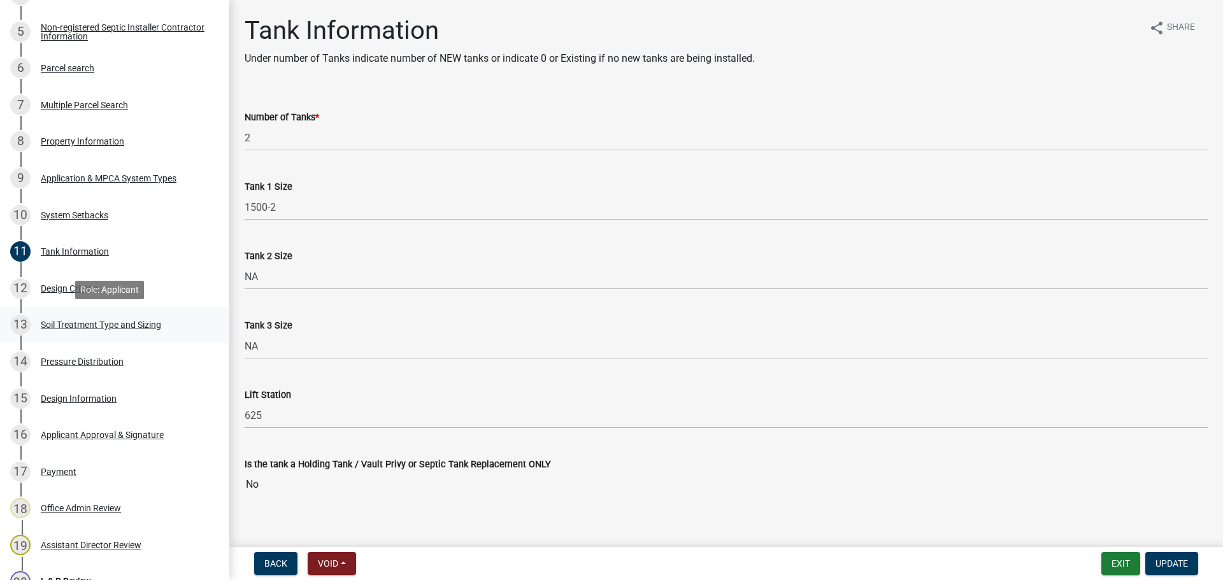
click at [184, 317] on div "13 Soil Treatment Type and Sizing" at bounding box center [109, 325] width 199 height 20
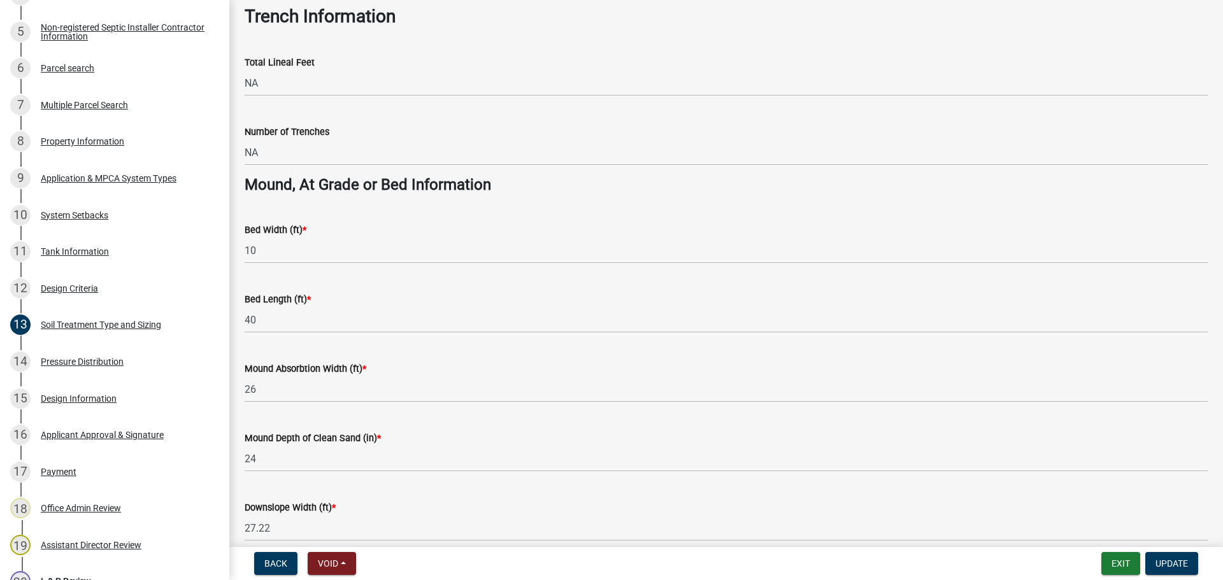
scroll to position [796, 0]
click at [173, 287] on div "12 Design Criteria" at bounding box center [109, 288] width 199 height 20
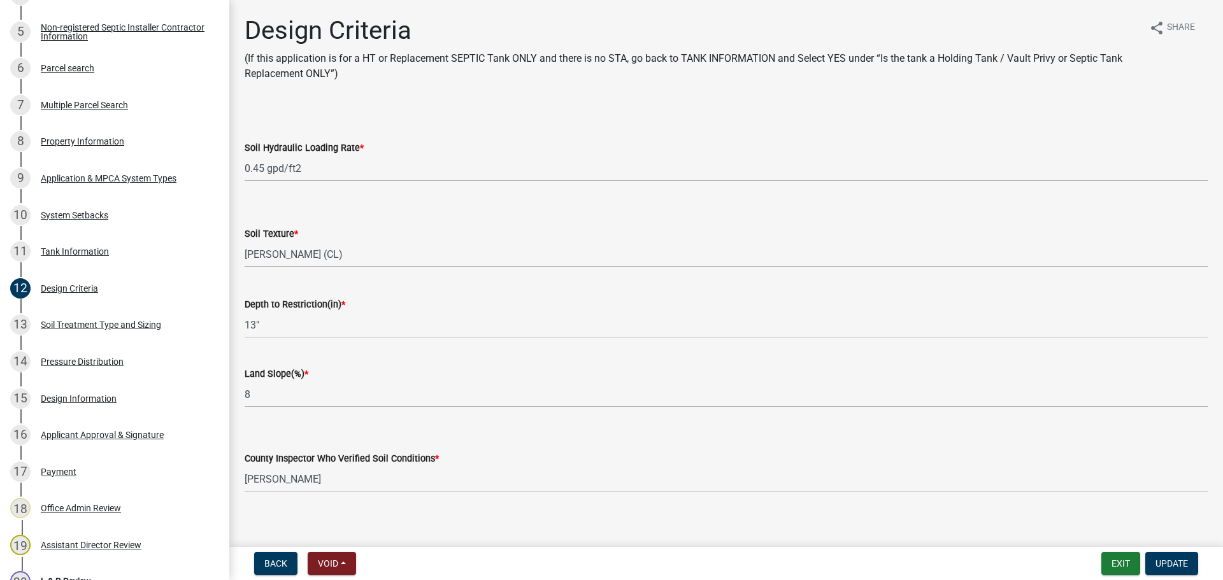
scroll to position [11, 0]
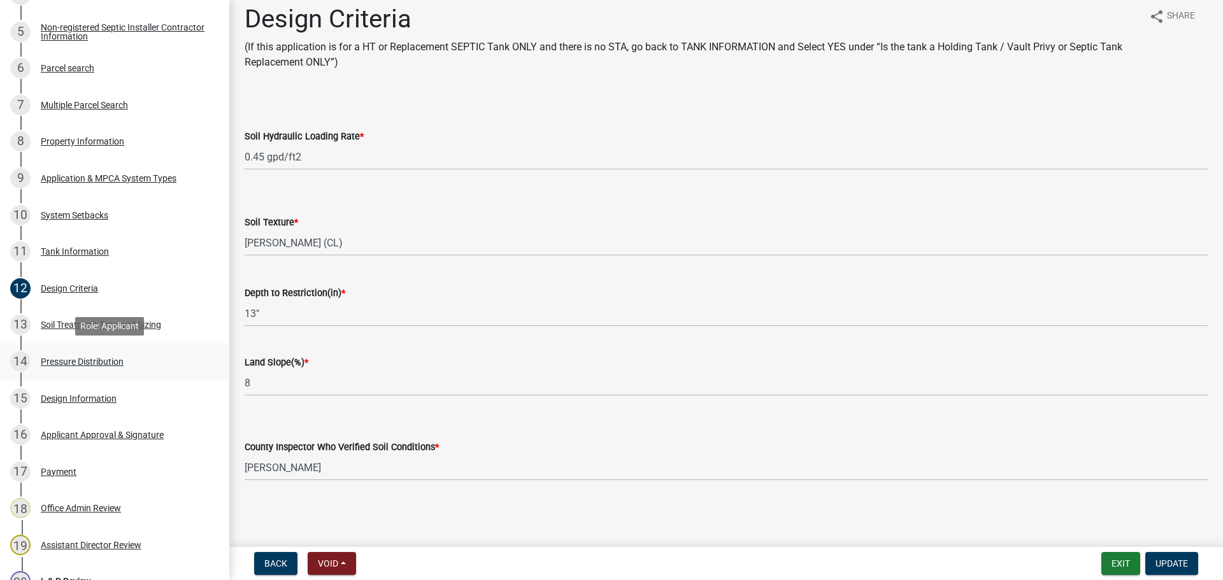
click at [131, 360] on div "14 Pressure Distribution" at bounding box center [109, 362] width 199 height 20
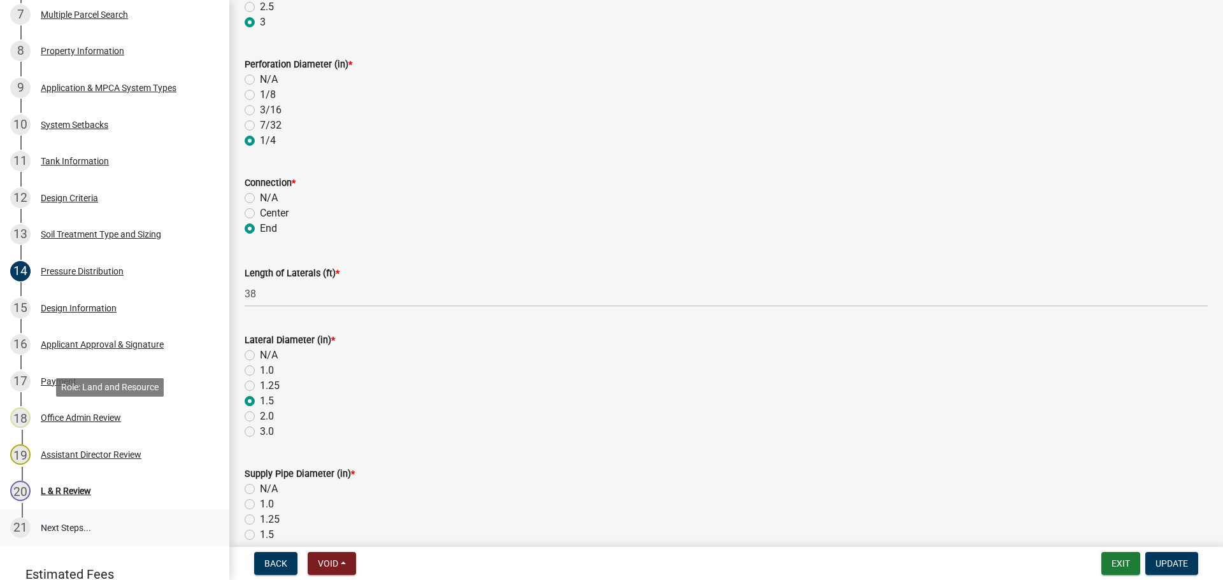
scroll to position [573, 0]
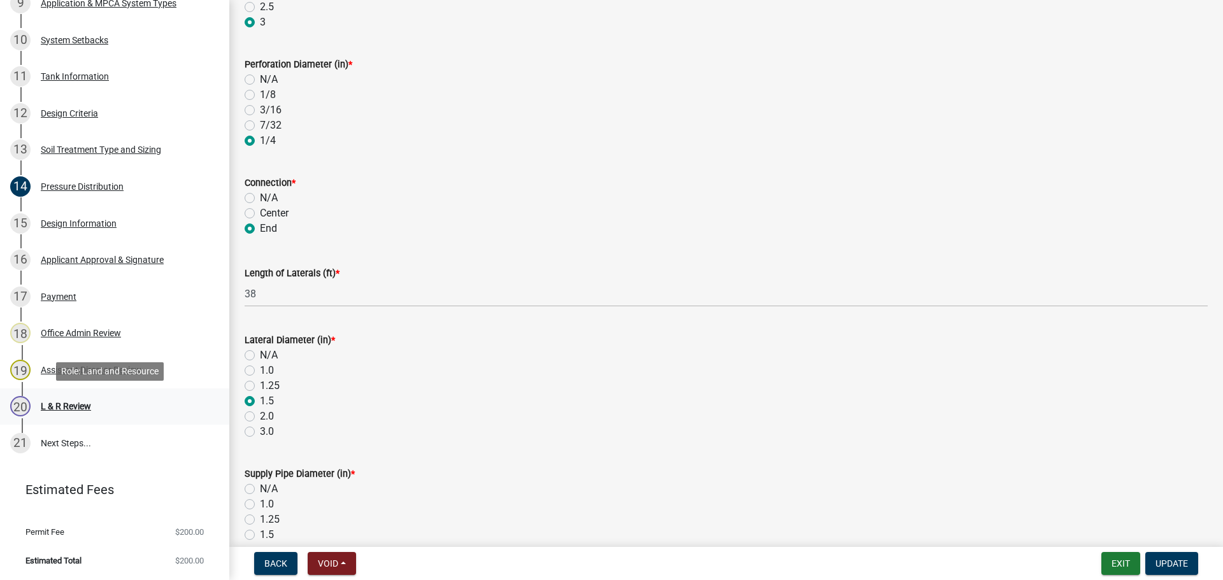
click at [157, 412] on div "20 L & R Review" at bounding box center [109, 406] width 199 height 20
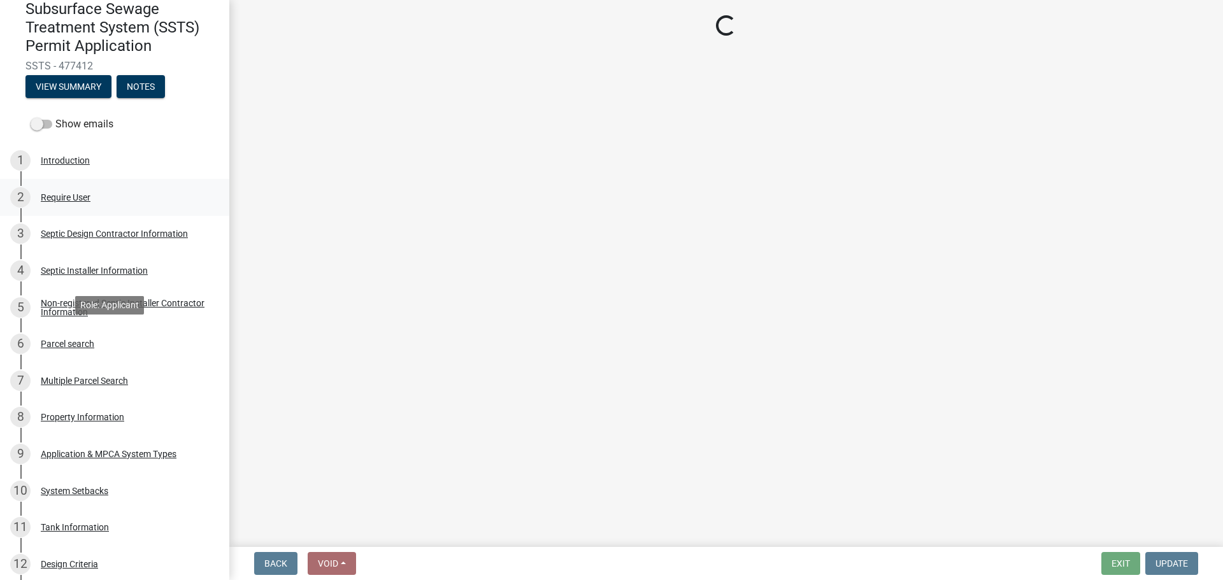
scroll to position [0, 0]
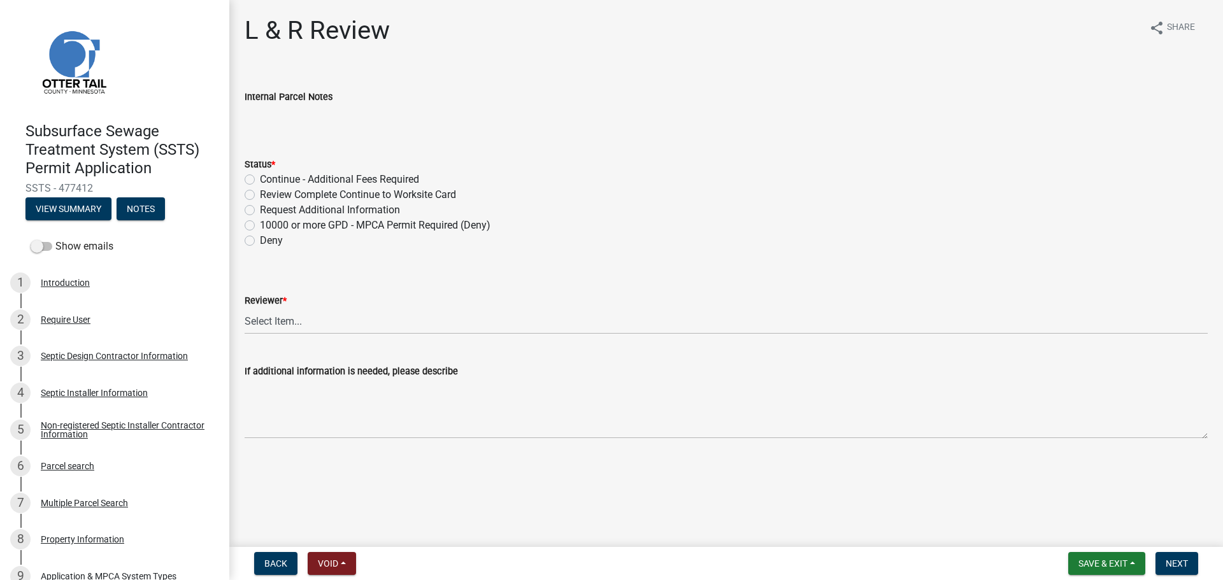
click at [294, 191] on label "Review Complete Continue to Worksite Card" at bounding box center [358, 194] width 196 height 15
click at [268, 191] on input "Review Complete Continue to Worksite Card" at bounding box center [264, 191] width 8 height 8
click at [347, 310] on select "Select Item... Alexis Newark Andrea Perales Brittany Tollefson Elizabeth Plaste…" at bounding box center [726, 321] width 963 height 26
click at [245, 308] on select "Select Item... Alexis Newark Andrea Perales Brittany Tollefson Elizabeth Plaste…" at bounding box center [726, 321] width 963 height 26
click at [978, 503] on button "Next" at bounding box center [1176, 563] width 43 height 23
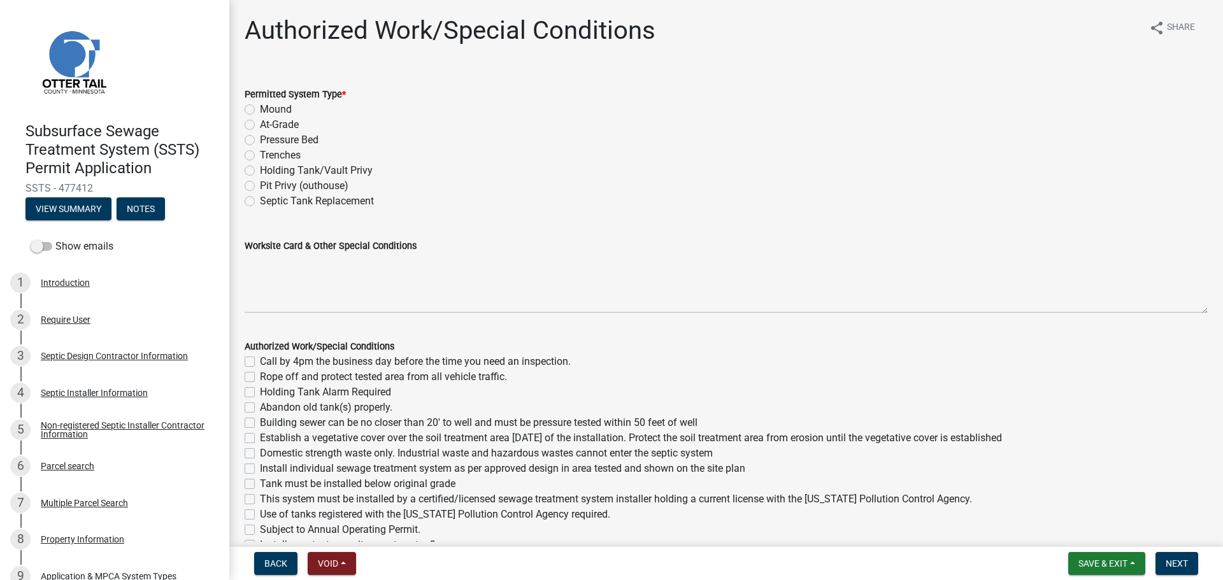
click at [265, 107] on label "Mound" at bounding box center [276, 109] width 32 height 15
click at [265, 107] on input "Mound" at bounding box center [264, 106] width 8 height 8
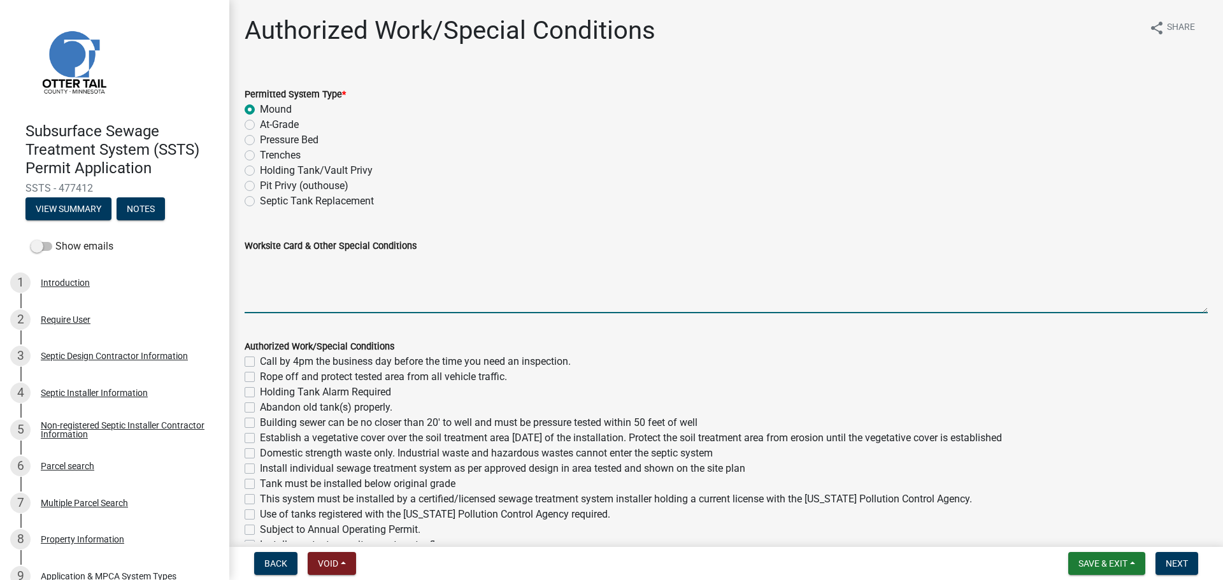
click at [388, 294] on textarea "Worksite Card & Other Special Conditions" at bounding box center [726, 283] width 963 height 60
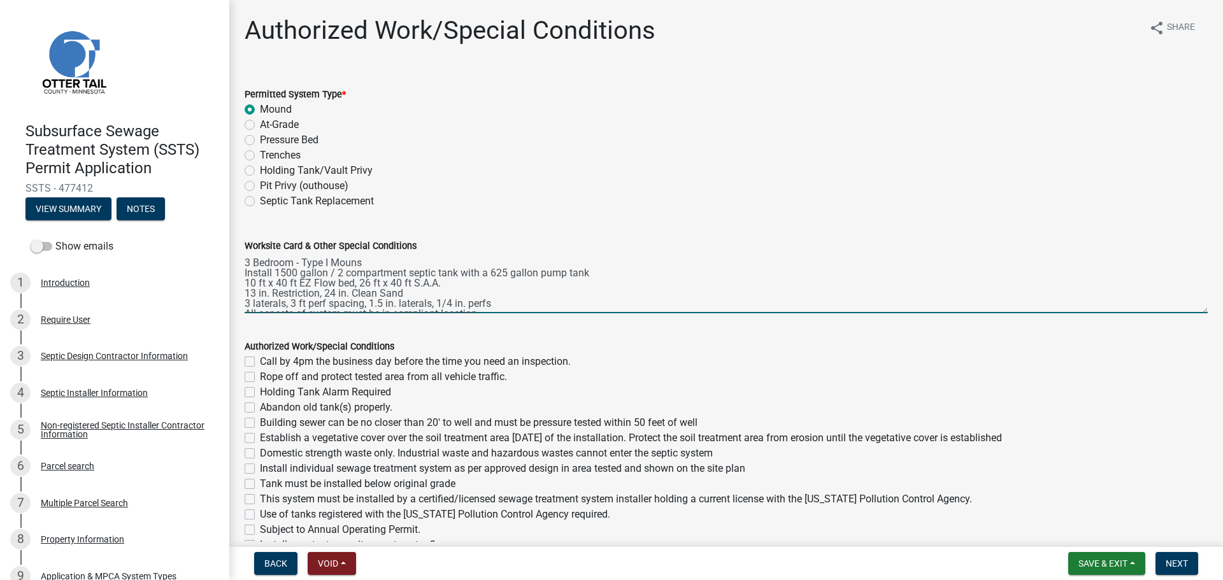
click at [345, 262] on textarea "3 Bedroom - Type I Mouns Install 1500 gallon / 2 compartment septic tank with a…" at bounding box center [726, 283] width 963 height 60
click at [352, 266] on textarea "3 Bedroom - Type I Mouns Install 1500 gallon / 2 compartment septic tank with a…" at bounding box center [726, 283] width 963 height 60
click at [359, 263] on textarea "3 Bedroom - Type I Mouns Install 1500 gallon / 2 compartment septic tank with a…" at bounding box center [726, 283] width 963 height 60
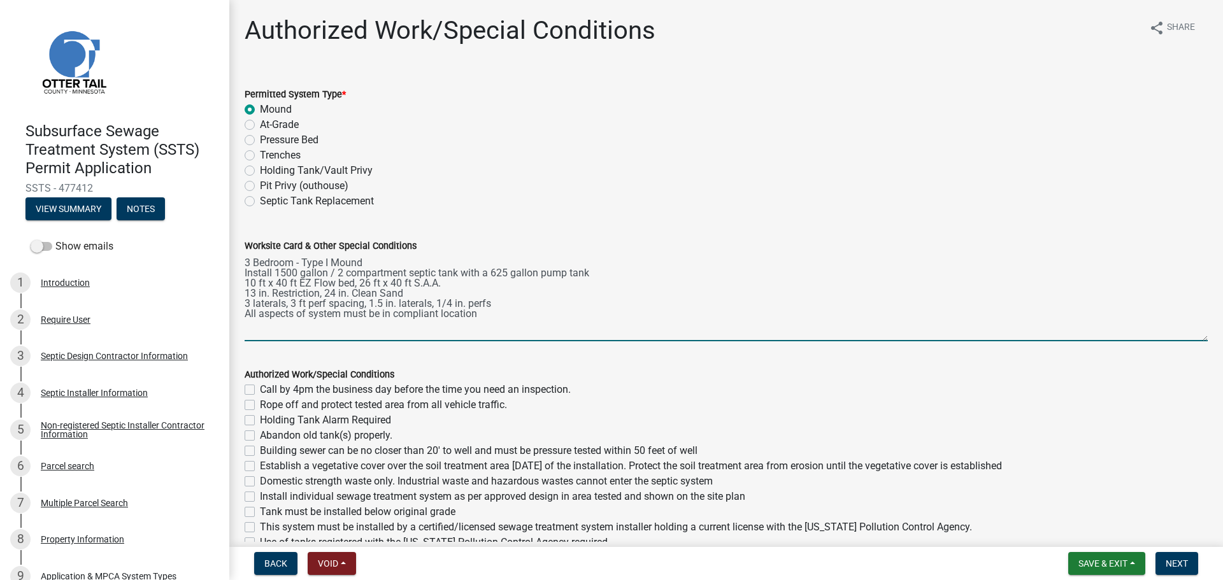
drag, startPoint x: 1197, startPoint y: 311, endPoint x: 1165, endPoint y: 346, distance: 47.3
click at [978, 341] on textarea "3 Bedroom - Type I Mound Install 1500 gallon / 2 compartment septic tank with a…" at bounding box center [726, 297] width 963 height 88
click at [260, 394] on label "Call by 4pm the business day before the time you need an inspection." at bounding box center [415, 390] width 311 height 15
click at [260, 392] on input "Call by 4pm the business day before the time you need an inspection." at bounding box center [264, 387] width 8 height 8
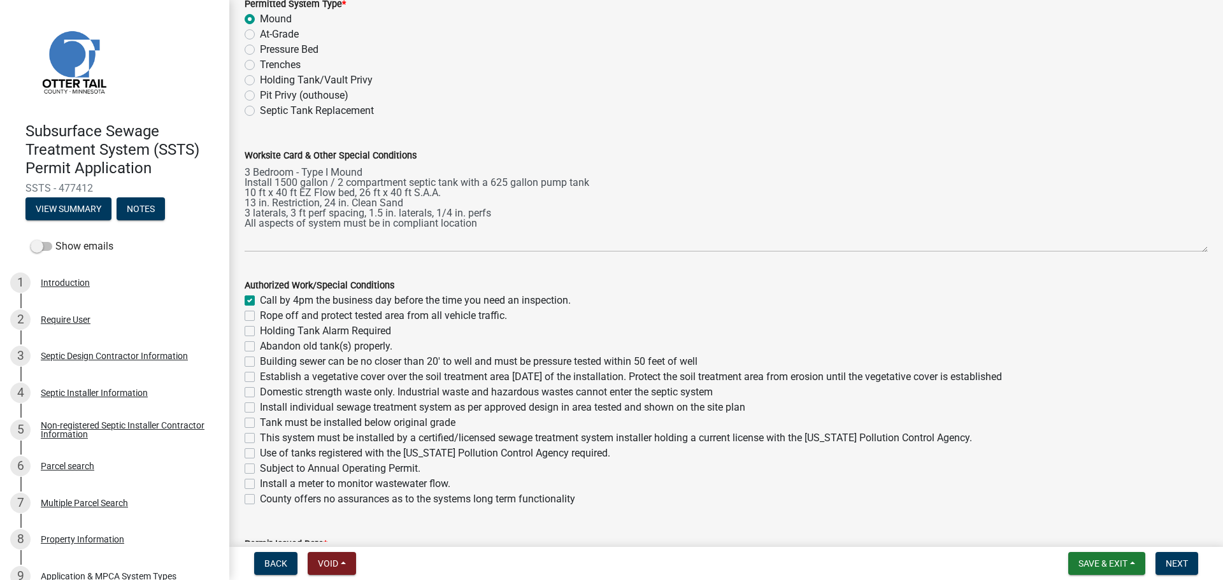
scroll to position [111, 0]
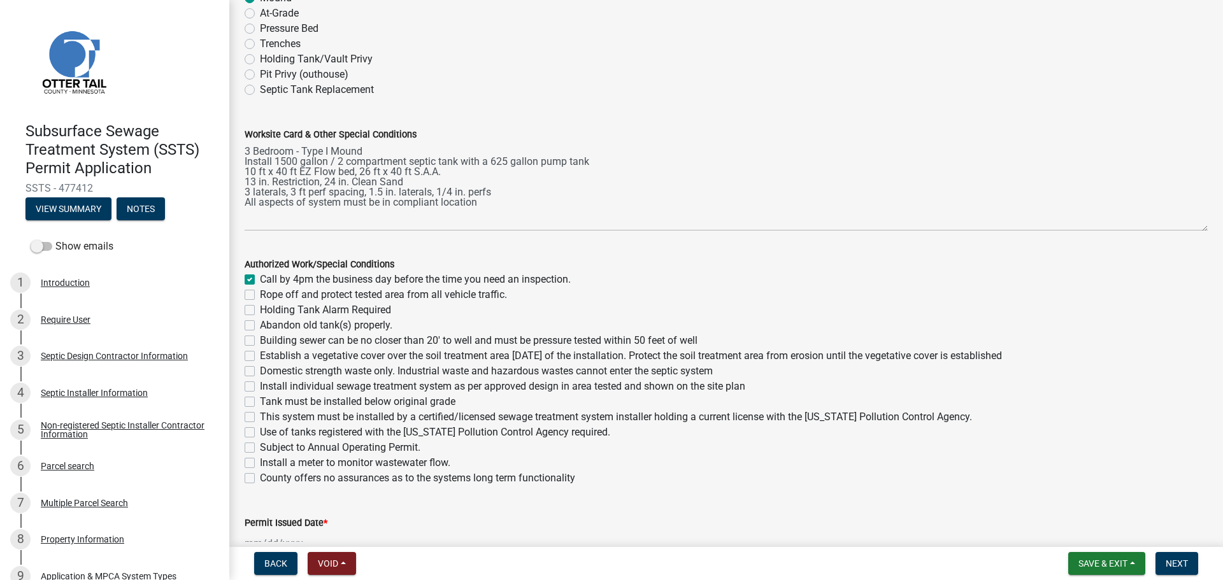
click at [260, 294] on label "Rope off and protect tested area from all vehicle traffic." at bounding box center [383, 294] width 247 height 15
click at [260, 294] on input "Rope off and protect tested area from all vehicle traffic." at bounding box center [264, 291] width 8 height 8
click at [260, 339] on label "Building sewer can be no closer than 20' to well and must be pressure tested wi…" at bounding box center [479, 340] width 438 height 15
click at [260, 339] on input "Building sewer can be no closer than 20' to well and must be pressure tested wi…" at bounding box center [264, 337] width 8 height 8
click at [260, 356] on label "Establish a vegetative cover over the soil treatment area within 30 days of the…" at bounding box center [631, 355] width 742 height 15
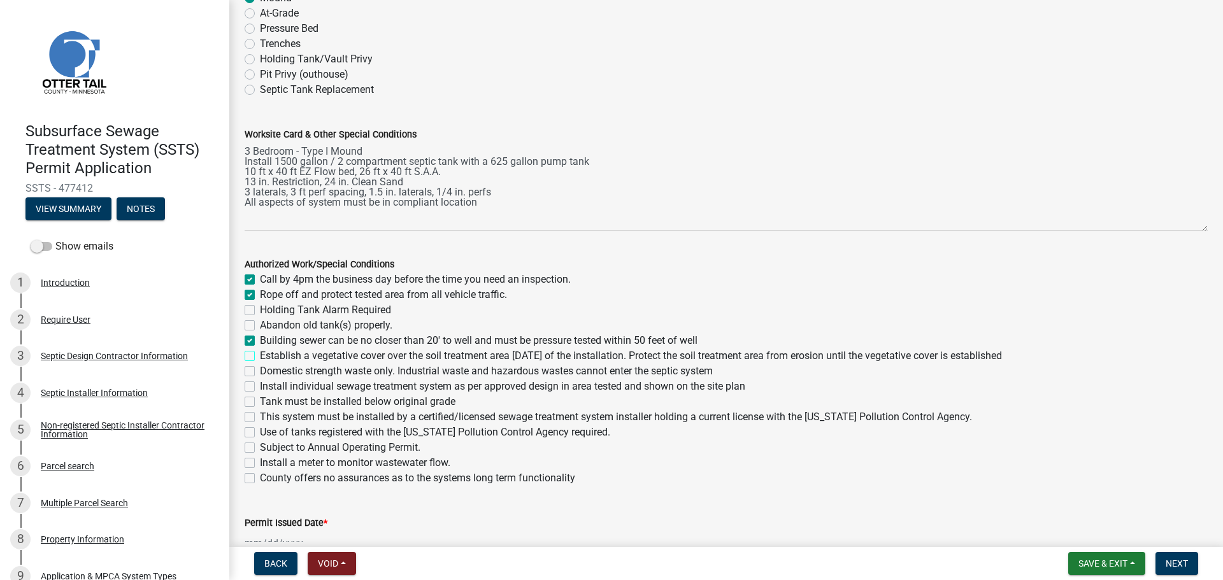
click at [260, 356] on input "Establish a vegetative cover over the soil treatment area within 30 days of the…" at bounding box center [264, 352] width 8 height 8
click at [260, 374] on label "Domestic strength waste only. Industrial waste and hazardous wastes cannot ente…" at bounding box center [486, 371] width 453 height 15
click at [260, 372] on input "Domestic strength waste only. Industrial waste and hazardous wastes cannot ente…" at bounding box center [264, 368] width 8 height 8
click at [260, 389] on label "Install individual sewage treatment system as per approved design in area teste…" at bounding box center [502, 386] width 485 height 15
click at [260, 387] on input "Install individual sewage treatment system as per approved design in area teste…" at bounding box center [264, 383] width 8 height 8
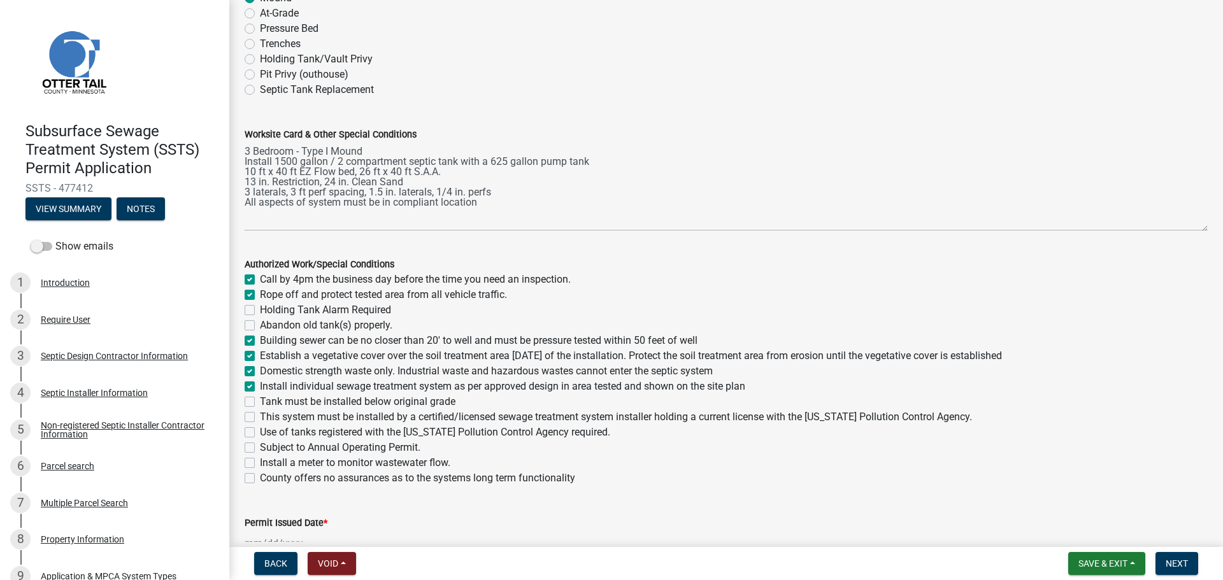
click at [260, 406] on label "Tank must be installed below original grade" at bounding box center [358, 401] width 196 height 15
click at [260, 402] on input "Tank must be installed below original grade" at bounding box center [264, 398] width 8 height 8
click at [250, 422] on div "This system must be installed by a certified/licensed sewage treatment system i…" at bounding box center [726, 417] width 963 height 15
click at [260, 429] on label "Use of tanks registered with the Minnesota Pollution Control Agency required." at bounding box center [435, 432] width 350 height 15
click at [260, 429] on input "Use of tanks registered with the Minnesota Pollution Control Agency required." at bounding box center [264, 429] width 8 height 8
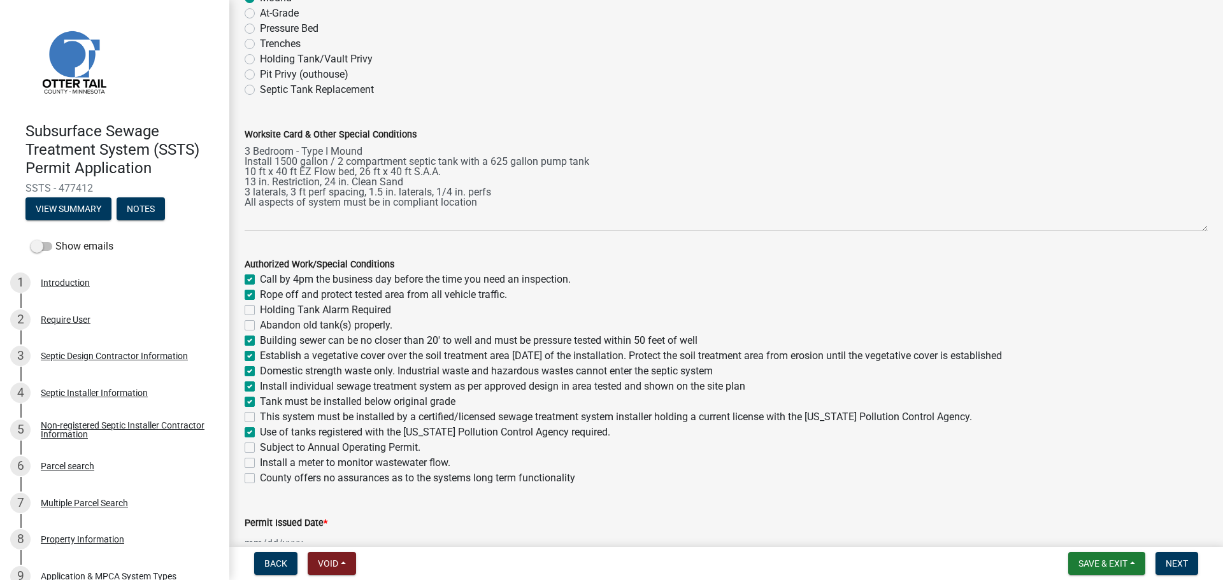
click at [260, 418] on label "This system must be installed by a certified/licensed sewage treatment system i…" at bounding box center [616, 417] width 712 height 15
click at [260, 418] on input "This system must be installed by a certified/licensed sewage treatment system i…" at bounding box center [264, 414] width 8 height 8
click at [260, 327] on label "Abandon old tank(s) properly." at bounding box center [326, 325] width 132 height 15
click at [260, 326] on input "Abandon old tank(s) properly." at bounding box center [264, 322] width 8 height 8
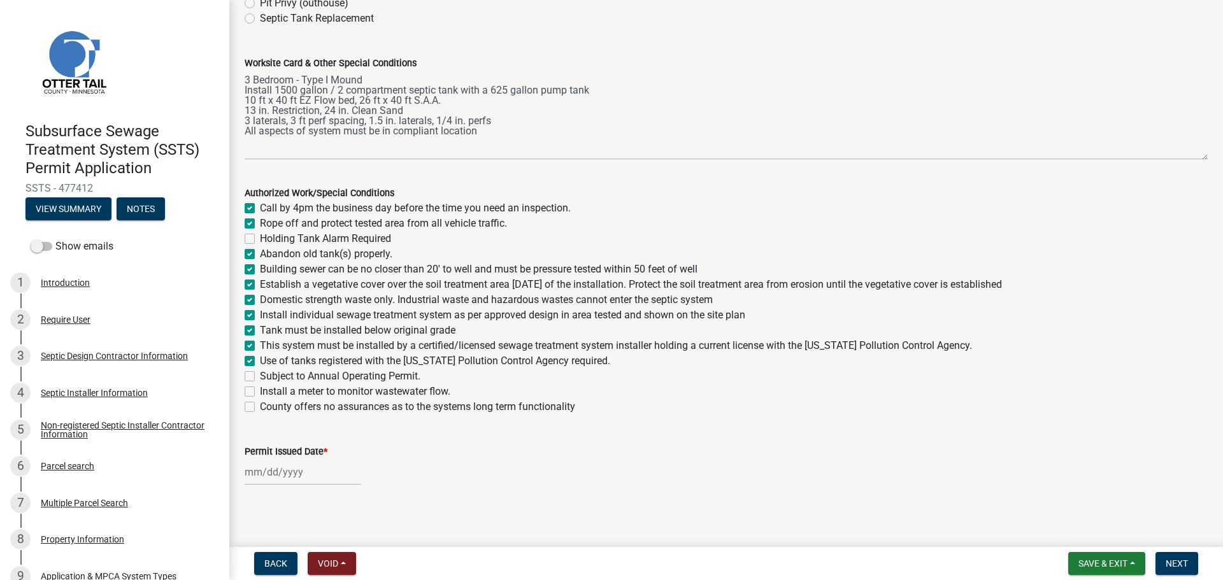
scroll to position [187, 0]
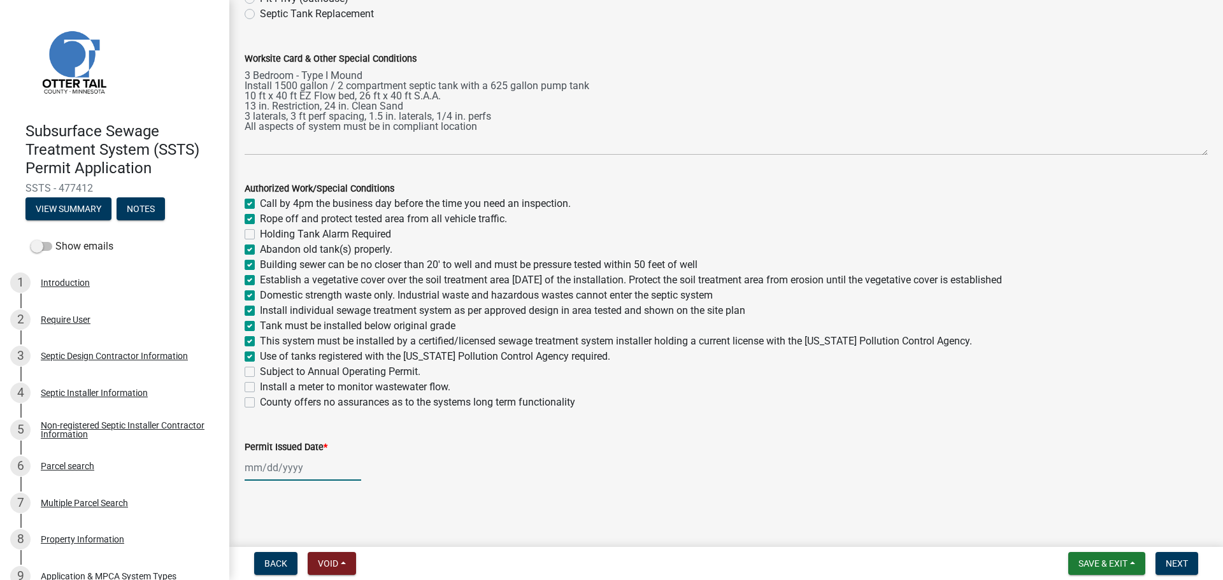
click at [317, 462] on div at bounding box center [303, 468] width 117 height 26
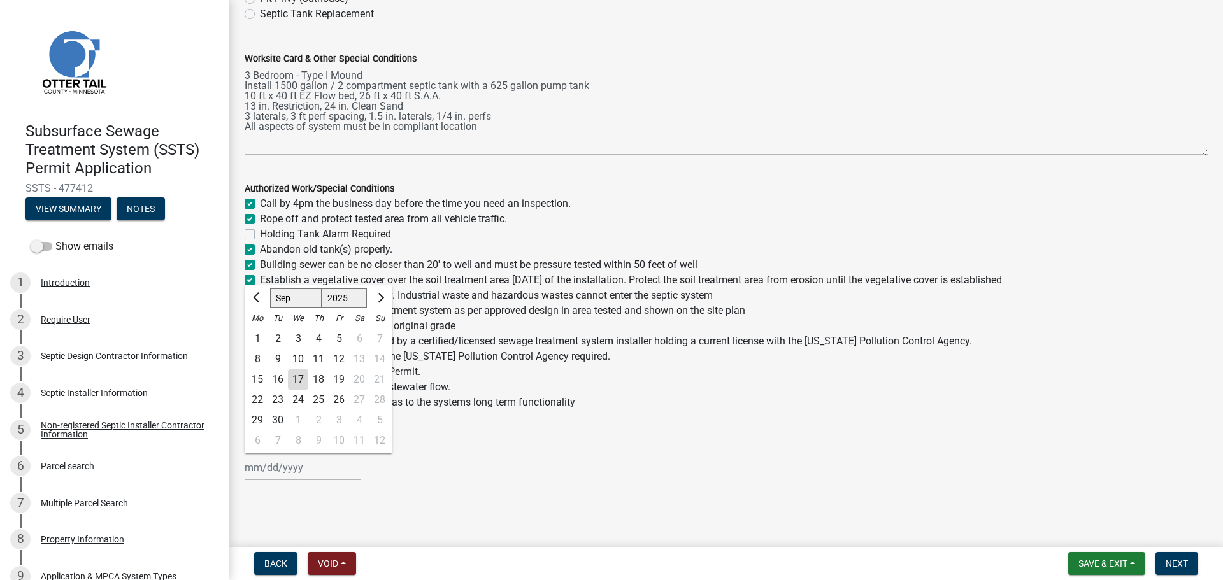
click at [299, 381] on div "17" at bounding box center [298, 379] width 20 height 20
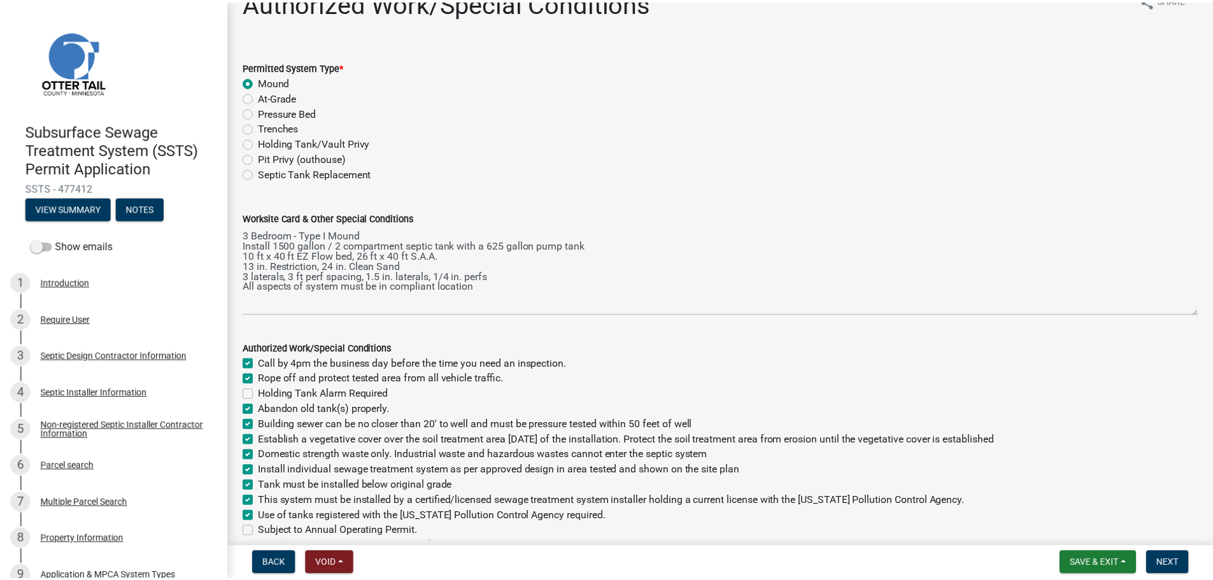
scroll to position [0, 0]
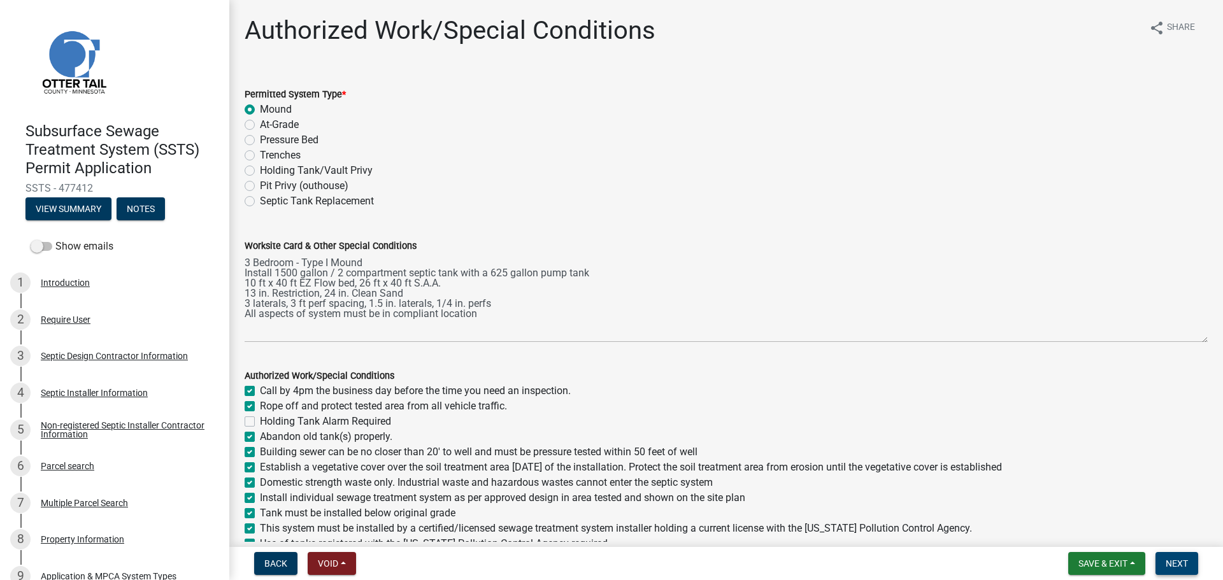
click at [978, 503] on button "Next" at bounding box center [1176, 563] width 43 height 23
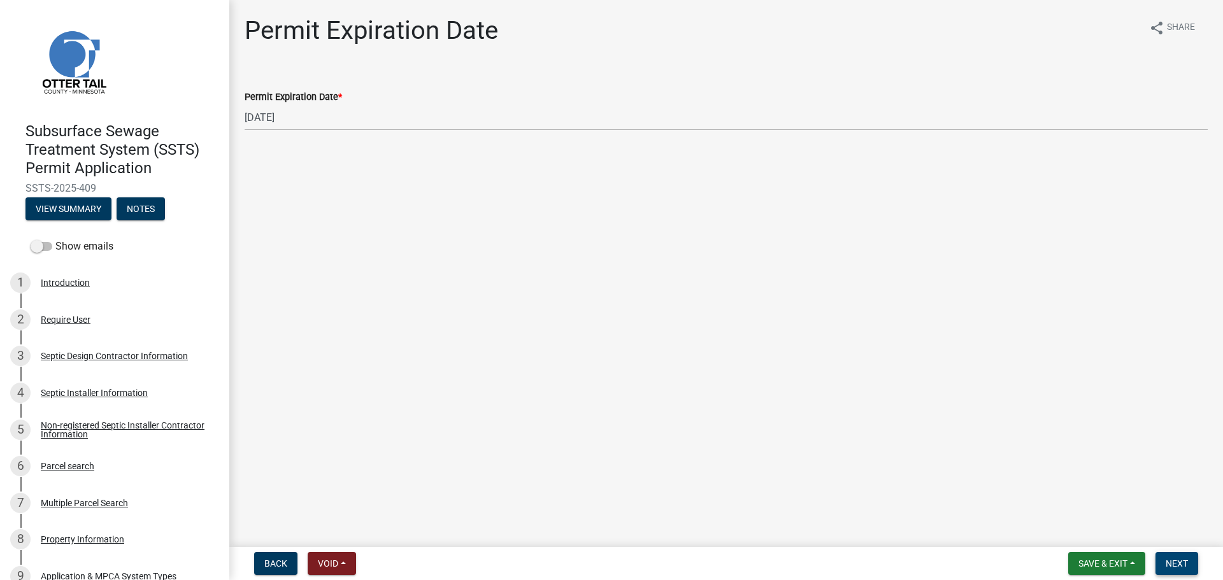
click at [978, 503] on button "Next" at bounding box center [1176, 563] width 43 height 23
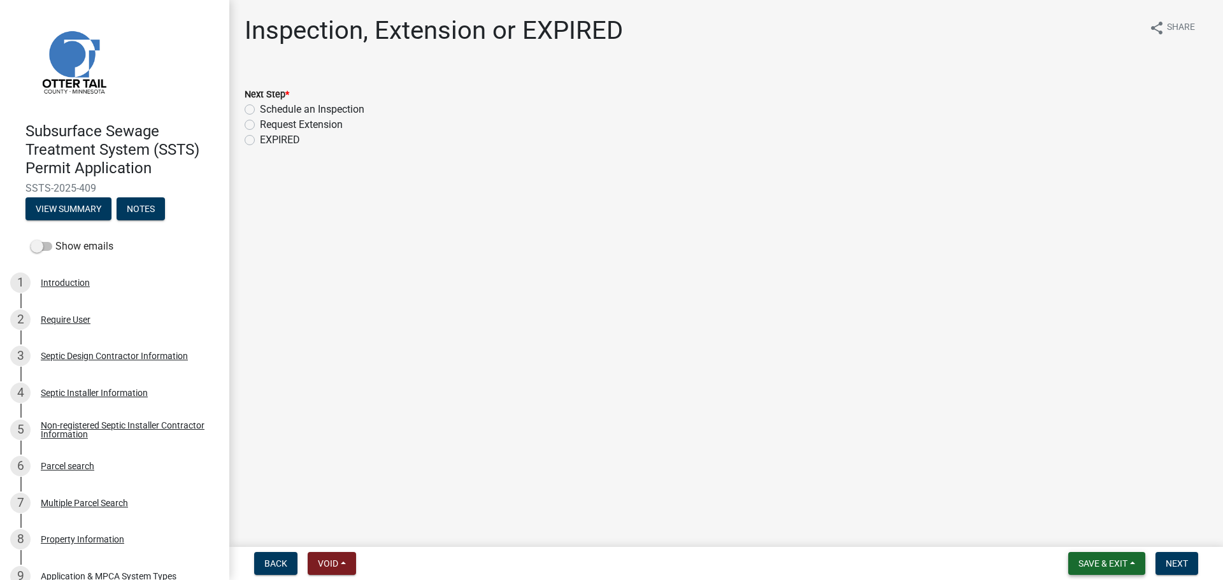
click at [978, 503] on button "Save & Exit" at bounding box center [1106, 563] width 77 height 23
click at [978, 503] on button "Save & Exit" at bounding box center [1094, 530] width 102 height 31
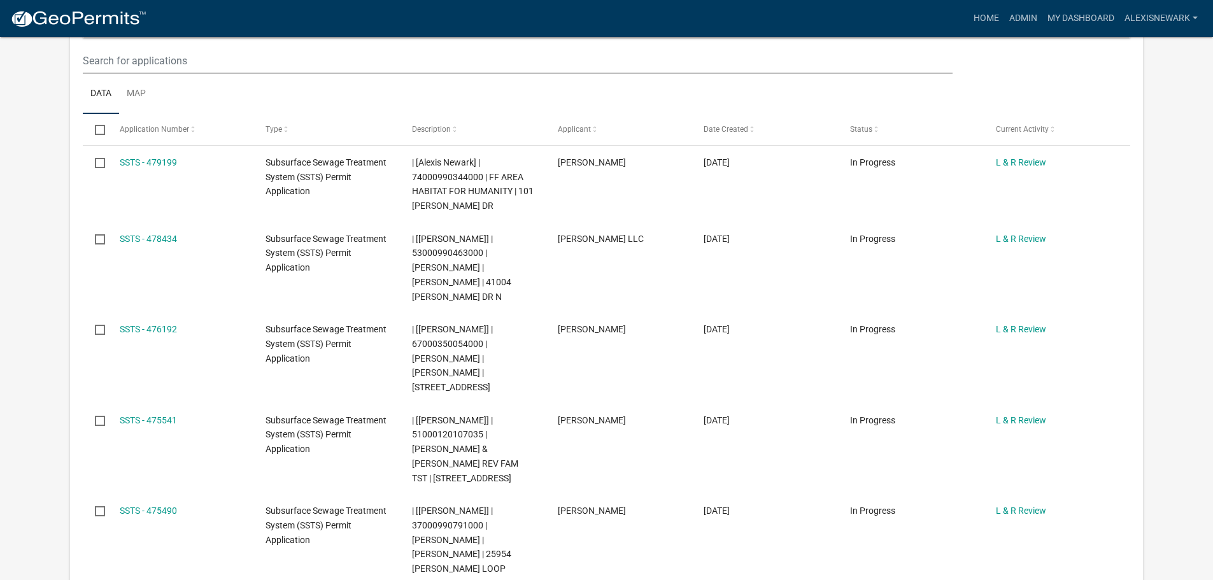
scroll to position [334, 0]
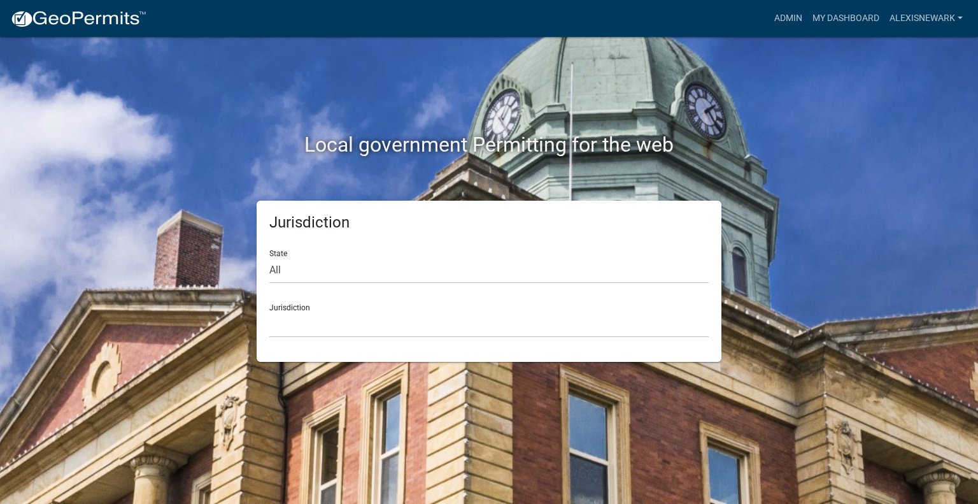
click at [794, 31] on nav "more_horiz Admin My Dashboard alexisnewark Admin Account Logout" at bounding box center [489, 18] width 978 height 37
click at [787, 19] on link "Admin" at bounding box center [788, 18] width 38 height 24
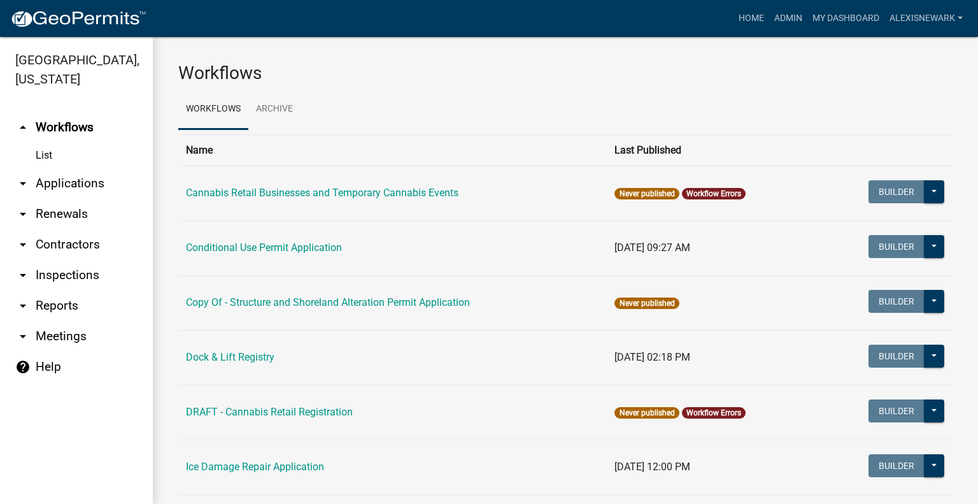
click at [86, 182] on link "arrow_drop_down Applications" at bounding box center [76, 183] width 153 height 31
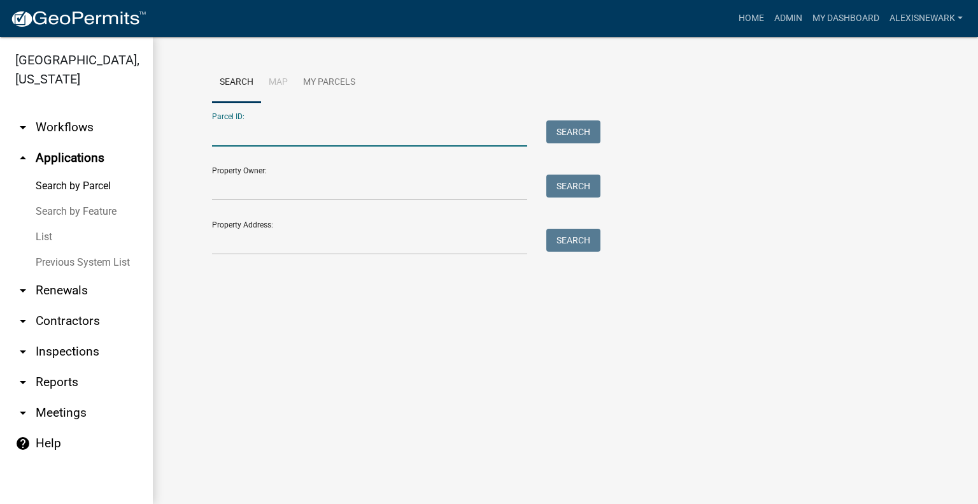
click at [321, 129] on input "Parcel ID:" at bounding box center [369, 133] width 315 height 26
paste input "51000120107035"
click at [555, 127] on button "Search" at bounding box center [573, 131] width 54 height 23
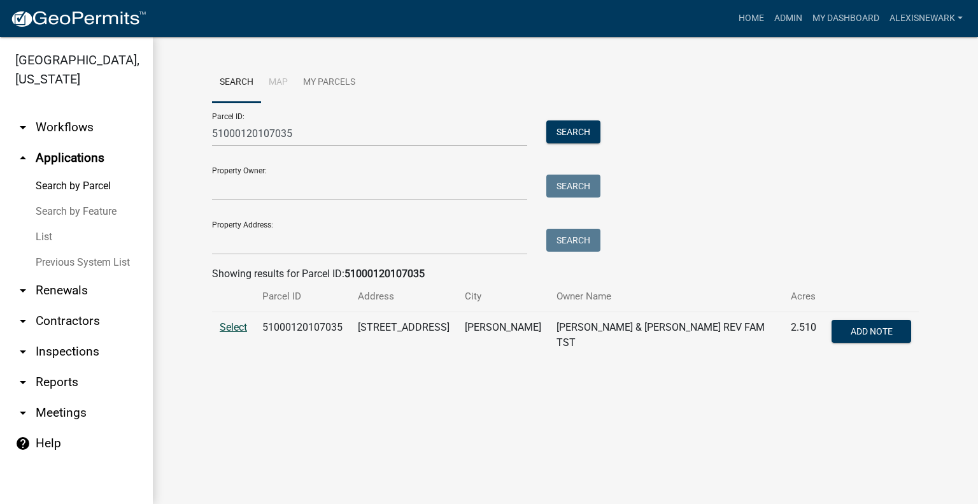
click at [236, 328] on span "Select" at bounding box center [233, 327] width 27 height 12
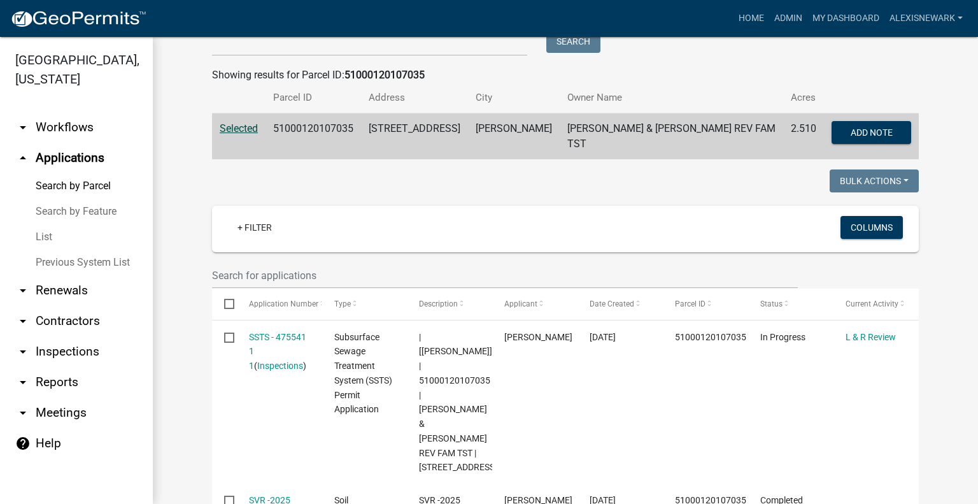
scroll to position [48, 0]
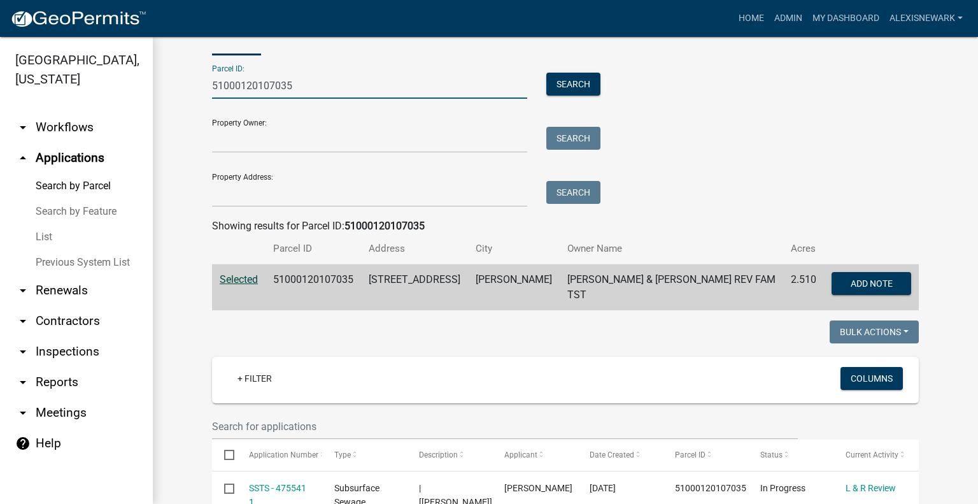
click at [253, 82] on input "51000120107035" at bounding box center [369, 86] width 315 height 26
paste input "03000210150000"
type input "03000210150000"
click at [563, 88] on button "Search" at bounding box center [573, 84] width 54 height 23
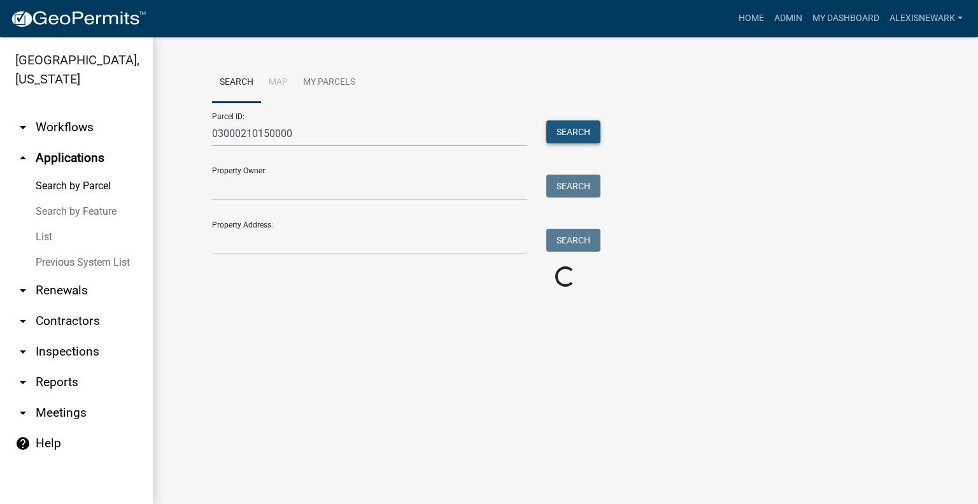
scroll to position [0, 0]
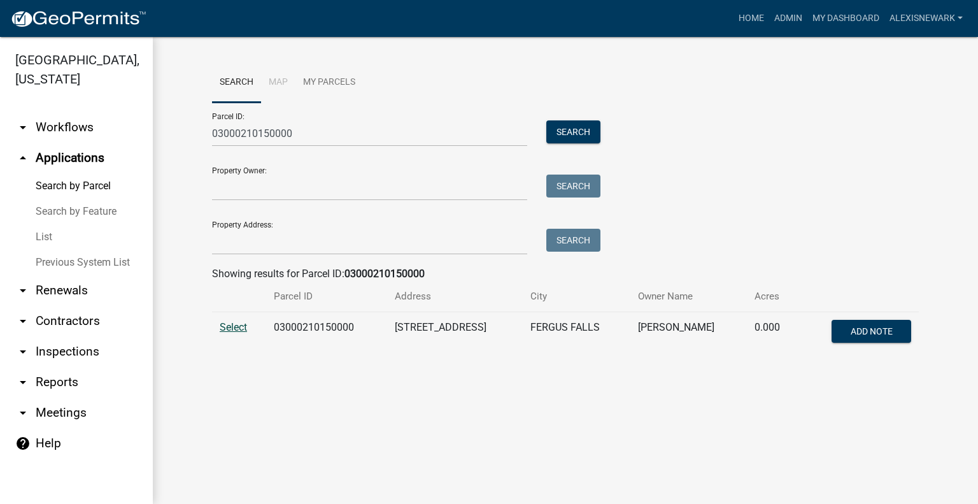
click at [242, 328] on span "Select" at bounding box center [233, 327] width 27 height 12
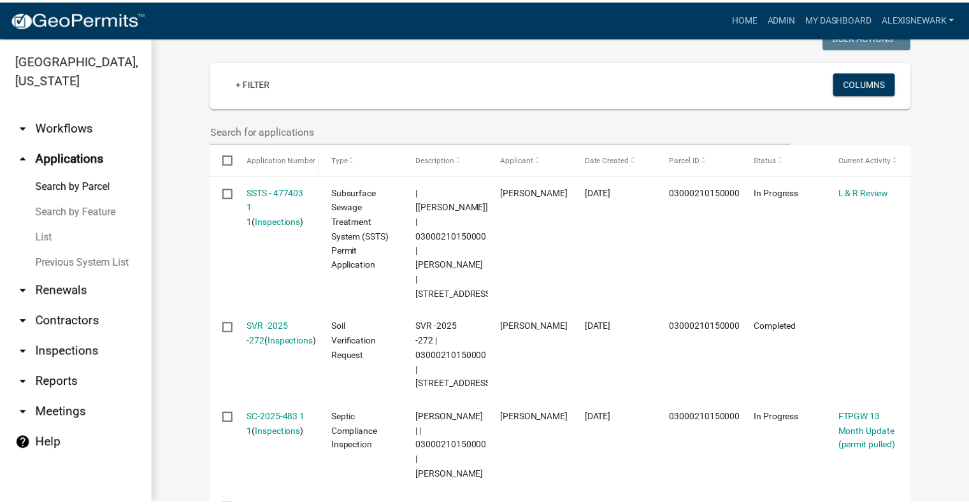
scroll to position [366, 0]
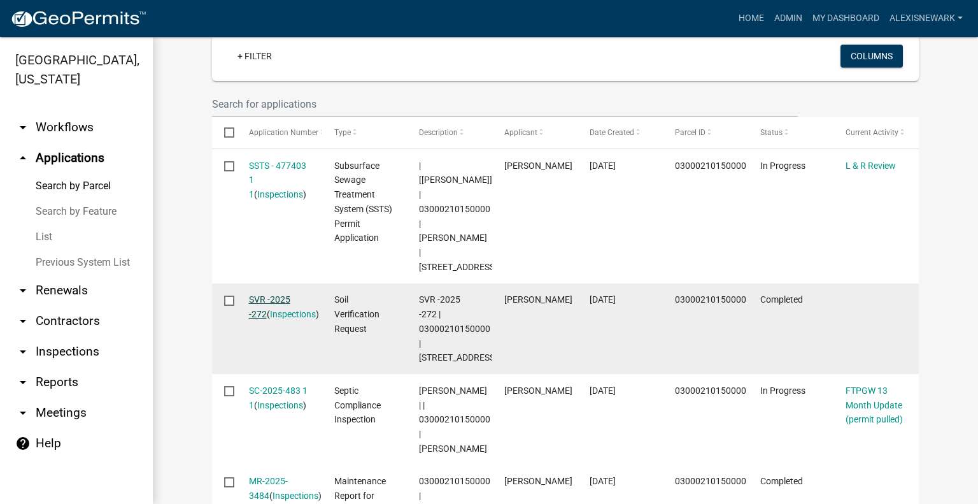
click at [269, 294] on link "SVR -2025 -272" at bounding box center [269, 306] width 41 height 25
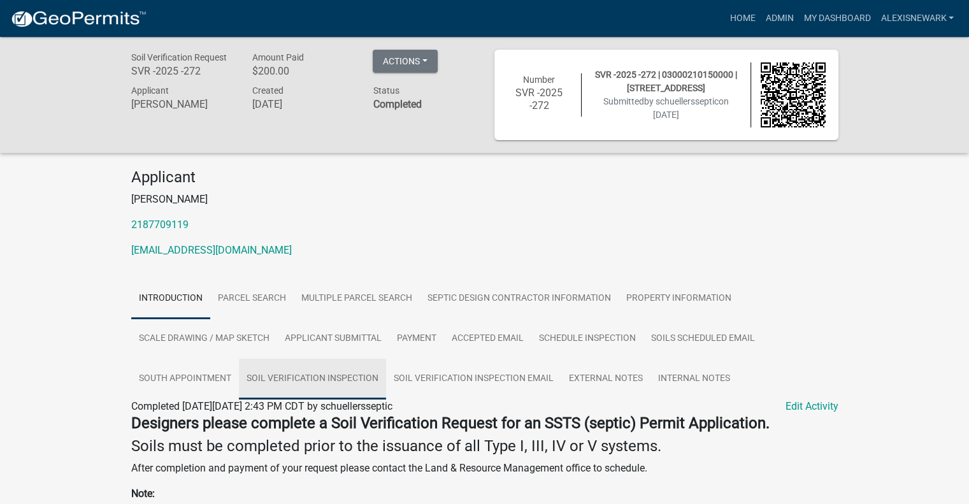
click at [360, 377] on link "Soil Verification Inspection" at bounding box center [312, 379] width 147 height 41
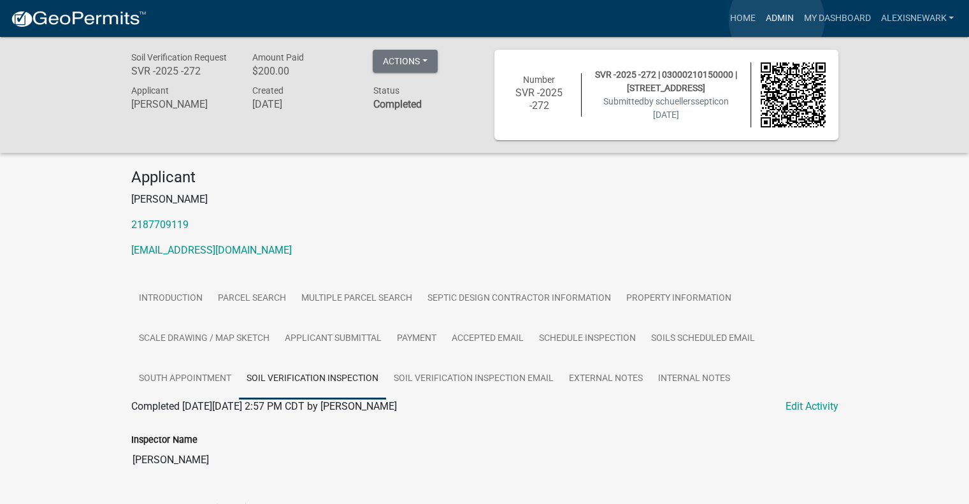
click at [776, 20] on link "Admin" at bounding box center [779, 18] width 38 height 24
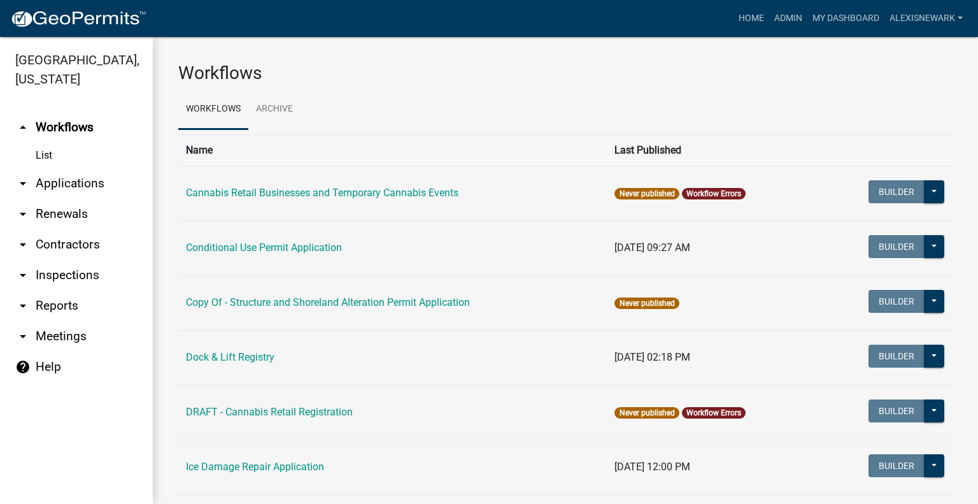
click at [120, 178] on link "arrow_drop_down Applications" at bounding box center [76, 183] width 153 height 31
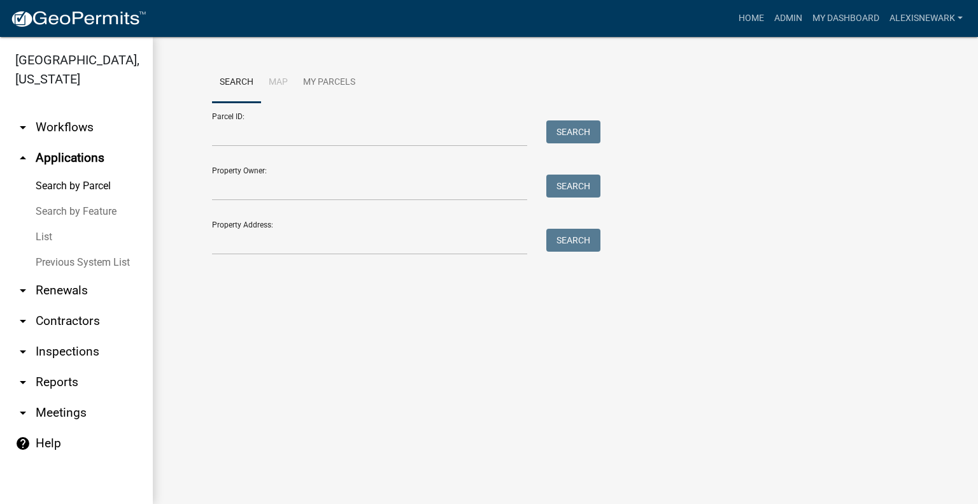
drag, startPoint x: 308, startPoint y: 113, endPoint x: 304, endPoint y: 123, distance: 10.3
click at [308, 114] on div "Parcel ID: Search" at bounding box center [403, 125] width 382 height 44
click at [303, 134] on input "Parcel ID:" at bounding box center [369, 133] width 315 height 26
paste input "03000210150000"
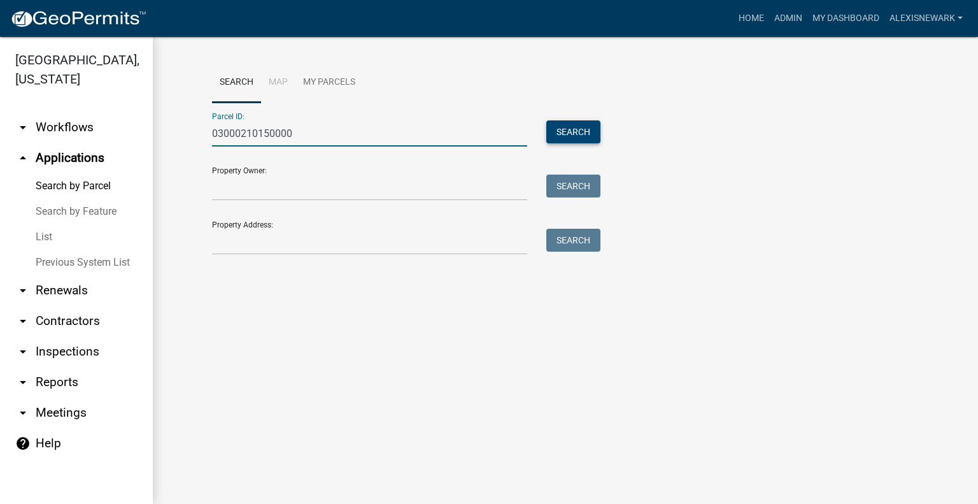
type input "03000210150000"
drag, startPoint x: 586, startPoint y: 132, endPoint x: 571, endPoint y: 145, distance: 19.9
click at [585, 132] on button "Search" at bounding box center [573, 131] width 54 height 23
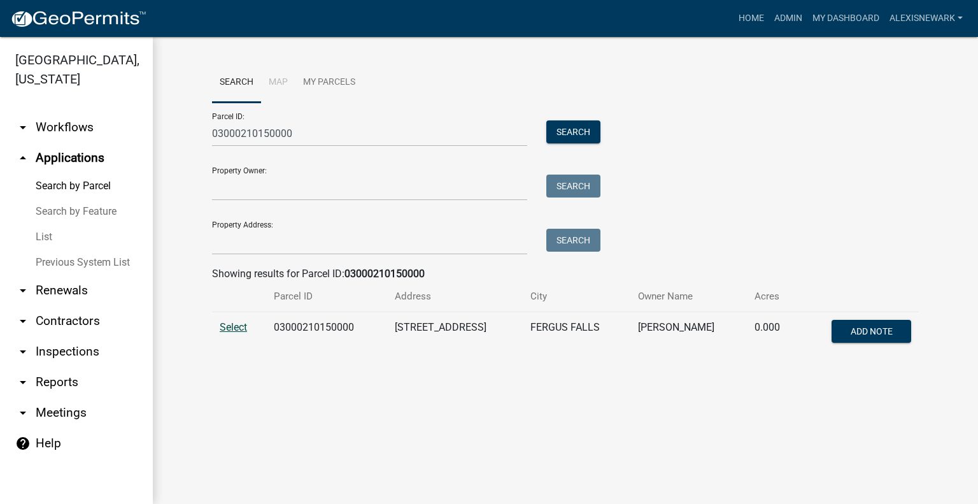
click at [225, 324] on span "Select" at bounding box center [233, 327] width 27 height 12
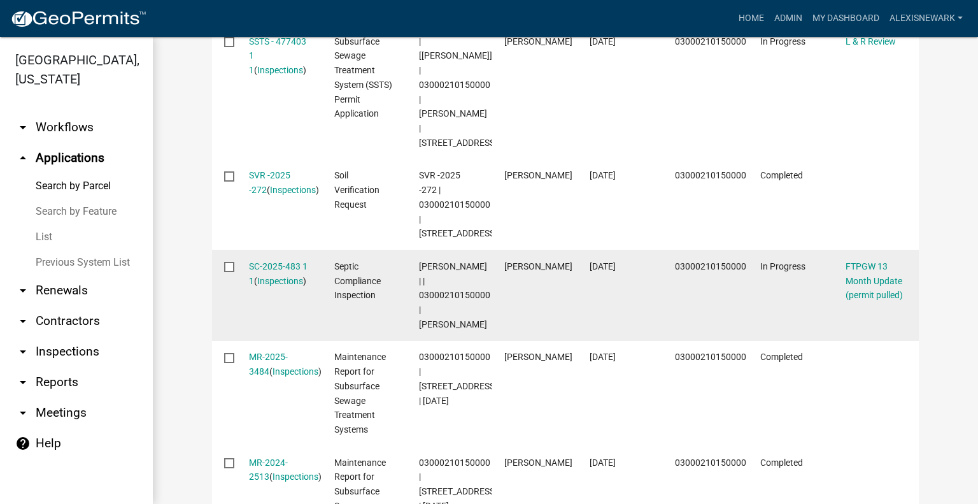
scroll to position [494, 0]
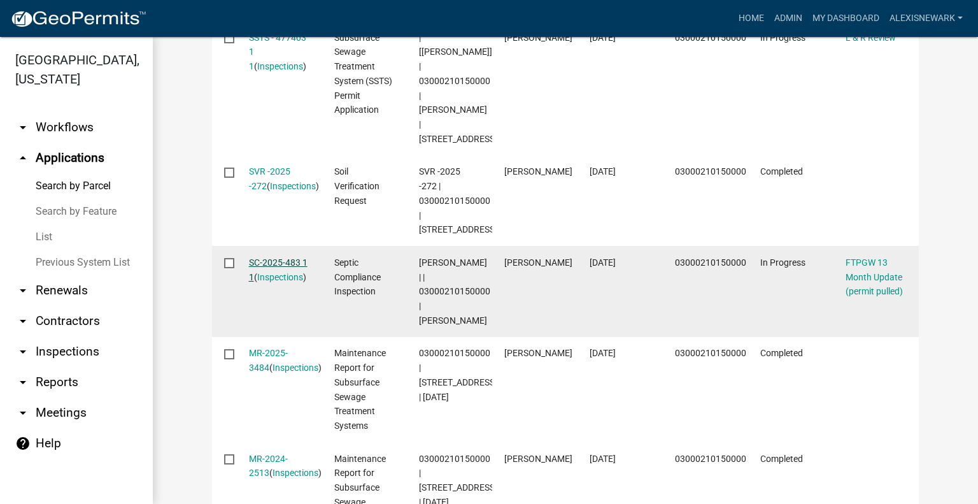
click at [262, 262] on link "SC-2025-483 1 1" at bounding box center [278, 269] width 59 height 25
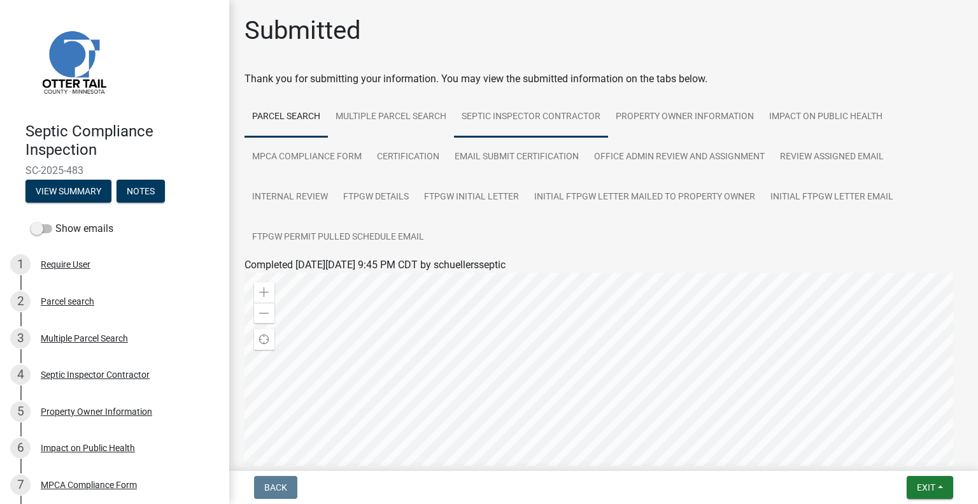
click at [544, 116] on link "Septic Inspector Contractor" at bounding box center [531, 117] width 154 height 41
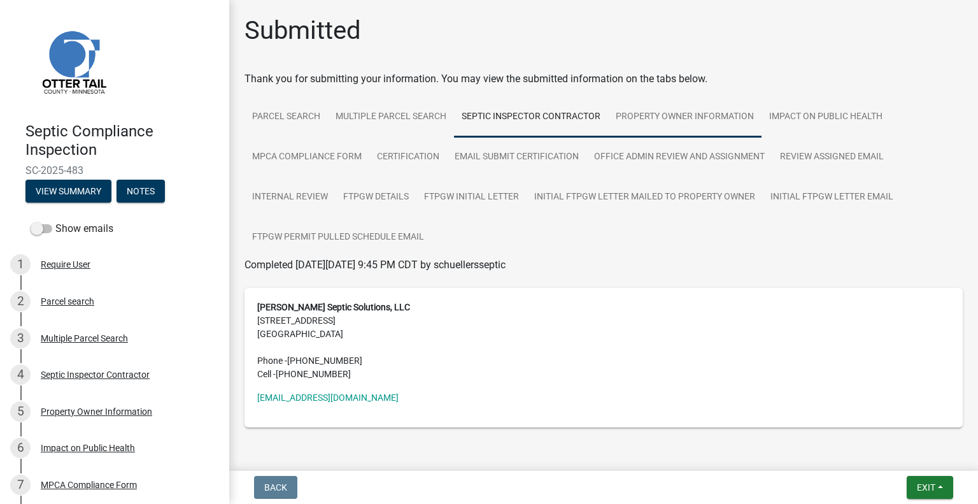
click at [733, 113] on link "Property Owner Information" at bounding box center [684, 117] width 153 height 41
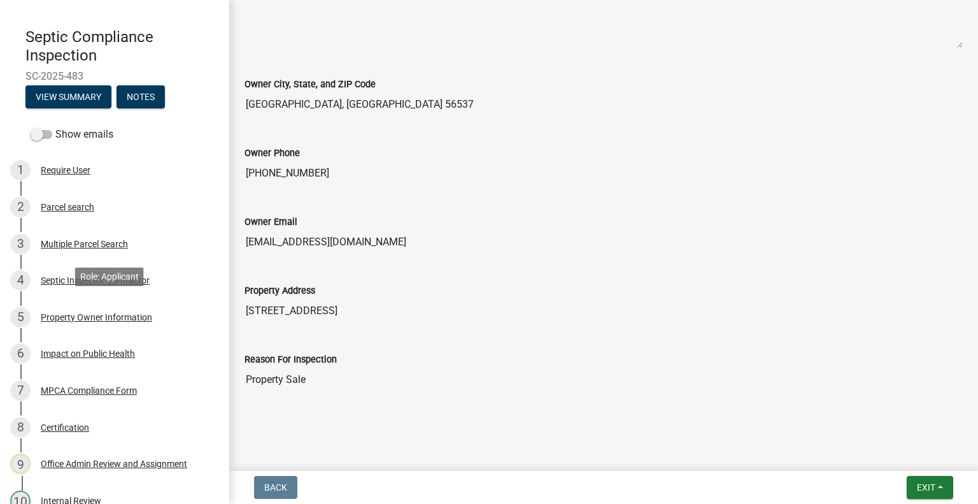
scroll to position [297, 0]
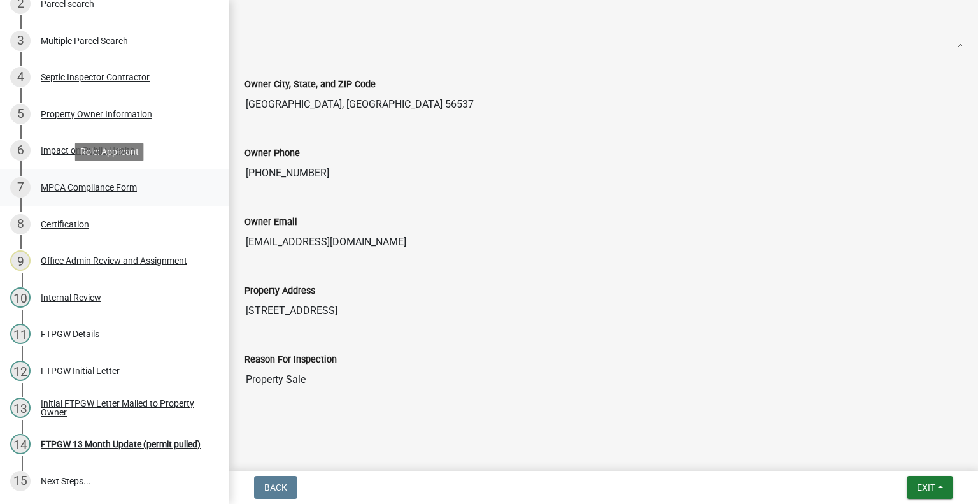
click at [94, 183] on div "MPCA Compliance Form" at bounding box center [89, 187] width 96 height 9
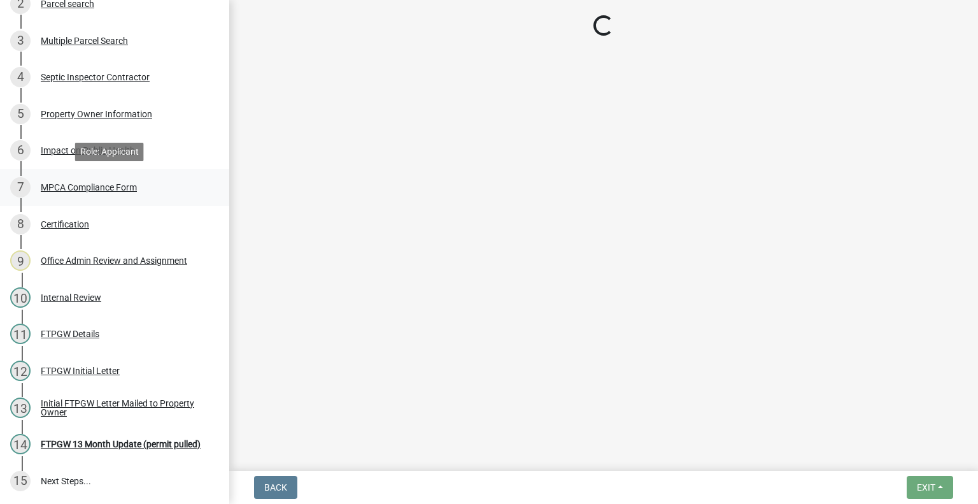
scroll to position [0, 0]
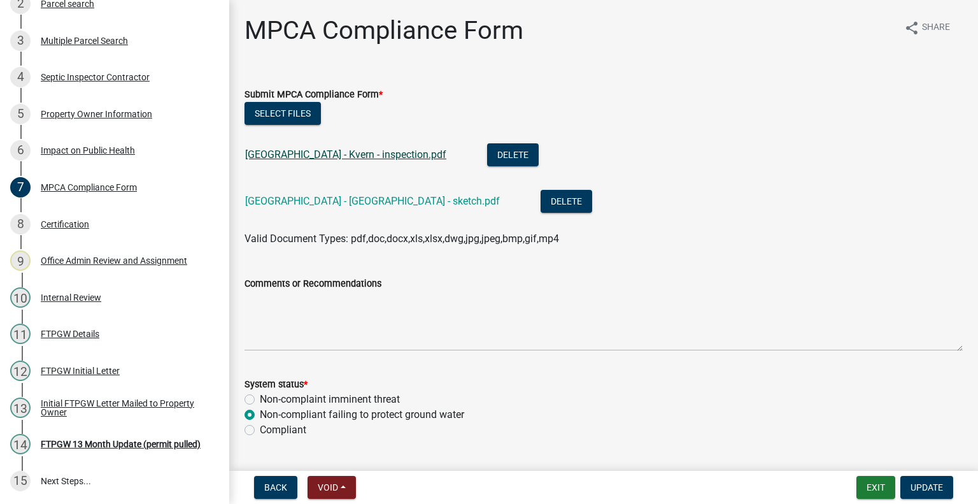
click at [396, 154] on link "24135 Aurdal River Rd - Kvern - inspection.pdf" at bounding box center [345, 154] width 201 height 12
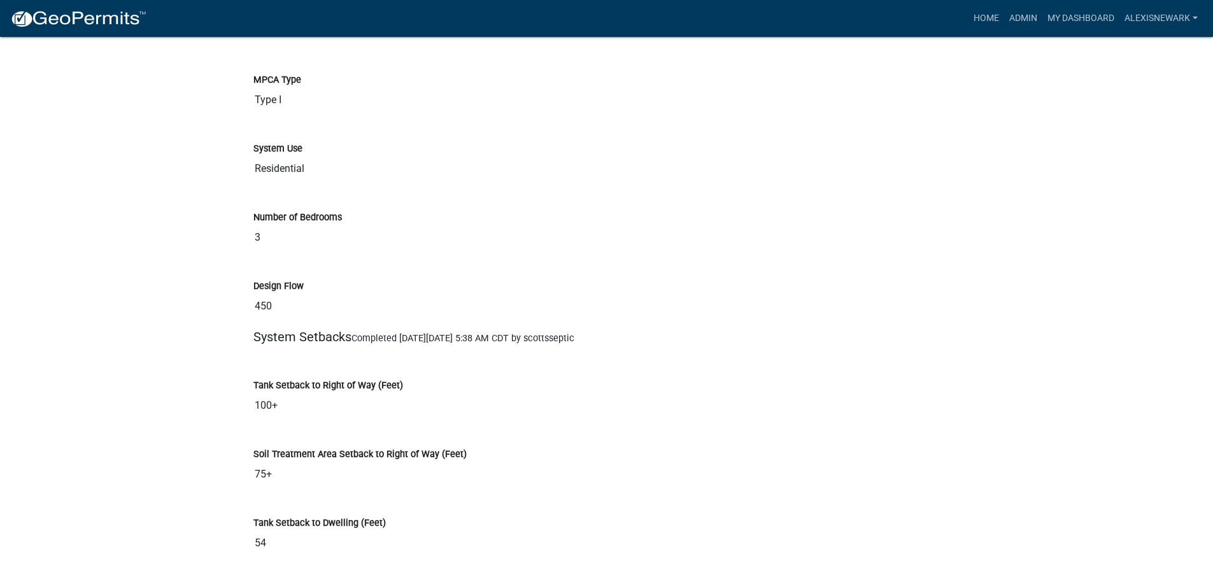
scroll to position [2723, 0]
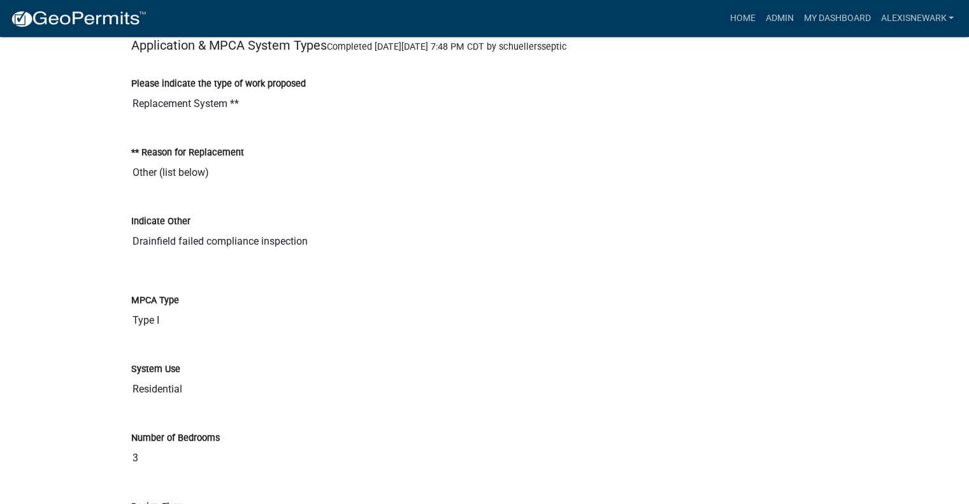
scroll to position [2659, 0]
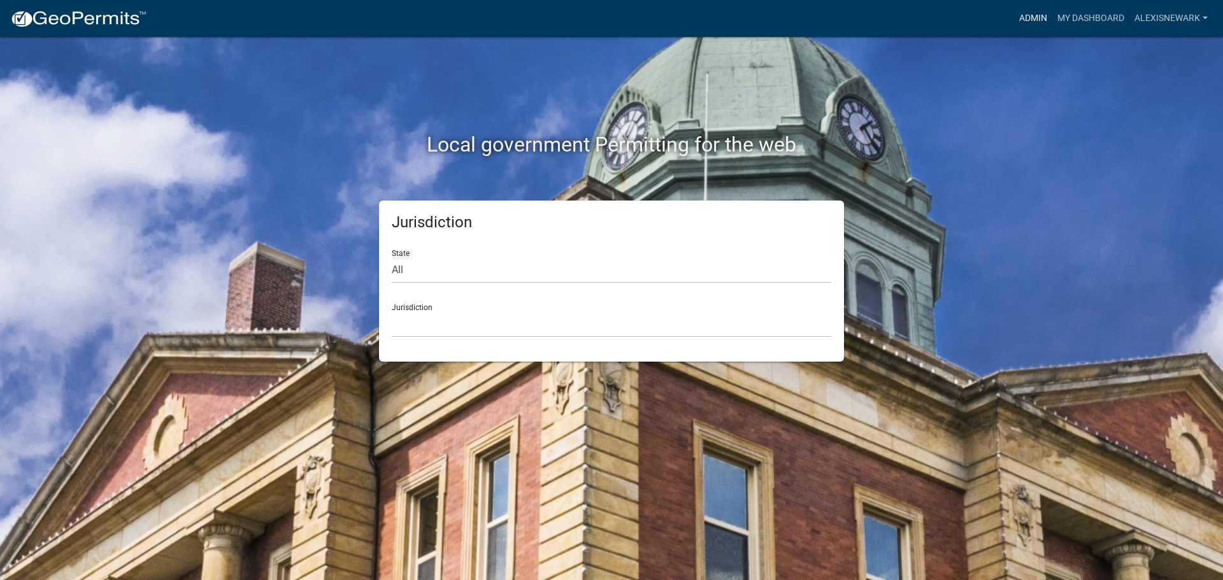
click at [1027, 13] on link "Admin" at bounding box center [1033, 18] width 38 height 24
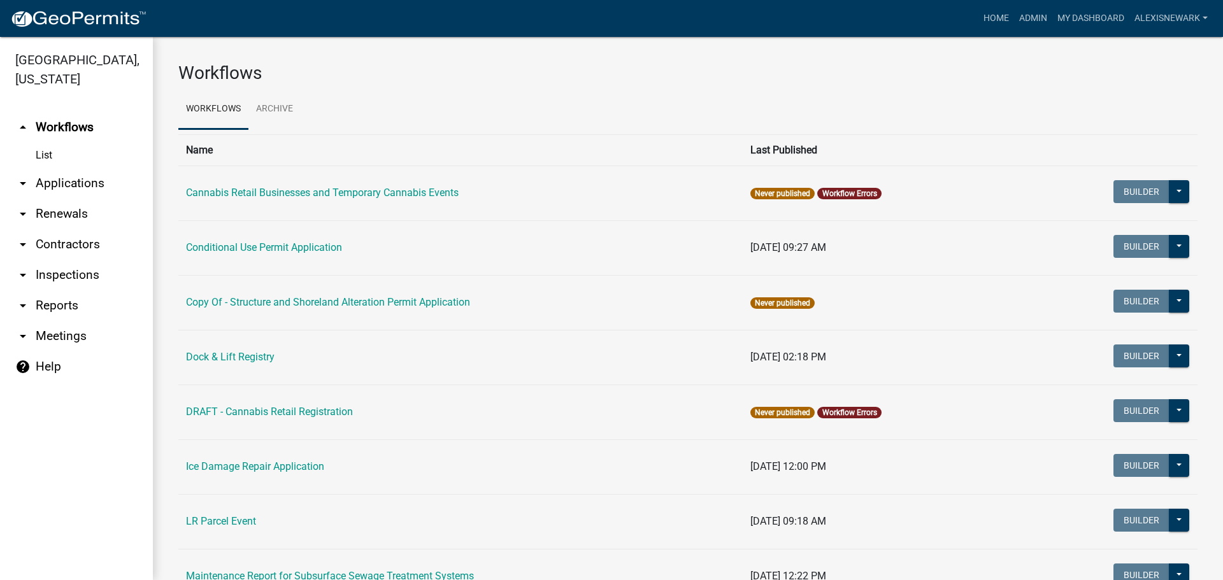
click at [110, 183] on link "arrow_drop_down Applications" at bounding box center [76, 183] width 153 height 31
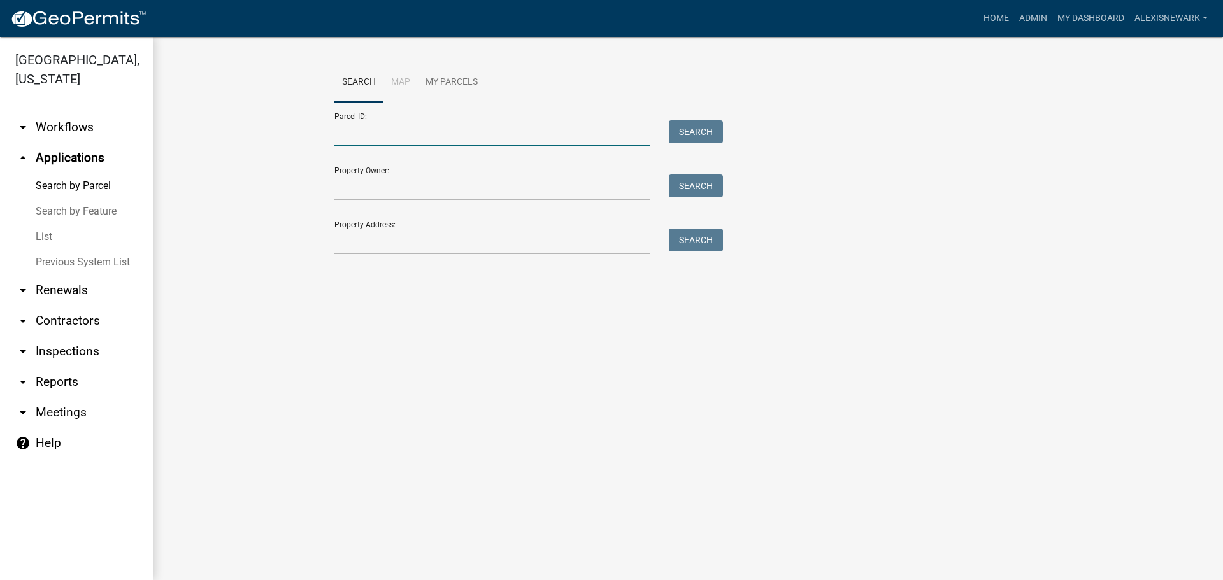
click at [406, 138] on input "Parcel ID:" at bounding box center [491, 133] width 315 height 26
drag, startPoint x: 556, startPoint y: 275, endPoint x: 552, endPoint y: 241, distance: 34.6
click at [556, 275] on div "Search Map My Parcels Parcel ID: Search Property Owner: Search Property Address…" at bounding box center [688, 164] width 1070 height 255
click at [446, 148] on form "Parcel ID: Search Property Owner: Search Property Address: Search" at bounding box center [525, 179] width 382 height 152
click at [457, 136] on input "Parcel ID:" at bounding box center [491, 133] width 315 height 26
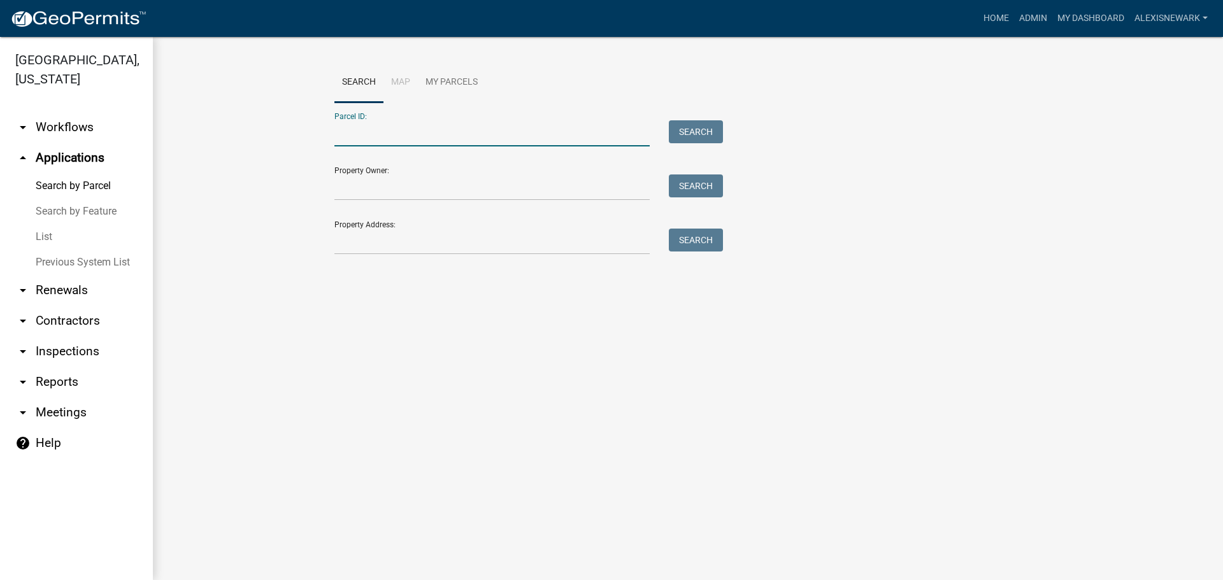
click at [763, 320] on main "Search Map My Parcels Parcel ID: Search Property Owner: Search Property Address…" at bounding box center [688, 308] width 1070 height 543
click at [529, 120] on div "Parcel ID: Search" at bounding box center [525, 125] width 382 height 44
click at [534, 131] on input "Parcel ID:" at bounding box center [491, 133] width 315 height 26
click at [568, 194] on input "Property Owner:" at bounding box center [491, 188] width 315 height 26
click at [555, 139] on input "Parcel ID:" at bounding box center [491, 133] width 315 height 26
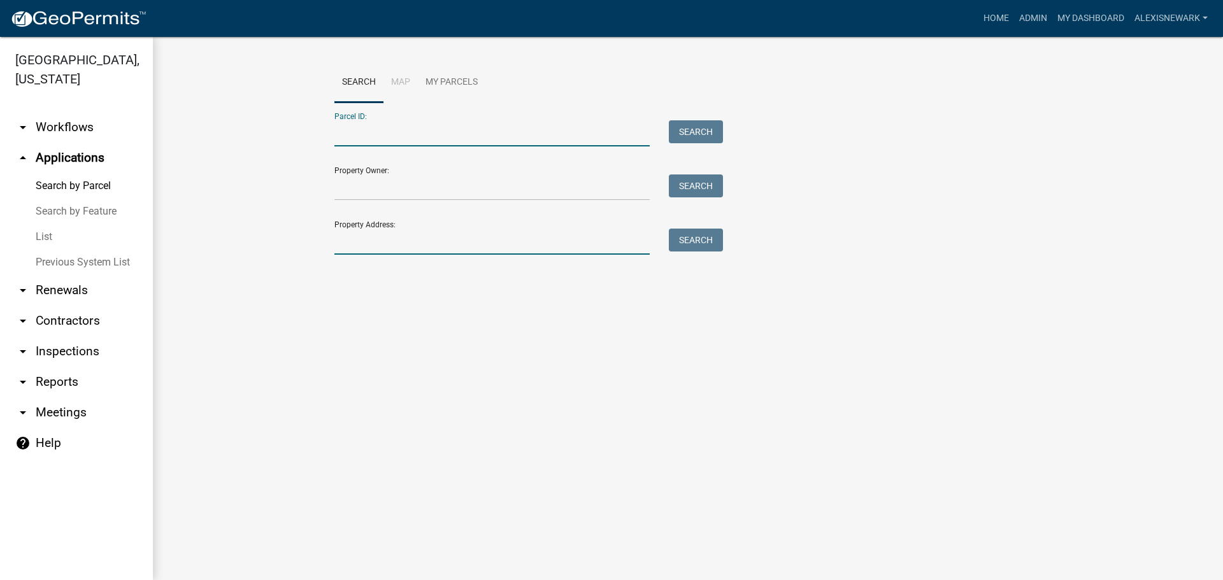
click at [558, 241] on input "Property Address:" at bounding box center [491, 242] width 315 height 26
type input "1878"
click at [673, 243] on button "Search" at bounding box center [696, 240] width 54 height 23
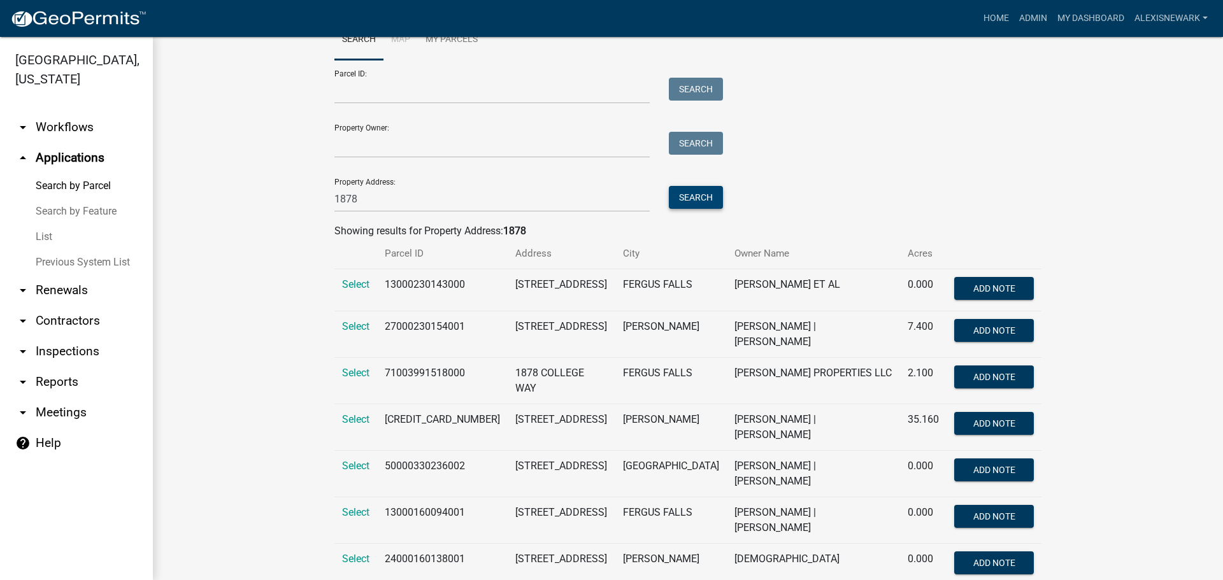
scroll to position [61, 0]
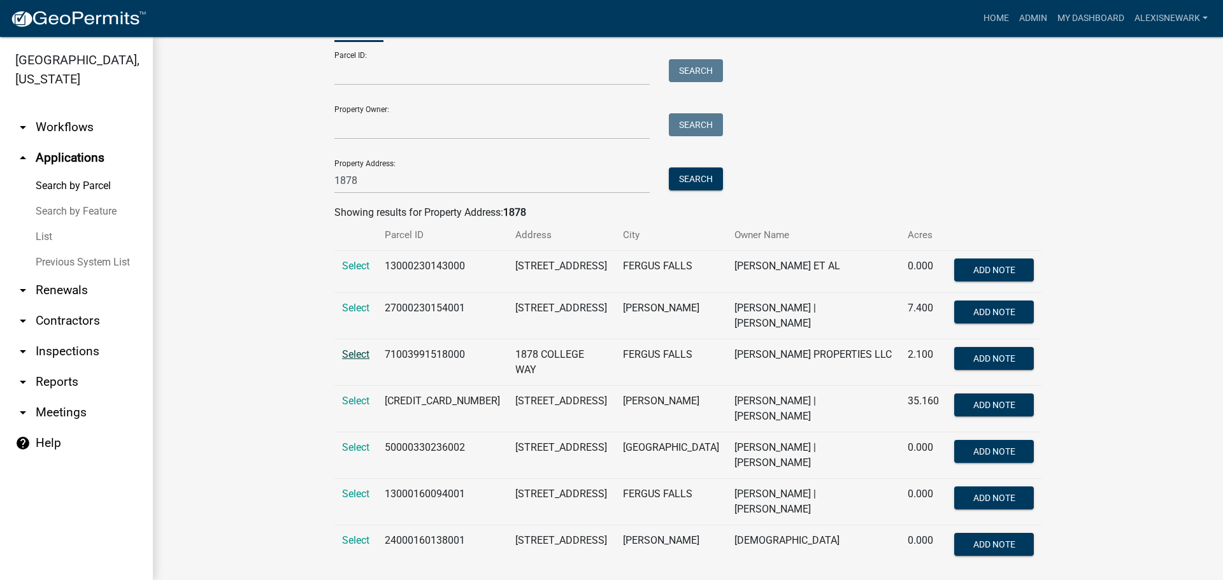
click at [352, 348] on span "Select" at bounding box center [355, 354] width 27 height 12
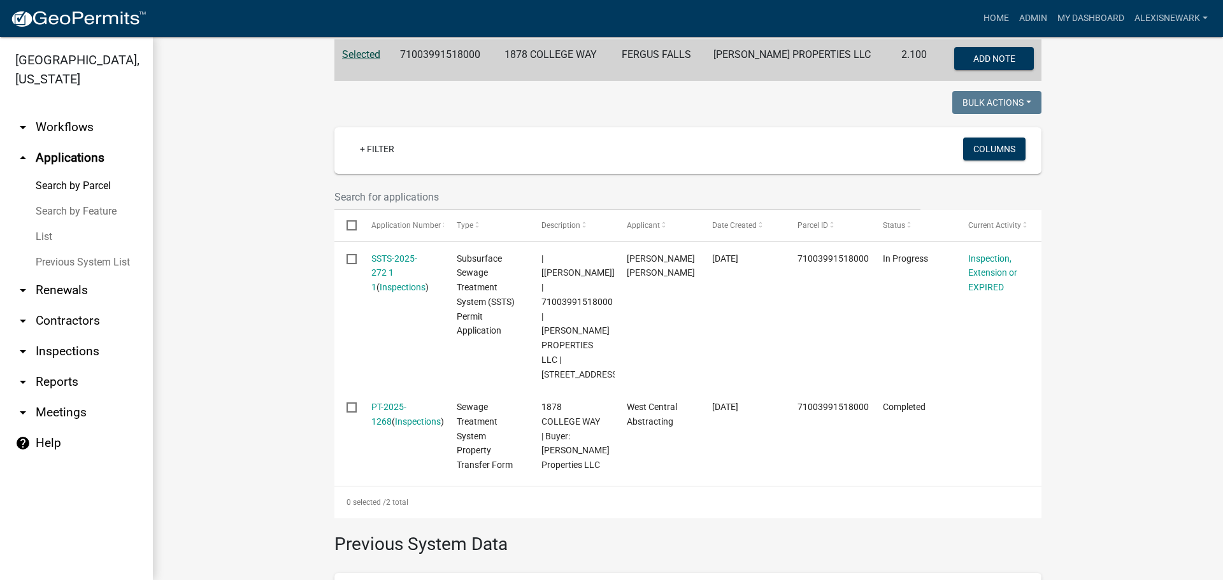
scroll to position [300, 0]
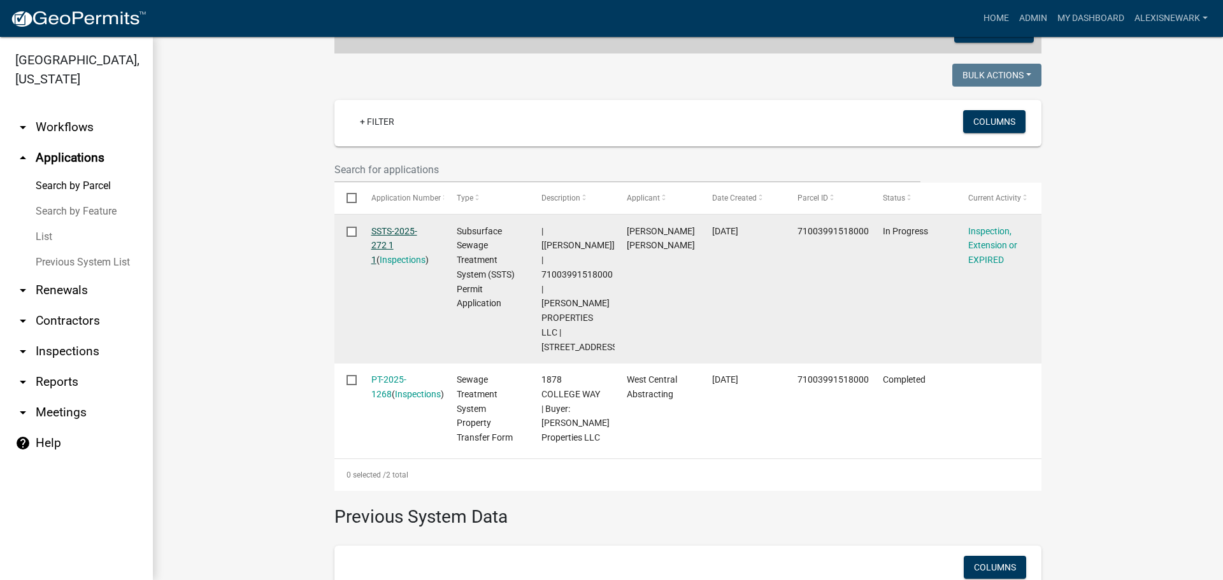
click at [385, 228] on link "SSTS-2025-272 1 1" at bounding box center [394, 245] width 46 height 39
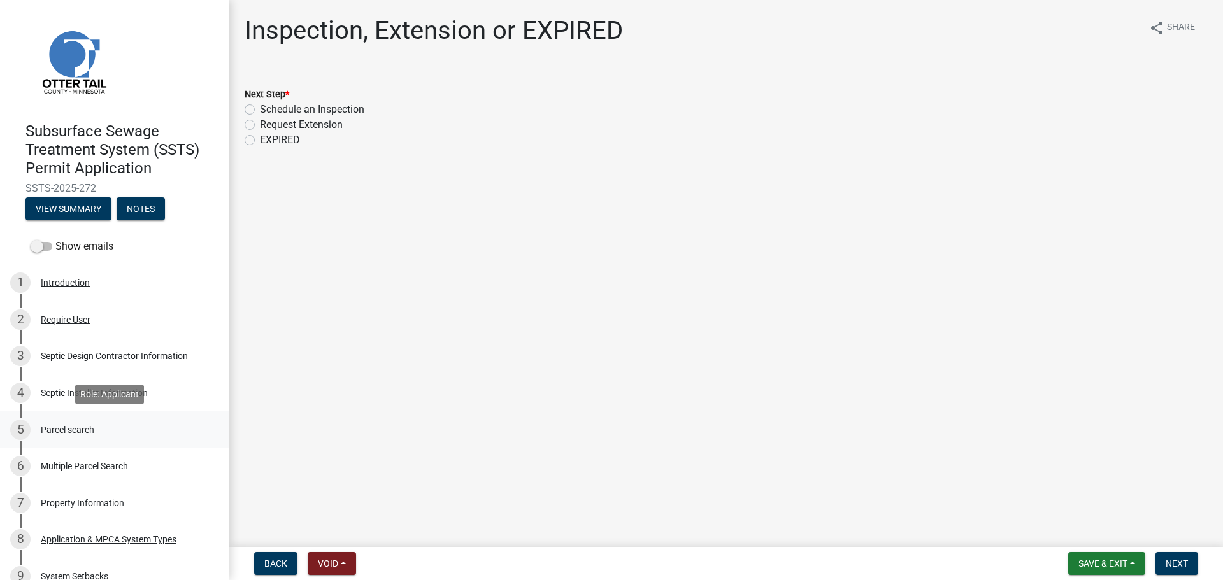
drag, startPoint x: 126, startPoint y: 419, endPoint x: 120, endPoint y: 445, distance: 26.9
click at [125, 420] on div "5 Parcel search" at bounding box center [109, 430] width 199 height 20
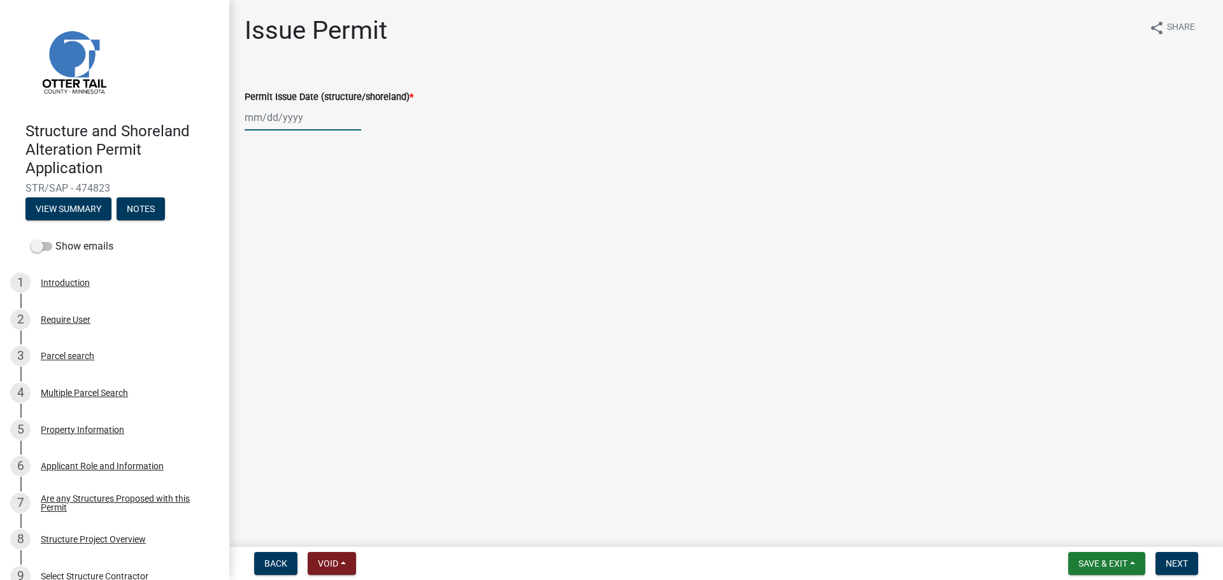
click at [256, 115] on div at bounding box center [303, 117] width 117 height 26
select select "9"
select select "2025"
click at [303, 225] on div "17" at bounding box center [298, 226] width 20 height 20
type input "[DATE]"
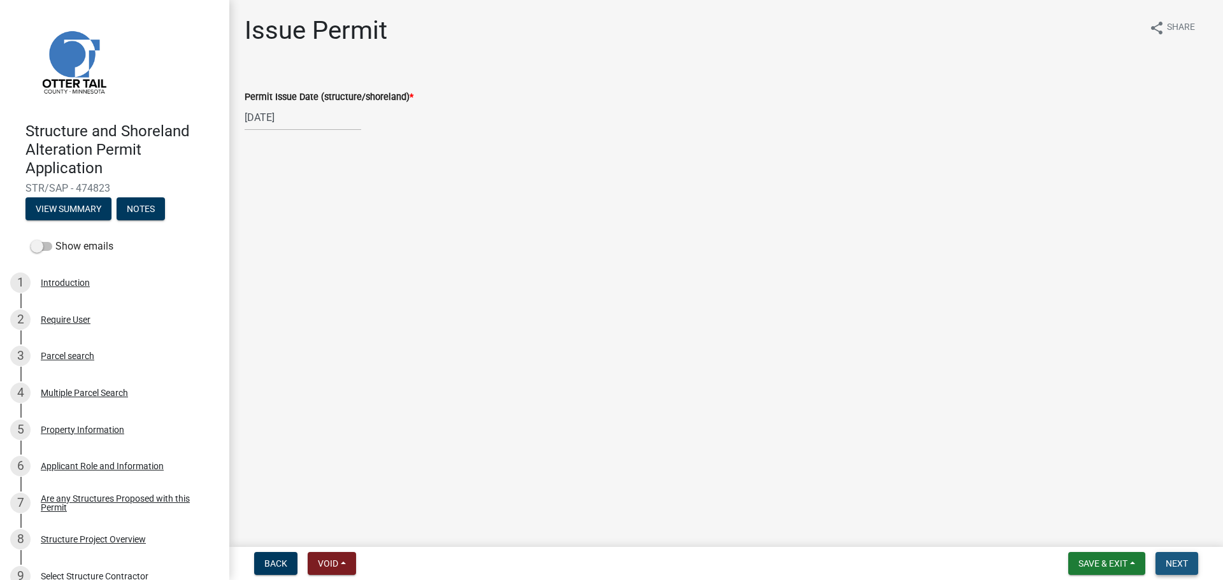
click at [1183, 560] on span "Next" at bounding box center [1176, 564] width 22 height 10
click at [1167, 563] on span "Next" at bounding box center [1176, 564] width 22 height 10
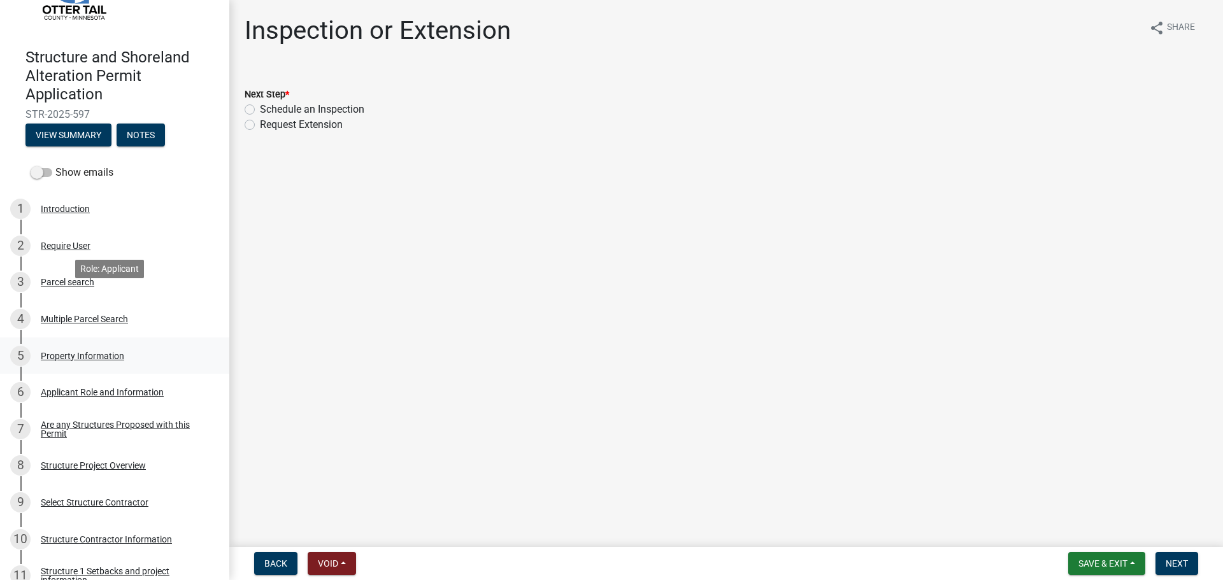
scroll to position [80, 0]
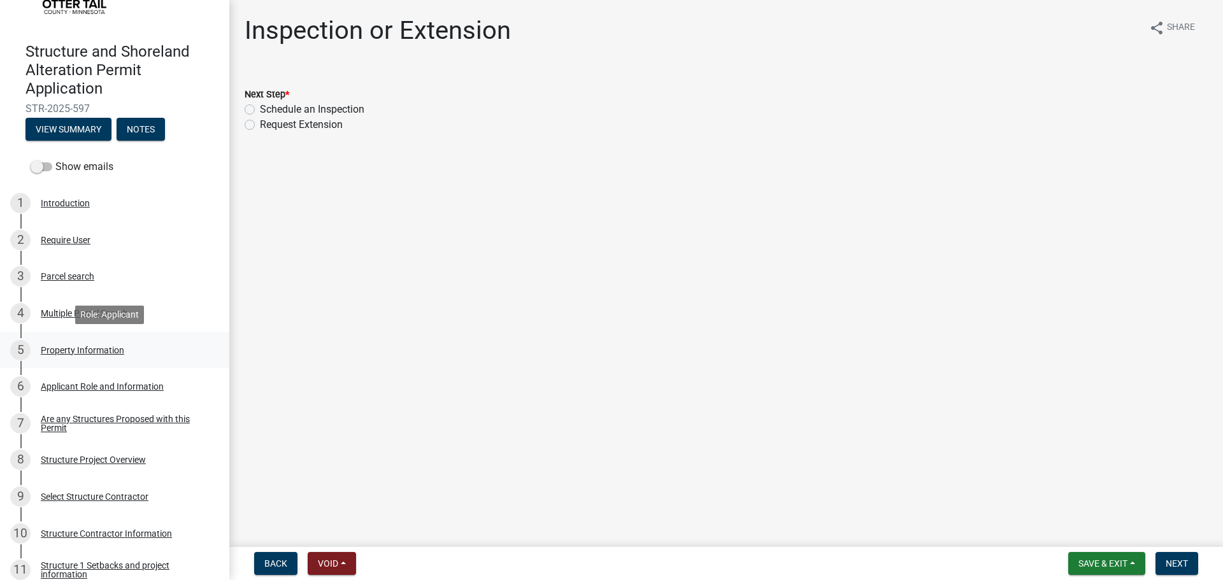
click at [146, 350] on div "5 Property Information" at bounding box center [109, 350] width 199 height 20
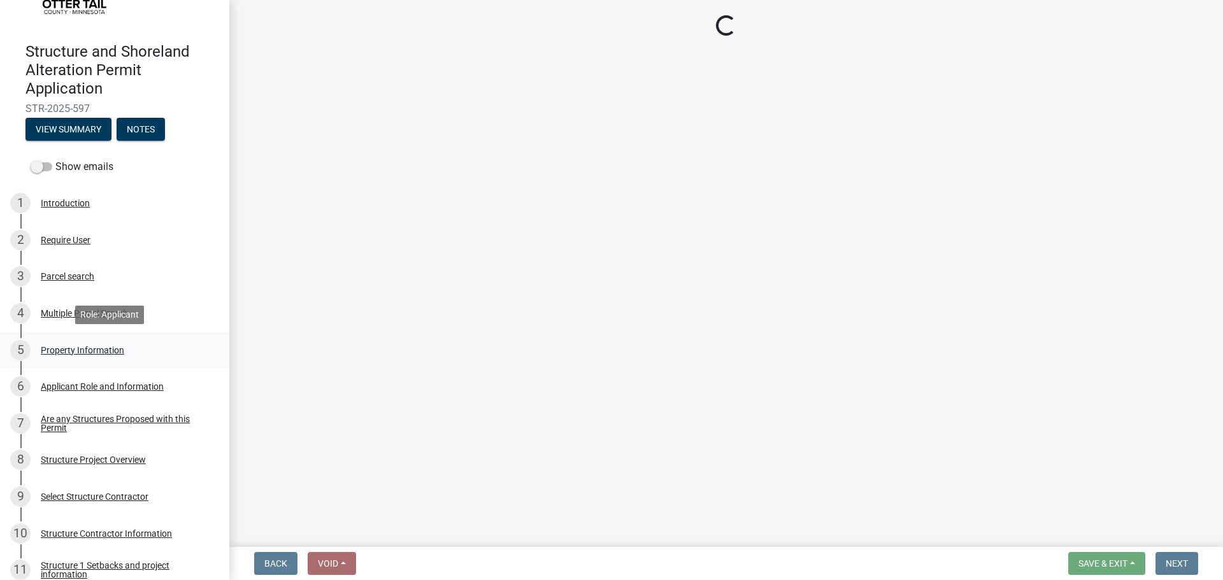
select select "26d9dc3a-5afa-4bd9-b8d6-98f5eeaf68e9"
select select "bc95ce3f-9706-43bd-97a5-80c1e912429f"
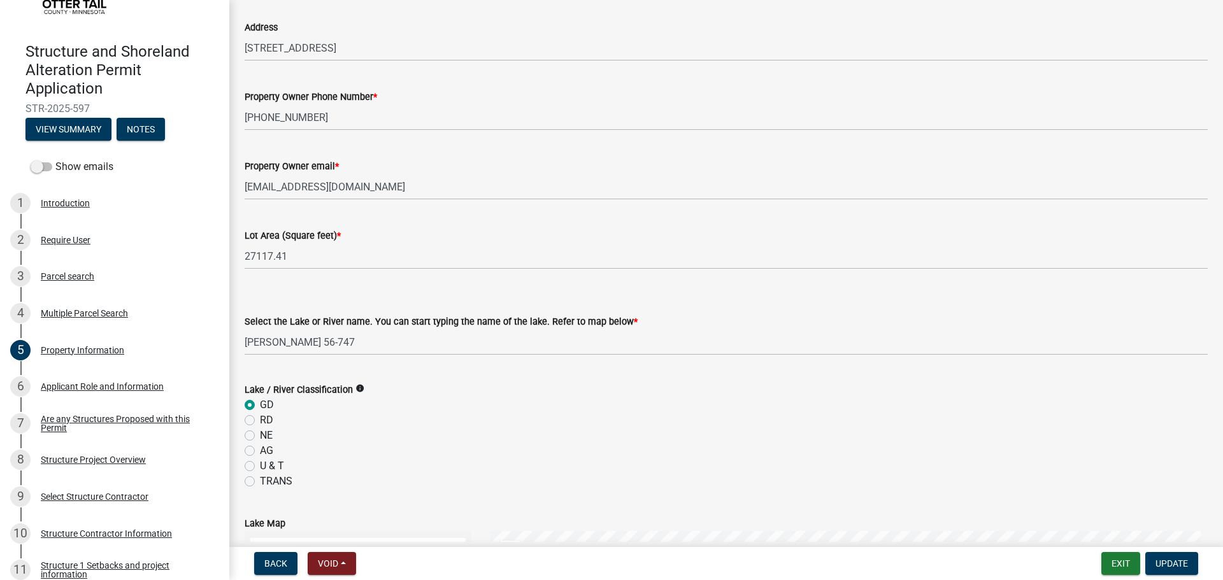
scroll to position [159, 0]
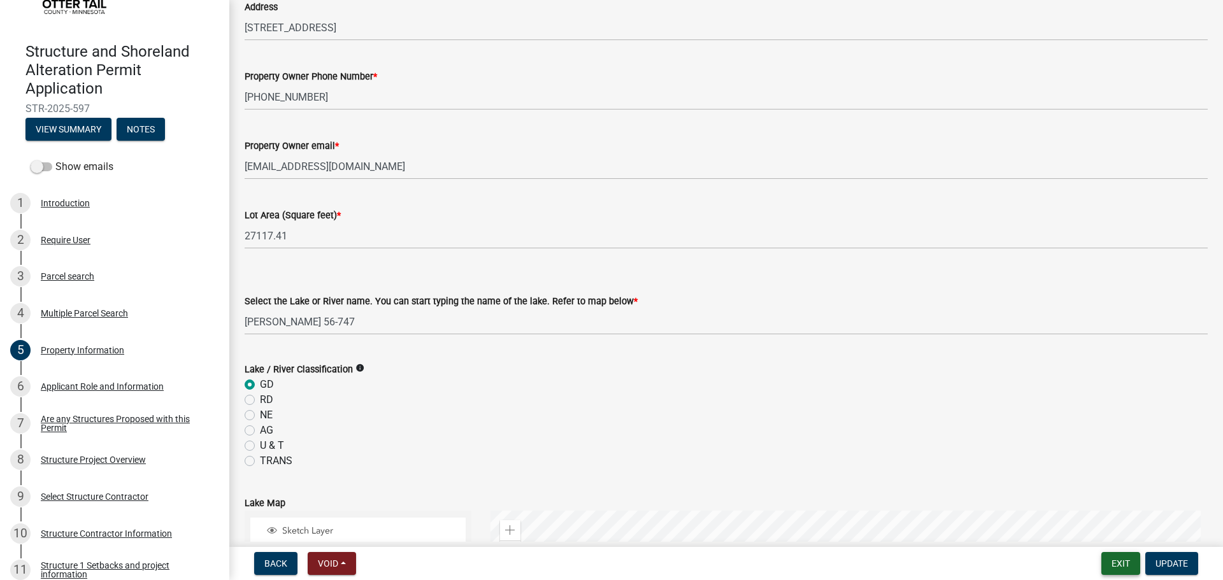
click at [1113, 569] on button "Exit" at bounding box center [1120, 563] width 39 height 23
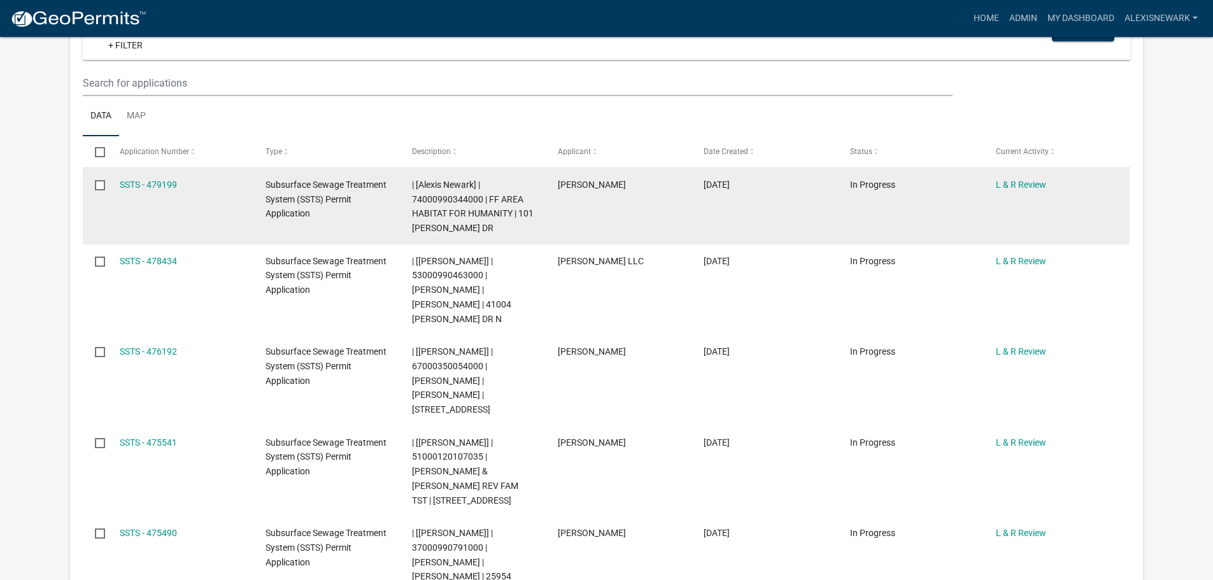
scroll to position [308, 0]
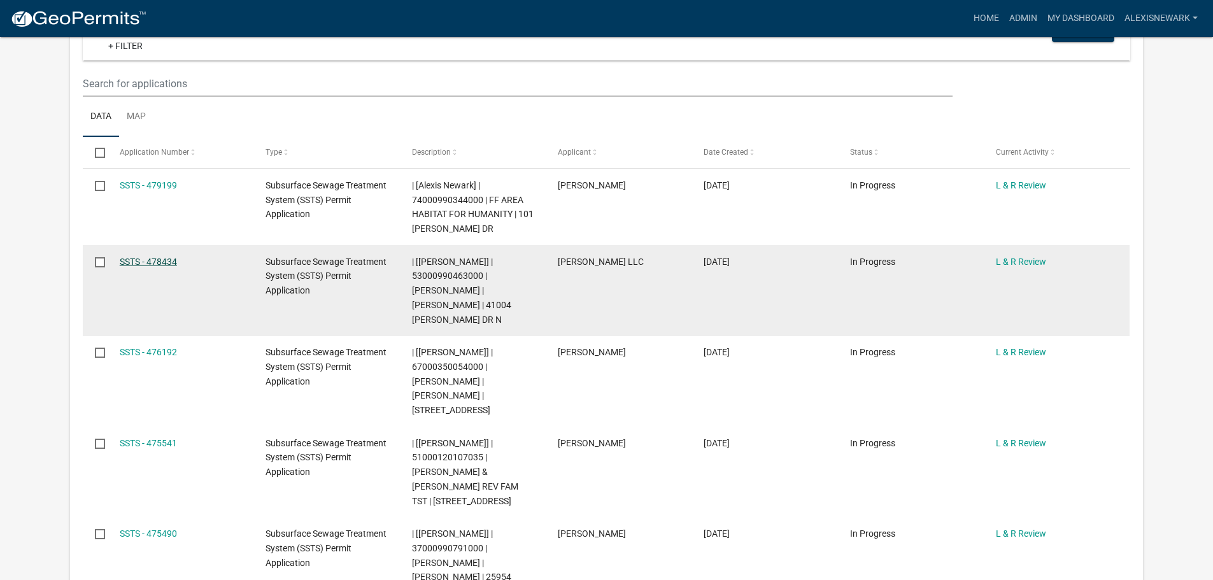
click at [162, 260] on link "SSTS - 478434" at bounding box center [148, 262] width 57 height 10
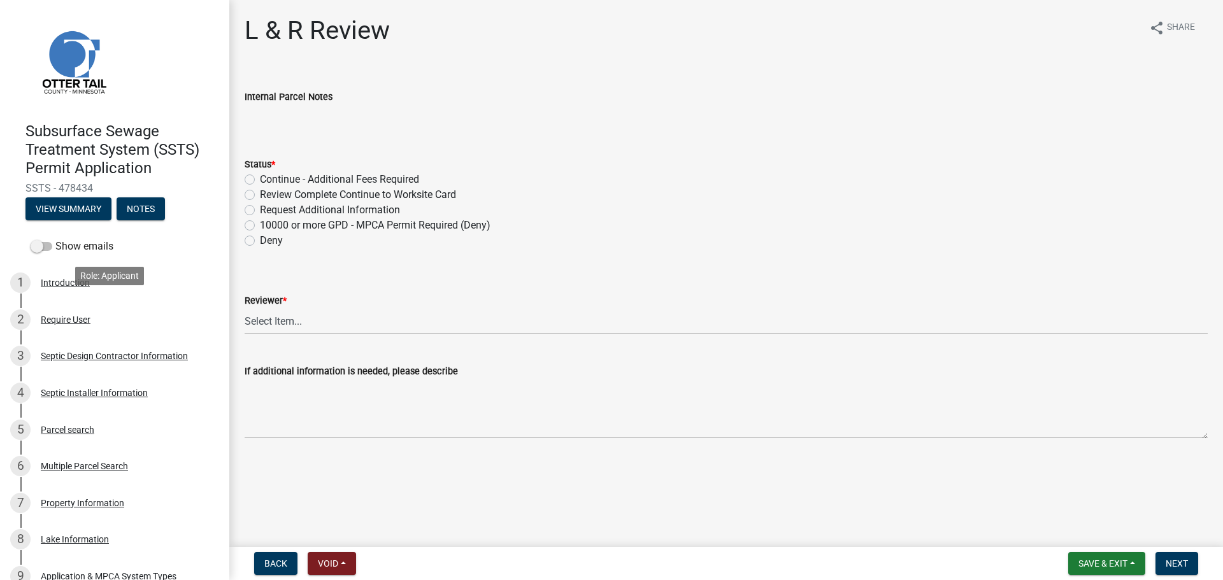
scroll to position [16, 0]
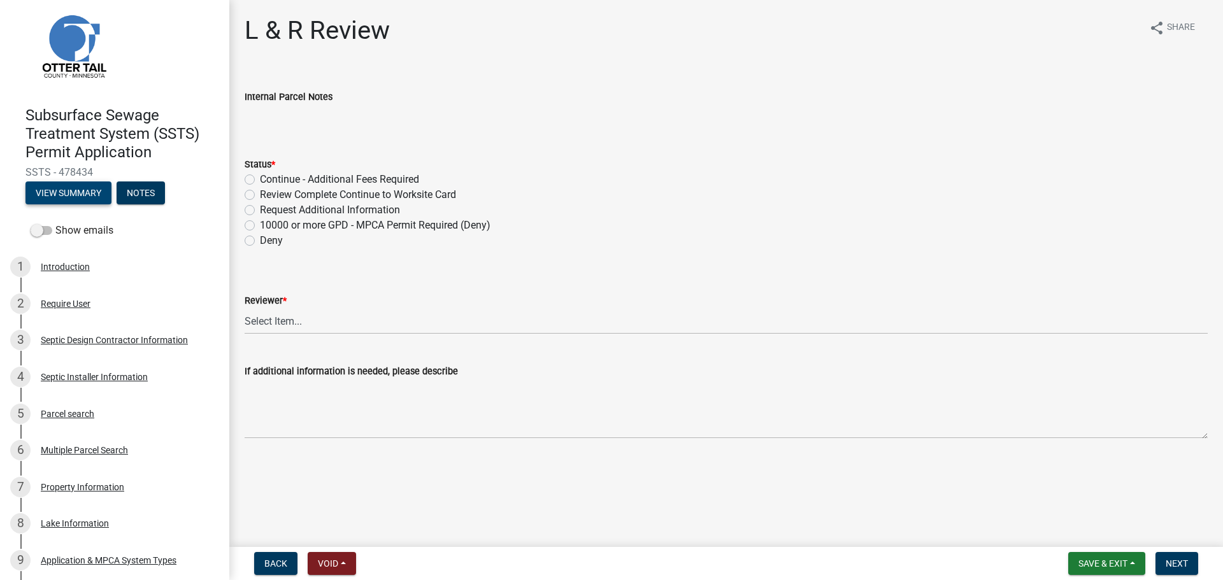
click at [50, 196] on button "View Summary" at bounding box center [68, 193] width 86 height 23
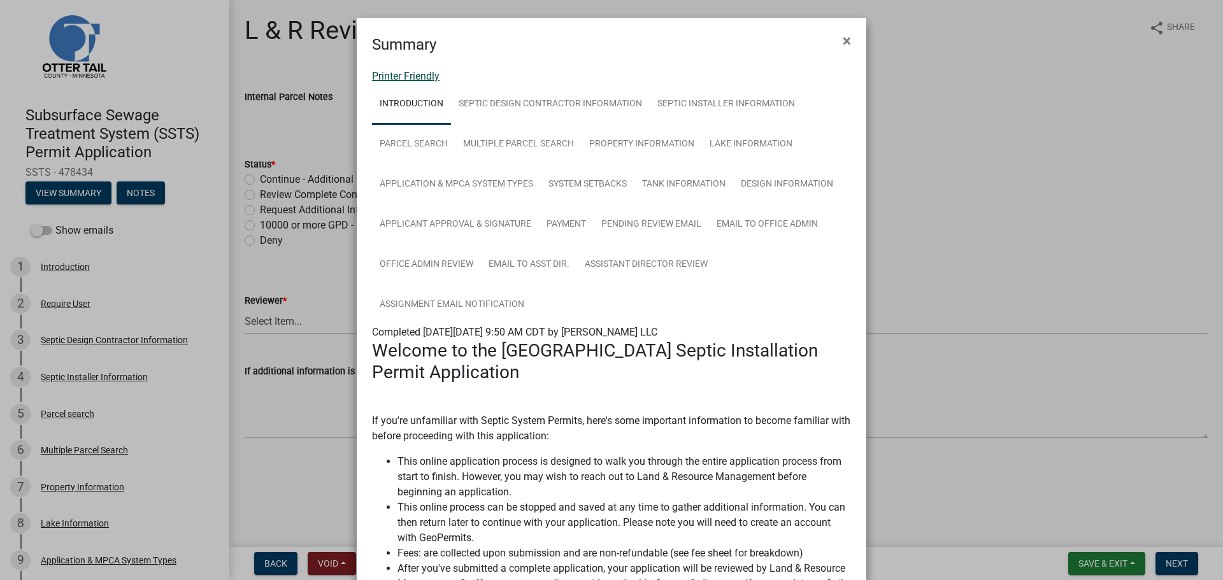
click at [420, 72] on link "Printer Friendly" at bounding box center [406, 76] width 68 height 12
click at [215, 75] on ngb-modal-window "Summary × Printer Friendly Introduction Septic Design Contractor Information Se…" at bounding box center [611, 290] width 1223 height 580
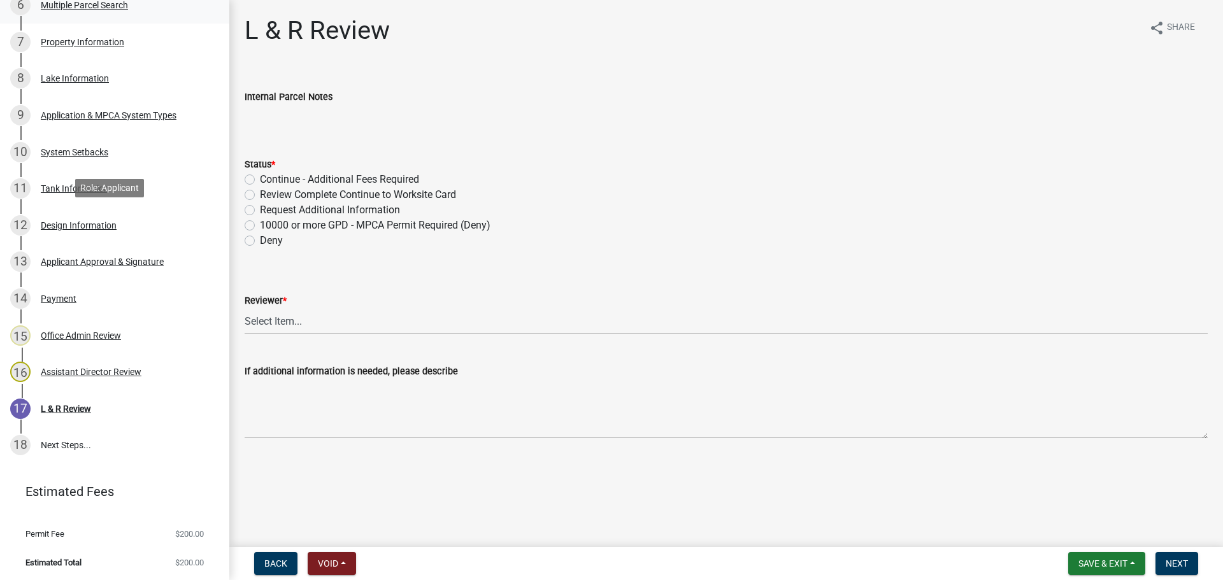
scroll to position [463, 0]
click at [87, 215] on div "12 Design Information" at bounding box center [109, 223] width 199 height 20
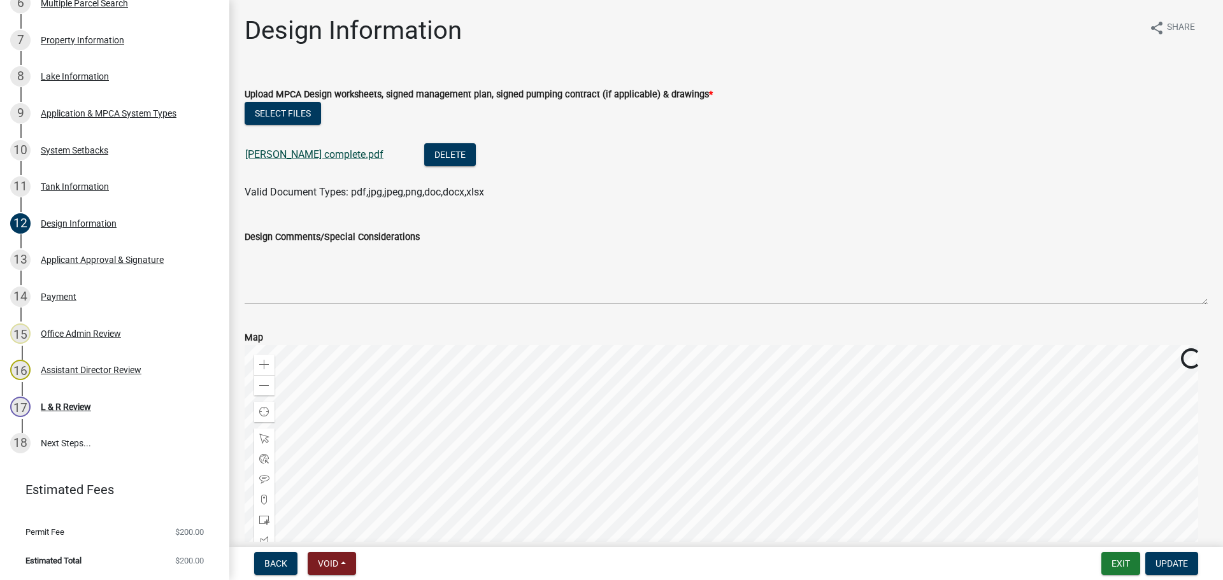
click at [292, 157] on link "[PERSON_NAME] complete.pdf" at bounding box center [314, 154] width 138 height 12
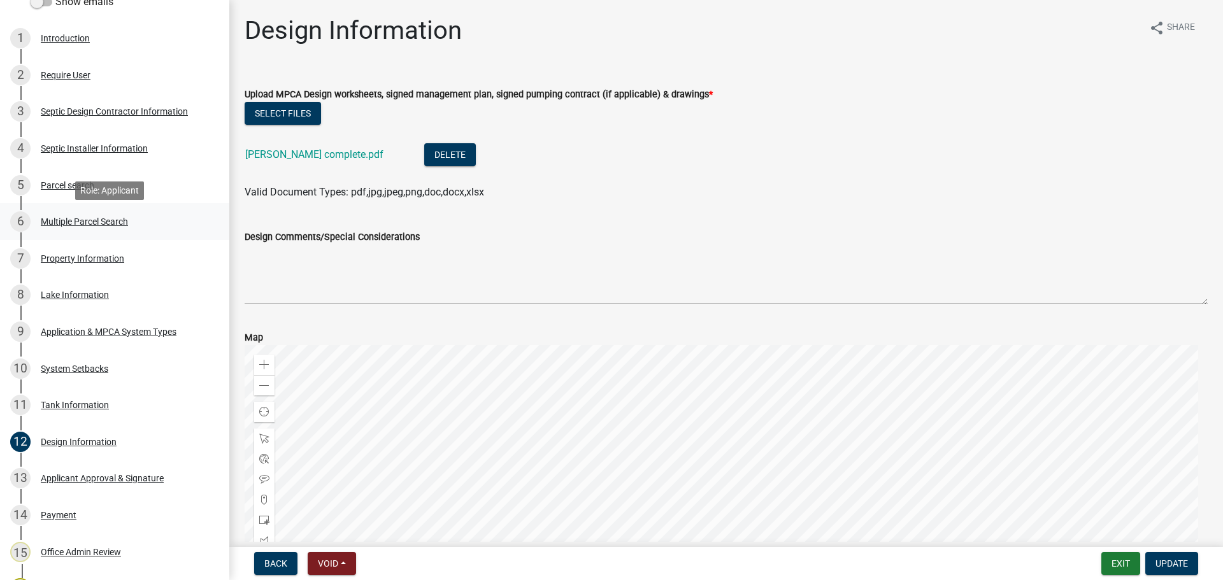
scroll to position [240, 0]
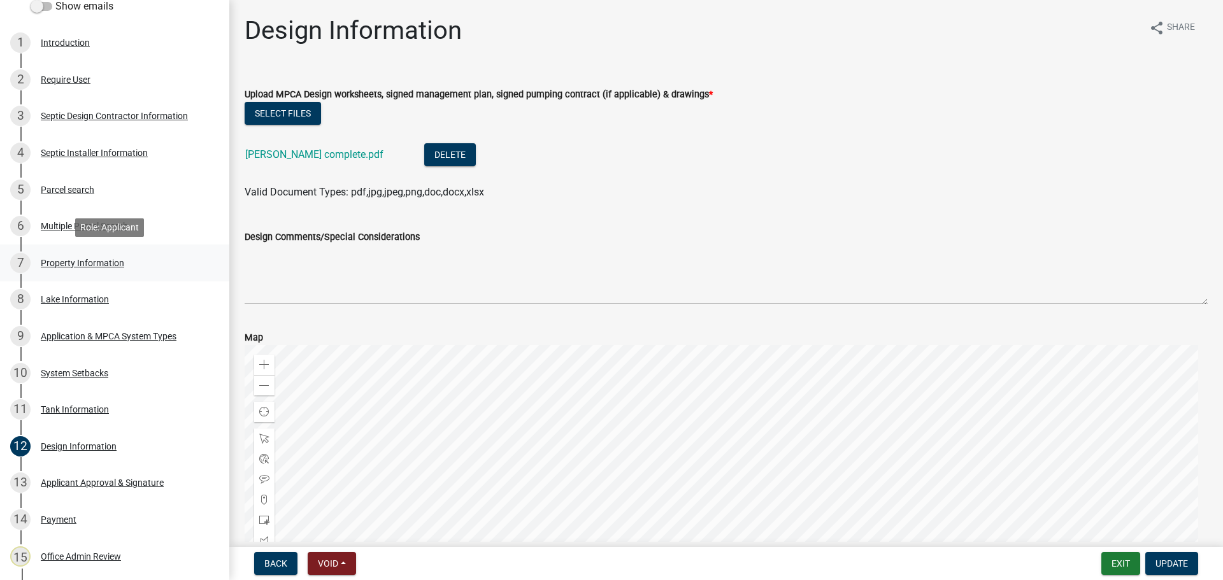
click at [111, 253] on div "7 Property Information" at bounding box center [109, 263] width 199 height 20
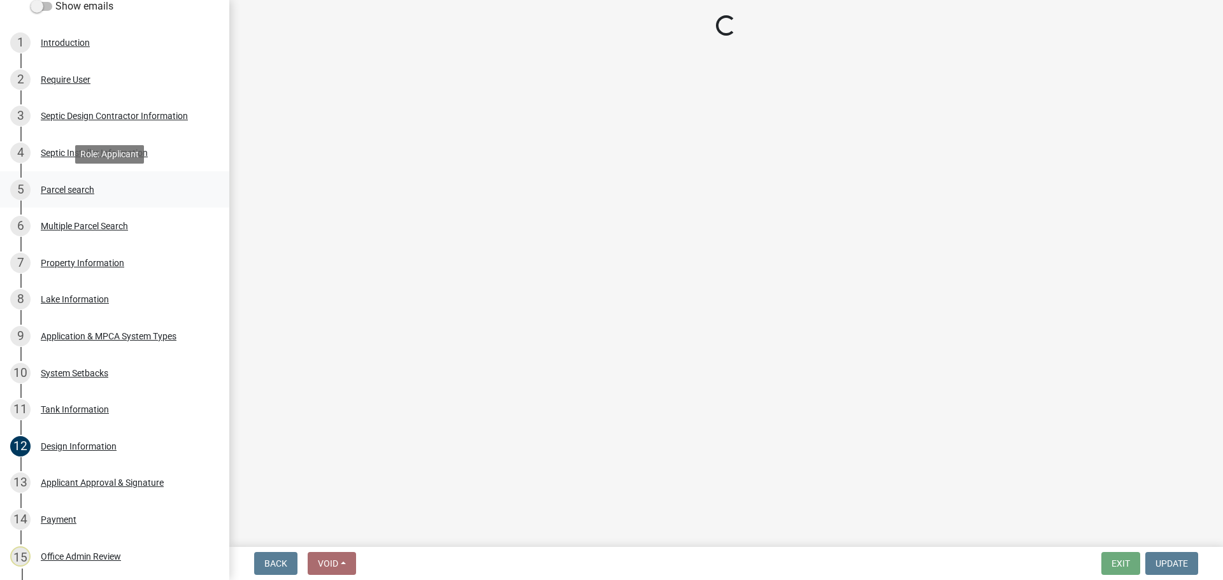
click at [104, 196] on div "5 Parcel search" at bounding box center [109, 190] width 199 height 20
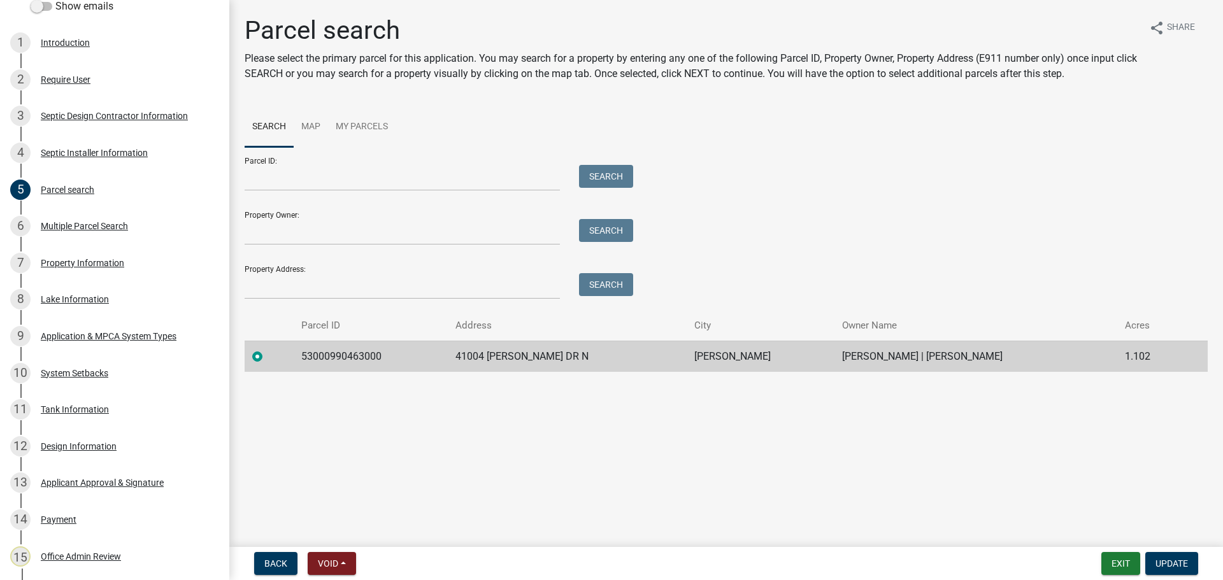
click at [343, 364] on td "53000990463000" at bounding box center [371, 356] width 154 height 31
click at [343, 360] on td "53000990463000" at bounding box center [371, 356] width 154 height 31
copy td "53000990463000"
click at [154, 343] on div "9 Application & MPCA System Types" at bounding box center [109, 336] width 199 height 20
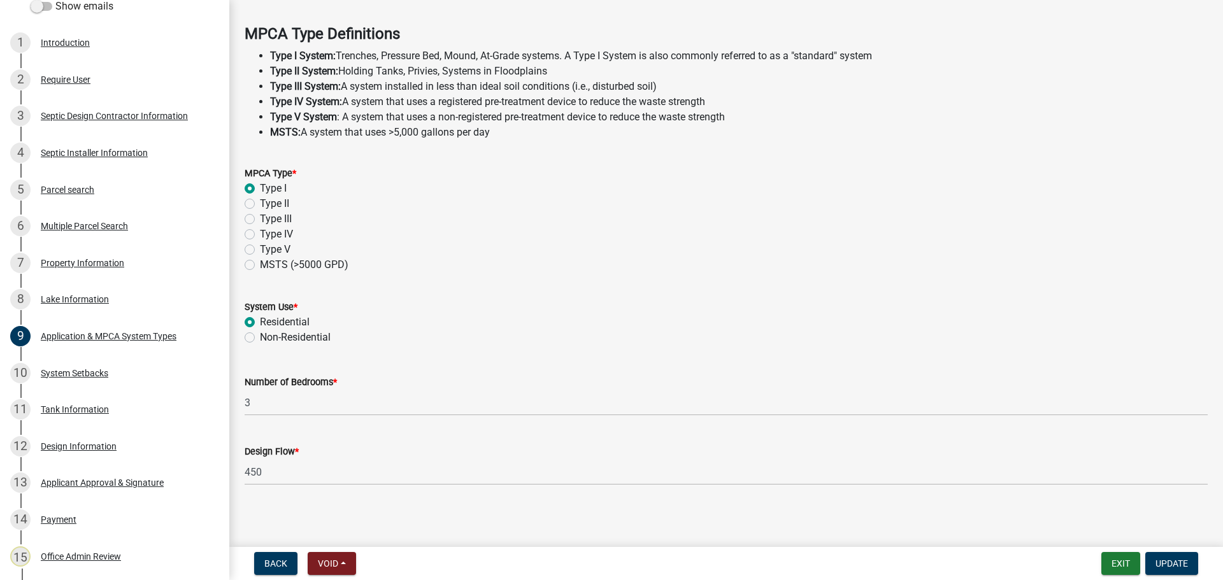
scroll to position [364, 0]
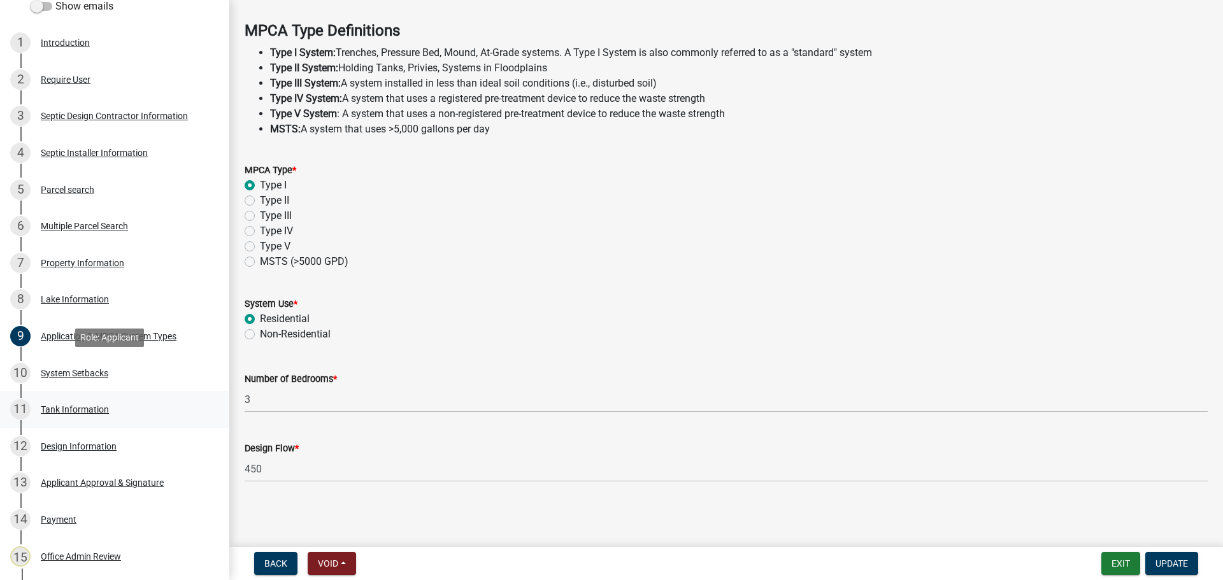
click at [139, 408] on div "11 Tank Information" at bounding box center [109, 409] width 199 height 20
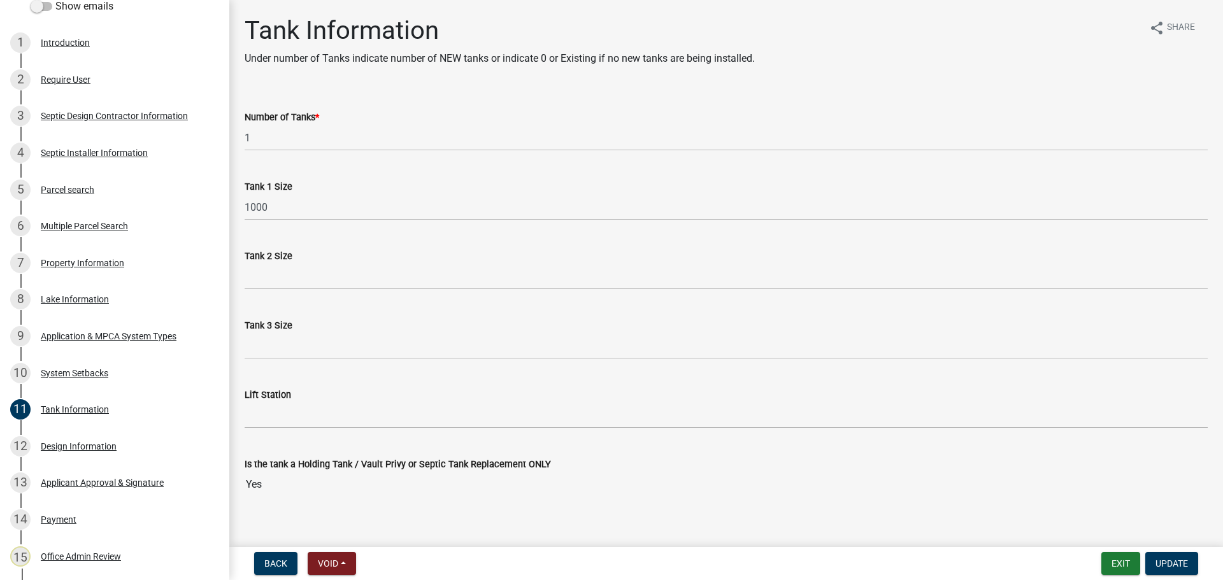
scroll to position [15, 0]
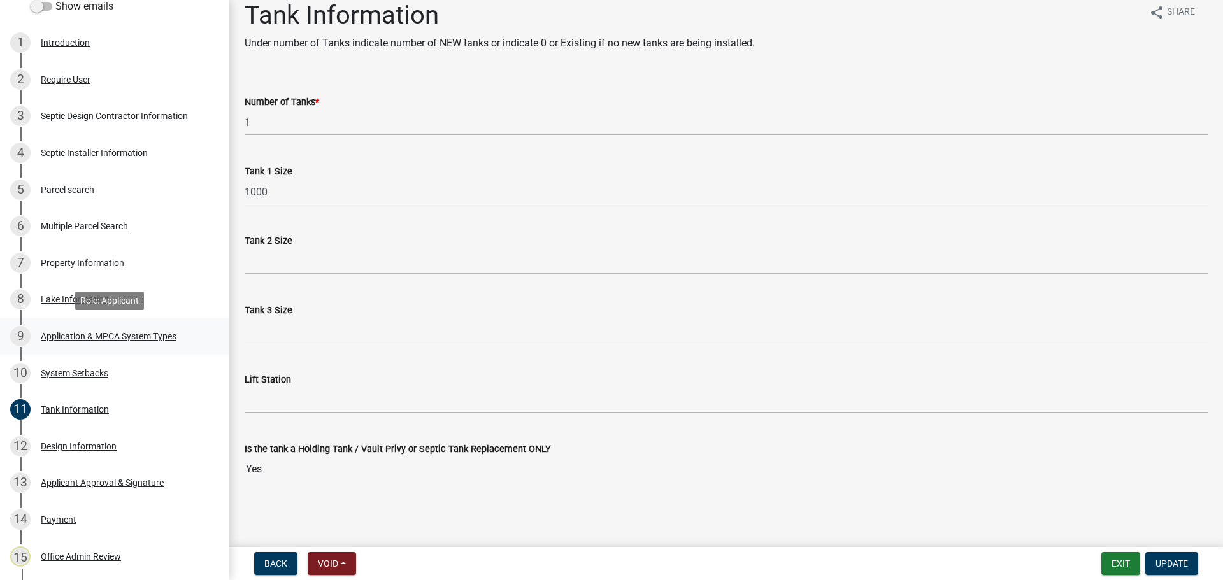
click at [113, 326] on div "9 Application & MPCA System Types" at bounding box center [109, 336] width 199 height 20
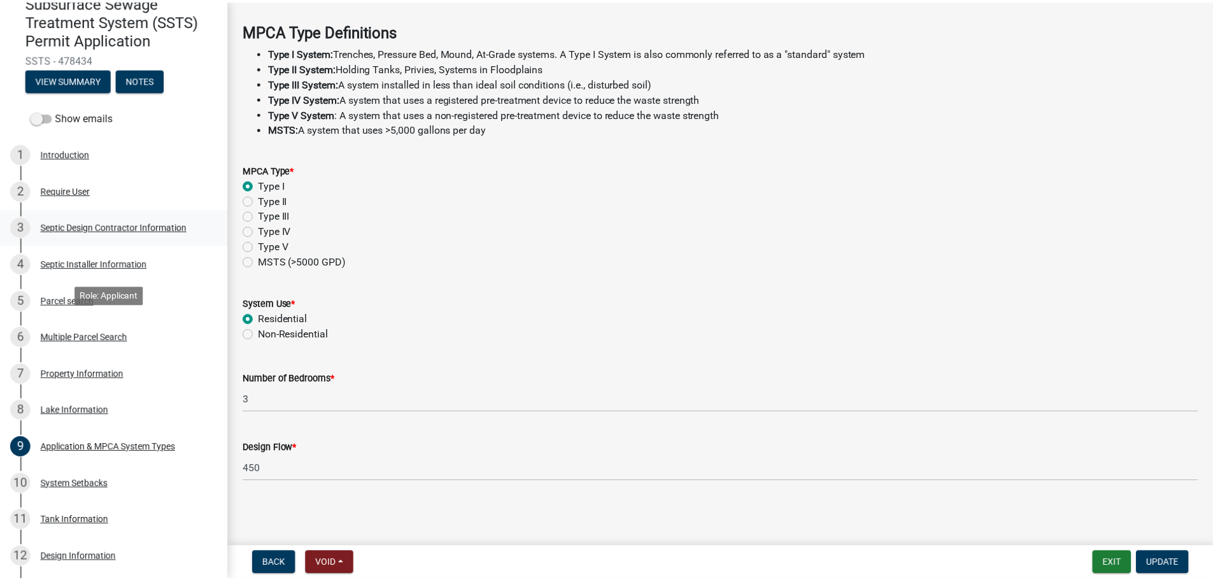
scroll to position [0, 0]
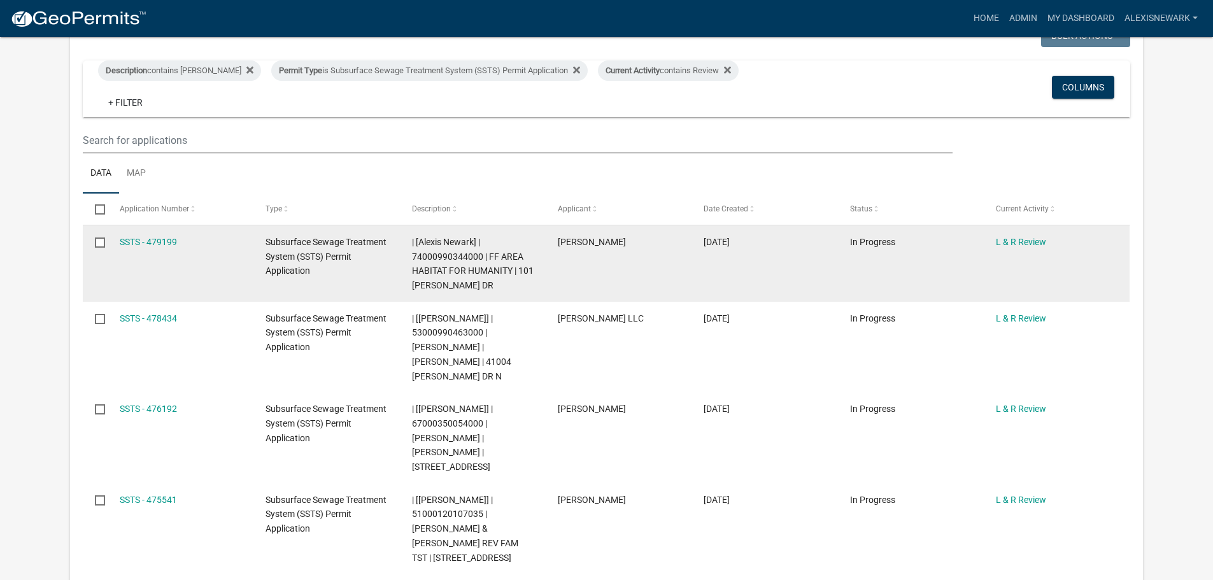
scroll to position [255, 0]
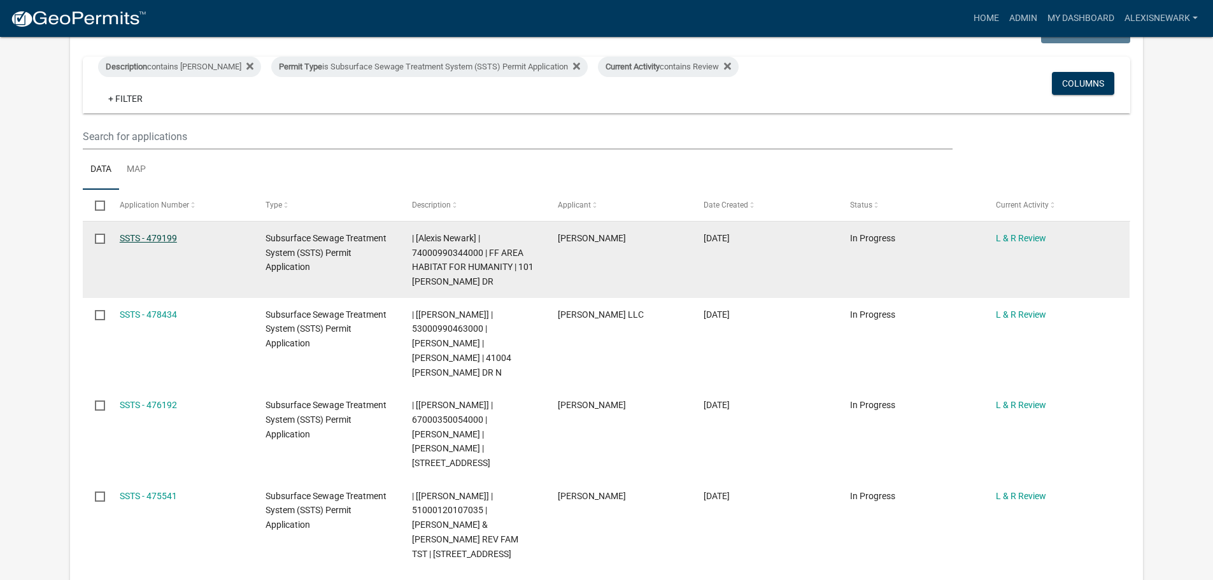
click at [145, 236] on link "SSTS - 479199" at bounding box center [148, 238] width 57 height 10
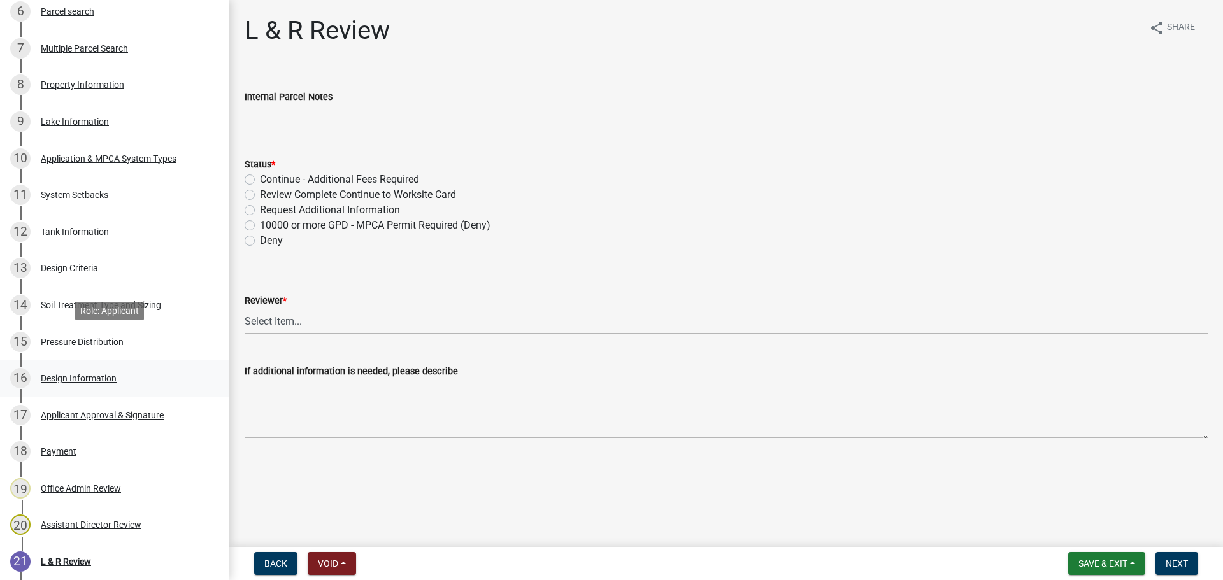
scroll to position [450, 0]
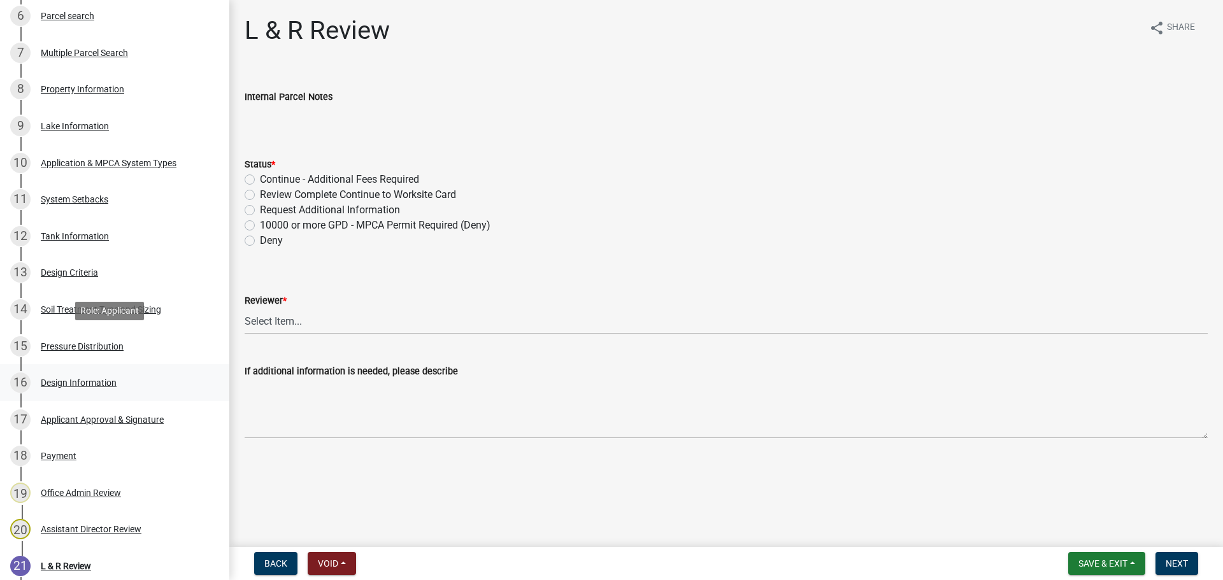
click at [148, 379] on div "16 Design Information" at bounding box center [109, 383] width 199 height 20
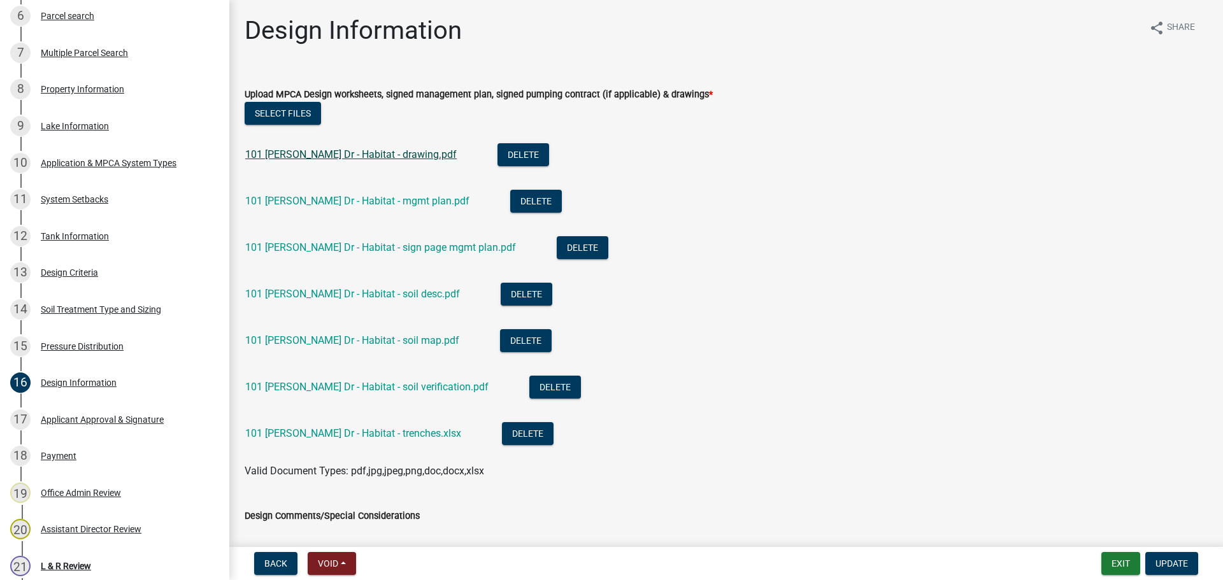
click at [340, 153] on link "101 [PERSON_NAME] Dr - Habitat - drawing.pdf" at bounding box center [350, 154] width 211 height 12
click at [376, 432] on link "101 [PERSON_NAME] Dr - Habitat - trenches.xlsx" at bounding box center [353, 433] width 216 height 12
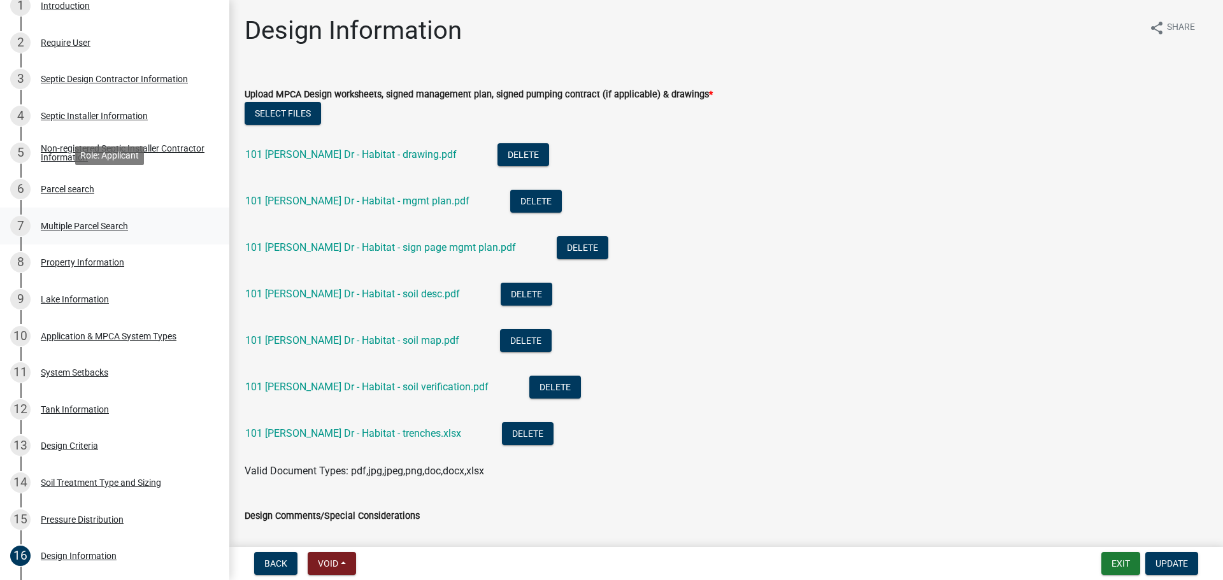
scroll to position [275, 0]
click at [118, 190] on div "6 Parcel search" at bounding box center [109, 191] width 199 height 20
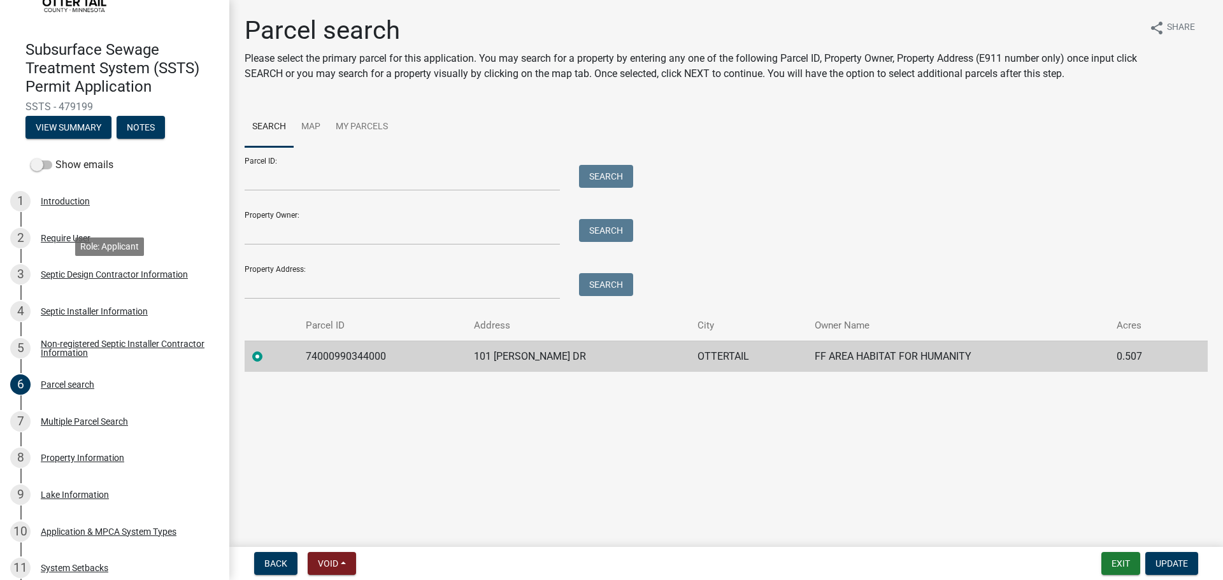
scroll to position [36, 0]
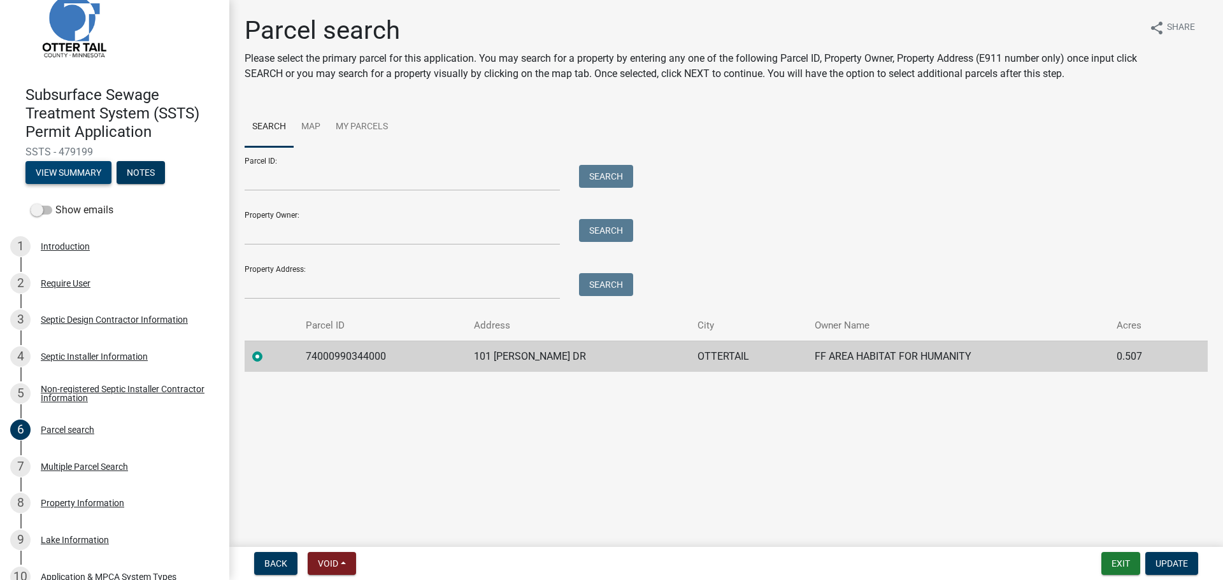
click at [88, 178] on button "View Summary" at bounding box center [68, 172] width 86 height 23
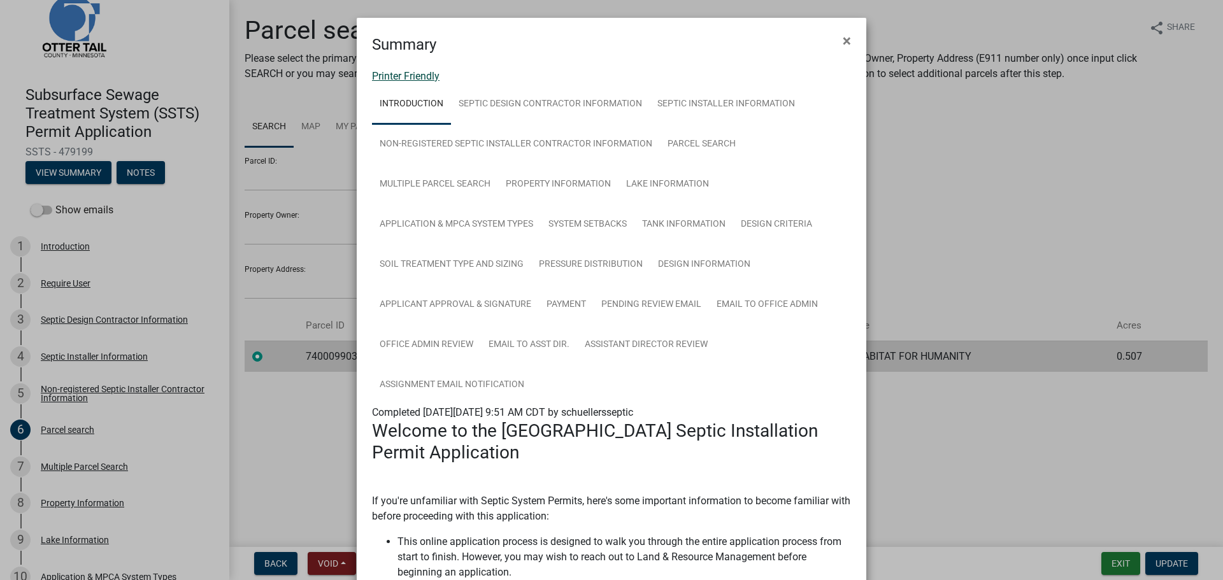
click at [417, 71] on link "Printer Friendly" at bounding box center [406, 76] width 68 height 12
click at [843, 43] on span "×" at bounding box center [847, 41] width 8 height 18
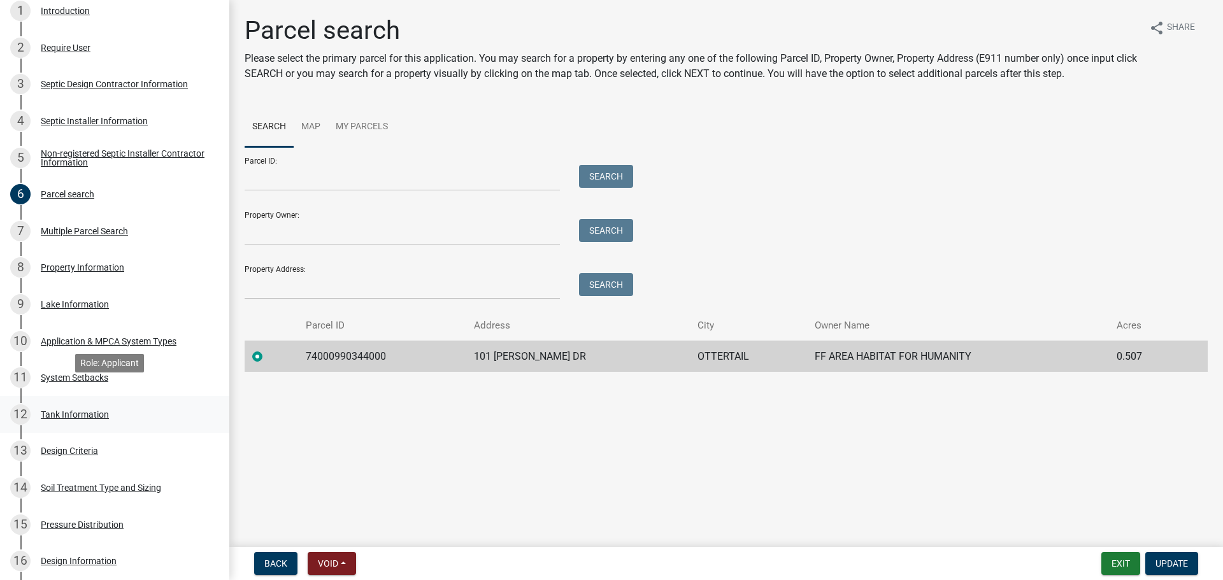
scroll to position [291, 0]
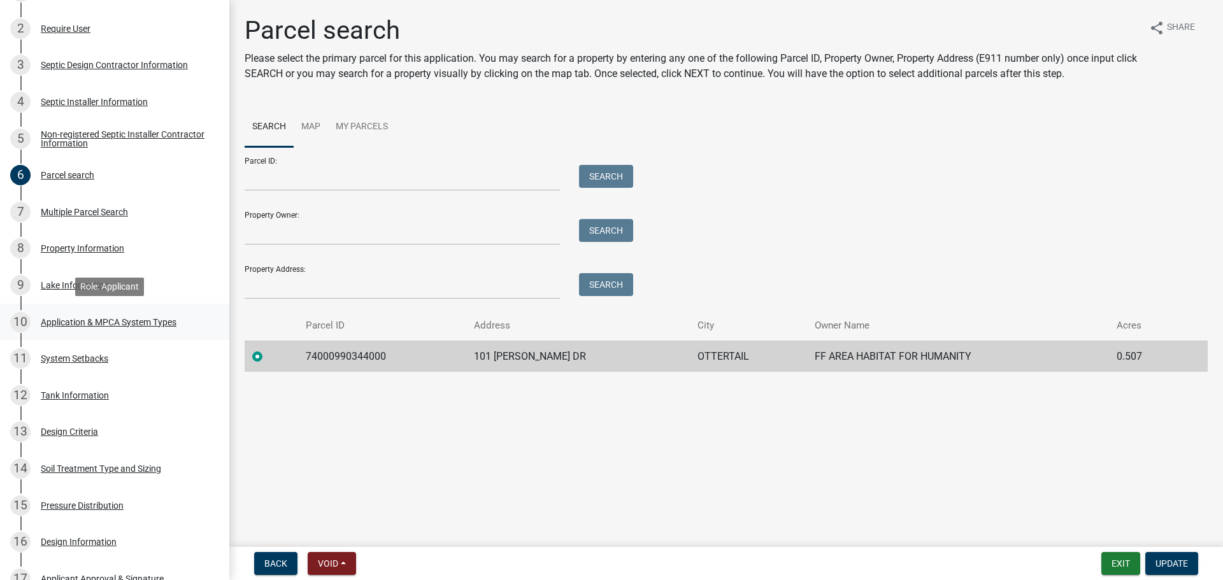
click at [159, 326] on div "Application & MPCA System Types" at bounding box center [109, 322] width 136 height 9
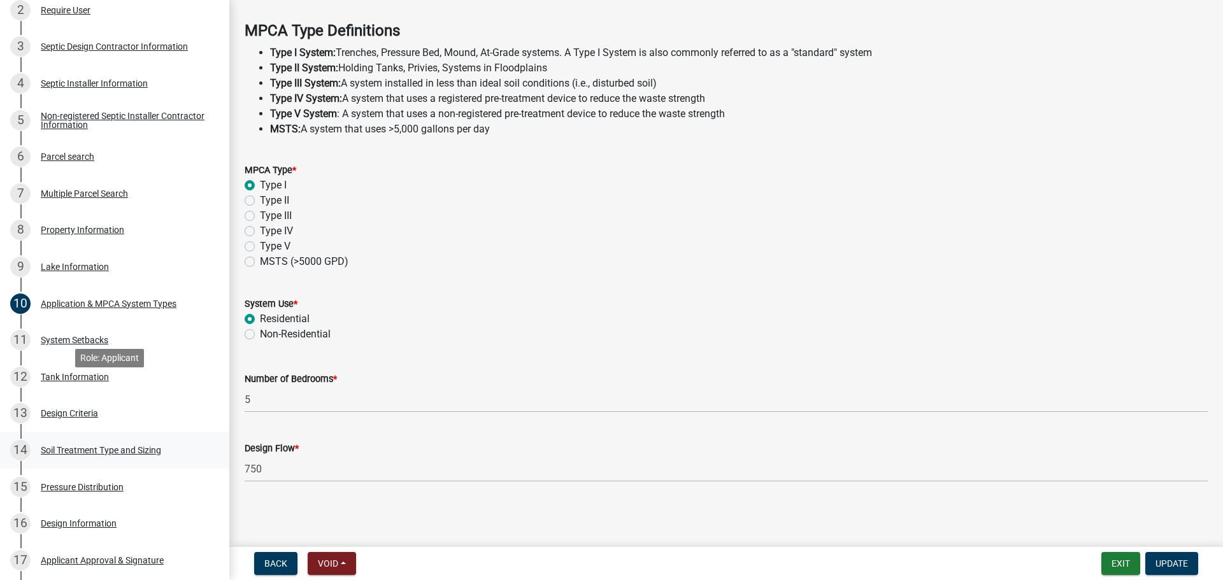
scroll to position [387, 0]
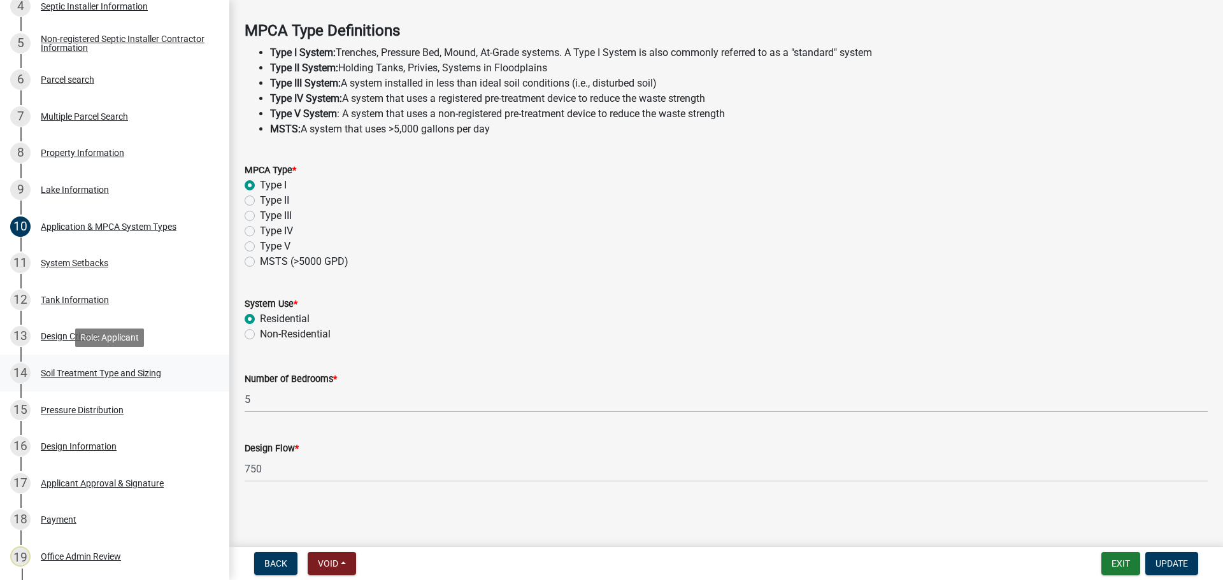
click at [169, 367] on div "14 Soil Treatment Type and Sizing" at bounding box center [109, 373] width 199 height 20
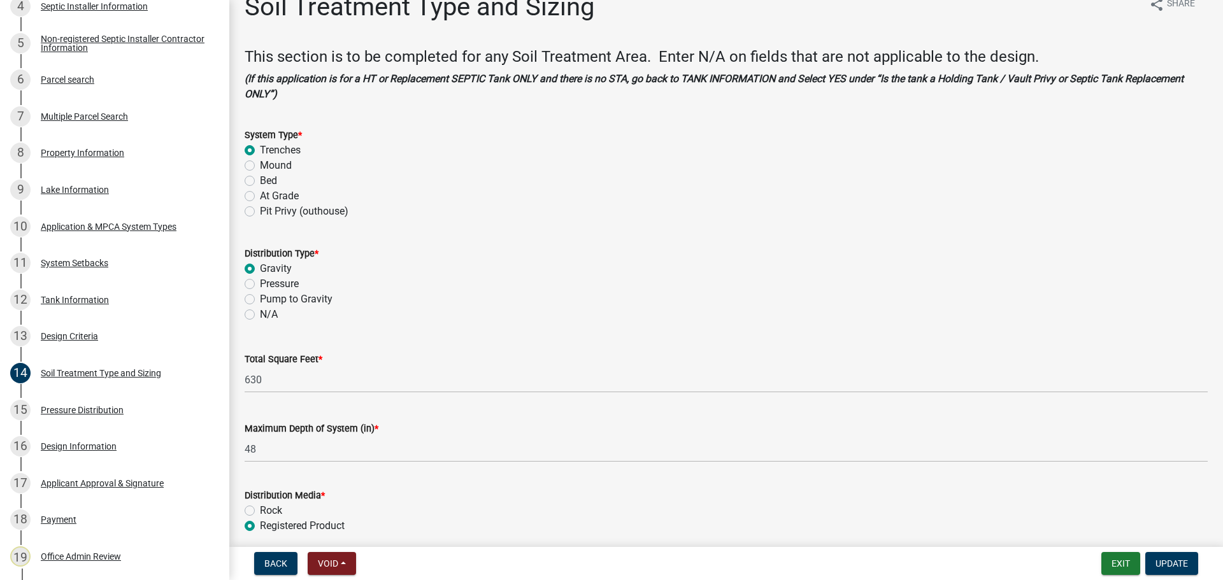
scroll to position [0, 0]
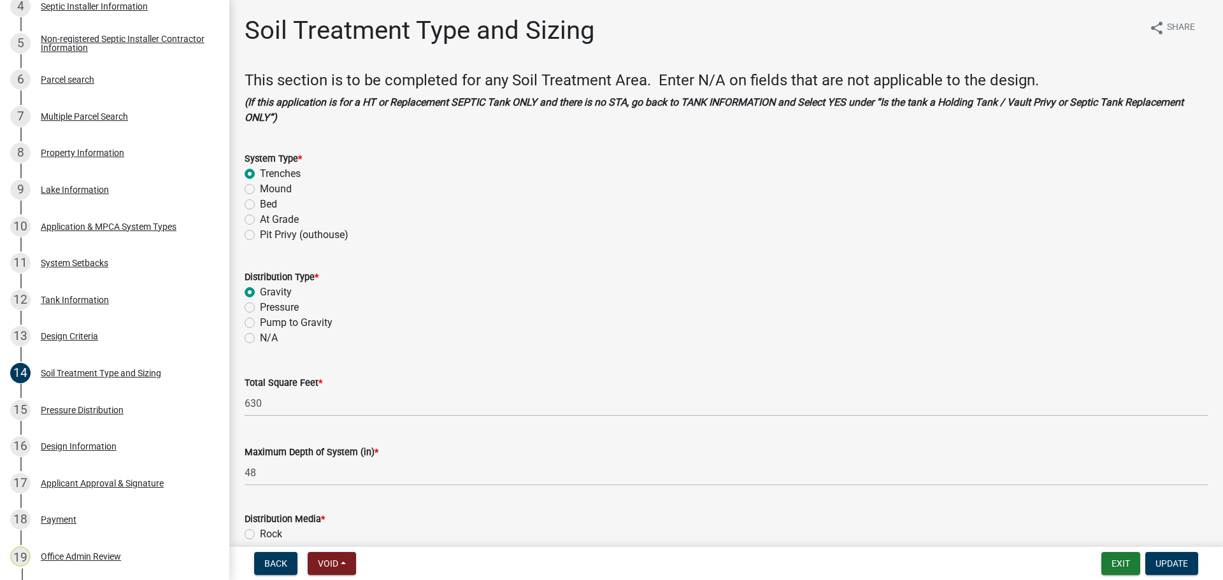
click at [140, 338] on div "13 Design Criteria" at bounding box center [109, 336] width 199 height 20
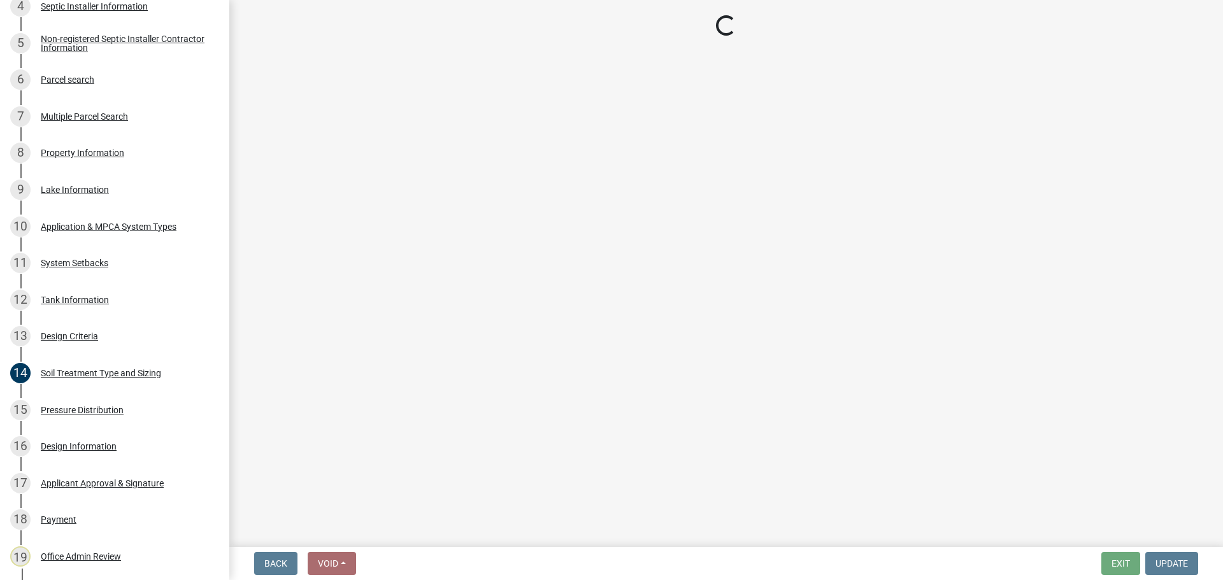
select select "eaa6e4cf-be76-4366-bfe5-e87acfaaf3f4"
select select "48b77c43-c0ca-4757-a1b1-e2e69db0f822"
select select "14354fbd-e666-4c9c-b77c-8c181d233a28"
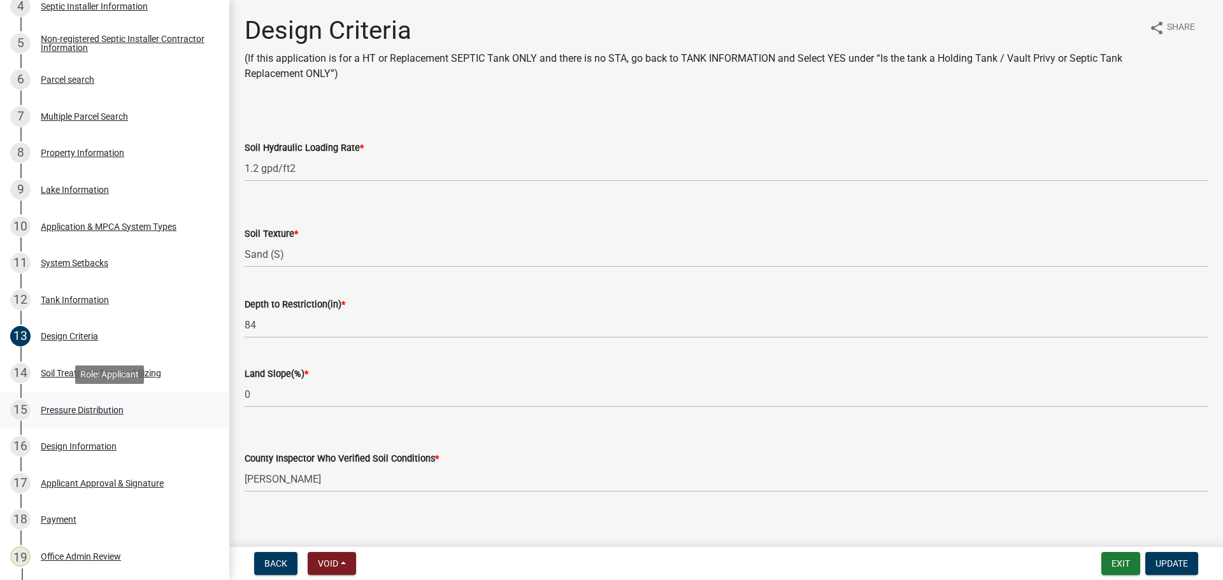
click at [167, 423] on link "15 Pressure Distribution" at bounding box center [114, 410] width 229 height 37
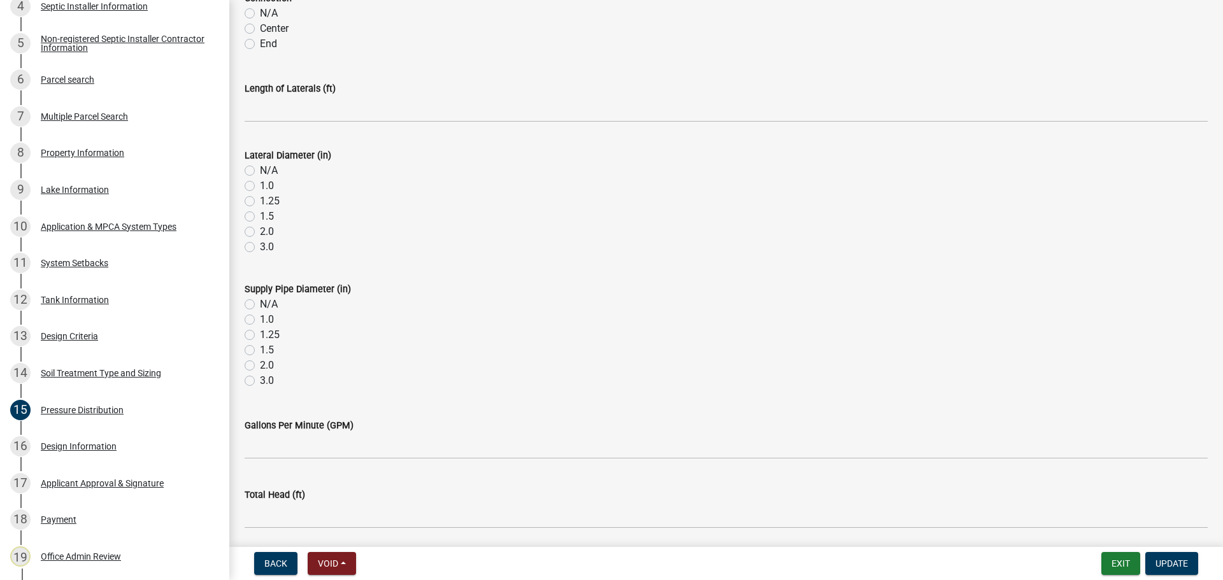
scroll to position [454, 0]
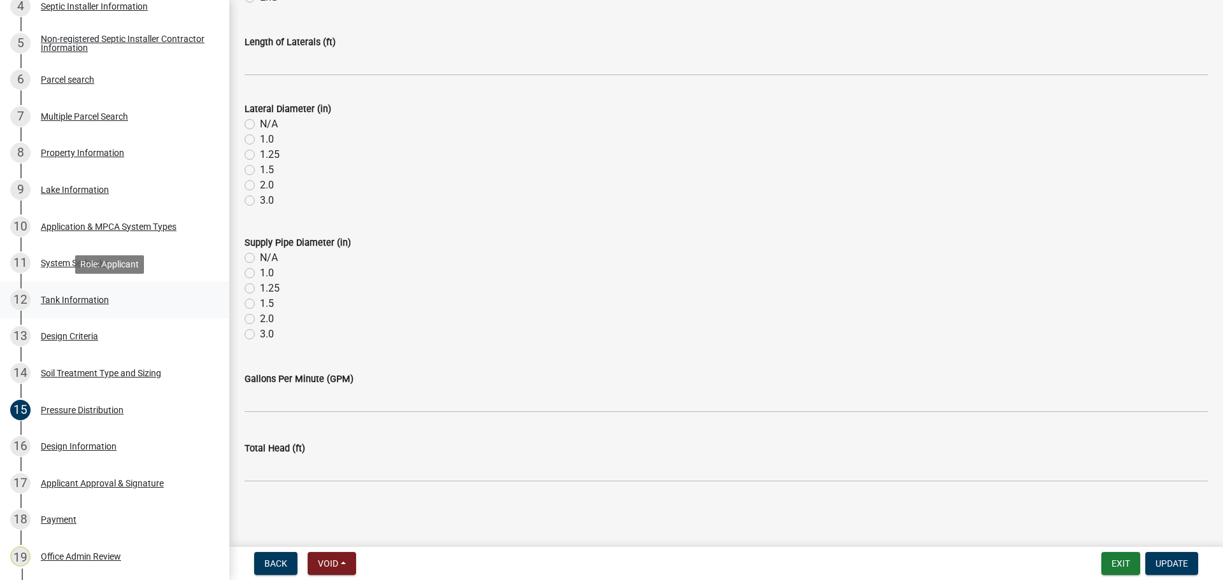
click at [146, 316] on link "12 Tank Information" at bounding box center [114, 299] width 229 height 37
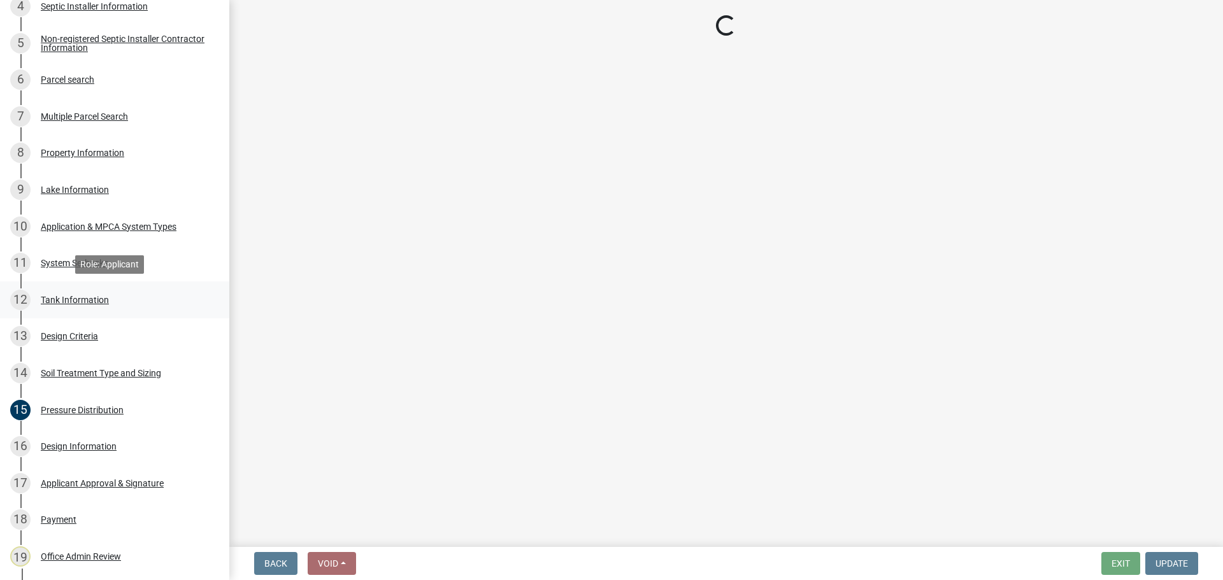
scroll to position [0, 0]
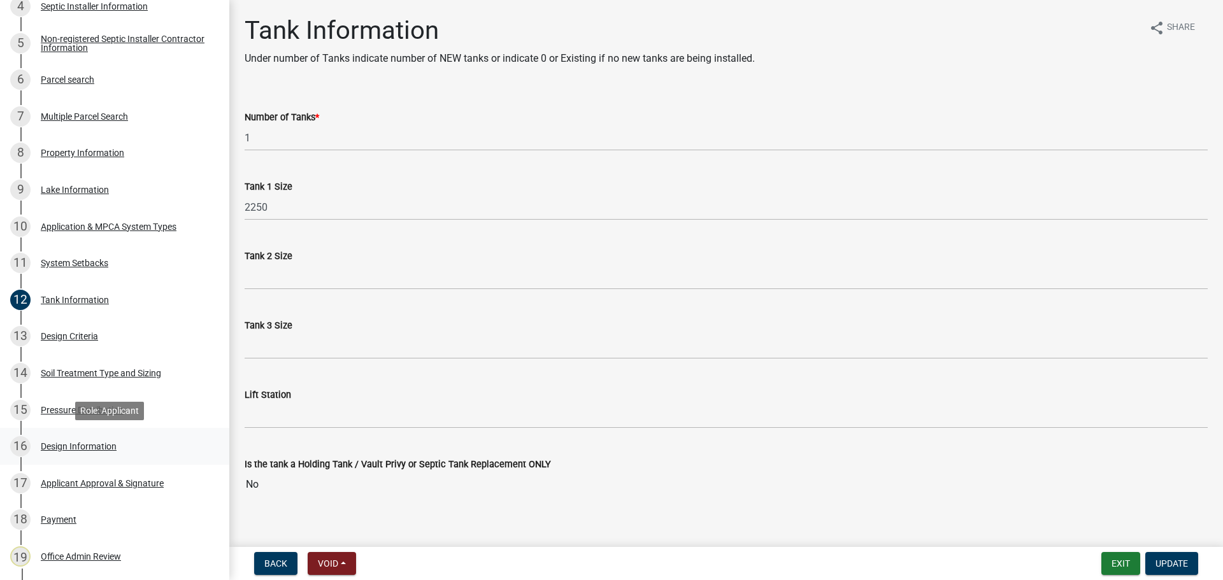
click at [118, 443] on div "16 Design Information" at bounding box center [109, 446] width 199 height 20
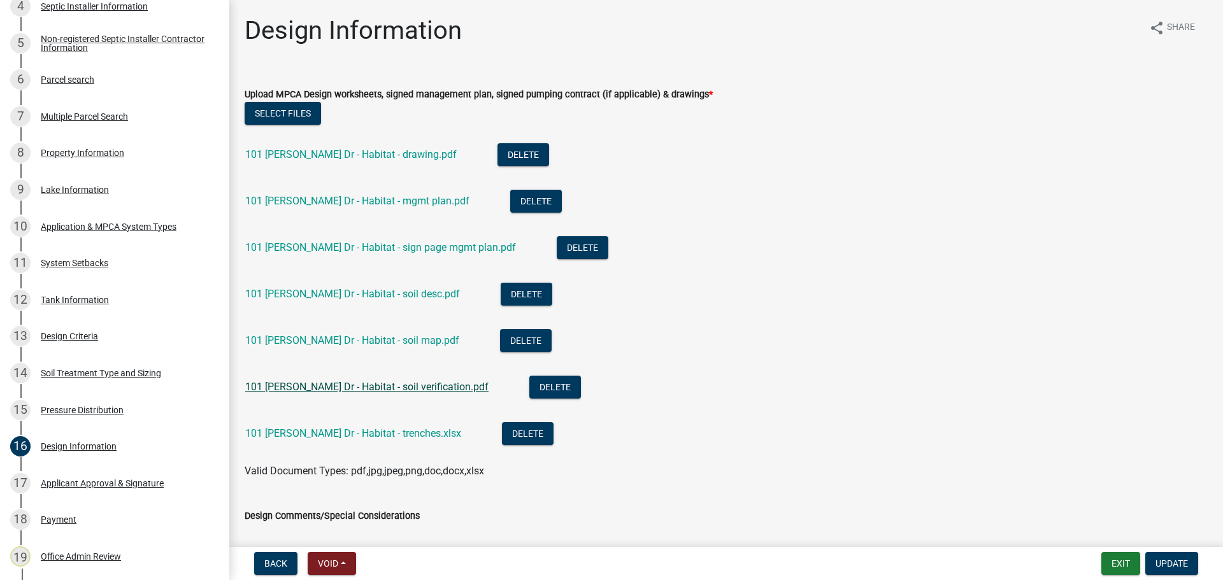
click at [399, 381] on link "101 [PERSON_NAME] Dr - Habitat - soil verification.pdf" at bounding box center [366, 387] width 243 height 12
click at [374, 350] on div "101 [PERSON_NAME] Dr - Habitat - soil map.pdf" at bounding box center [362, 342] width 234 height 26
click at [374, 348] on div "101 [PERSON_NAME] Dr - Habitat - soil map.pdf" at bounding box center [362, 342] width 234 height 26
click at [373, 338] on link "101 [PERSON_NAME] Dr - Habitat - soil map.pdf" at bounding box center [352, 340] width 214 height 12
click at [339, 296] on link "101 [PERSON_NAME] Dr - Habitat - soil desc.pdf" at bounding box center [352, 294] width 215 height 12
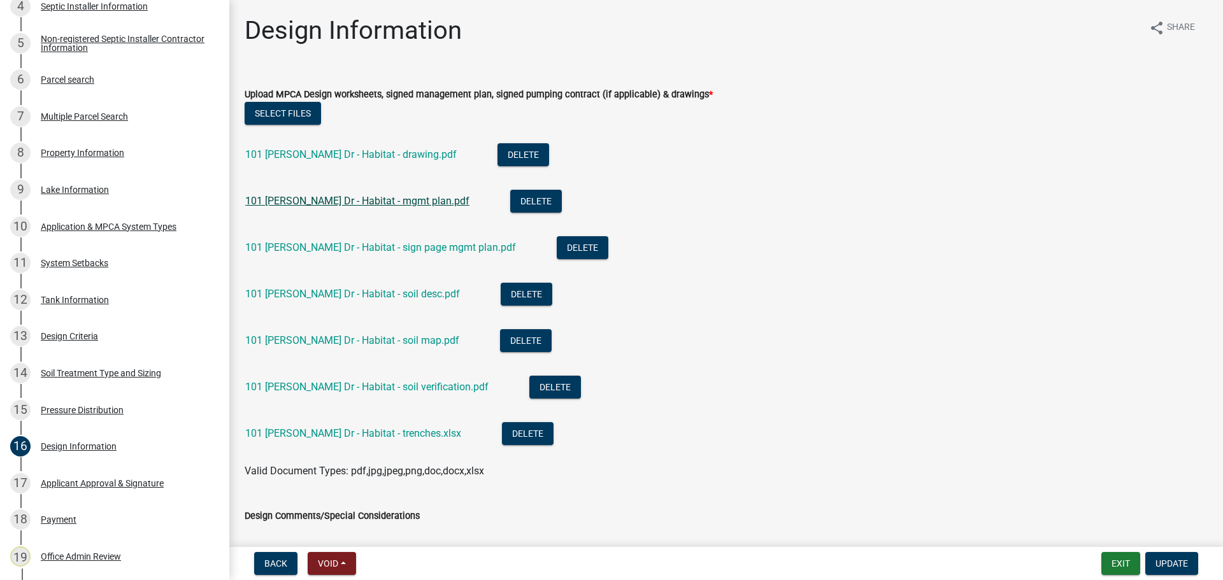
click at [355, 200] on link "101 [PERSON_NAME] Dr - Habitat - mgmt plan.pdf" at bounding box center [357, 201] width 224 height 12
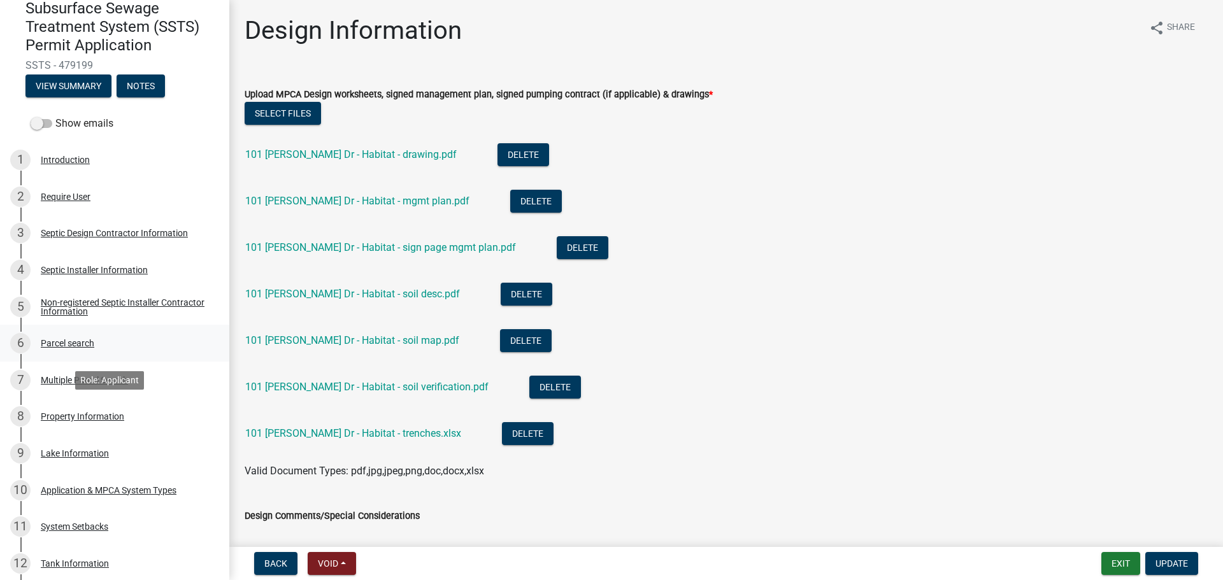
scroll to position [116, 0]
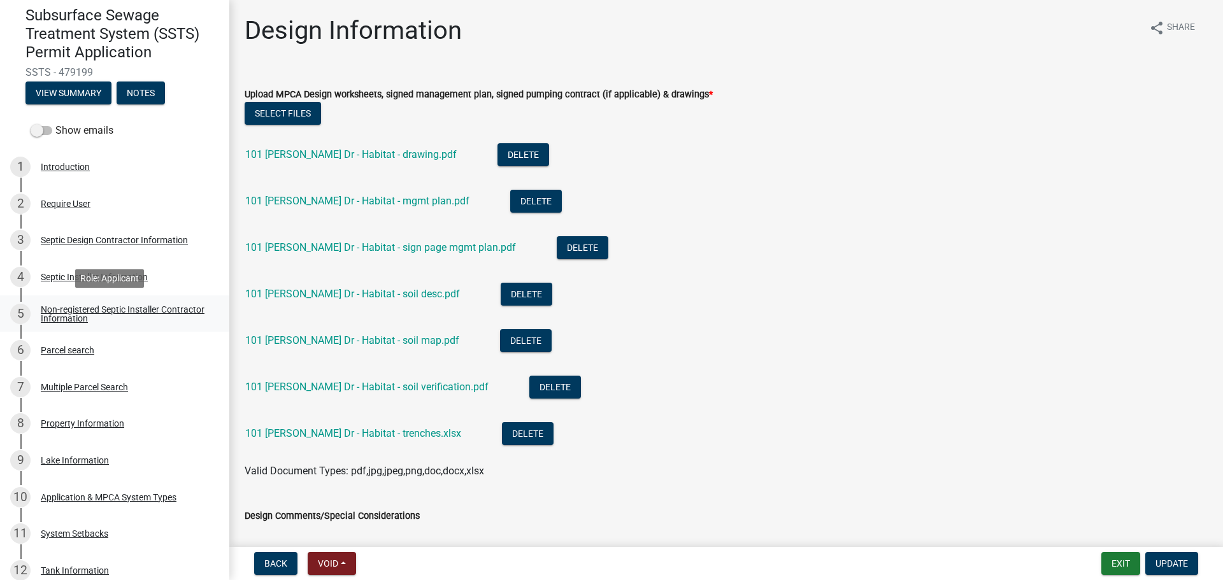
click at [130, 325] on link "5 Non-registered Septic Installer Contractor Information" at bounding box center [114, 314] width 229 height 37
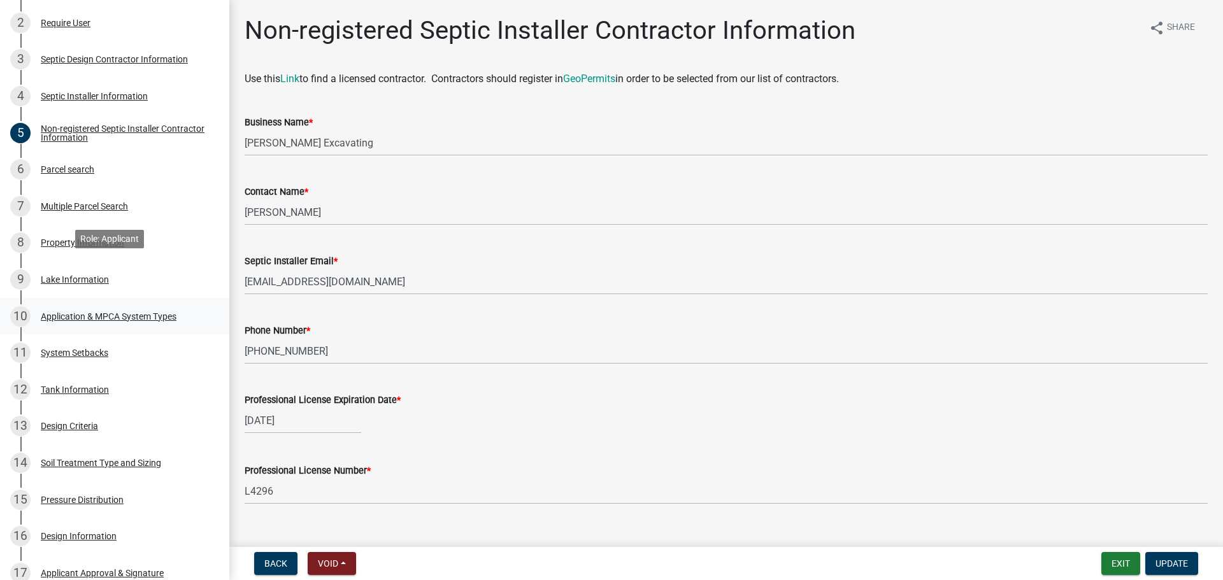
scroll to position [339, 0]
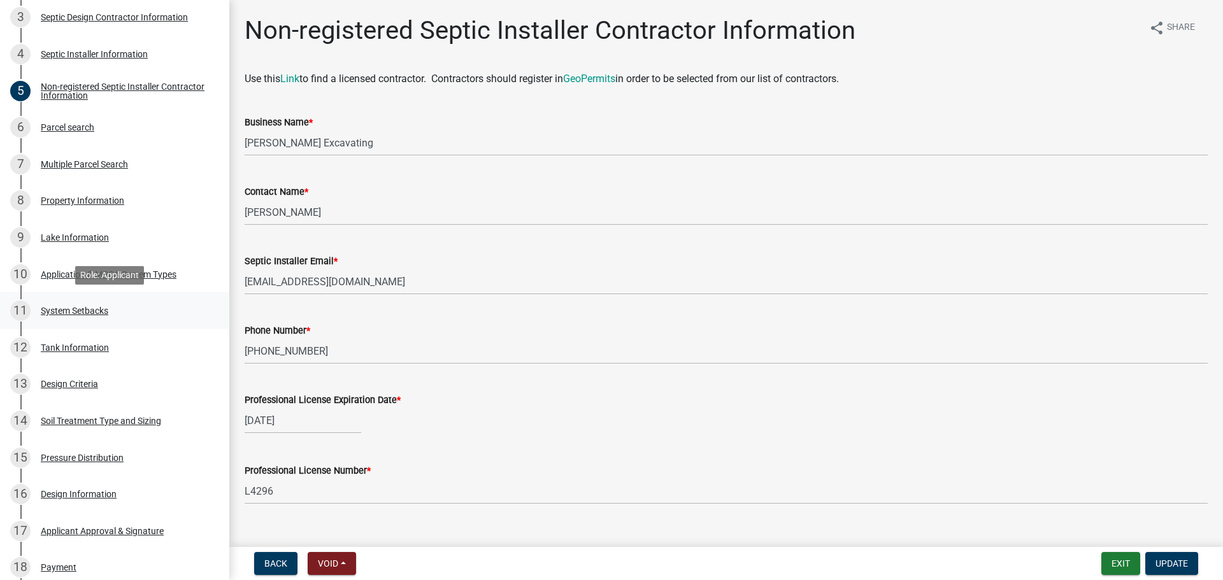
click at [130, 313] on div "11 System Setbacks" at bounding box center [109, 311] width 199 height 20
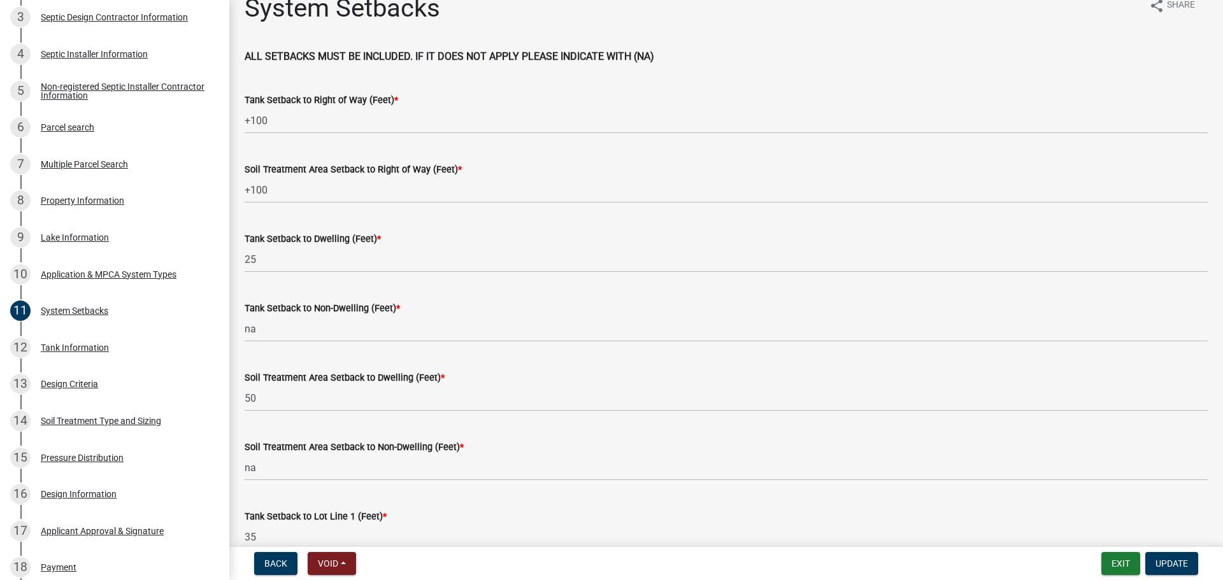
scroll to position [0, 0]
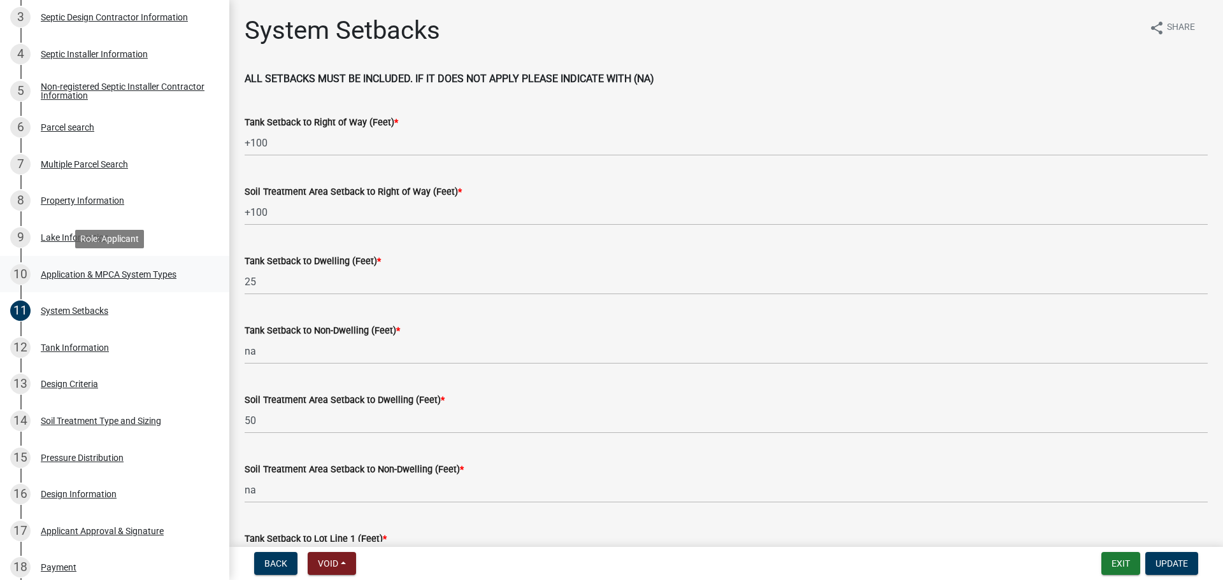
click at [167, 257] on link "10 Application & MPCA System Types" at bounding box center [114, 274] width 229 height 37
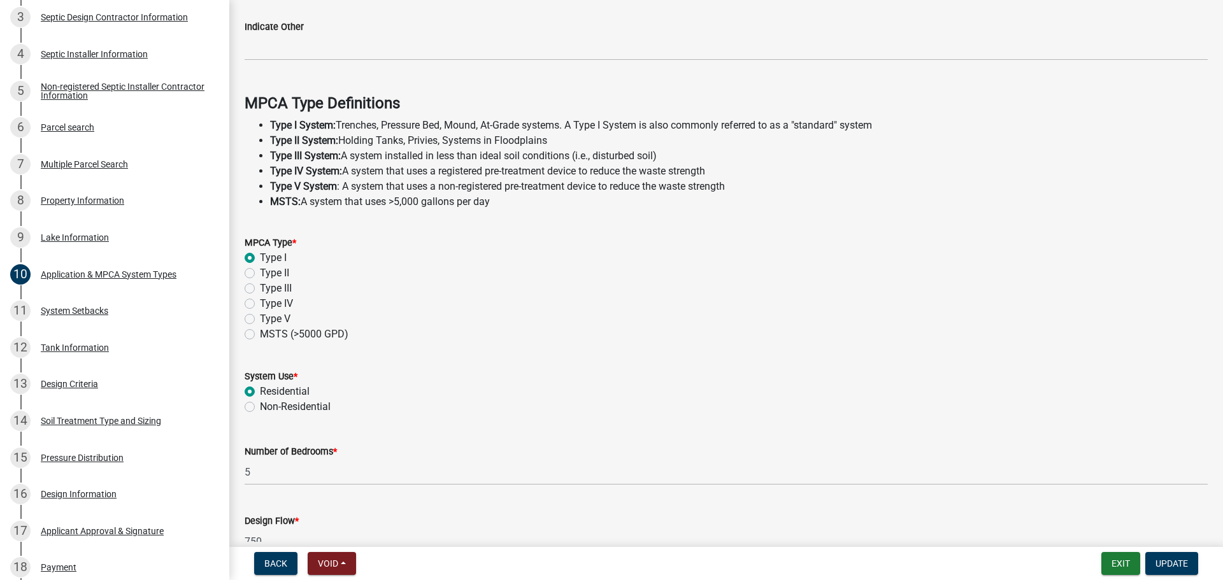
scroll to position [364, 0]
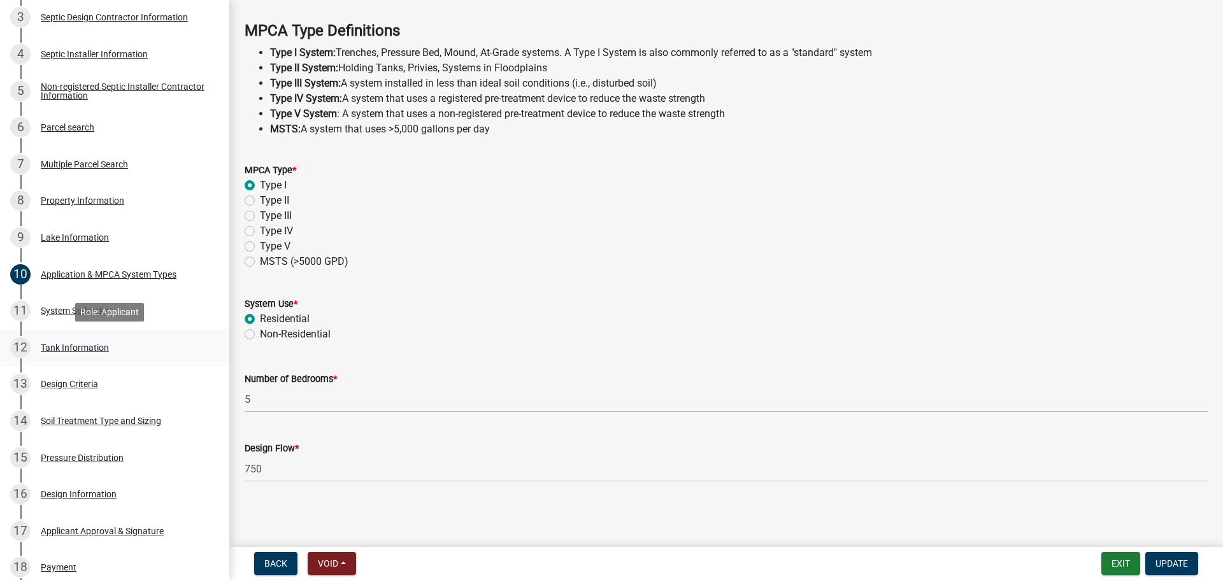
click at [55, 356] on div "12 Tank Information" at bounding box center [109, 348] width 199 height 20
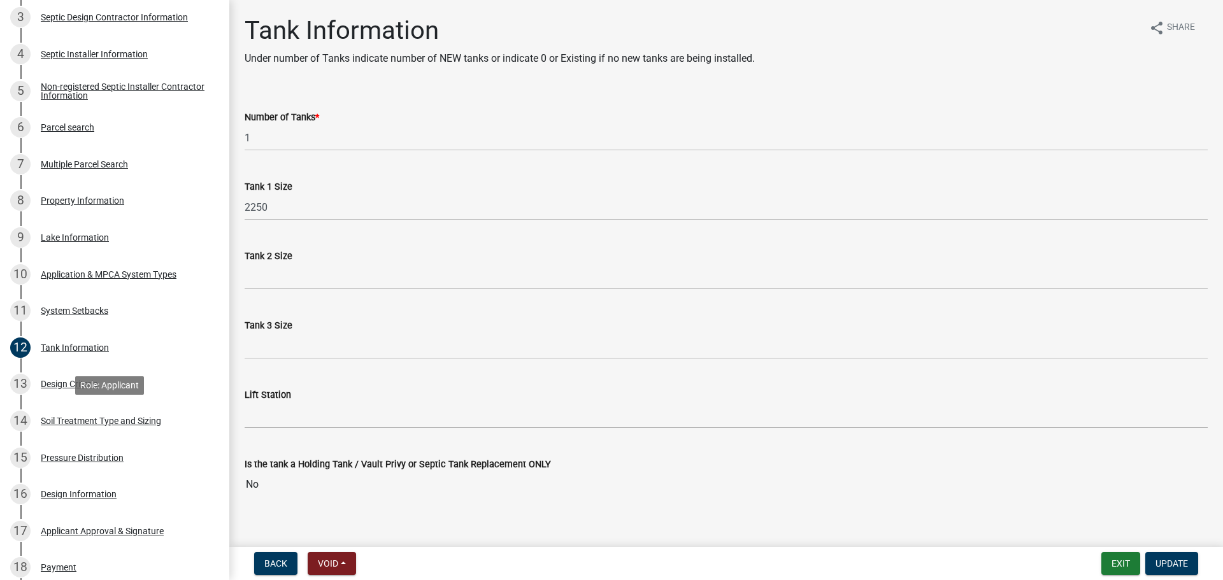
click at [133, 424] on div "Soil Treatment Type and Sizing" at bounding box center [101, 421] width 120 height 9
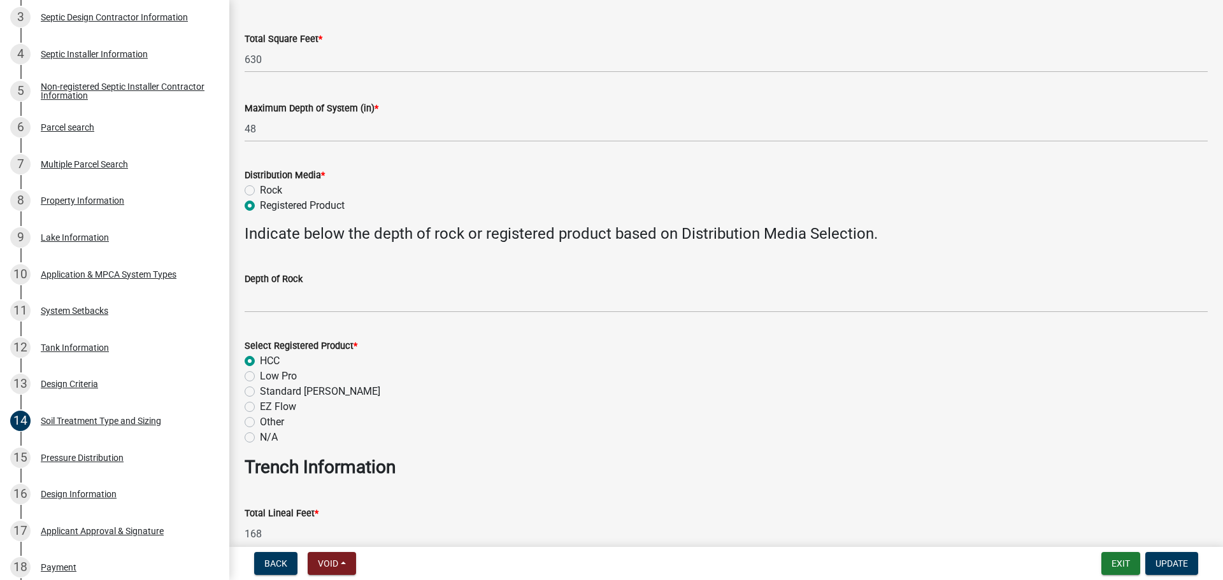
scroll to position [350, 0]
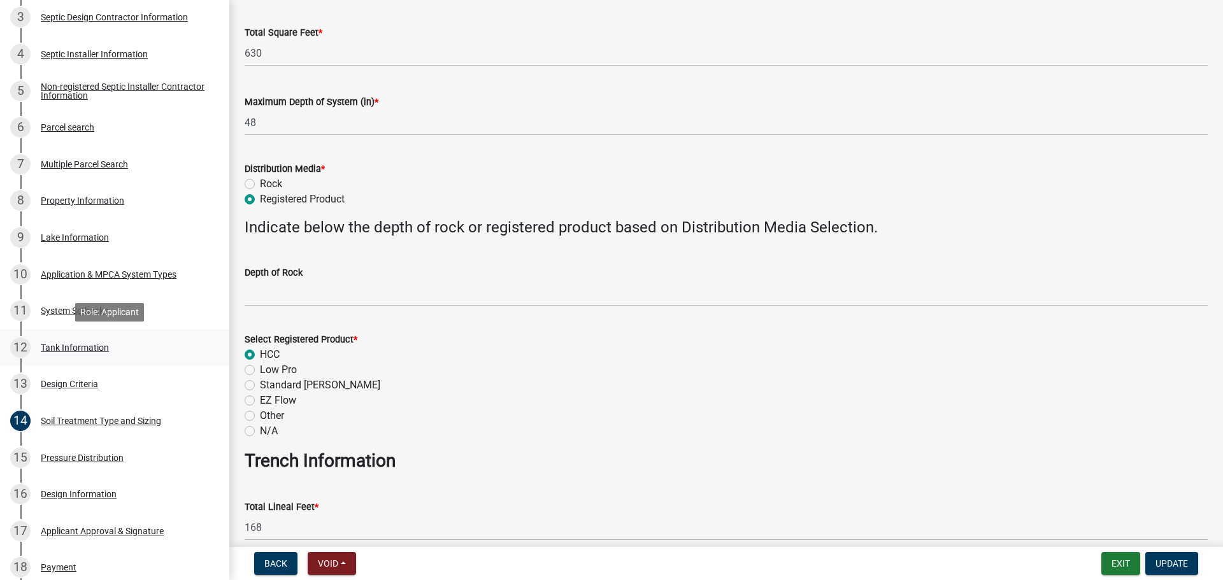
click at [137, 360] on link "12 Tank Information" at bounding box center [114, 347] width 229 height 37
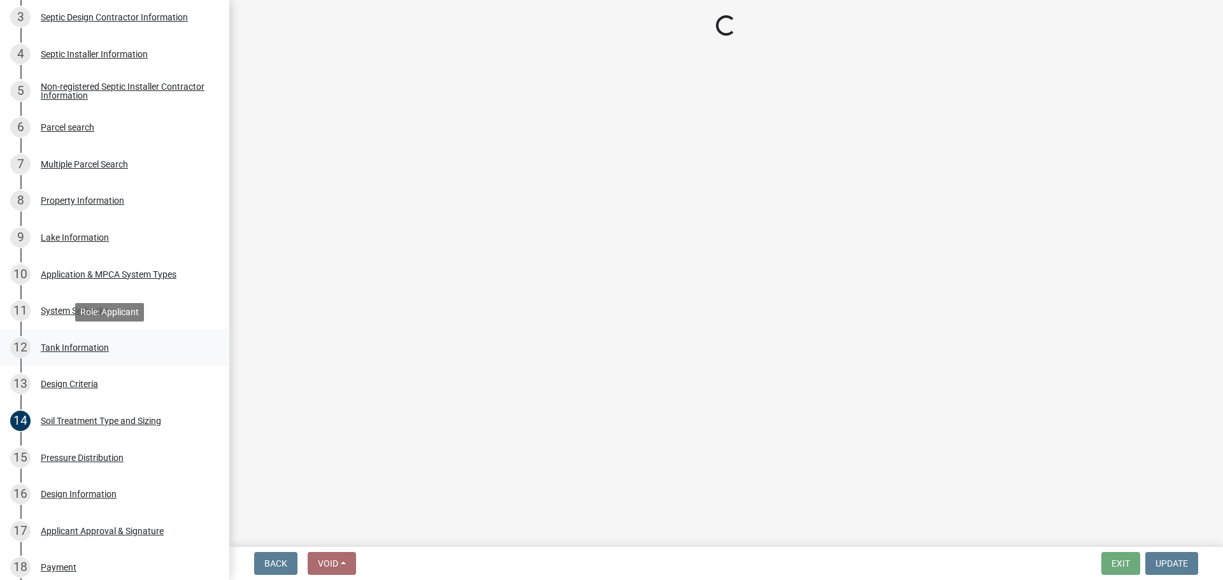
scroll to position [0, 0]
click at [135, 367] on link "13 Design Criteria" at bounding box center [114, 384] width 229 height 37
select select "eaa6e4cf-be76-4366-bfe5-e87acfaaf3f4"
select select "48b77c43-c0ca-4757-a1b1-e2e69db0f822"
select select "14354fbd-e666-4c9c-b77c-8c181d233a28"
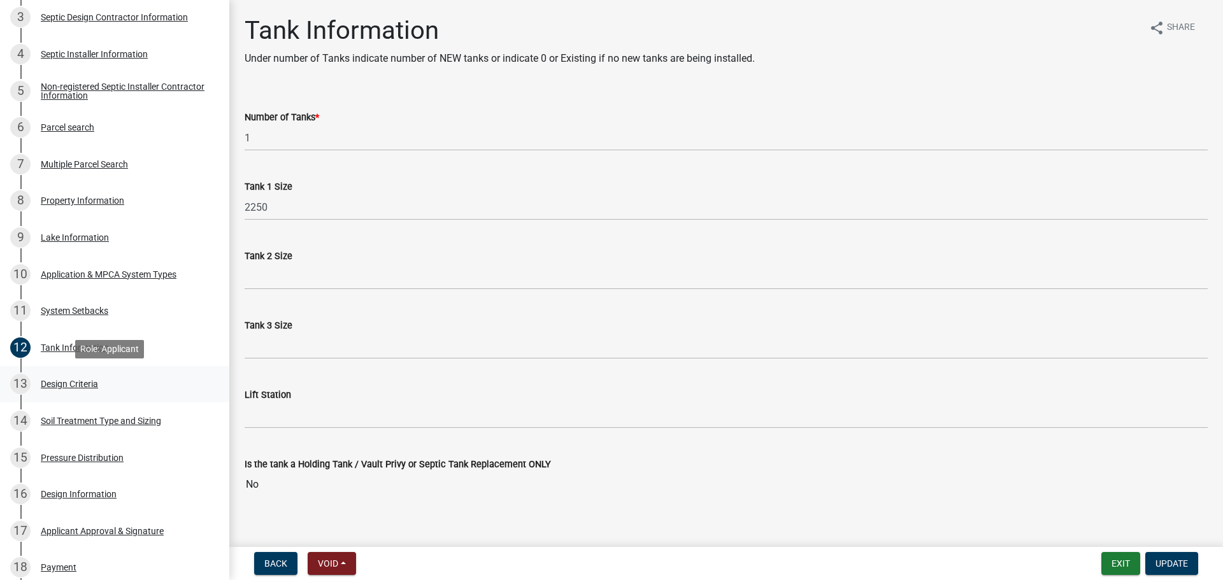
click at [140, 401] on link "13 Design Criteria" at bounding box center [114, 384] width 229 height 37
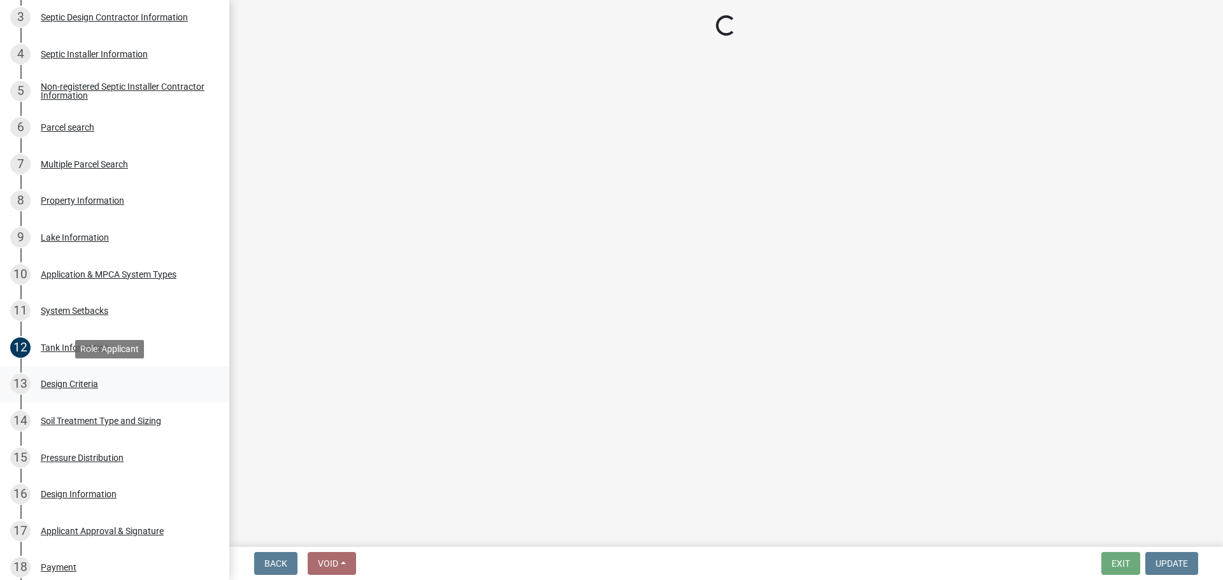
select select "eaa6e4cf-be76-4366-bfe5-e87acfaaf3f4"
select select "48b77c43-c0ca-4757-a1b1-e2e69db0f822"
select select "14354fbd-e666-4c9c-b77c-8c181d233a28"
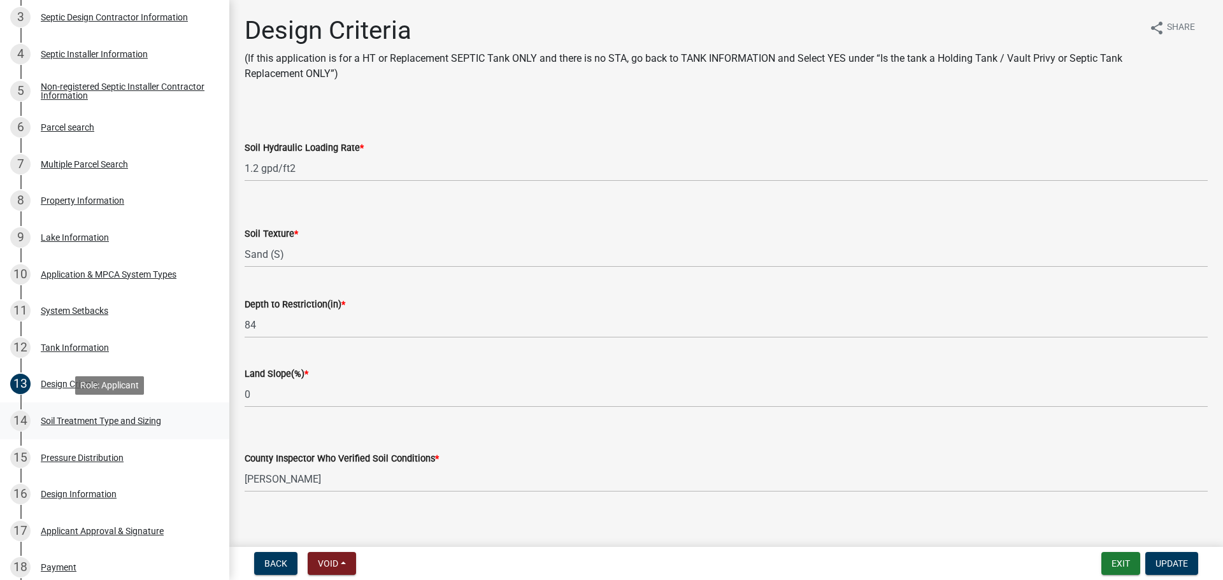
click at [135, 430] on div "14 Soil Treatment Type and Sizing" at bounding box center [109, 421] width 199 height 20
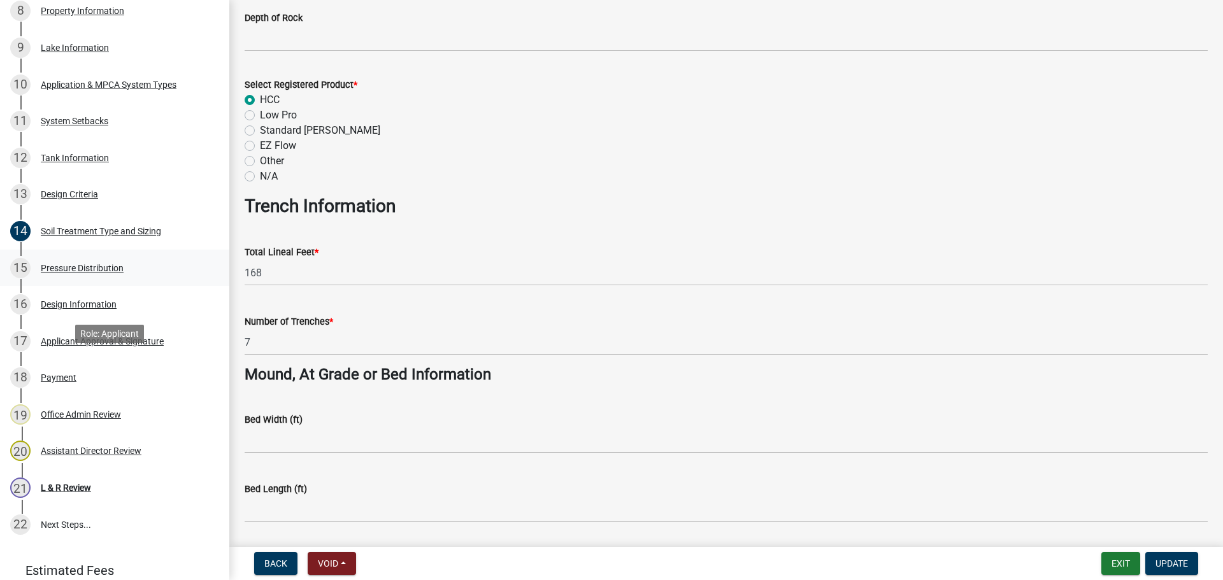
scroll to position [594, 0]
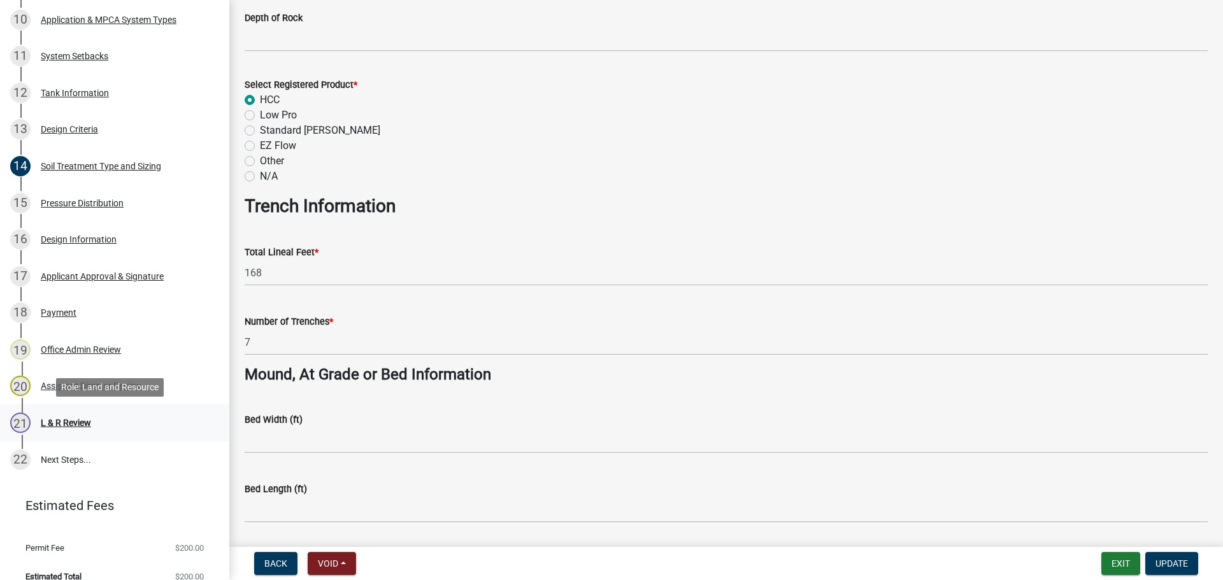
click at [124, 426] on div "21 L & R Review" at bounding box center [109, 423] width 199 height 20
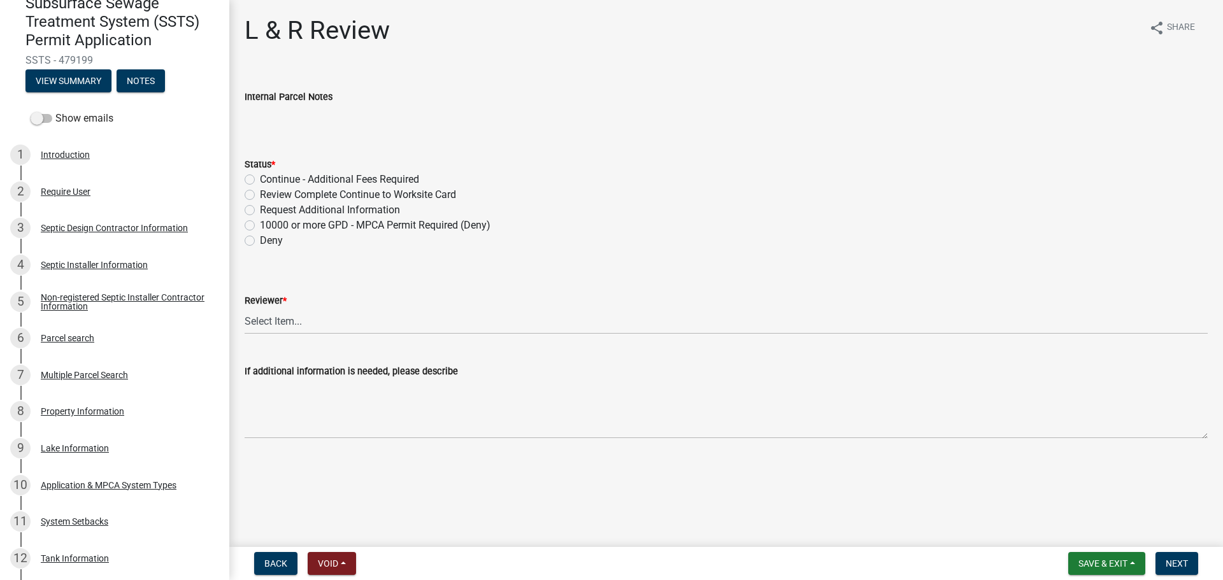
scroll to position [52, 0]
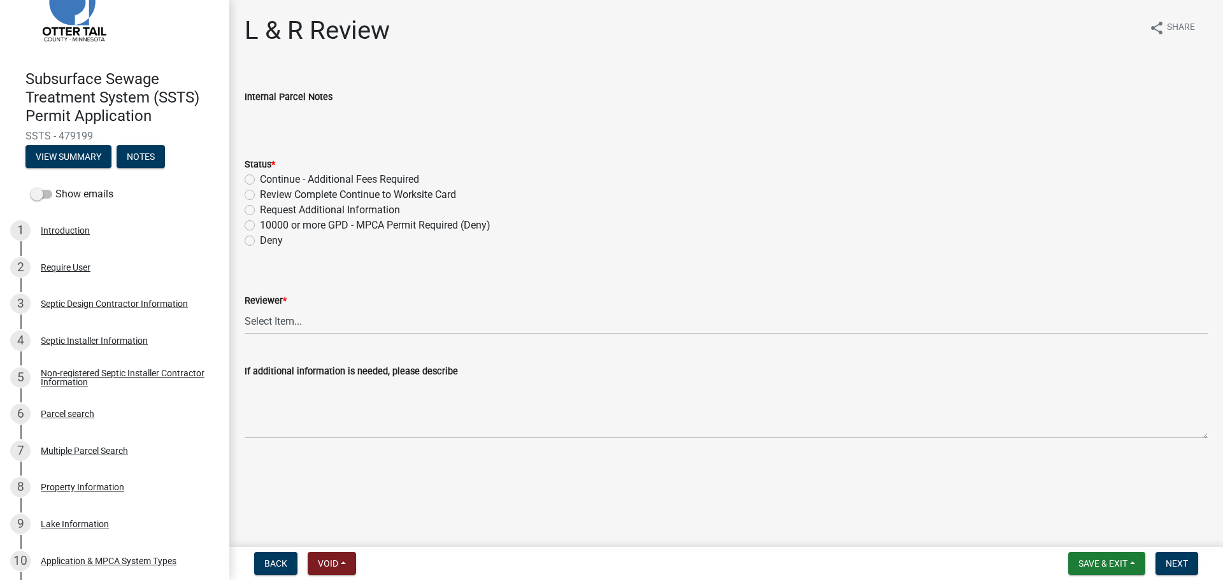
click at [289, 195] on label "Review Complete Continue to Worksite Card" at bounding box center [358, 194] width 196 height 15
click at [268, 195] on input "Review Complete Continue to Worksite Card" at bounding box center [264, 191] width 8 height 8
radio input "true"
click at [360, 340] on wm-data-entity-input "Reviewer * Select Item... [PERSON_NAME] [PERSON_NAME] [PERSON_NAME] [PERSON_NAM…" at bounding box center [726, 303] width 963 height 86
click at [354, 325] on select "Select Item... [PERSON_NAME] [PERSON_NAME] [PERSON_NAME] [PERSON_NAME] [PERSON_…" at bounding box center [726, 321] width 963 height 26
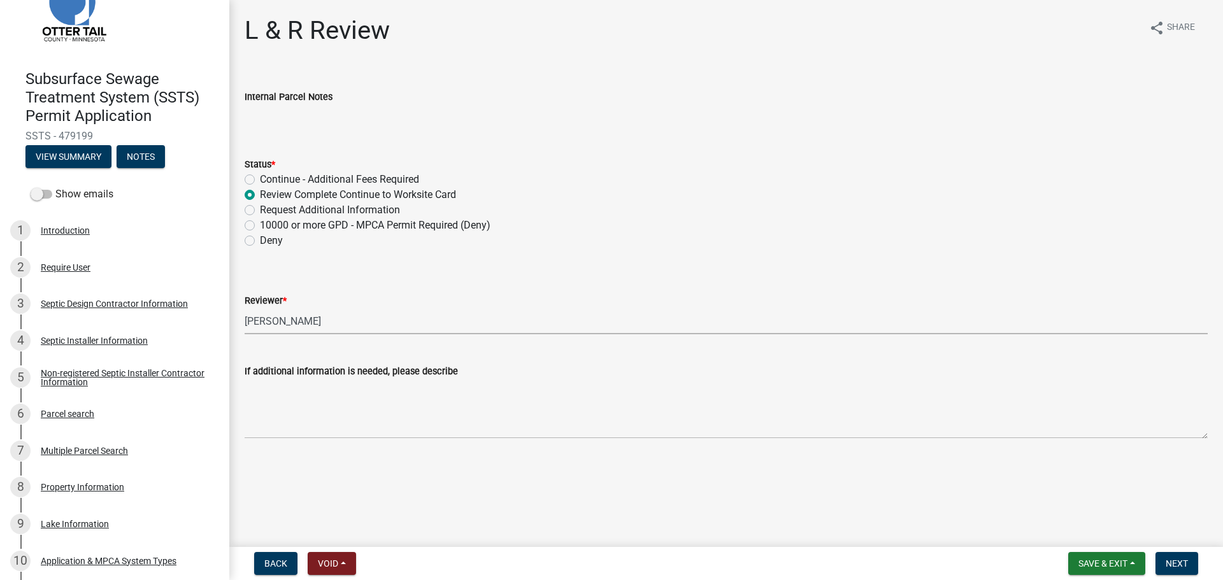
click at [245, 308] on select "Select Item... [PERSON_NAME] [PERSON_NAME] [PERSON_NAME] [PERSON_NAME] [PERSON_…" at bounding box center [726, 321] width 963 height 26
select select "05826fb5-7c18-481d-abe0-188b58e93217"
click at [1171, 561] on span "Next" at bounding box center [1176, 564] width 22 height 10
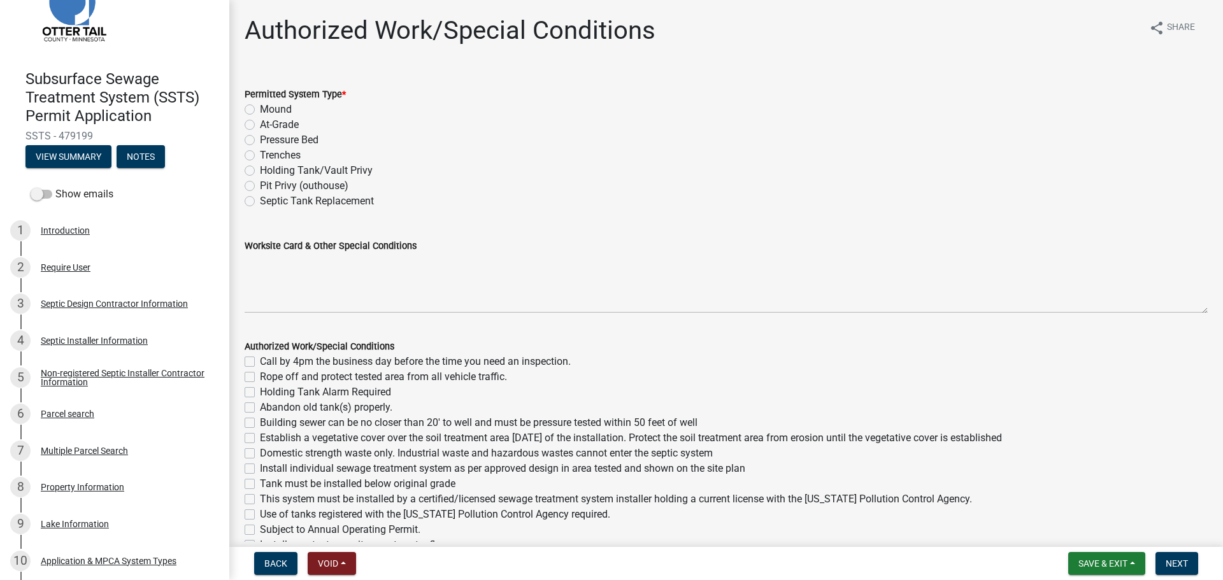
click at [260, 154] on label "Trenches" at bounding box center [280, 155] width 41 height 15
click at [260, 154] on input "Trenches" at bounding box center [264, 152] width 8 height 8
radio input "true"
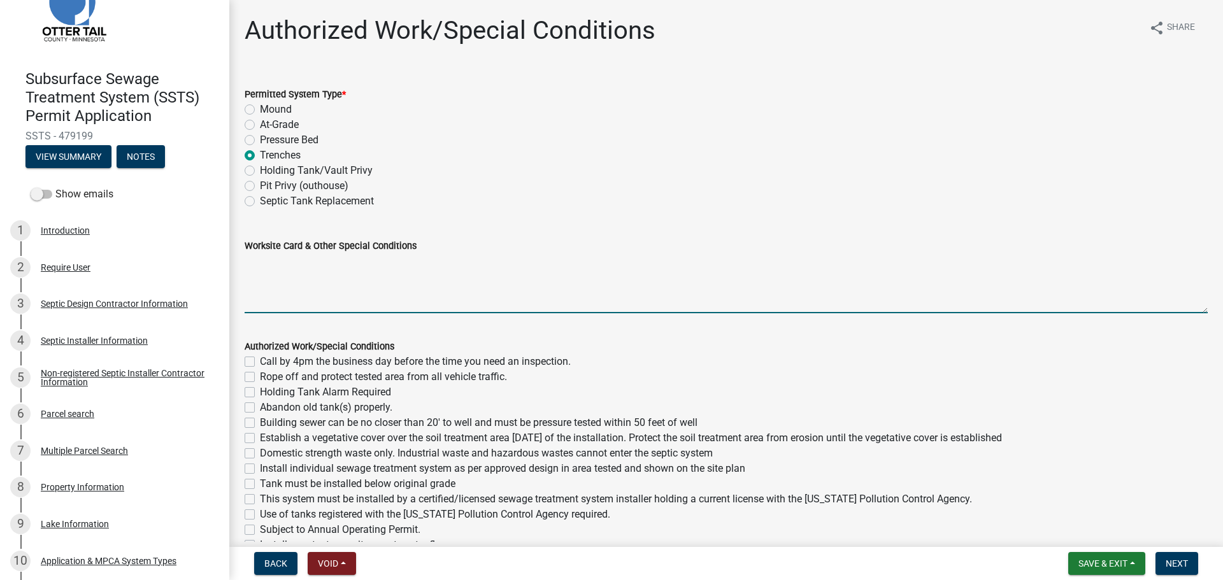
click at [298, 290] on textarea "Worksite Card & Other Special Conditions" at bounding box center [726, 283] width 963 height 60
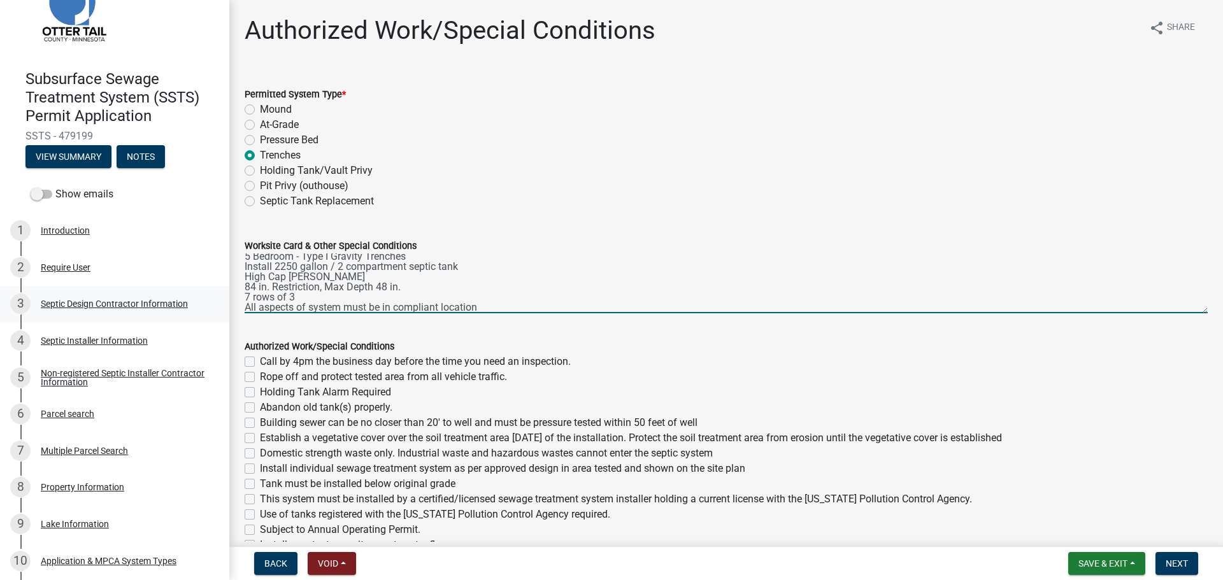
type textarea "5 Bedroom - Type I Gravity Trenches Install 2250 gallon / 2 compartment septic …"
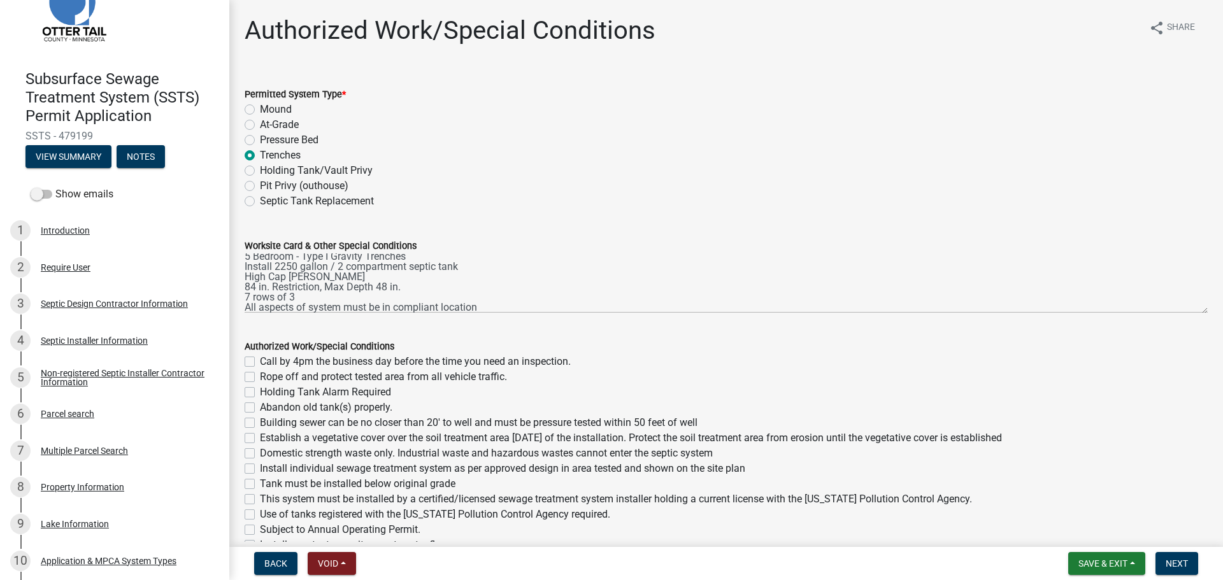
click at [260, 365] on label "Call by 4pm the business day before the time you need an inspection." at bounding box center [415, 361] width 311 height 15
click at [260, 362] on input "Call by 4pm the business day before the time you need an inspection." at bounding box center [264, 358] width 8 height 8
checkbox input "true"
checkbox input "false"
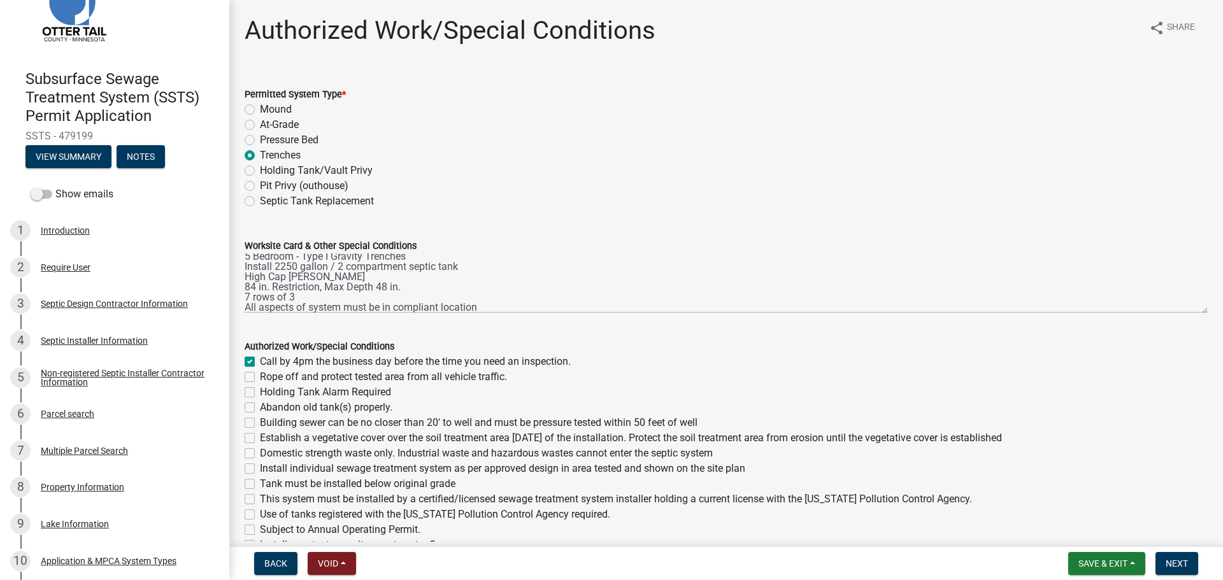
checkbox input "false"
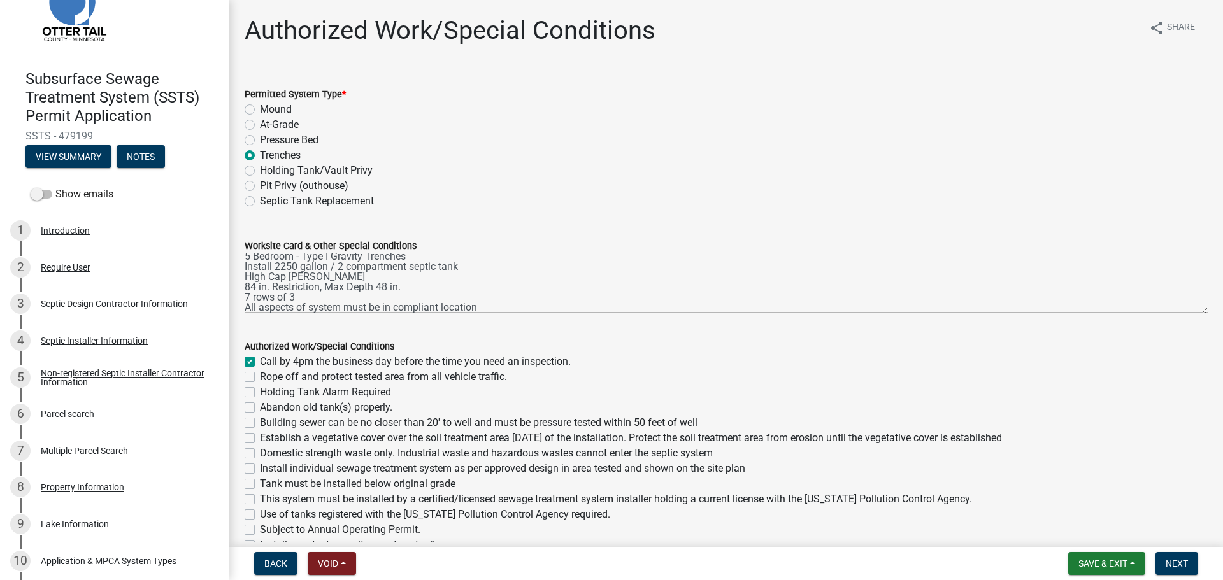
checkbox input "false"
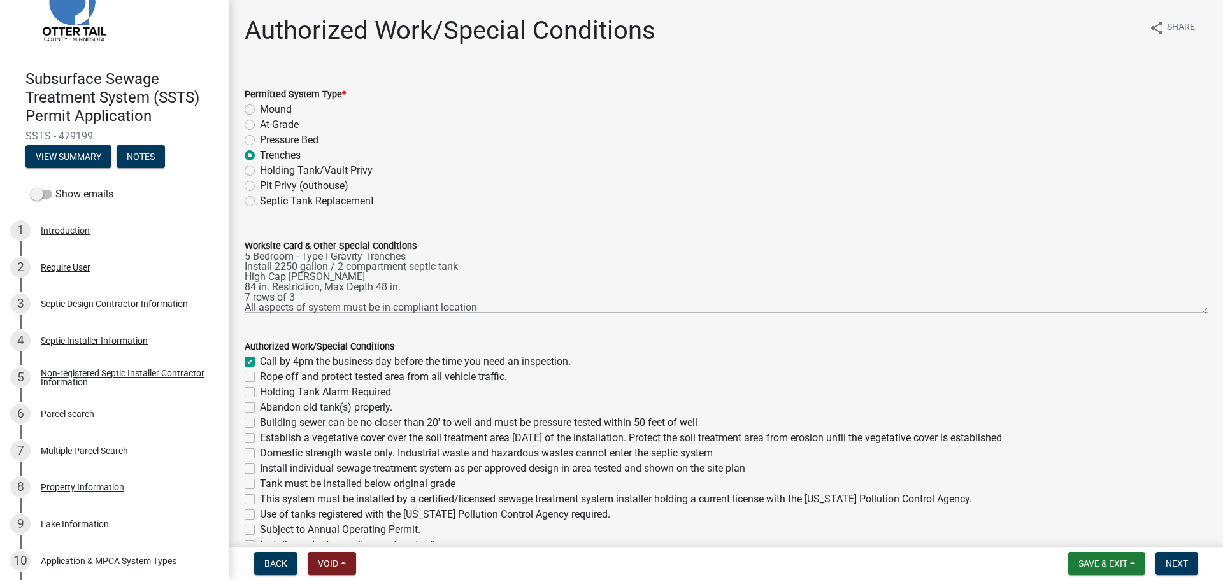
checkbox input "false"
click at [260, 376] on label "Rope off and protect tested area from all vehicle traffic." at bounding box center [383, 376] width 247 height 15
click at [260, 376] on input "Rope off and protect tested area from all vehicle traffic." at bounding box center [264, 373] width 8 height 8
checkbox input "true"
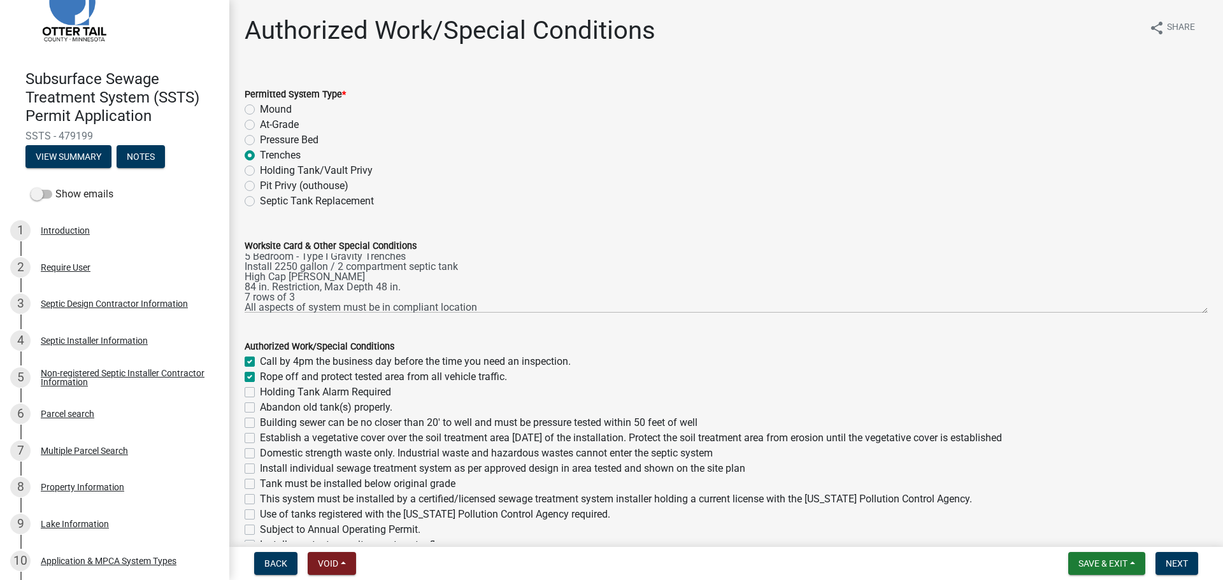
checkbox input "true"
checkbox input "false"
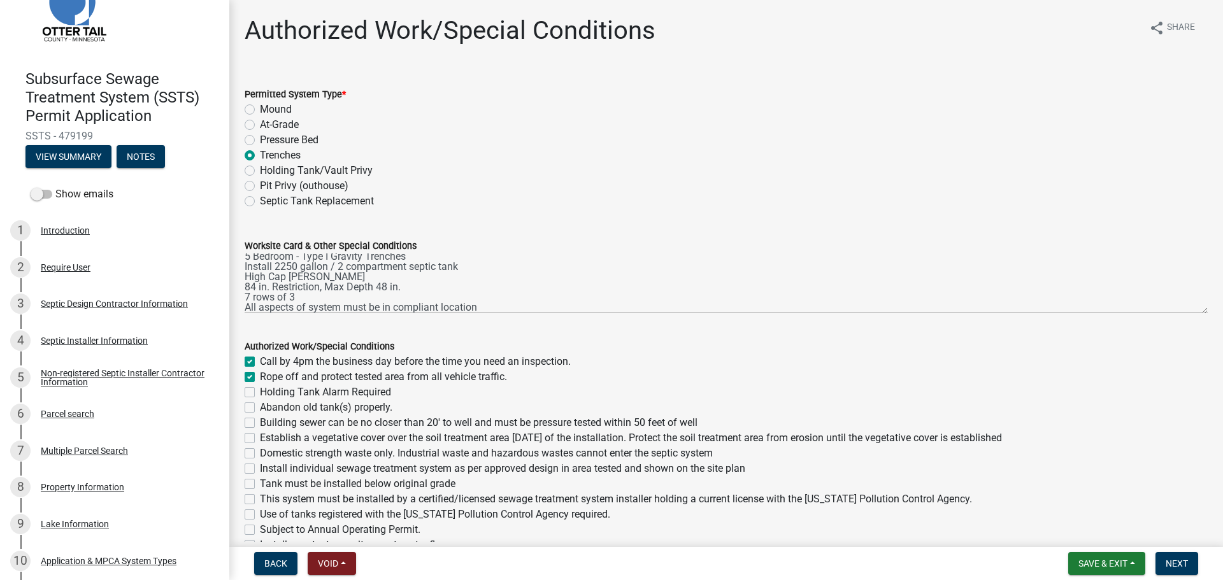
checkbox input "false"
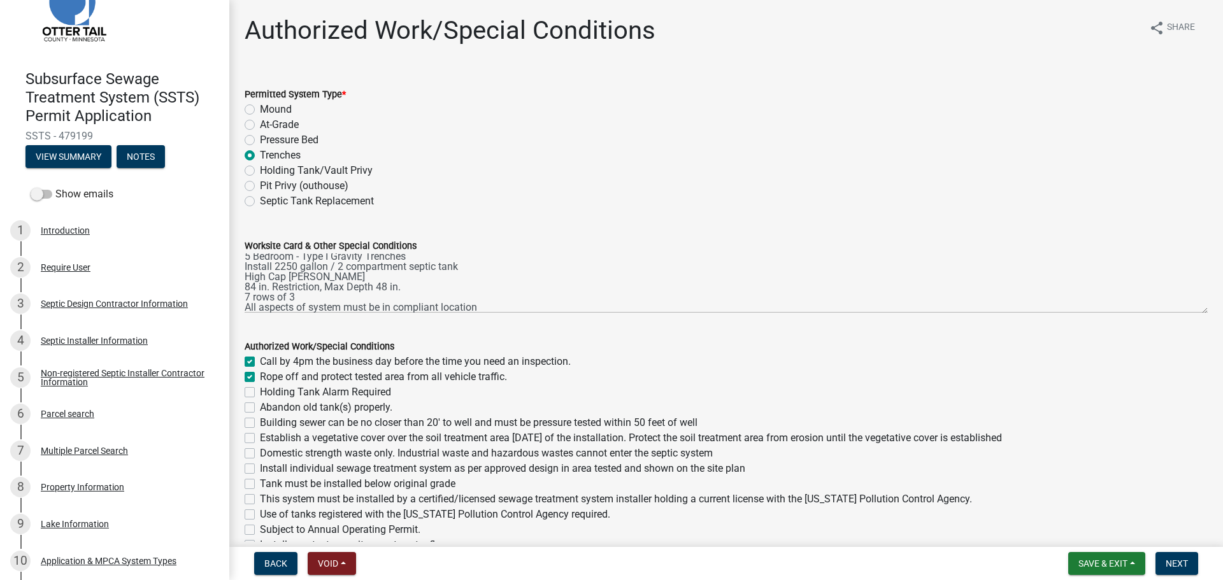
checkbox input "false"
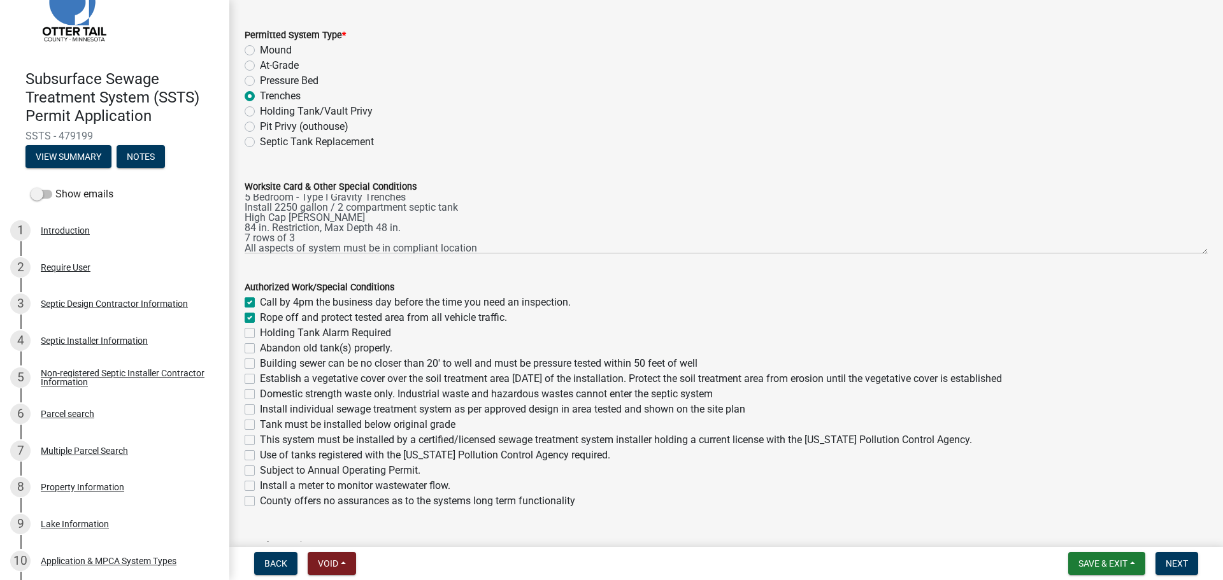
scroll to position [80, 0]
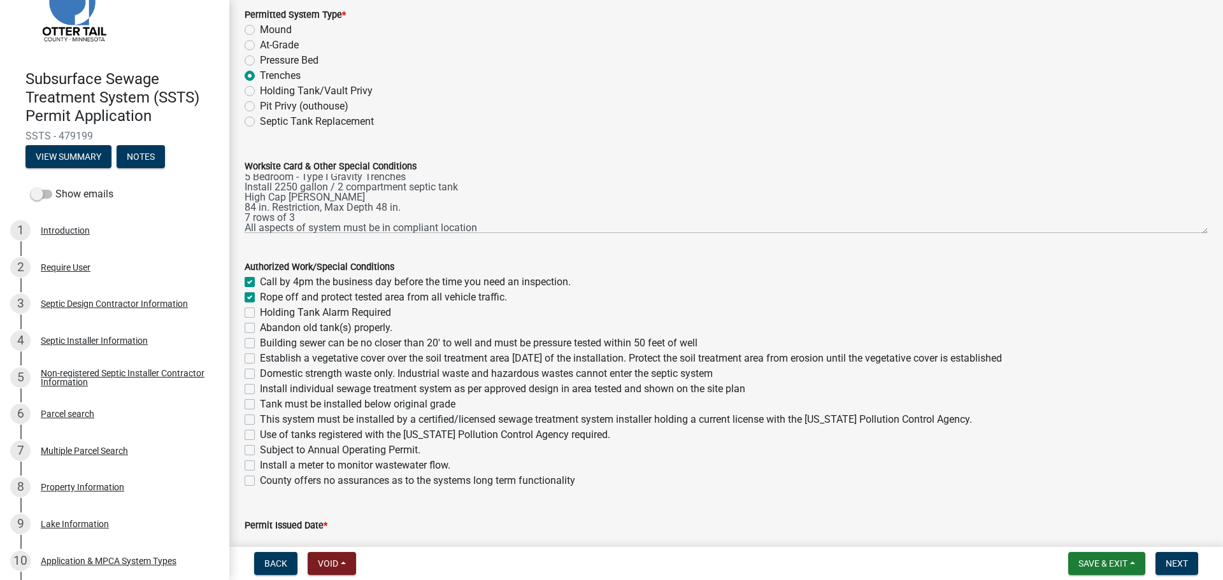
click at [260, 343] on label "Building sewer can be no closer than 20' to well and must be pressure tested wi…" at bounding box center [479, 343] width 438 height 15
click at [260, 343] on input "Building sewer can be no closer than 20' to well and must be pressure tested wi…" at bounding box center [264, 340] width 8 height 8
checkbox input "true"
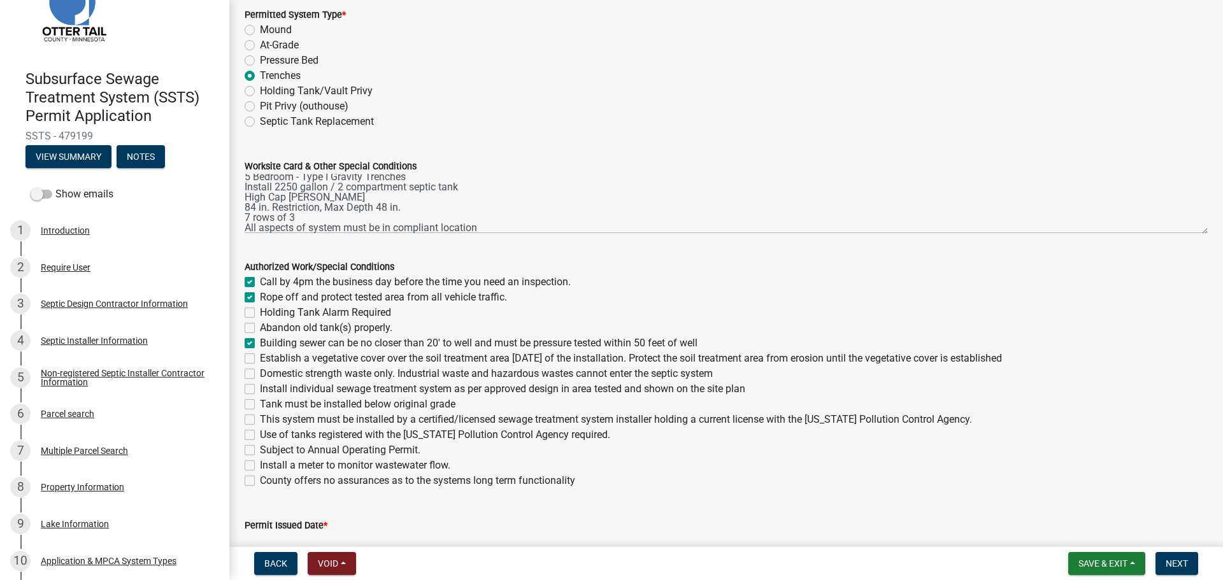
checkbox input "false"
checkbox input "true"
checkbox input "false"
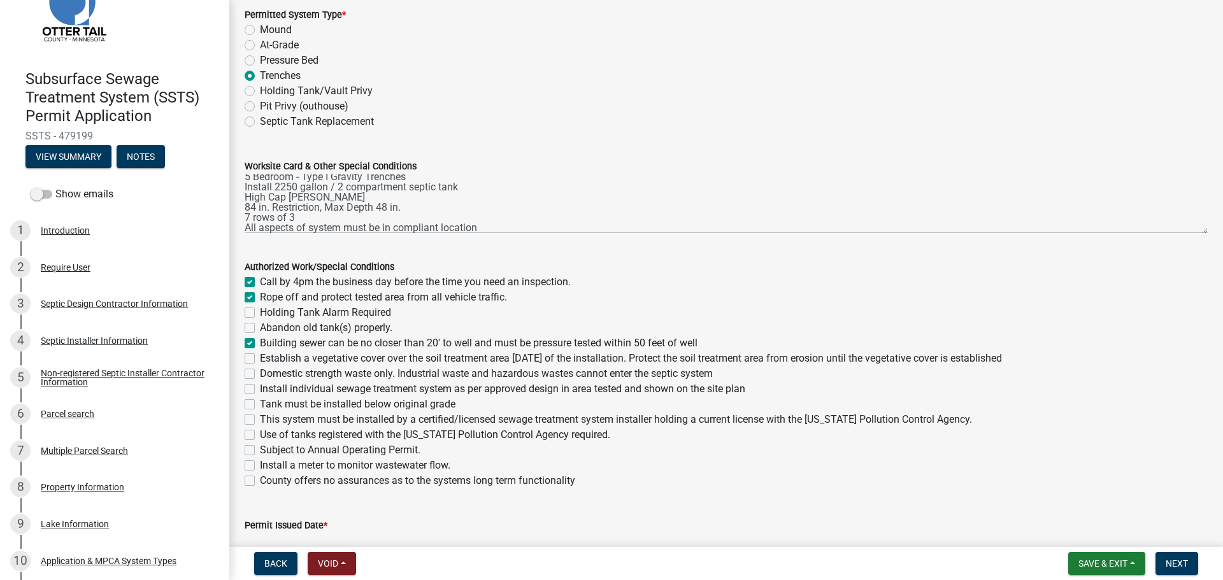
checkbox input "false"
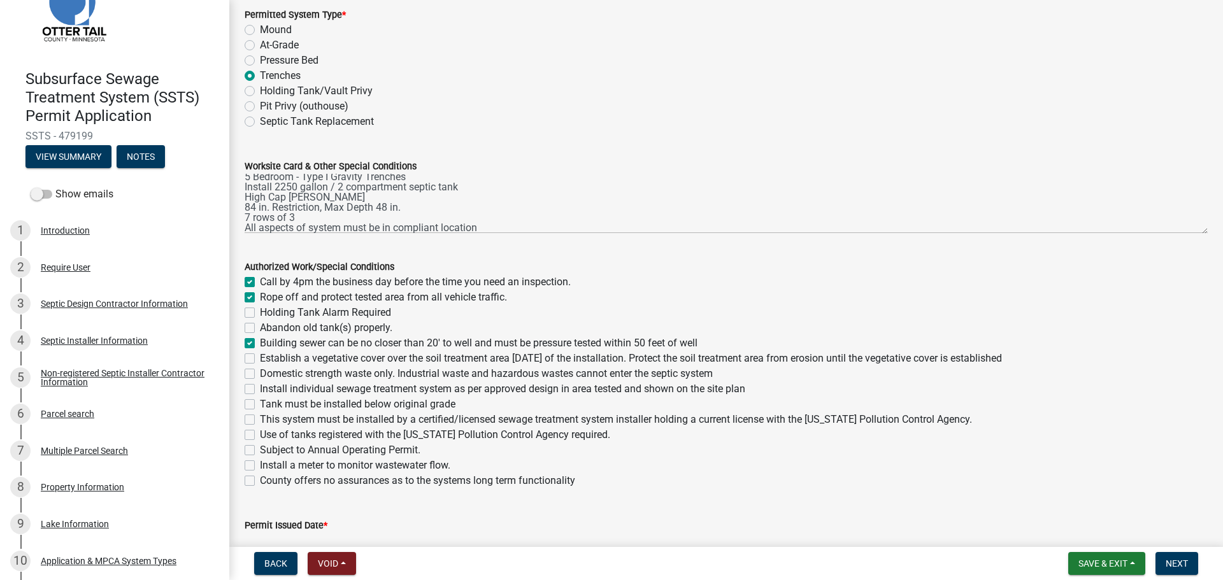
checkbox input "false"
click at [255, 359] on div "Establish a vegetative cover over the soil treatment area [DATE] of the install…" at bounding box center [726, 358] width 963 height 15
click at [250, 364] on div "Establish a vegetative cover over the soil treatment area [DATE] of the install…" at bounding box center [726, 358] width 963 height 15
click at [260, 360] on label "Establish a vegetative cover over the soil treatment area [DATE] of the install…" at bounding box center [631, 358] width 742 height 15
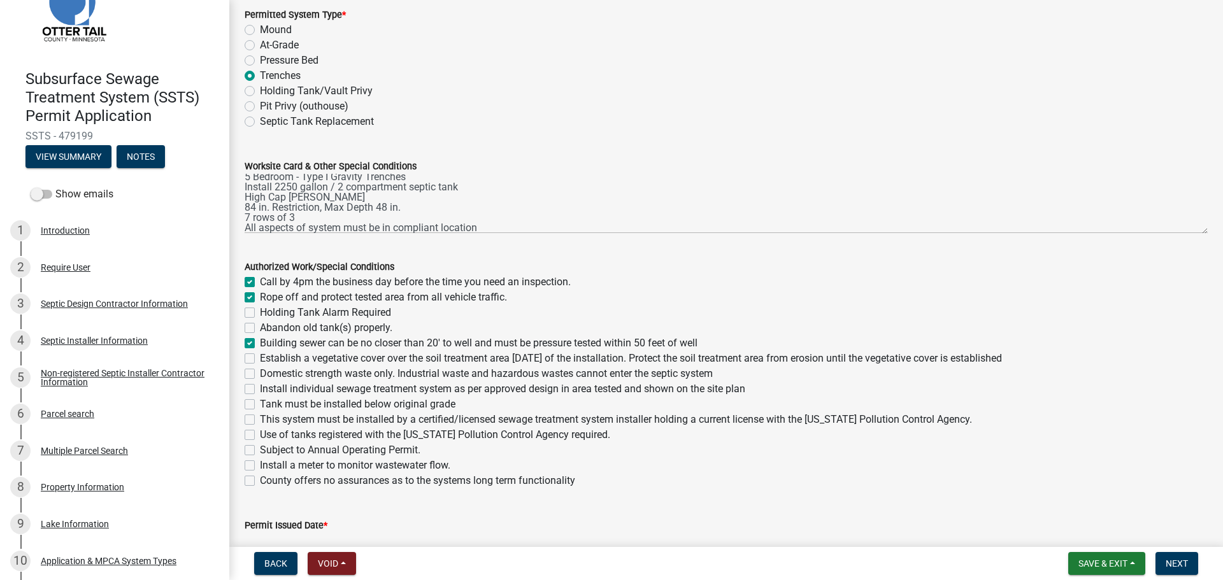
click at [260, 359] on input "Establish a vegetative cover over the soil treatment area [DATE] of the install…" at bounding box center [264, 355] width 8 height 8
checkbox input "true"
checkbox input "false"
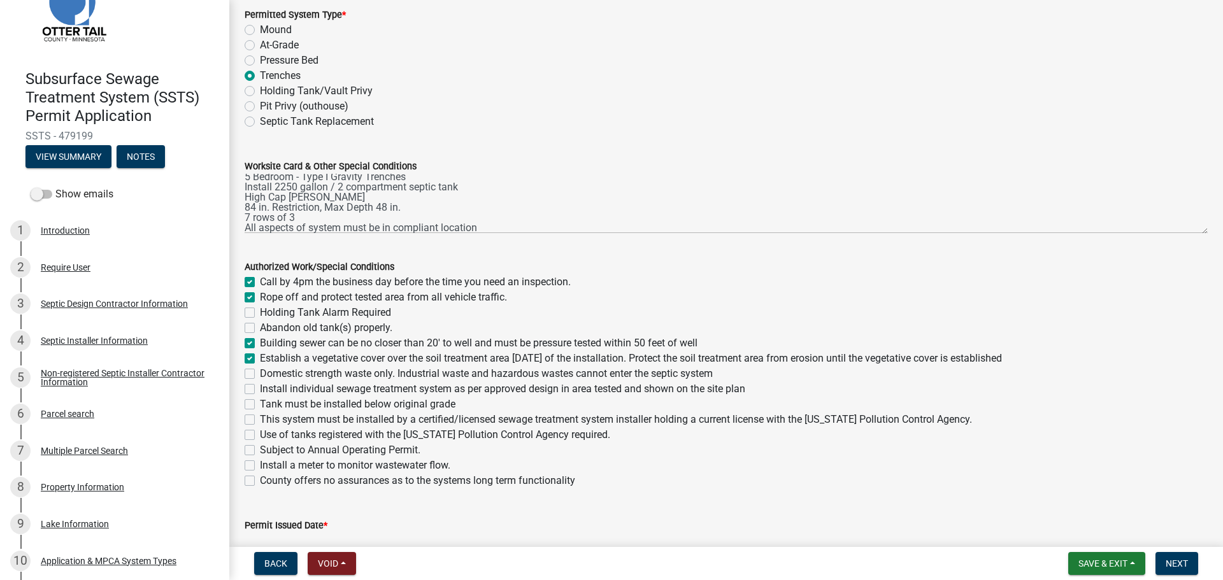
checkbox input "false"
checkbox input "true"
checkbox input "false"
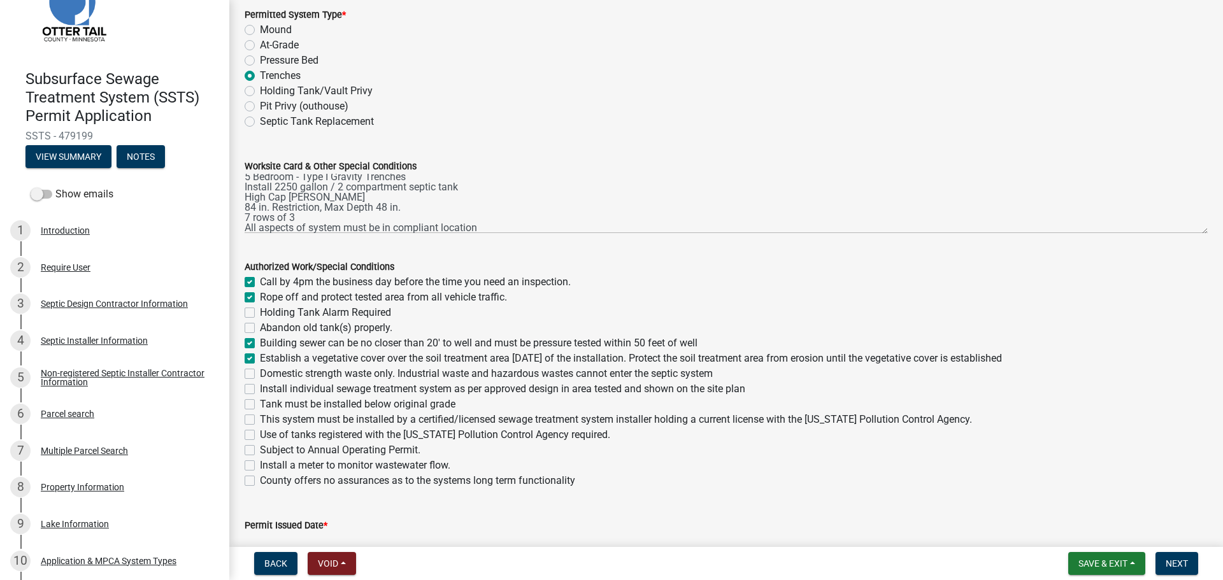
checkbox input "false"
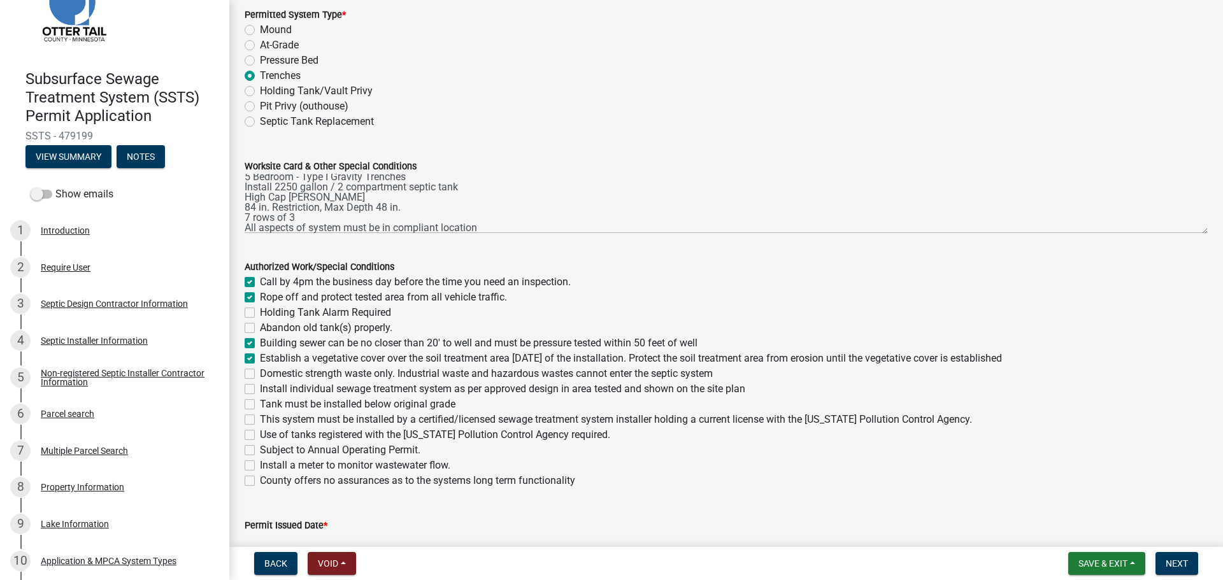
checkbox input "false"
click at [260, 377] on label "Domestic strength waste only. Industrial waste and hazardous wastes cannot ente…" at bounding box center [486, 373] width 453 height 15
click at [260, 374] on input "Domestic strength waste only. Industrial waste and hazardous wastes cannot ente…" at bounding box center [264, 370] width 8 height 8
checkbox input "true"
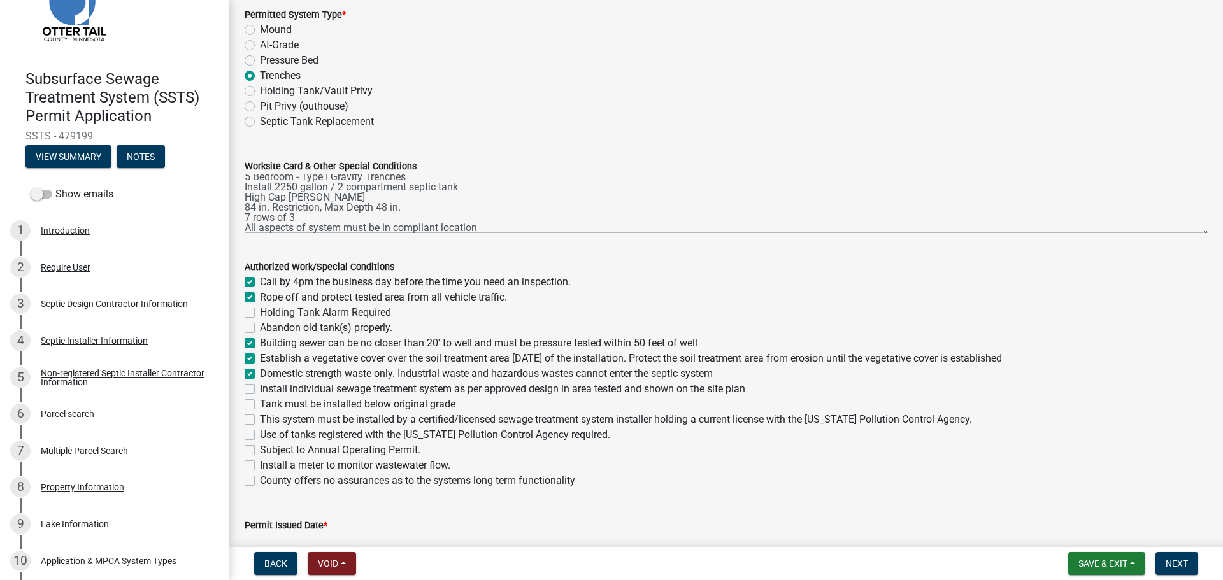
checkbox input "true"
checkbox input "false"
checkbox input "true"
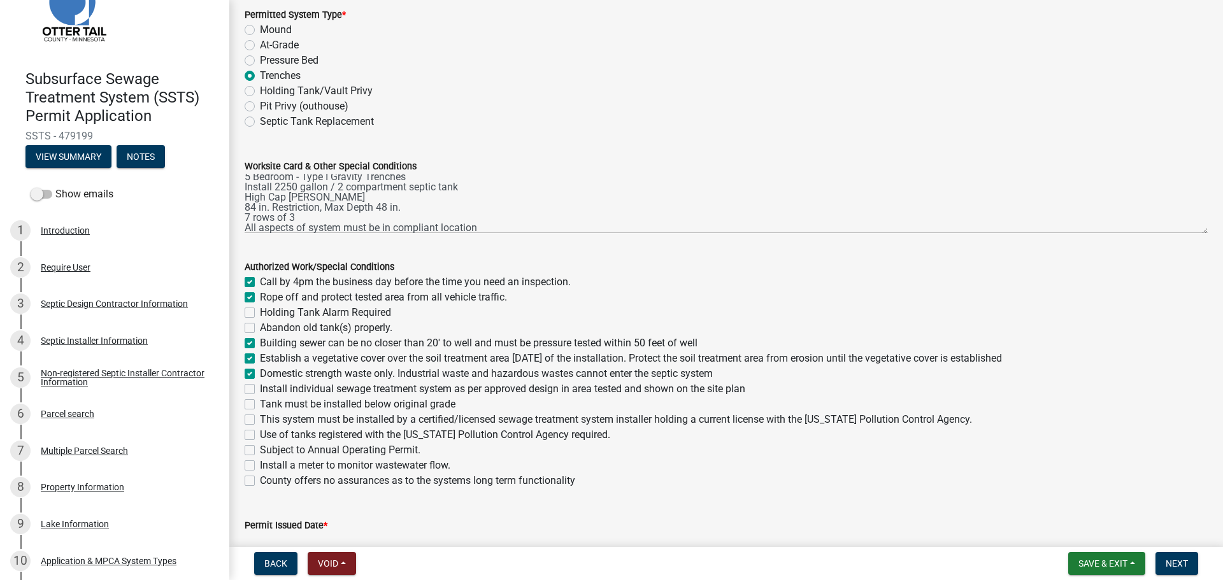
checkbox input "true"
checkbox input "false"
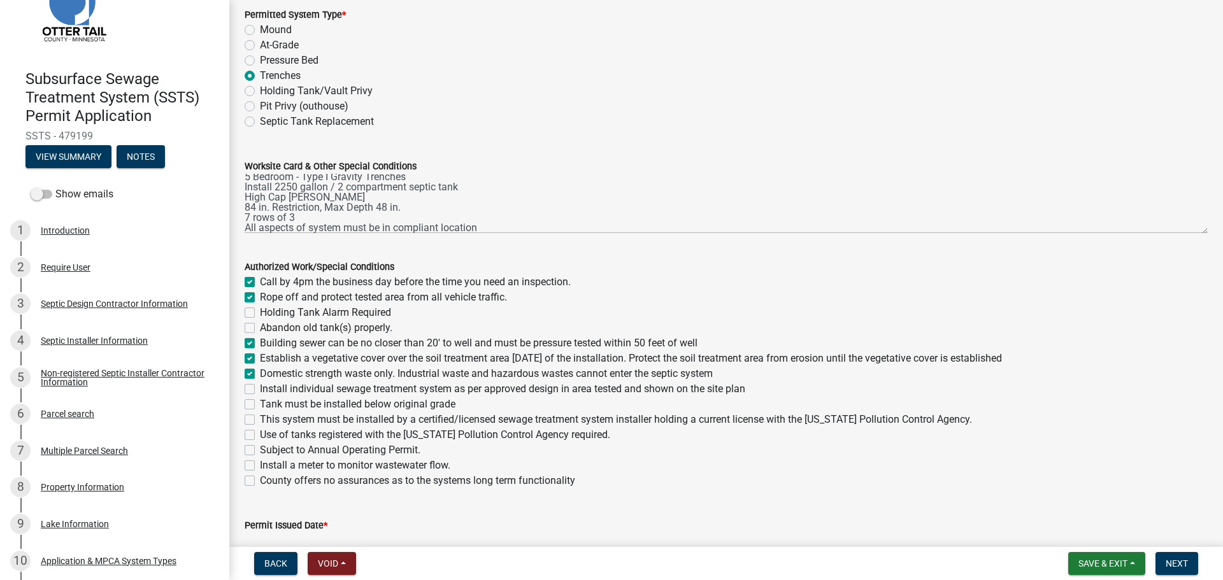
checkbox input "false"
click at [260, 390] on label "Install individual sewage treatment system as per approved design in area teste…" at bounding box center [502, 388] width 485 height 15
click at [260, 390] on input "Install individual sewage treatment system as per approved design in area teste…" at bounding box center [264, 385] width 8 height 8
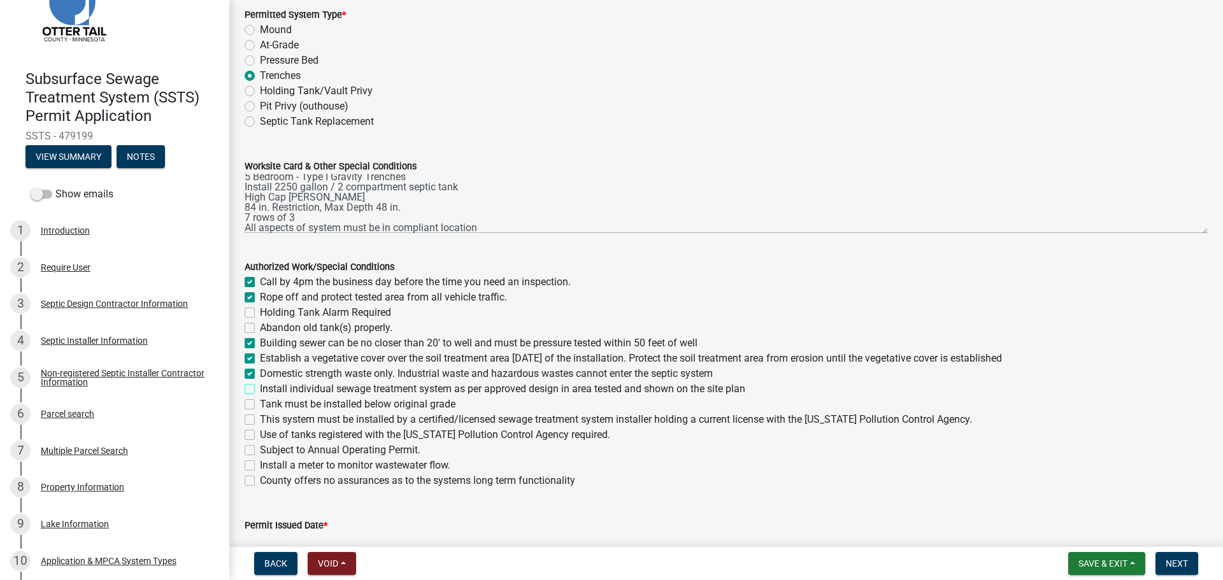
checkbox input "true"
checkbox input "false"
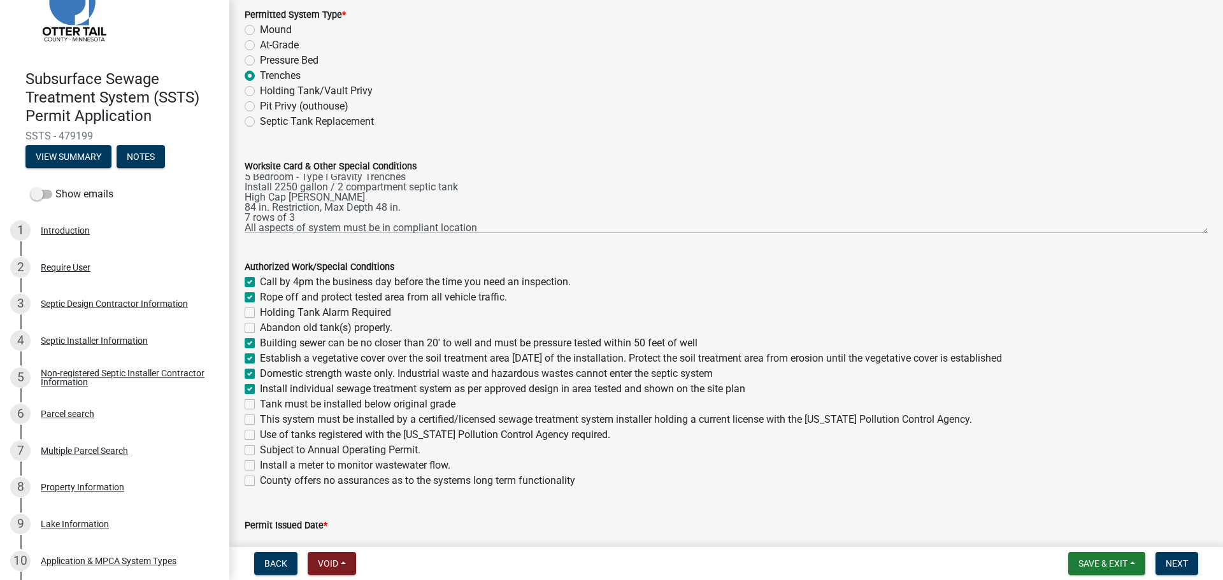
checkbox input "true"
checkbox input "false"
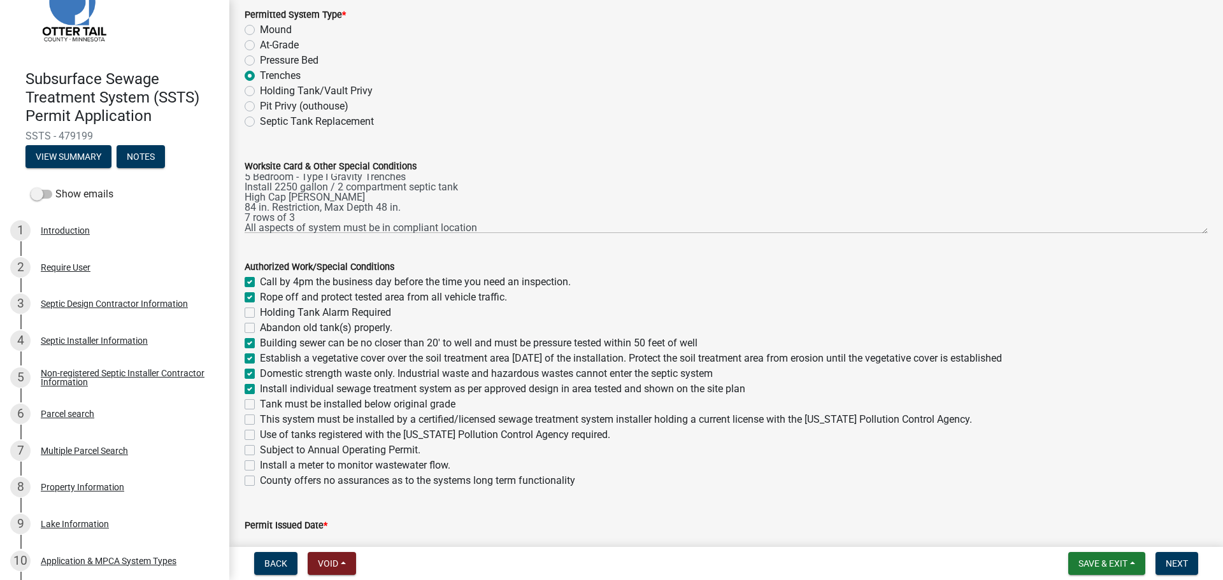
checkbox input "false"
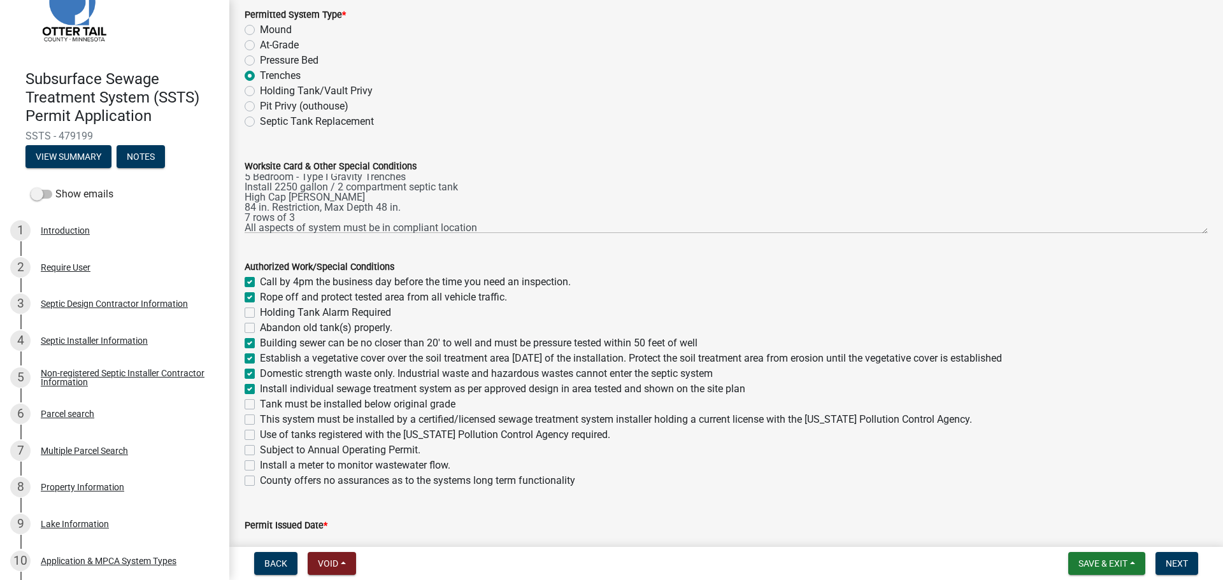
click at [260, 400] on label "Tank must be installed below original grade" at bounding box center [358, 404] width 196 height 15
click at [260, 400] on input "Tank must be installed below original grade" at bounding box center [264, 401] width 8 height 8
checkbox input "true"
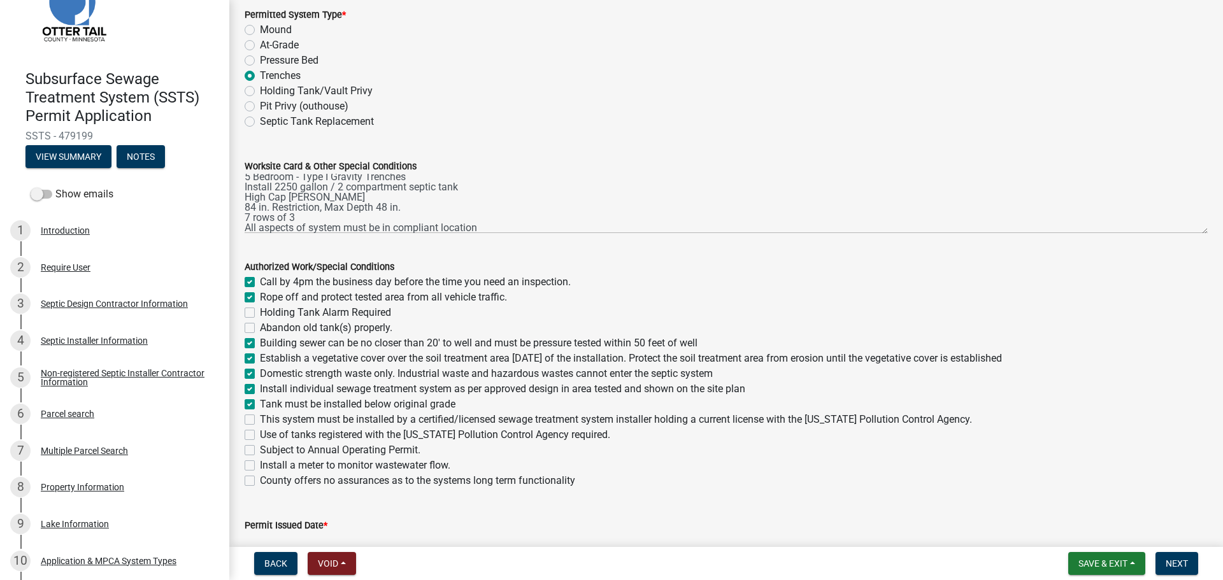
checkbox input "false"
checkbox input "true"
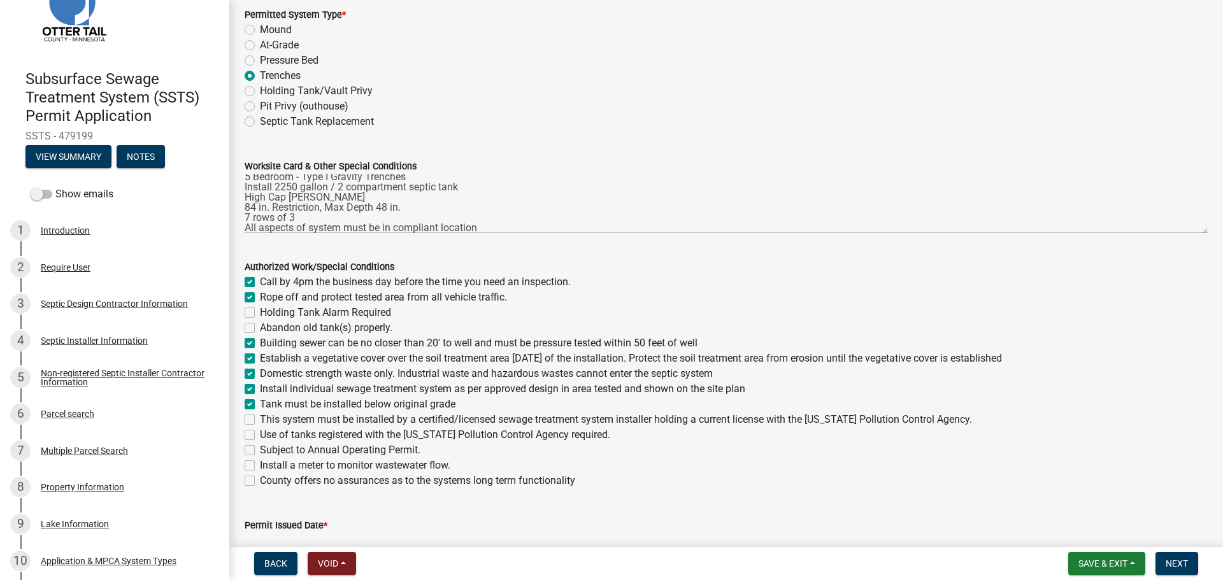
checkbox input "true"
checkbox input "false"
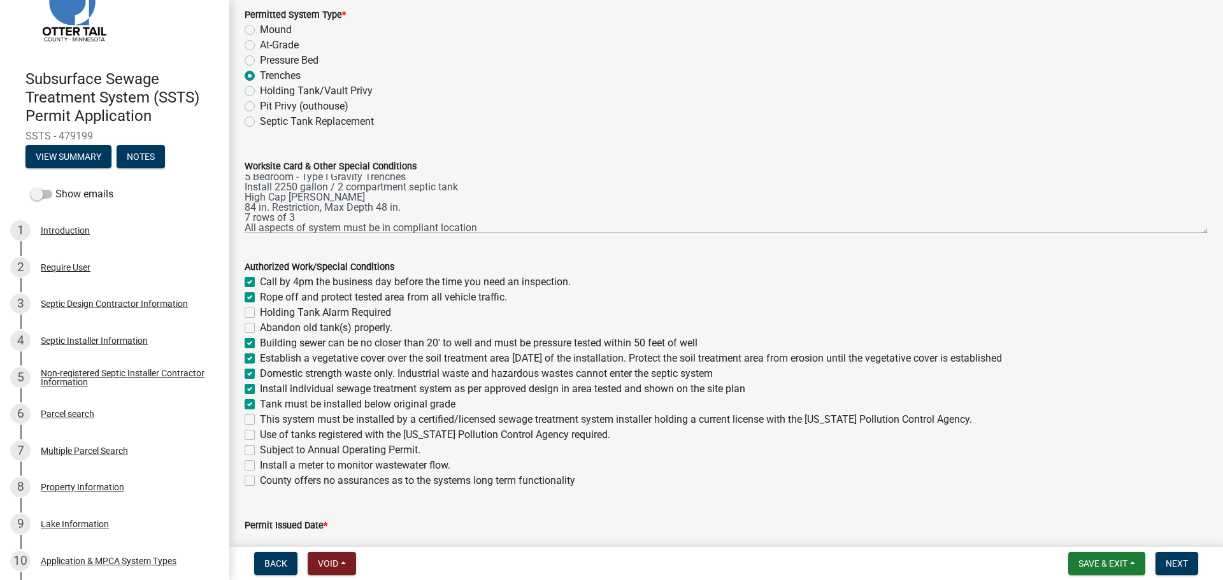
checkbox input "false"
click at [260, 417] on label "This system must be installed by a certified/licensed sewage treatment system i…" at bounding box center [616, 419] width 712 height 15
click at [260, 417] on input "This system must be installed by a certified/licensed sewage treatment system i…" at bounding box center [264, 416] width 8 height 8
checkbox input "true"
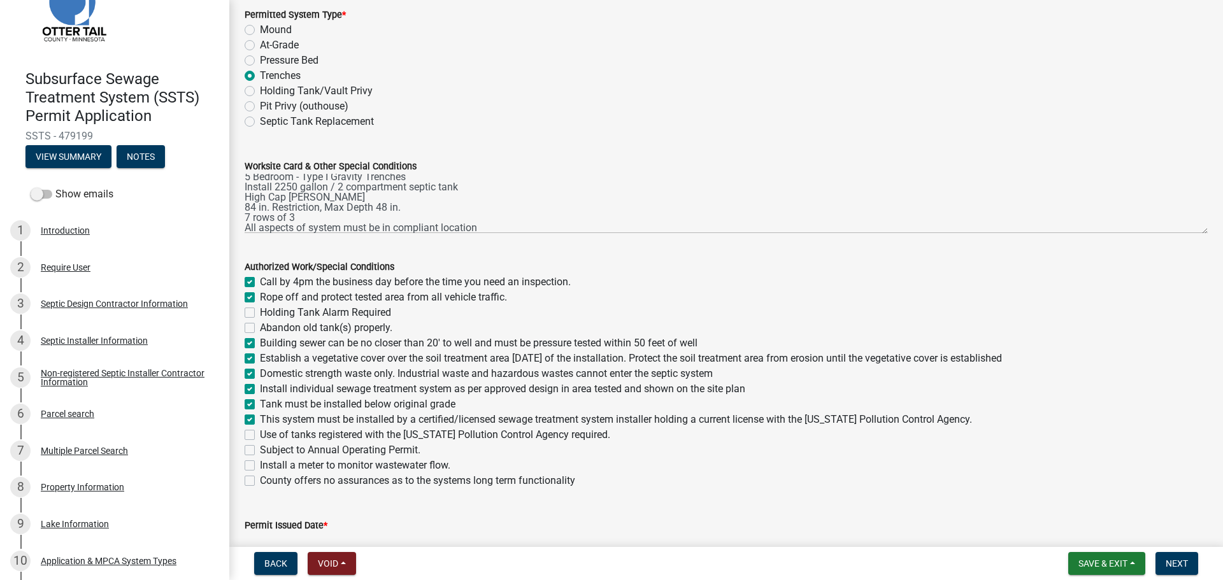
checkbox input "true"
checkbox input "false"
checkbox input "true"
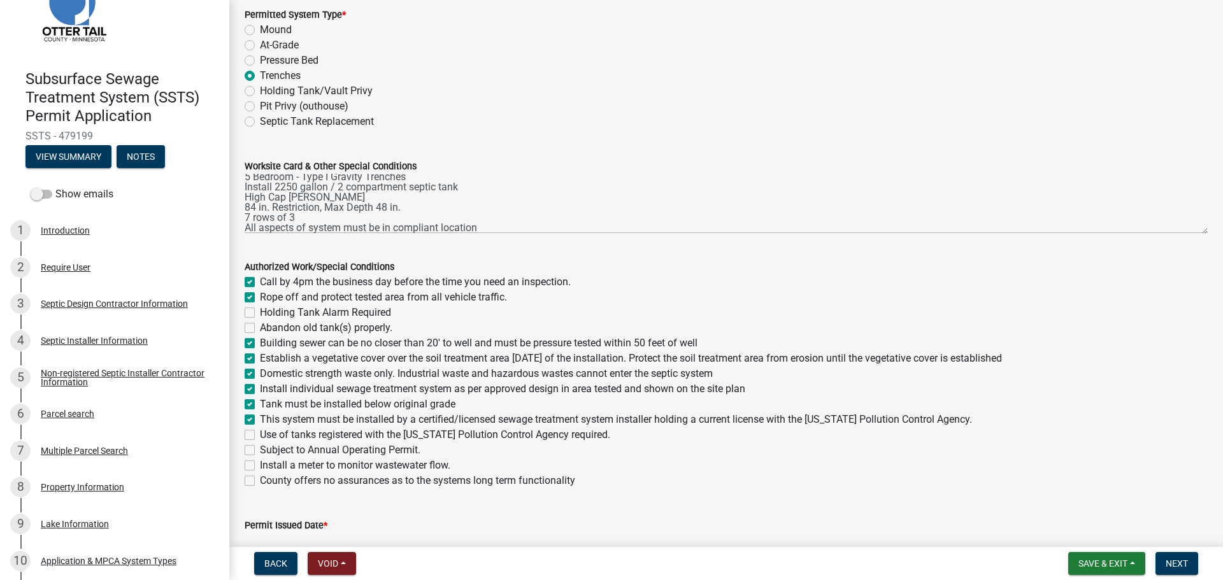
checkbox input "true"
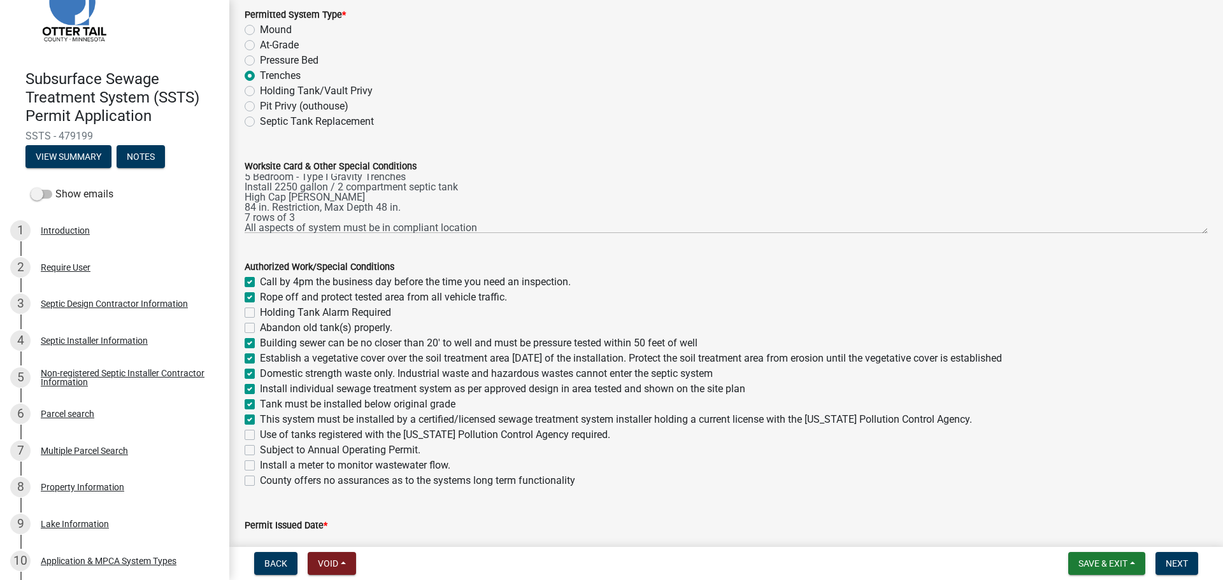
checkbox input "false"
click at [260, 435] on label "Use of tanks registered with the [US_STATE] Pollution Control Agency required." at bounding box center [435, 434] width 350 height 15
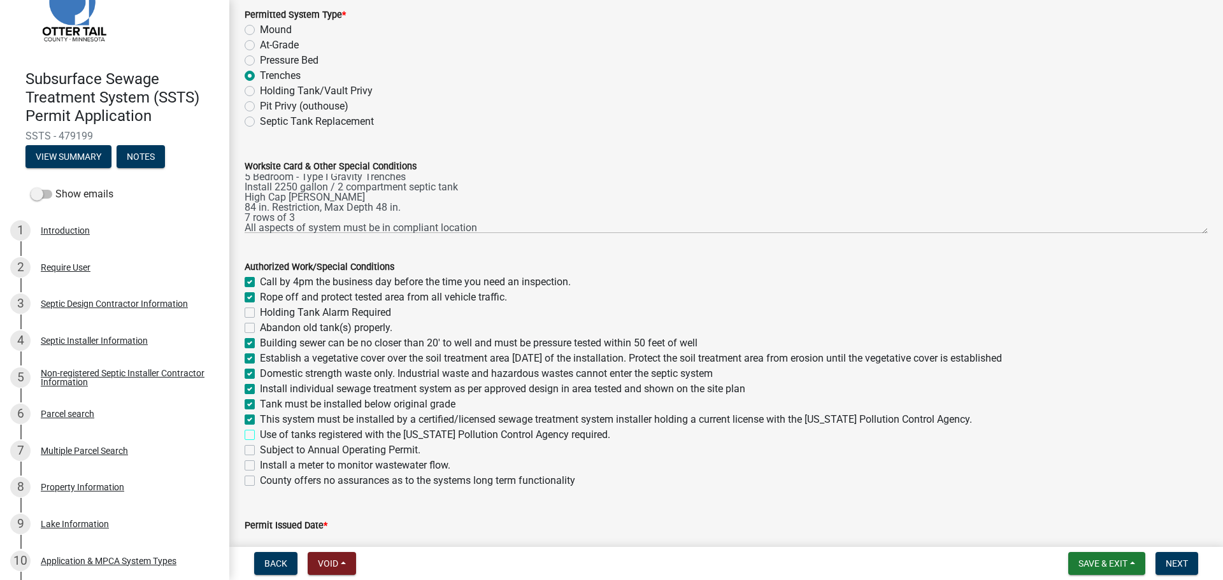
click at [260, 435] on input "Use of tanks registered with the [US_STATE] Pollution Control Agency required." at bounding box center [264, 431] width 8 height 8
checkbox input "true"
checkbox input "false"
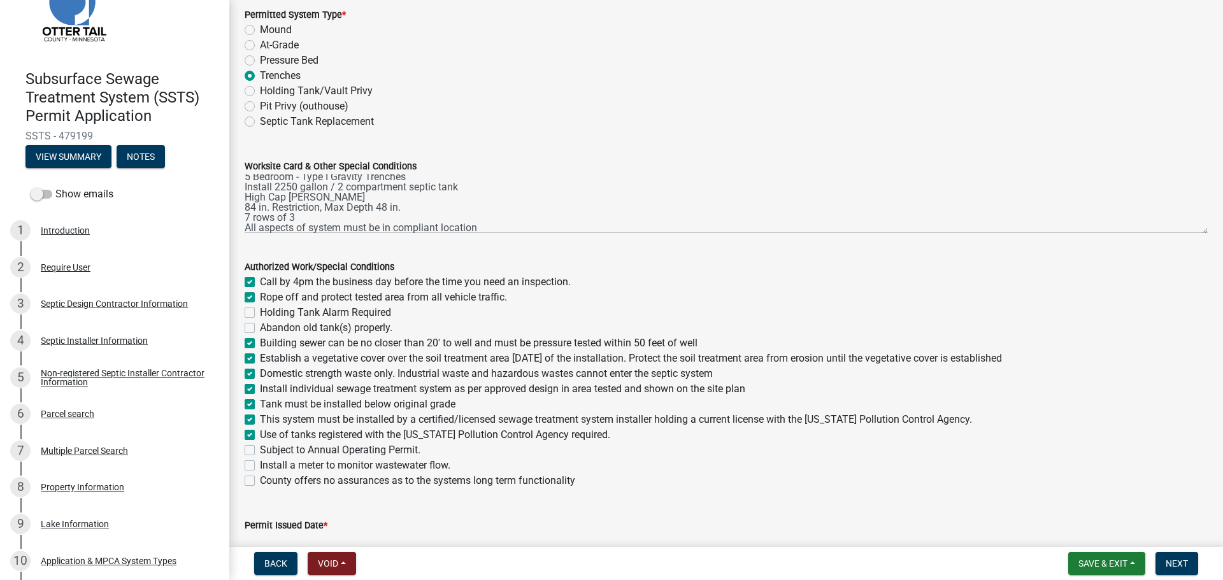
checkbox input "false"
checkbox input "true"
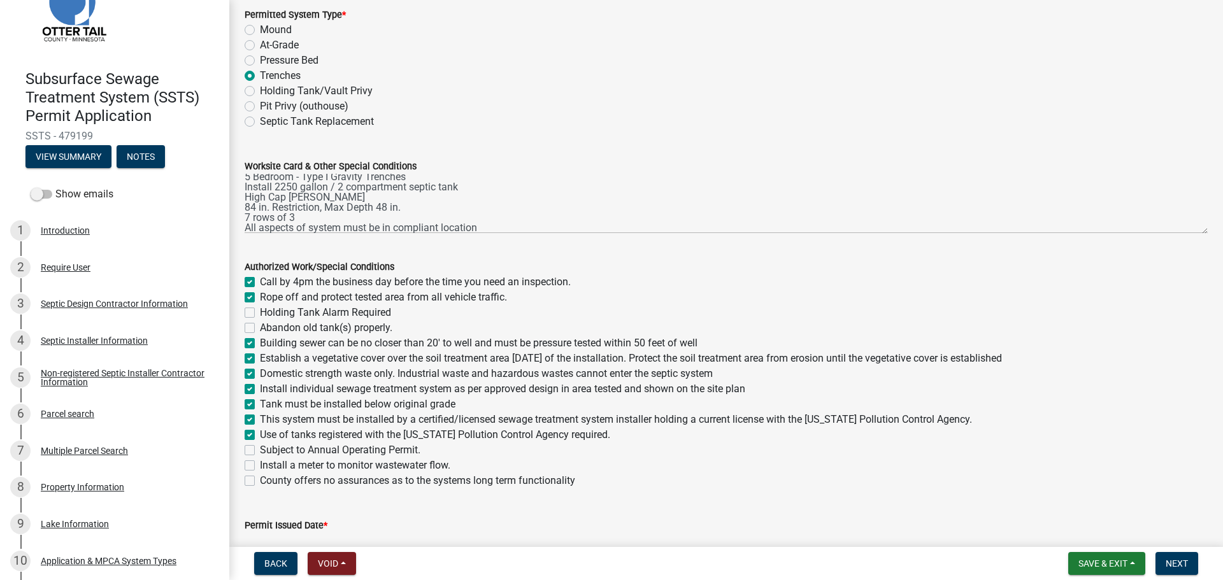
checkbox input "true"
checkbox input "false"
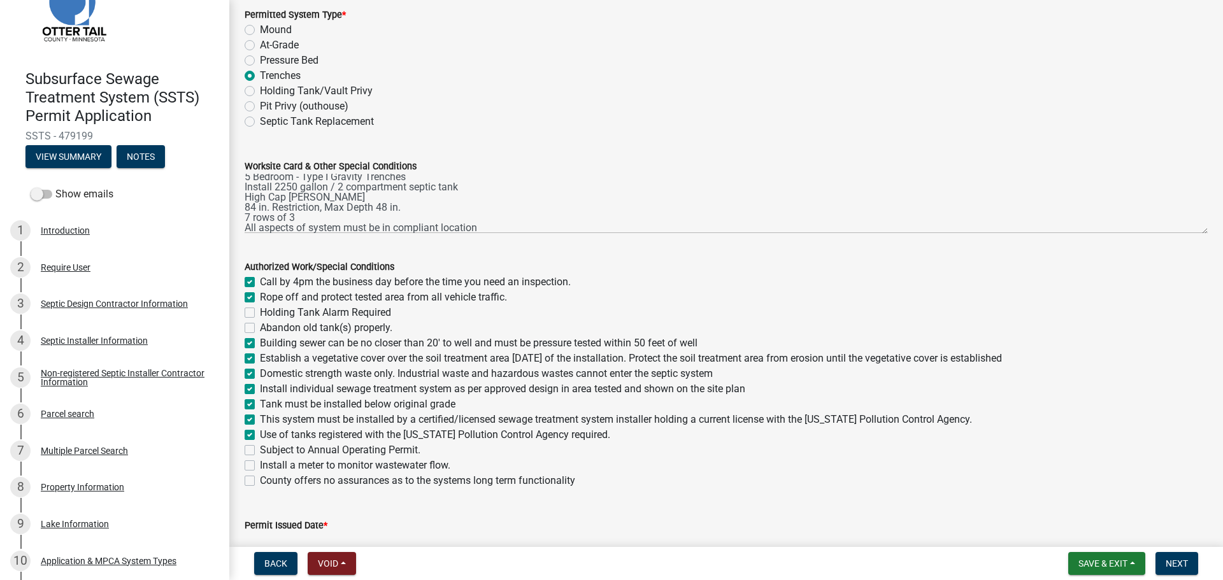
checkbox input "false"
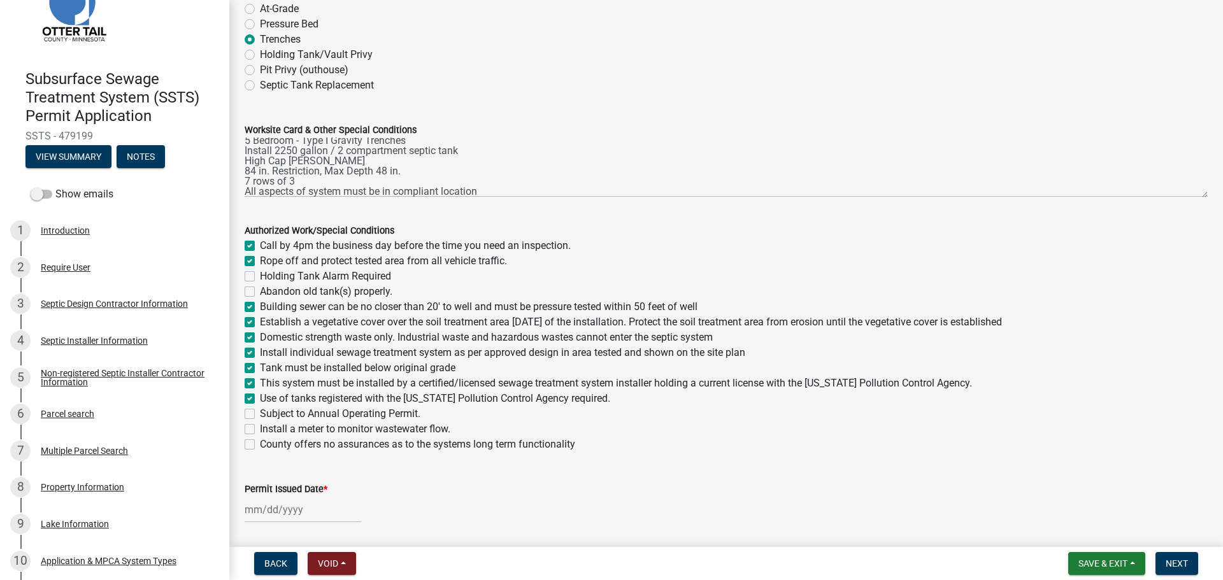
scroll to position [158, 0]
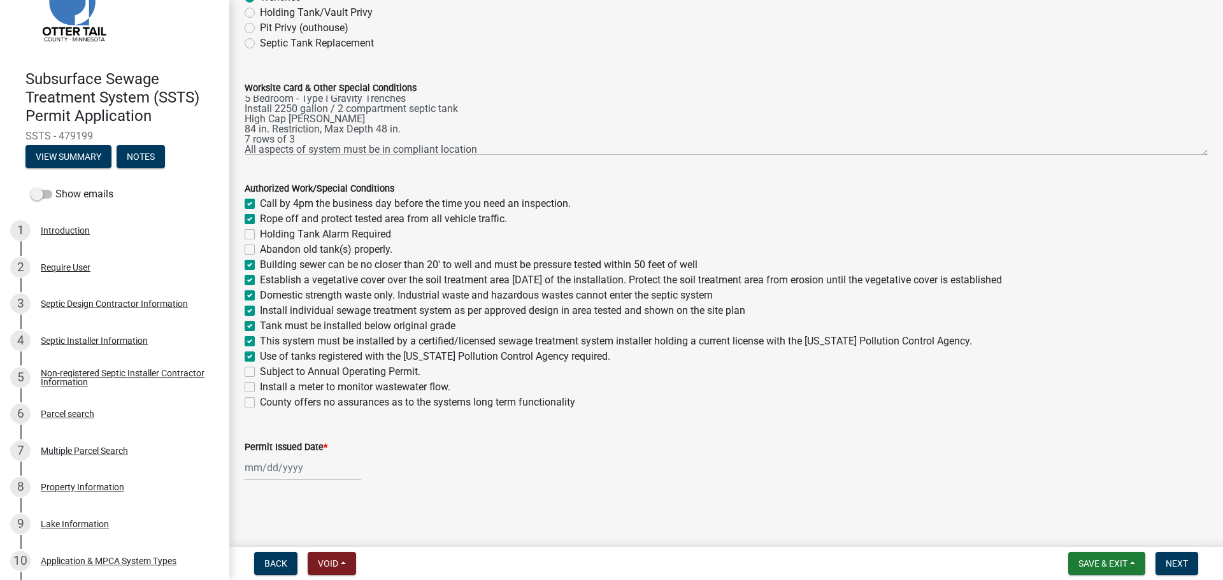
click at [299, 480] on div at bounding box center [303, 468] width 117 height 26
select select "9"
select select "2025"
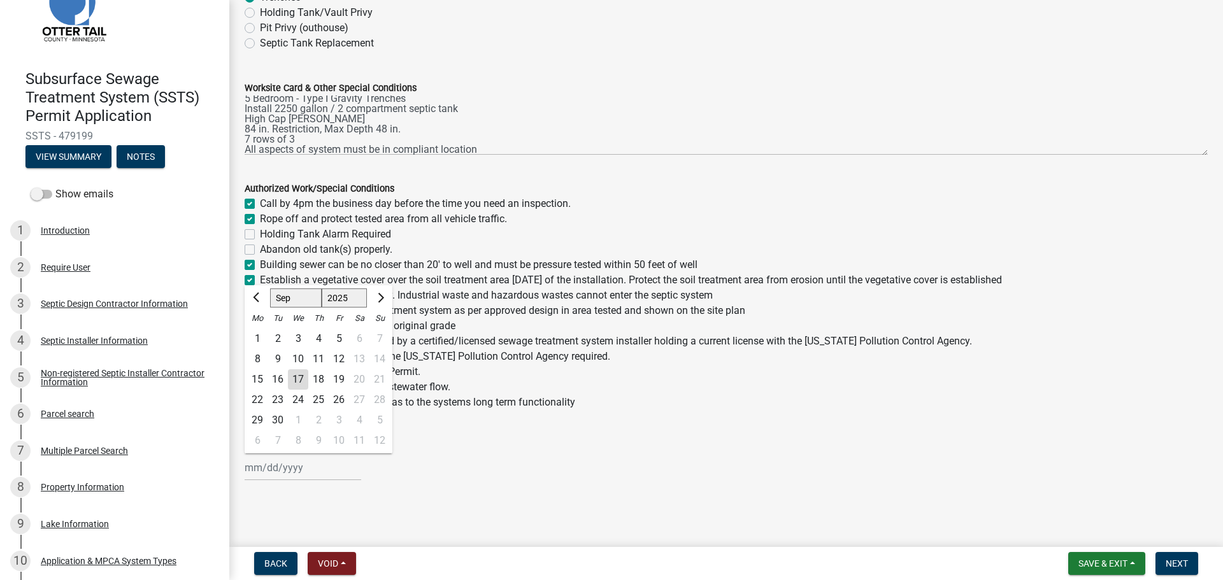
click at [301, 379] on div "17" at bounding box center [298, 379] width 20 height 20
type input "[DATE]"
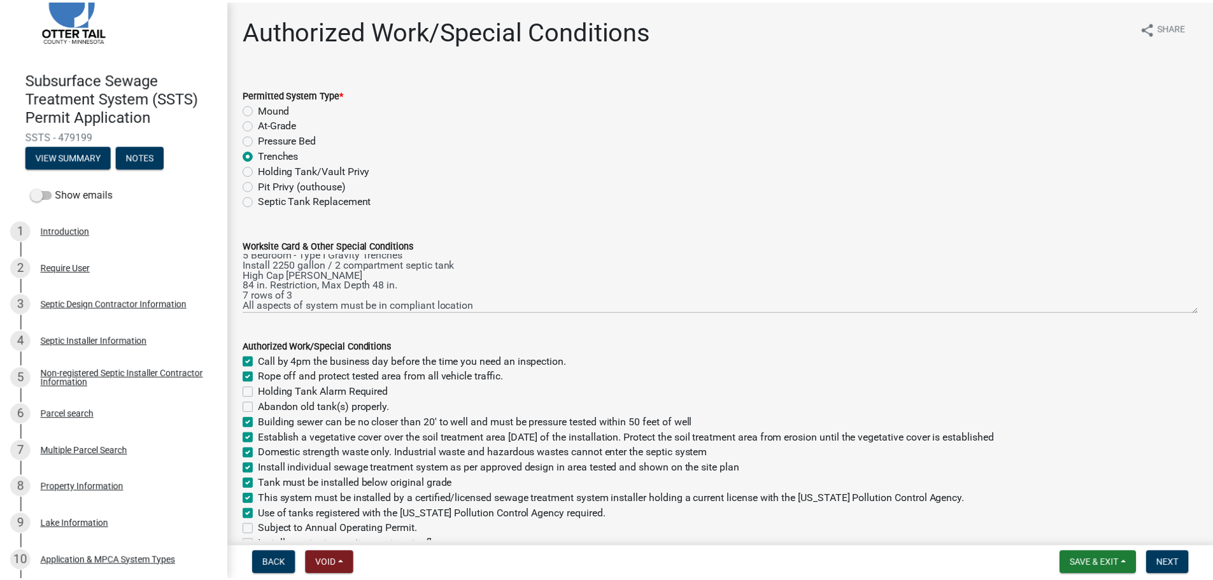
scroll to position [10, 0]
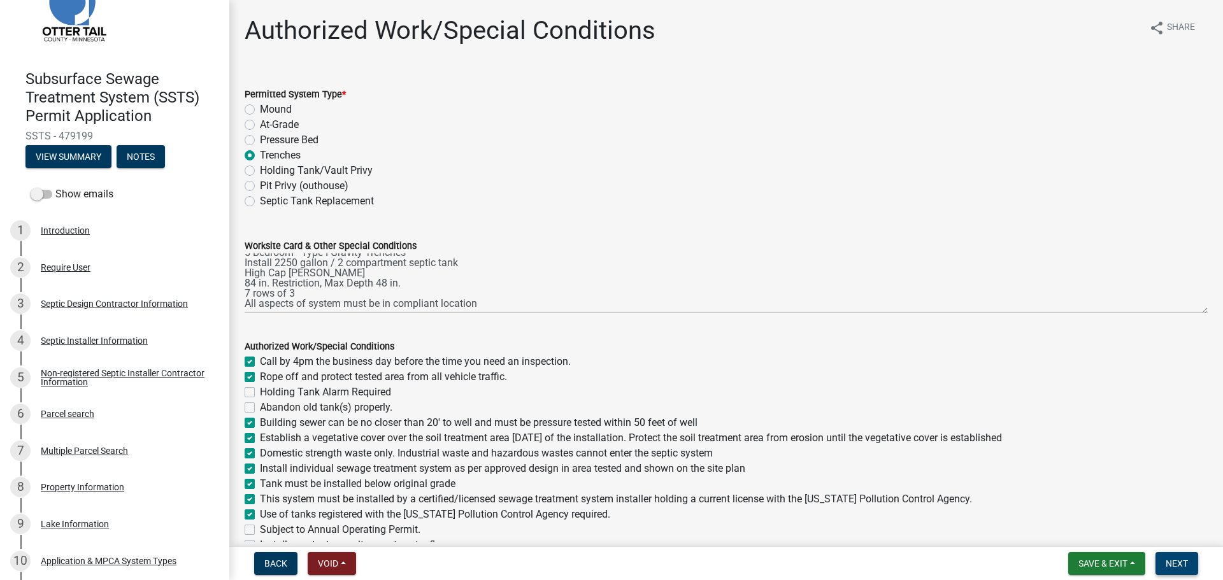
click at [1179, 561] on span "Next" at bounding box center [1176, 564] width 22 height 10
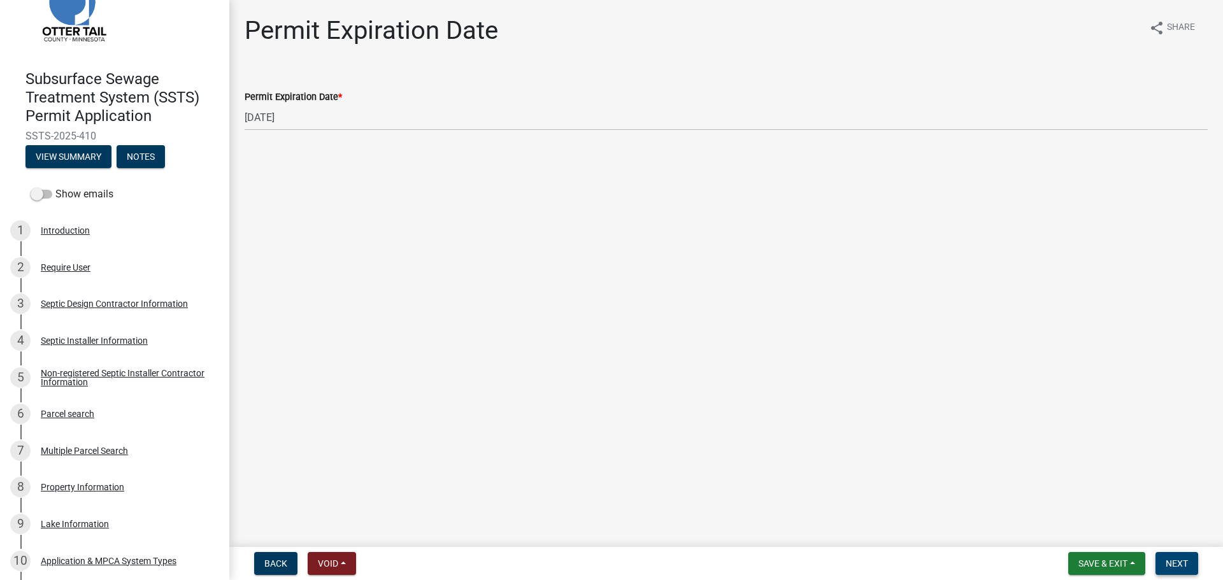
click at [1176, 555] on button "Next" at bounding box center [1176, 563] width 43 height 23
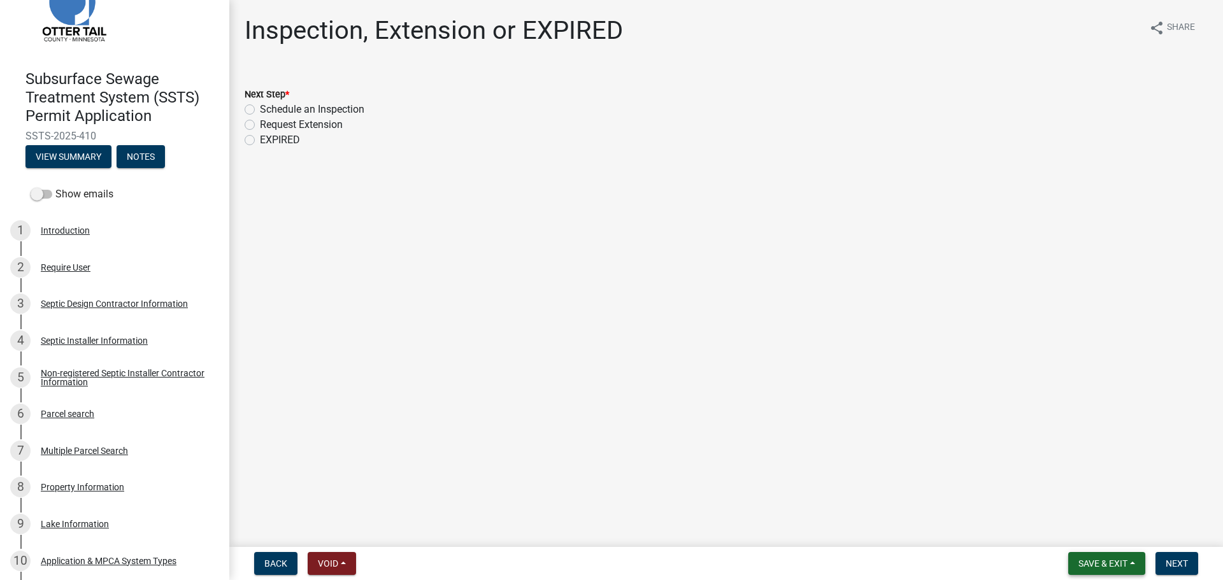
click at [1088, 563] on span "Save & Exit" at bounding box center [1102, 564] width 49 height 10
click at [1077, 536] on button "Save & Exit" at bounding box center [1094, 530] width 102 height 31
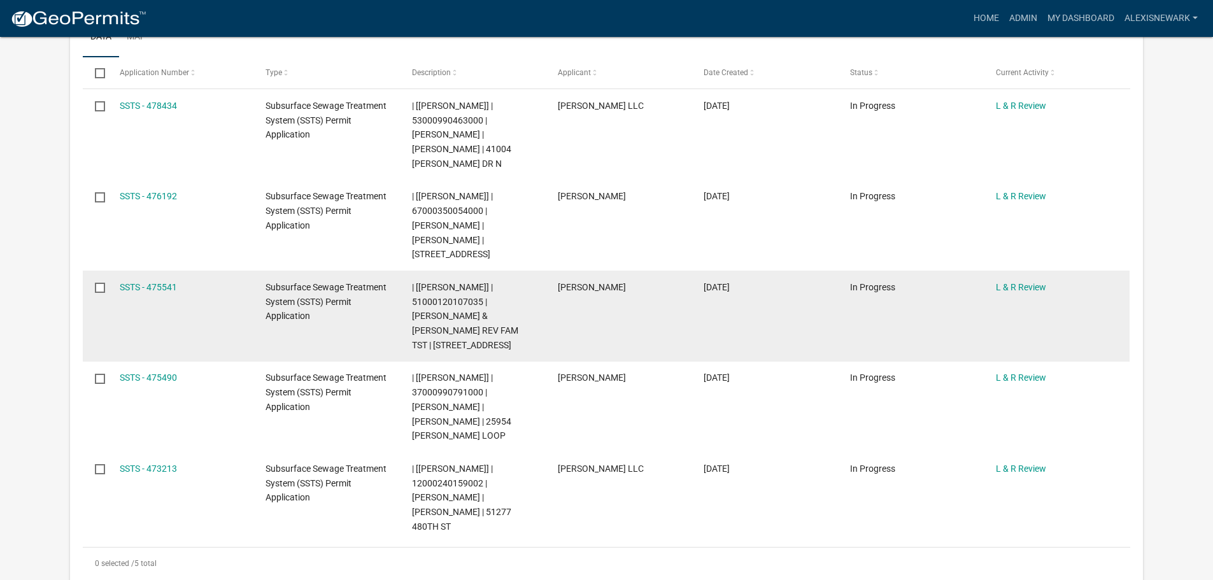
scroll to position [380, 0]
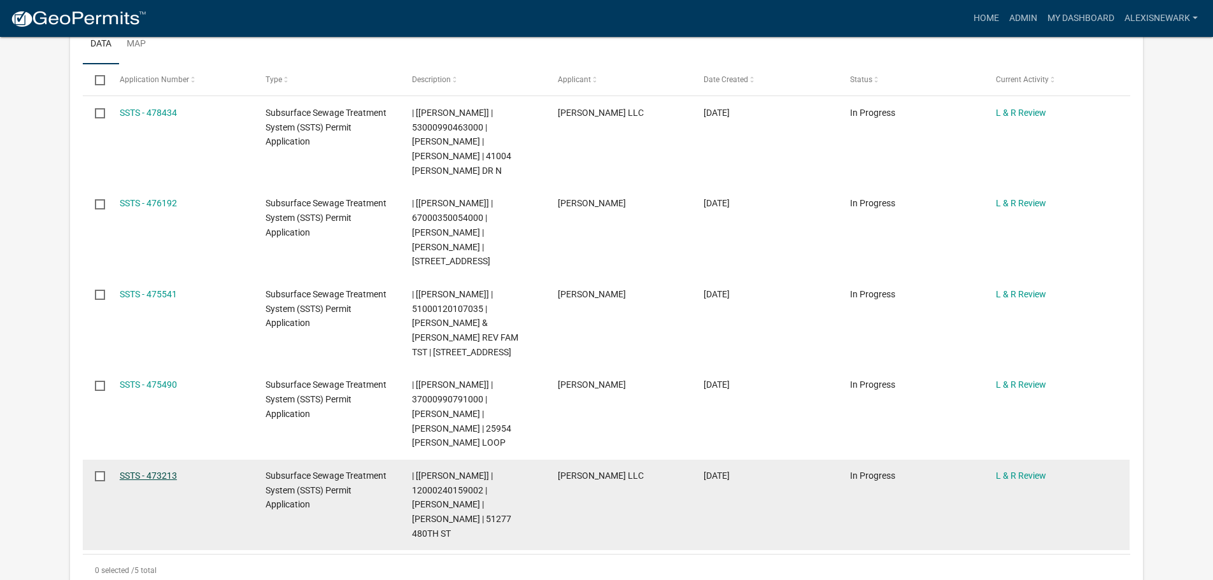
click at [169, 471] on link "SSTS - 473213" at bounding box center [148, 476] width 57 height 10
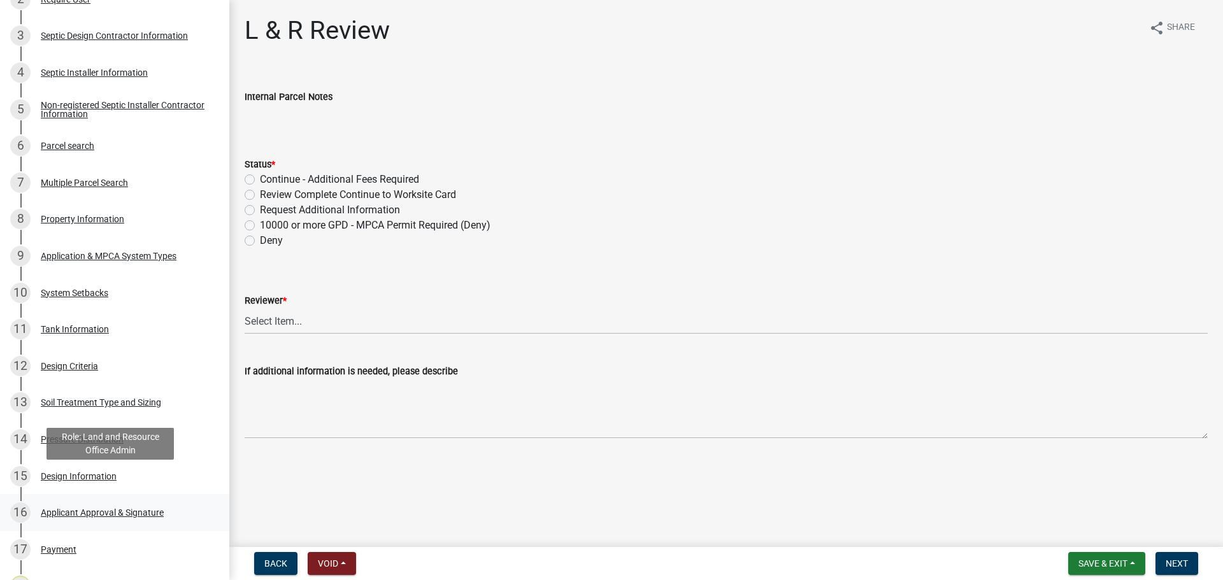
scroll to position [446, 0]
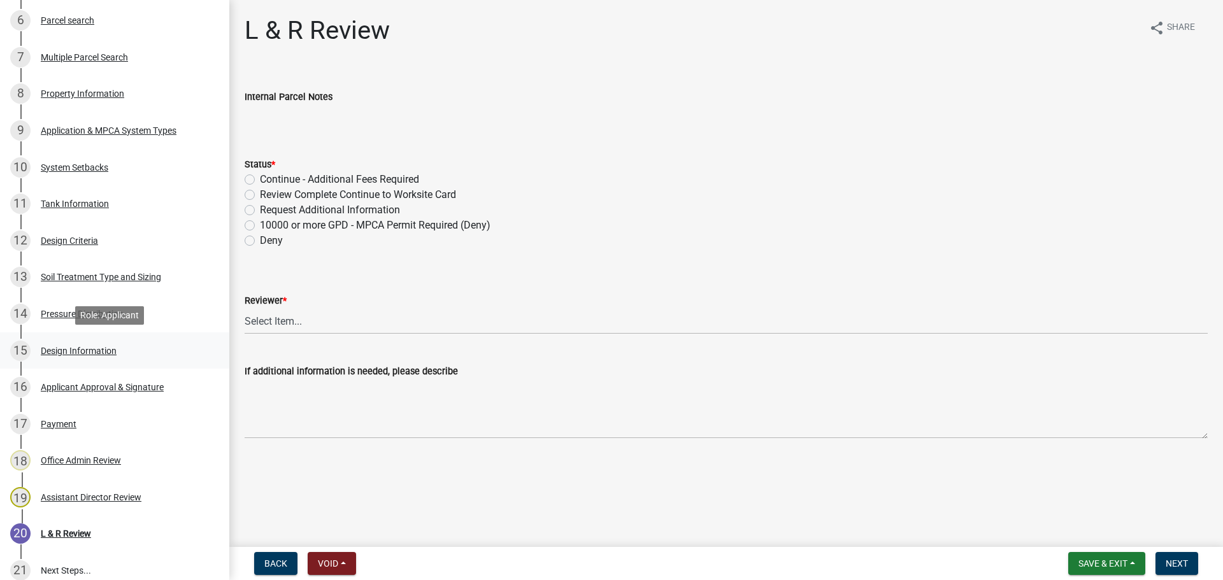
click at [109, 351] on div "Design Information" at bounding box center [79, 350] width 76 height 9
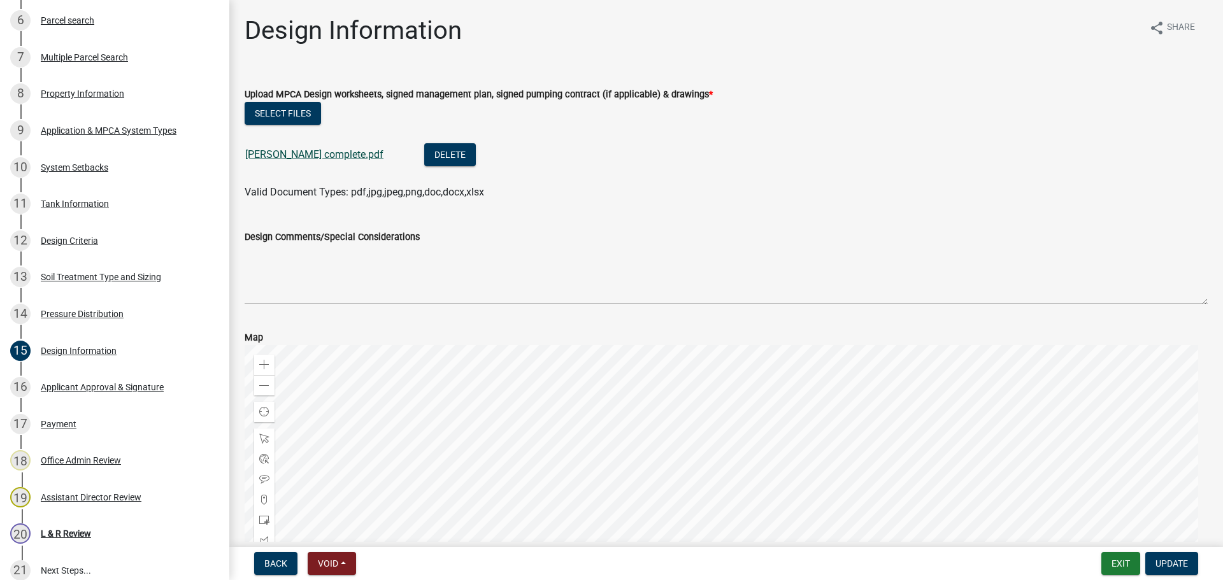
click at [322, 159] on link "[PERSON_NAME] complete.pdf" at bounding box center [314, 154] width 138 height 12
click at [146, 135] on div "9 Application & MPCA System Types" at bounding box center [109, 130] width 199 height 20
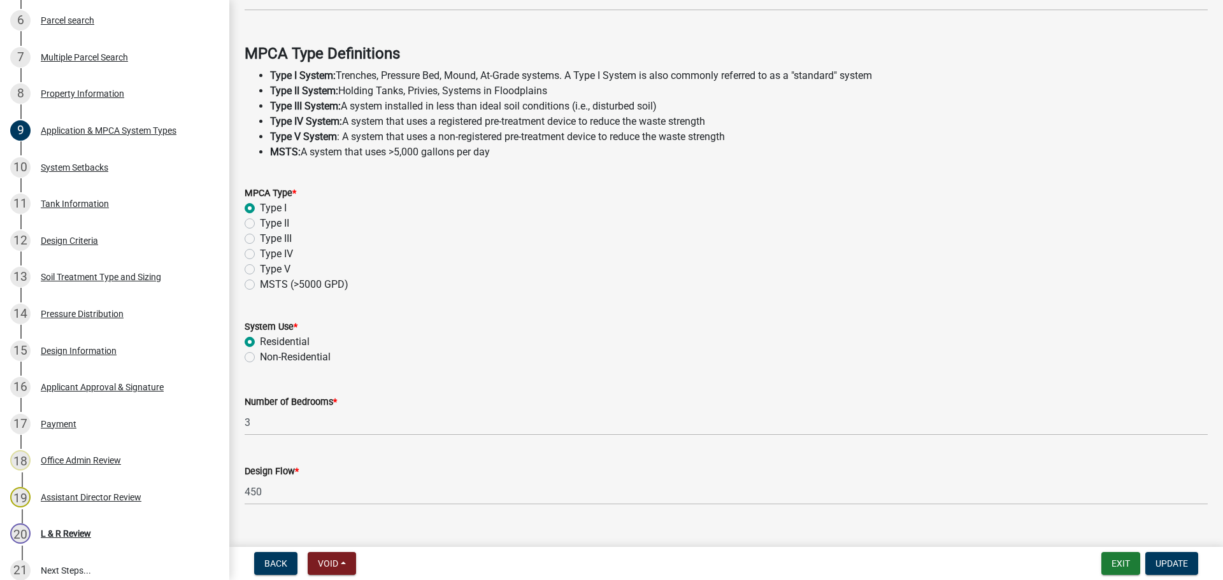
scroll to position [364, 0]
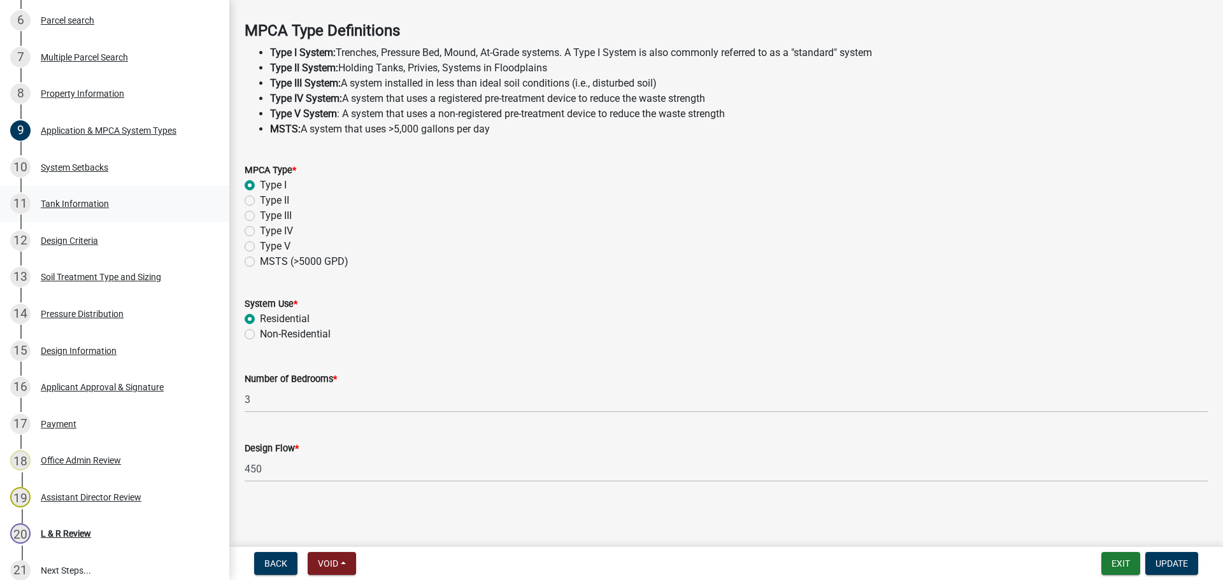
click at [117, 204] on div "11 Tank Information" at bounding box center [109, 204] width 199 height 20
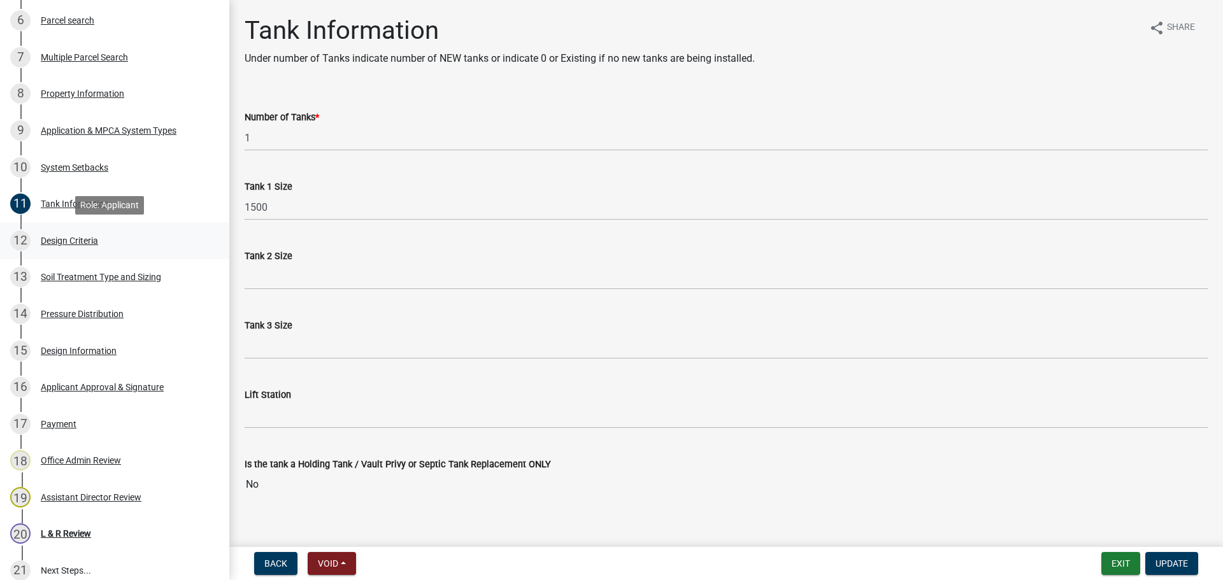
click at [82, 258] on link "12 Design Criteria" at bounding box center [114, 240] width 229 height 37
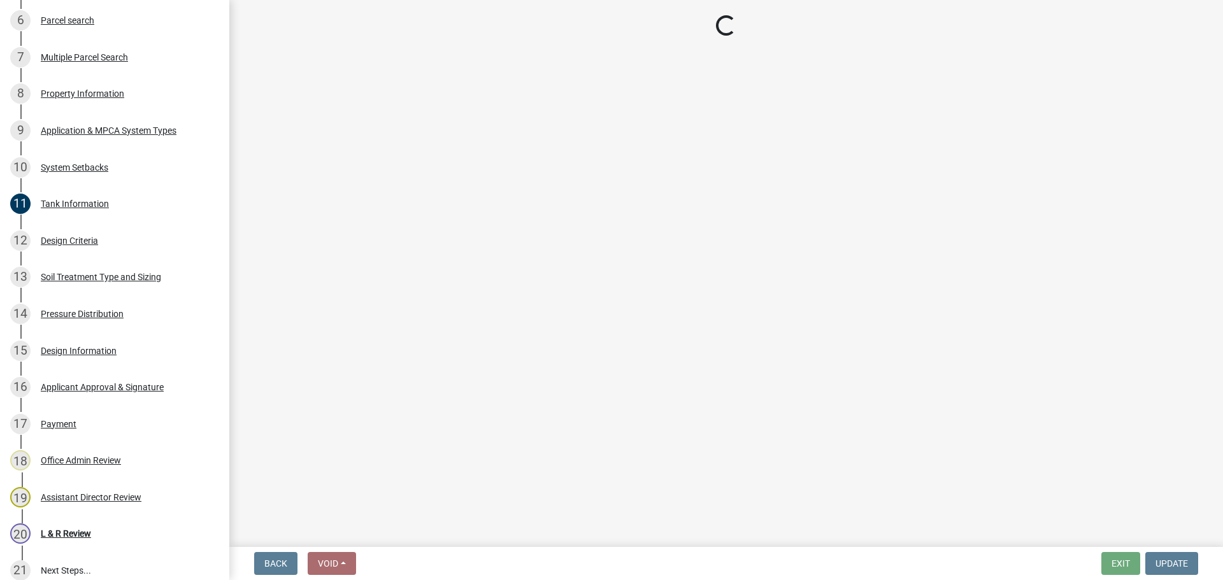
select select "b8a1b220-aca7-4670-a1f5-0f0b15eabd52"
select select "70eb23f8-102f-4072-81d7-b3b0dd1c94c8"
select select "14354fbd-e666-4c9c-b77c-8c181d233a28"
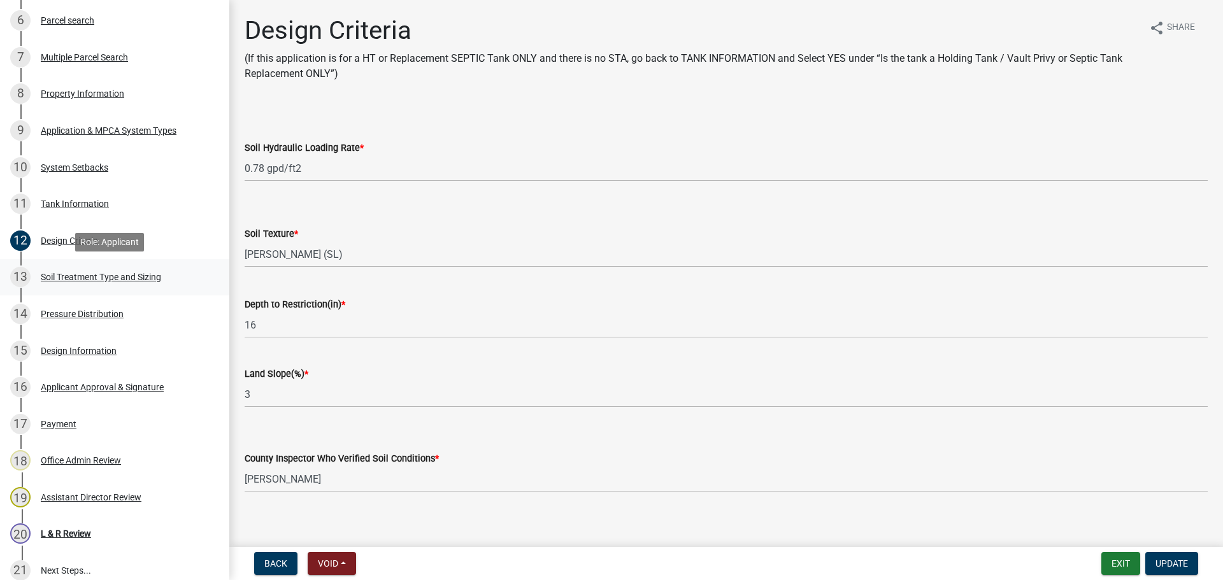
click at [200, 274] on link "13 Soil Treatment Type and Sizing" at bounding box center [114, 277] width 229 height 37
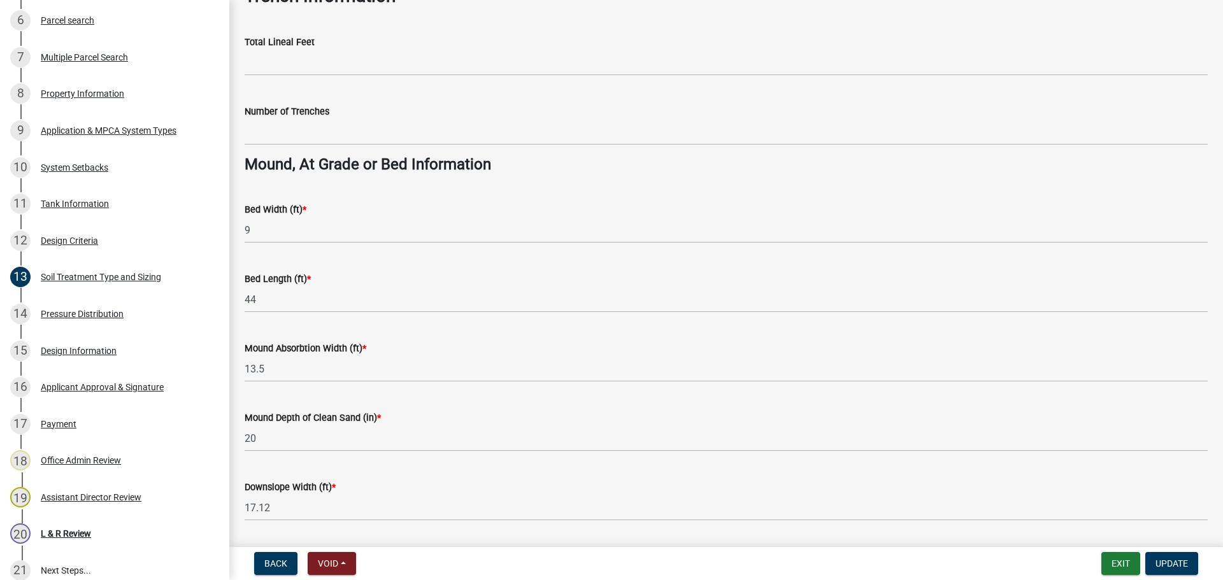
scroll to position [923, 0]
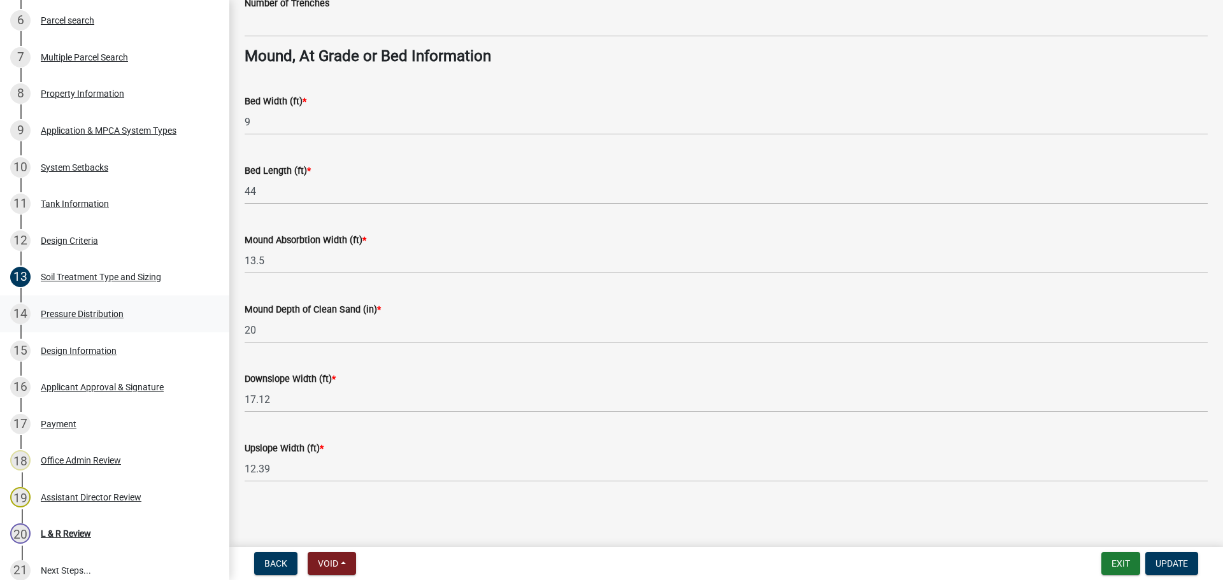
click at [116, 304] on div "14 Pressure Distribution" at bounding box center [109, 314] width 199 height 20
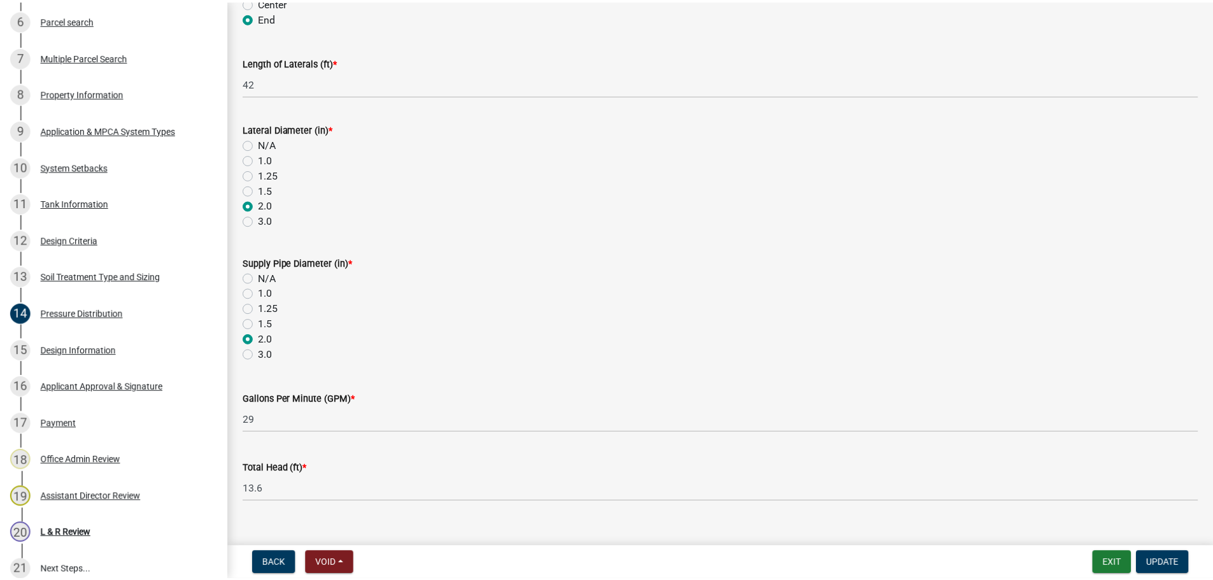
scroll to position [454, 0]
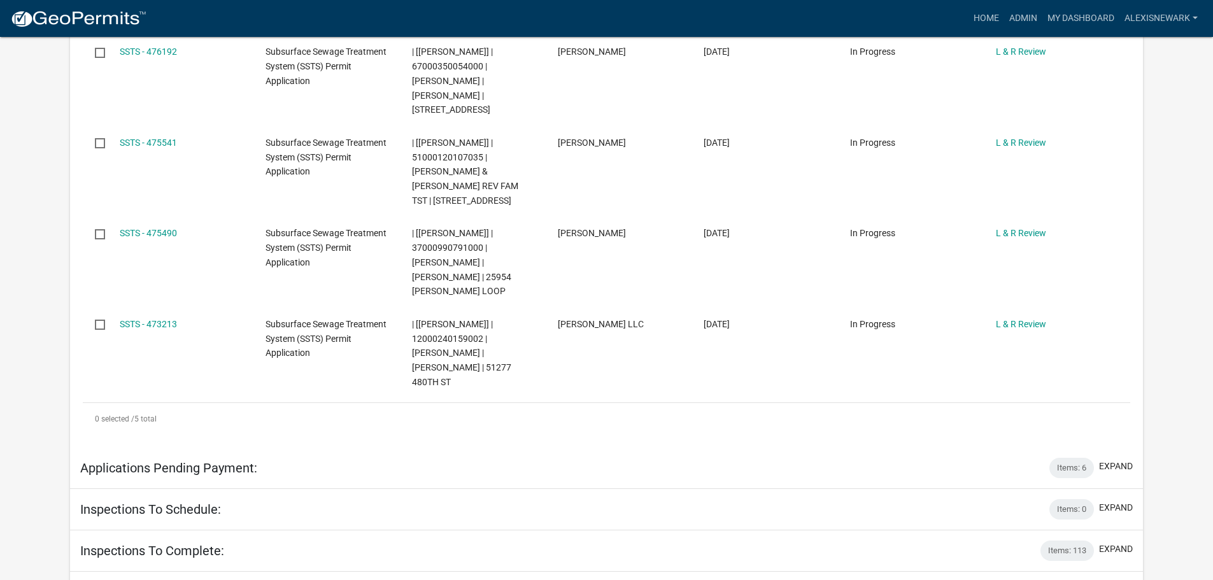
scroll to position [541, 0]
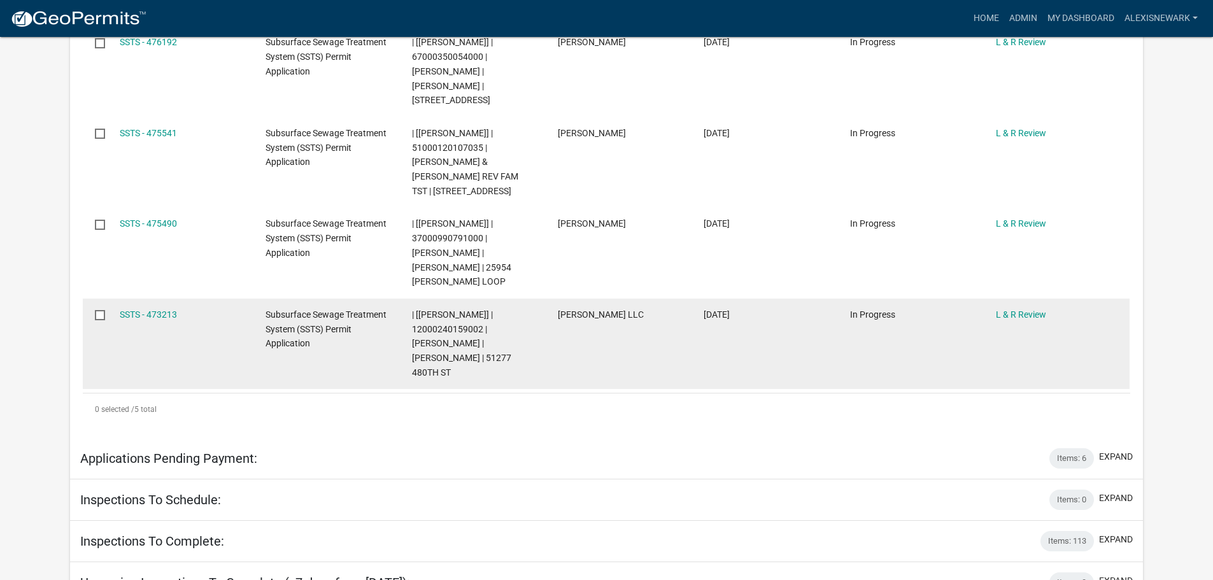
click at [145, 304] on datatable-body-cell "SSTS - 473213" at bounding box center [181, 344] width 146 height 91
click at [141, 310] on link "SSTS - 473213" at bounding box center [148, 315] width 57 height 10
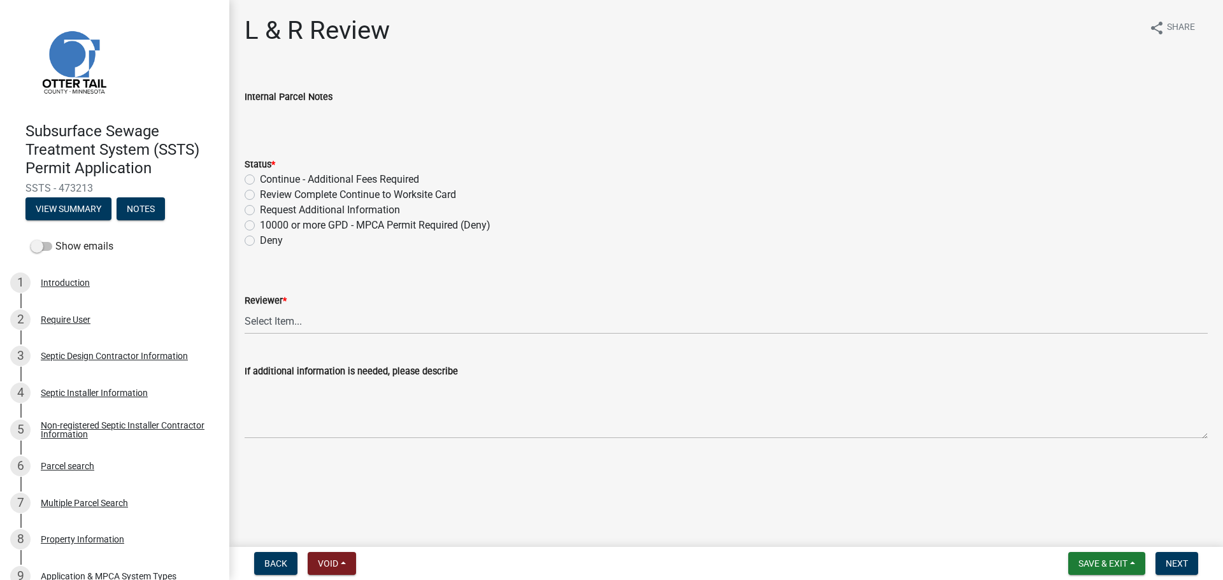
click at [260, 210] on label "Request Additional Information" at bounding box center [330, 210] width 140 height 15
click at [260, 210] on input "Request Additional Information" at bounding box center [264, 207] width 8 height 8
radio input "true"
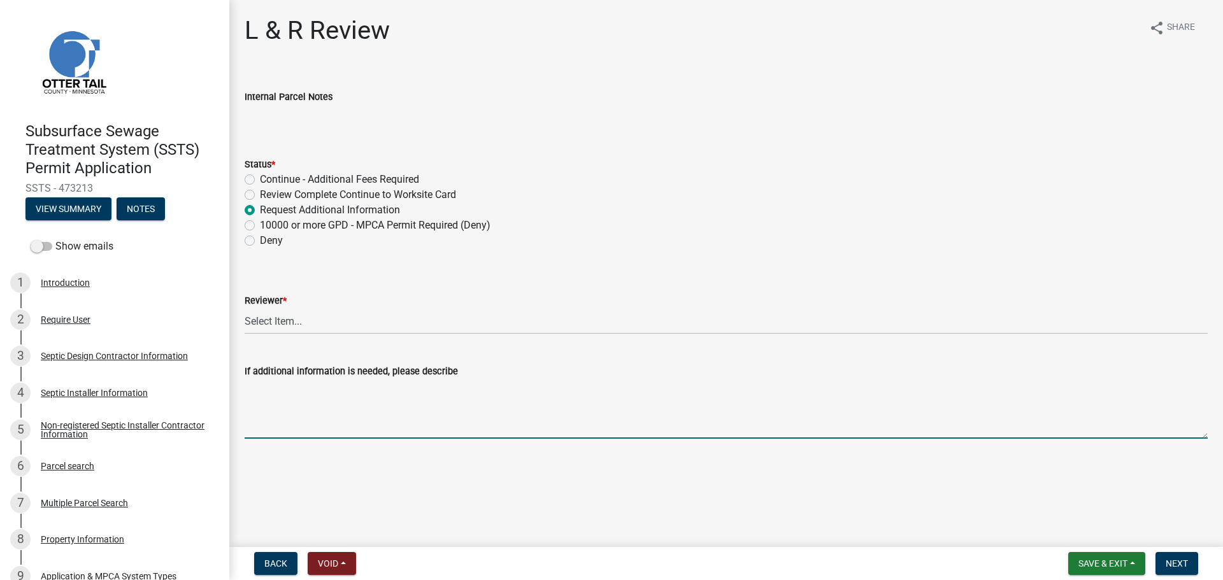
click at [311, 405] on textarea "If additional information is needed, please describe" at bounding box center [726, 409] width 963 height 60
type textarea "T"
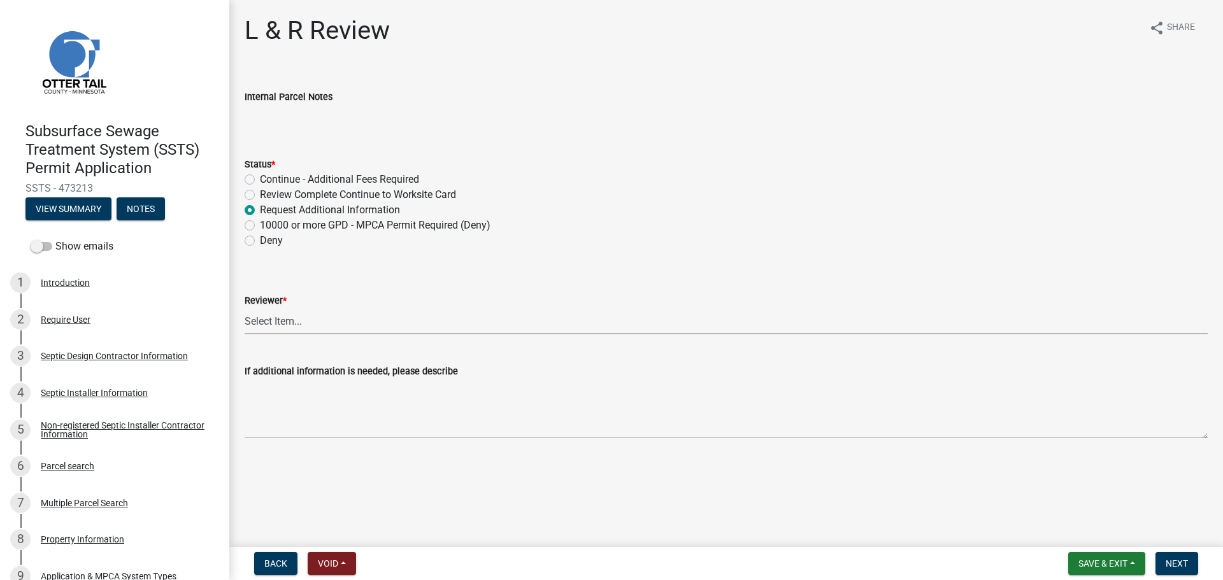
click at [271, 317] on select "Select Item... Alexis Newark Andrea Perales Brittany Tollefson Elizabeth Plaste…" at bounding box center [726, 321] width 963 height 26
click at [245, 308] on select "Select Item... Alexis Newark Andrea Perales Brittany Tollefson Elizabeth Plaste…" at bounding box center [726, 321] width 963 height 26
select select "05826fb5-7c18-481d-abe0-188b58e93217"
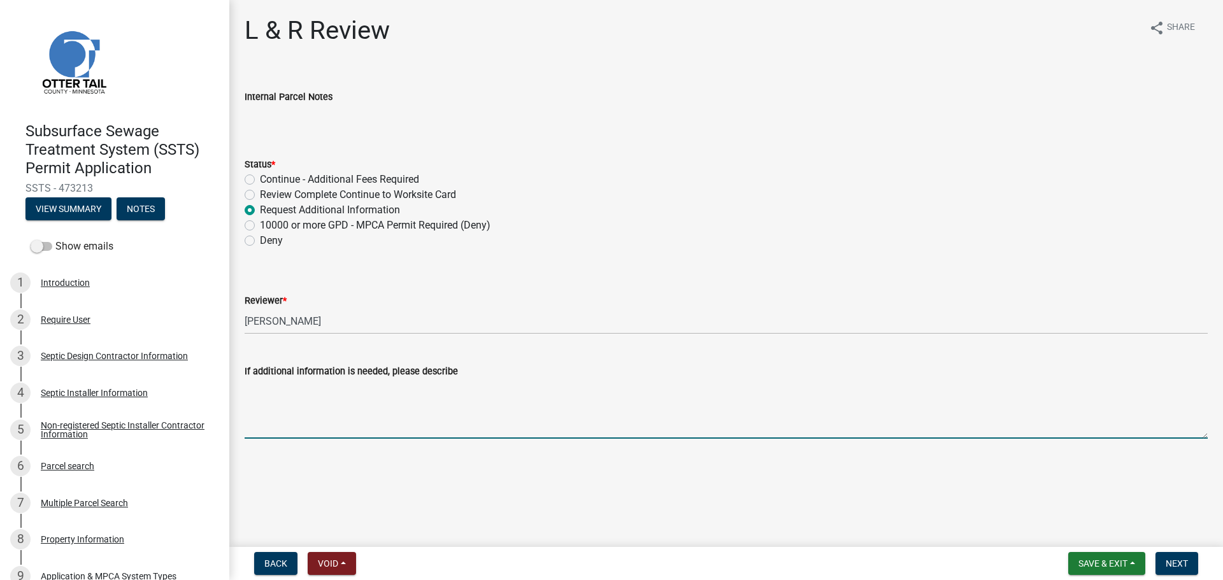
click at [310, 404] on textarea "If additional information is needed, please describe" at bounding box center [726, 409] width 963 height 60
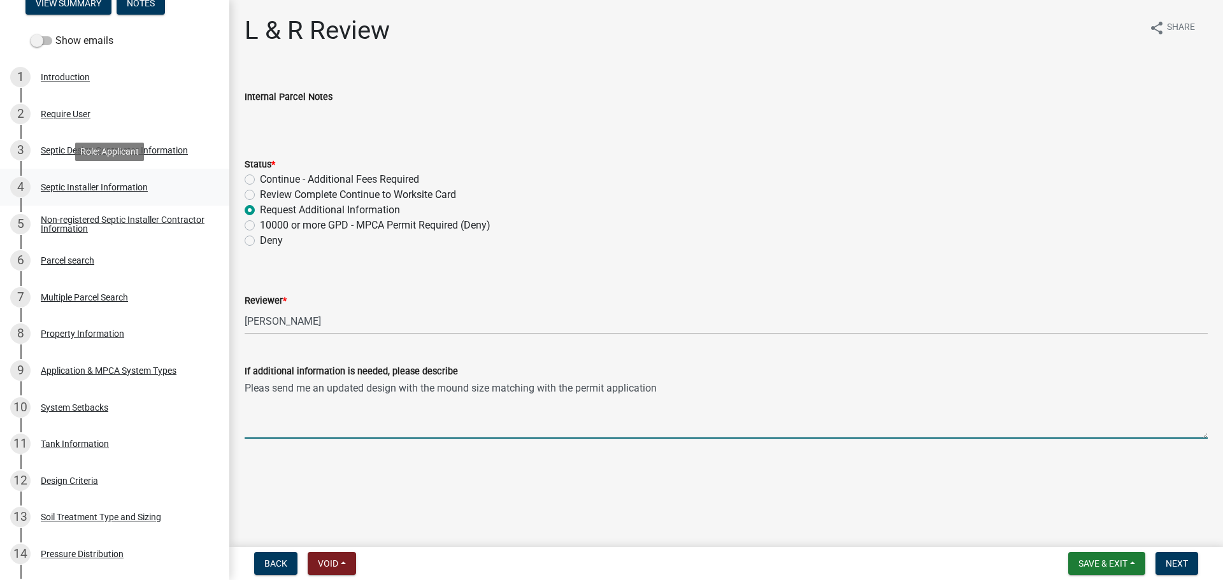
scroll to position [207, 0]
click at [269, 391] on textarea "Pleas send me an updated design with the mound size matching with the permit ap…" at bounding box center [726, 409] width 963 height 60
click at [736, 390] on textarea "Please send me an updated design with the mound size matching with the permit a…" at bounding box center [726, 409] width 963 height 60
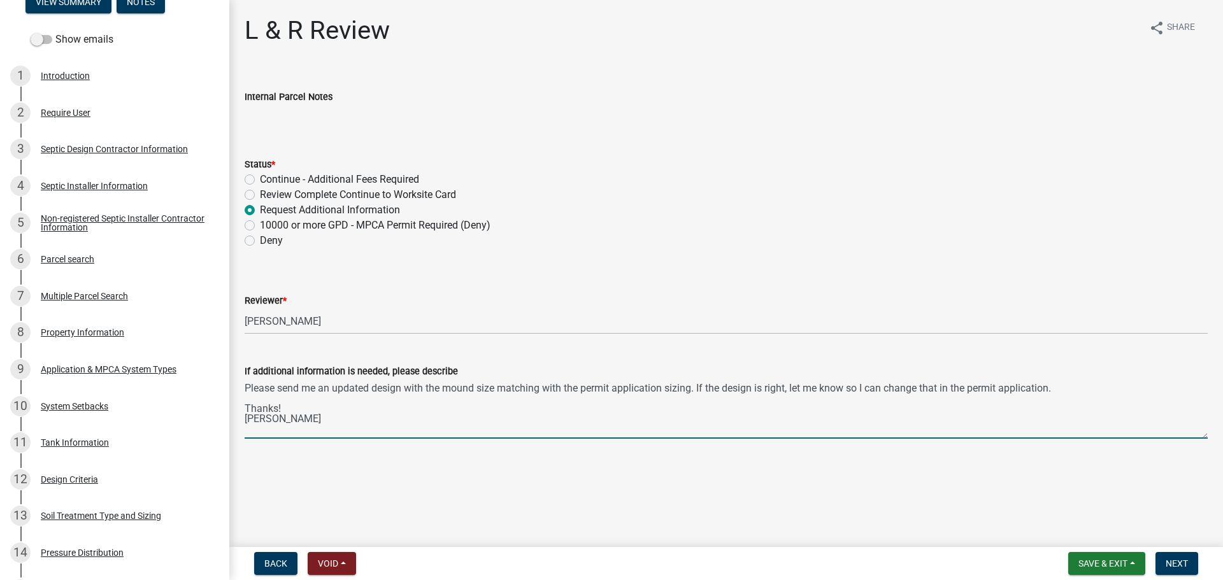
click at [249, 384] on textarea "Please send me an updated design with the mound size matching with the permit a…" at bounding box center [726, 409] width 963 height 60
click at [534, 389] on textarea "Can you please send me an updated design with the mound size matching with the …" at bounding box center [726, 409] width 963 height 60
click at [245, 388] on textarea "Can you please send me an updated design with the mound sizing matching with th…" at bounding box center [726, 409] width 963 height 60
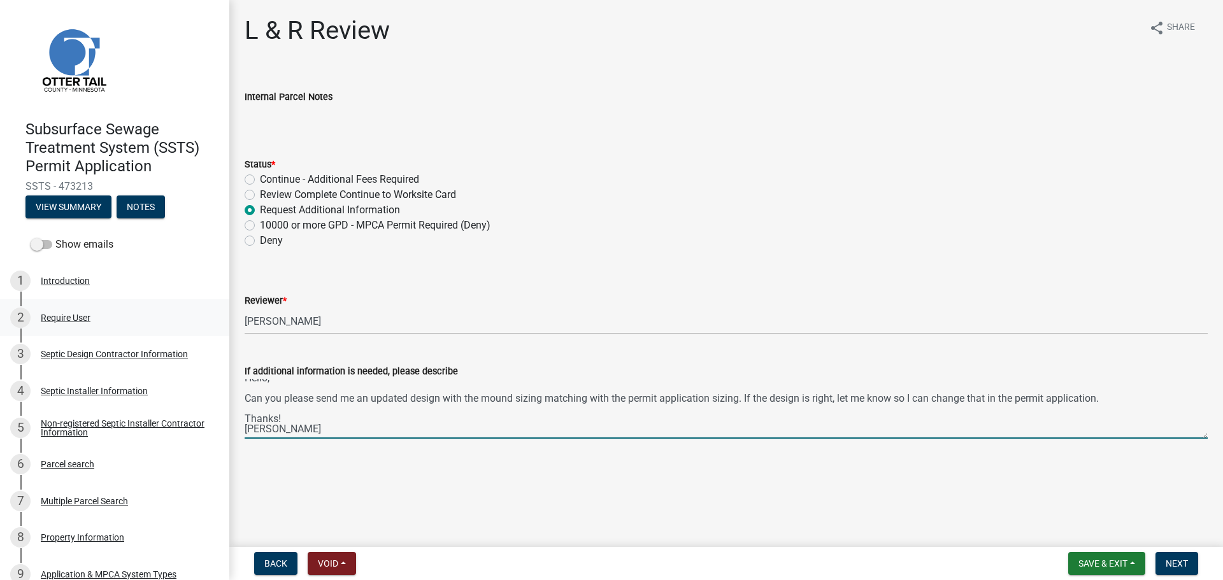
scroll to position [0, 0]
type textarea "Hello, Can you please send me an updated design with the mound sizing matching …"
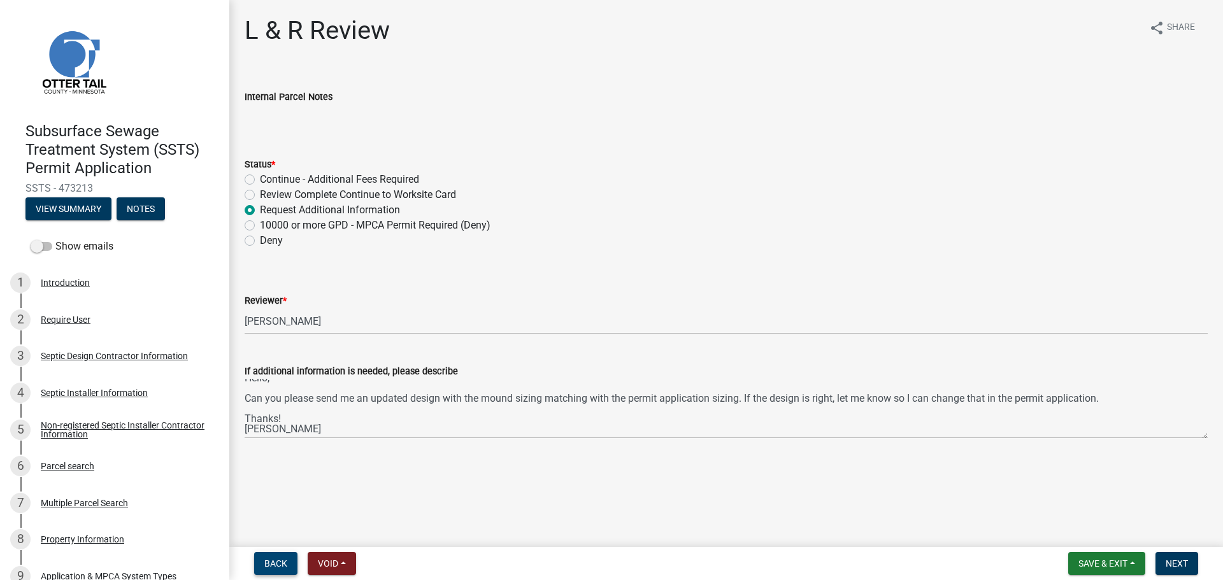
click at [276, 563] on span "Back" at bounding box center [275, 564] width 23 height 10
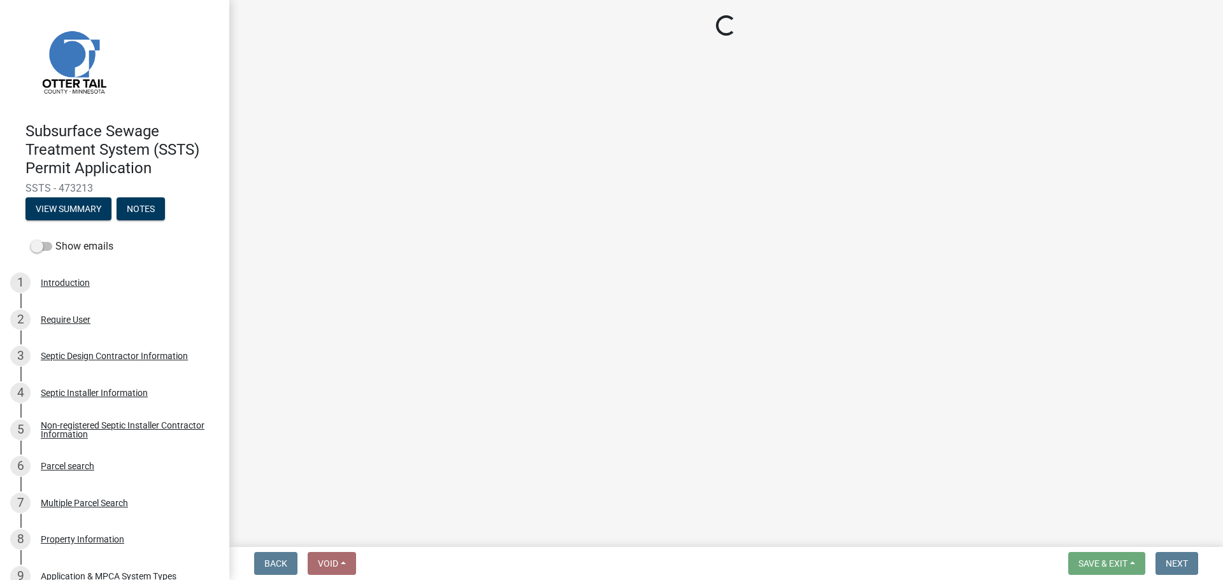
select select "46a67eee-2c7d-4579-9973-15a8b9f9d8c4"
select select "f6a741f6-6d10-4601-9562-2e8ce244b7e0"
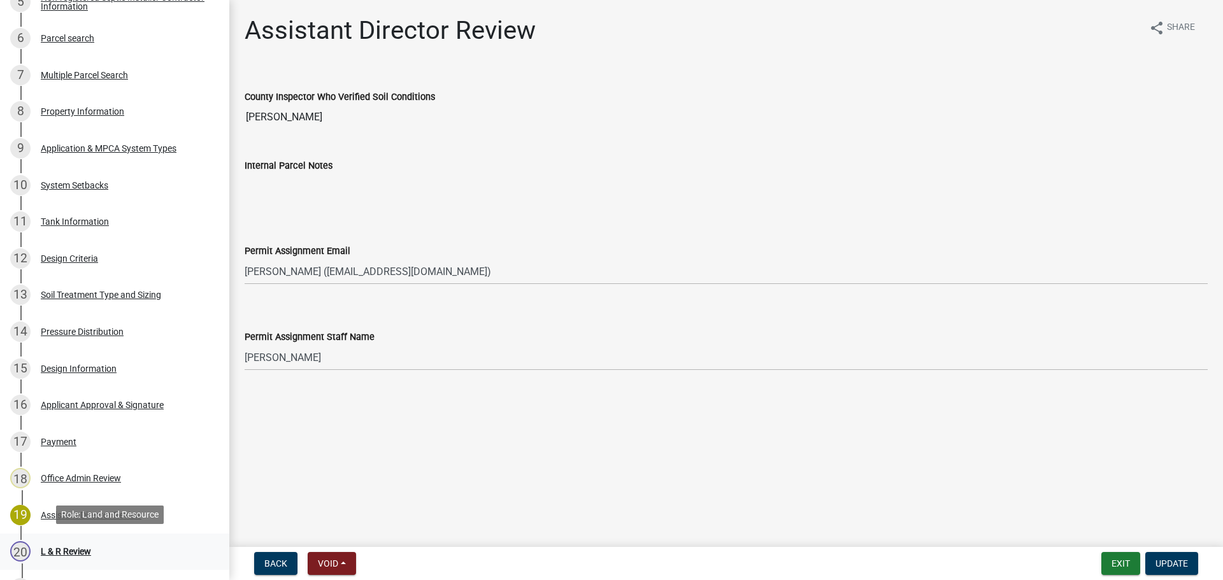
click at [137, 565] on link "20 L & R Review" at bounding box center [114, 552] width 229 height 37
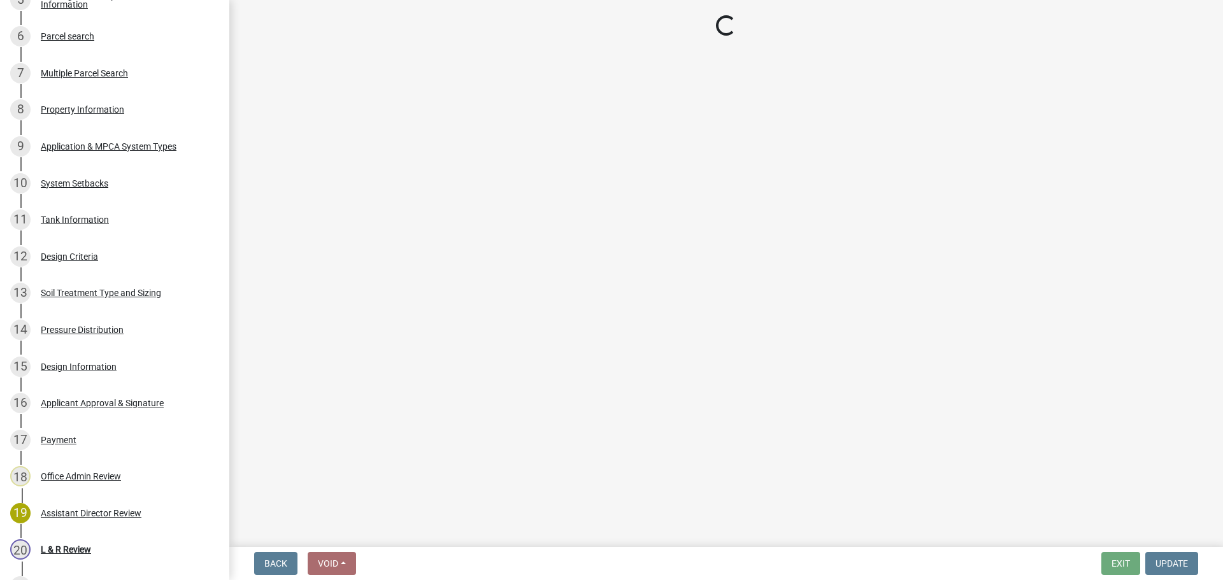
select select "05826fb5-7c18-481d-abe0-188b58e93217"
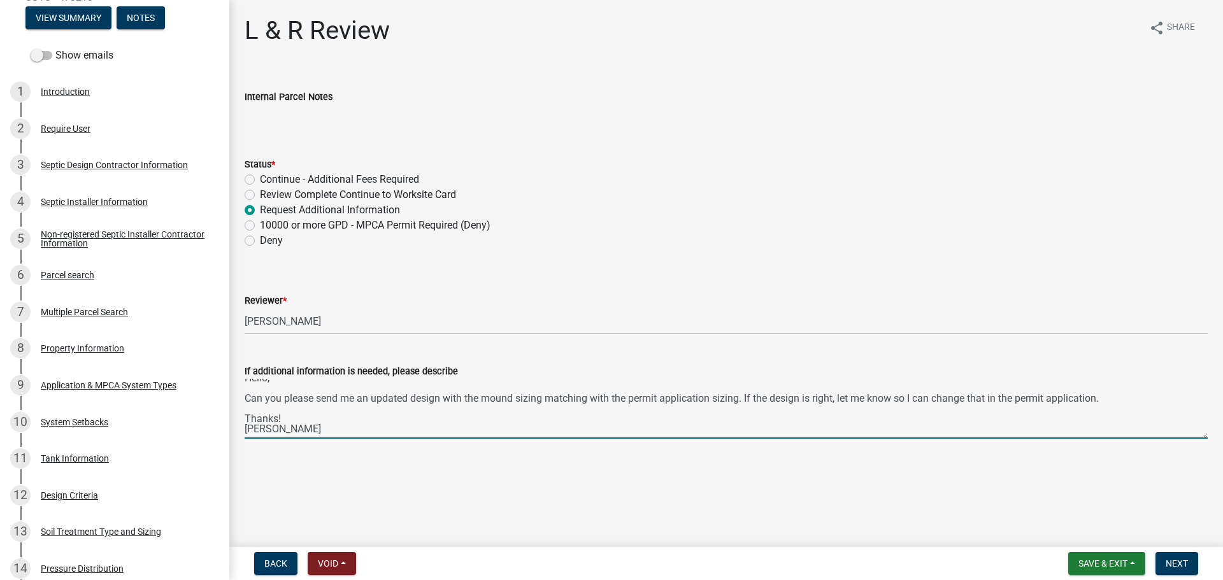
scroll to position [0, 0]
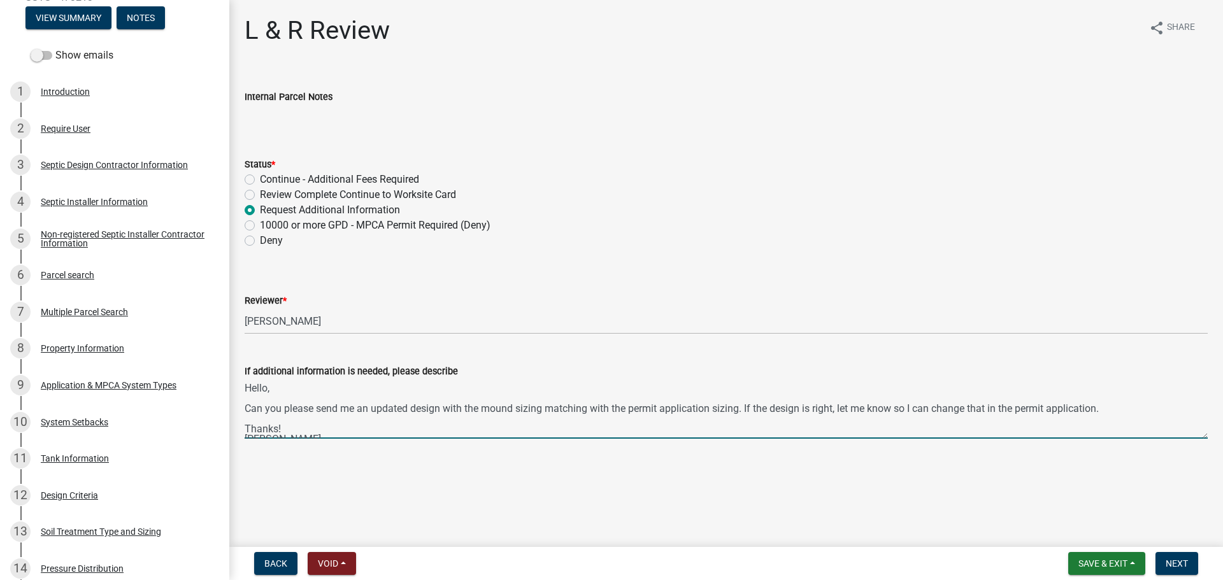
drag, startPoint x: 332, startPoint y: 431, endPoint x: 241, endPoint y: 385, distance: 101.4
click at [241, 385] on div "If additional information is needed, please describe Hello, Can you please send…" at bounding box center [726, 392] width 982 height 93
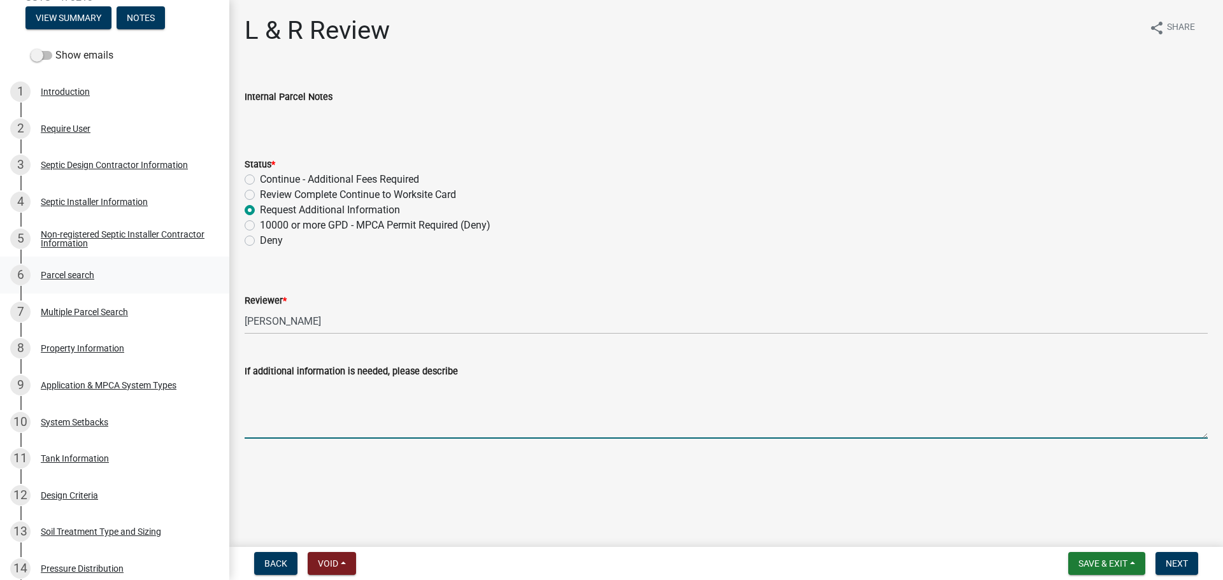
click at [105, 278] on div "6 Parcel search" at bounding box center [109, 275] width 199 height 20
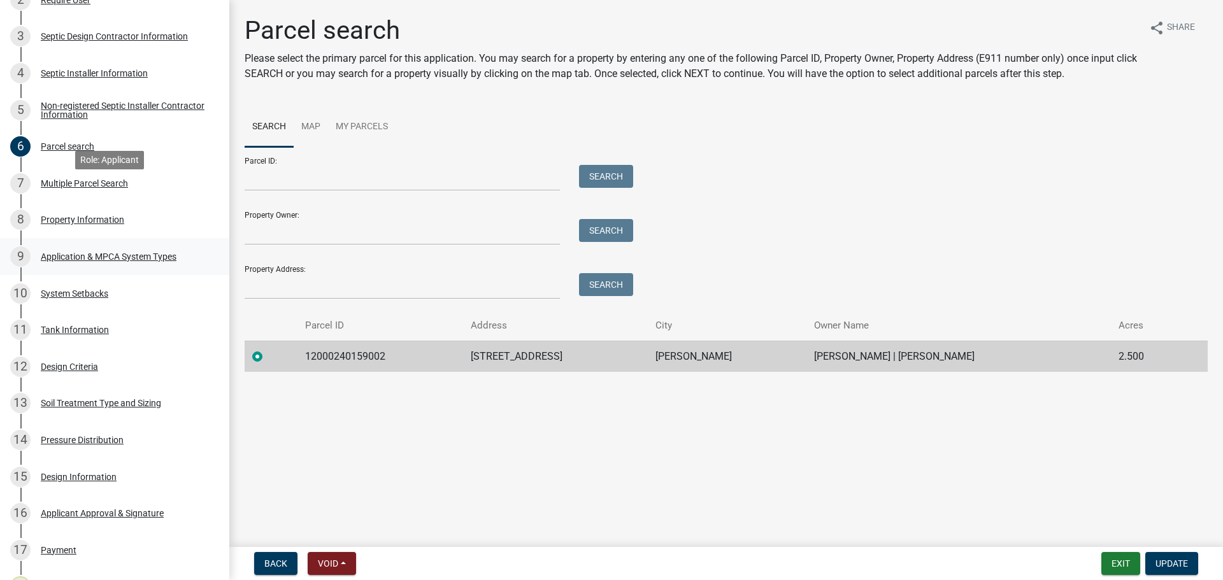
scroll to position [382, 0]
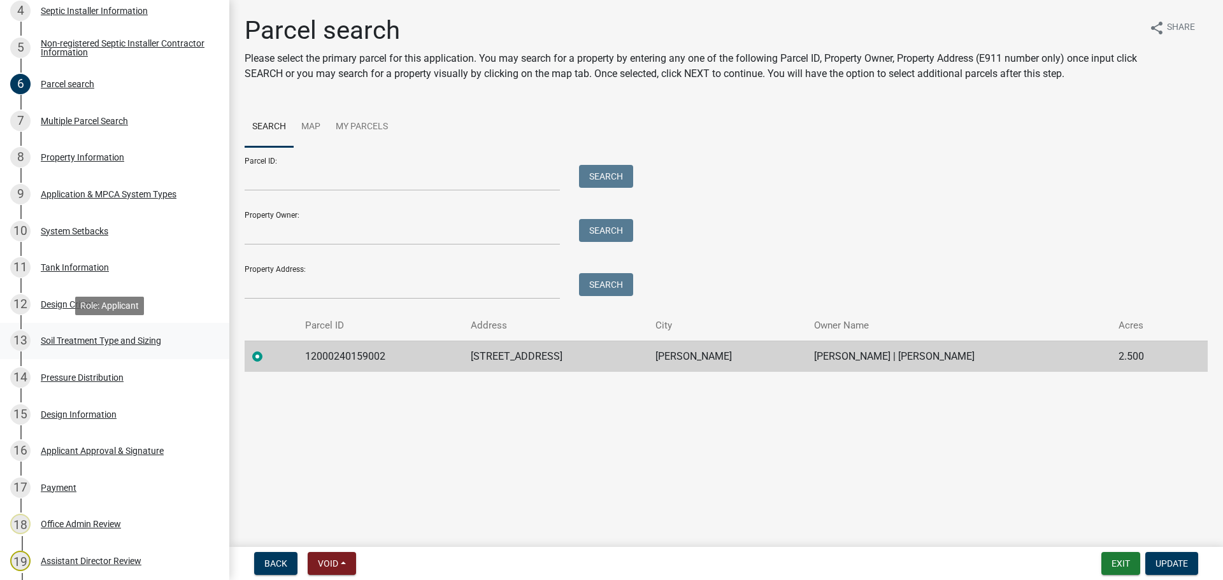
click at [133, 343] on div "Soil Treatment Type and Sizing" at bounding box center [101, 340] width 120 height 9
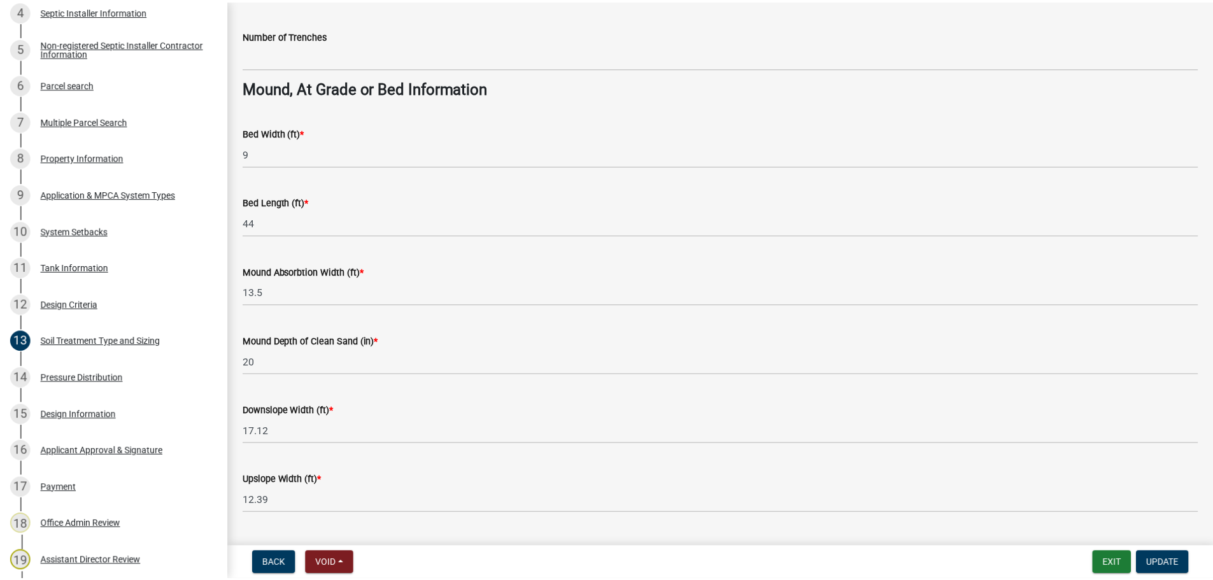
scroll to position [908, 0]
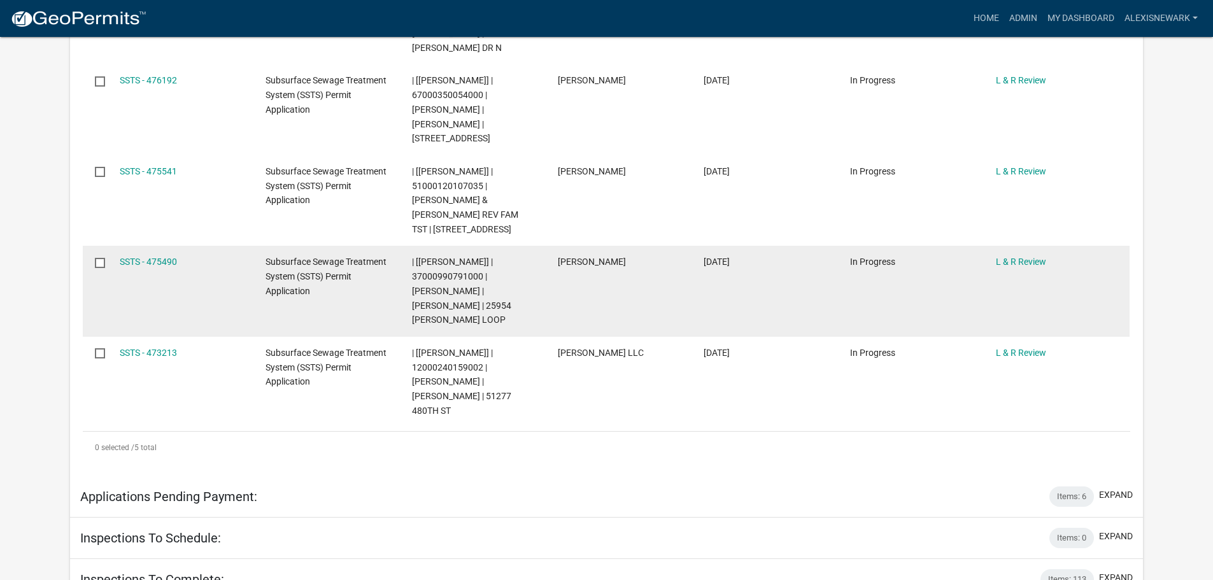
scroll to position [525, 0]
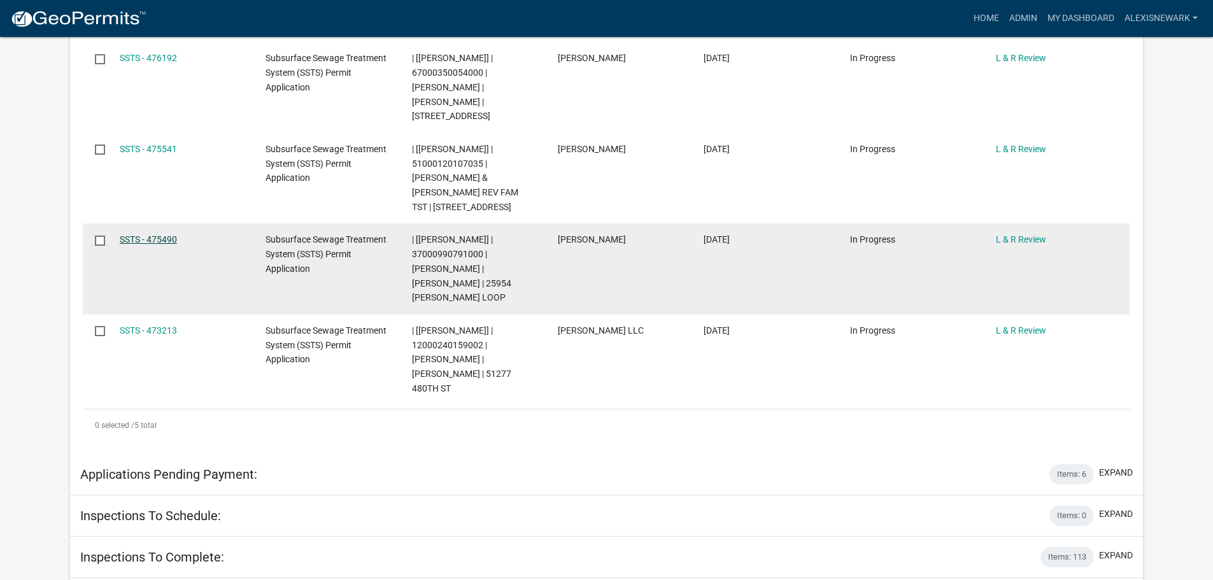
click at [152, 234] on link "SSTS - 475490" at bounding box center [148, 239] width 57 height 10
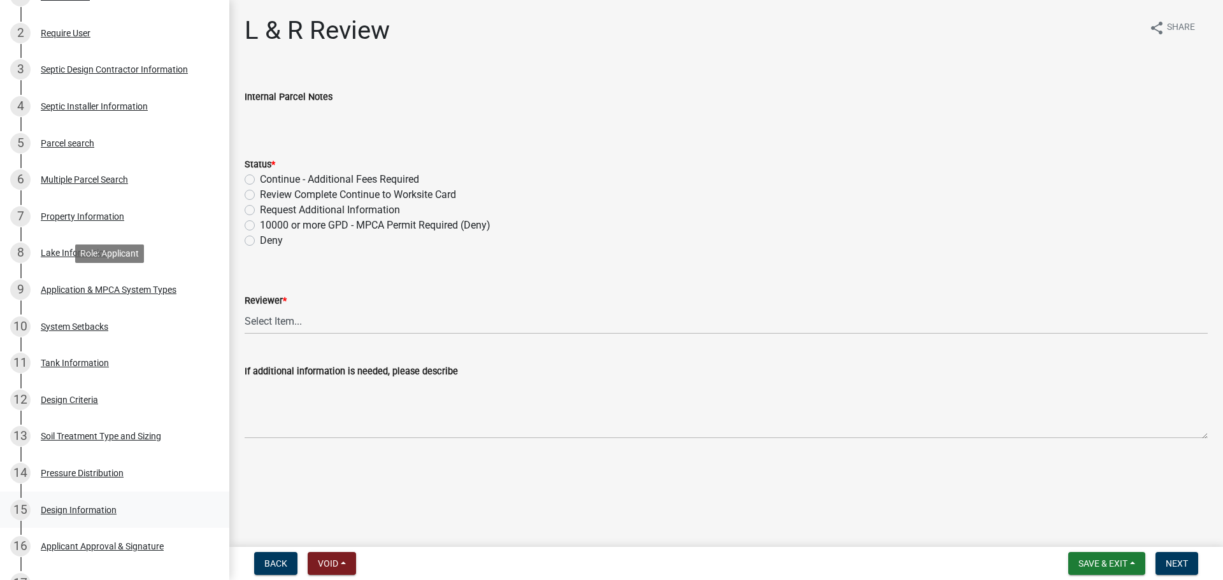
scroll to position [509, 0]
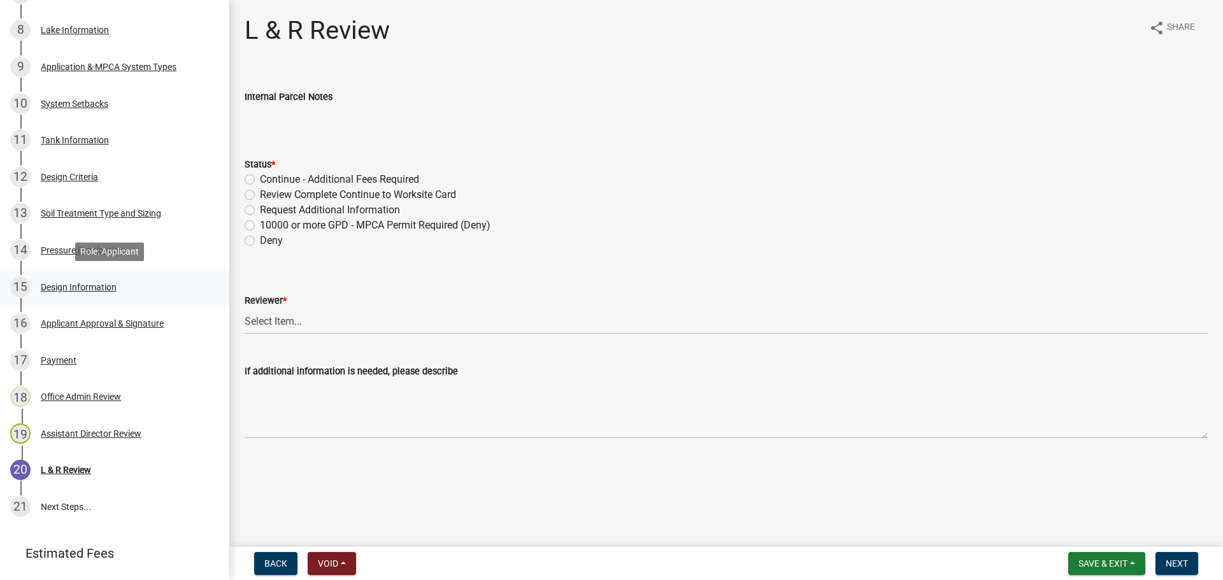
click at [80, 271] on link "15 Design Information" at bounding box center [114, 287] width 229 height 37
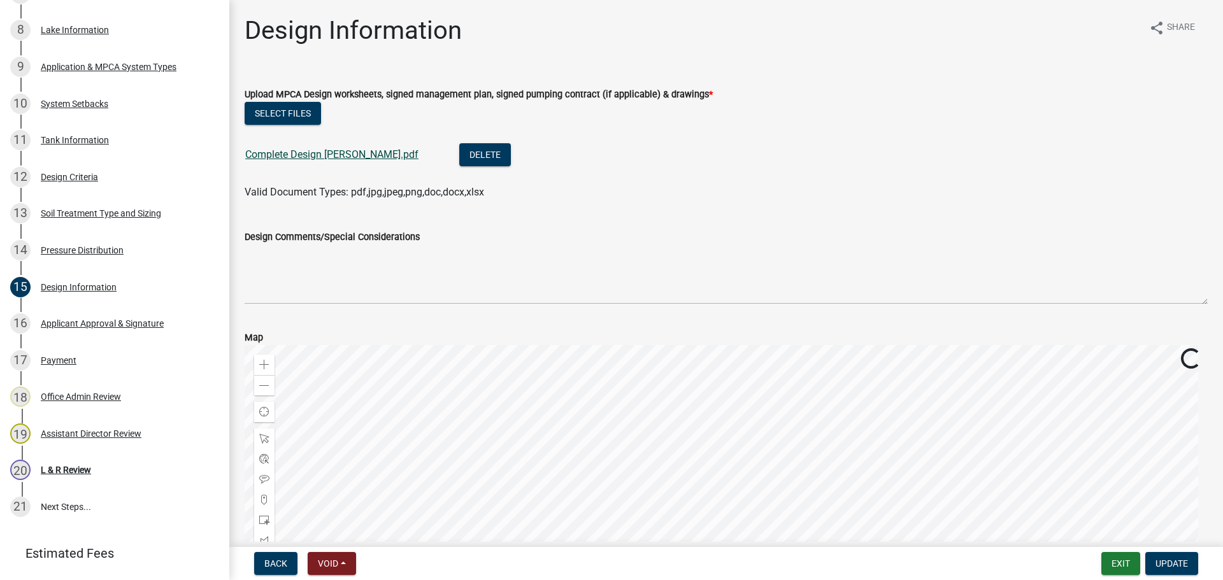
click at [401, 154] on link "Complete Design Mound Larson.pdf" at bounding box center [331, 154] width 173 height 12
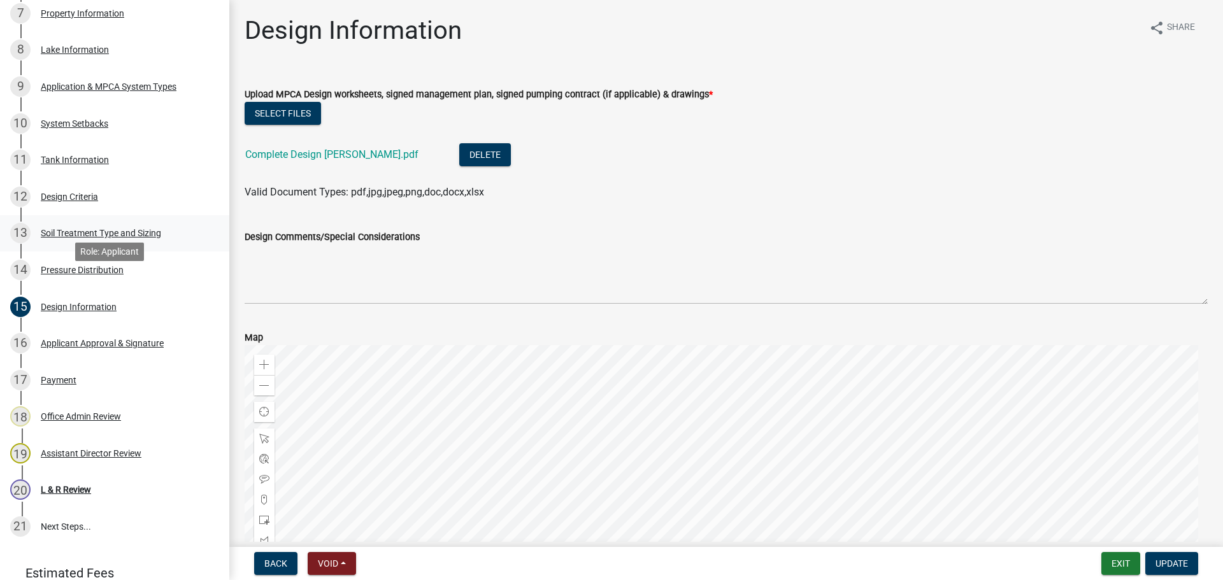
scroll to position [478, 0]
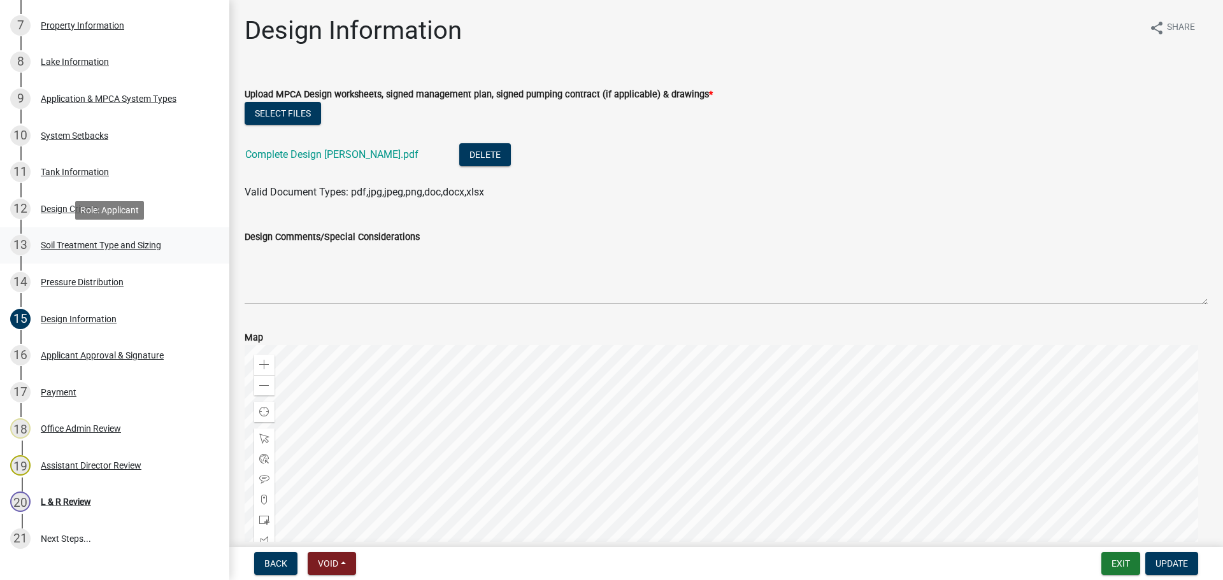
click at [139, 246] on div "Soil Treatment Type and Sizing" at bounding box center [101, 245] width 120 height 9
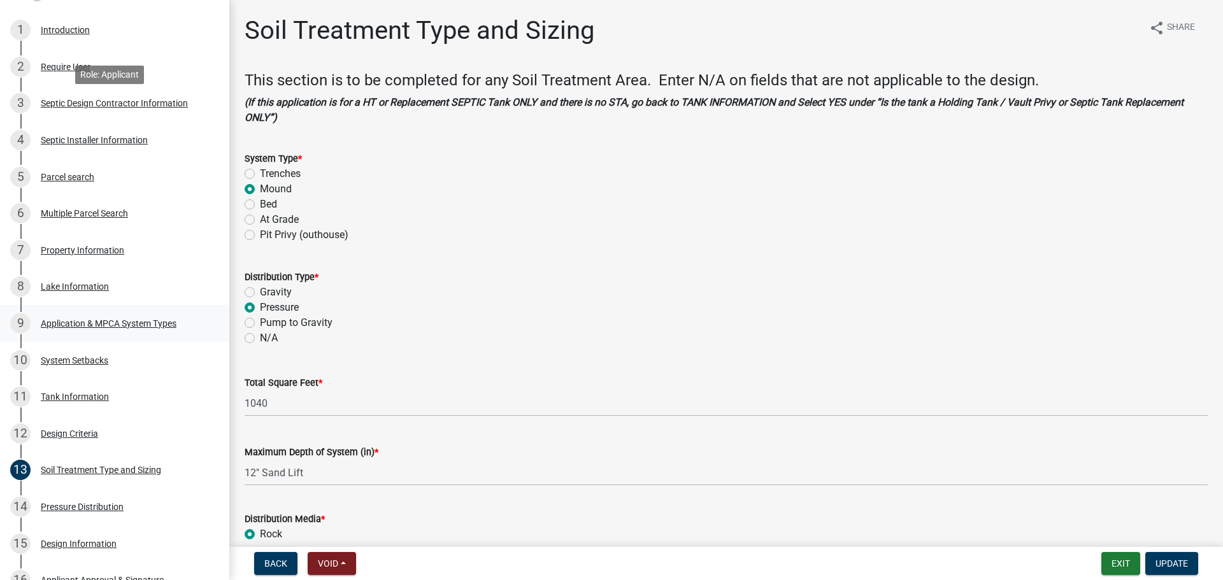
scroll to position [255, 0]
click at [155, 314] on div "9 Application & MPCA System Types" at bounding box center [109, 321] width 199 height 20
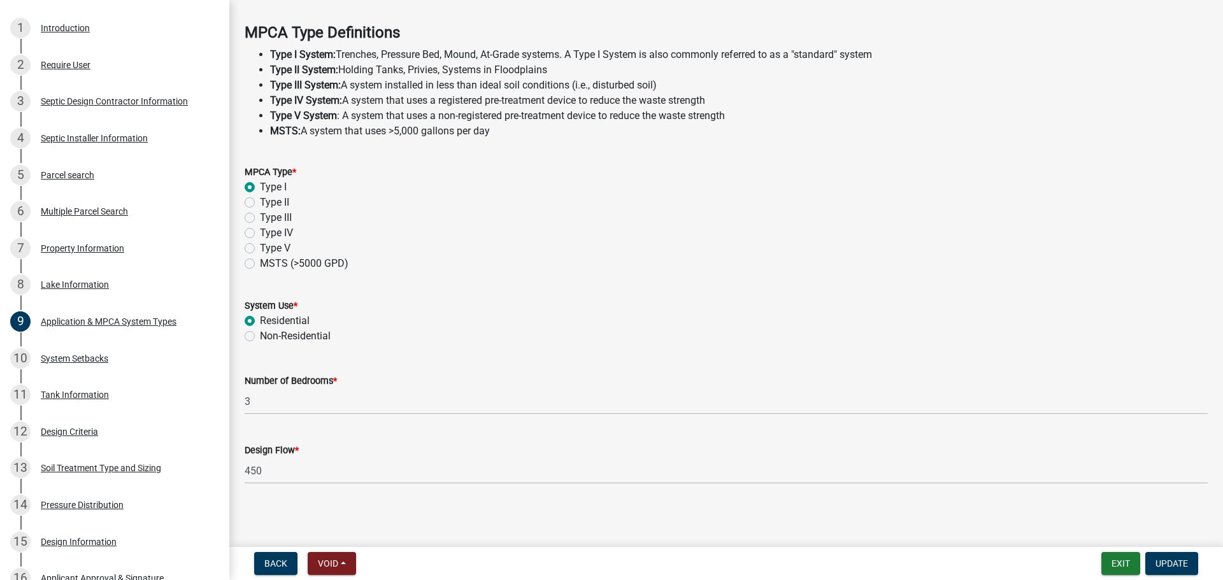
scroll to position [364, 0]
click at [174, 389] on div "11 Tank Information" at bounding box center [109, 395] width 199 height 20
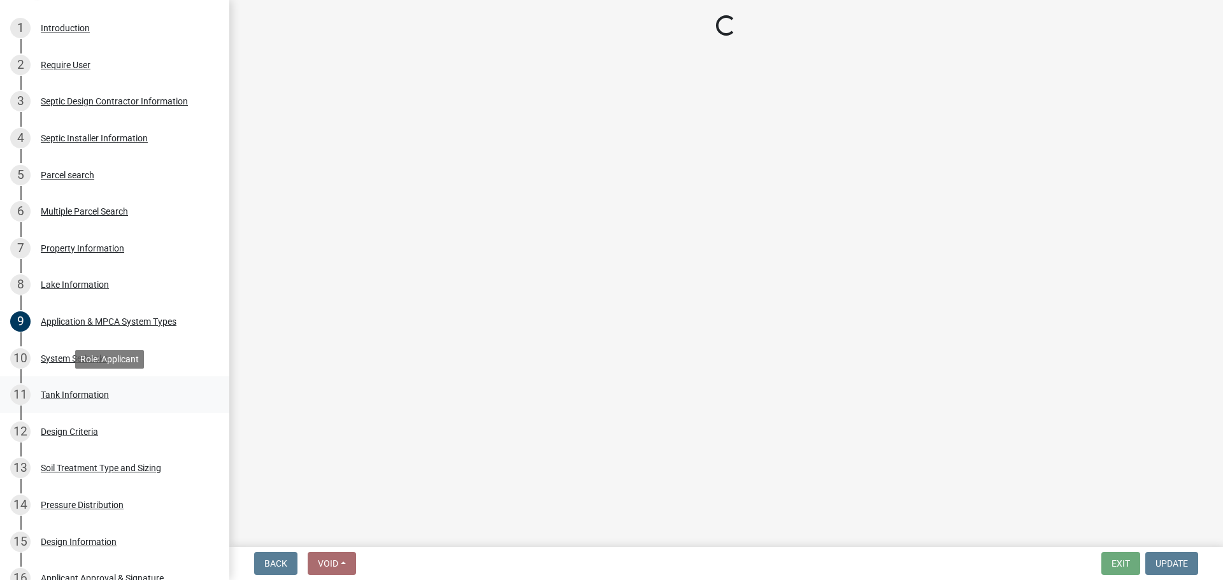
scroll to position [0, 0]
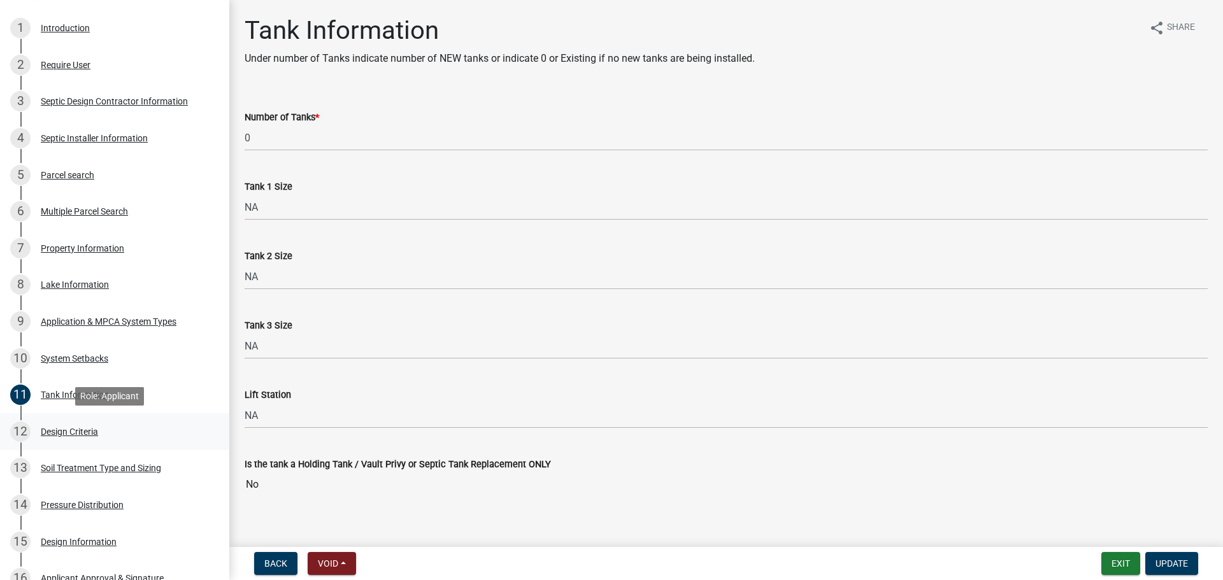
click at [117, 440] on div "12 Design Criteria" at bounding box center [109, 432] width 199 height 20
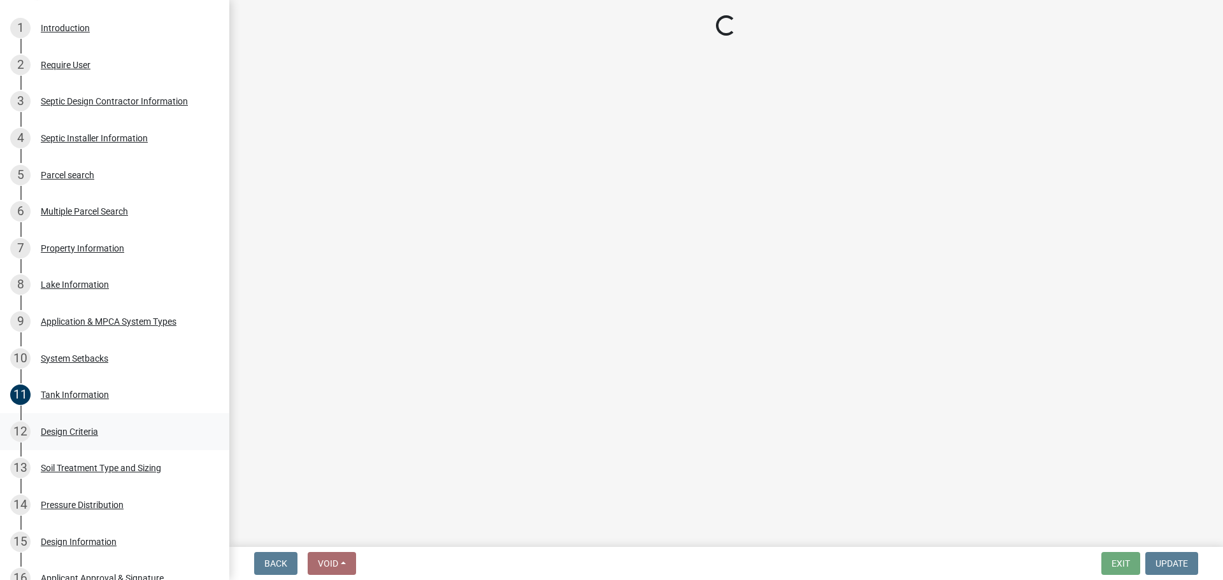
select select "161dc003-2926-44f5-9717-bc9d566eecc1"
select select "3ca66991-ccde-4548-bdad-f82583be96e2"
select select "14354fbd-e666-4c9c-b77c-8c181d233a28"
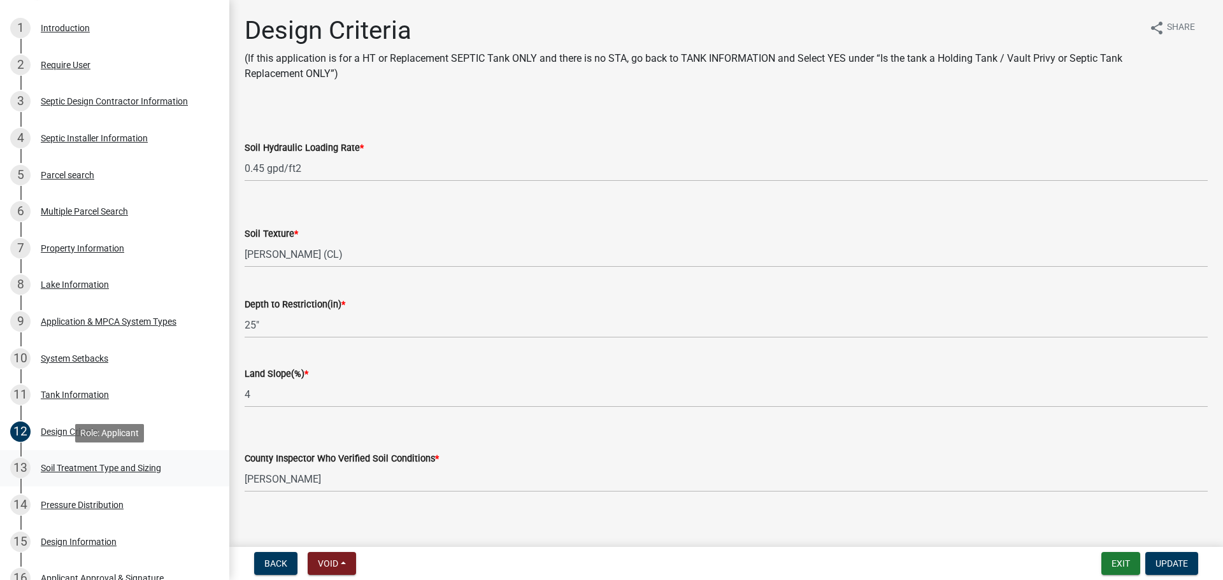
click at [161, 473] on div "Soil Treatment Type and Sizing" at bounding box center [101, 468] width 120 height 9
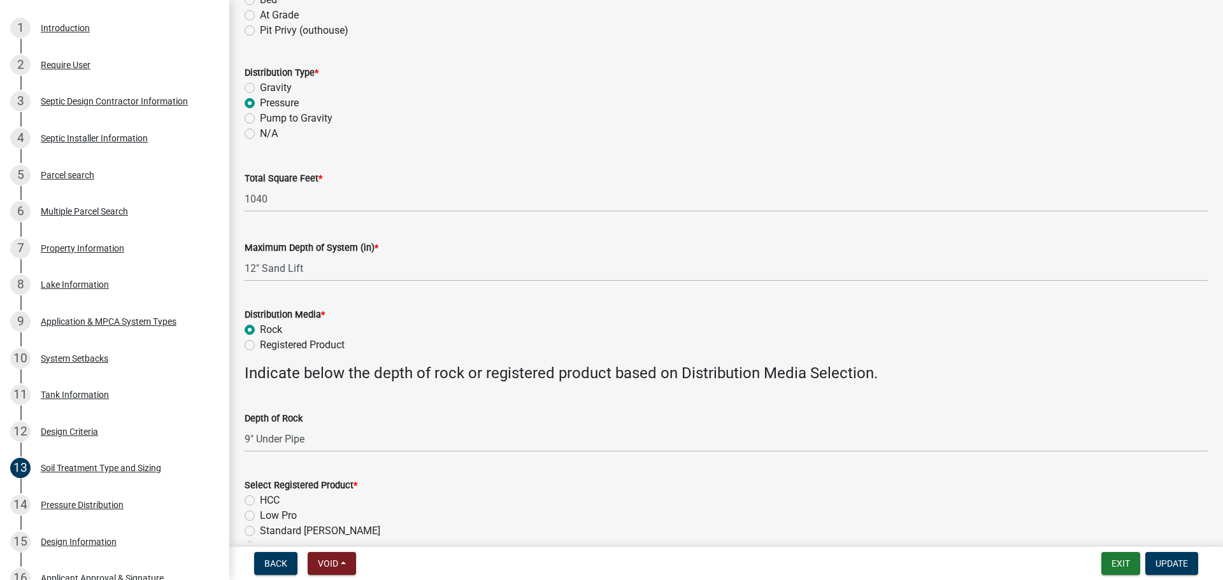
scroll to position [207, 0]
click at [192, 413] on link "12 Design Criteria" at bounding box center [114, 431] width 229 height 37
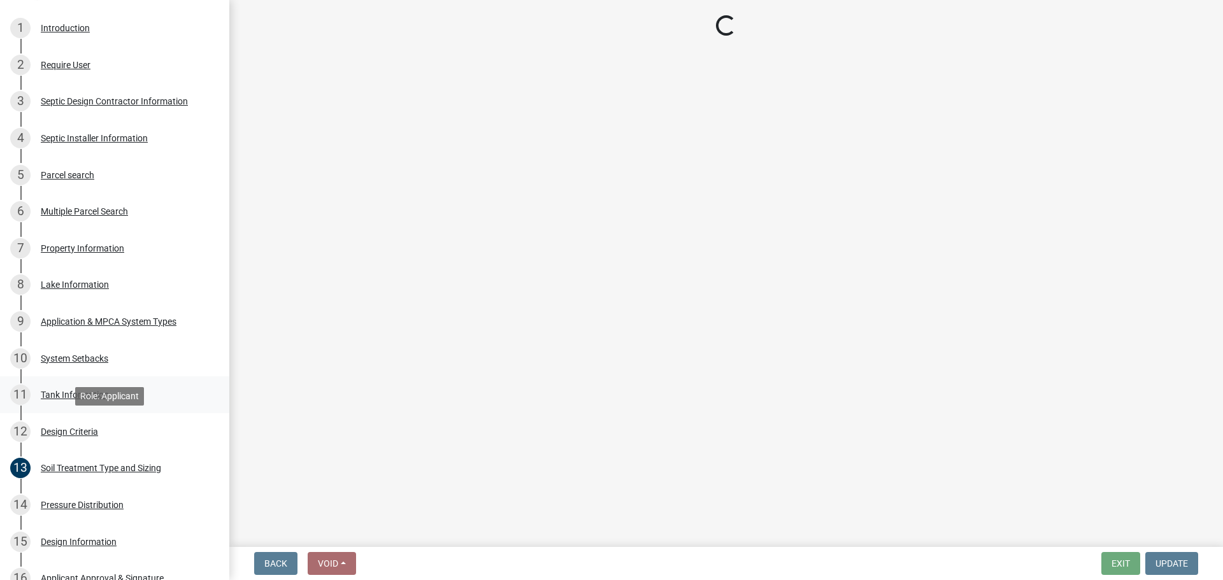
scroll to position [0, 0]
select select "161dc003-2926-44f5-9717-bc9d566eecc1"
select select "3ca66991-ccde-4548-bdad-f82583be96e2"
select select "14354fbd-e666-4c9c-b77c-8c181d233a28"
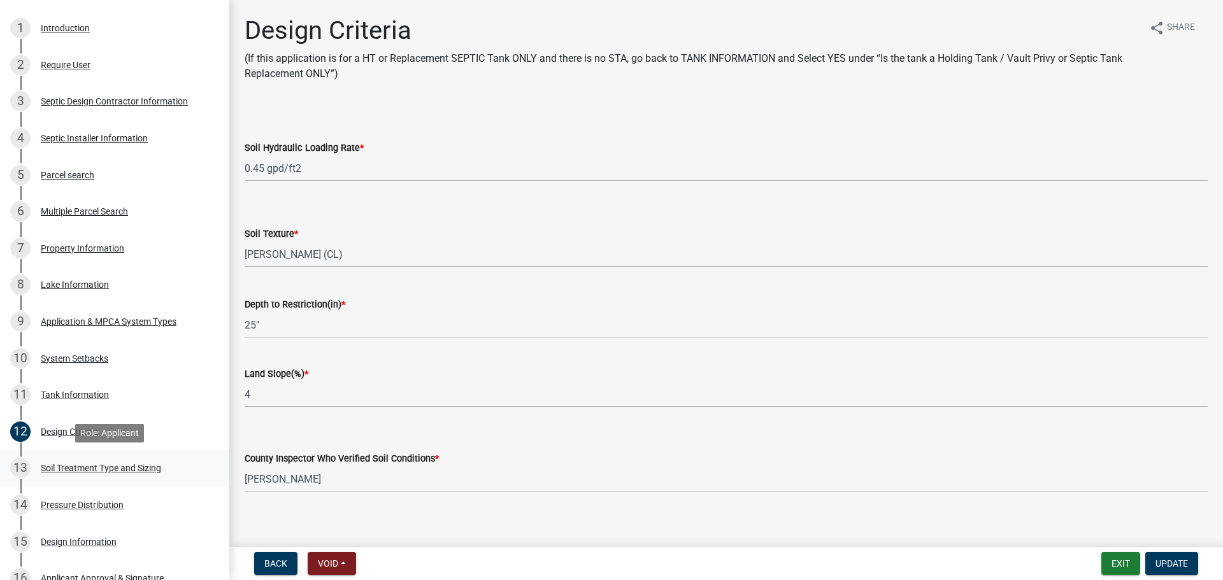
click at [192, 473] on div "13 Soil Treatment Type and Sizing" at bounding box center [109, 468] width 199 height 20
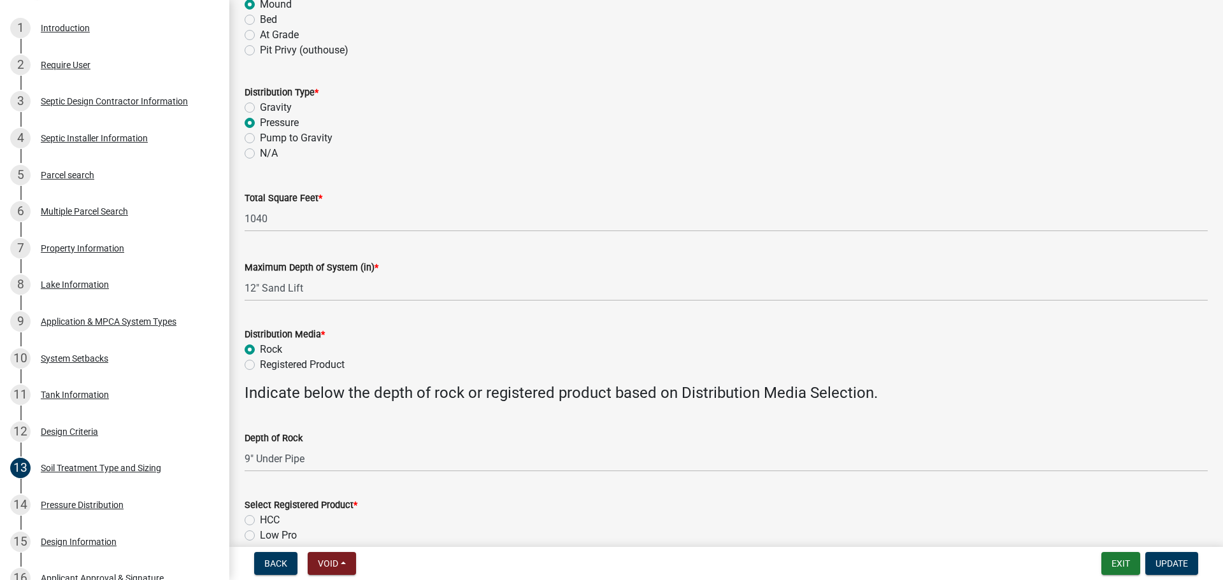
scroll to position [334, 0]
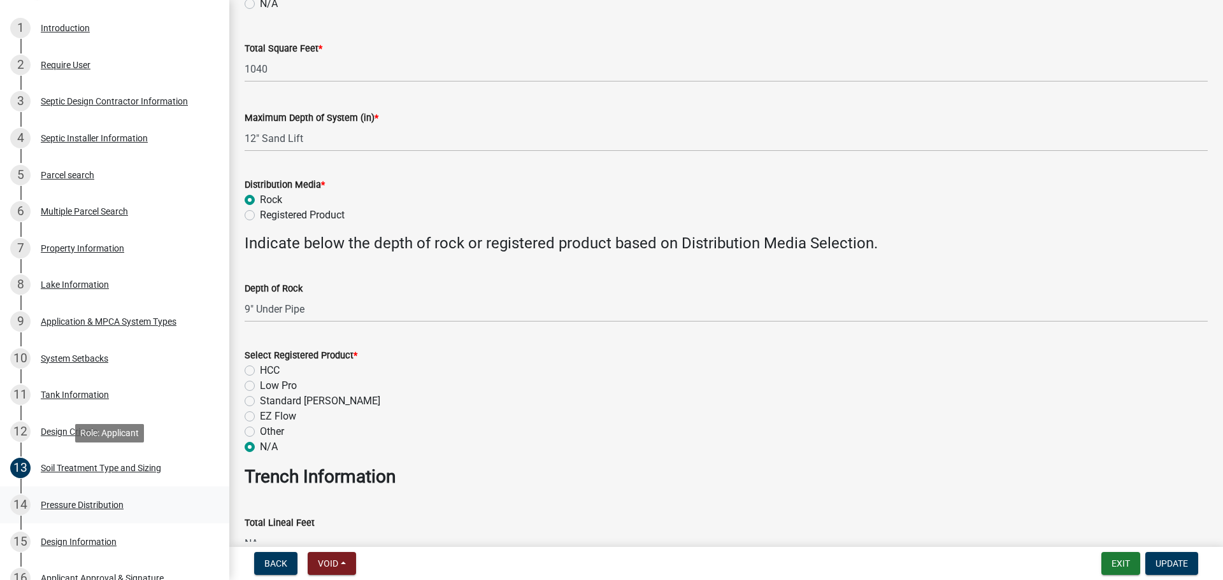
click at [125, 516] on link "14 Pressure Distribution" at bounding box center [114, 505] width 229 height 37
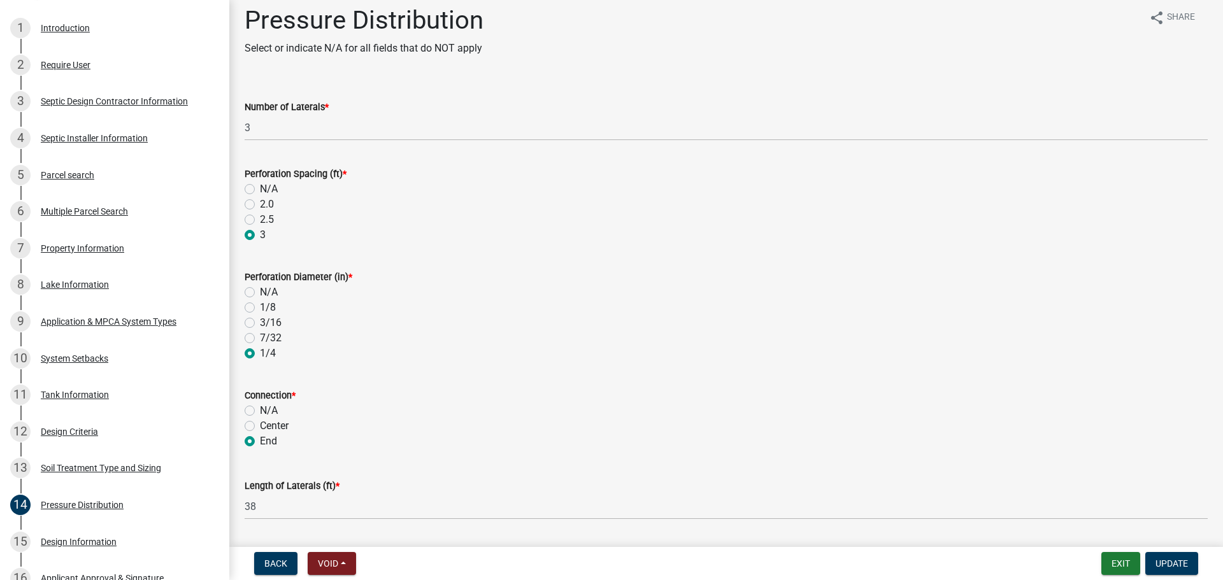
scroll to position [0, 0]
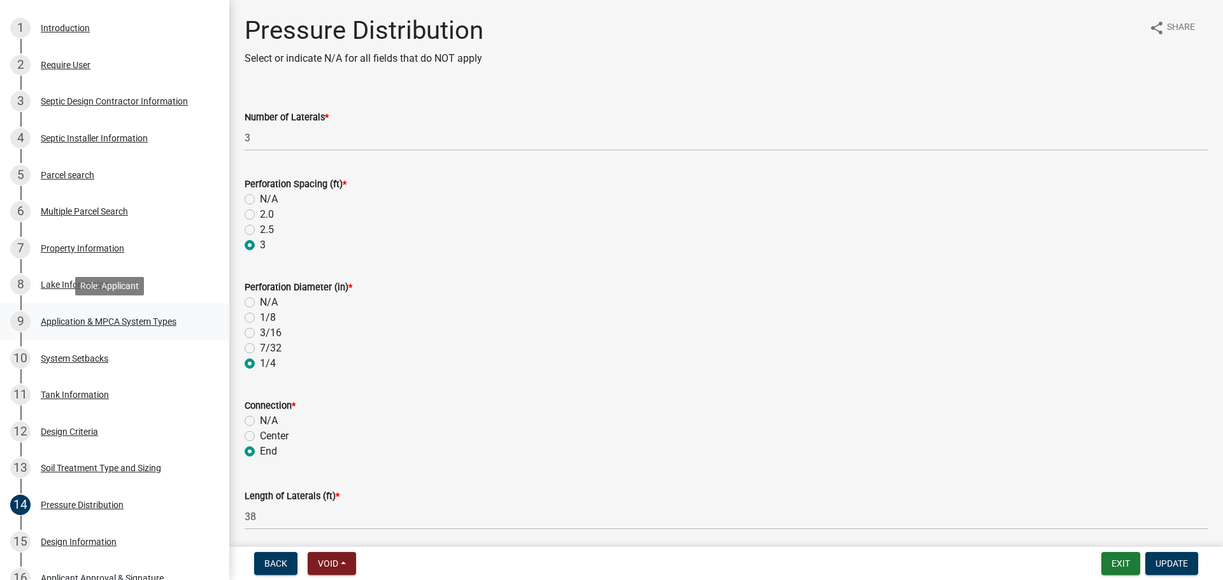
click at [163, 313] on div "9 Application & MPCA System Types" at bounding box center [109, 321] width 199 height 20
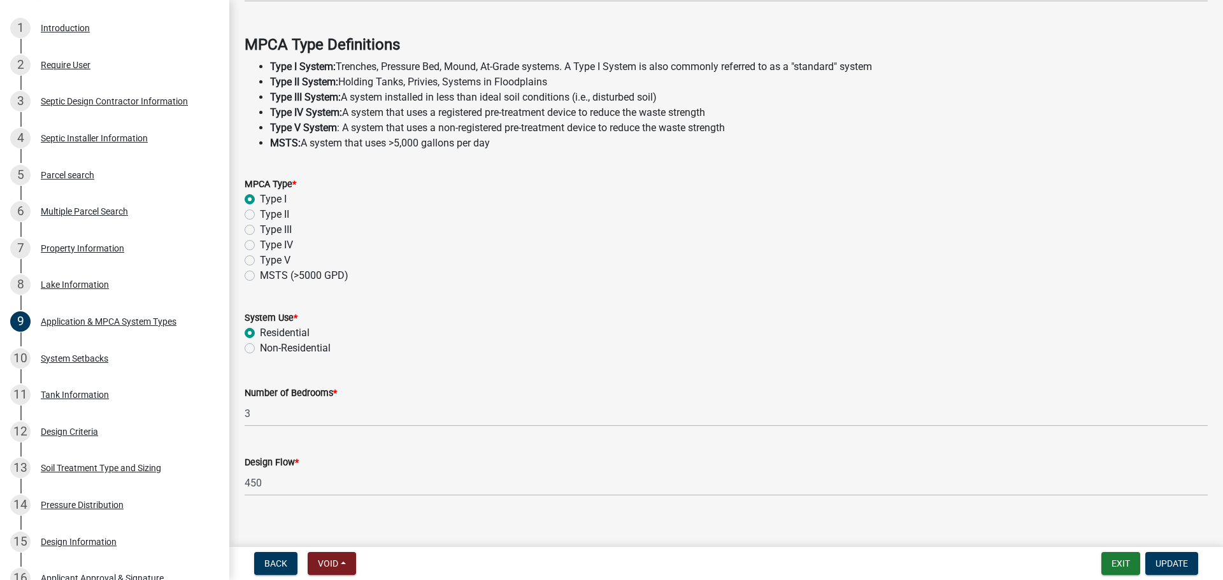
scroll to position [364, 0]
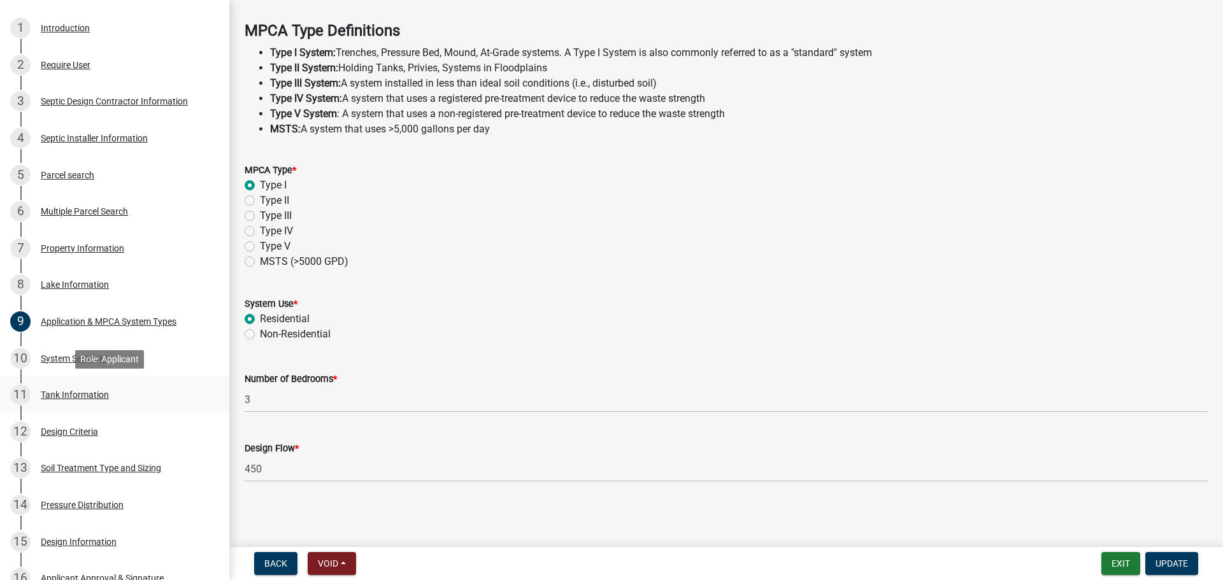
click at [129, 386] on div "11 Tank Information" at bounding box center [109, 395] width 199 height 20
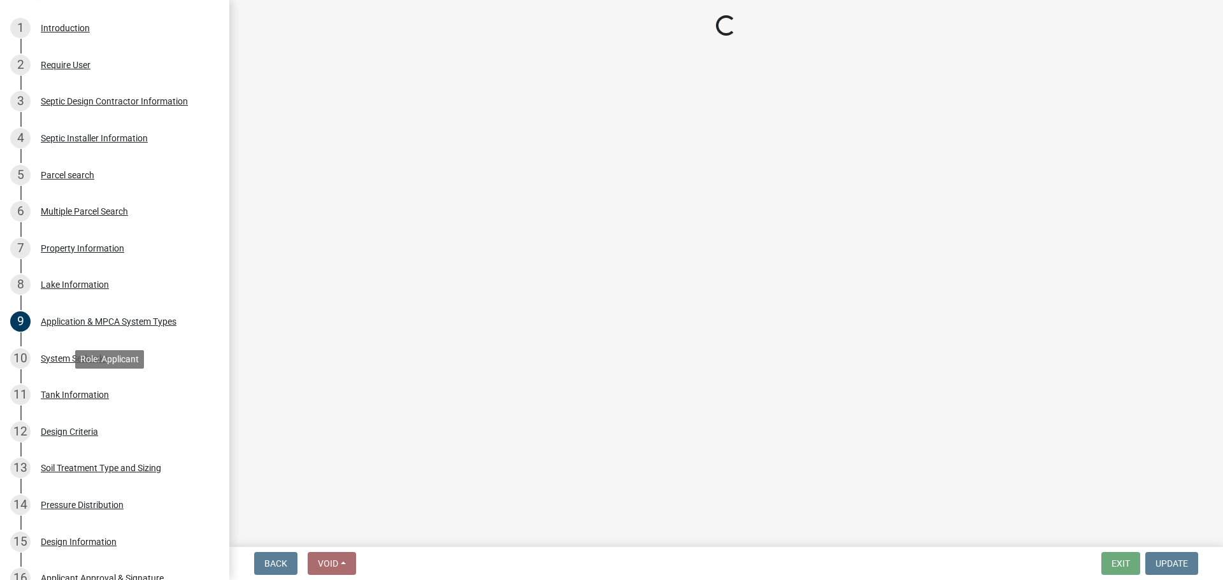
scroll to position [0, 0]
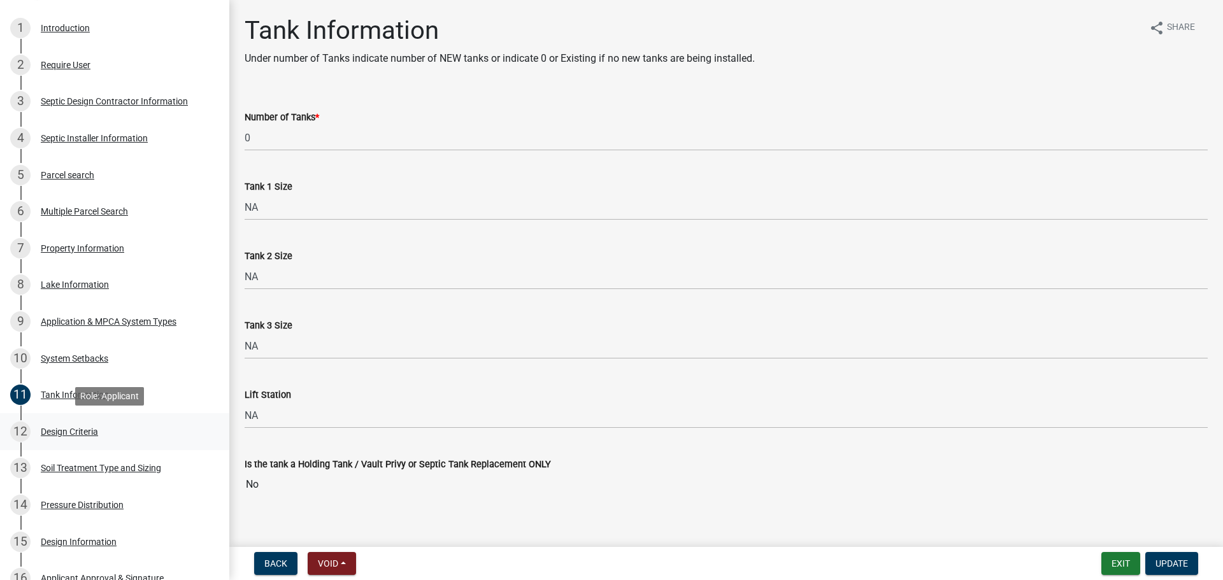
click at [85, 420] on link "12 Design Criteria" at bounding box center [114, 431] width 229 height 37
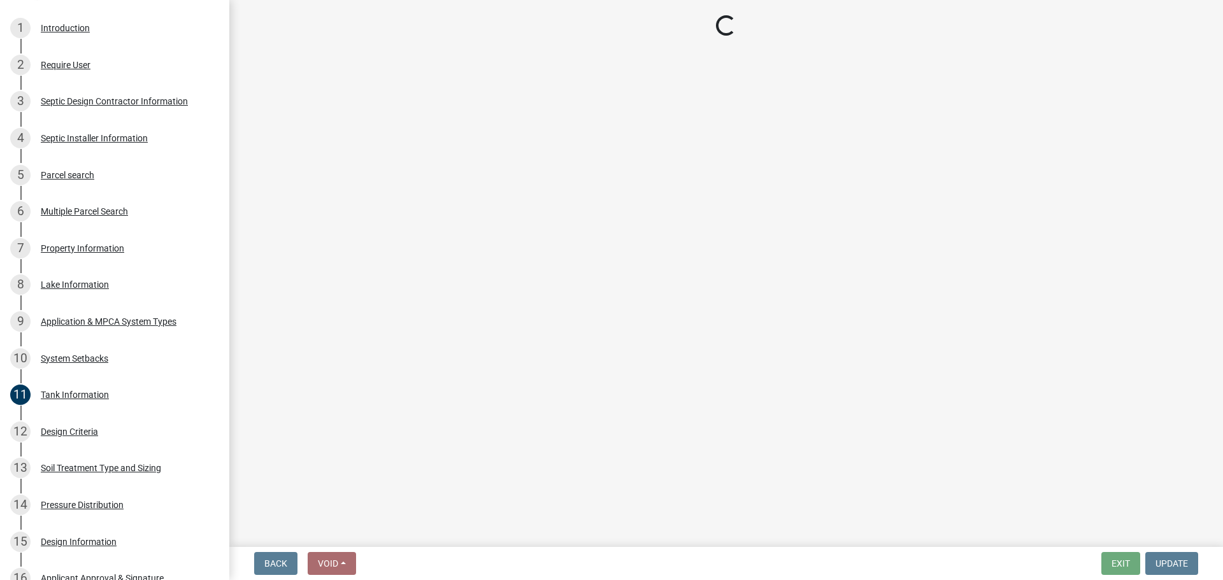
select select "161dc003-2926-44f5-9717-bc9d566eecc1"
select select "3ca66991-ccde-4548-bdad-f82583be96e2"
select select "14354fbd-e666-4c9c-b77c-8c181d233a28"
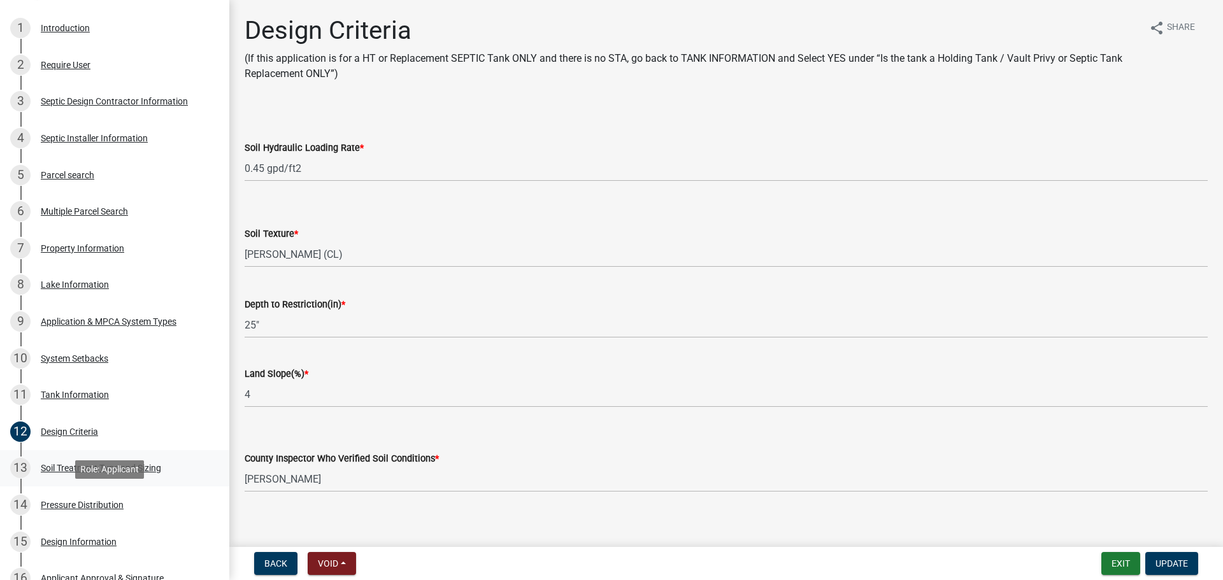
click at [159, 485] on link "13 Soil Treatment Type and Sizing" at bounding box center [114, 468] width 229 height 37
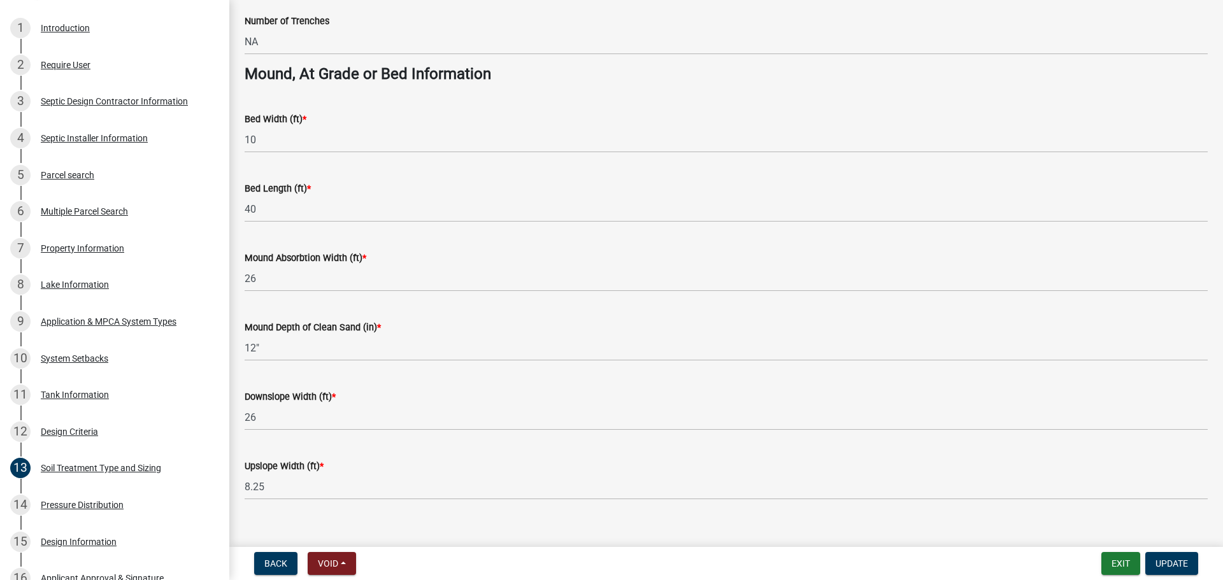
scroll to position [923, 0]
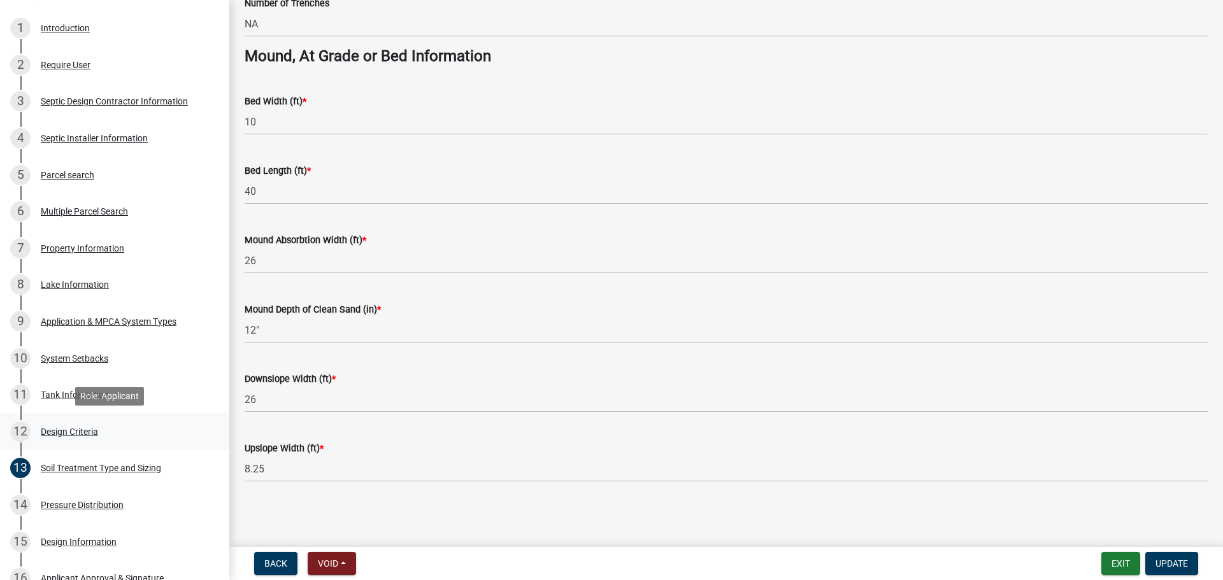
click at [136, 422] on div "12 Design Criteria" at bounding box center [109, 432] width 199 height 20
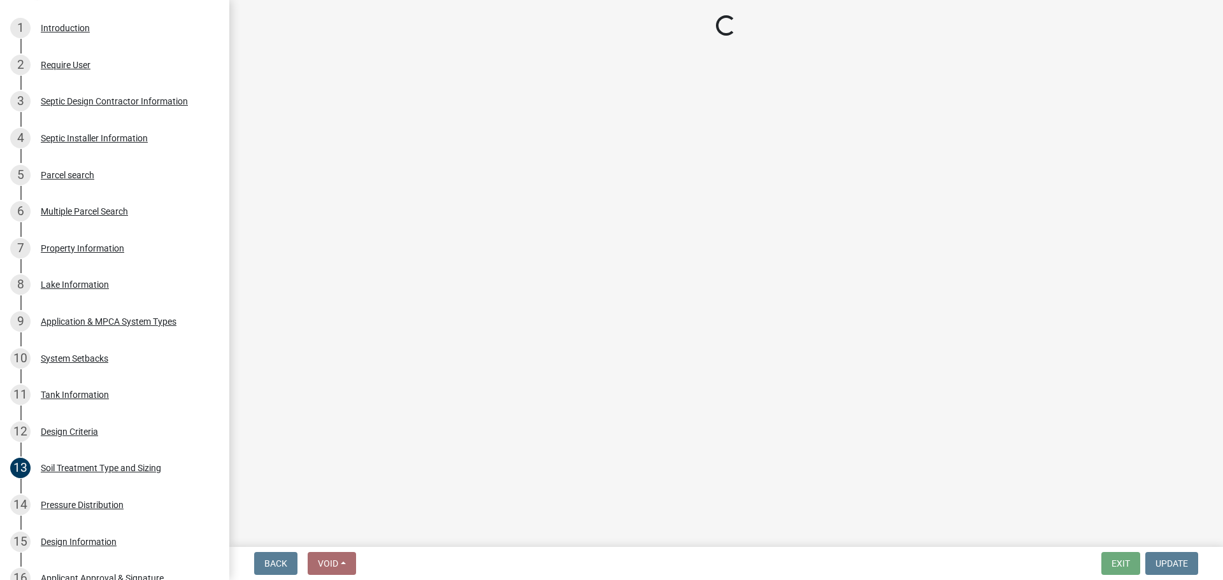
select select "161dc003-2926-44f5-9717-bc9d566eecc1"
select select "3ca66991-ccde-4548-bdad-f82583be96e2"
select select "14354fbd-e666-4c9c-b77c-8c181d233a28"
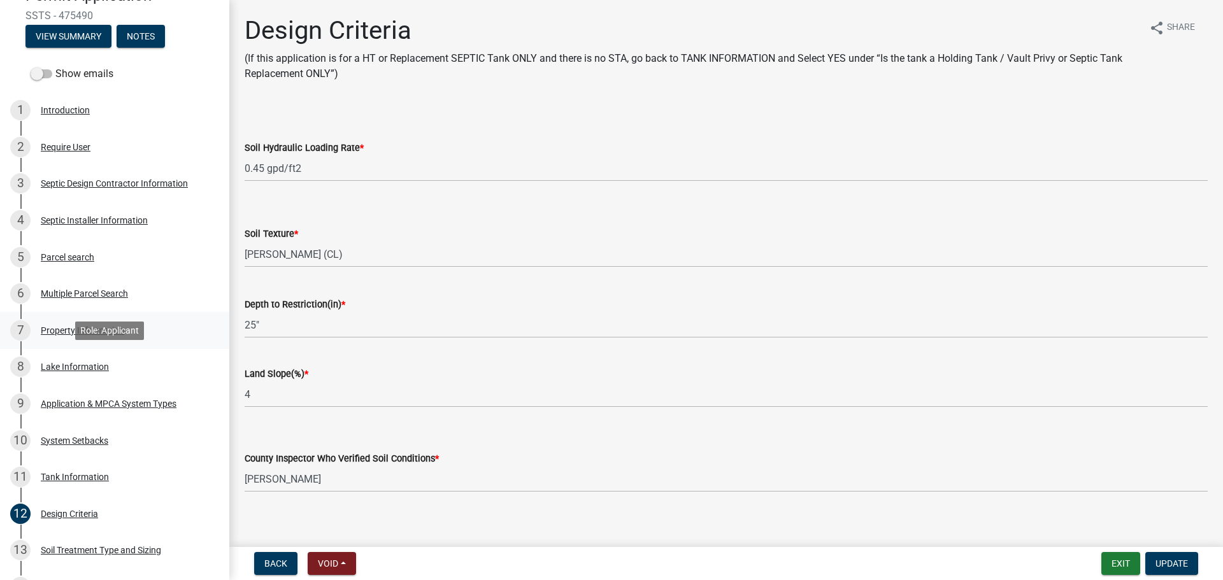
scroll to position [127, 0]
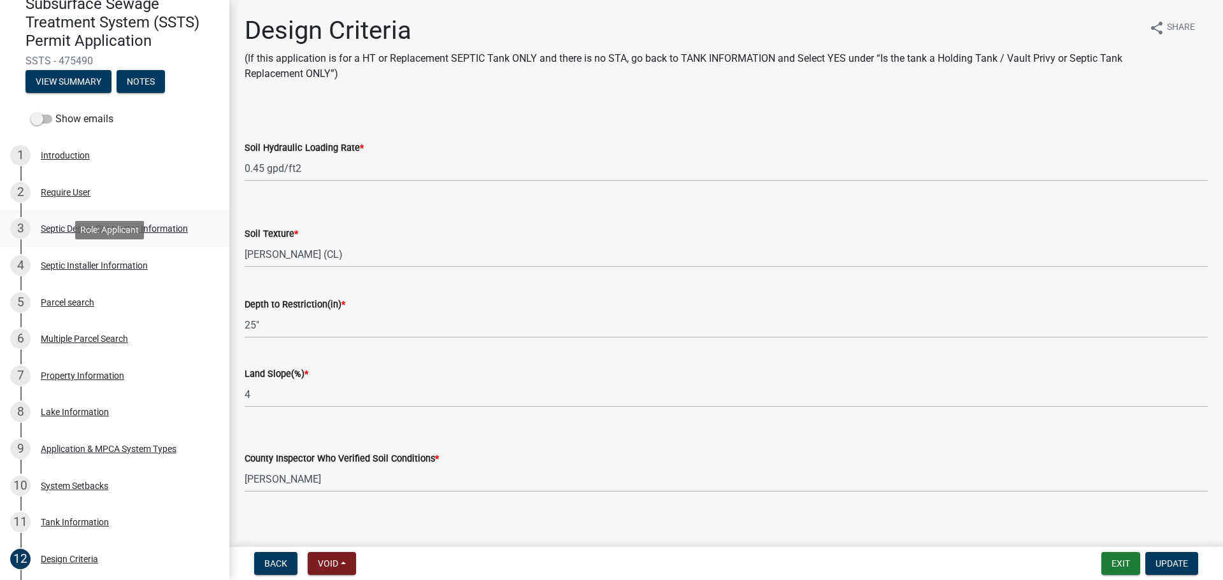
click at [124, 237] on div "3 Septic Design Contractor Information" at bounding box center [109, 228] width 199 height 20
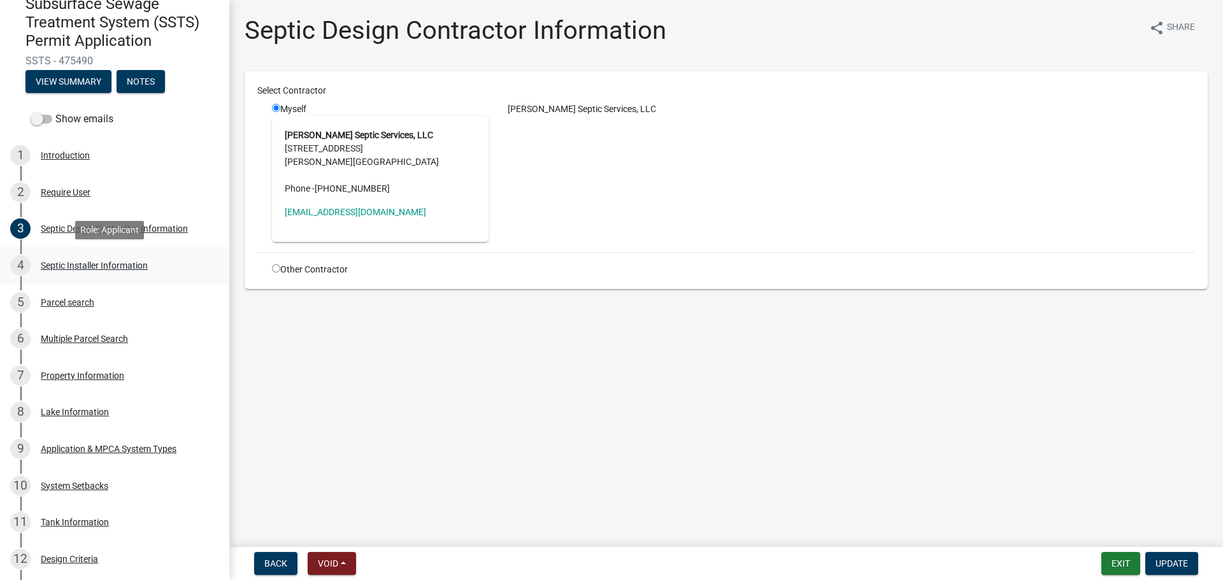
click at [117, 273] on div "4 Septic Installer Information" at bounding box center [109, 265] width 199 height 20
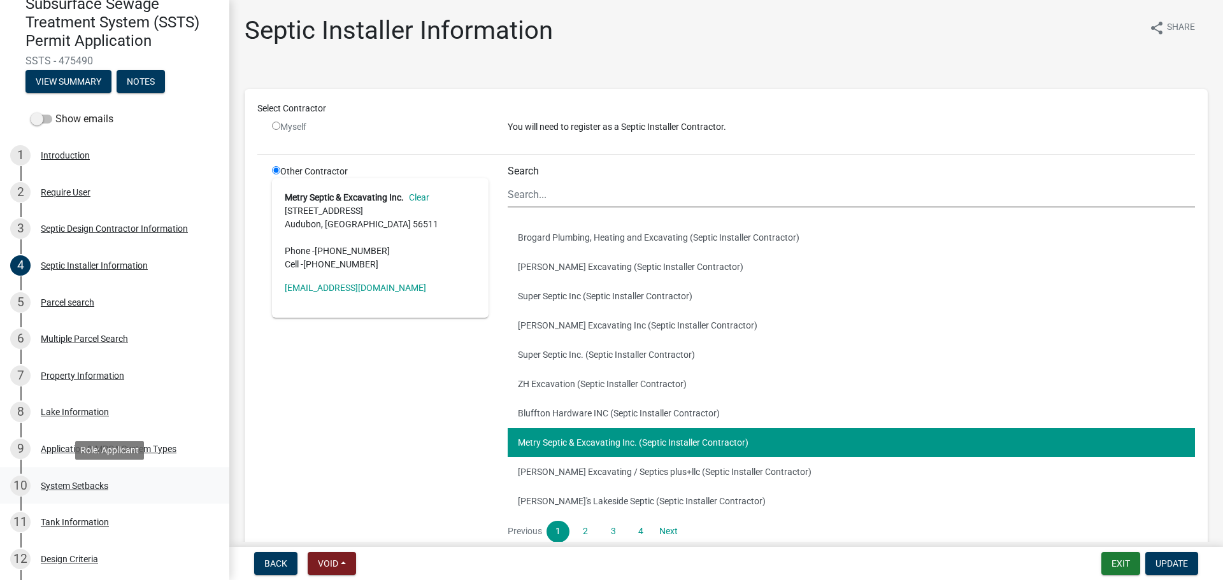
click at [104, 480] on div "10 System Setbacks" at bounding box center [109, 486] width 199 height 20
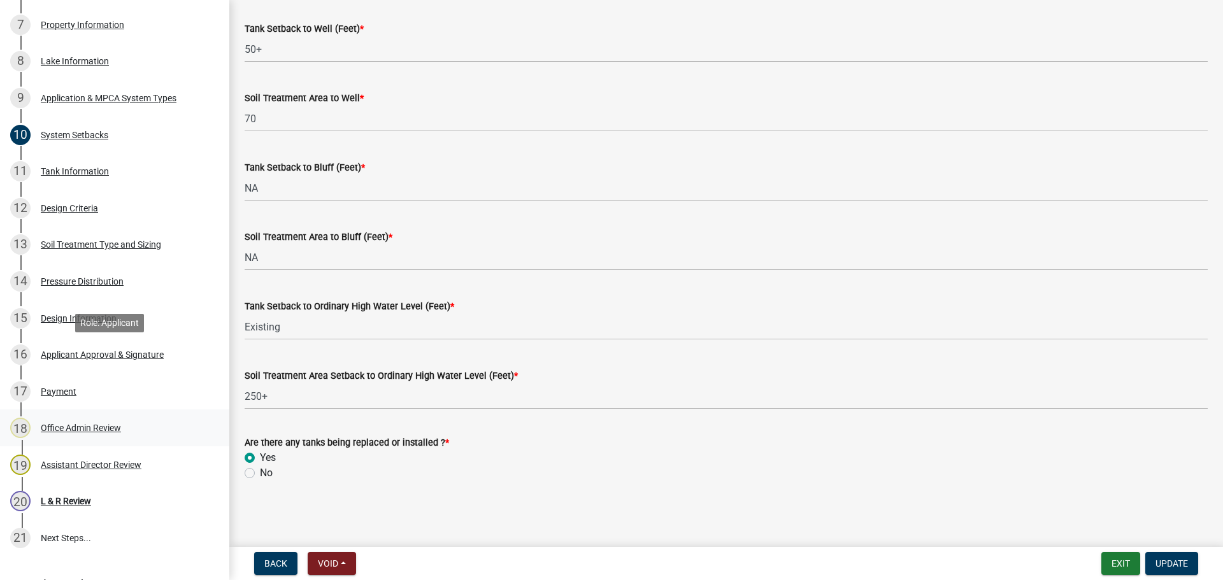
scroll to position [573, 0]
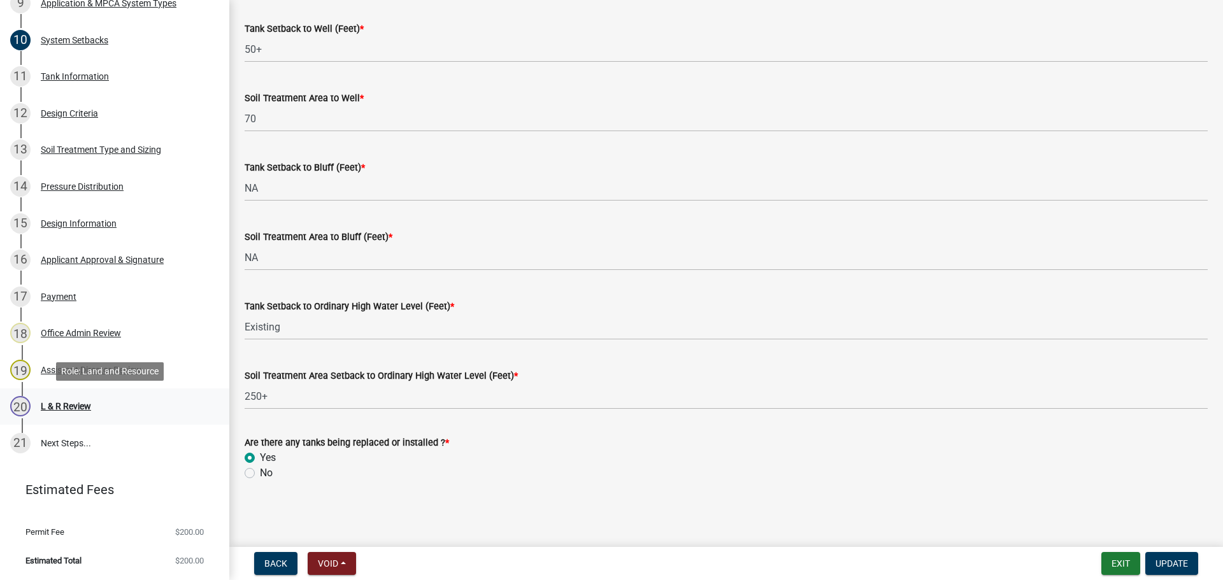
click at [92, 400] on div "20 L & R Review" at bounding box center [109, 406] width 199 height 20
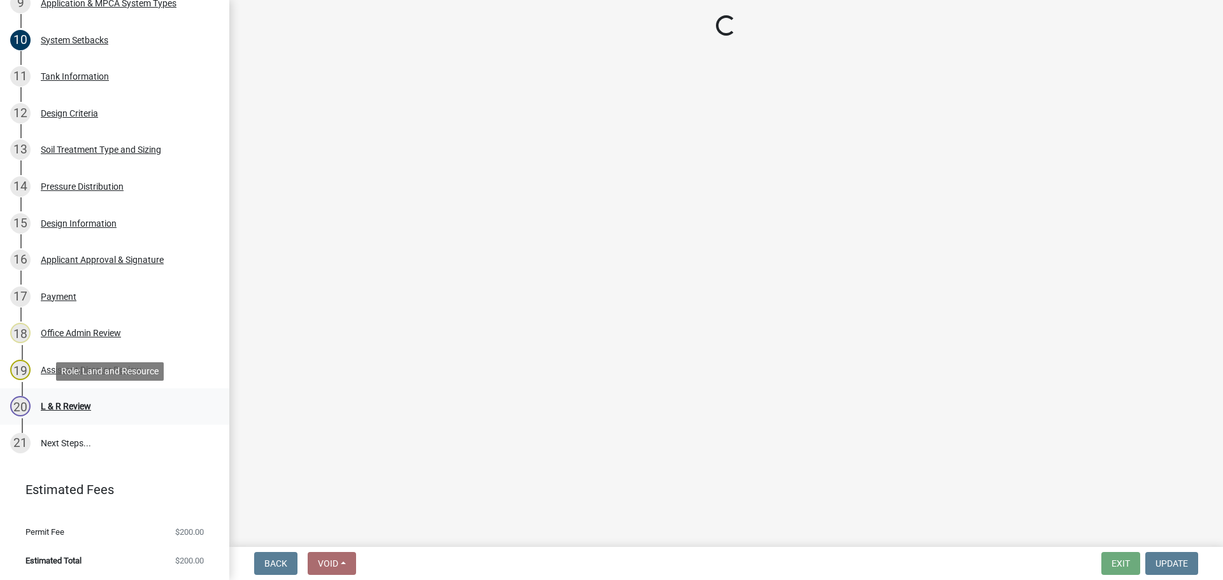
scroll to position [0, 0]
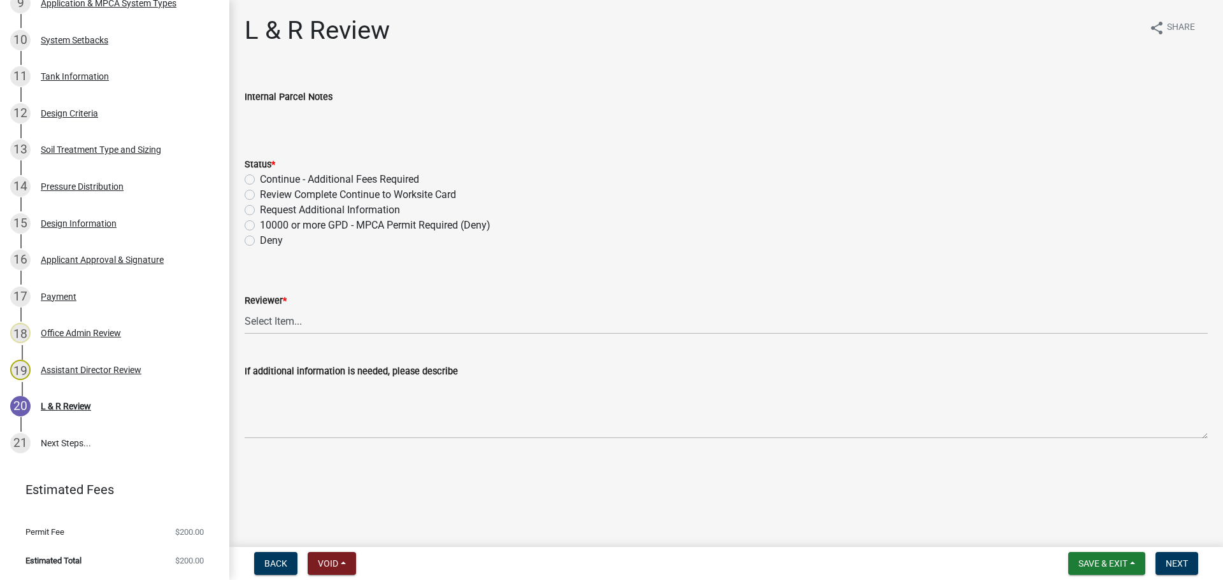
click at [303, 196] on label "Review Complete Continue to Worksite Card" at bounding box center [358, 194] width 196 height 15
click at [268, 196] on input "Review Complete Continue to Worksite Card" at bounding box center [264, 191] width 8 height 8
radio input "true"
click at [313, 323] on select "Select Item... Alexis Newark Andrea Perales Brittany Tollefson Elizabeth Plaste…" at bounding box center [726, 321] width 963 height 26
click at [245, 308] on select "Select Item... Alexis Newark Andrea Perales Brittany Tollefson Elizabeth Plaste…" at bounding box center [726, 321] width 963 height 26
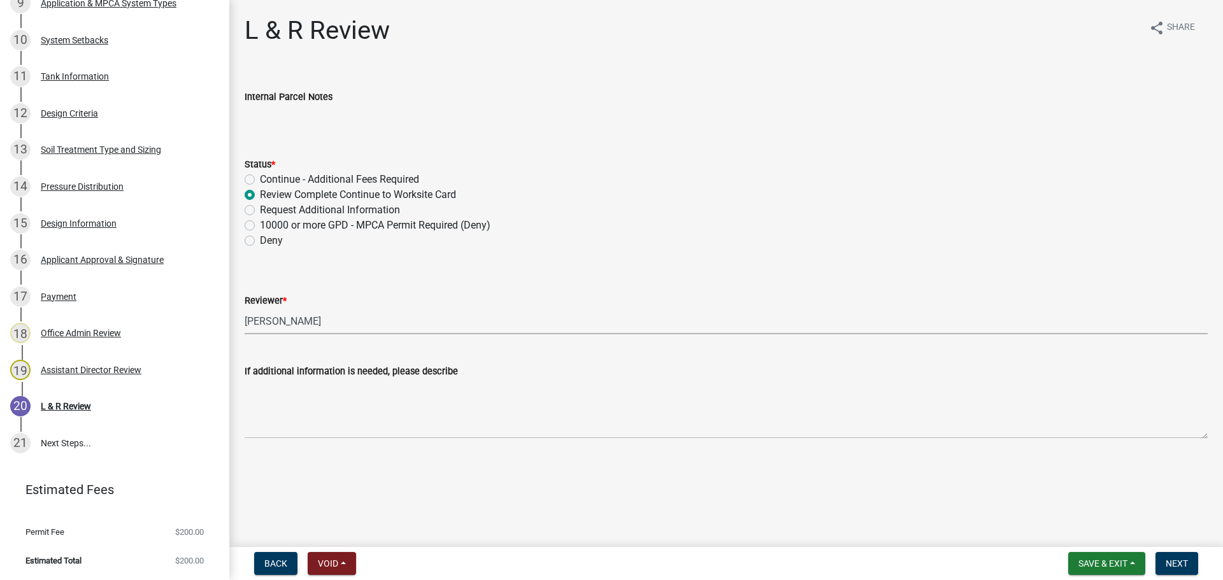
select select "05826fb5-7c18-481d-abe0-188b58e93217"
click at [1186, 561] on span "Next" at bounding box center [1176, 564] width 22 height 10
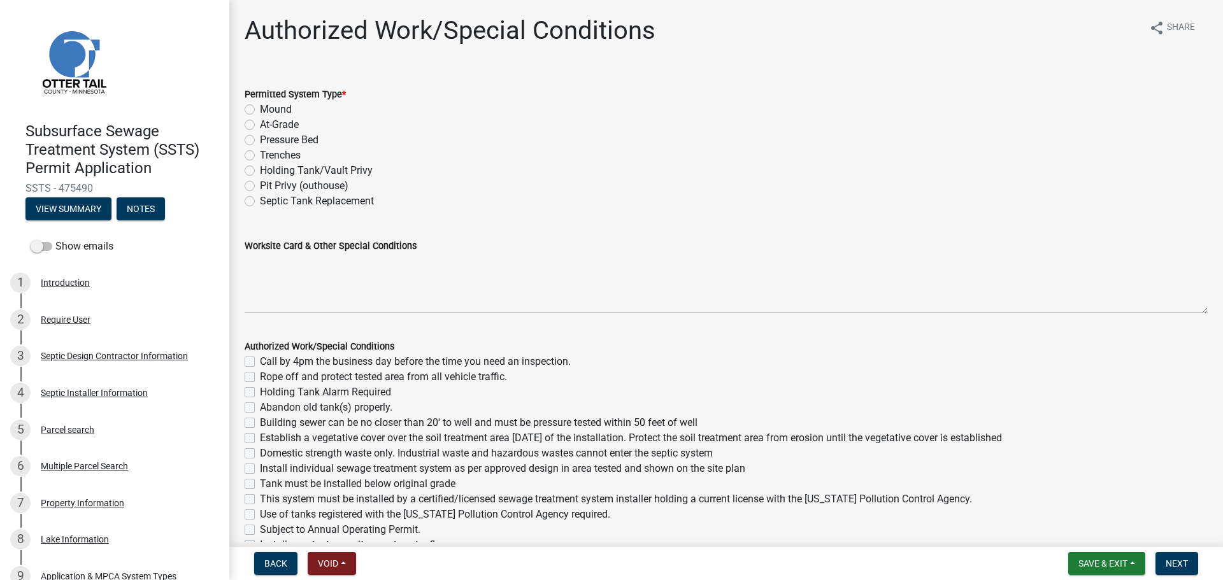
click at [272, 111] on label "Mound" at bounding box center [276, 109] width 32 height 15
click at [268, 110] on input "Mound" at bounding box center [264, 106] width 8 height 8
radio input "true"
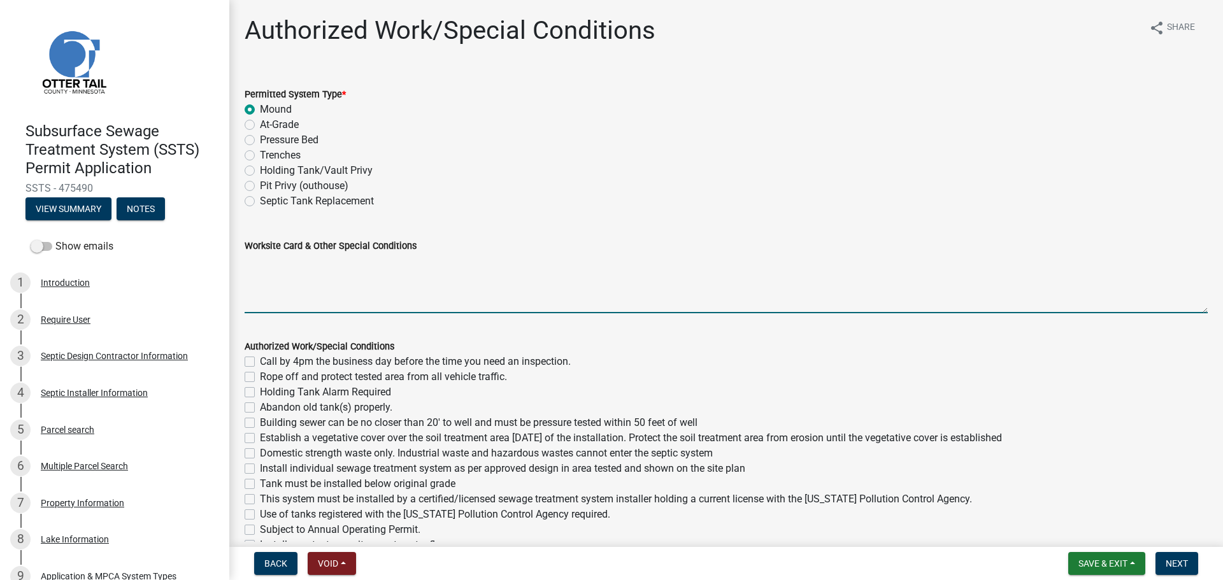
click at [327, 272] on textarea "Worksite Card & Other Special Conditions" at bounding box center [726, 283] width 963 height 60
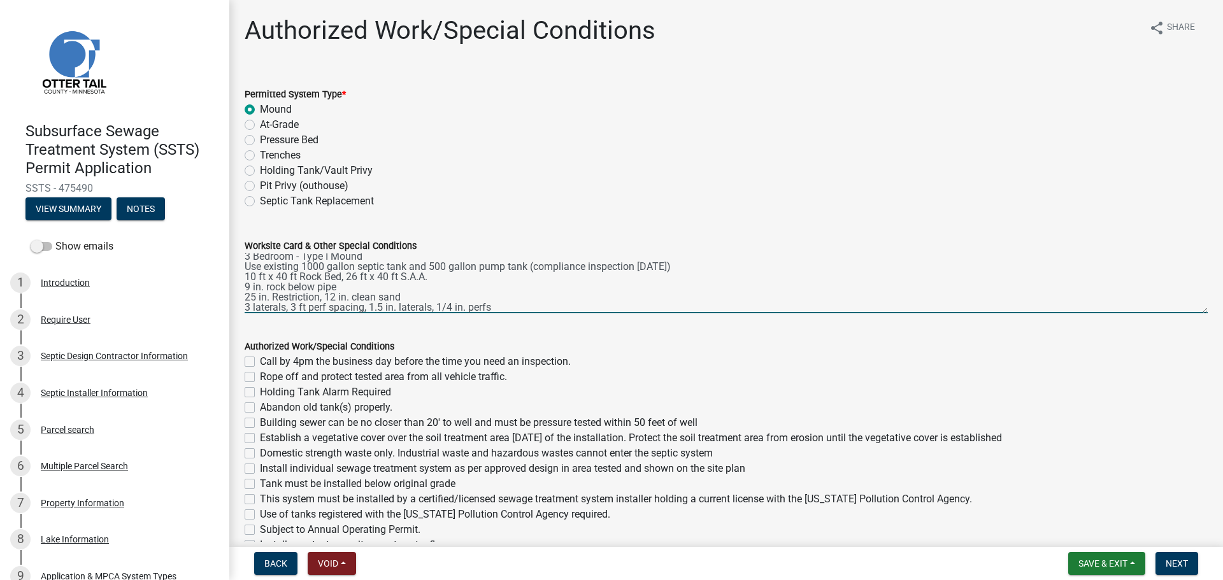
scroll to position [17, 0]
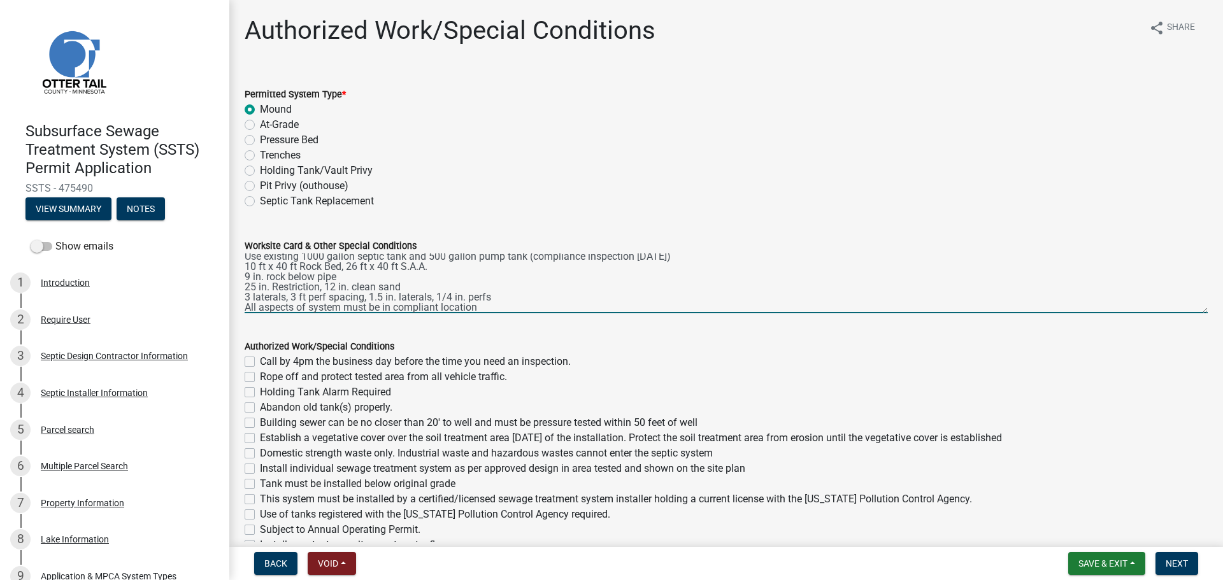
type textarea "3 Bedroom - Type I Mound Use existing 1000 gallon septic tank and 500 gallon pu…"
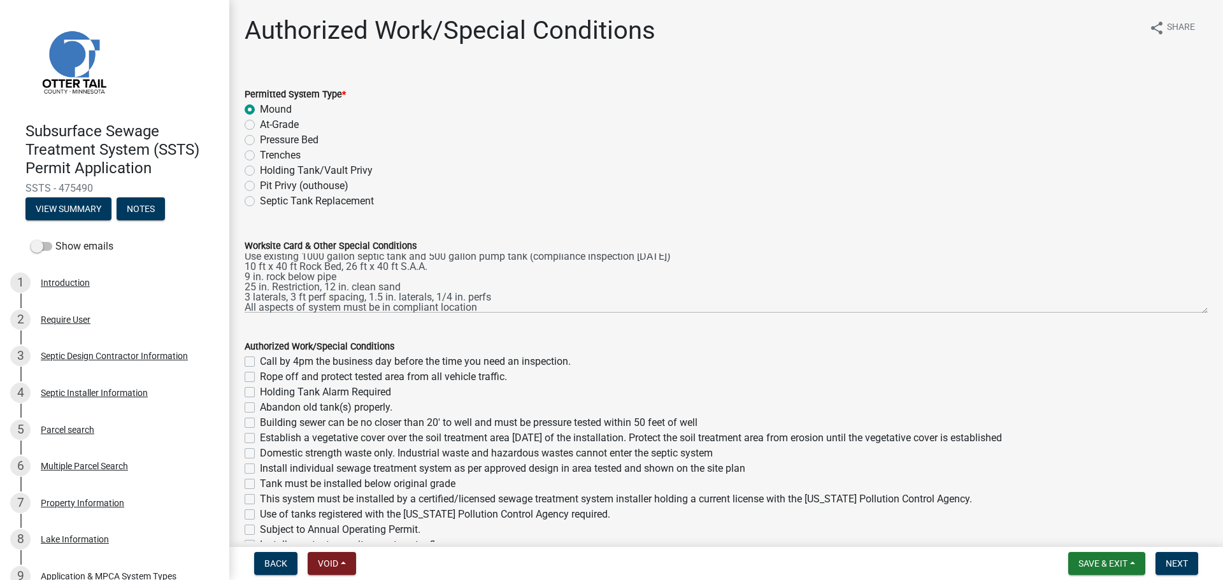
click at [260, 513] on label "Use of tanks registered with the Minnesota Pollution Control Agency required." at bounding box center [435, 514] width 350 height 15
click at [260, 513] on input "Use of tanks registered with the Minnesota Pollution Control Agency required." at bounding box center [264, 511] width 8 height 8
checkbox input "true"
checkbox input "false"
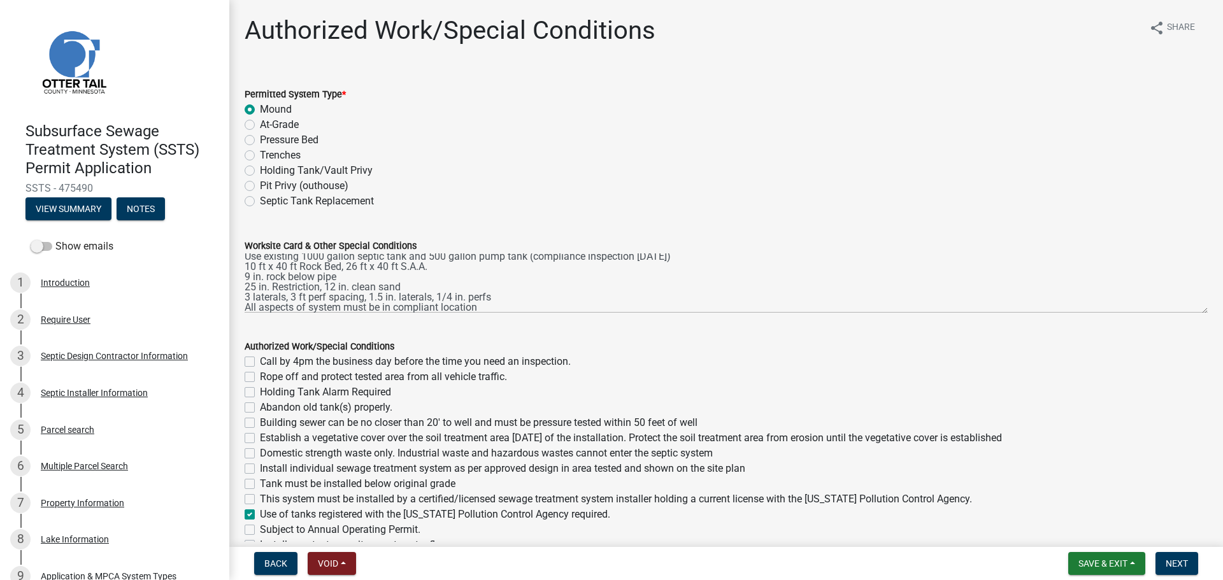
checkbox input "false"
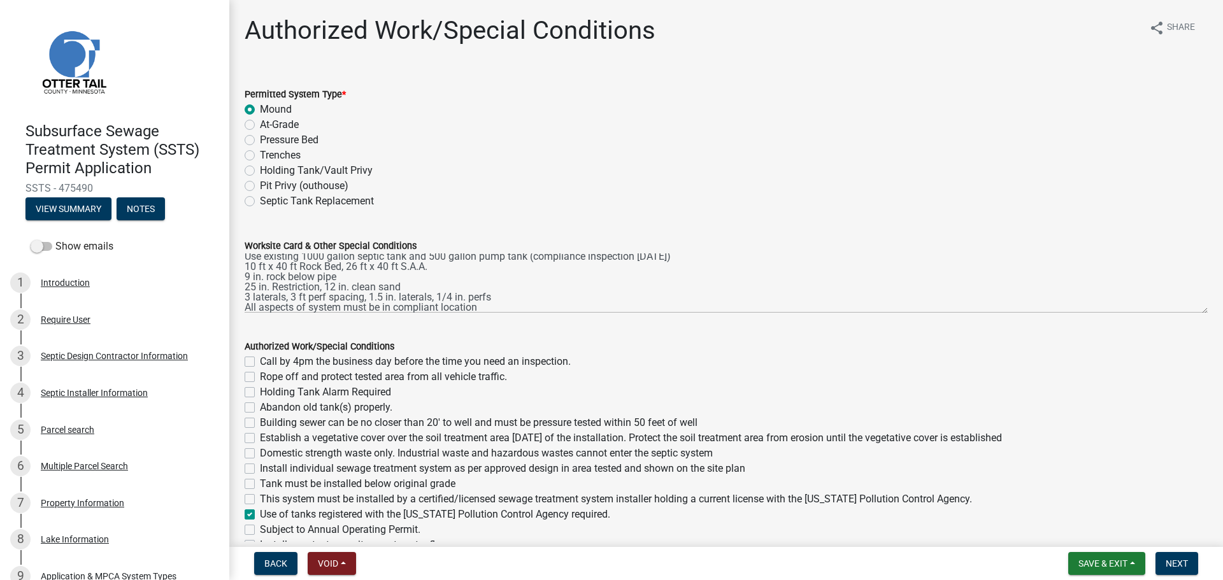
checkbox input "false"
checkbox input "true"
checkbox input "false"
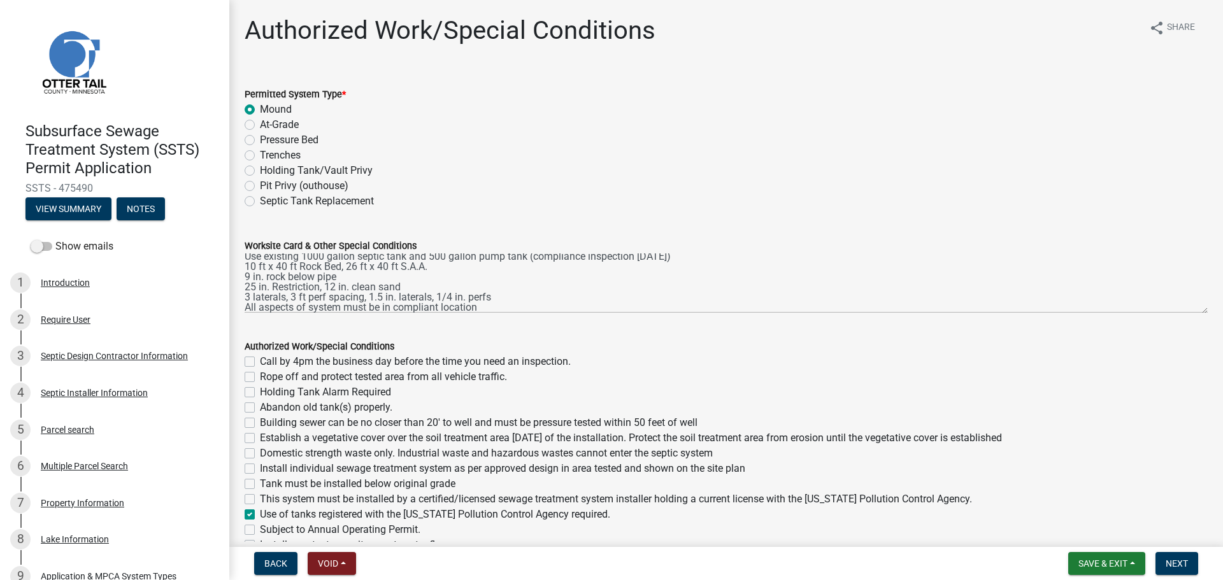
checkbox input "false"
click at [260, 488] on label "Tank must be installed below original grade" at bounding box center [358, 483] width 196 height 15
click at [260, 485] on input "Tank must be installed below original grade" at bounding box center [264, 480] width 8 height 8
checkbox input "true"
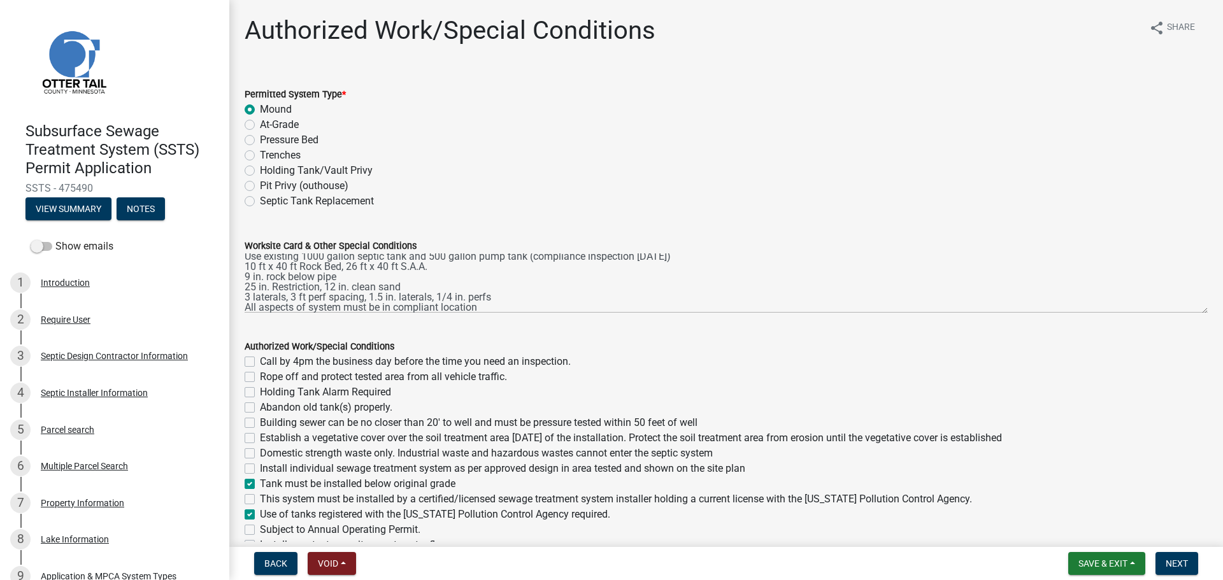
checkbox input "false"
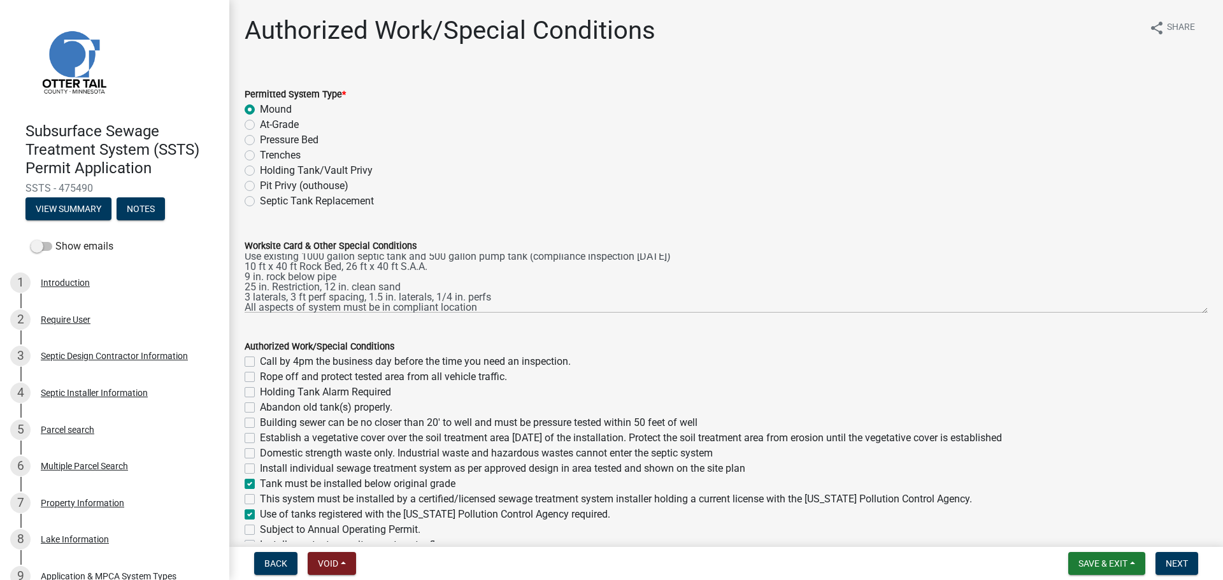
checkbox input "false"
drag, startPoint x: 249, startPoint y: 501, endPoint x: 251, endPoint y: 485, distance: 16.7
click at [260, 501] on label "This system must be installed by a certified/licensed sewage treatment system i…" at bounding box center [616, 499] width 712 height 15
click at [260, 500] on input "This system must be installed by a certified/licensed sewage treatment system i…" at bounding box center [264, 496] width 8 height 8
click at [260, 469] on label "Install individual sewage treatment system as per approved design in area teste…" at bounding box center [502, 468] width 485 height 15
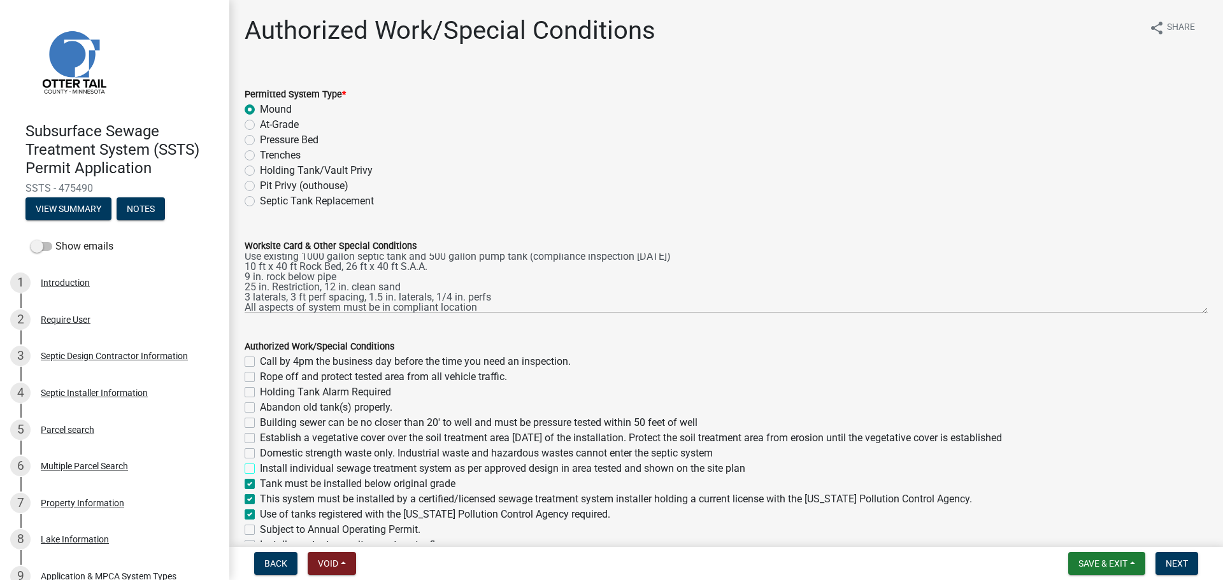
click at [260, 469] on input "Install individual sewage treatment system as per approved design in area teste…" at bounding box center [264, 465] width 8 height 8
click at [260, 453] on label "Domestic strength waste only. Industrial waste and hazardous wastes cannot ente…" at bounding box center [486, 453] width 453 height 15
click at [260, 453] on input "Domestic strength waste only. Industrial waste and hazardous wastes cannot ente…" at bounding box center [264, 450] width 8 height 8
click at [260, 437] on label "Establish a vegetative cover over the soil treatment area within 30 days of the…" at bounding box center [631, 438] width 742 height 15
click at [260, 437] on input "Establish a vegetative cover over the soil treatment area within 30 days of the…" at bounding box center [264, 435] width 8 height 8
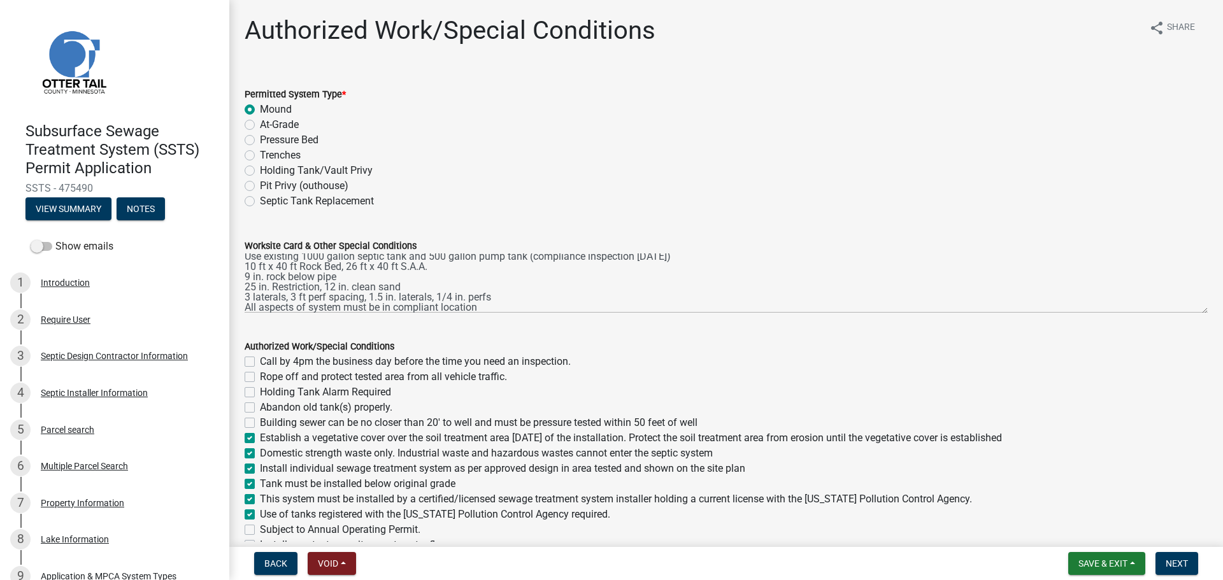
click at [252, 417] on div "Building sewer can be no closer than 20' to well and must be pressure tested wi…" at bounding box center [726, 422] width 963 height 15
click at [260, 422] on label "Building sewer can be no closer than 20' to well and must be pressure tested wi…" at bounding box center [479, 422] width 438 height 15
click at [260, 422] on input "Building sewer can be no closer than 20' to well and must be pressure tested wi…" at bounding box center [264, 419] width 8 height 8
drag, startPoint x: 250, startPoint y: 360, endPoint x: 252, endPoint y: 373, distance: 12.3
click at [260, 362] on label "Call by 4pm the business day before the time you need an inspection." at bounding box center [415, 361] width 311 height 15
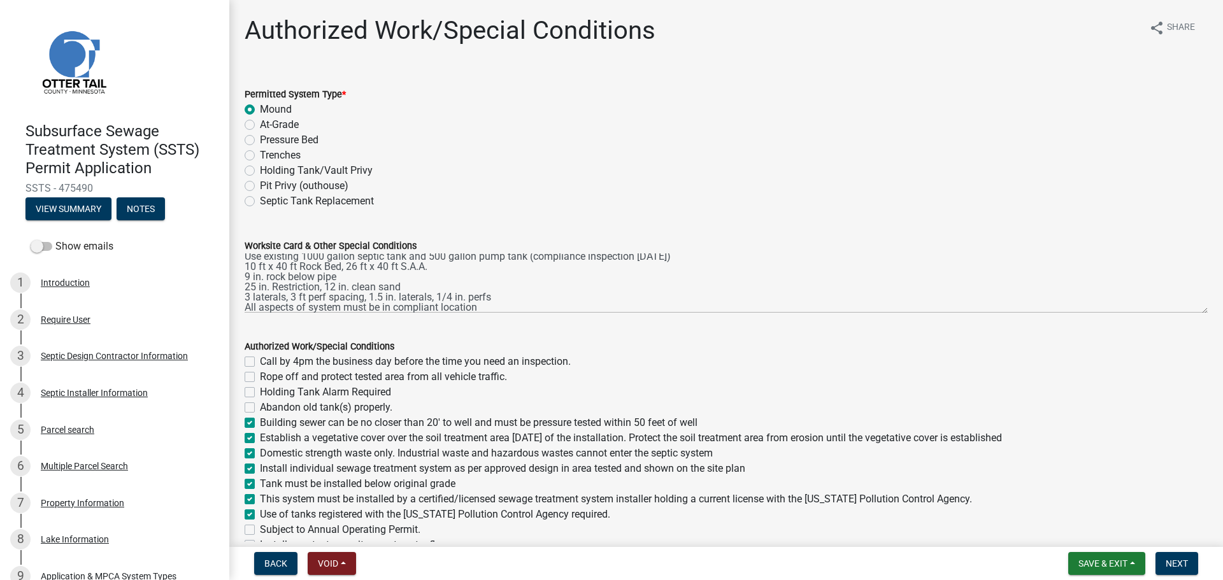
click at [260, 362] on input "Call by 4pm the business day before the time you need an inspection." at bounding box center [264, 358] width 8 height 8
click at [260, 373] on label "Rope off and protect tested area from all vehicle traffic." at bounding box center [383, 376] width 247 height 15
click at [260, 373] on input "Rope off and protect tested area from all vehicle traffic." at bounding box center [264, 373] width 8 height 8
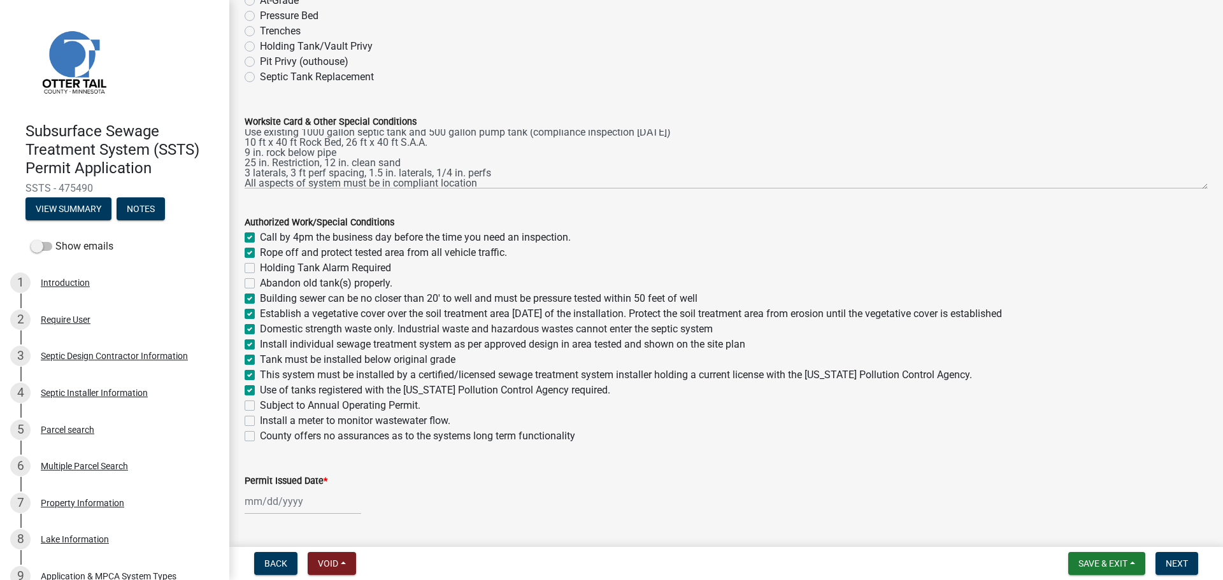
scroll to position [158, 0]
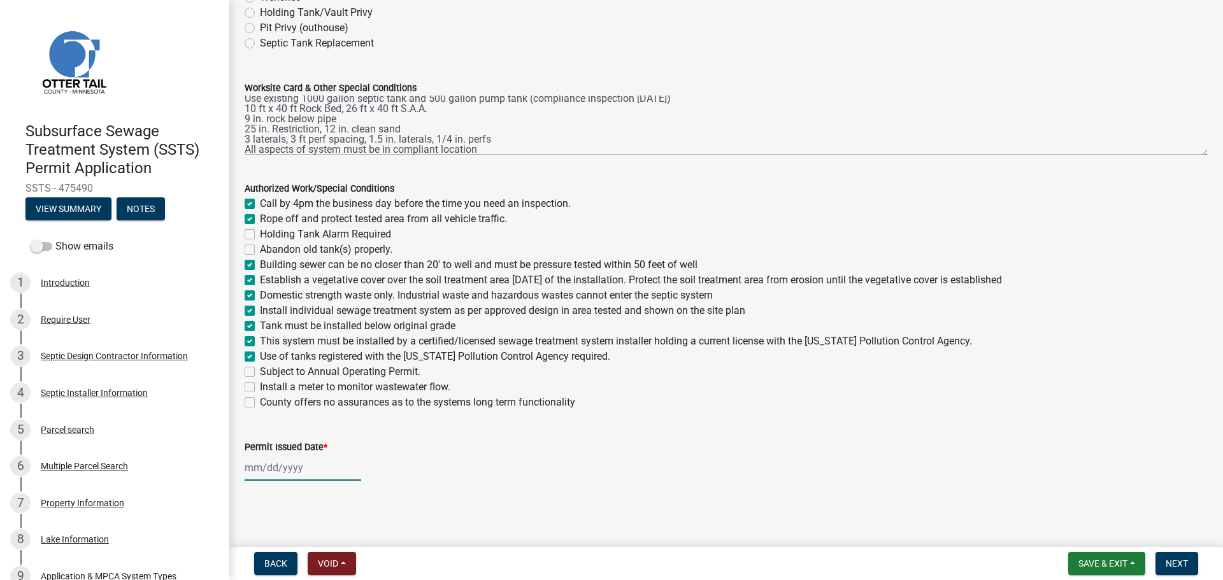
click at [288, 470] on div at bounding box center [303, 468] width 117 height 26
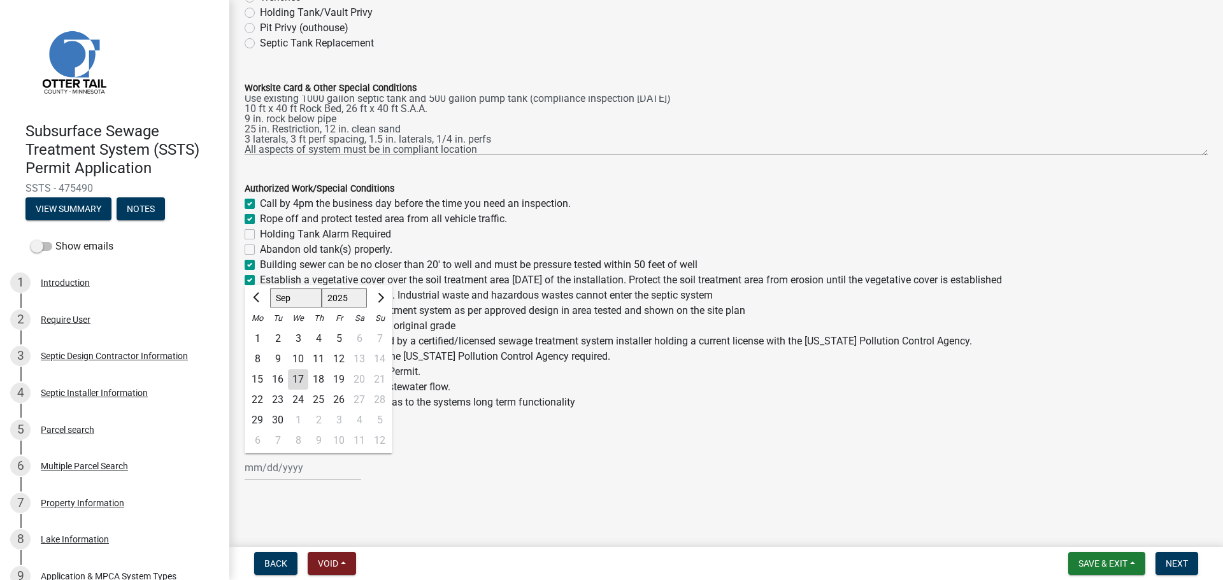
click at [297, 381] on div "17" at bounding box center [298, 379] width 20 height 20
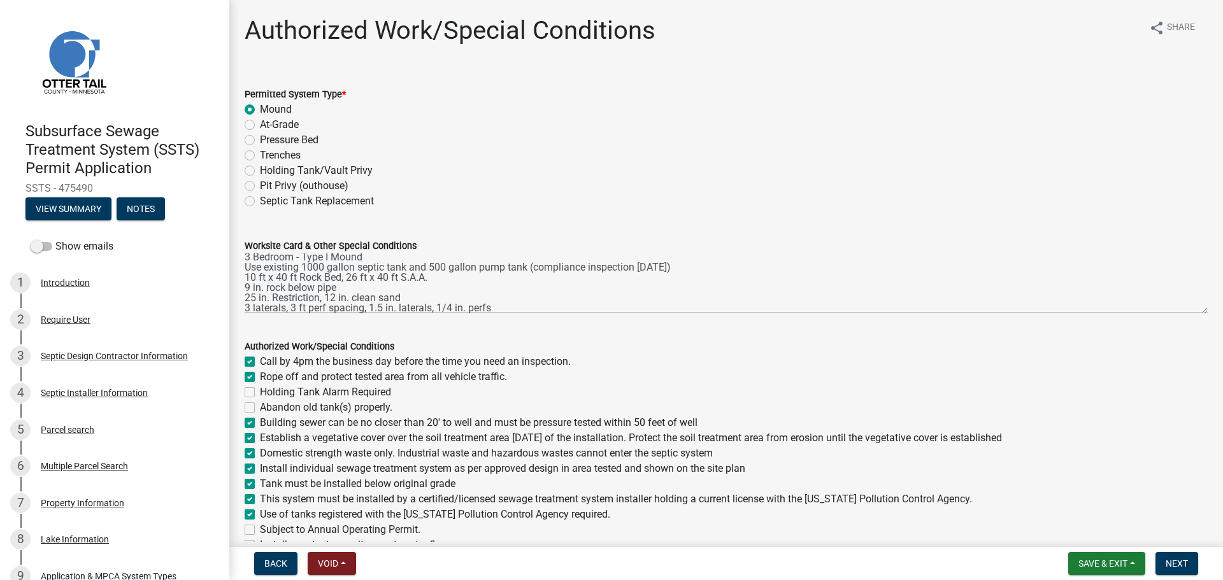
scroll to position [0, 0]
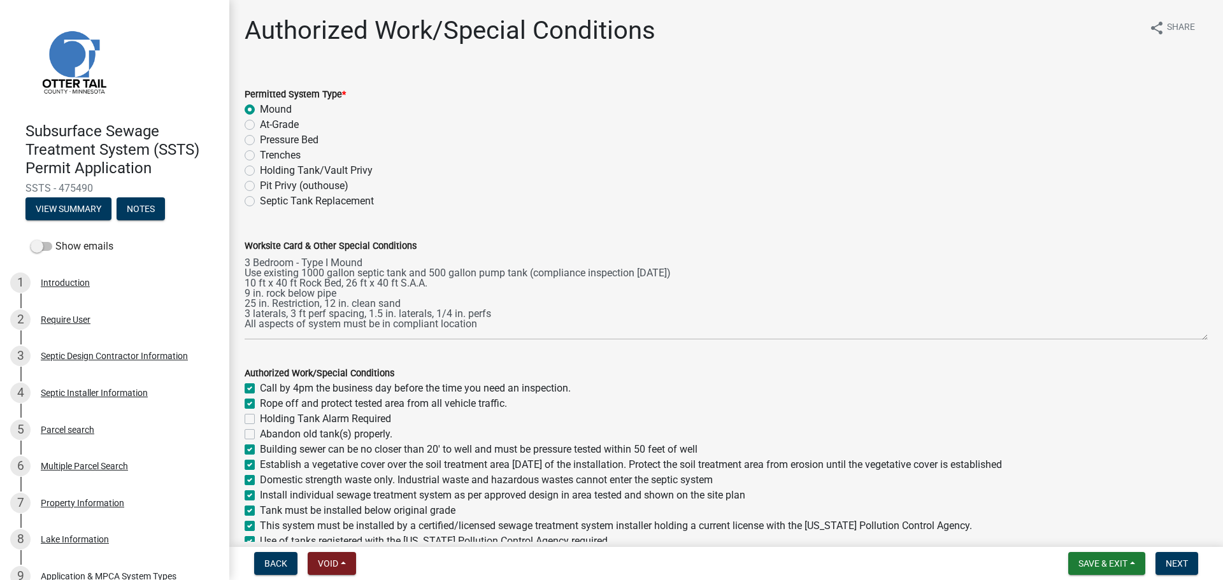
drag, startPoint x: 1193, startPoint y: 308, endPoint x: 1194, endPoint y: 338, distance: 30.0
click at [1194, 338] on textarea "3 Bedroom - Type I Mound Use existing 1000 gallon septic tank and 500 gallon pu…" at bounding box center [726, 296] width 963 height 87
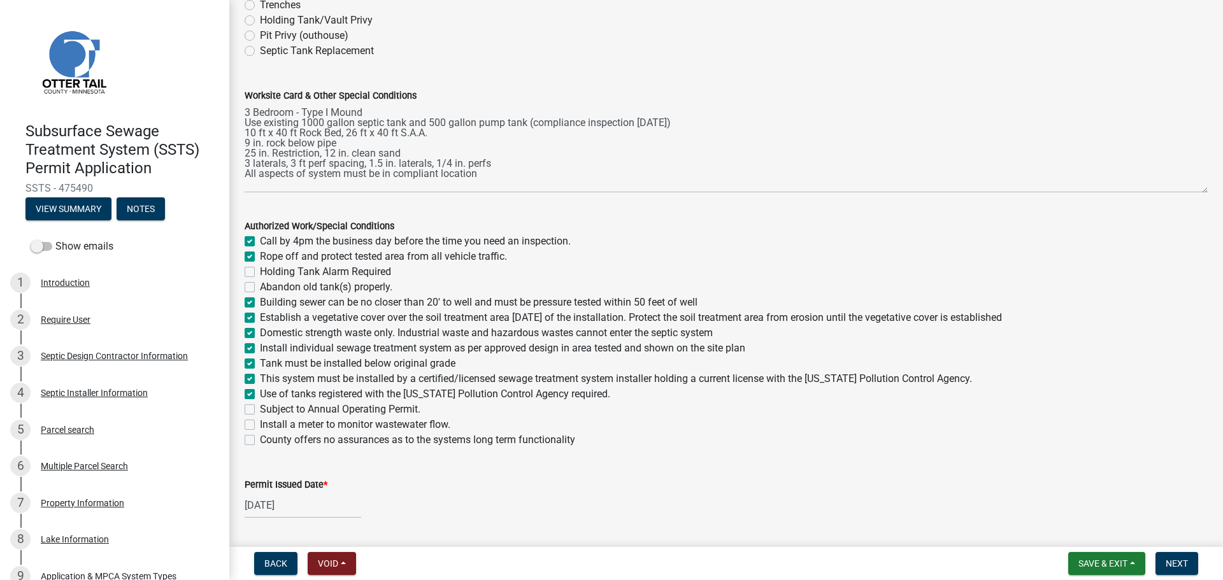
scroll to position [175, 0]
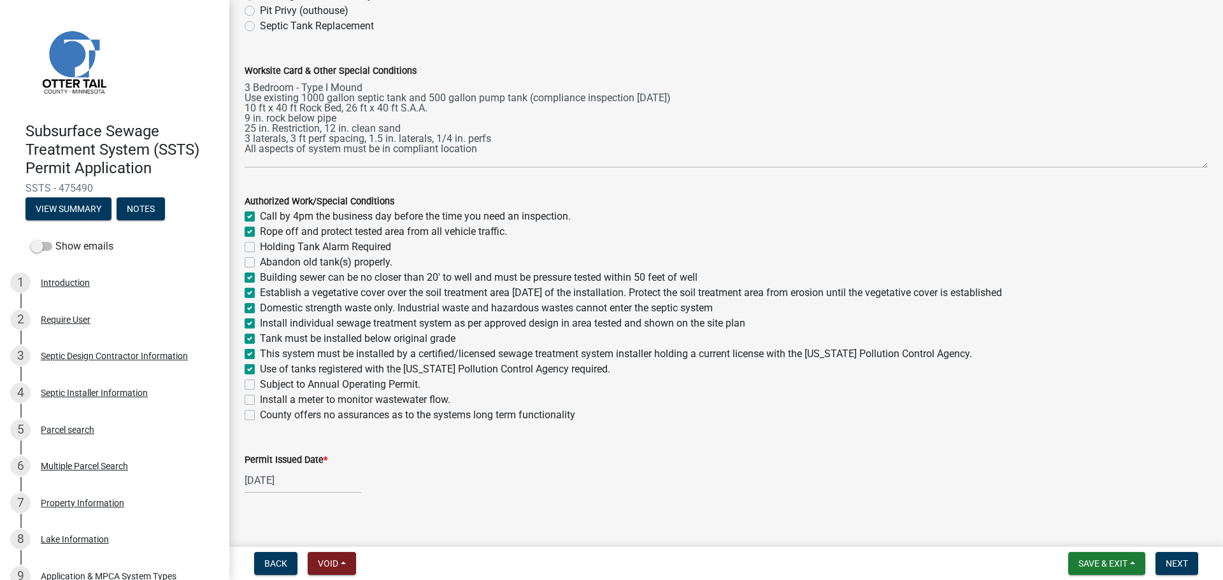
click at [1175, 548] on nav "Back Void Withdraw Lock Expire Void Save & Exit Save Save & Exit Next" at bounding box center [726, 563] width 994 height 33
click at [1181, 569] on button "Next" at bounding box center [1176, 563] width 43 height 23
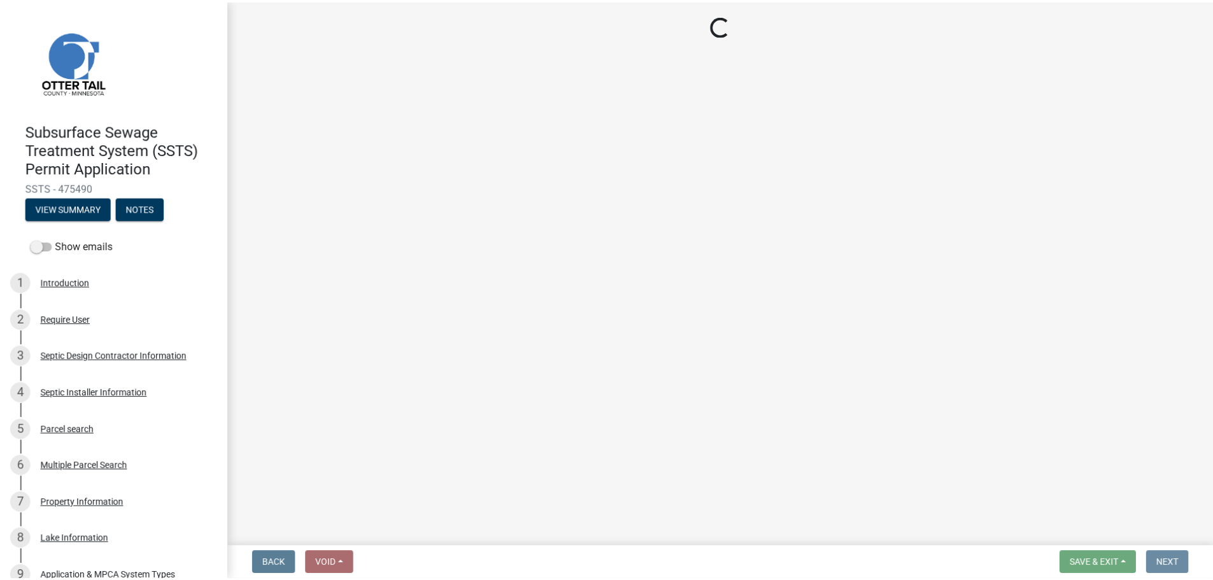
scroll to position [0, 0]
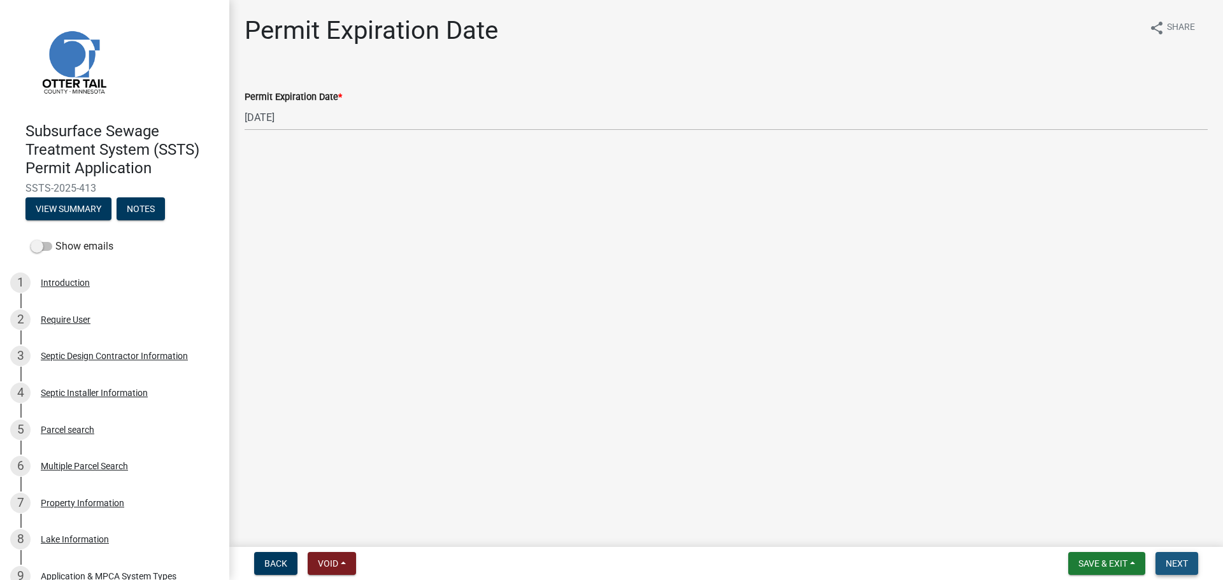
click at [1183, 564] on span "Next" at bounding box center [1176, 564] width 22 height 10
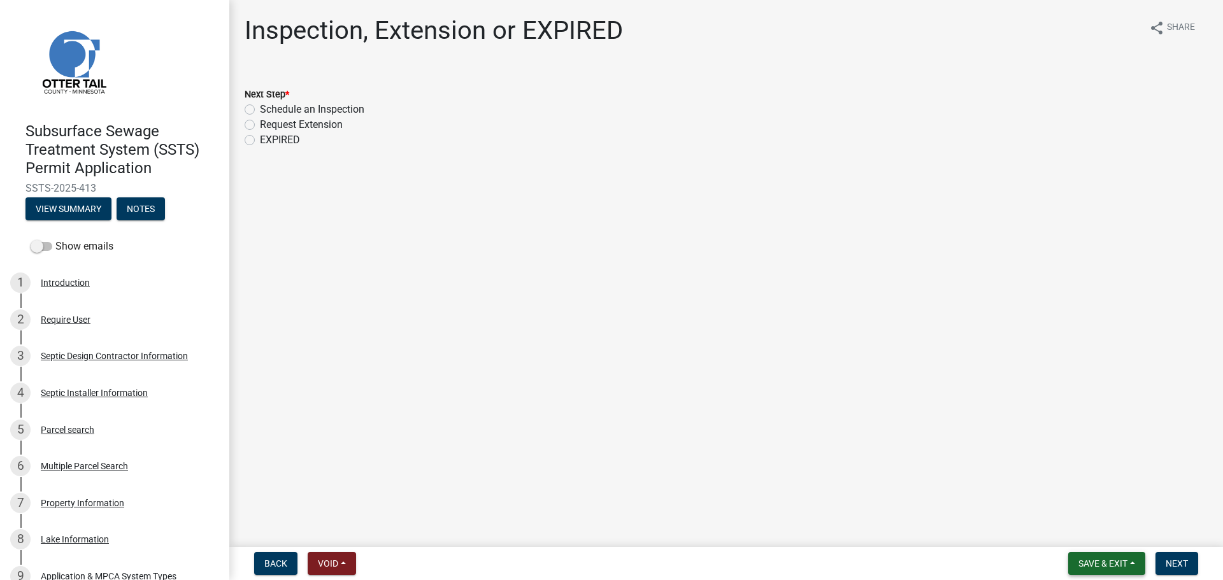
click at [1085, 562] on span "Save & Exit" at bounding box center [1102, 564] width 49 height 10
click at [1080, 531] on button "Save & Exit" at bounding box center [1094, 530] width 102 height 31
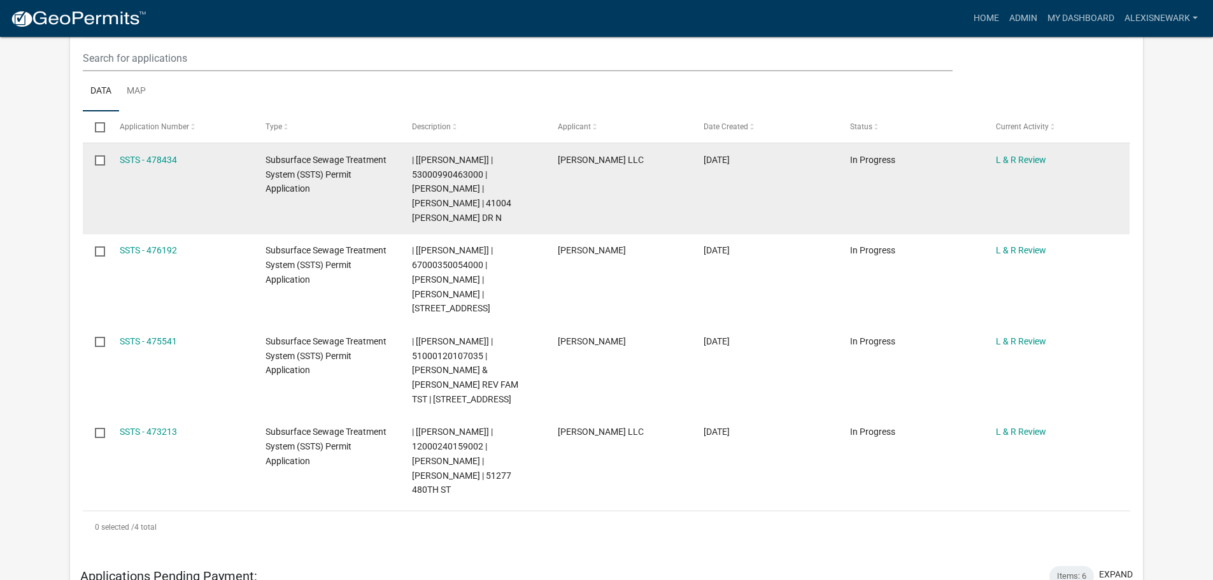
scroll to position [334, 0]
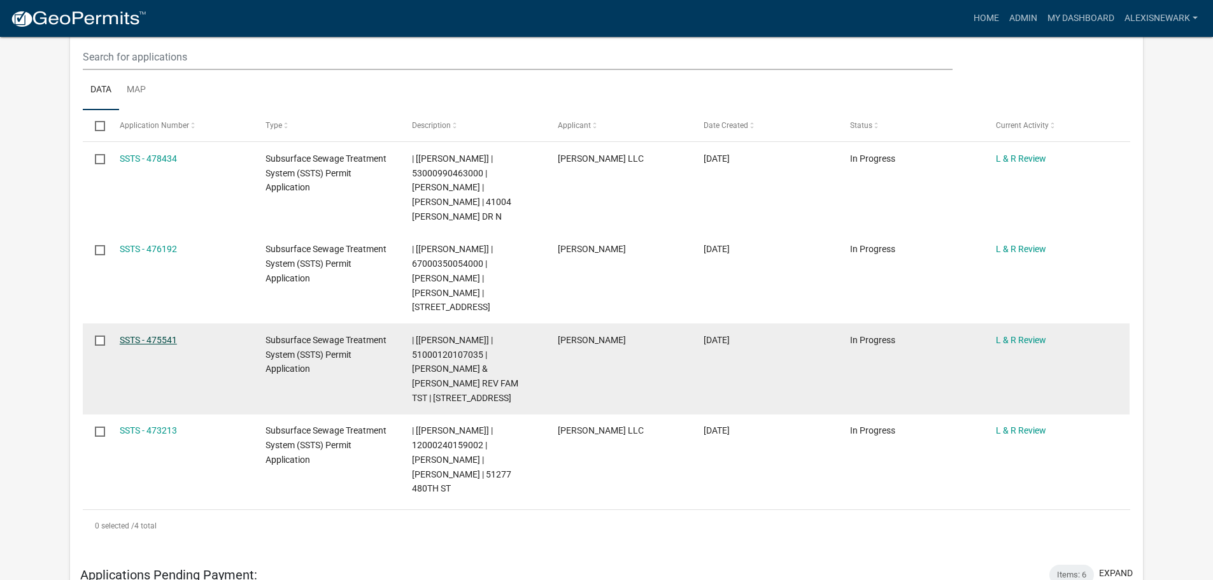
click at [167, 336] on link "SSTS - 475541" at bounding box center [148, 340] width 57 height 10
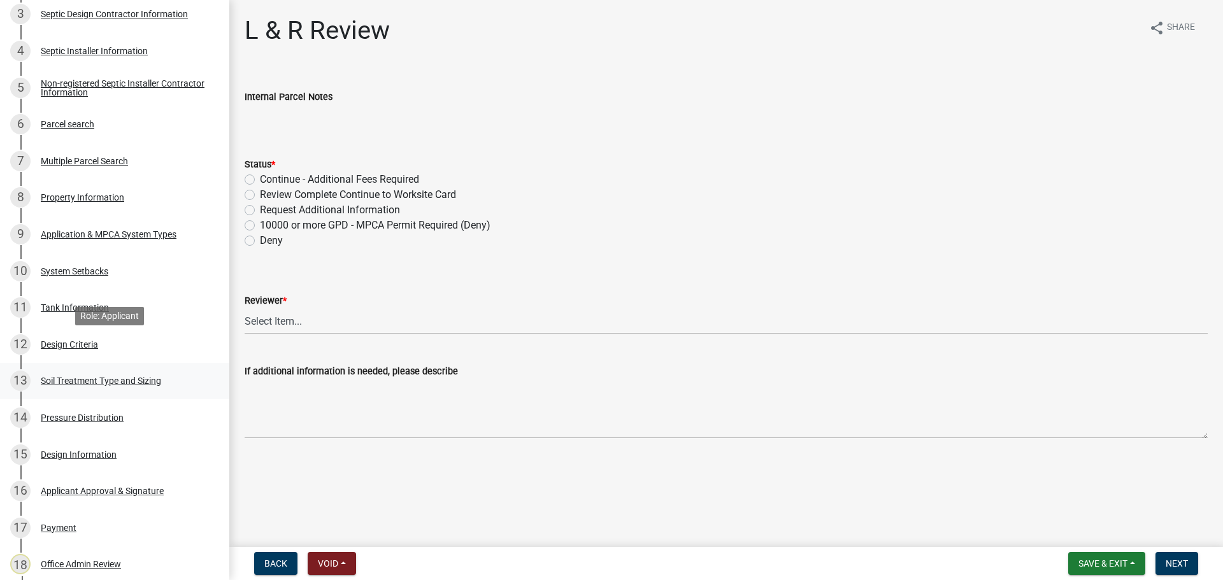
scroll to position [350, 0]
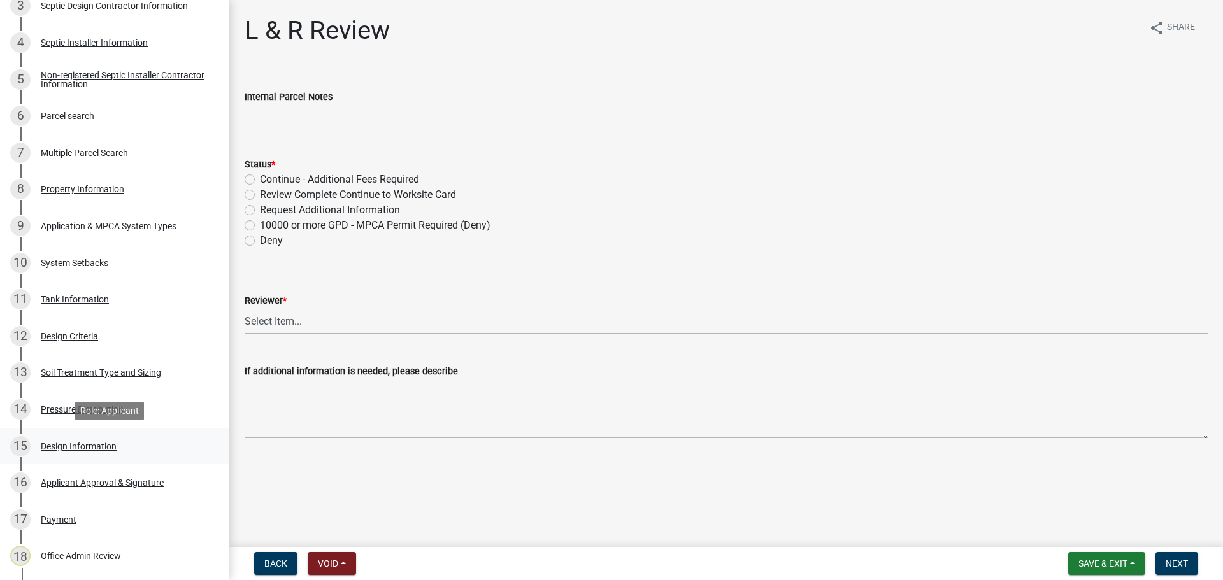
click at [131, 450] on div "15 Design Information" at bounding box center [109, 446] width 199 height 20
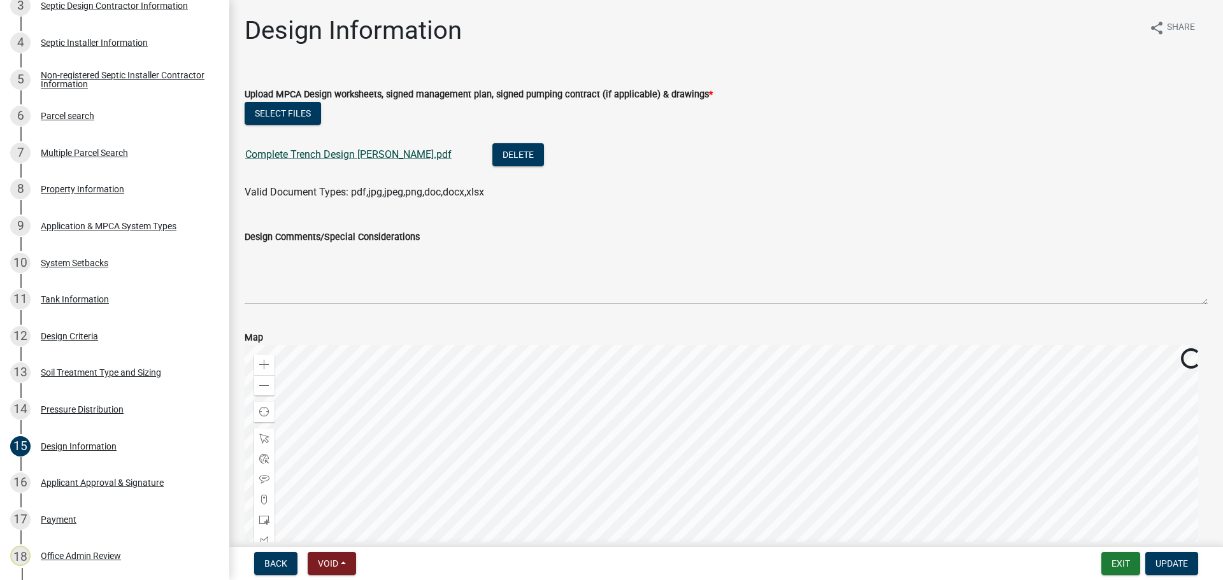
click at [274, 159] on link "Complete Trench Design Nash.pdf" at bounding box center [348, 154] width 206 height 12
click at [89, 224] on div "Application & MPCA System Types" at bounding box center [109, 226] width 136 height 9
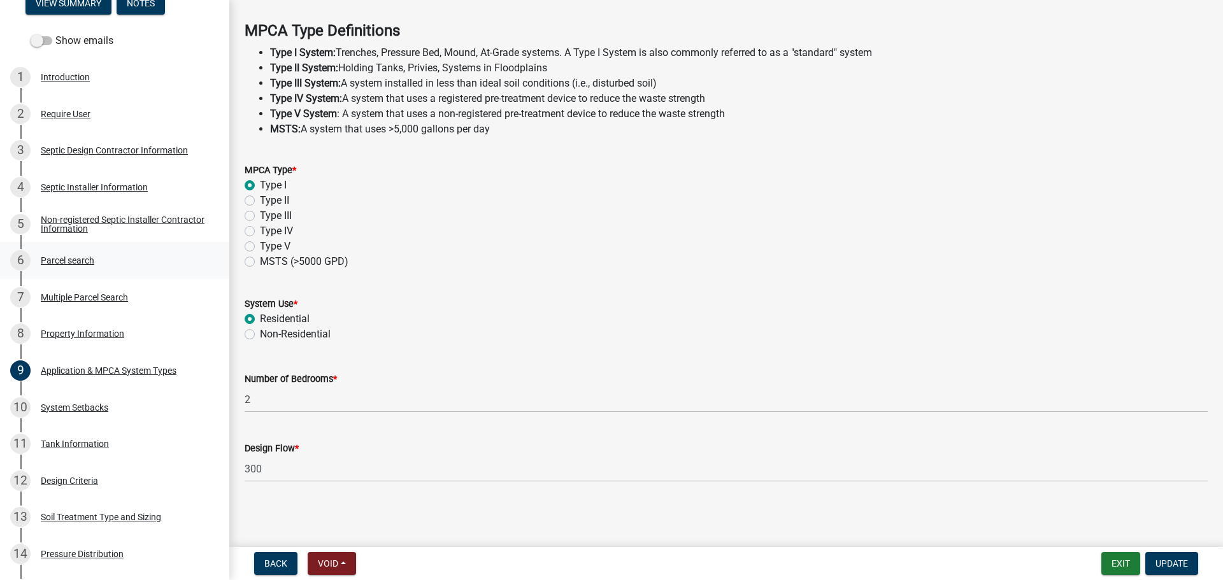
scroll to position [191, 0]
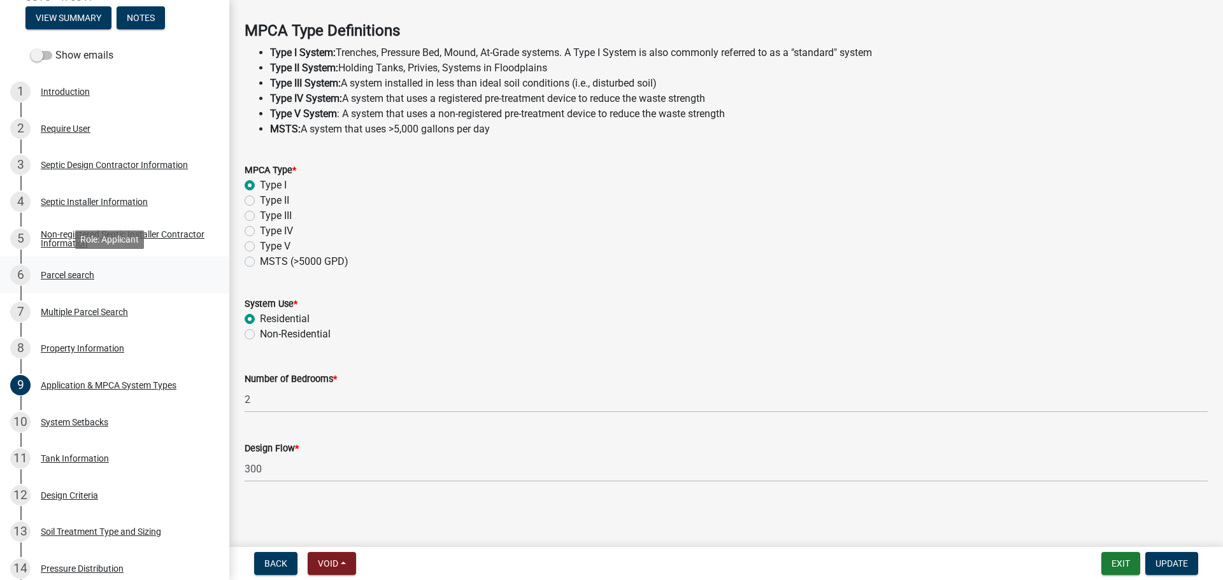
click at [106, 283] on div "6 Parcel search" at bounding box center [109, 275] width 199 height 20
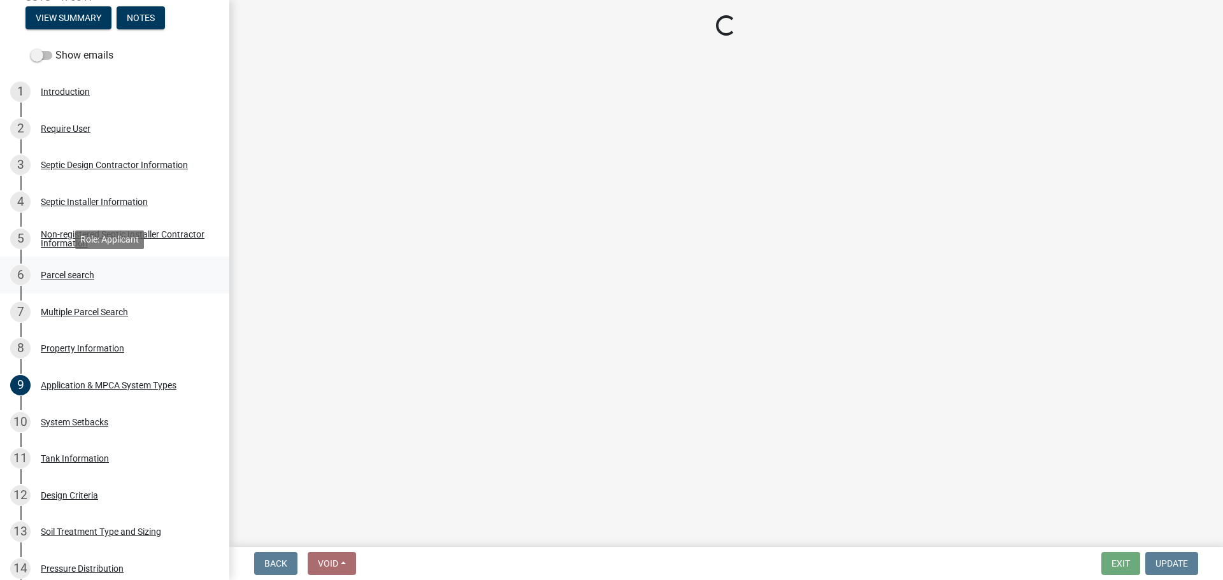
scroll to position [0, 0]
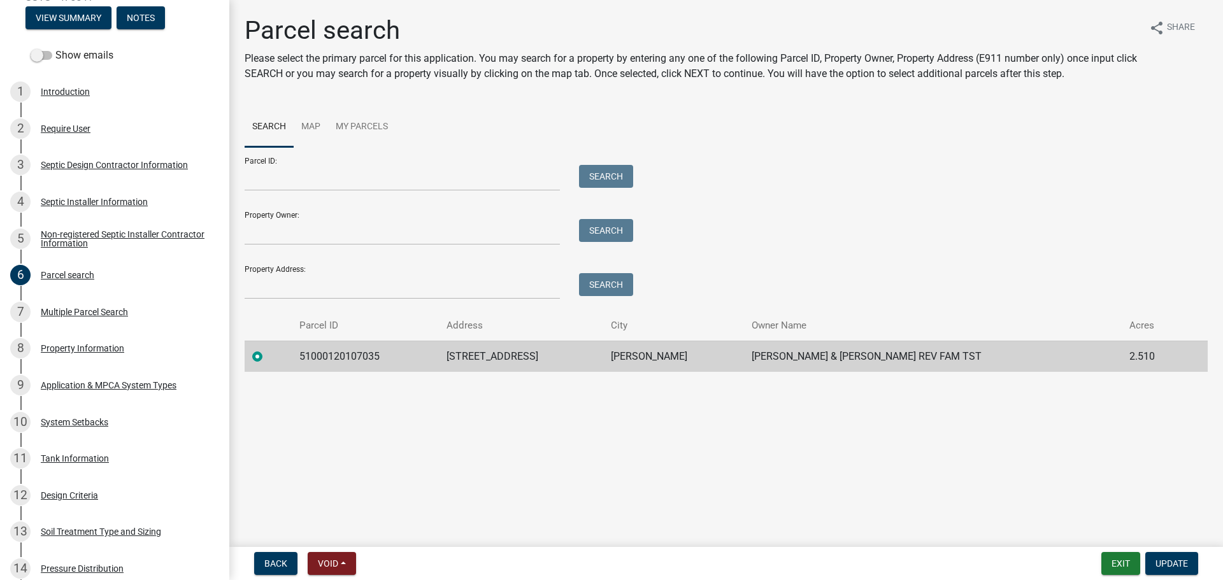
click at [354, 346] on td "51000120107035" at bounding box center [365, 356] width 147 height 31
click at [353, 348] on td "51000120107035" at bounding box center [365, 356] width 147 height 31
click at [355, 359] on td "51000120107035" at bounding box center [365, 356] width 147 height 31
copy td "51000120107035"
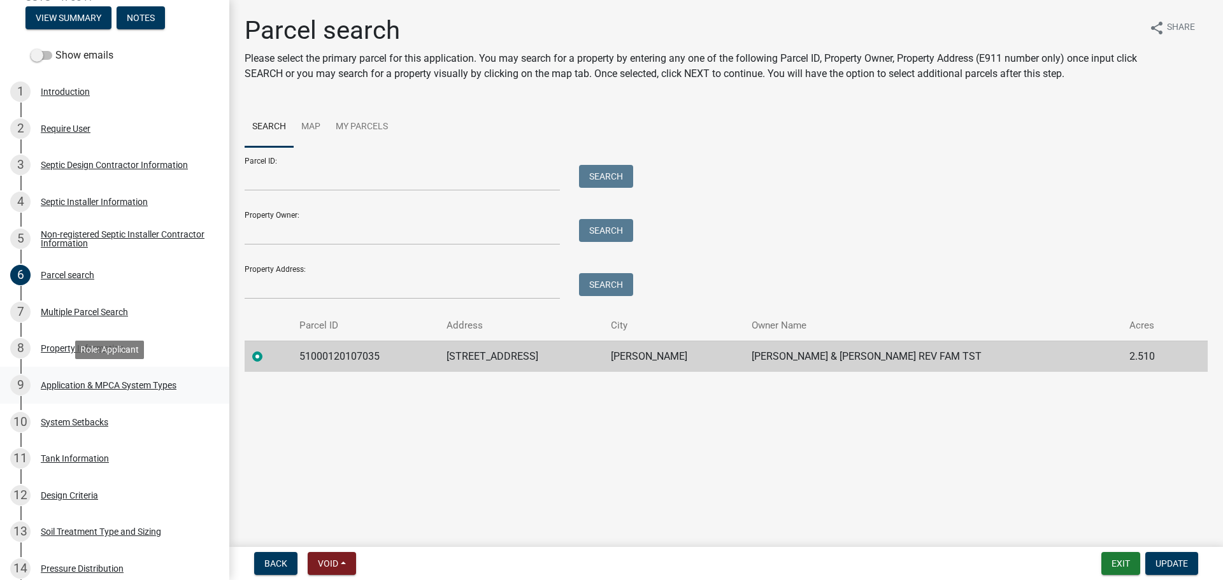
click at [163, 390] on div "Application & MPCA System Types" at bounding box center [109, 385] width 136 height 9
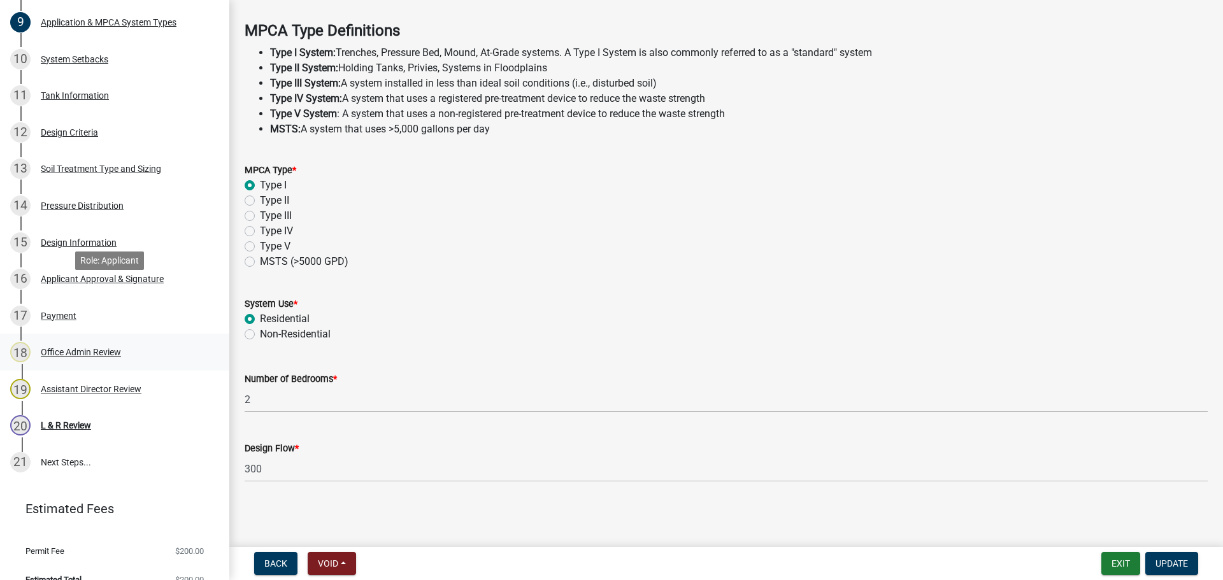
scroll to position [573, 0]
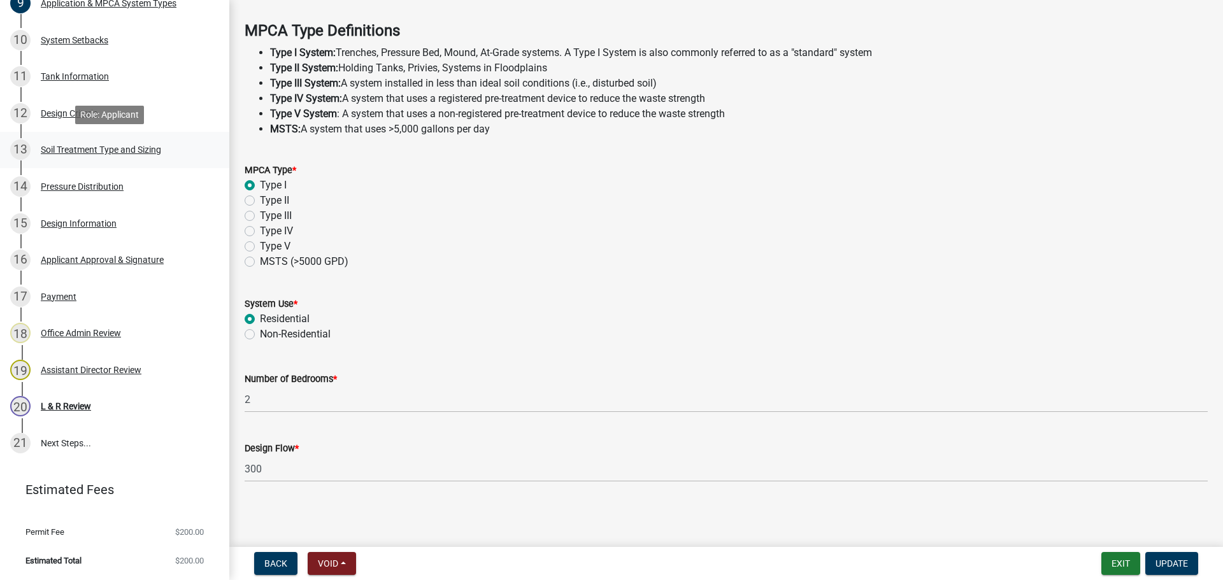
click at [120, 155] on div "13 Soil Treatment Type and Sizing" at bounding box center [109, 149] width 199 height 20
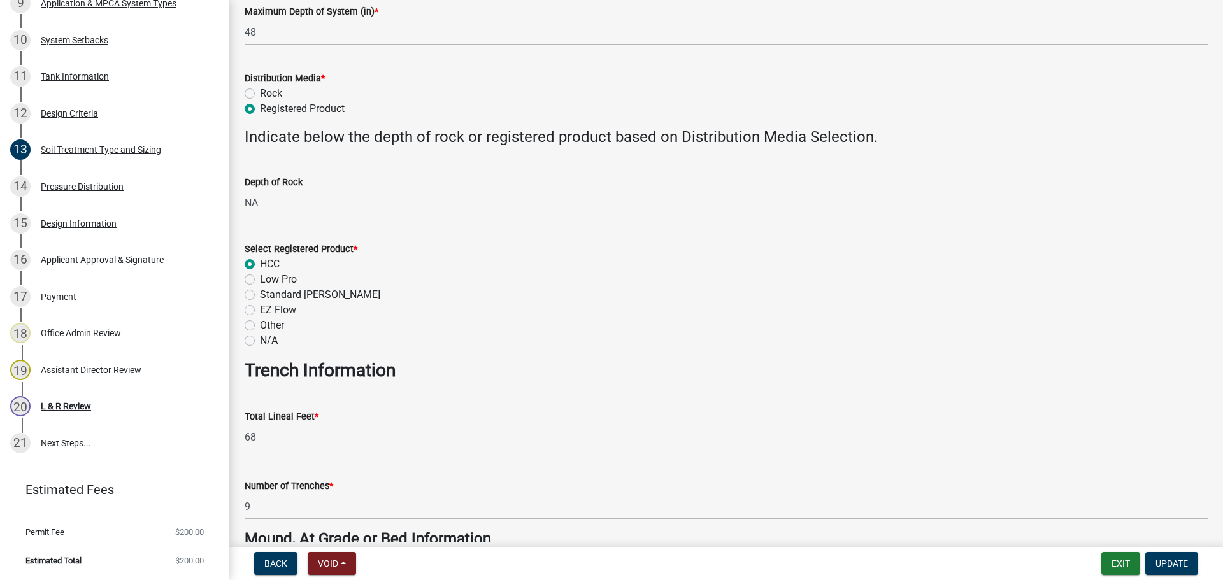
scroll to position [446, 0]
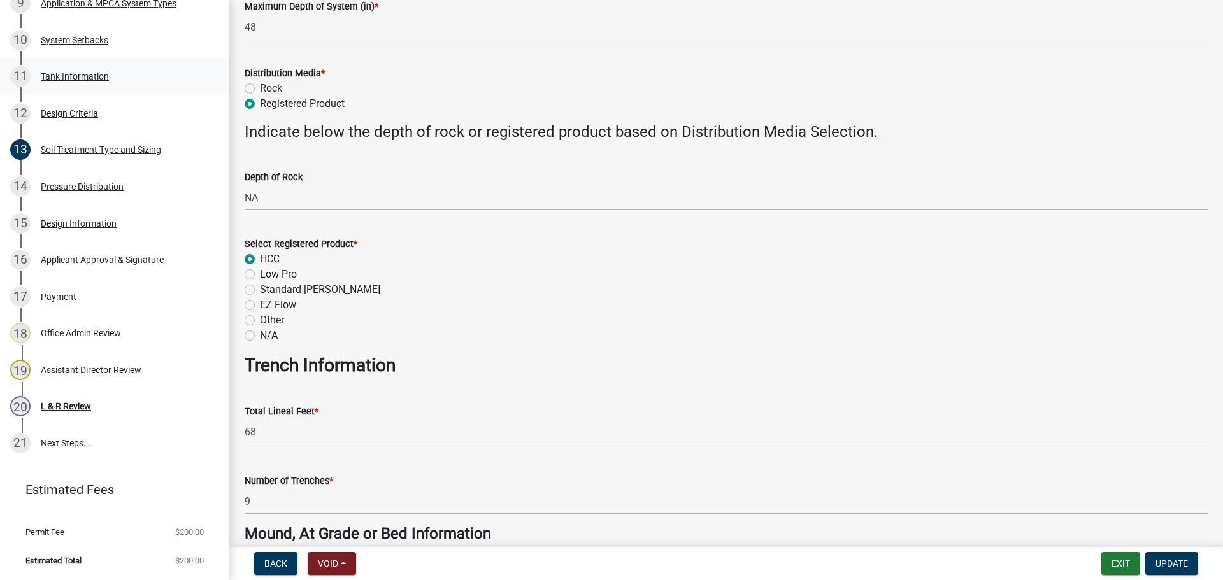
click at [70, 94] on link "11 Tank Information" at bounding box center [114, 76] width 229 height 37
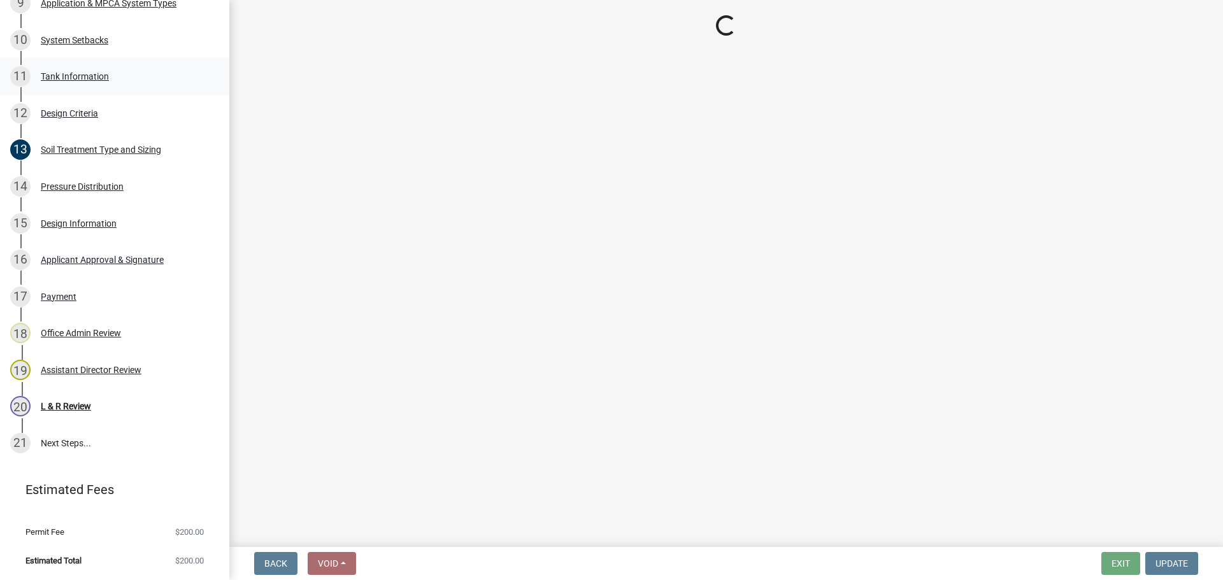
scroll to position [0, 0]
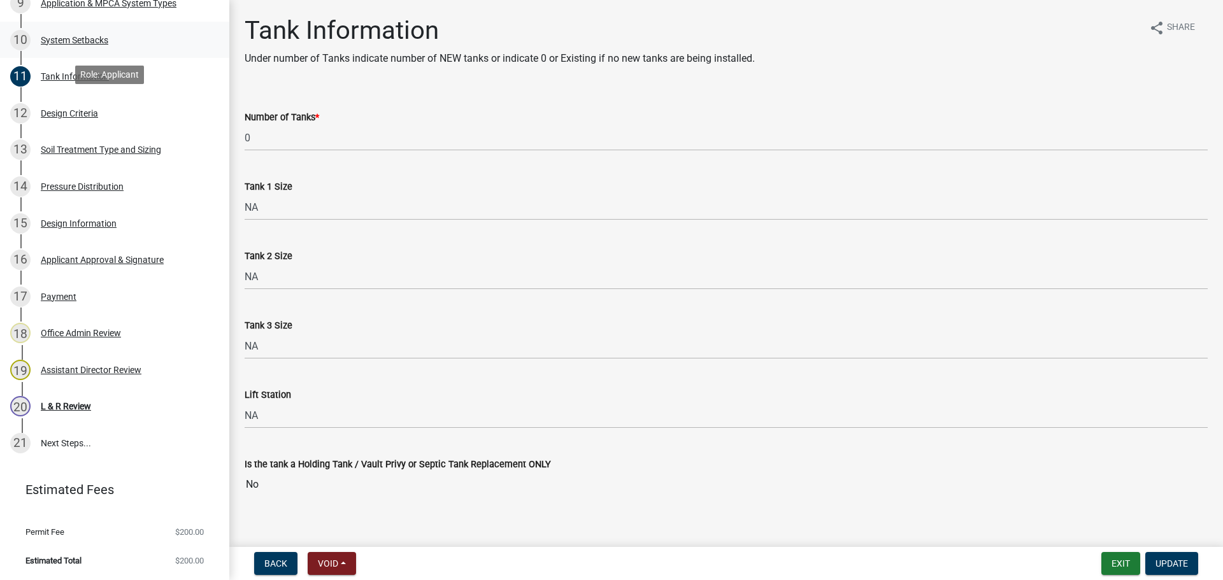
click at [82, 53] on link "10 System Setbacks" at bounding box center [114, 40] width 229 height 37
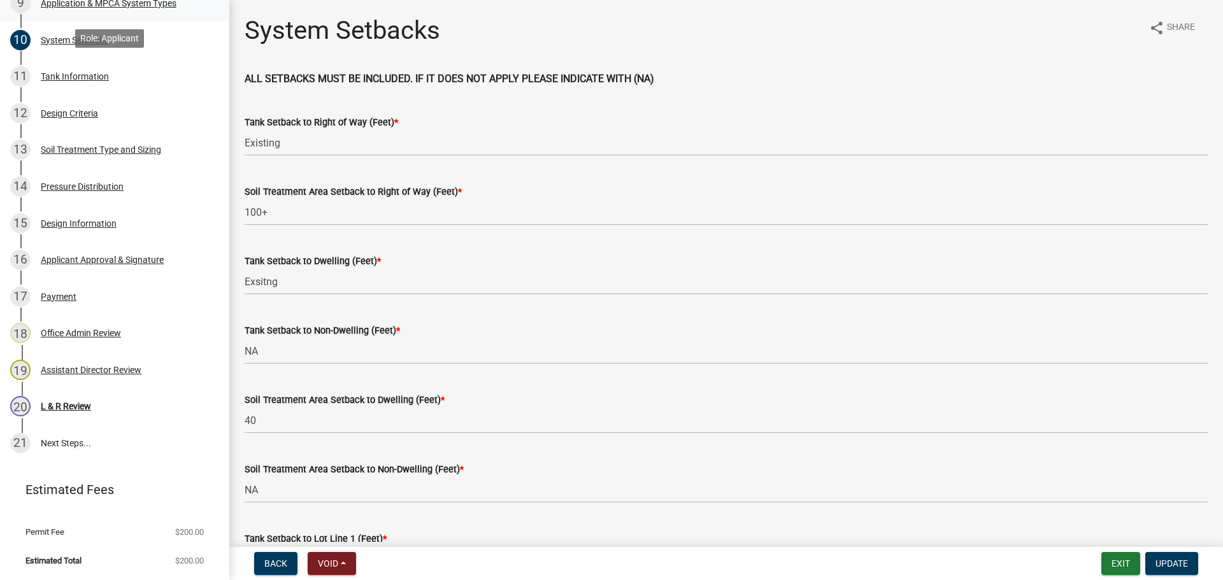
click at [115, 3] on div "Application & MPCA System Types" at bounding box center [109, 3] width 136 height 9
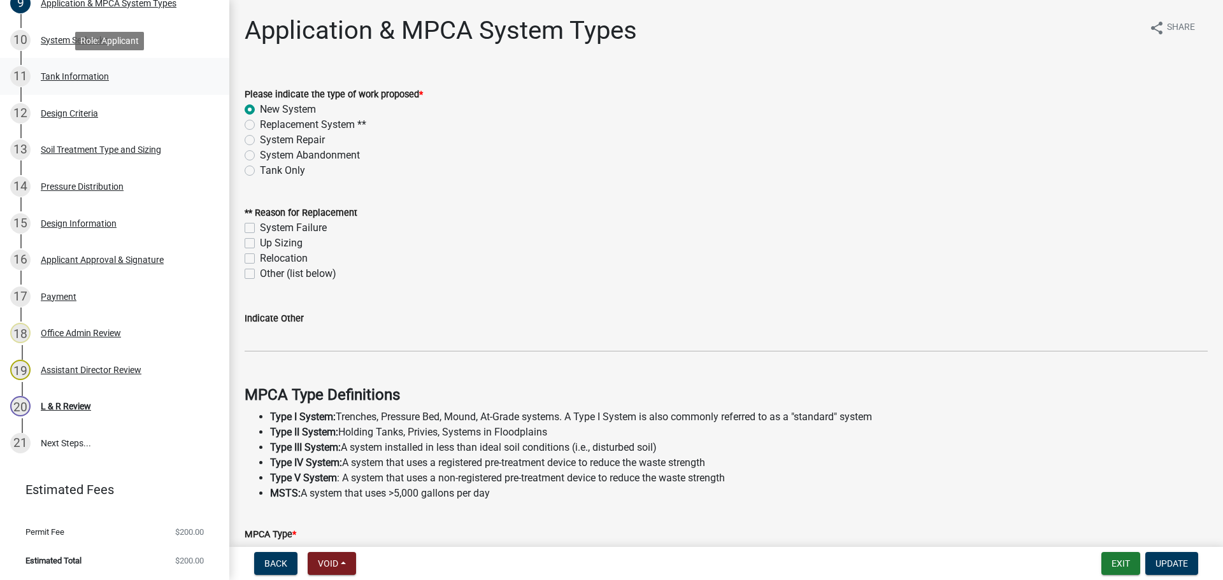
click at [97, 69] on div "11 Tank Information" at bounding box center [109, 76] width 199 height 20
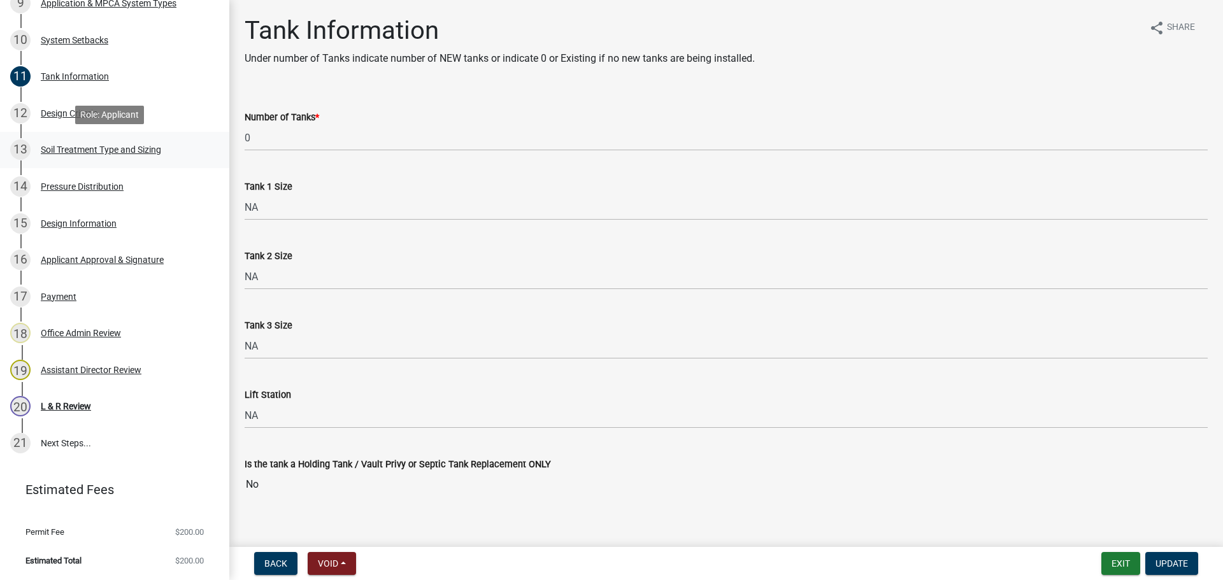
click at [115, 152] on div "Soil Treatment Type and Sizing" at bounding box center [101, 149] width 120 height 9
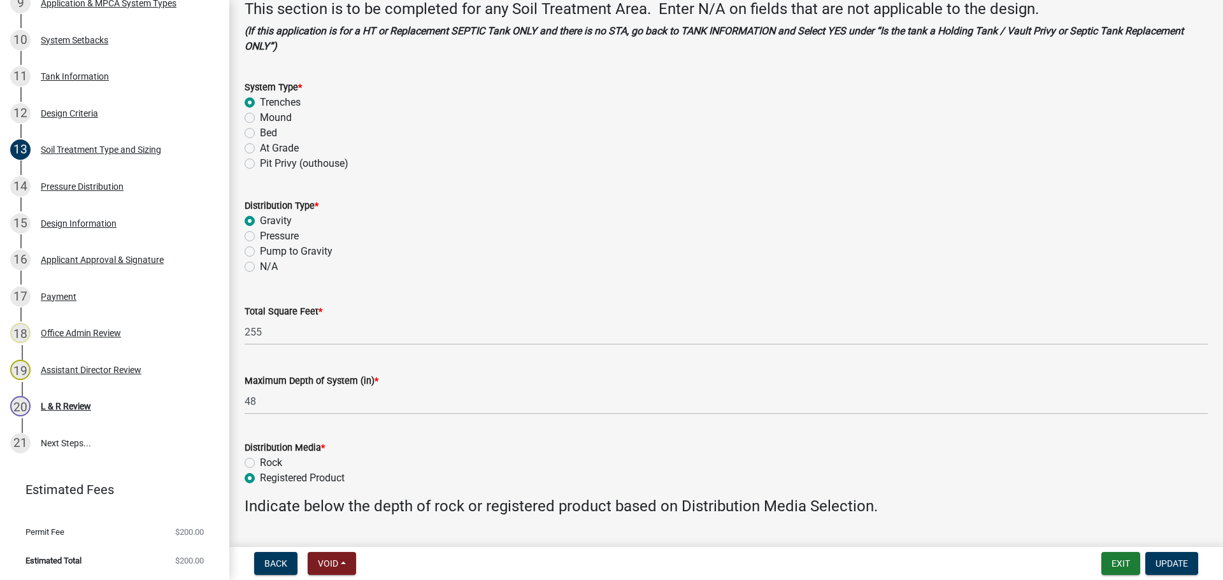
scroll to position [80, 0]
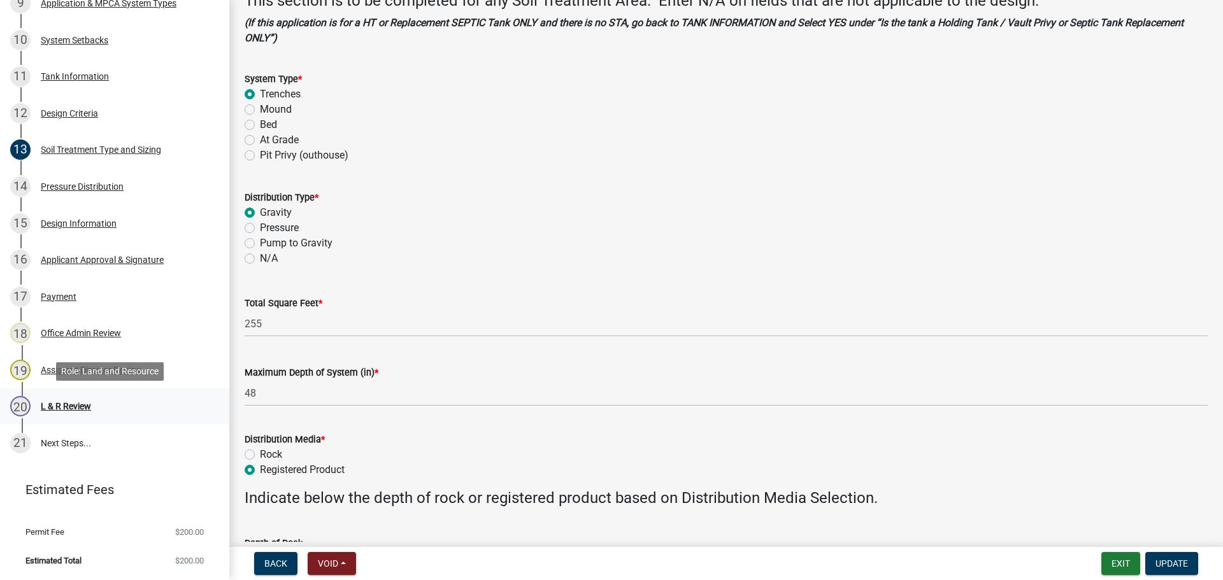
click at [147, 401] on div "20 L & R Review" at bounding box center [109, 406] width 199 height 20
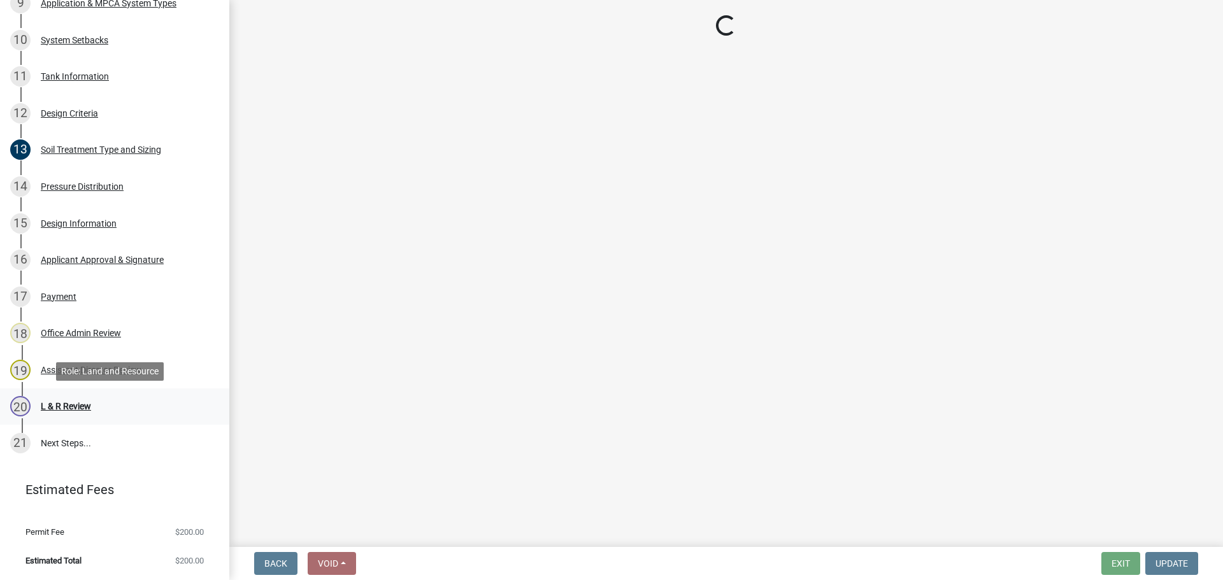
scroll to position [0, 0]
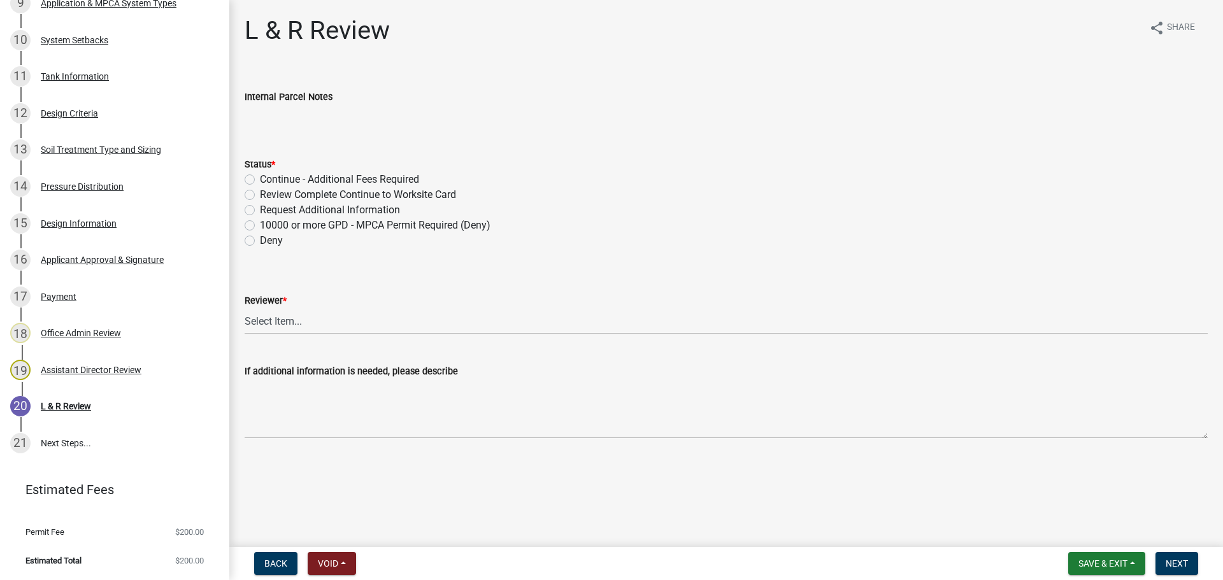
click at [327, 190] on label "Review Complete Continue to Worksite Card" at bounding box center [358, 194] width 196 height 15
click at [268, 190] on input "Review Complete Continue to Worksite Card" at bounding box center [264, 191] width 8 height 8
click at [366, 325] on select "Select Item... Alexis Newark Andrea Perales Brittany Tollefson Elizabeth Plaste…" at bounding box center [726, 321] width 963 height 26
click at [245, 308] on select "Select Item... Alexis Newark Andrea Perales Brittany Tollefson Elizabeth Plaste…" at bounding box center [726, 321] width 963 height 26
click at [1177, 566] on span "Next" at bounding box center [1176, 564] width 22 height 10
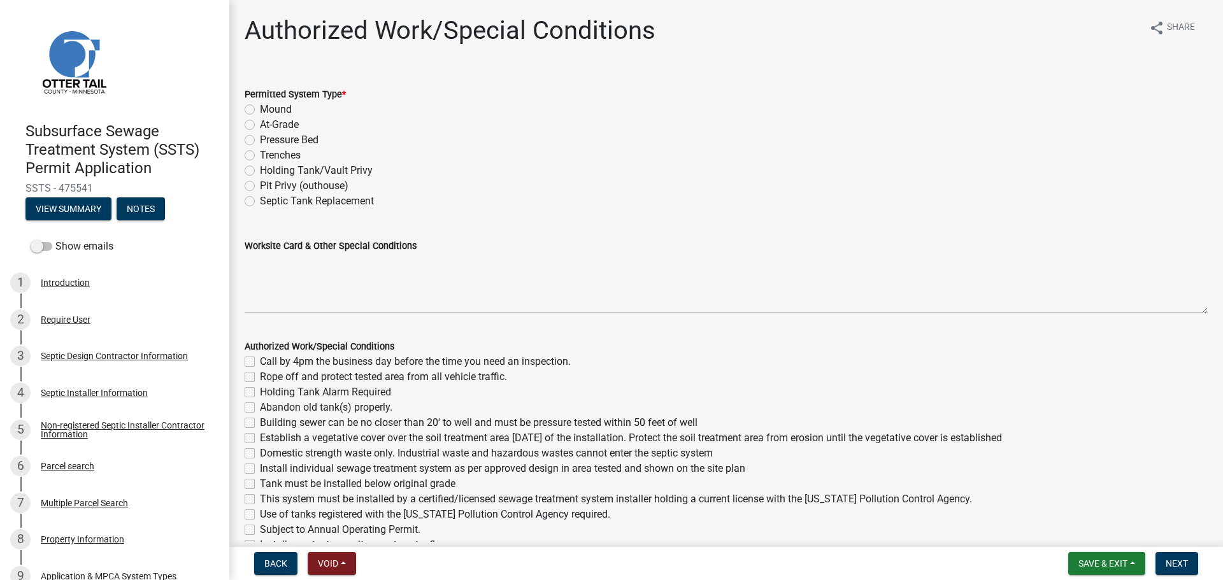
click at [284, 153] on label "Trenches" at bounding box center [280, 155] width 41 height 15
click at [268, 153] on input "Trenches" at bounding box center [264, 152] width 8 height 8
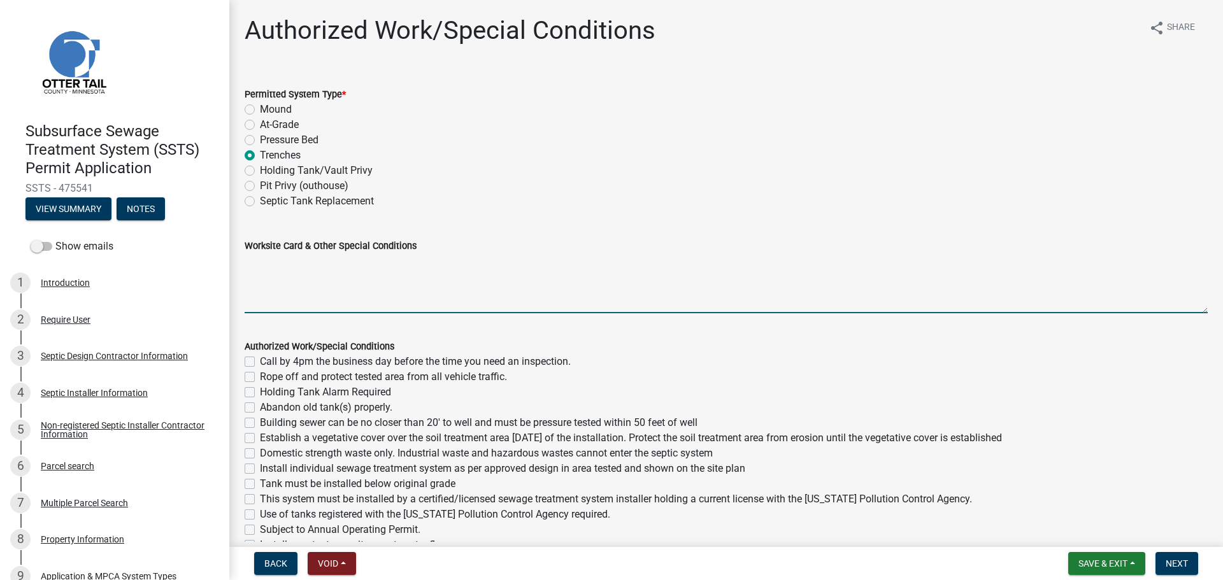
click at [332, 271] on textarea "Worksite Card & Other Special Conditions" at bounding box center [726, 283] width 963 height 60
click at [616, 288] on textarea "2 Bedroom - Type I Gravity Trenches Use e" at bounding box center [726, 283] width 963 height 60
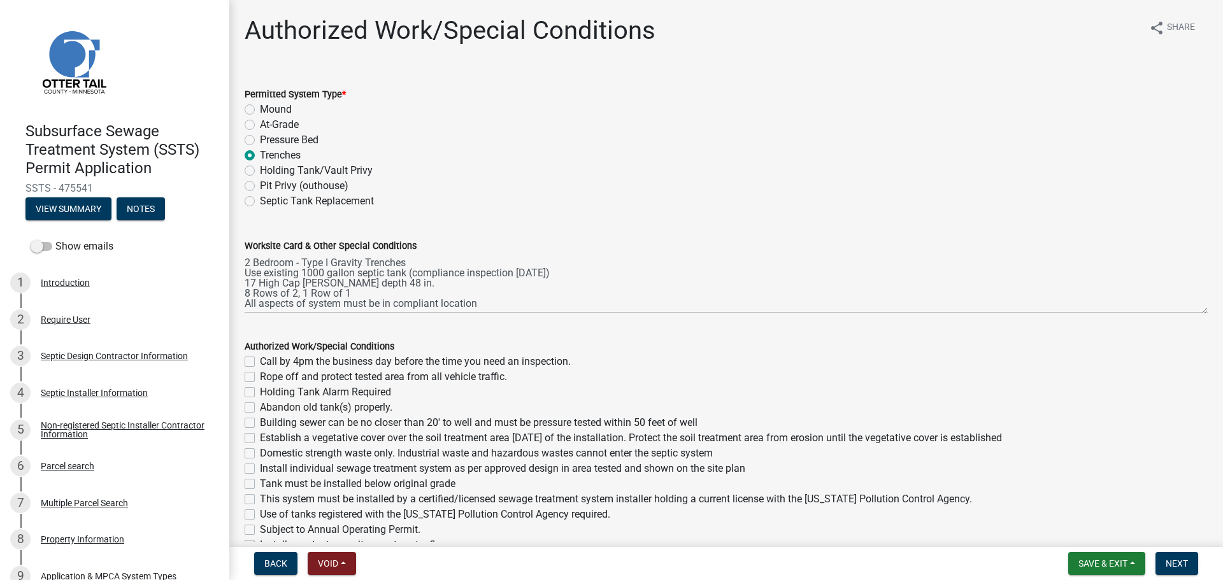
click at [354, 362] on label "Call by 4pm the business day before the time you need an inspection." at bounding box center [415, 361] width 311 height 15
click at [268, 362] on input "Call by 4pm the business day before the time you need an inspection." at bounding box center [264, 358] width 8 height 8
click at [367, 381] on label "Rope off and protect tested area from all vehicle traffic." at bounding box center [383, 376] width 247 height 15
click at [268, 378] on input "Rope off and protect tested area from all vehicle traffic." at bounding box center [264, 373] width 8 height 8
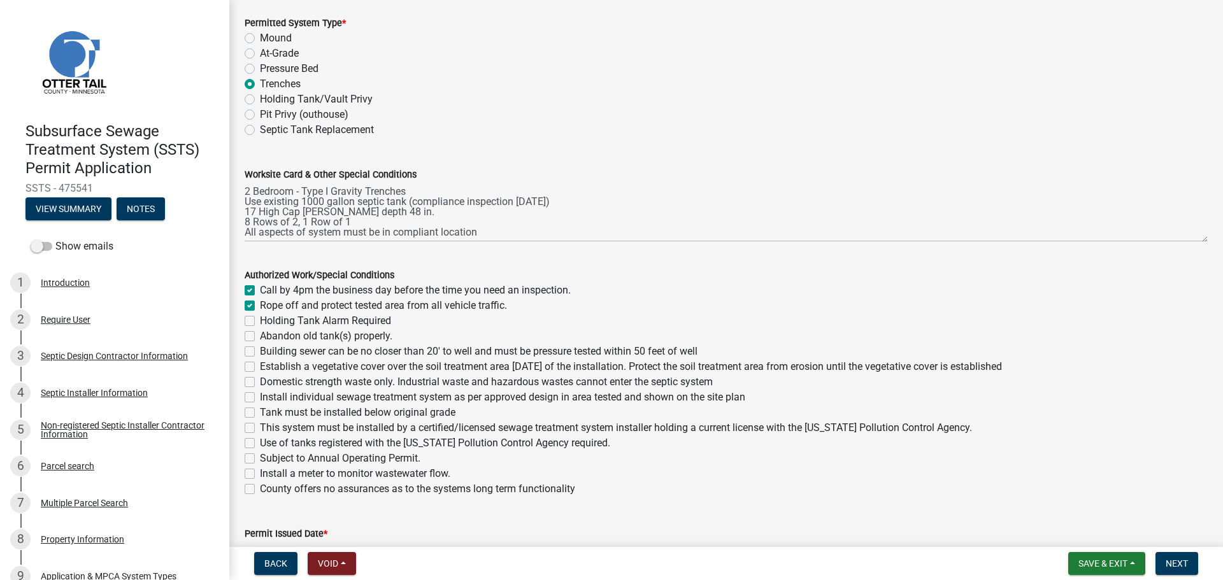
scroll to position [96, 0]
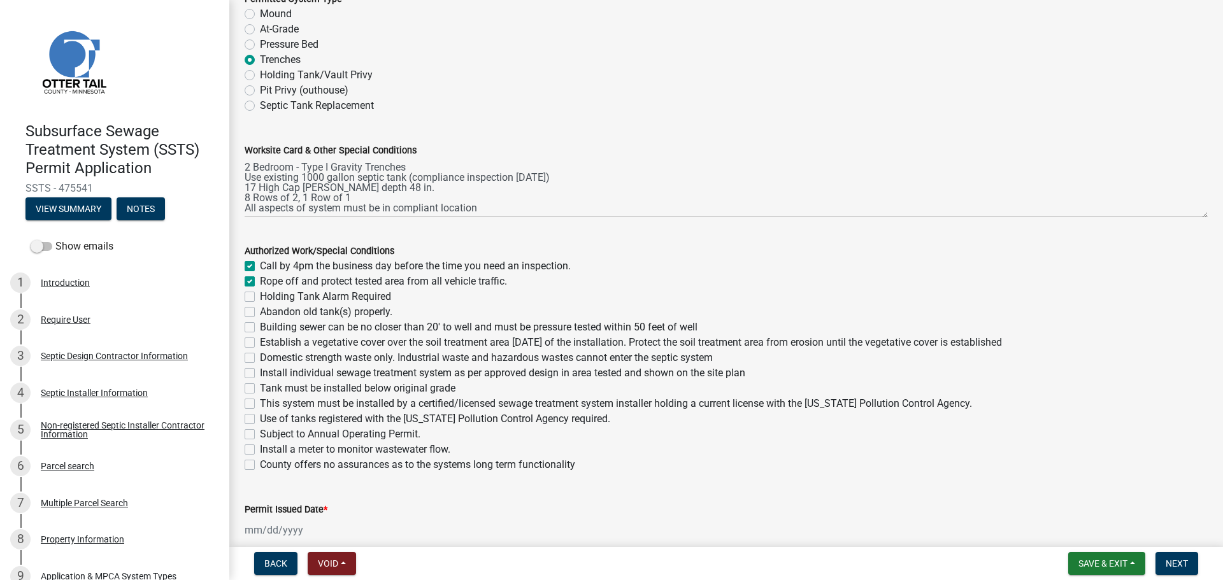
click at [322, 329] on label "Building sewer can be no closer than 20' to well and must be pressure tested wi…" at bounding box center [479, 327] width 438 height 15
click at [268, 328] on input "Building sewer can be no closer than 20' to well and must be pressure tested wi…" at bounding box center [264, 324] width 8 height 8
drag, startPoint x: 320, startPoint y: 338, endPoint x: 320, endPoint y: 350, distance: 11.5
click at [320, 339] on label "Establish a vegetative cover over the soil treatment area within 30 days of the…" at bounding box center [631, 342] width 742 height 15
click at [268, 339] on input "Establish a vegetative cover over the soil treatment area within 30 days of the…" at bounding box center [264, 339] width 8 height 8
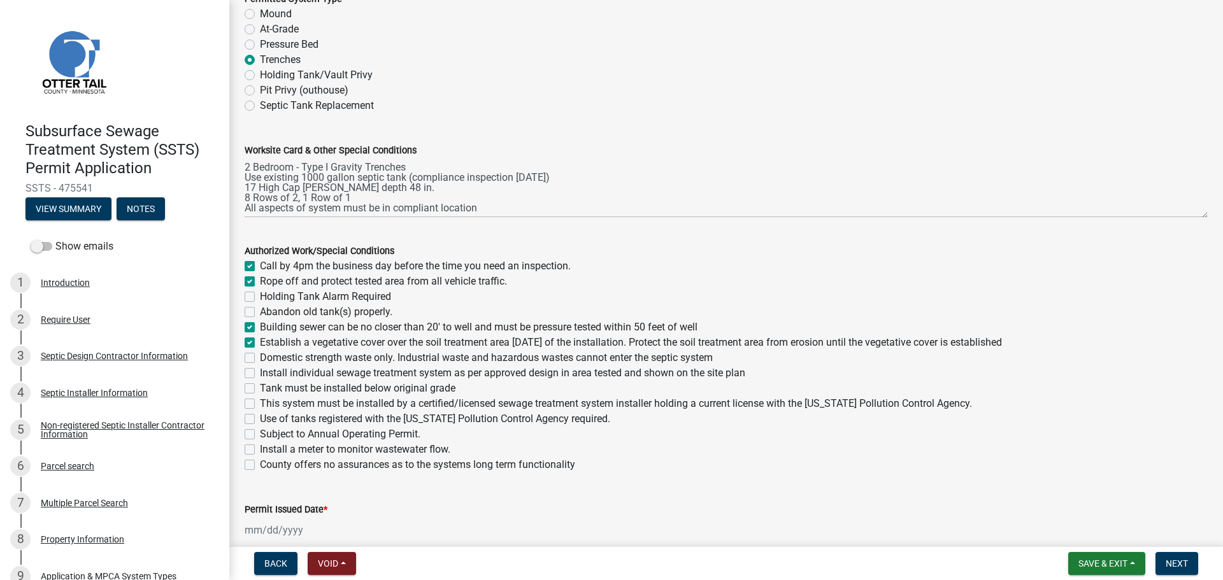
click at [320, 352] on label "Domestic strength waste only. Industrial waste and hazardous wastes cannot ente…" at bounding box center [486, 357] width 453 height 15
click at [268, 352] on input "Domestic strength waste only. Industrial waste and hazardous wastes cannot ente…" at bounding box center [264, 354] width 8 height 8
click at [319, 368] on label "Install individual sewage treatment system as per approved design in area teste…" at bounding box center [502, 373] width 485 height 15
click at [268, 368] on input "Install individual sewage treatment system as per approved design in area teste…" at bounding box center [264, 370] width 8 height 8
click at [321, 385] on label "Tank must be installed below original grade" at bounding box center [358, 388] width 196 height 15
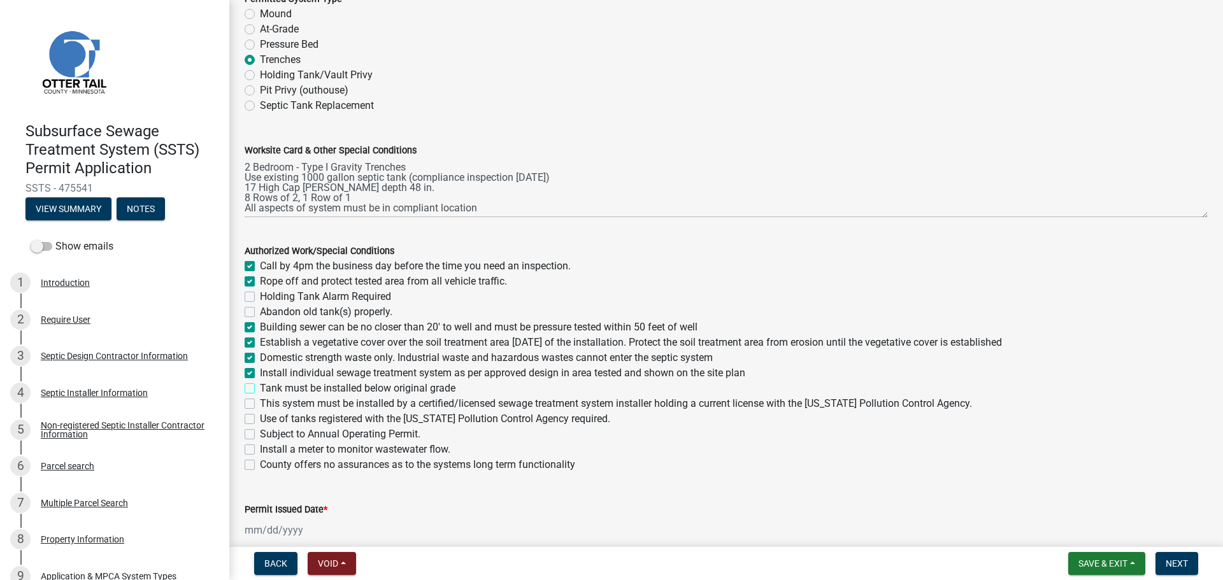
click at [268, 385] on input "Tank must be installed below original grade" at bounding box center [264, 385] width 8 height 8
click at [320, 402] on label "This system must be installed by a certified/licensed sewage treatment system i…" at bounding box center [616, 403] width 712 height 15
click at [268, 402] on input "This system must be installed by a certified/licensed sewage treatment system i…" at bounding box center [264, 400] width 8 height 8
click at [318, 413] on label "Use of tanks registered with the Minnesota Pollution Control Agency required." at bounding box center [435, 418] width 350 height 15
click at [268, 413] on input "Use of tanks registered with the Minnesota Pollution Control Agency required." at bounding box center [264, 415] width 8 height 8
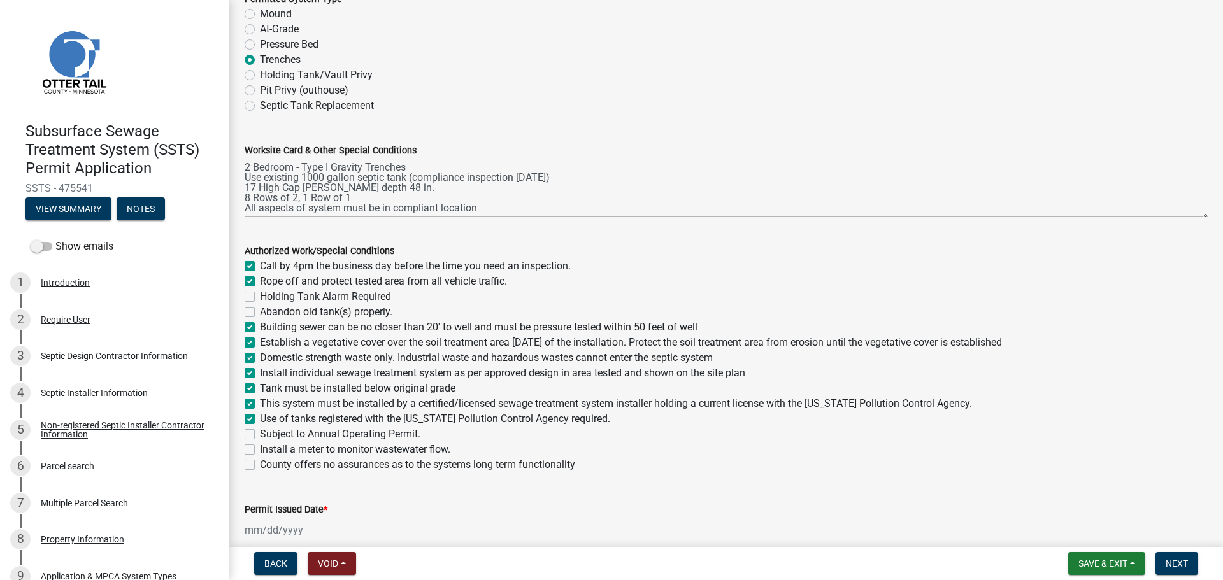
click at [304, 525] on div at bounding box center [303, 530] width 117 height 26
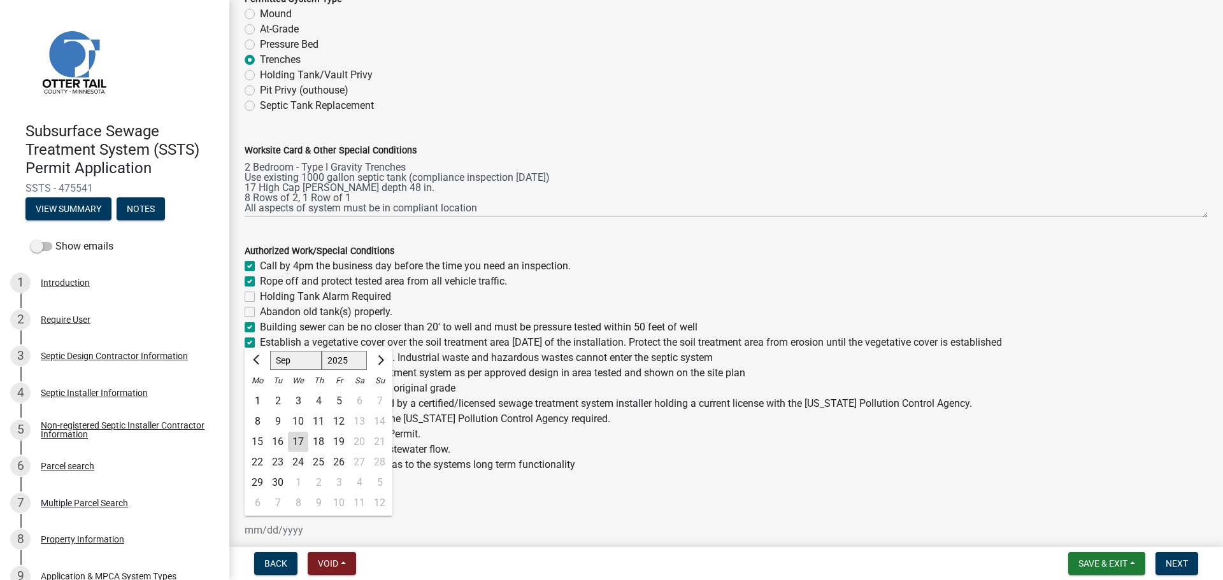
click at [298, 440] on div "17" at bounding box center [298, 442] width 20 height 20
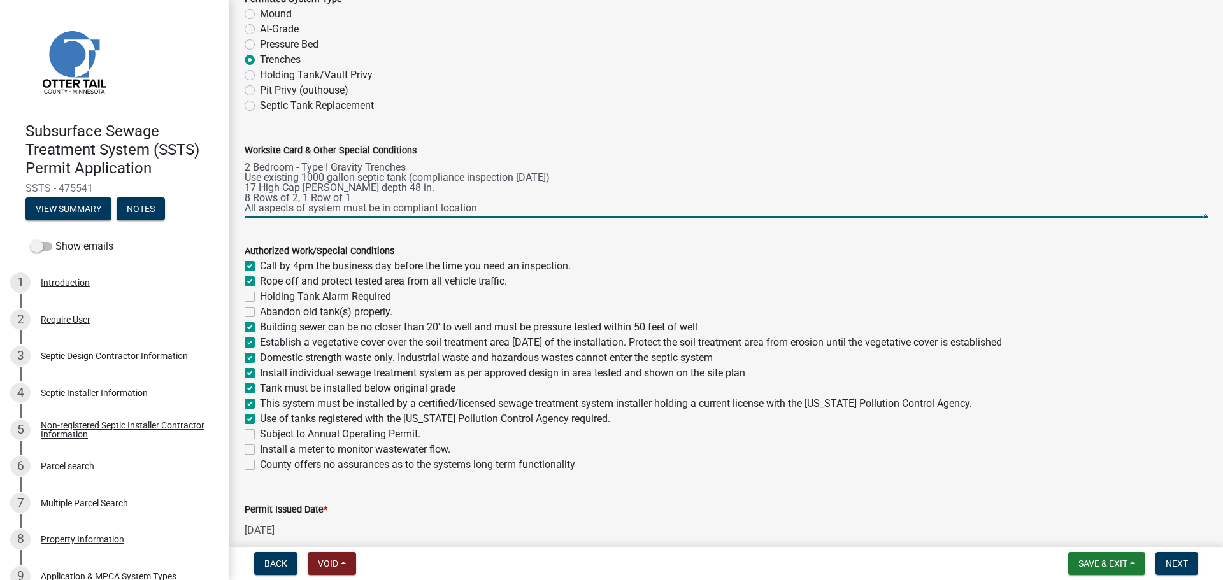
click at [303, 199] on textarea "2 Bedroom - Type I Gravity Trenches Use existing 1000 gallon septic tank (compl…" at bounding box center [726, 188] width 963 height 60
click at [353, 178] on textarea "2 Bedroom - Type I Gravity Trenches Use existing 1000 gallon septic tank (compl…" at bounding box center [726, 188] width 963 height 60
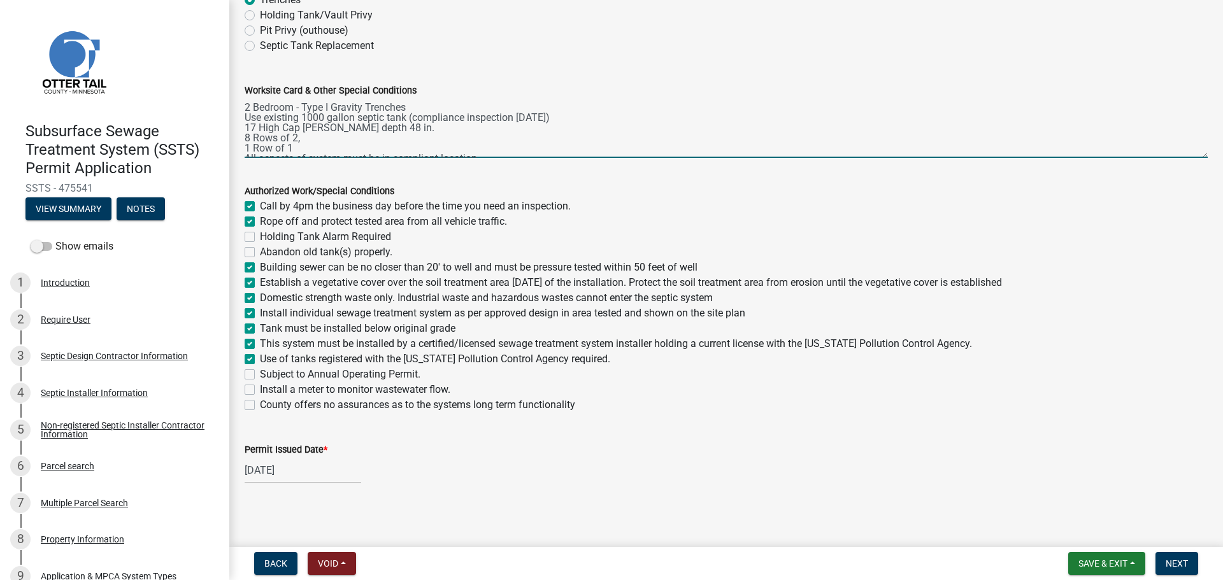
scroll to position [158, 0]
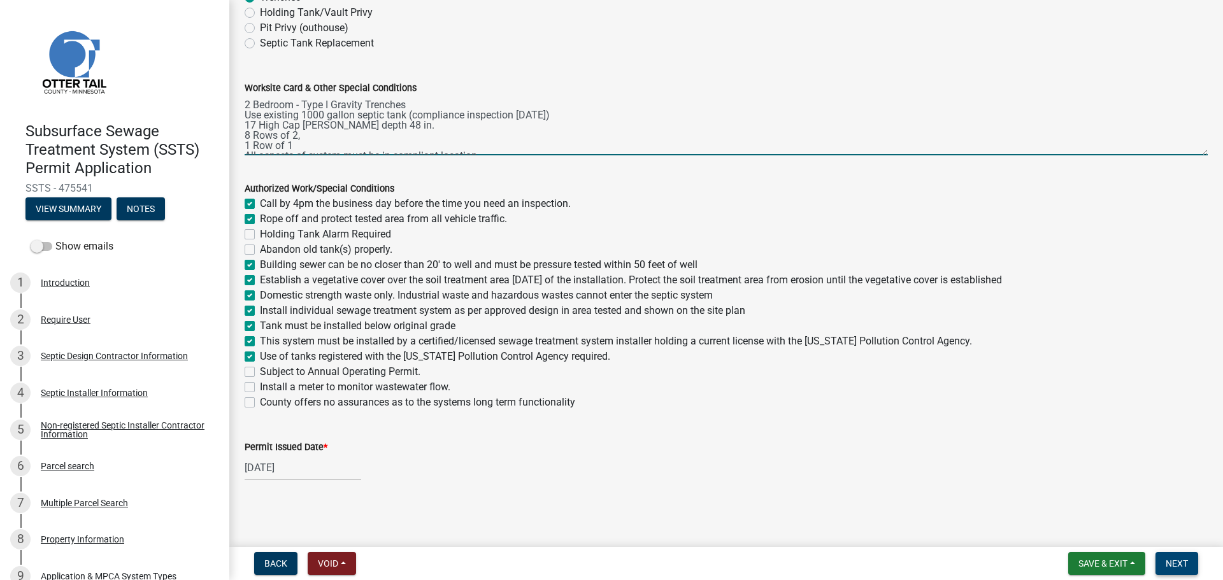
click at [1170, 560] on span "Next" at bounding box center [1176, 564] width 22 height 10
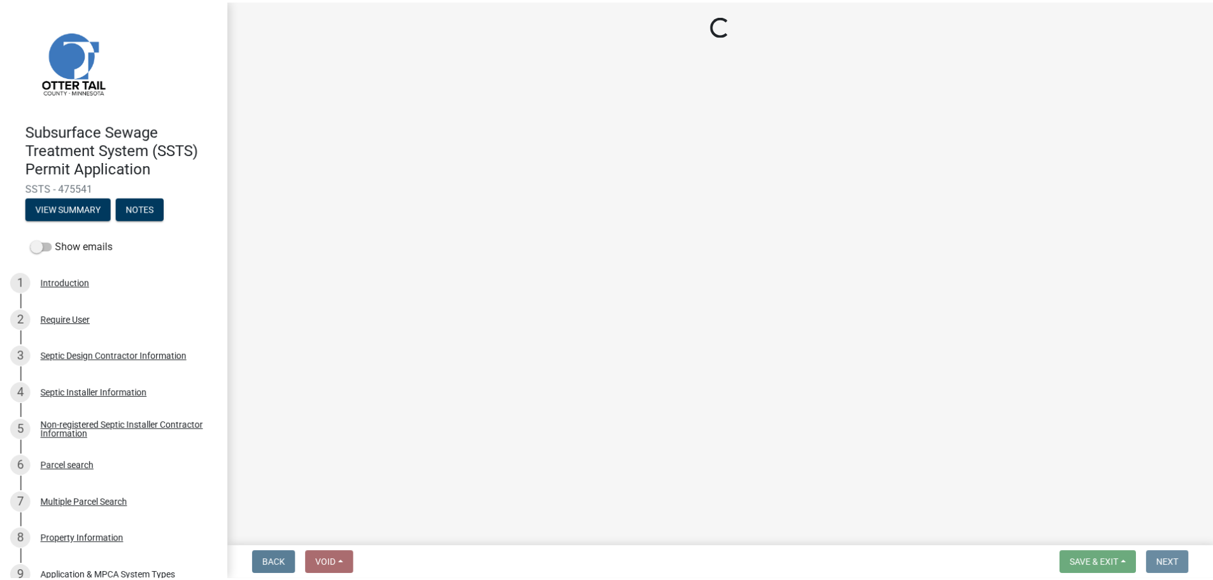
scroll to position [0, 0]
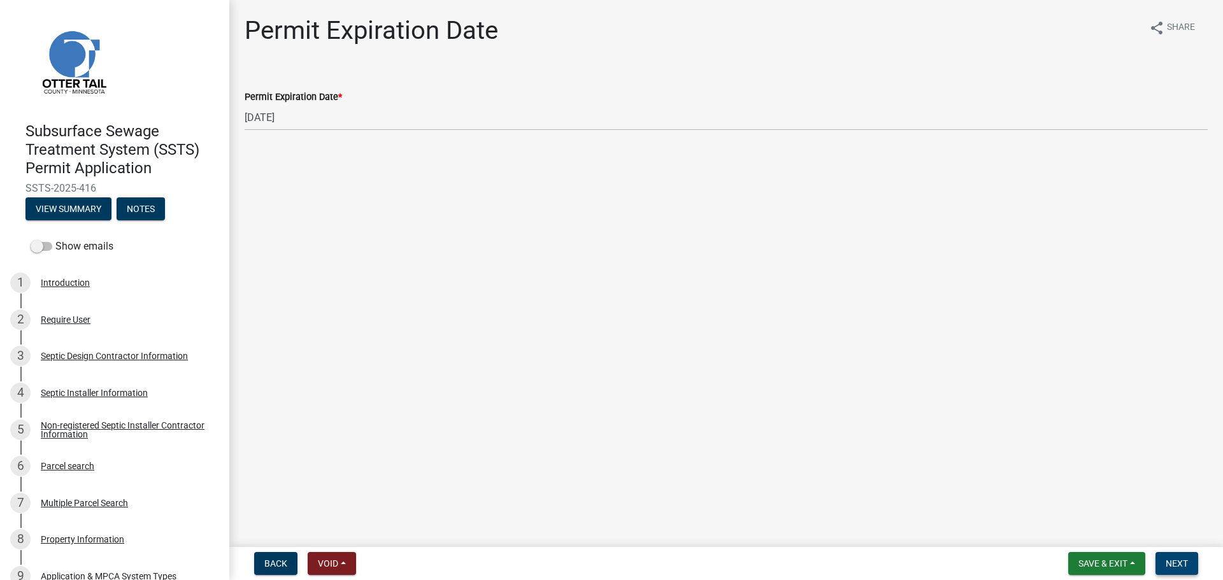
click at [1181, 564] on span "Next" at bounding box center [1176, 564] width 22 height 10
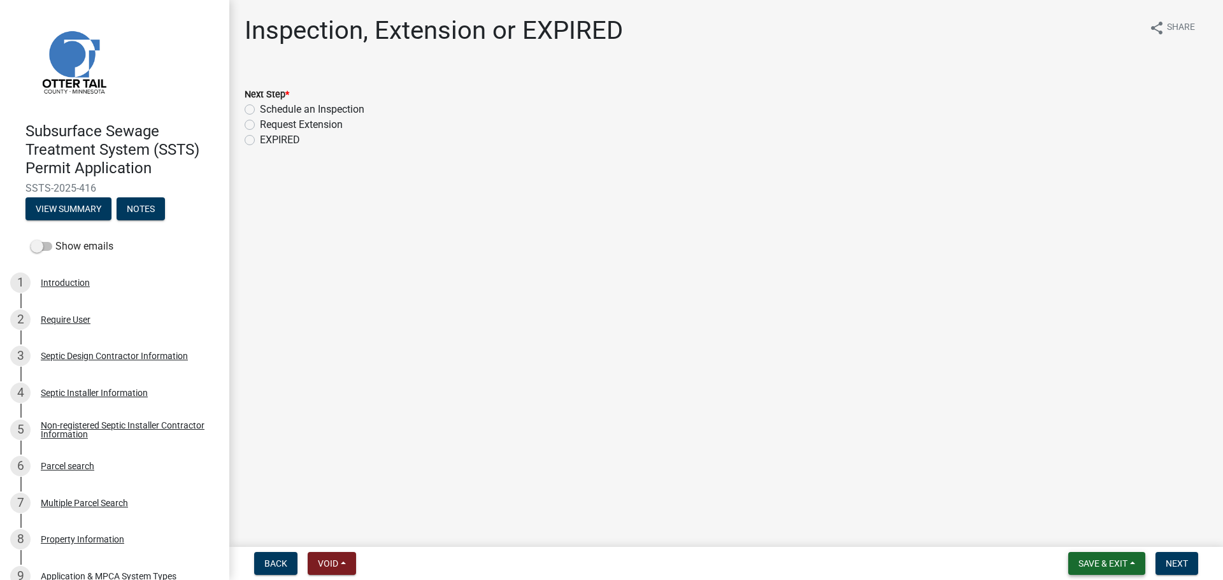
click at [1070, 561] on button "Save & Exit" at bounding box center [1106, 563] width 77 height 23
click at [1063, 537] on button "Save & Exit" at bounding box center [1094, 530] width 102 height 31
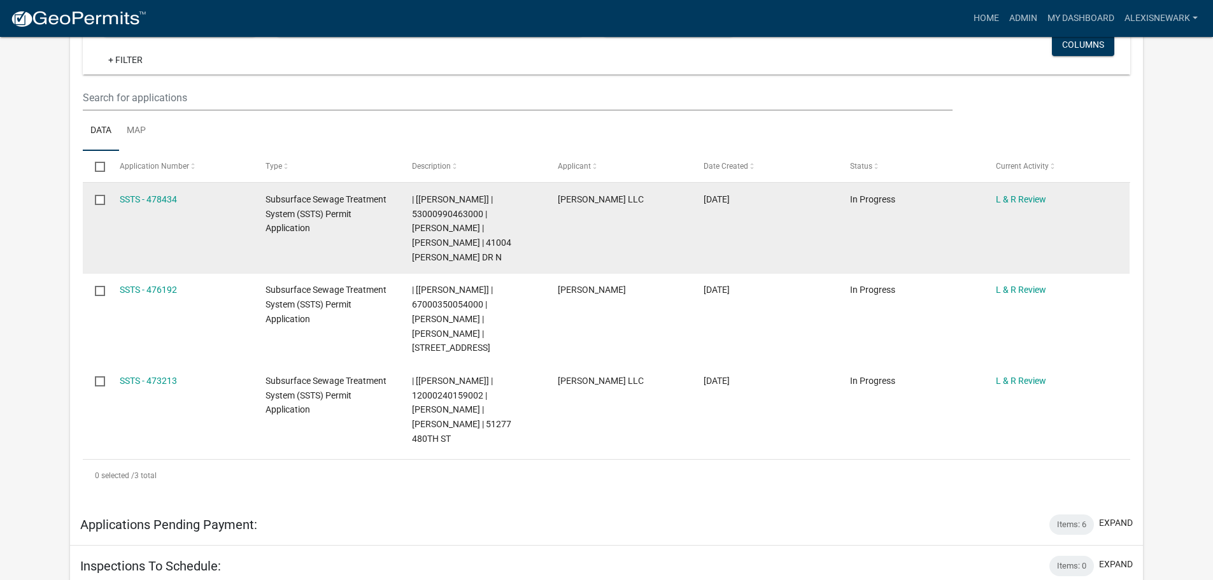
scroll to position [303, 0]
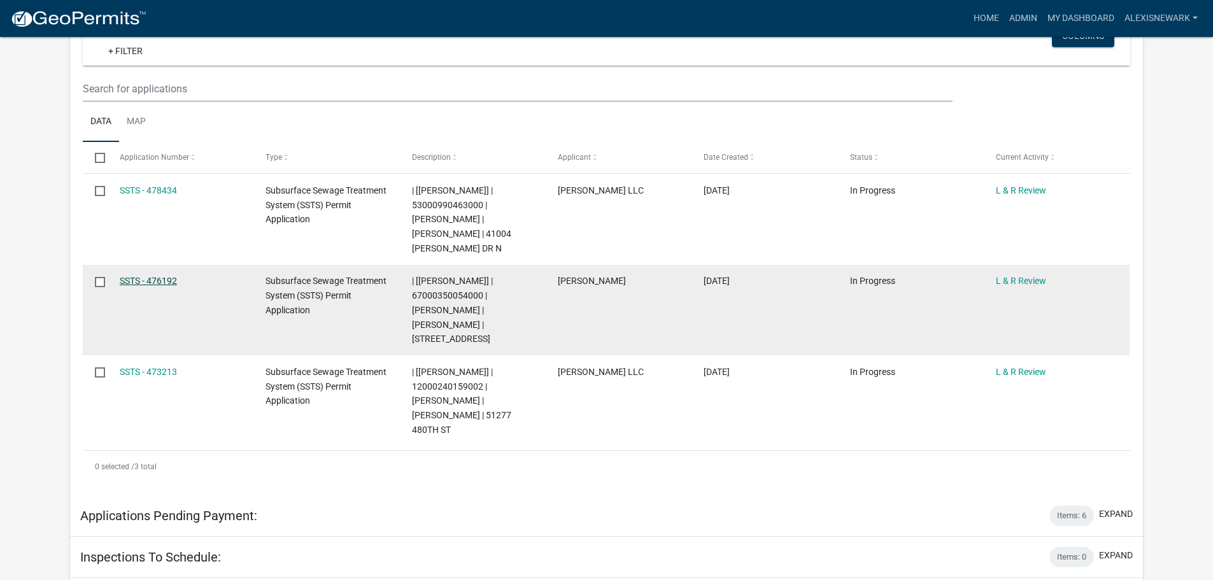
click at [144, 283] on link "SSTS - 476192" at bounding box center [148, 281] width 57 height 10
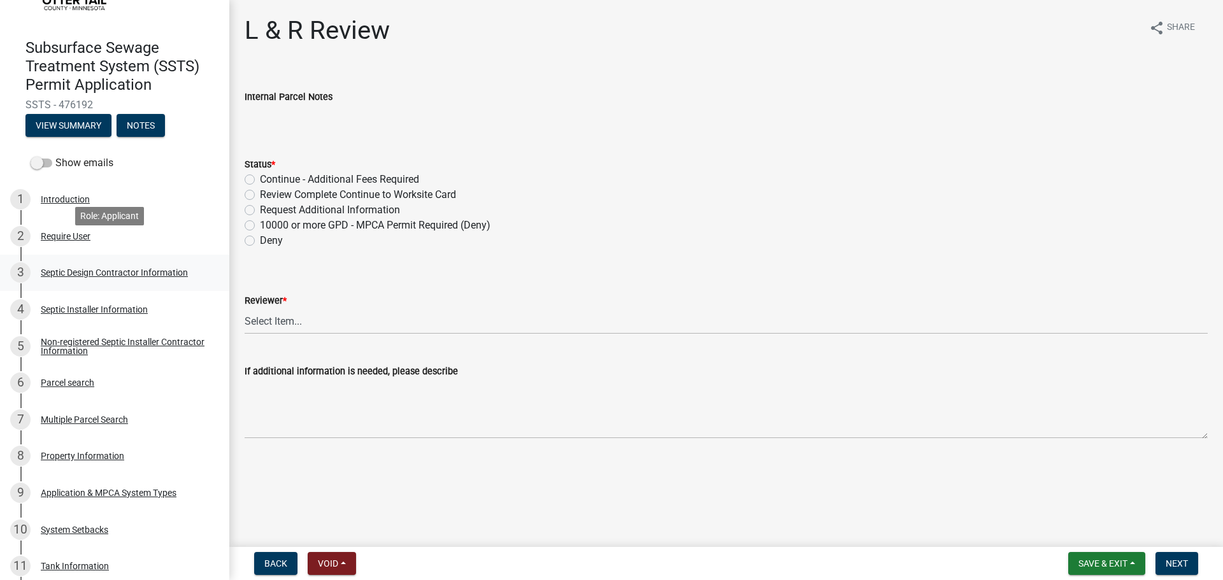
scroll to position [96, 0]
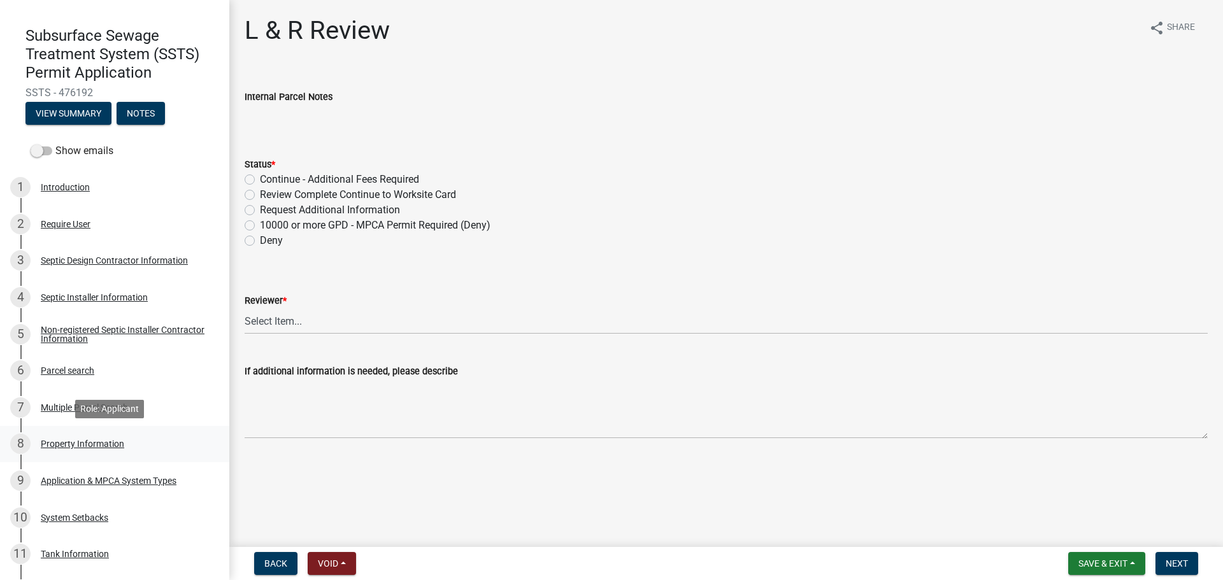
click at [119, 446] on div "Property Information" at bounding box center [82, 443] width 83 height 9
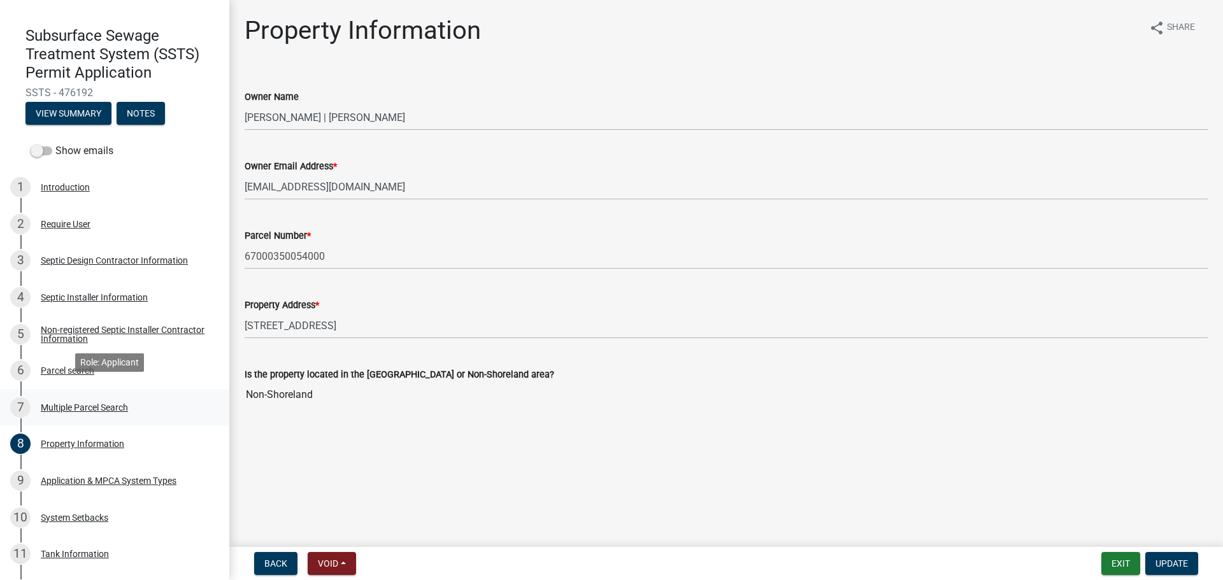
scroll to position [159, 0]
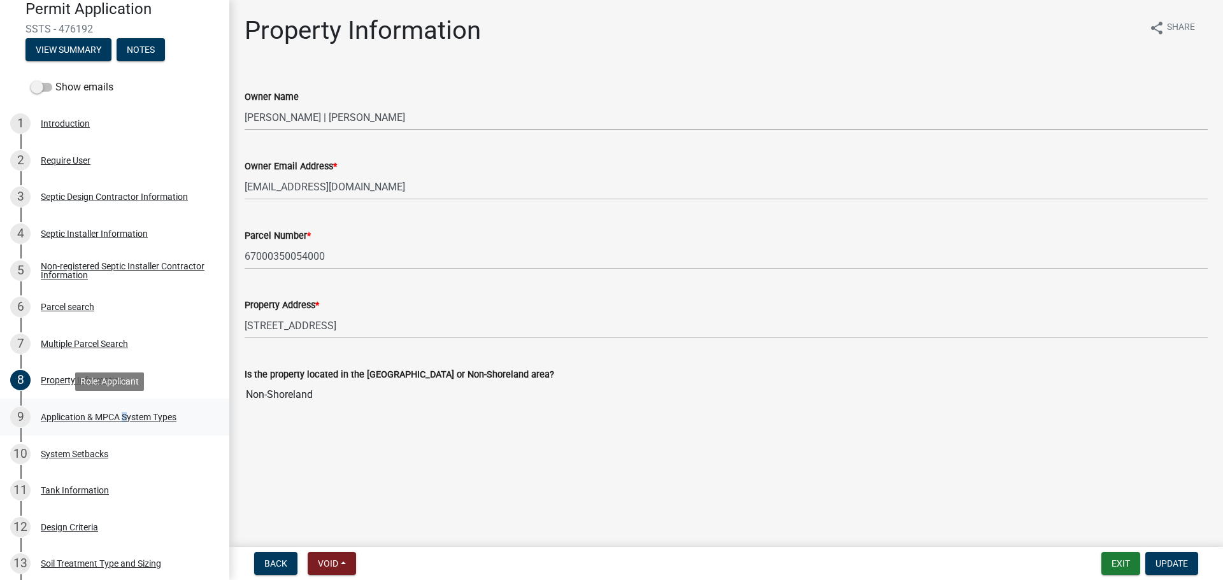
click at [122, 422] on div "9 Application & MPCA System Types" at bounding box center [109, 417] width 199 height 20
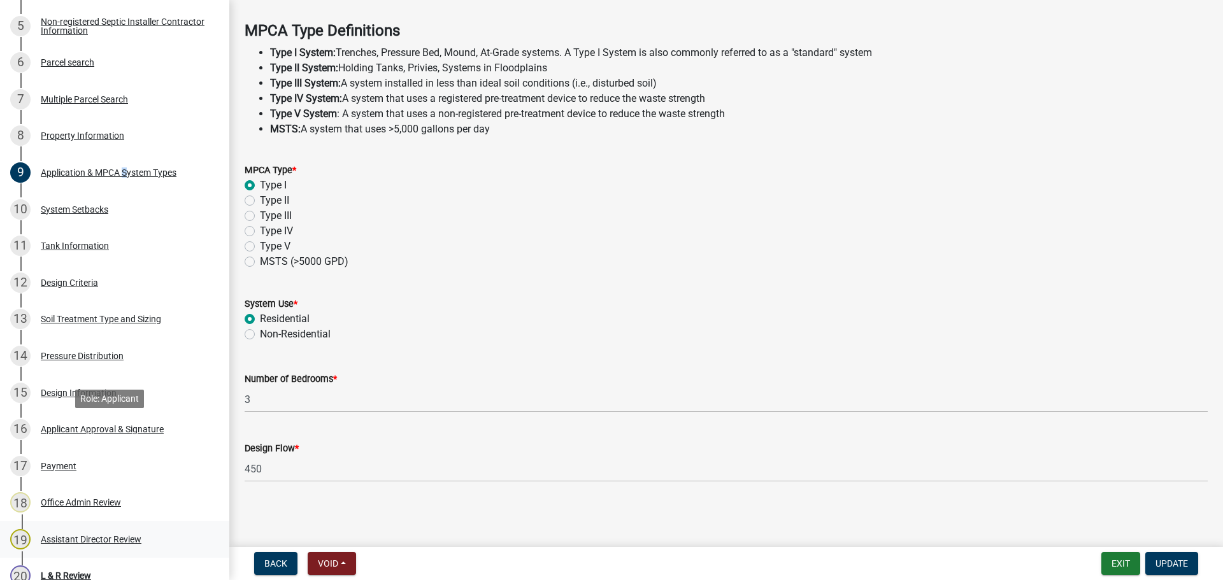
scroll to position [509, 0]
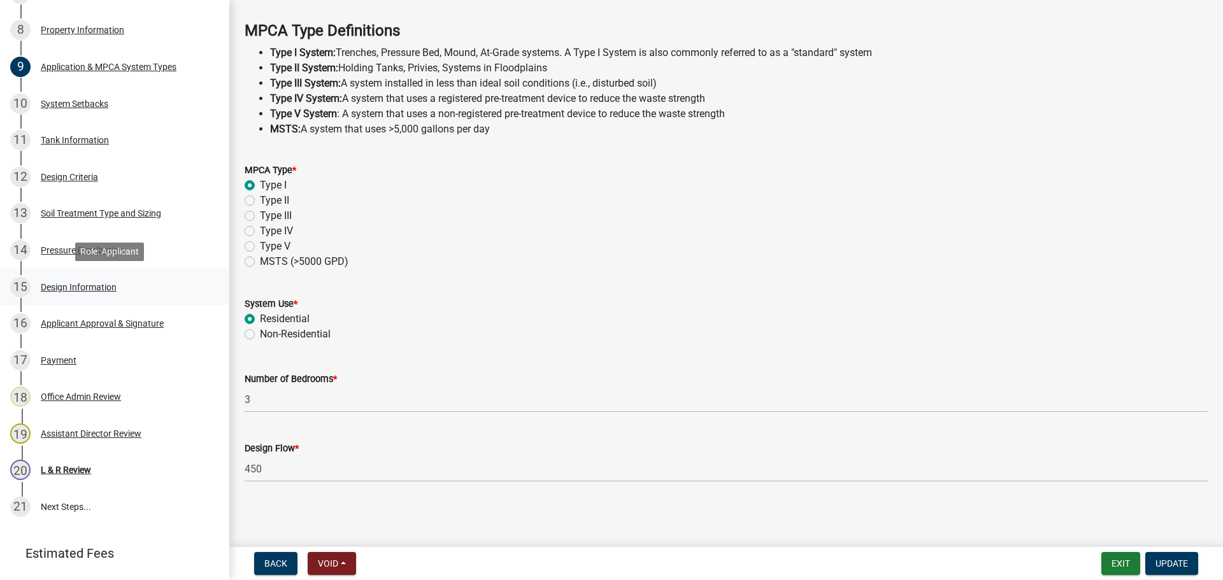
drag, startPoint x: 108, startPoint y: 300, endPoint x: 109, endPoint y: 292, distance: 8.4
click at [108, 299] on link "15 Design Information" at bounding box center [114, 287] width 229 height 37
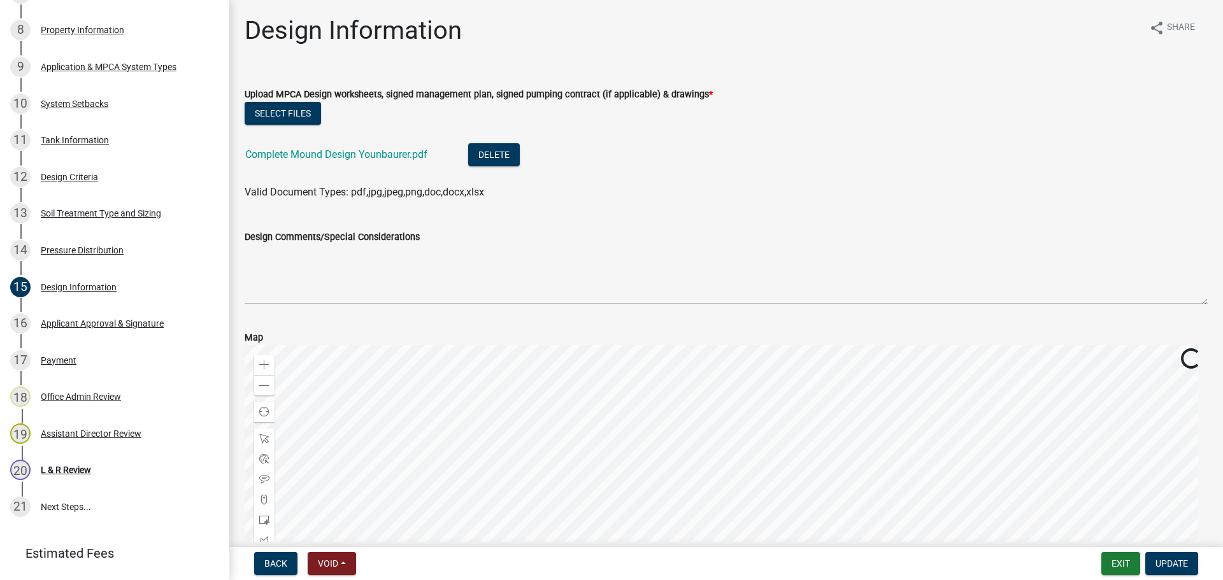
click at [301, 162] on div "Complete Mound Design Younbaurer.pdf" at bounding box center [346, 156] width 203 height 26
click at [300, 152] on link "Complete Mound Design Younbaurer.pdf" at bounding box center [336, 154] width 182 height 12
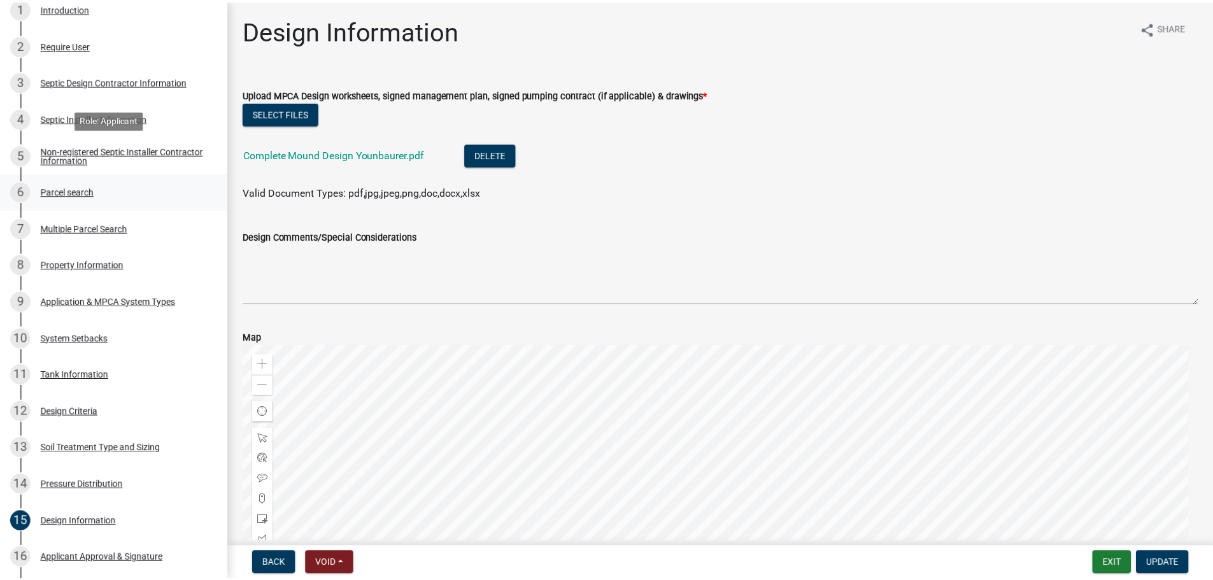
scroll to position [271, 0]
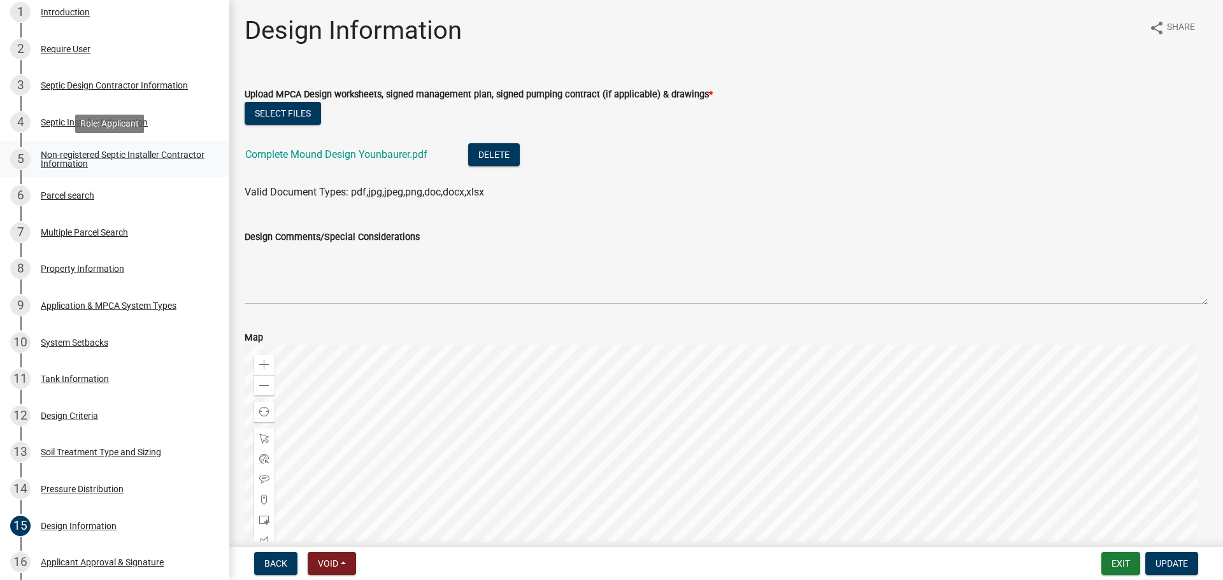
click at [141, 150] on div "Non-registered Septic Installer Contractor Information" at bounding box center [125, 159] width 168 height 18
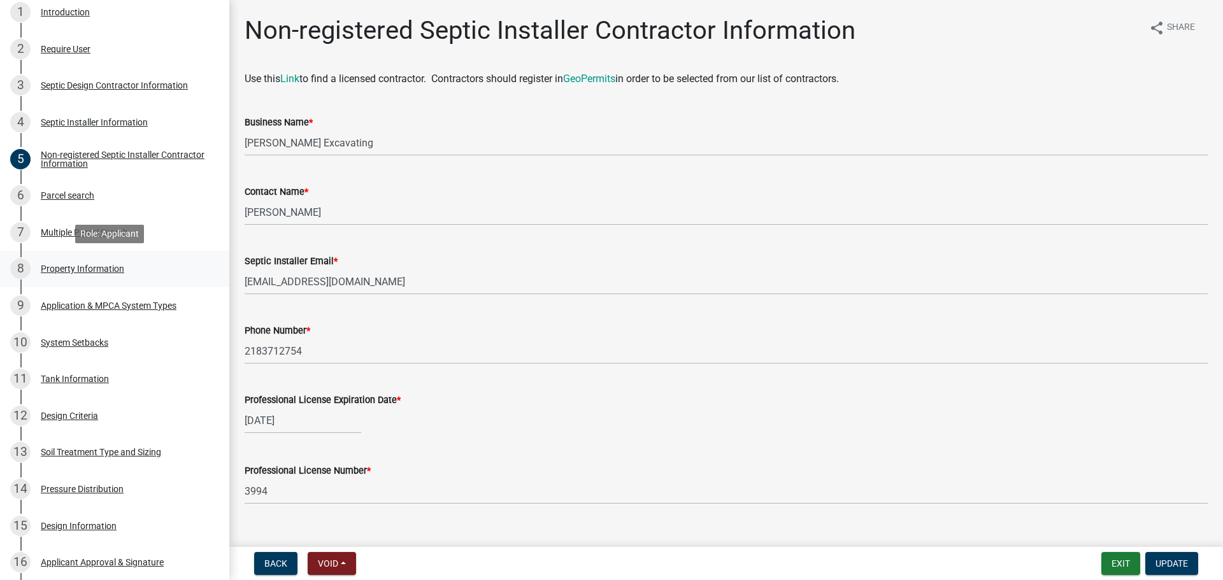
click at [152, 265] on div "8 Property Information" at bounding box center [109, 269] width 199 height 20
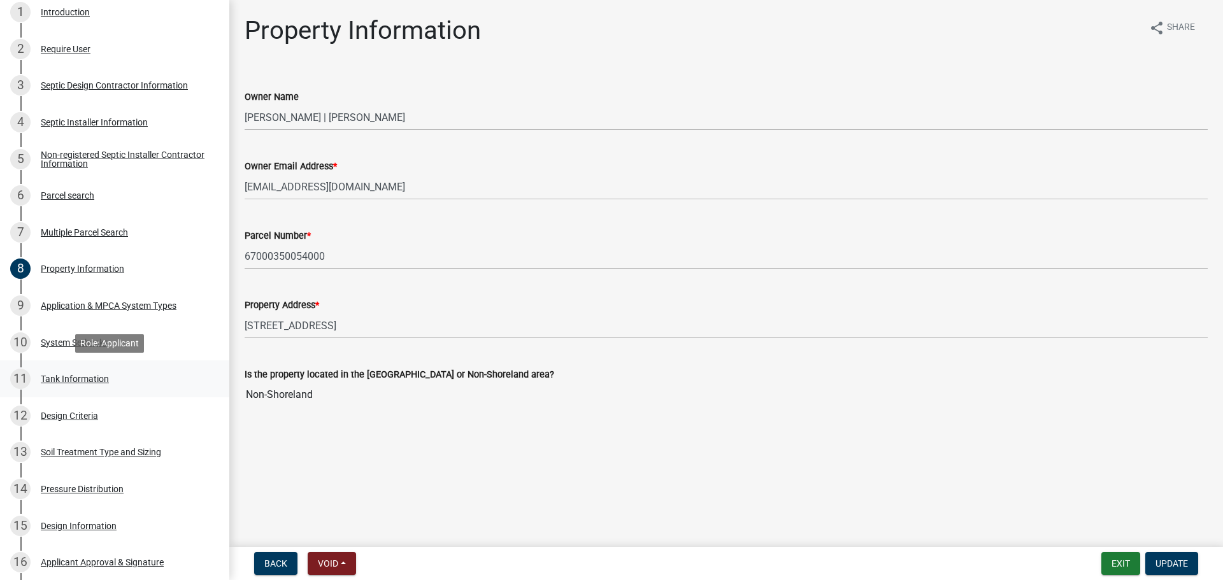
click at [156, 394] on link "11 Tank Information" at bounding box center [114, 378] width 229 height 37
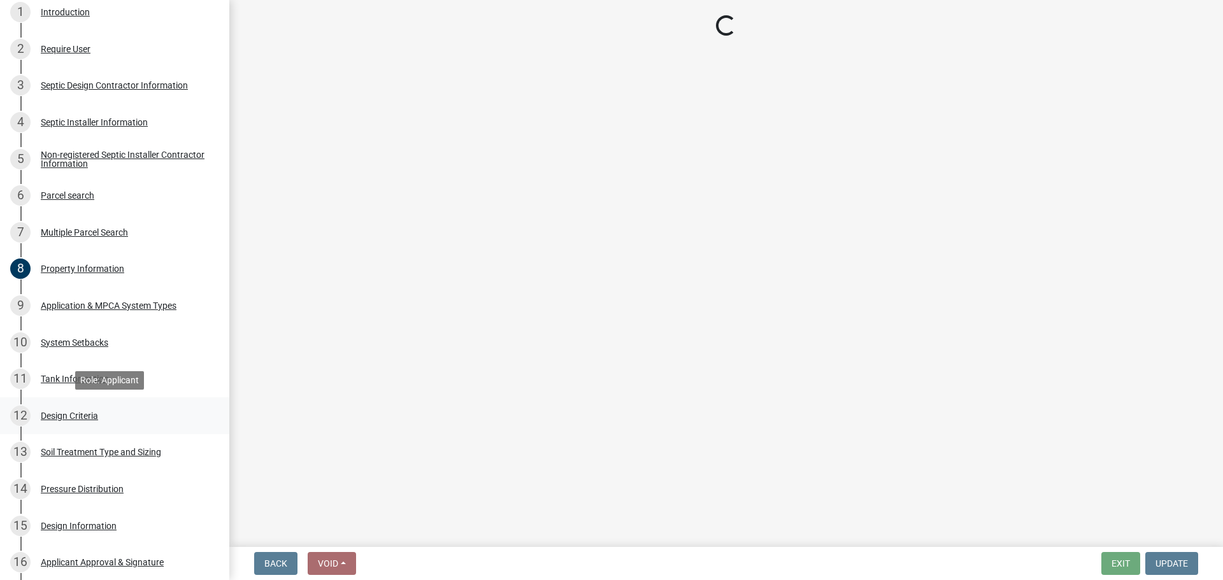
click at [162, 404] on link "12 Design Criteria" at bounding box center [114, 415] width 229 height 37
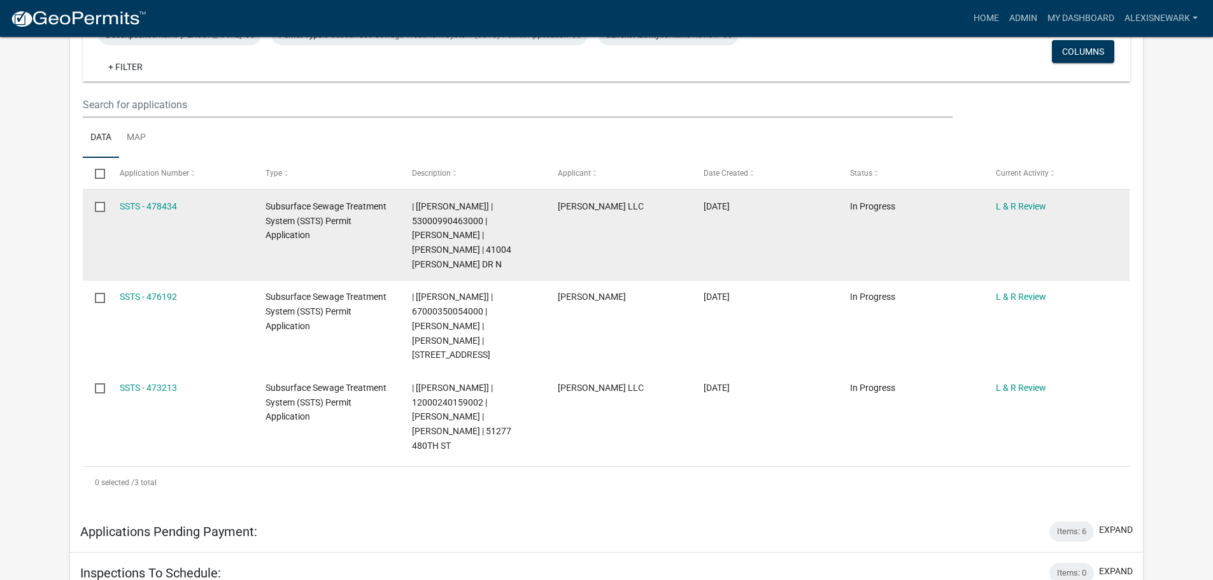
scroll to position [276, 0]
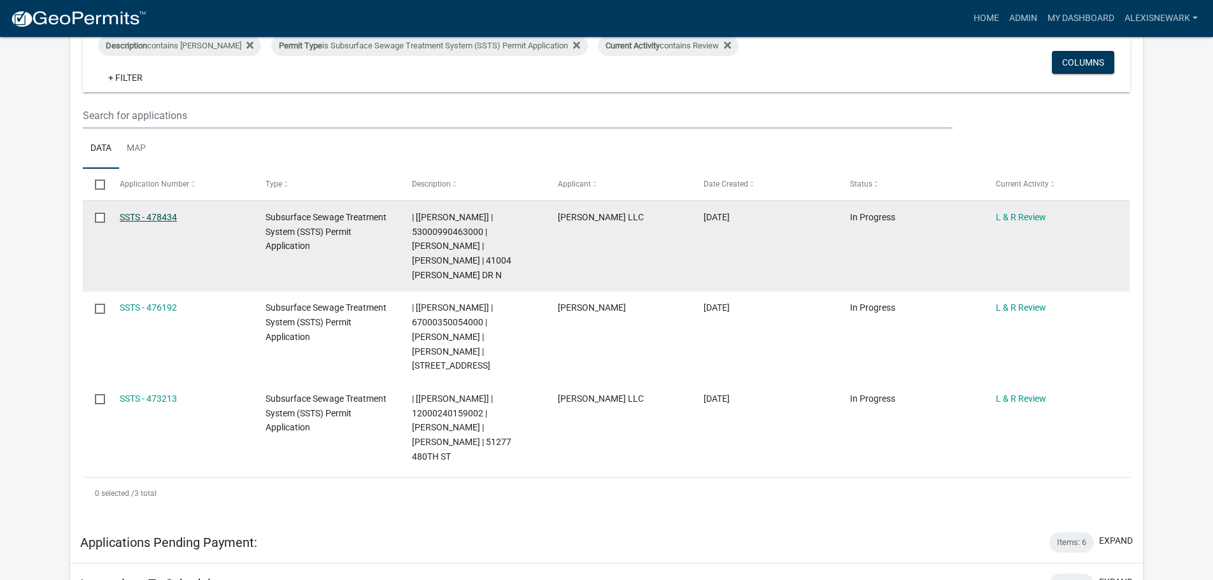
click at [152, 215] on link "SSTS - 478434" at bounding box center [148, 217] width 57 height 10
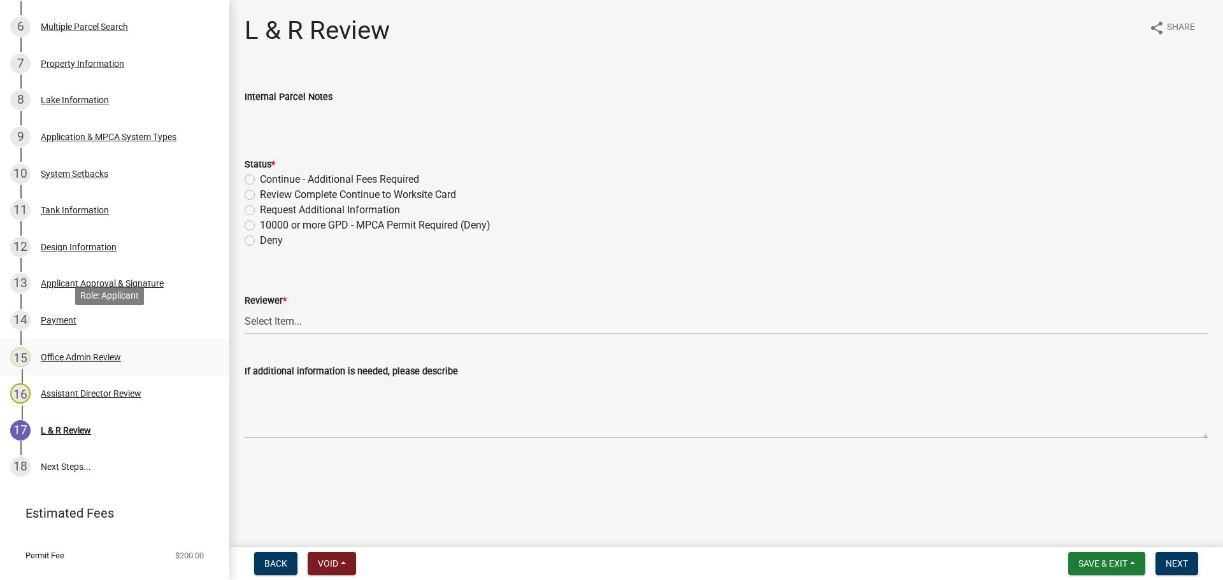
scroll to position [446, 0]
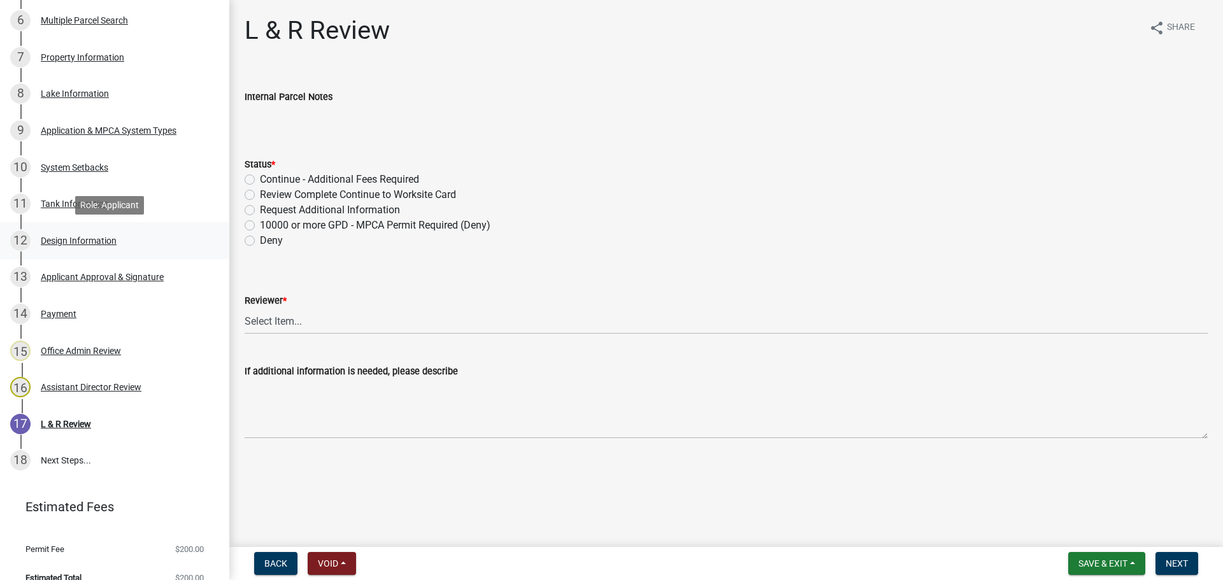
click at [100, 241] on div "Design Information" at bounding box center [79, 240] width 76 height 9
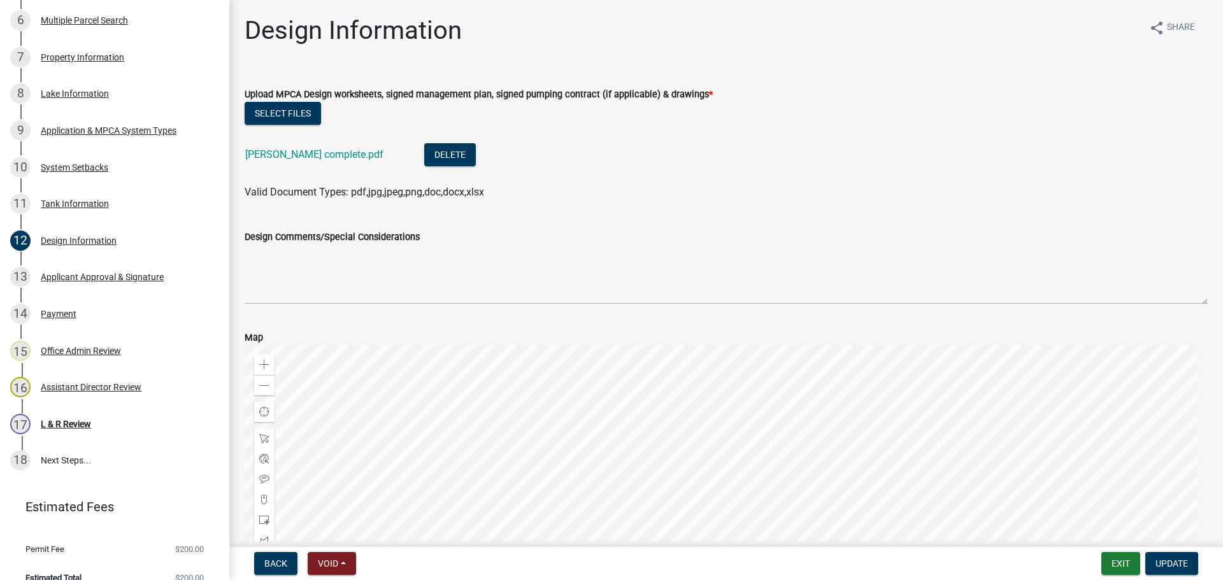
click at [287, 160] on div "Crawford complete.pdf" at bounding box center [324, 156] width 159 height 26
click at [283, 155] on link "Crawford complete.pdf" at bounding box center [314, 154] width 138 height 12
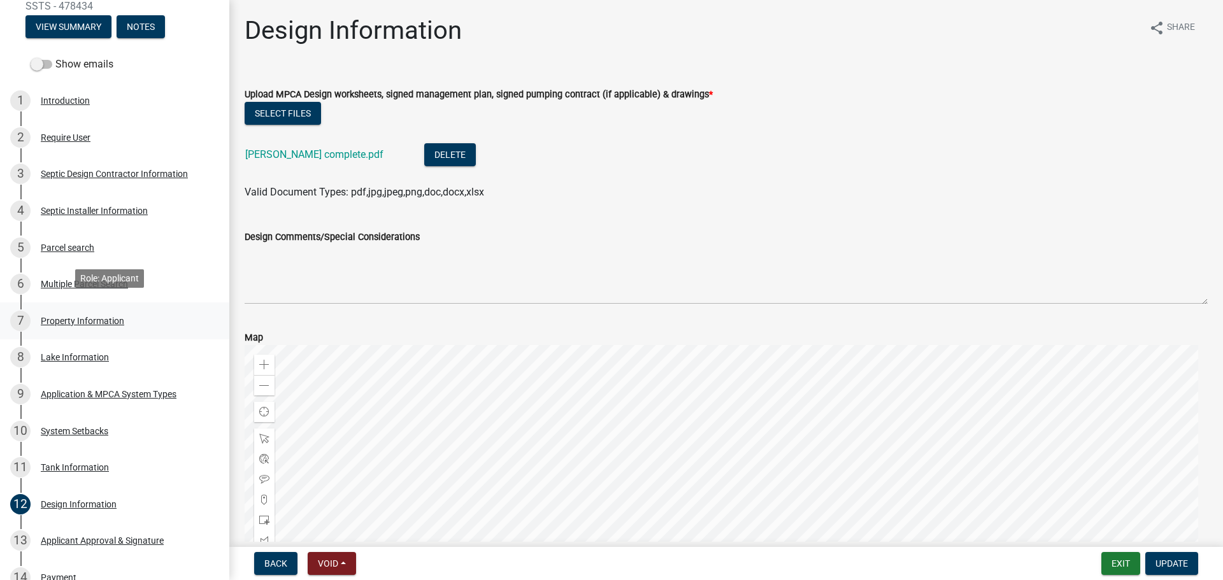
scroll to position [191, 0]
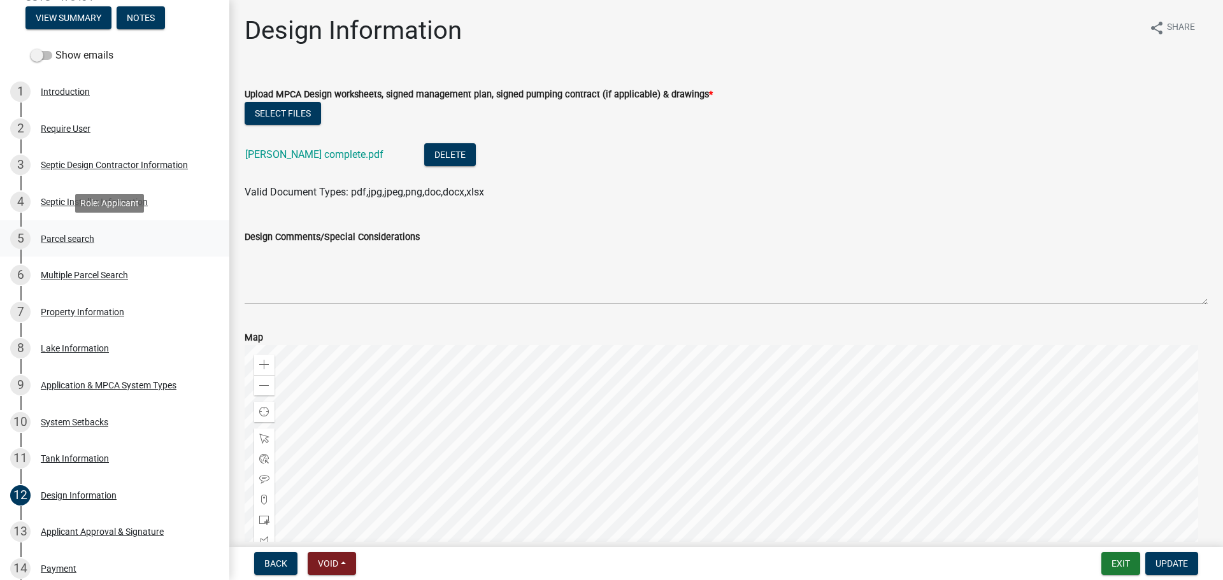
click at [99, 245] on div "5 Parcel search" at bounding box center [109, 239] width 199 height 20
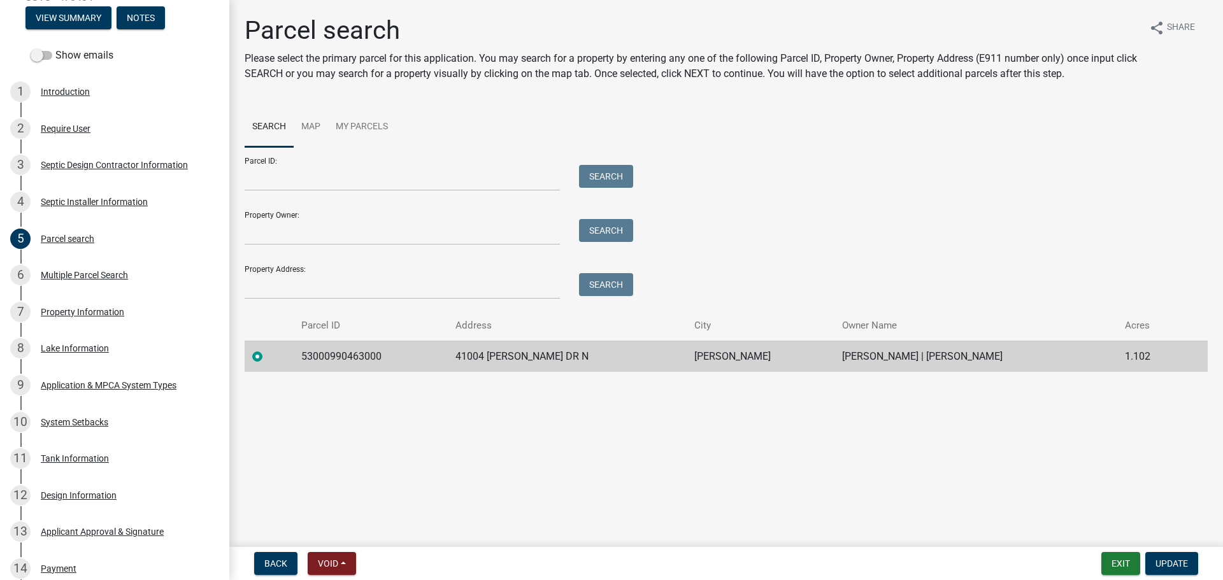
click at [370, 350] on td "53000990463000" at bounding box center [371, 356] width 154 height 31
copy td "53000990463000"
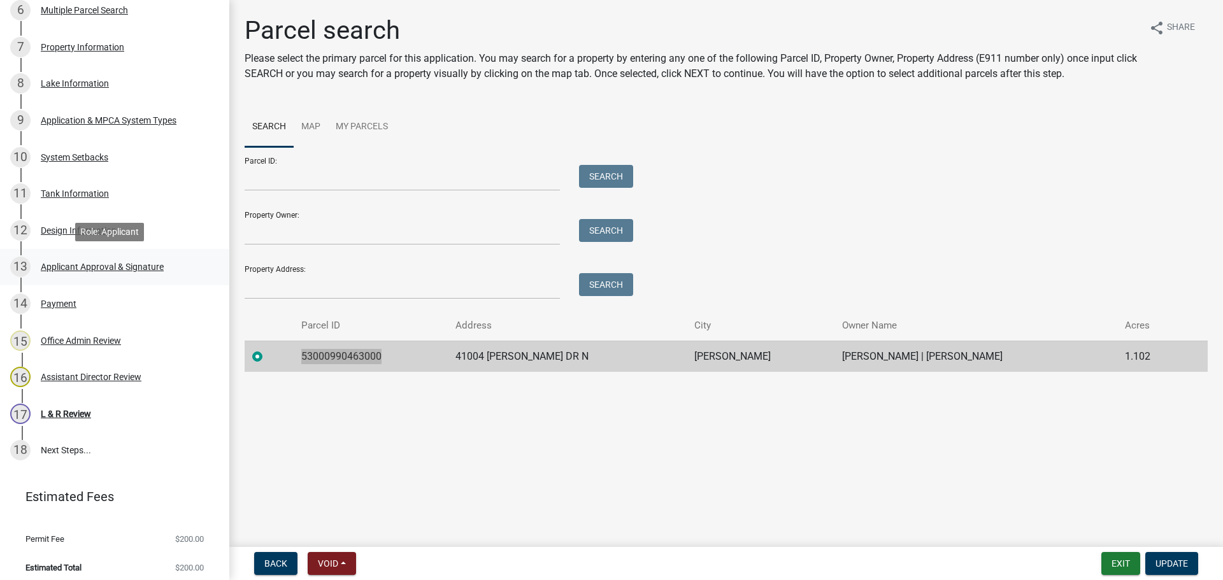
scroll to position [462, 0]
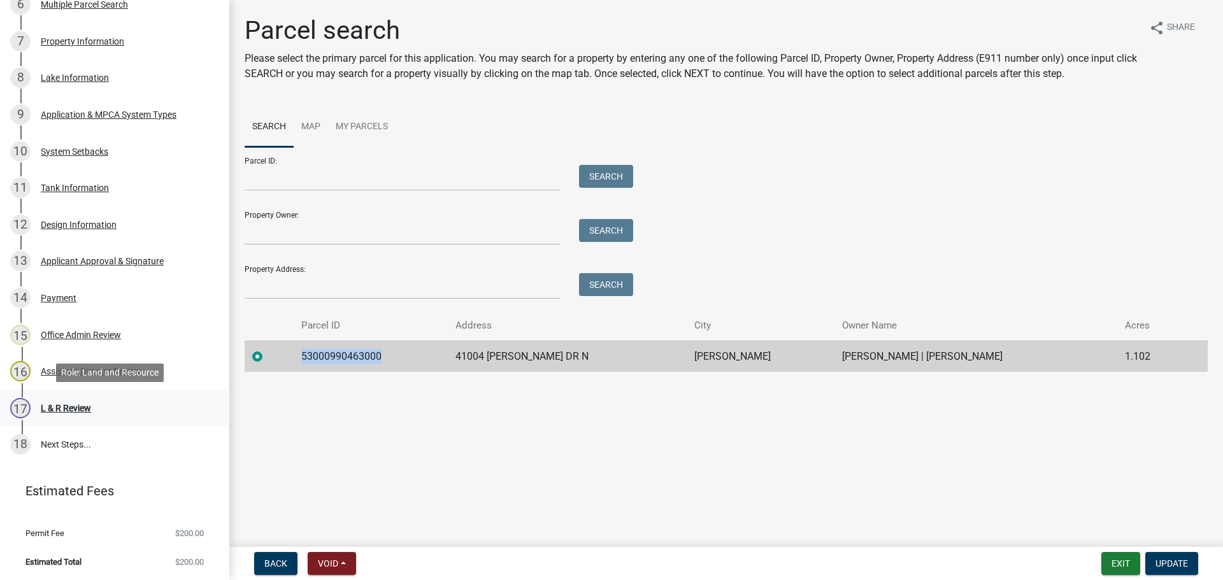
click at [125, 404] on div "17 L & R Review" at bounding box center [109, 408] width 199 height 20
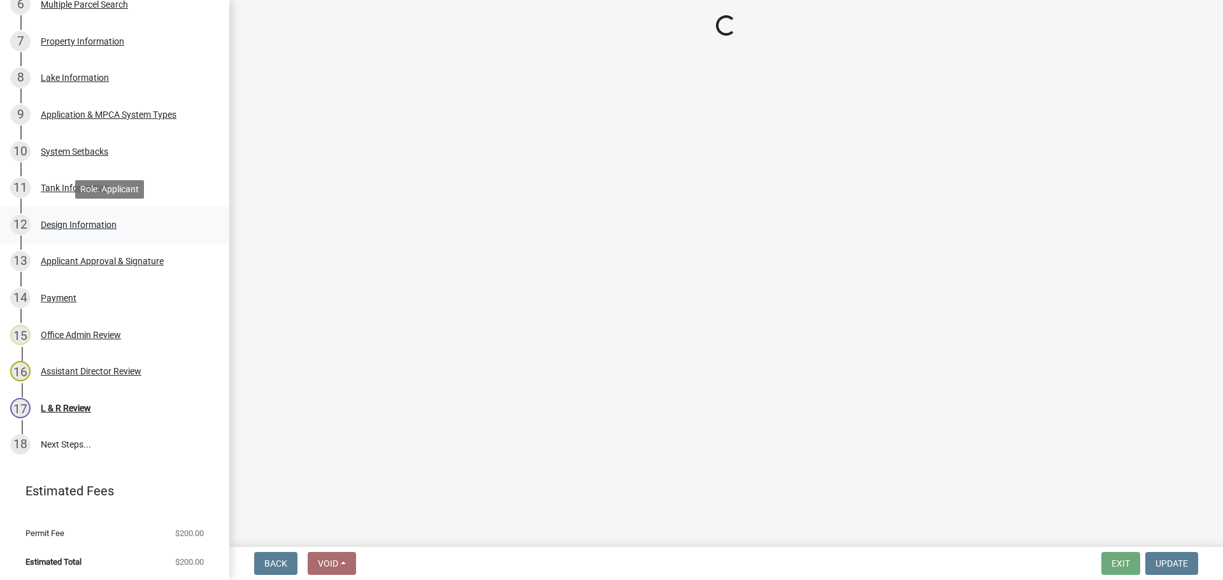
click at [130, 228] on div "12 Design Information" at bounding box center [109, 225] width 199 height 20
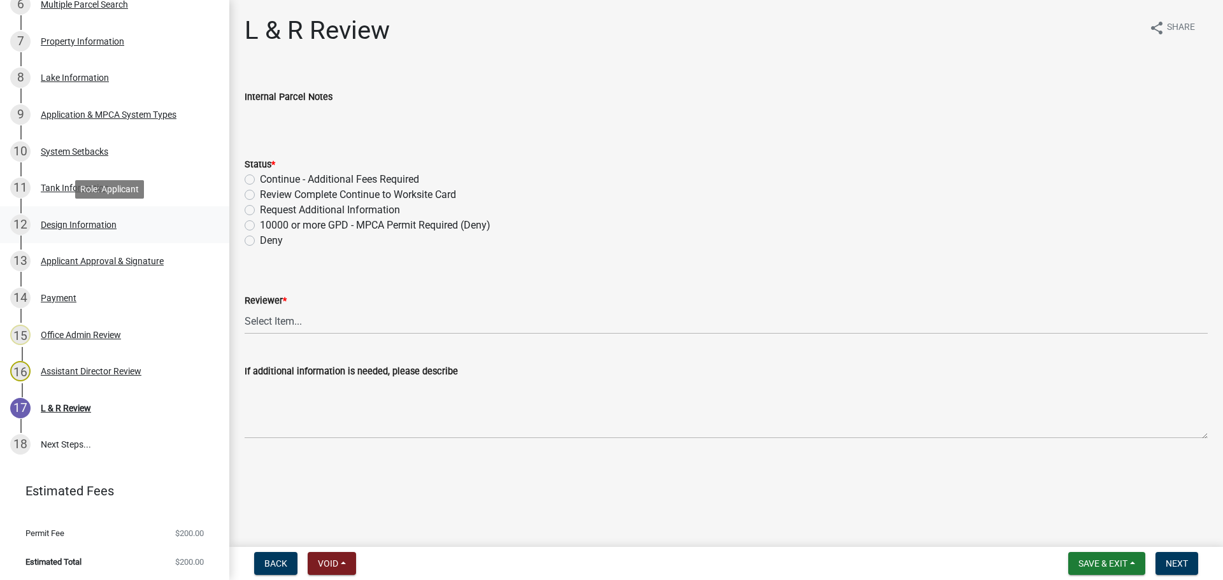
click at [178, 224] on div "12 Design Information" at bounding box center [109, 225] width 199 height 20
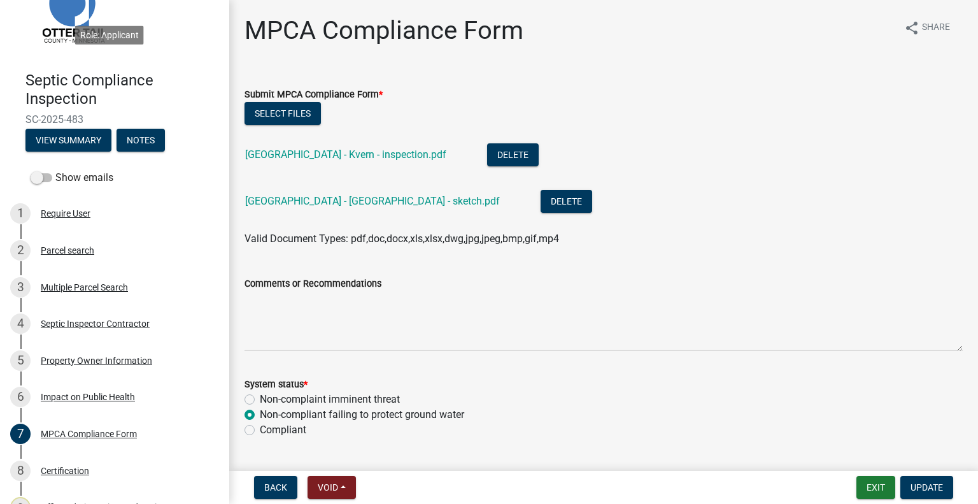
scroll to position [43, 0]
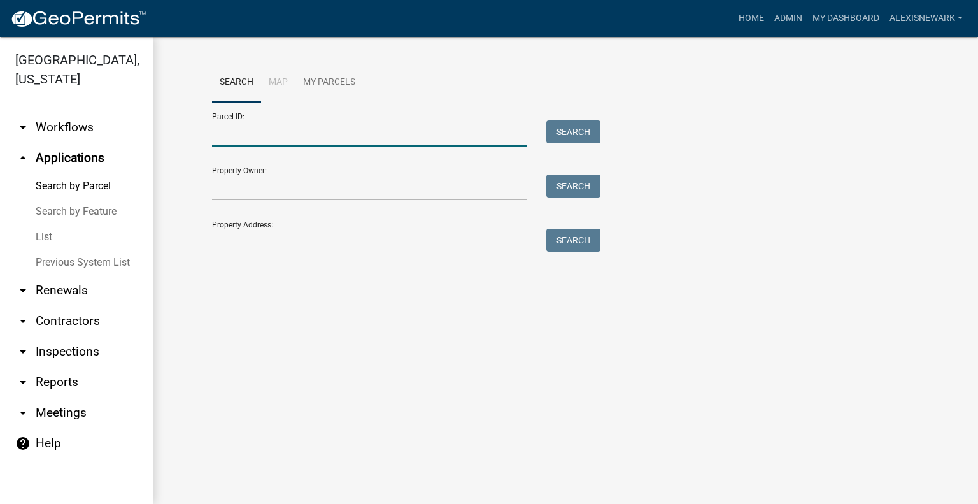
click at [255, 125] on input "Parcel ID:" at bounding box center [369, 133] width 315 height 26
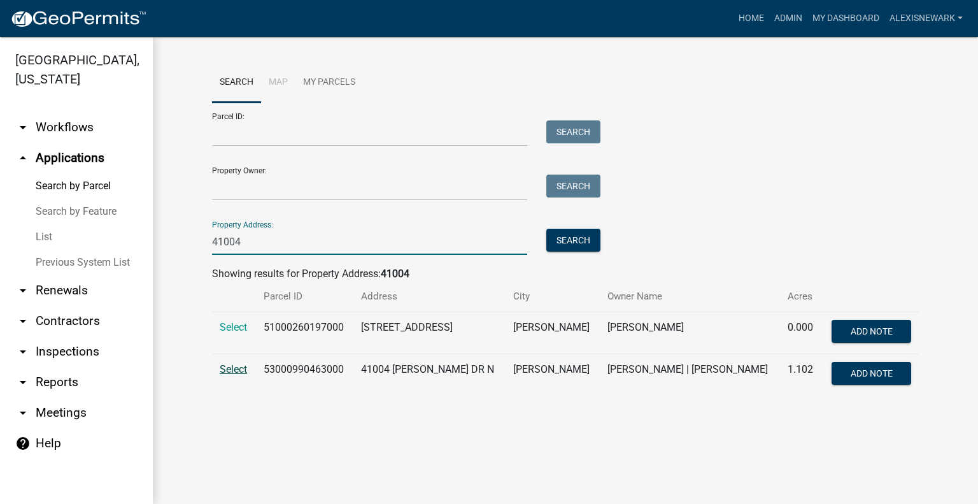
type input "41004"
click at [234, 371] on span "Select" at bounding box center [233, 369] width 27 height 12
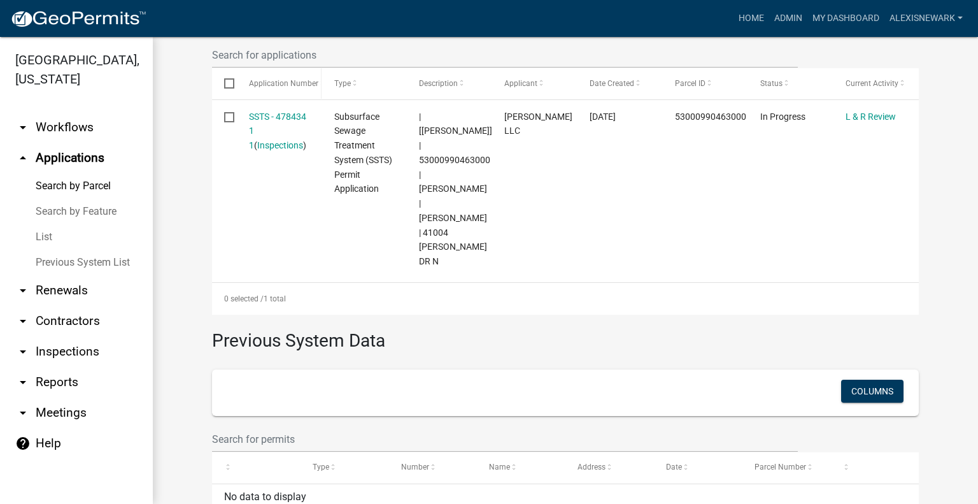
scroll to position [407, 0]
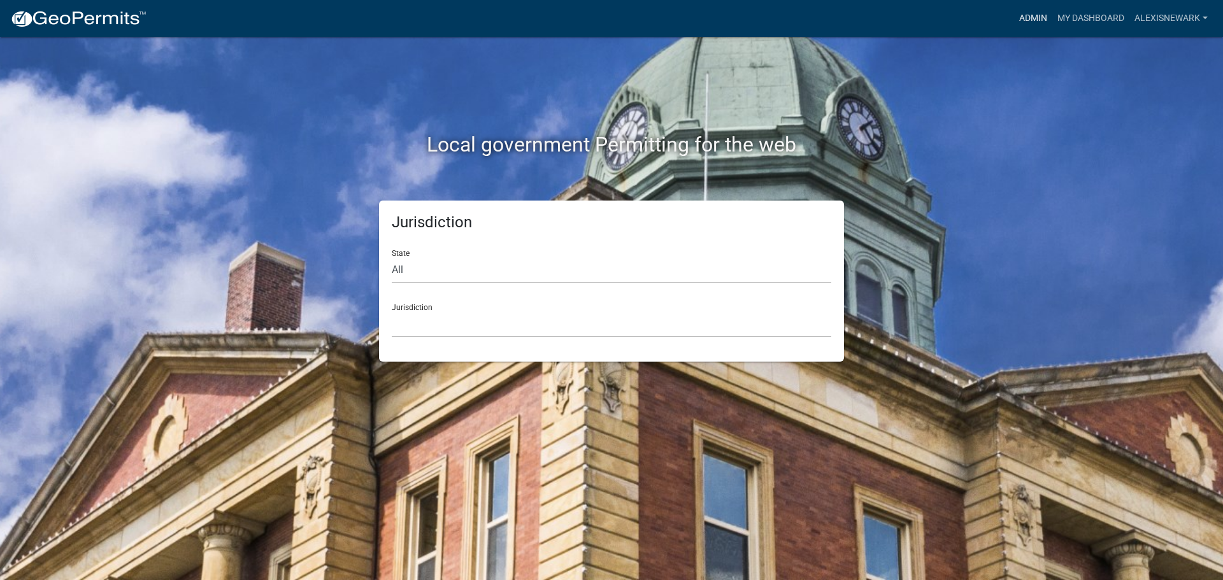
drag, startPoint x: 1023, startPoint y: 10, endPoint x: 1017, endPoint y: 15, distance: 7.8
click at [1023, 10] on link "Admin" at bounding box center [1033, 18] width 38 height 24
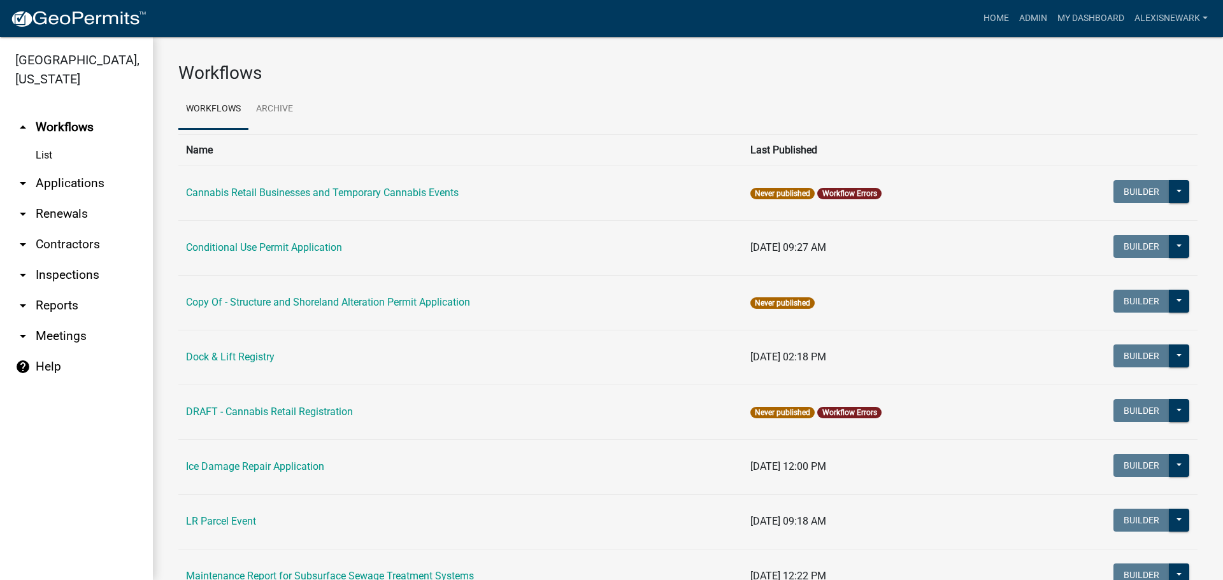
click at [127, 170] on link "arrow_drop_down Applications" at bounding box center [76, 183] width 153 height 31
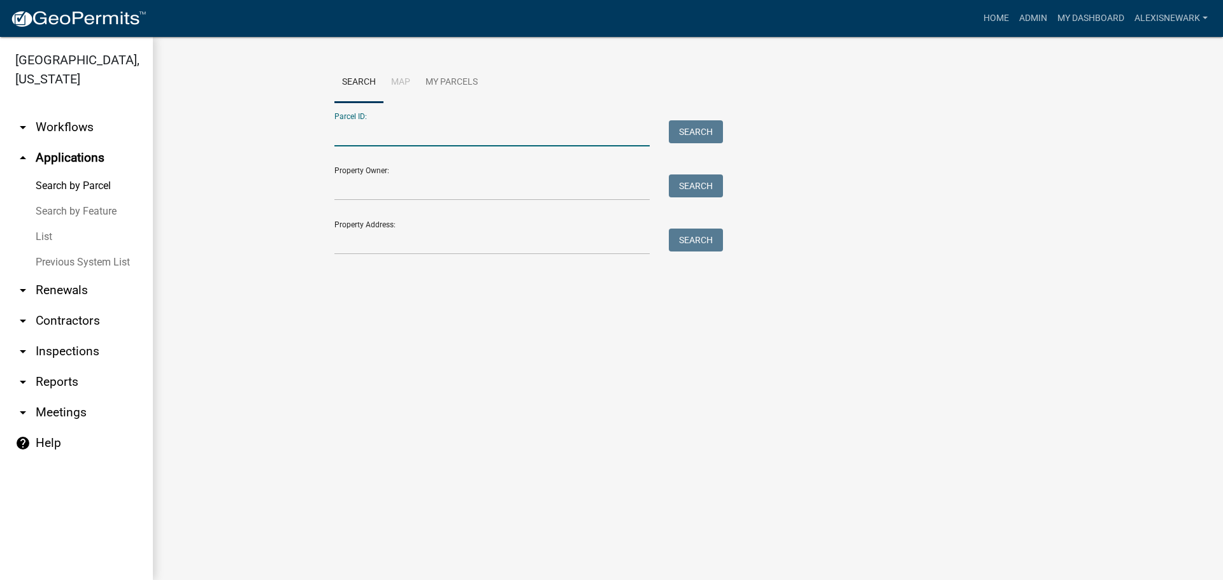
click at [344, 136] on input "Parcel ID:" at bounding box center [491, 133] width 315 height 26
paste input "53000990463000"
type input "53000990463000"
click at [713, 139] on button "Search" at bounding box center [696, 131] width 54 height 23
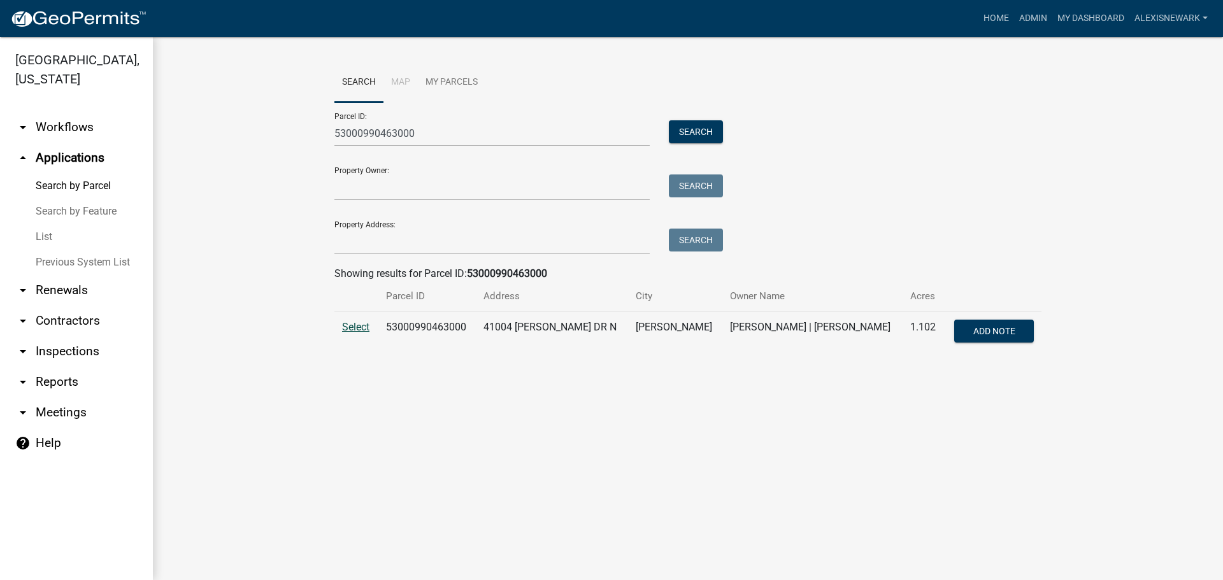
click at [362, 330] on span "Select" at bounding box center [355, 327] width 27 height 12
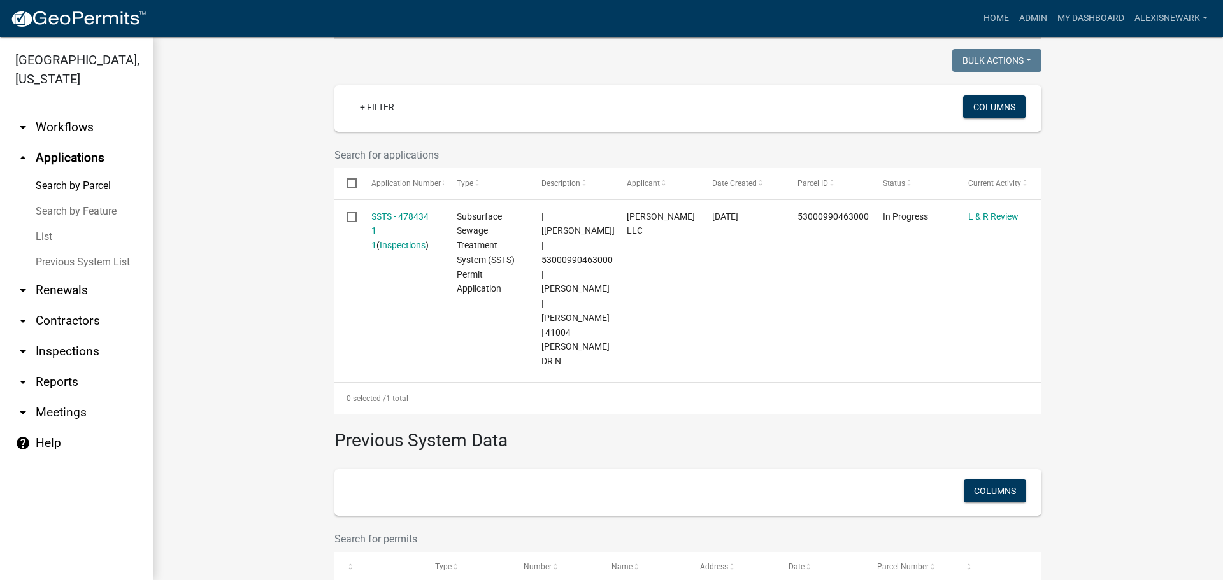
scroll to position [318, 0]
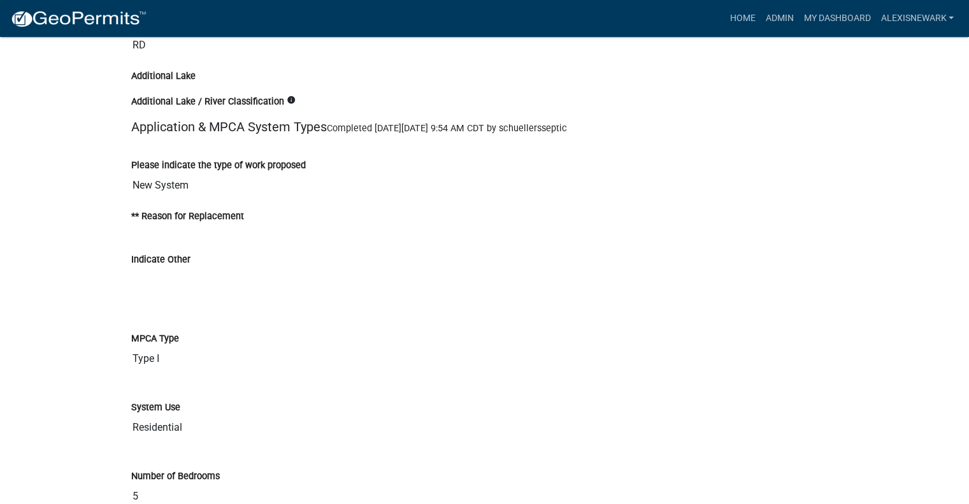
scroll to position [3025, 0]
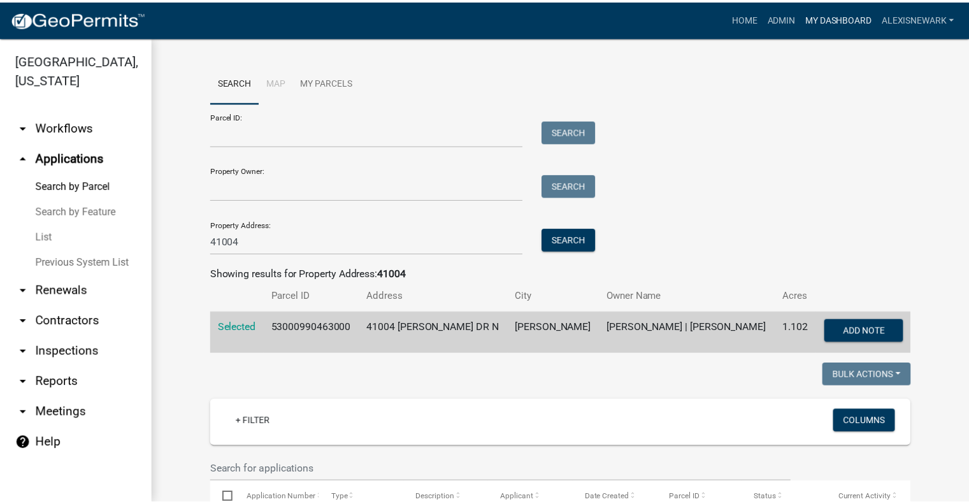
scroll to position [407, 0]
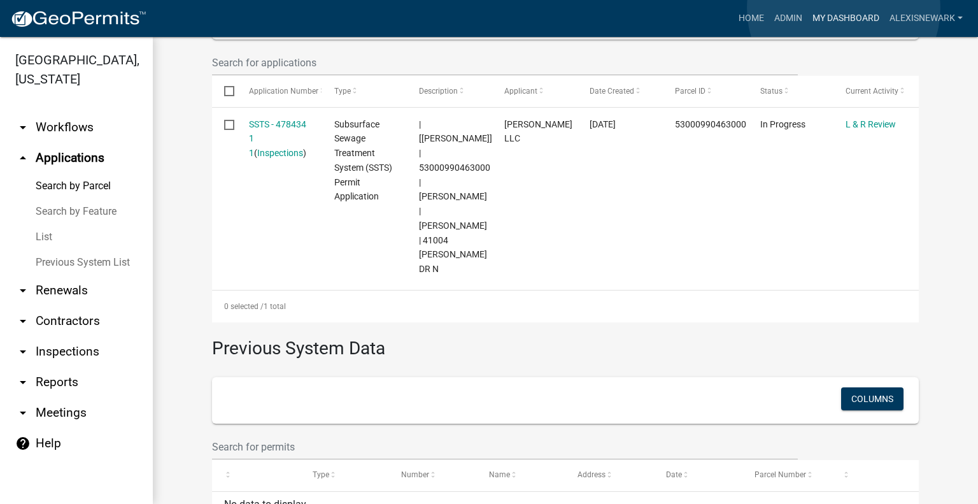
click at [844, 8] on link "My Dashboard" at bounding box center [846, 18] width 77 height 24
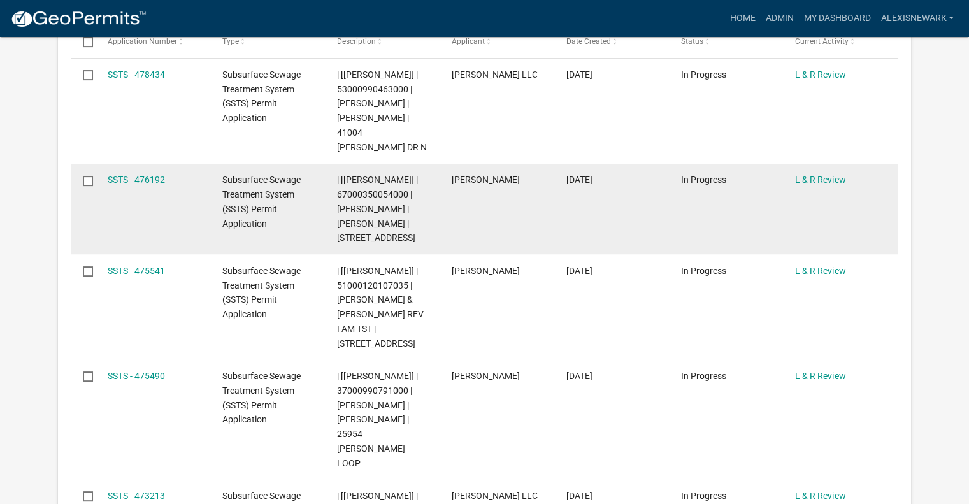
scroll to position [522, 0]
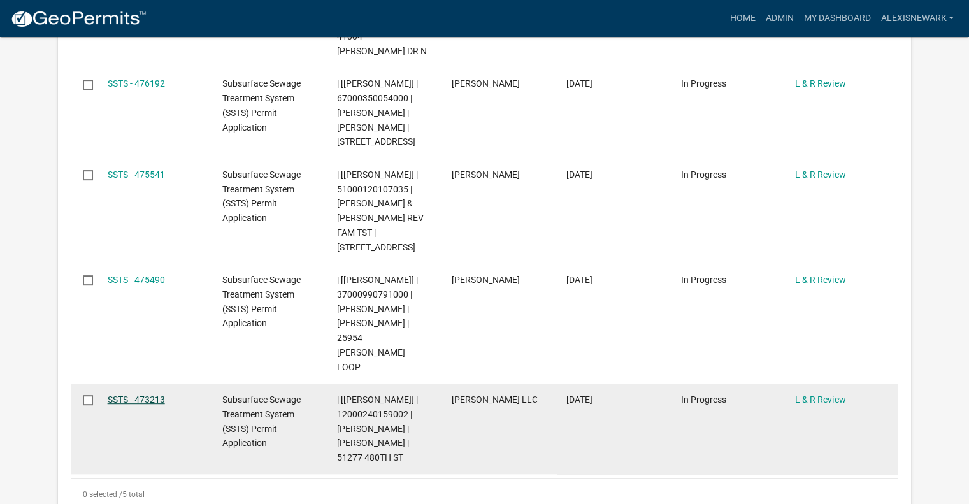
click at [138, 394] on link "SSTS - 473213" at bounding box center [136, 399] width 57 height 10
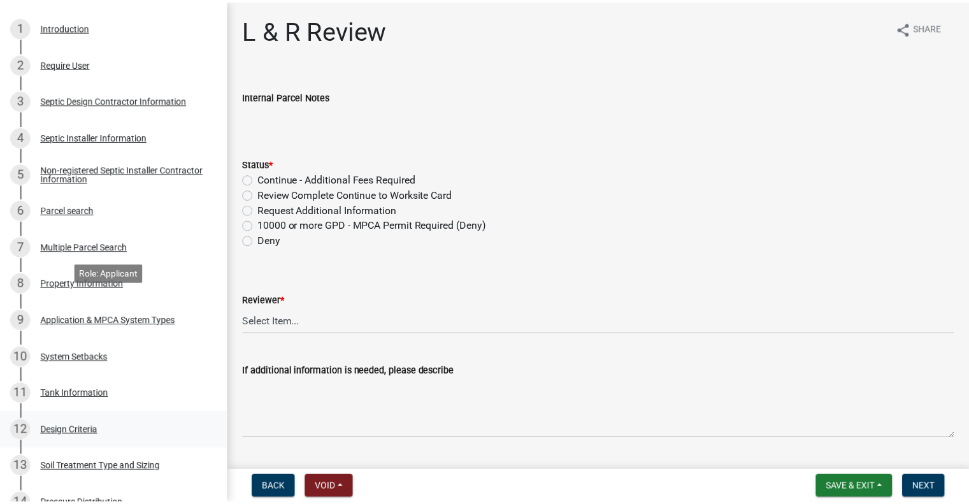
scroll to position [414, 0]
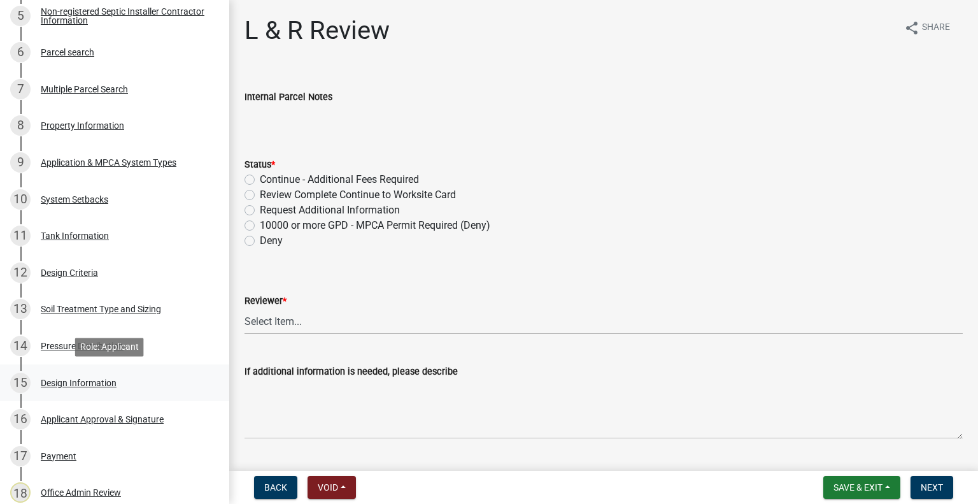
click at [106, 373] on div "15 Design Information" at bounding box center [109, 383] width 199 height 20
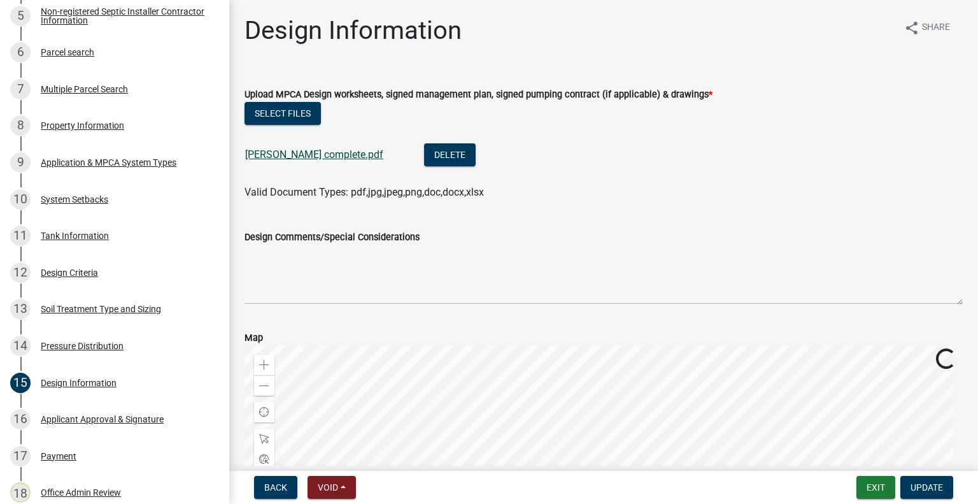
click at [301, 153] on link "Wientjes complete.pdf" at bounding box center [314, 154] width 138 height 12
click at [325, 162] on div "Wientjes complete.pdf" at bounding box center [324, 156] width 159 height 26
click at [324, 157] on link "Wientjes complete.pdf" at bounding box center [314, 154] width 138 height 12
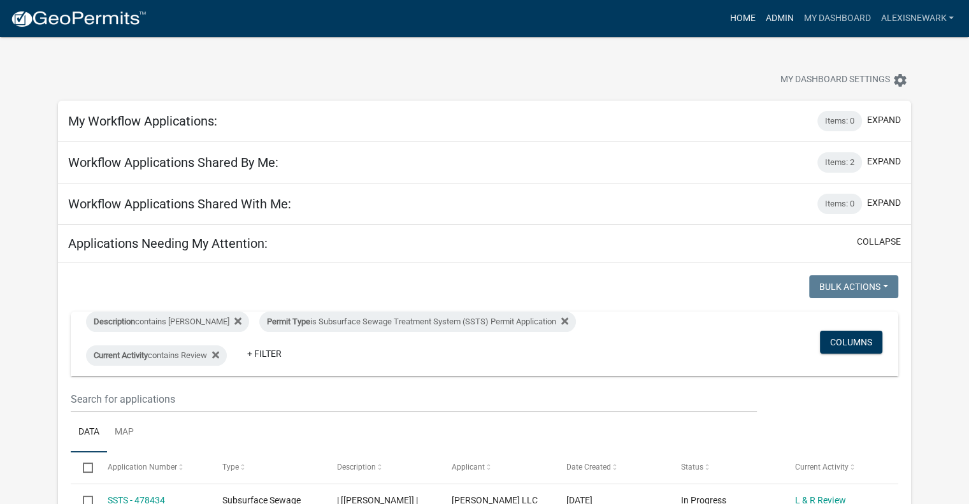
click at [760, 22] on link "Admin" at bounding box center [779, 18] width 38 height 24
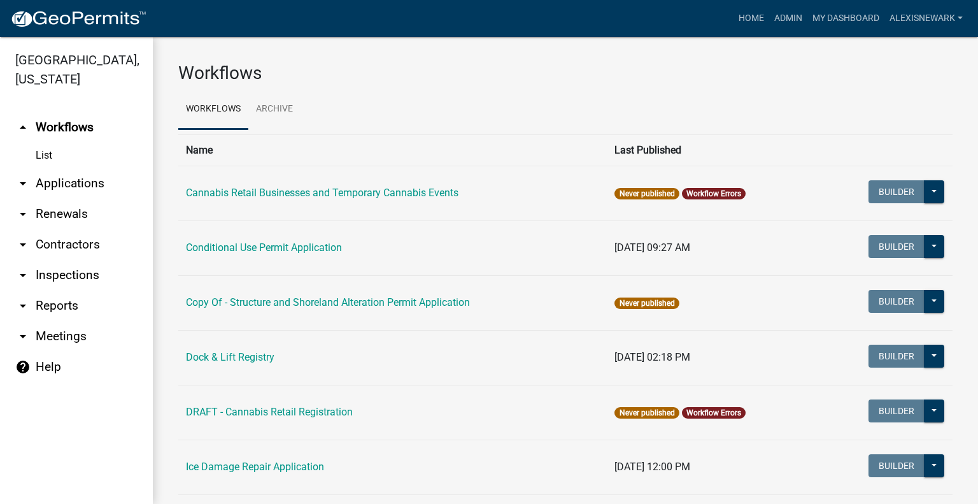
click at [94, 162] on link "List" at bounding box center [76, 155] width 153 height 25
click at [108, 190] on link "arrow_drop_down Applications" at bounding box center [76, 183] width 153 height 31
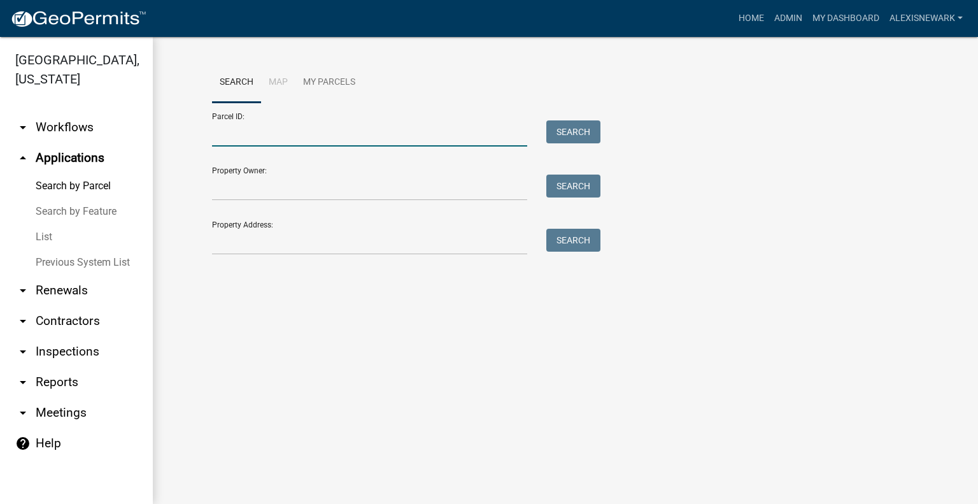
click at [338, 131] on input "Parcel ID:" at bounding box center [369, 133] width 315 height 26
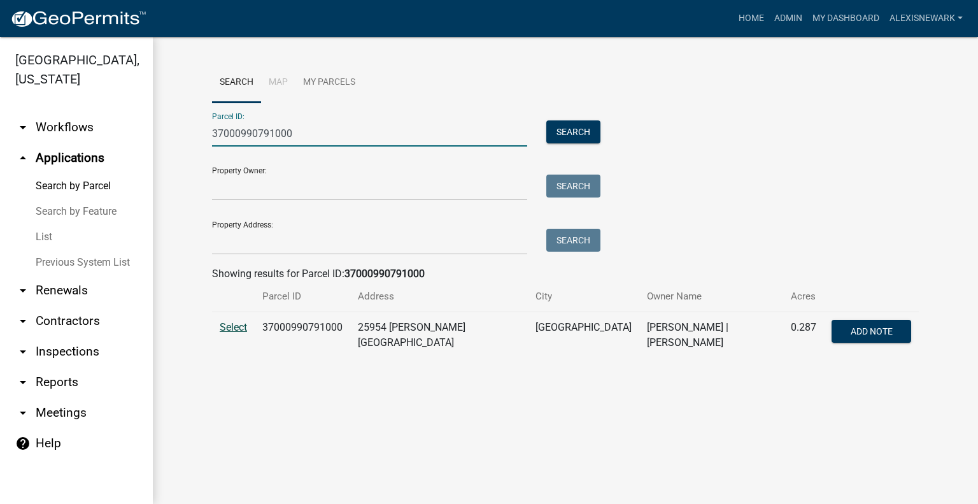
click at [234, 324] on span "Select" at bounding box center [233, 327] width 27 height 12
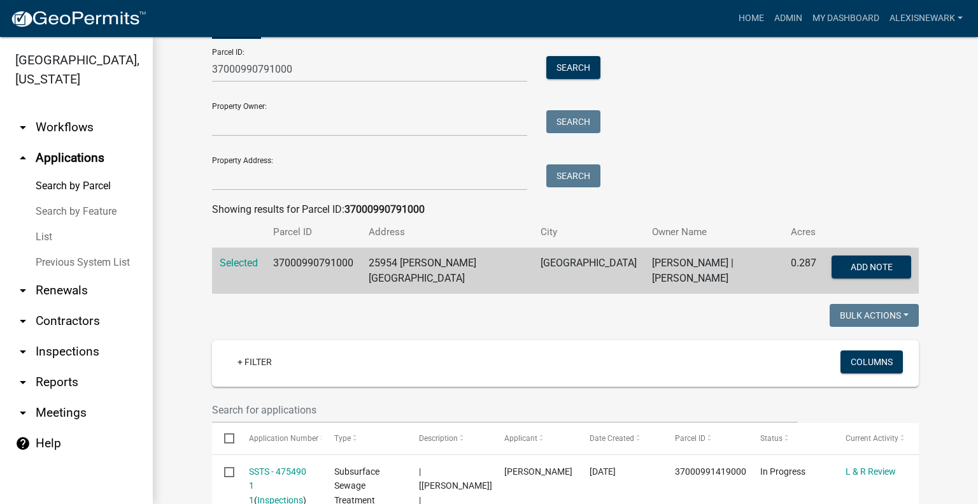
scroll to position [350, 0]
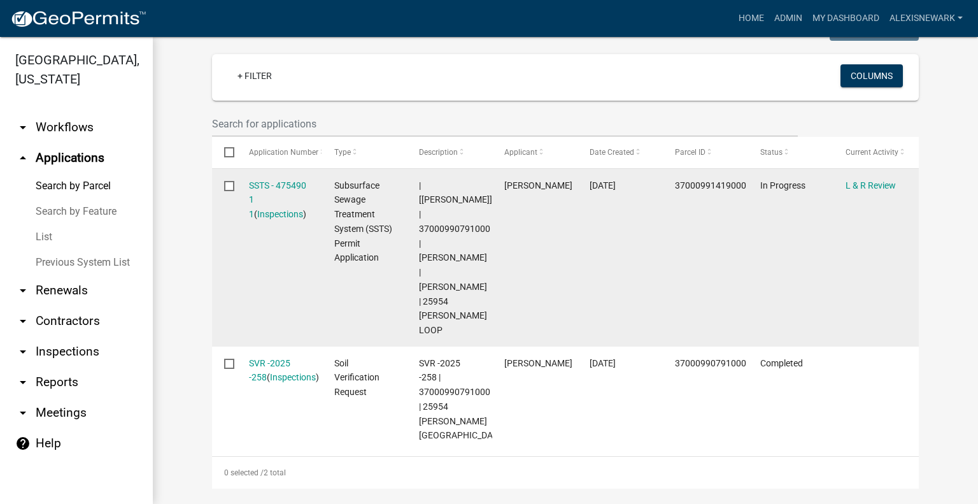
click at [690, 180] on span "37000991419000" at bounding box center [710, 185] width 71 height 10
copy span "37000991419000"
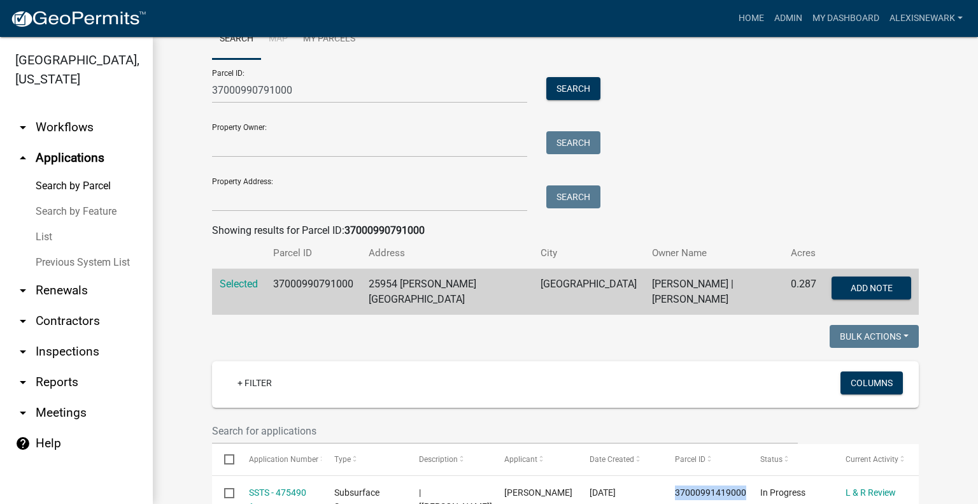
scroll to position [0, 0]
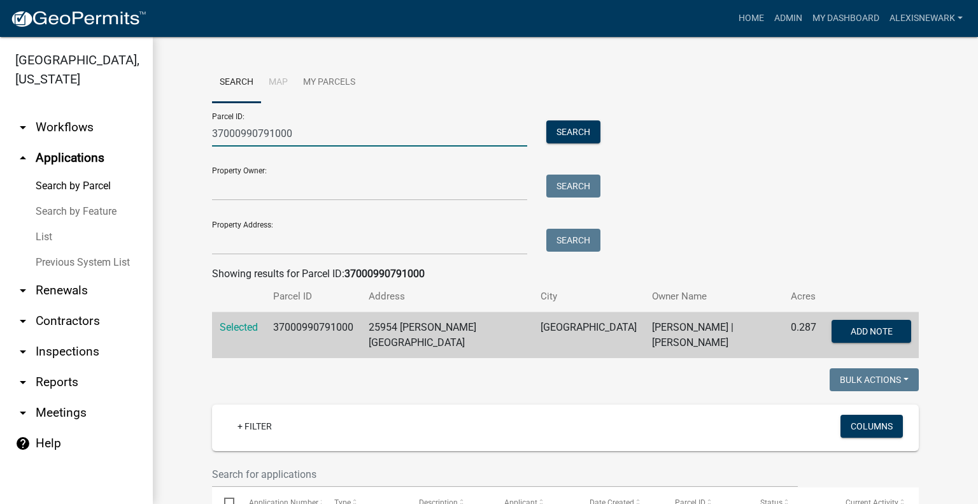
click at [242, 133] on input "37000990791000" at bounding box center [369, 133] width 315 height 26
paste input "51000120107035"
type input "51000120107035"
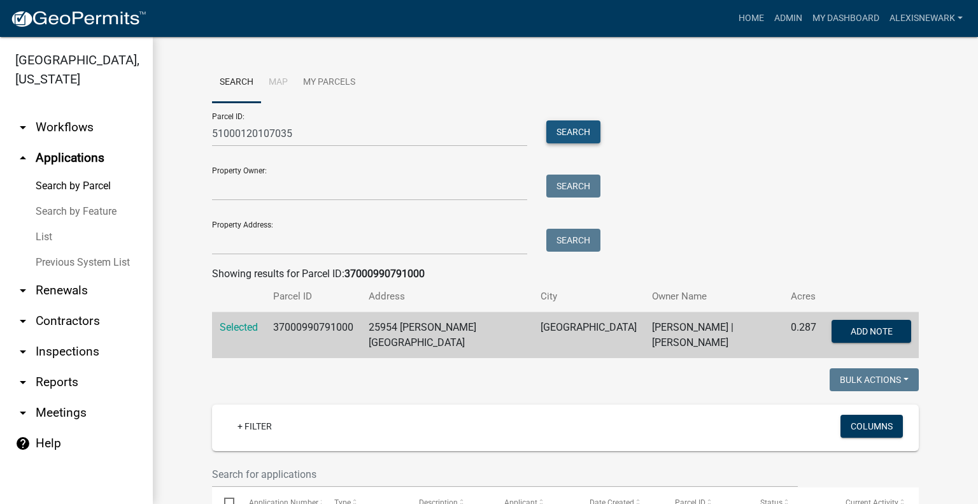
click at [581, 134] on button "Search" at bounding box center [573, 131] width 54 height 23
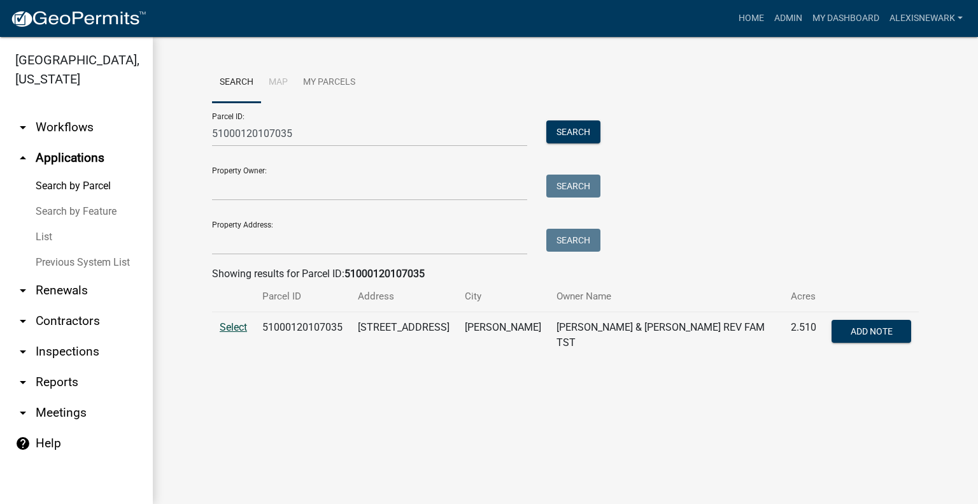
click at [234, 331] on span "Select" at bounding box center [233, 327] width 27 height 12
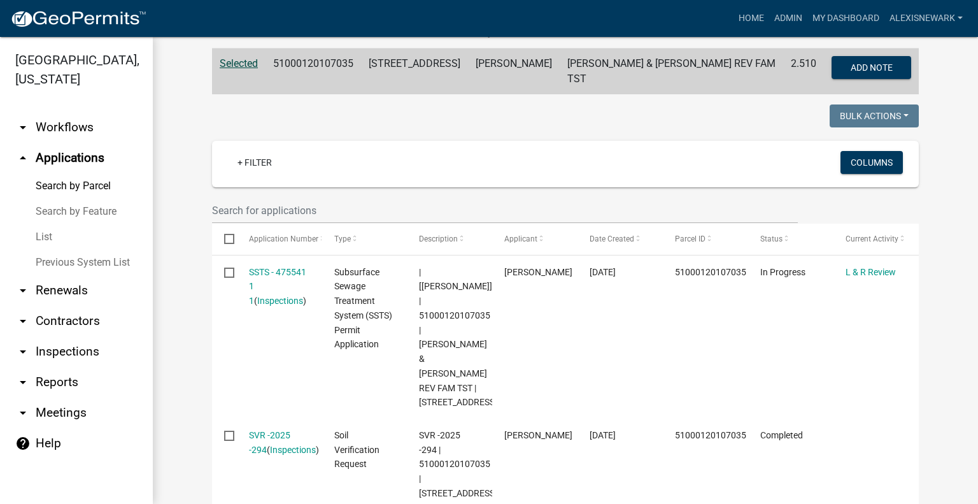
scroll to position [334, 0]
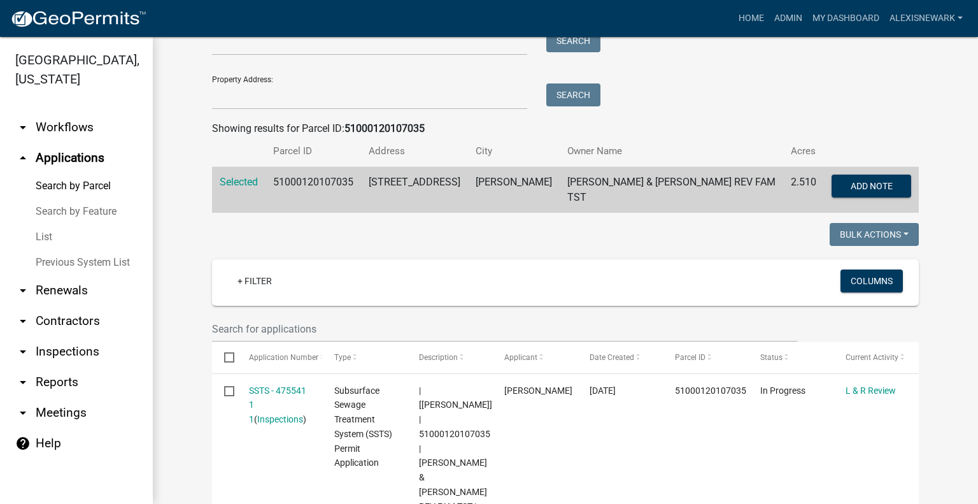
scroll to position [64, 0]
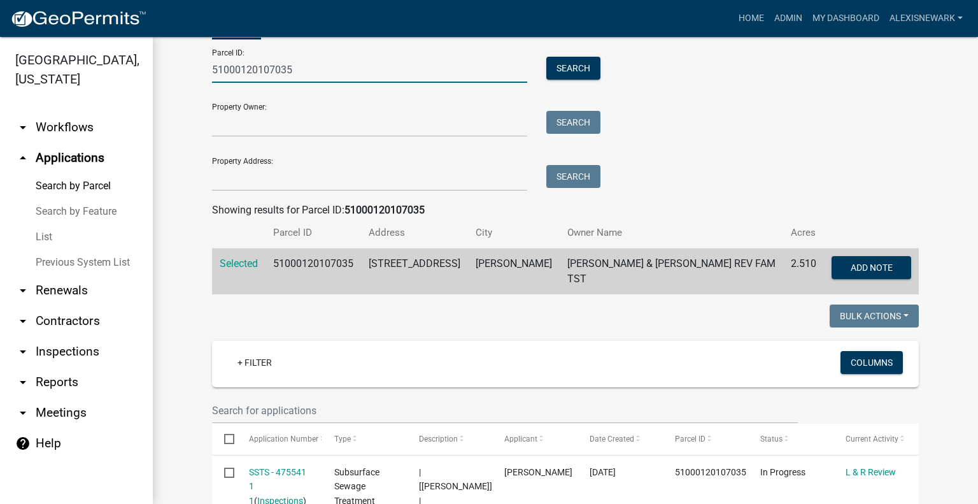
click at [257, 69] on input "51000120107035" at bounding box center [369, 70] width 315 height 26
paste input "3000990463000"
type input "53000990463000"
click at [559, 62] on button "Search" at bounding box center [573, 68] width 54 height 23
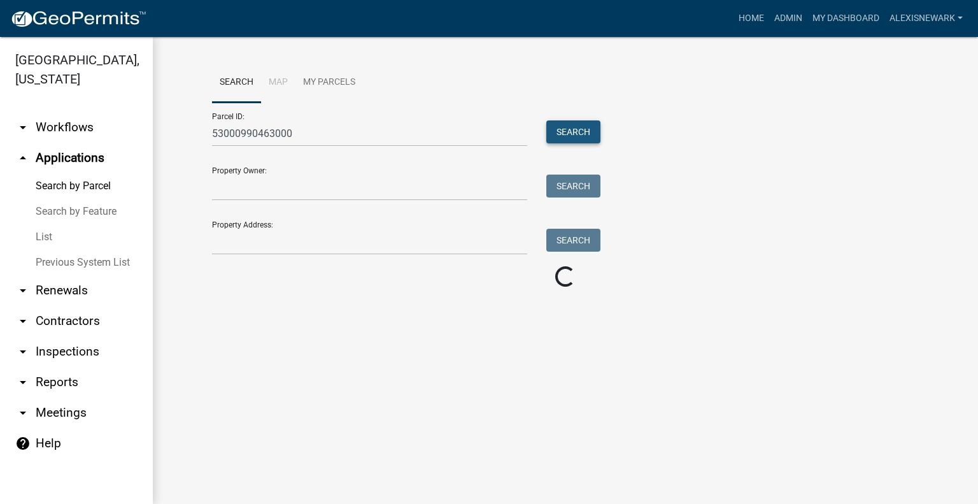
scroll to position [0, 0]
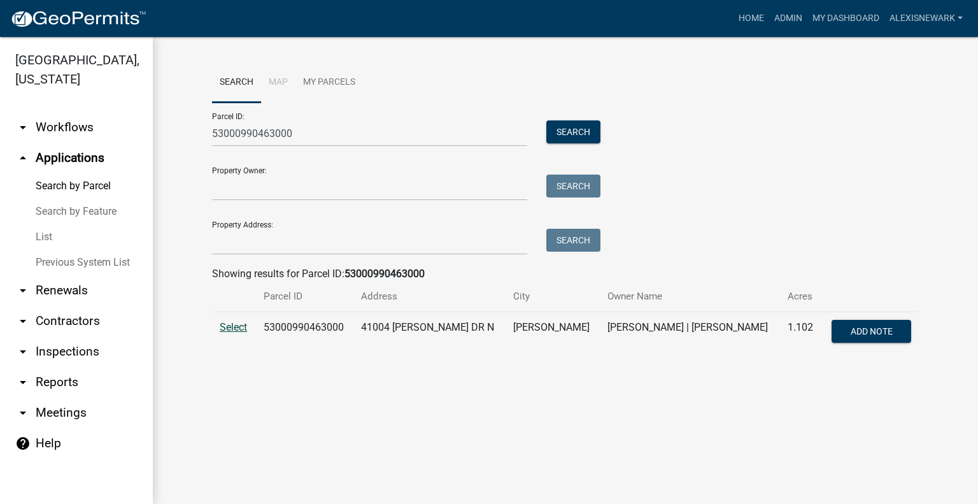
click at [227, 324] on span "Select" at bounding box center [233, 327] width 27 height 12
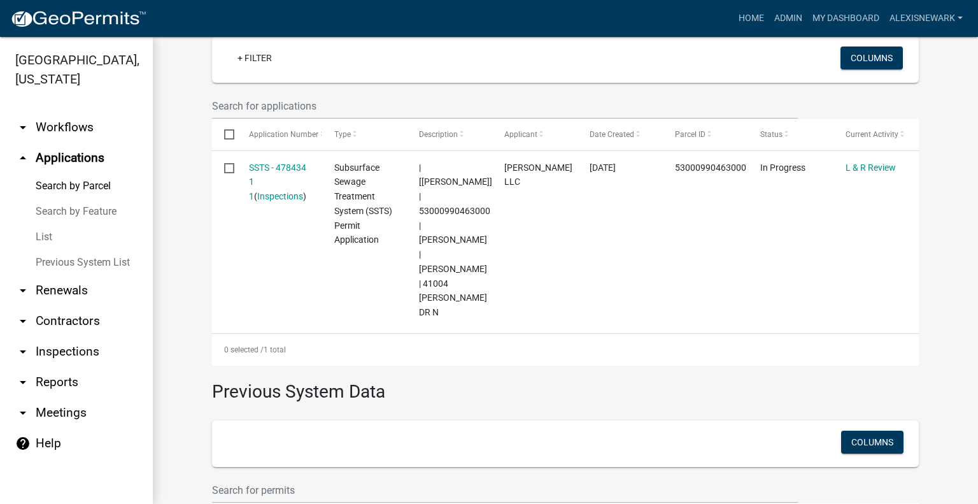
scroll to position [382, 0]
